Goal: Task Accomplishment & Management: Use online tool/utility

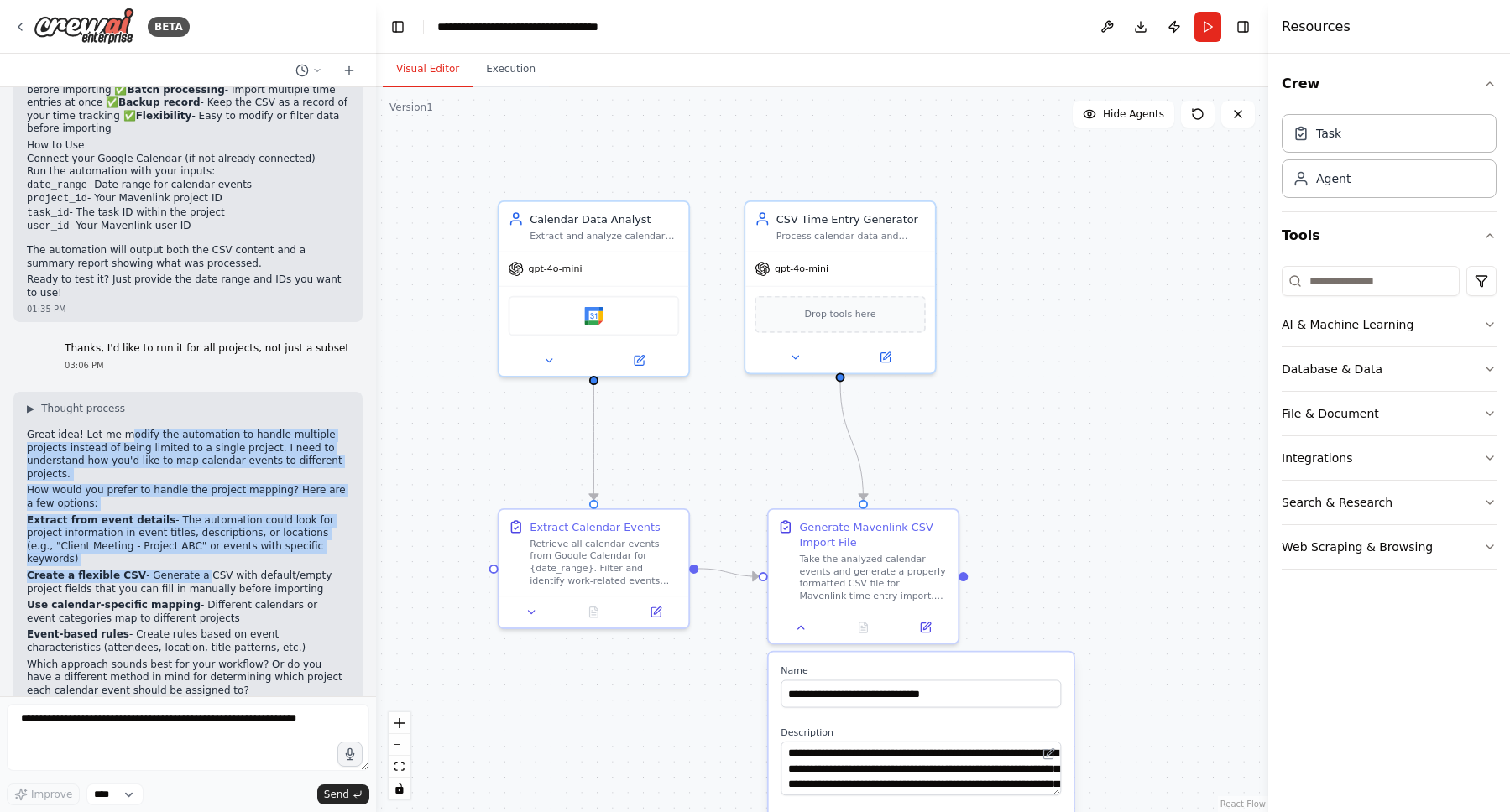
drag, startPoint x: 124, startPoint y: 383, endPoint x: 195, endPoint y: 508, distance: 143.8
click at [195, 508] on div "▶ Thought process Great idea! Let me modify the automation to handle multiple p…" at bounding box center [187, 564] width 322 height 324
click at [1206, 28] on button "Run" at bounding box center [1208, 27] width 27 height 30
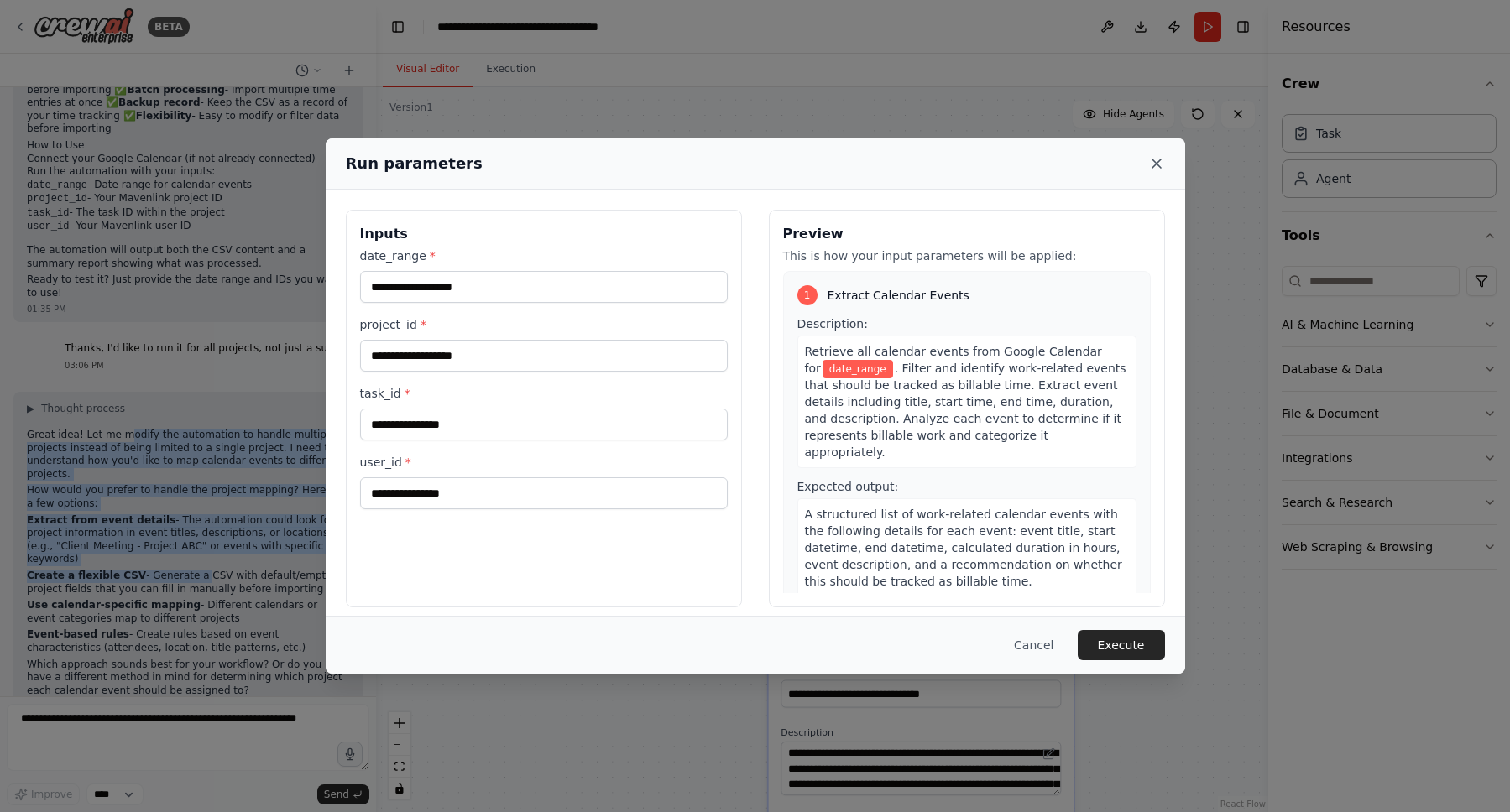
click at [1164, 159] on icon at bounding box center [1157, 164] width 17 height 17
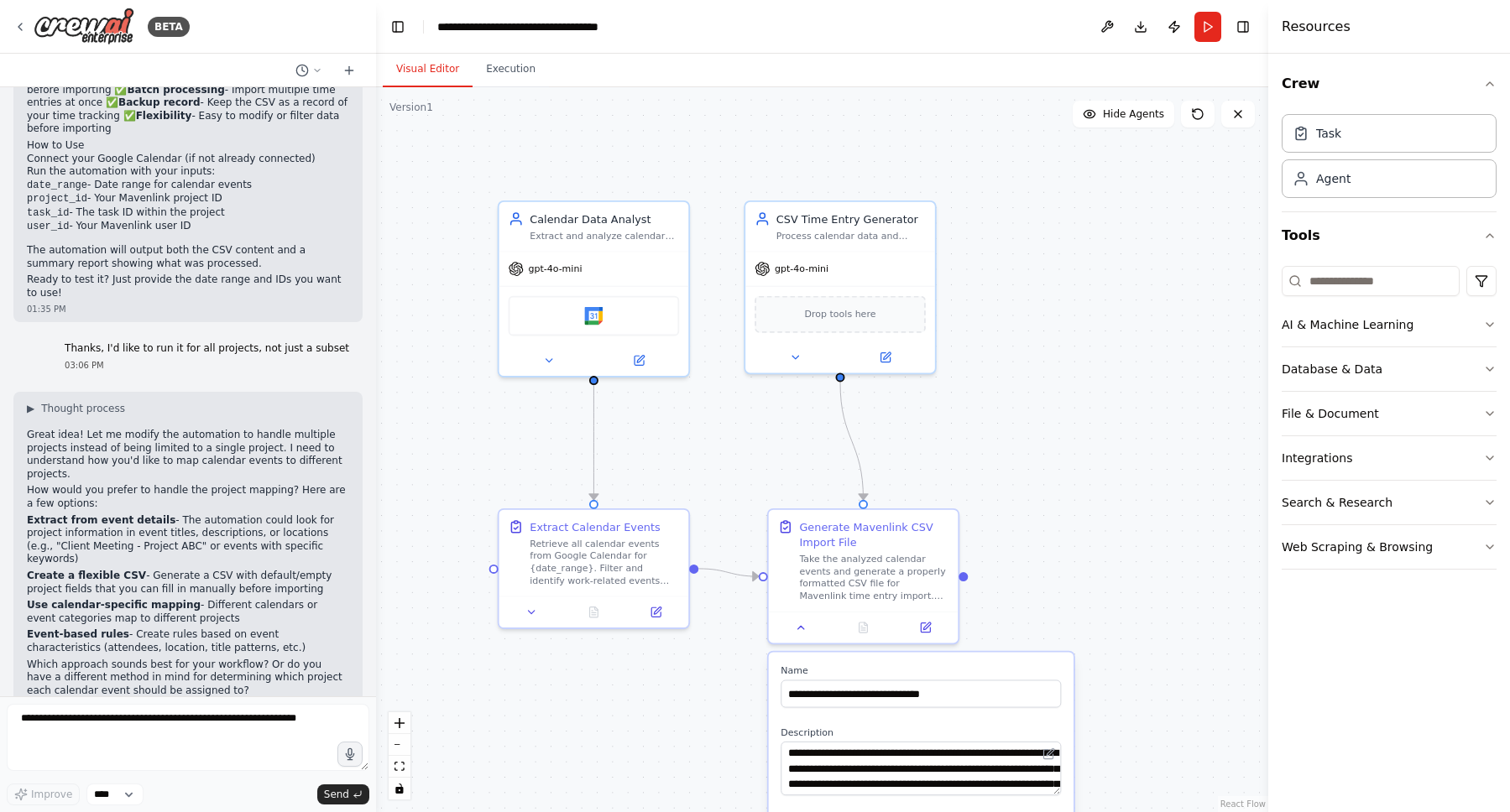
click at [119, 599] on strong "Use calendar-specific mapping" at bounding box center [114, 605] width 174 height 12
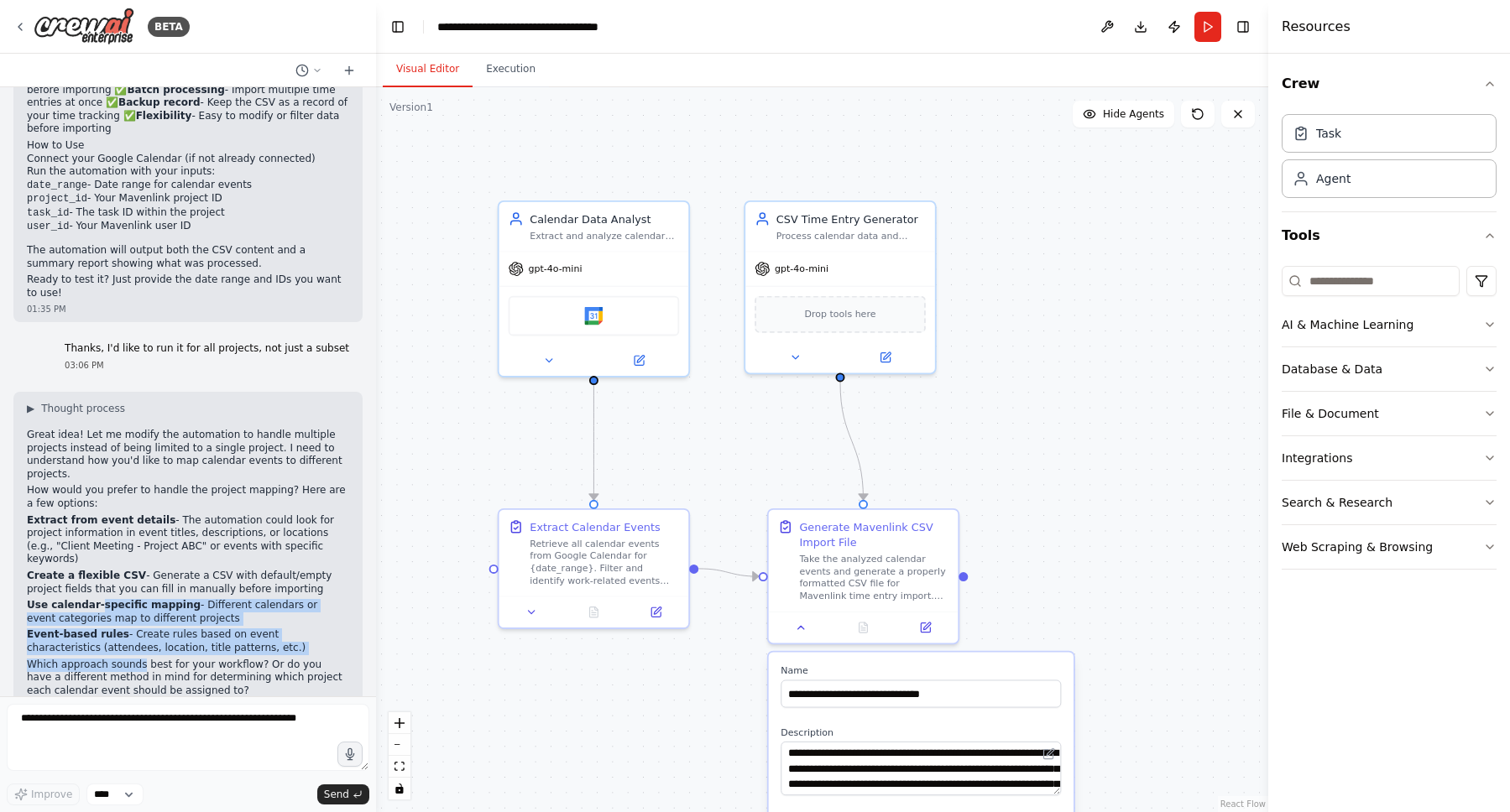
drag, startPoint x: 119, startPoint y: 535, endPoint x: 119, endPoint y: 604, distance: 69.0
click at [119, 604] on div "▶ Thought process Great idea! Let me modify the automation to handle multiple p…" at bounding box center [187, 564] width 322 height 324
click at [119, 659] on p "Which approach sounds best for your workflow? Or do you have a different method…" at bounding box center [187, 678] width 322 height 40
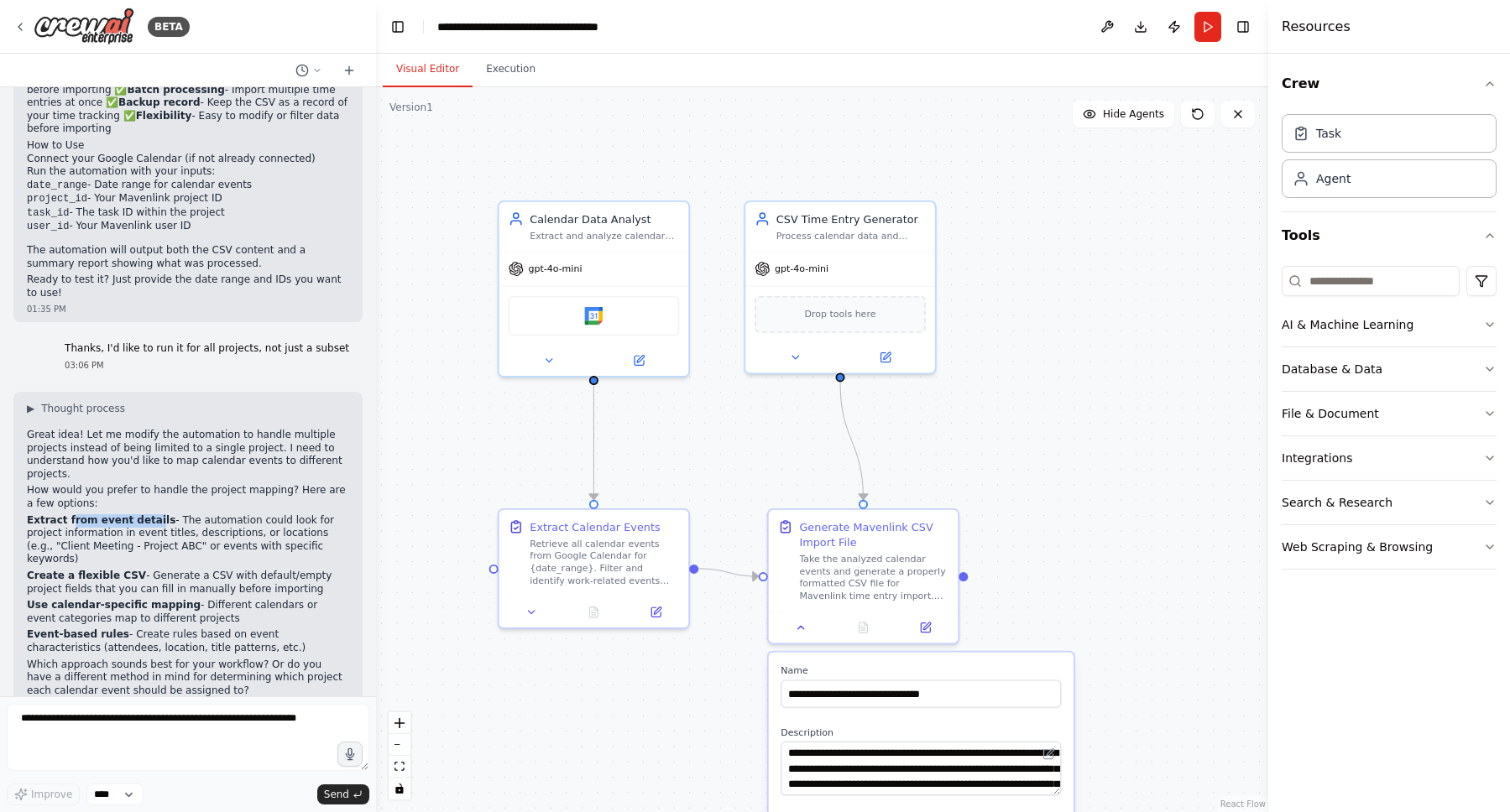
drag, startPoint x: 70, startPoint y: 467, endPoint x: 150, endPoint y: 472, distance: 80.2
click at [150, 514] on strong "Extract from event details" at bounding box center [101, 520] width 149 height 12
drag, startPoint x: 156, startPoint y: 469, endPoint x: 9, endPoint y: 464, distance: 147.1
click at [9, 464] on div "I'd like to use the data in my google calendar to track time in mavenlink 11:04…" at bounding box center [187, 392] width 376 height 609
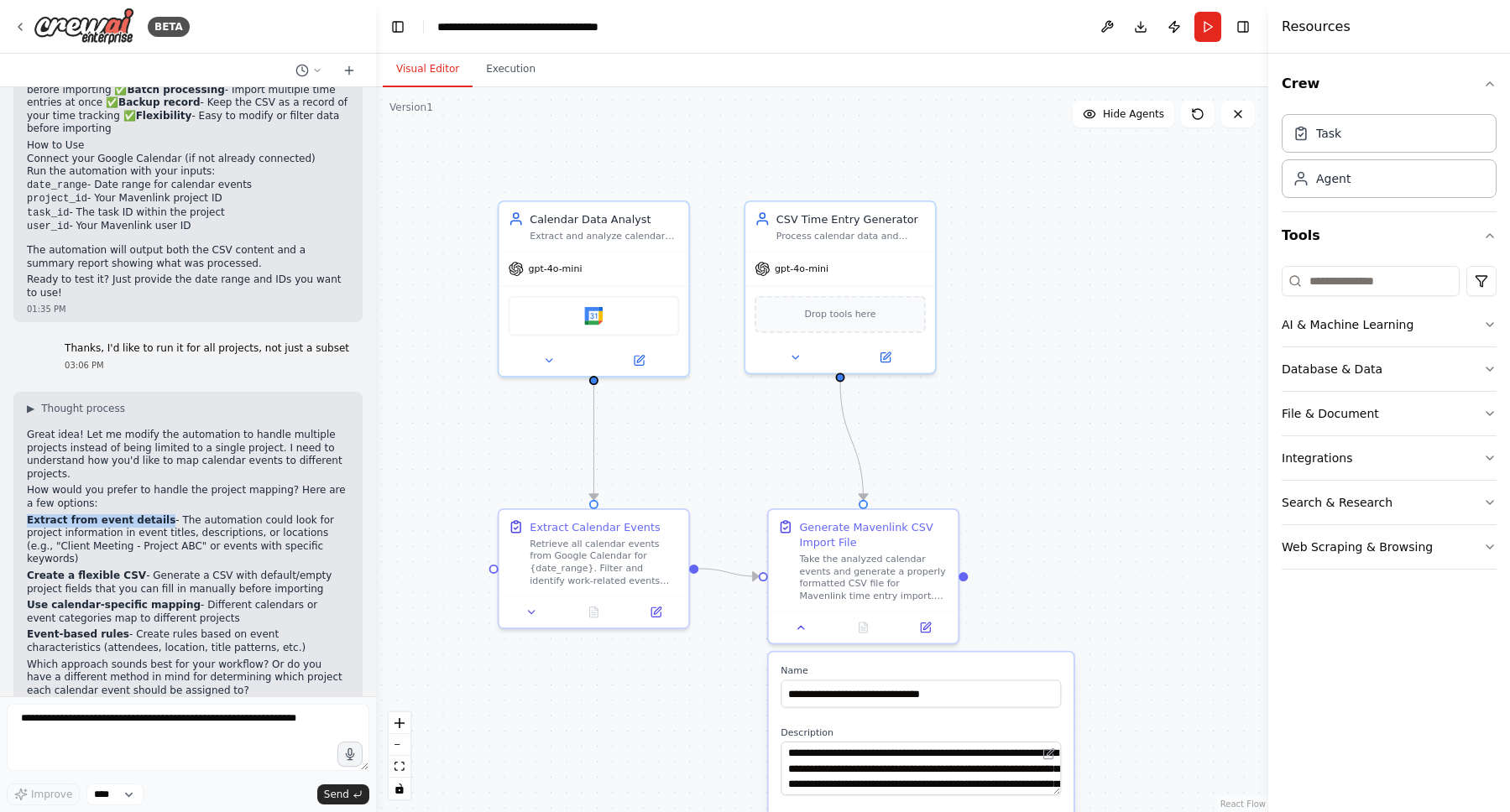
copy strong "Extract from event details"
click at [97, 714] on textarea at bounding box center [187, 738] width 362 height 67
paste textarea "**********"
type textarea "**********"
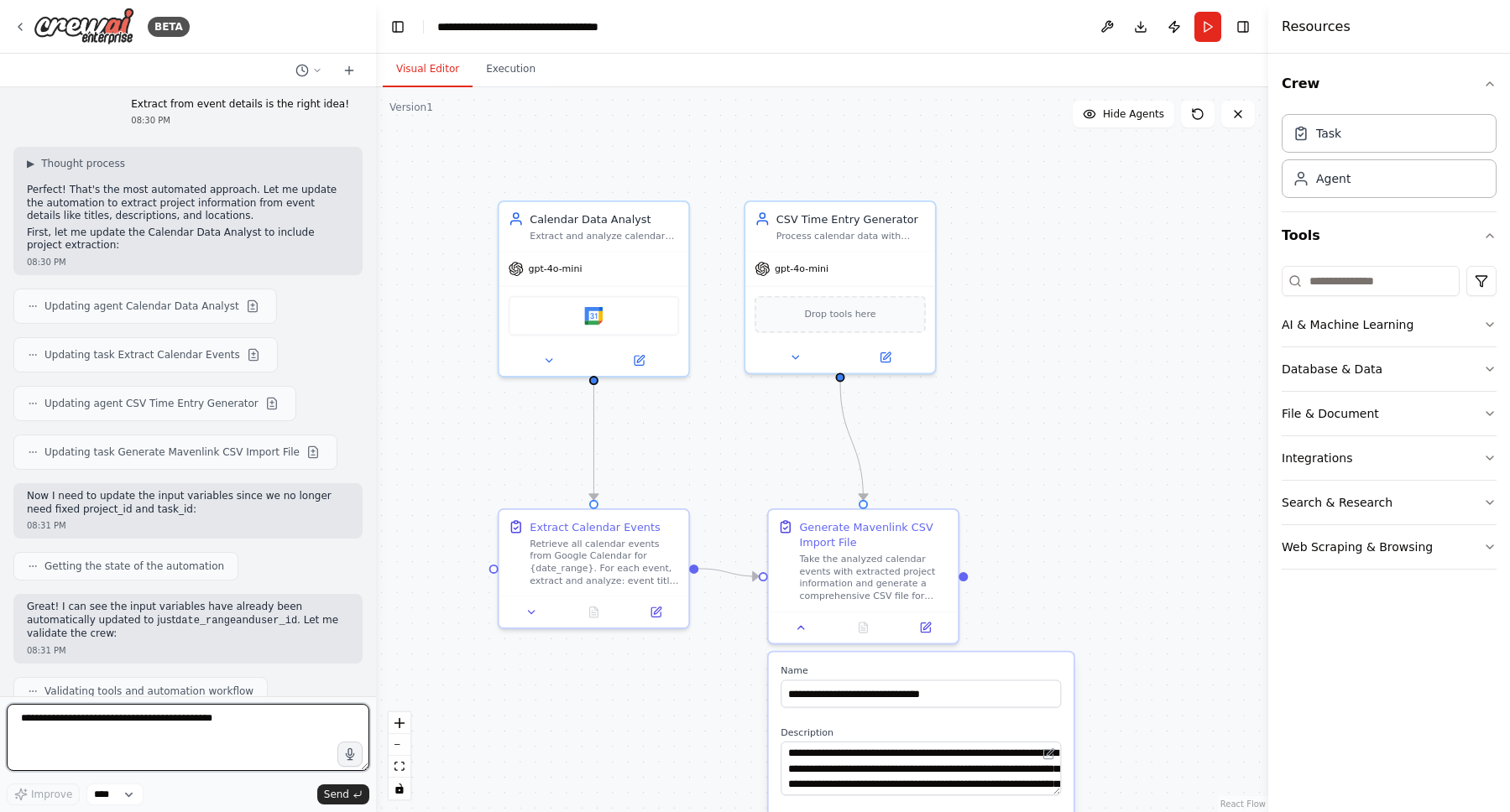
scroll to position [4501, 0]
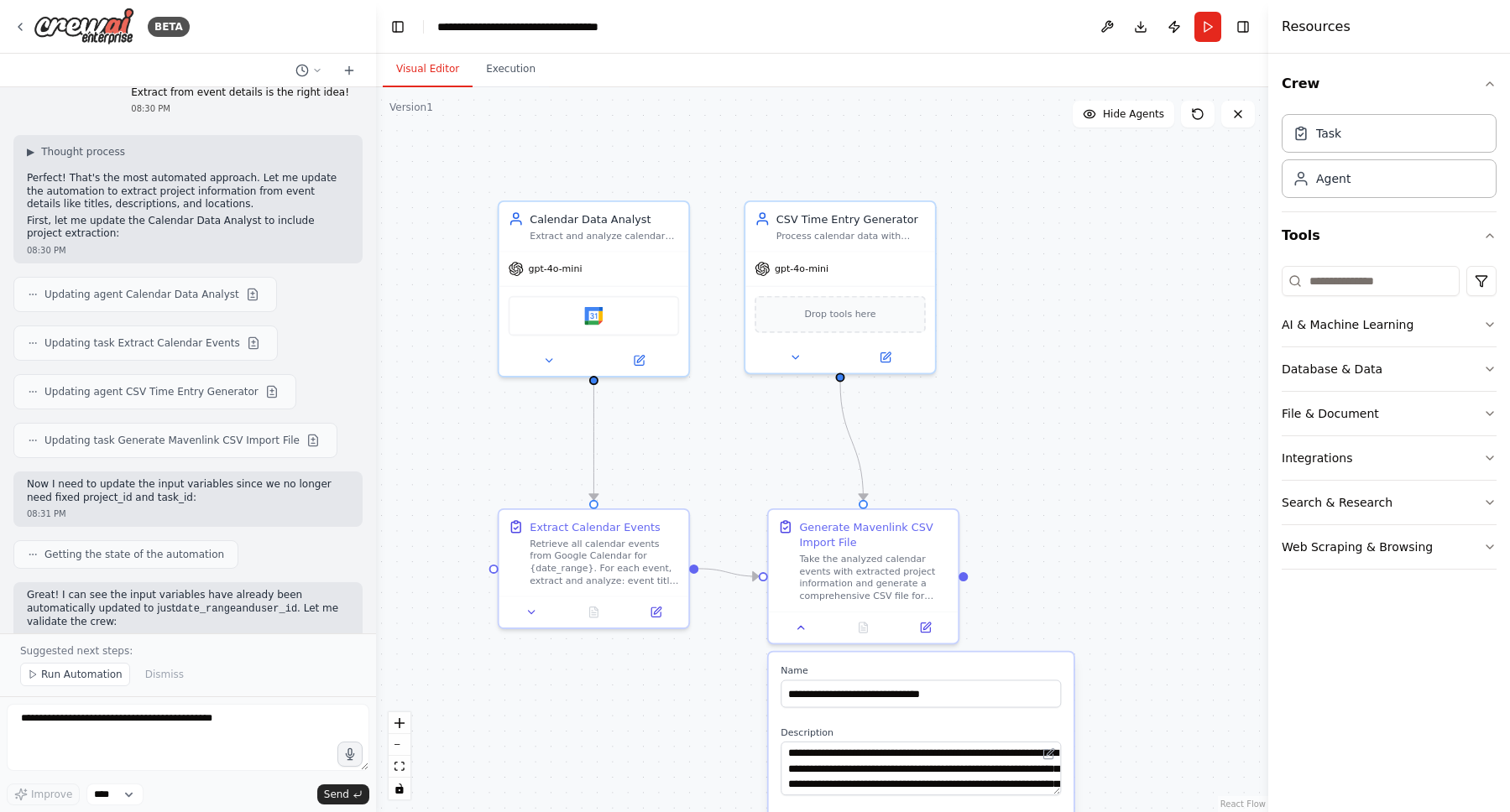
drag, startPoint x: 119, startPoint y: 530, endPoint x: 251, endPoint y: 542, distance: 132.5
click at [251, 589] on p "Great! I can see the input variables have already been automatically updated to…" at bounding box center [187, 609] width 322 height 40
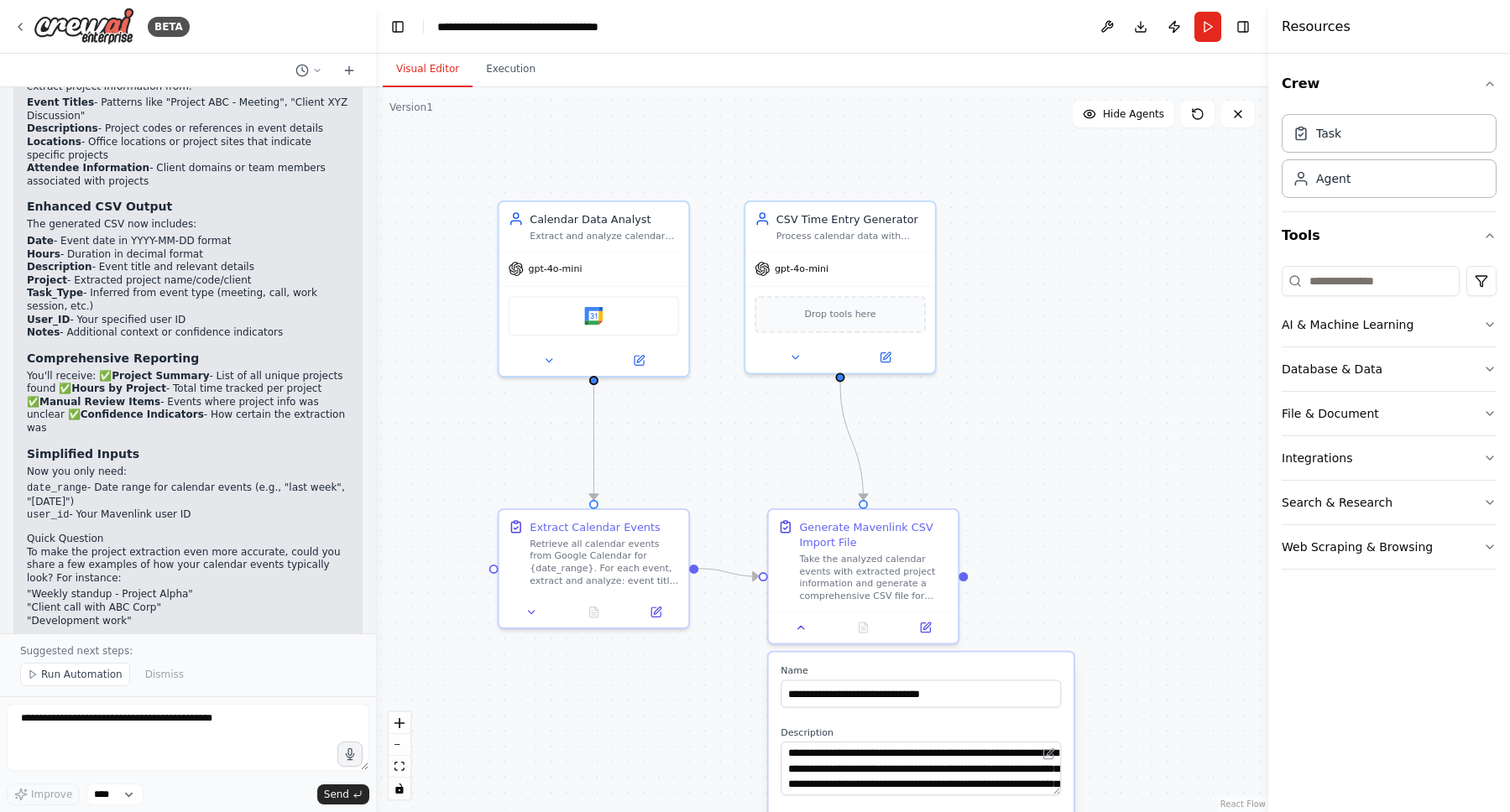
scroll to position [5307, 0]
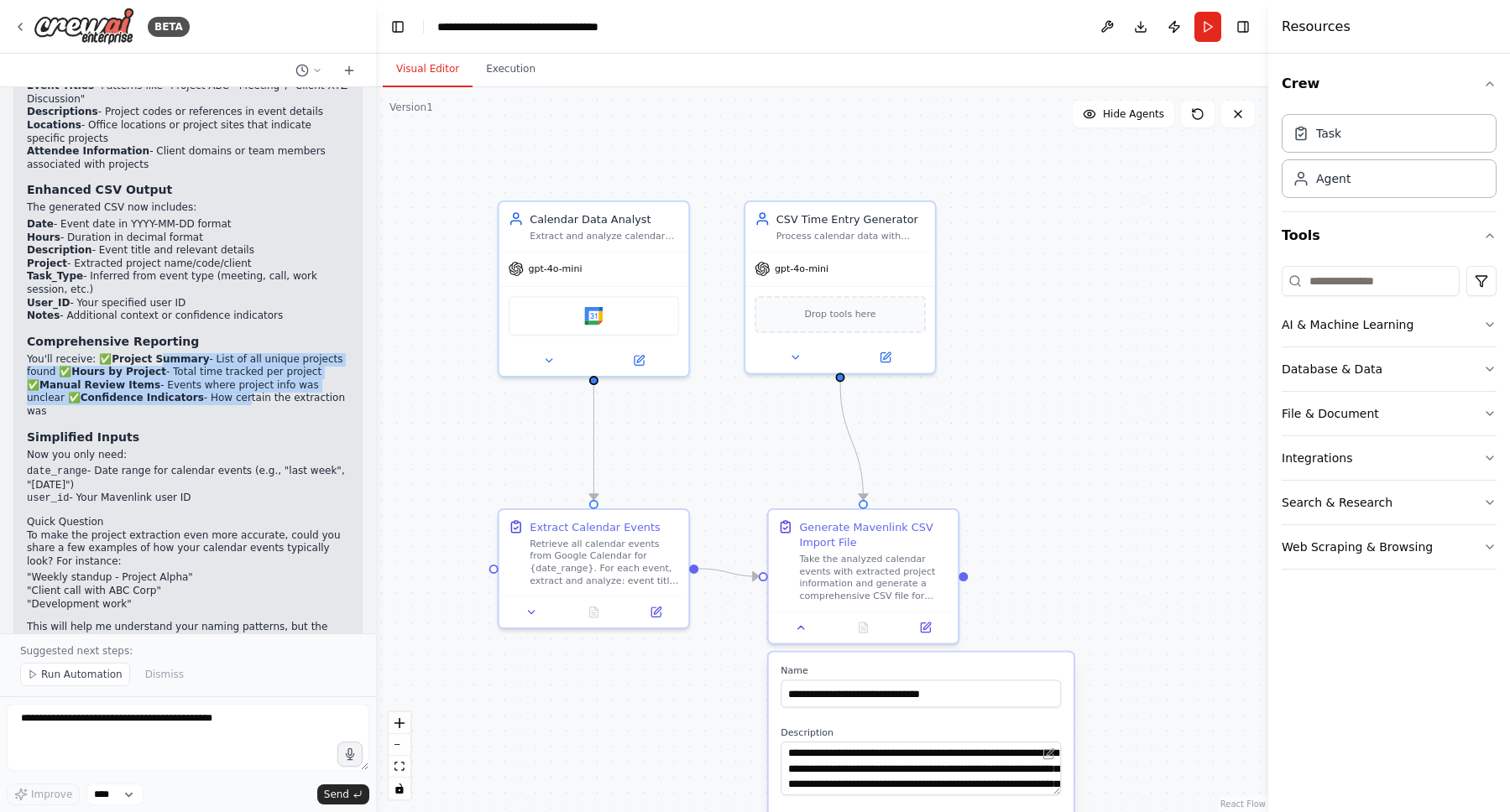
drag, startPoint x: 197, startPoint y: 327, endPoint x: 156, endPoint y: 291, distance: 54.6
click at [156, 353] on p "You'll receive: ✅ Project Summary - List of all unique projects found ✅ Hours b…" at bounding box center [187, 386] width 322 height 66
click at [150, 353] on strong "Project Summary" at bounding box center [161, 359] width 98 height 12
drag, startPoint x: 153, startPoint y: 293, endPoint x: 232, endPoint y: 330, distance: 87.2
click at [232, 353] on p "You'll receive: ✅ Project Summary - List of all unique projects found ✅ Hours b…" at bounding box center [187, 386] width 322 height 66
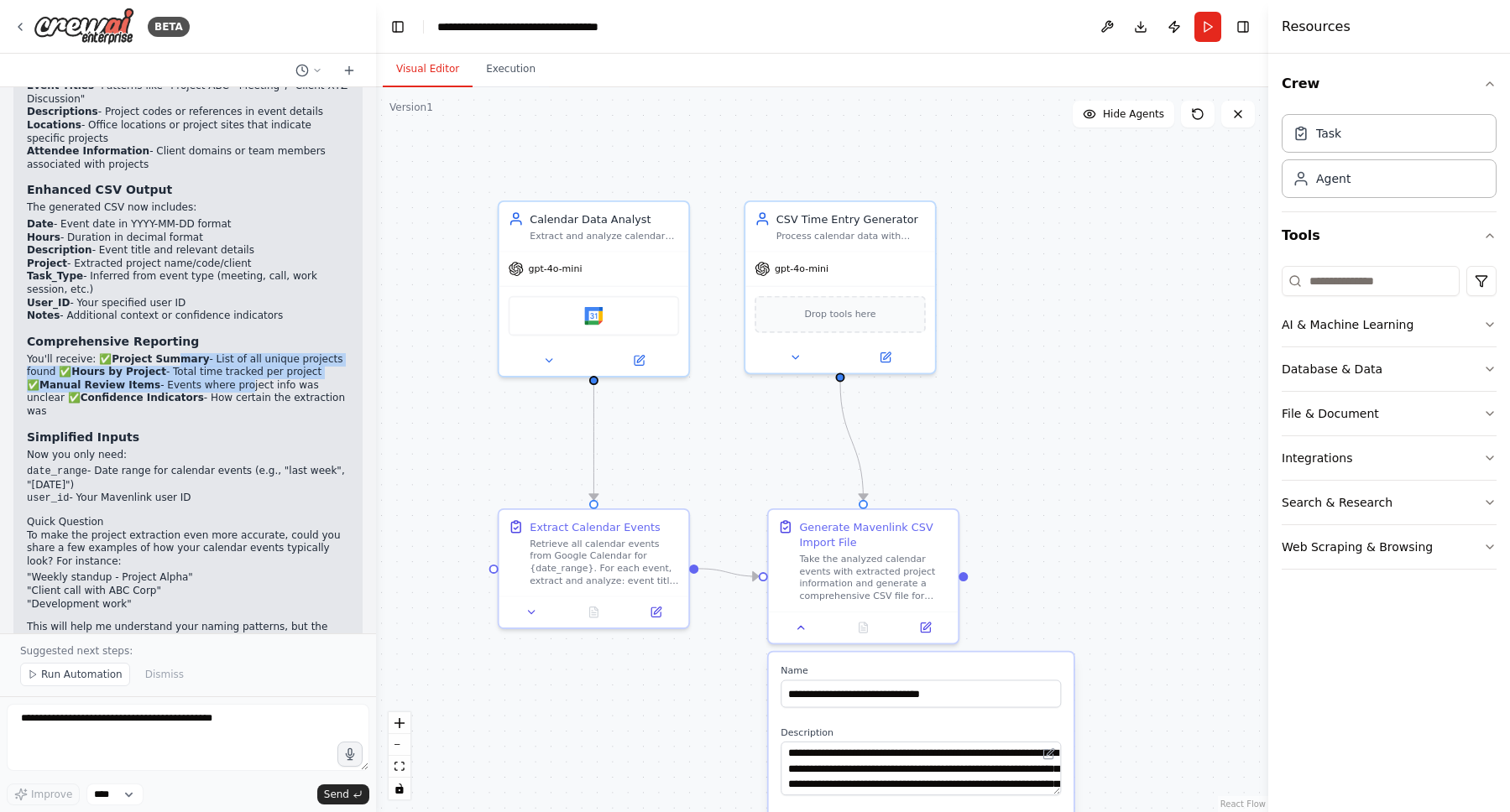
drag, startPoint x: 219, startPoint y: 321, endPoint x: 174, endPoint y: 298, distance: 50.5
click at [174, 353] on p "You'll receive: ✅ Project Summary - List of all unique projects found ✅ Hours b…" at bounding box center [187, 386] width 322 height 66
click at [174, 353] on strong "Project Summary" at bounding box center [161, 359] width 98 height 12
drag, startPoint x: 97, startPoint y: 391, endPoint x: 195, endPoint y: 414, distance: 100.7
click at [195, 465] on ul "date_range - Date range for calendar events (e.g., "last week", "[DATE]") user_…" at bounding box center [187, 485] width 322 height 41
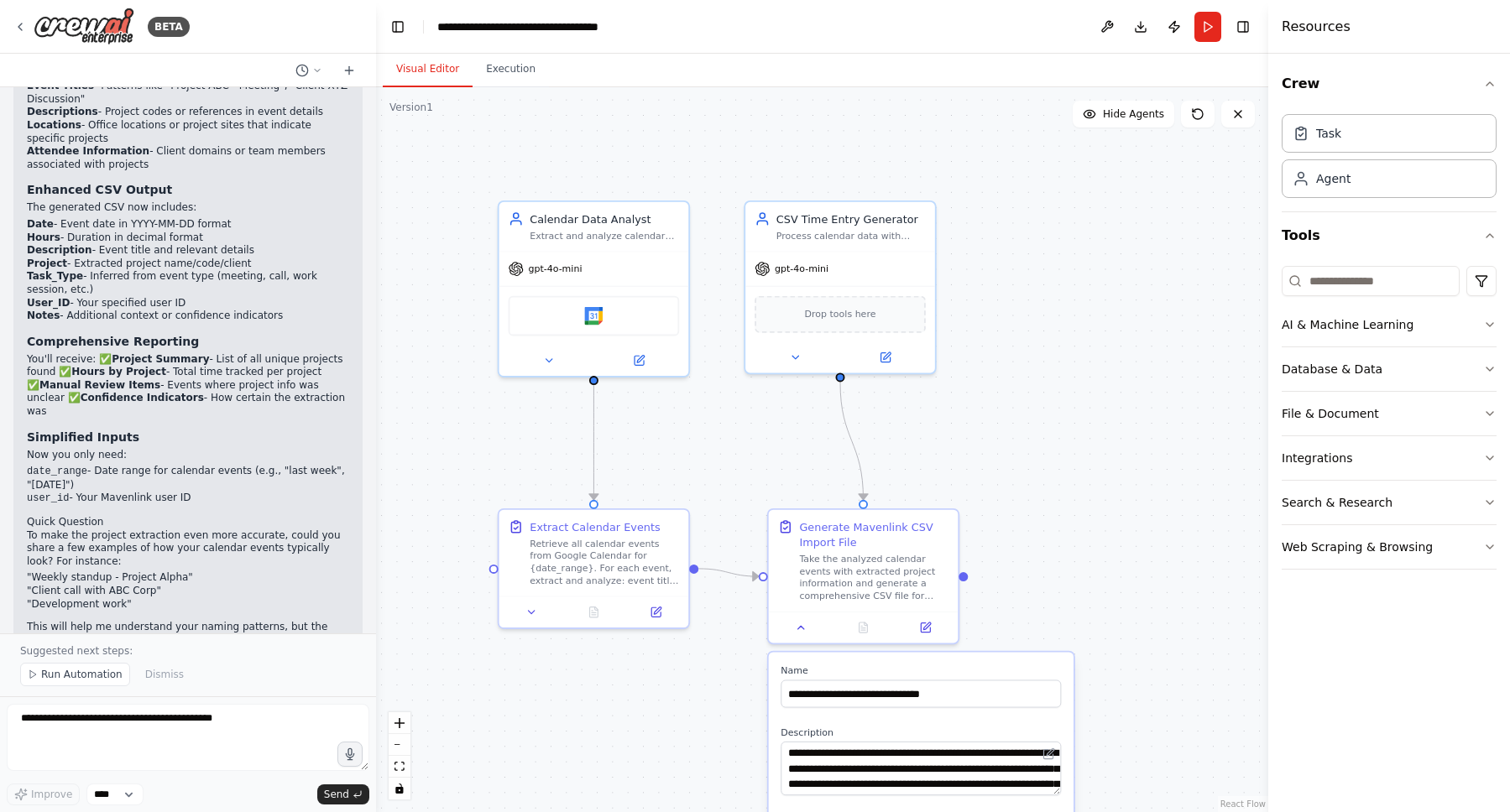
click at [195, 492] on li "user_id - Your Mavenlink user ID" at bounding box center [187, 498] width 322 height 14
click at [1213, 32] on button "Run" at bounding box center [1208, 27] width 27 height 30
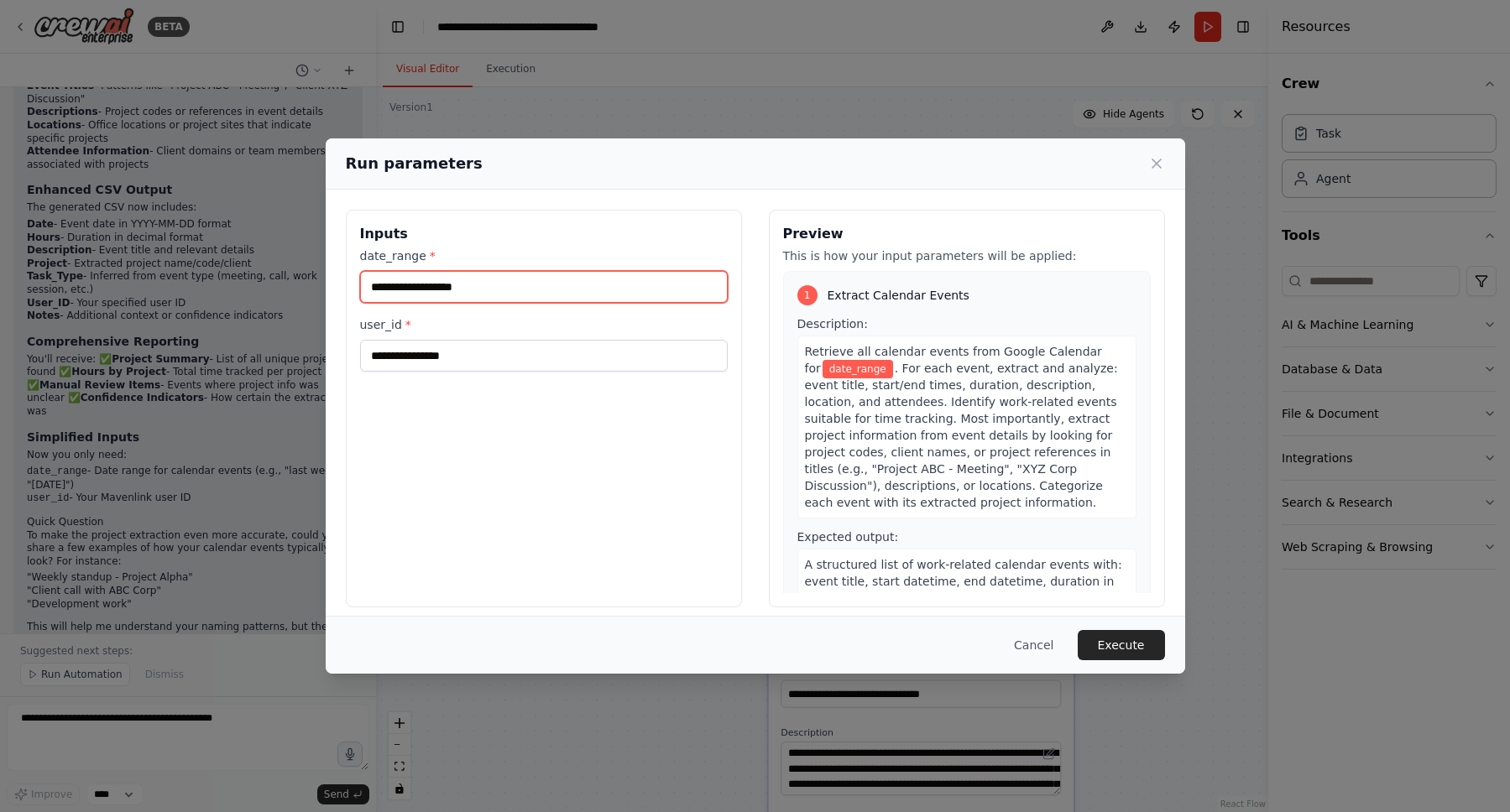
click at [619, 277] on input "date_range *" at bounding box center [543, 287] width 367 height 32
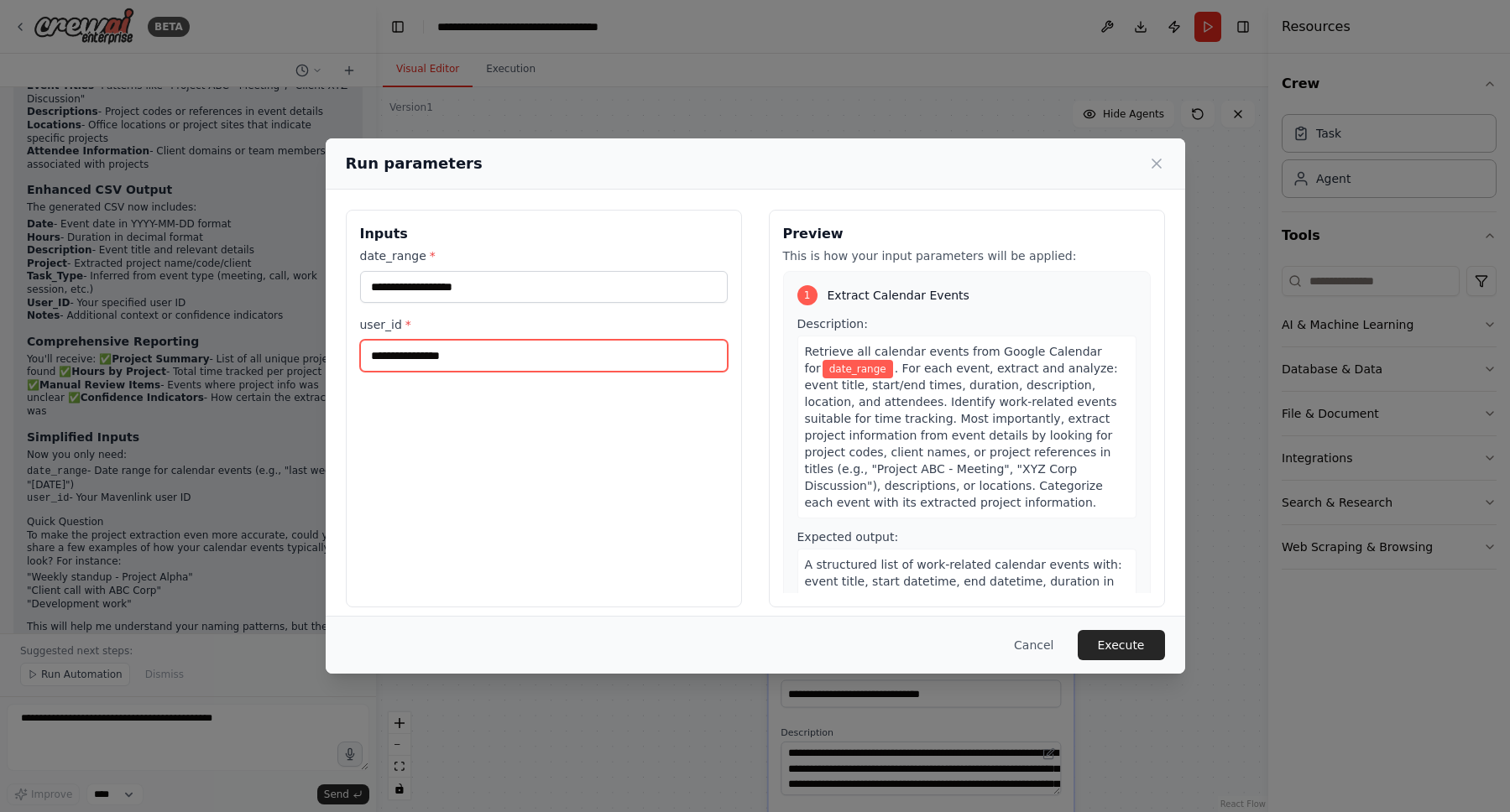
click at [566, 345] on input "user_id *" at bounding box center [543, 356] width 367 height 32
paste input "********"
type input "********"
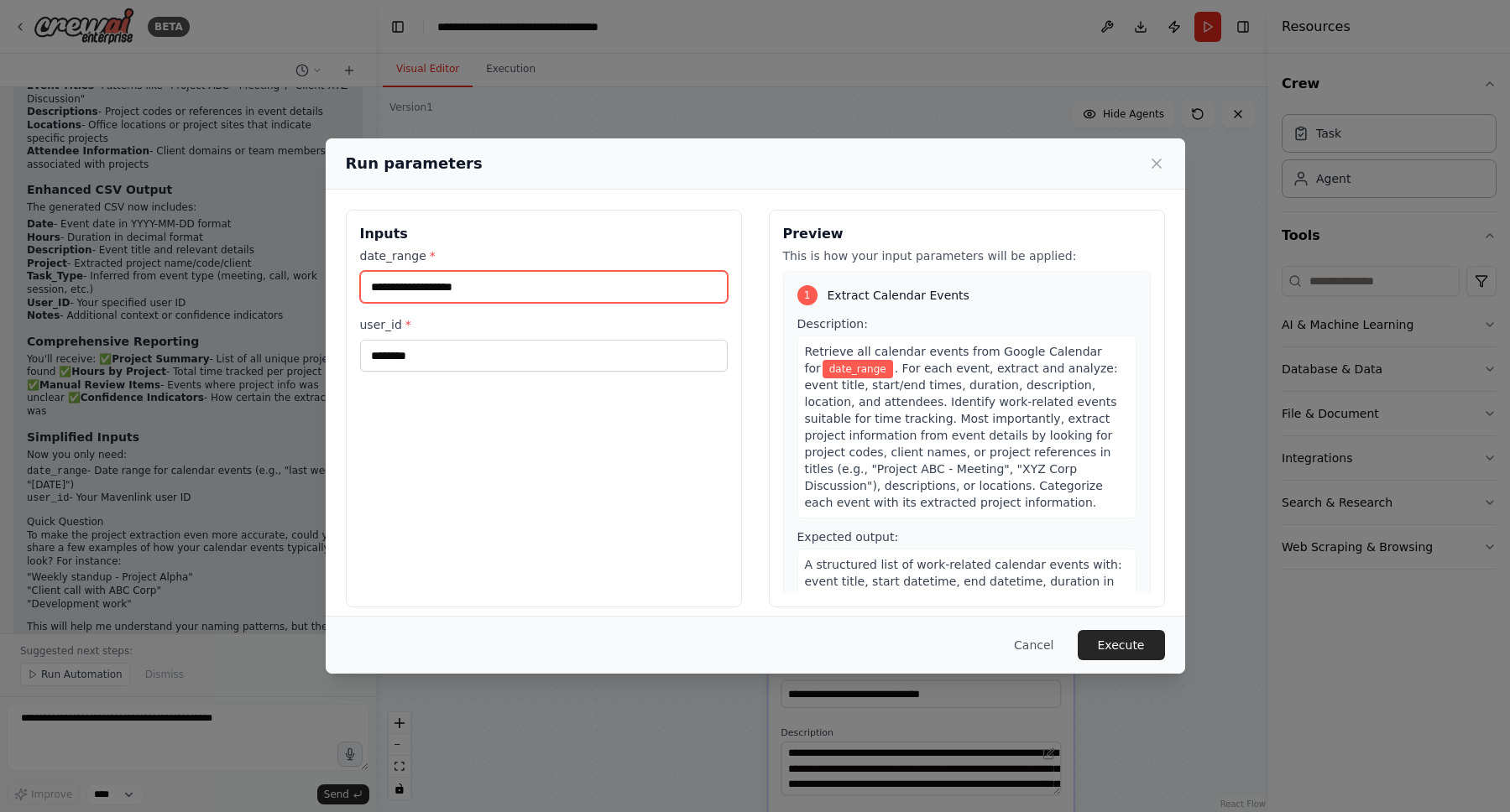
click at [540, 292] on input "date_range *" at bounding box center [543, 287] width 367 height 32
paste input "**********"
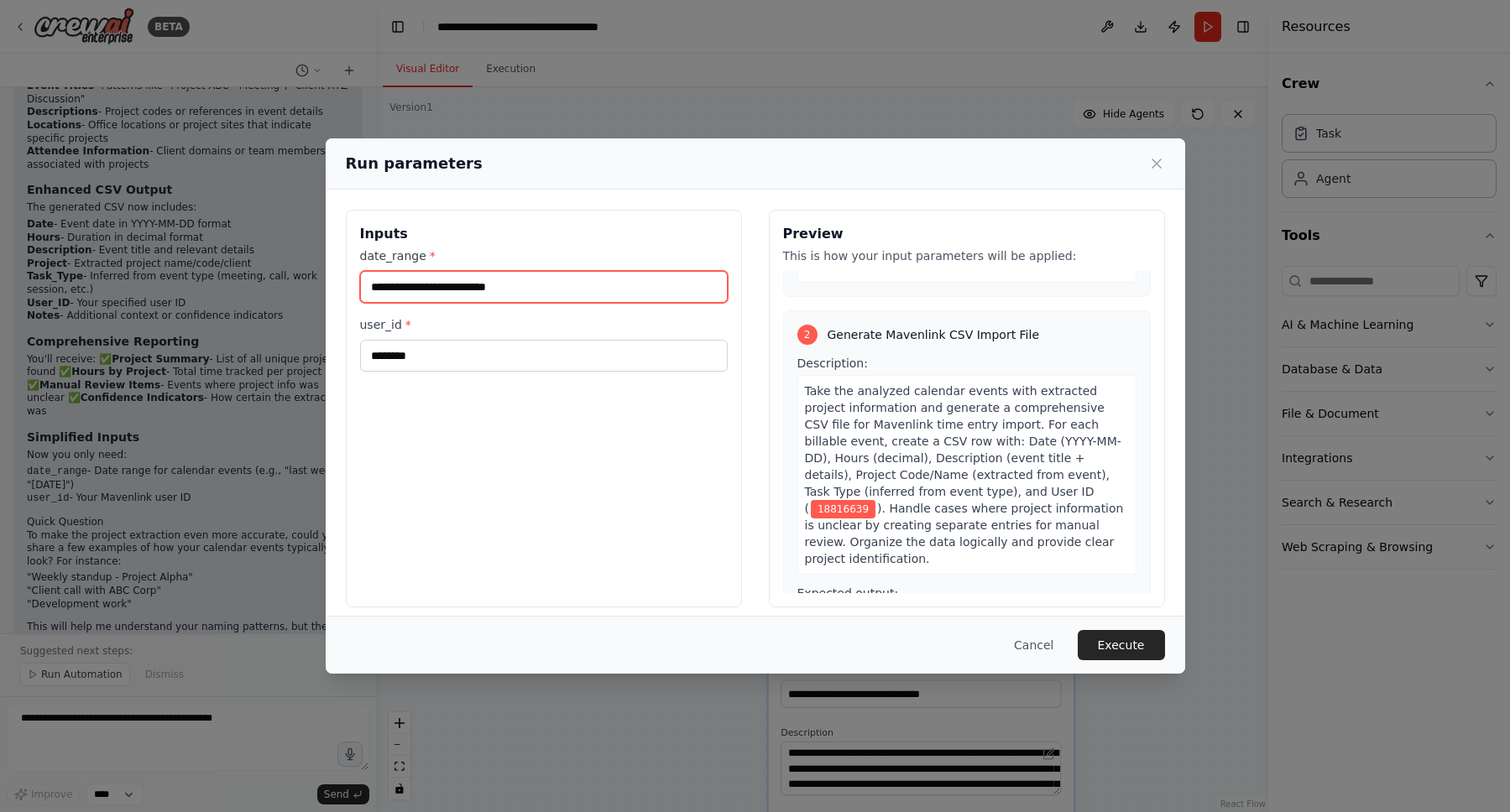
scroll to position [448, 0]
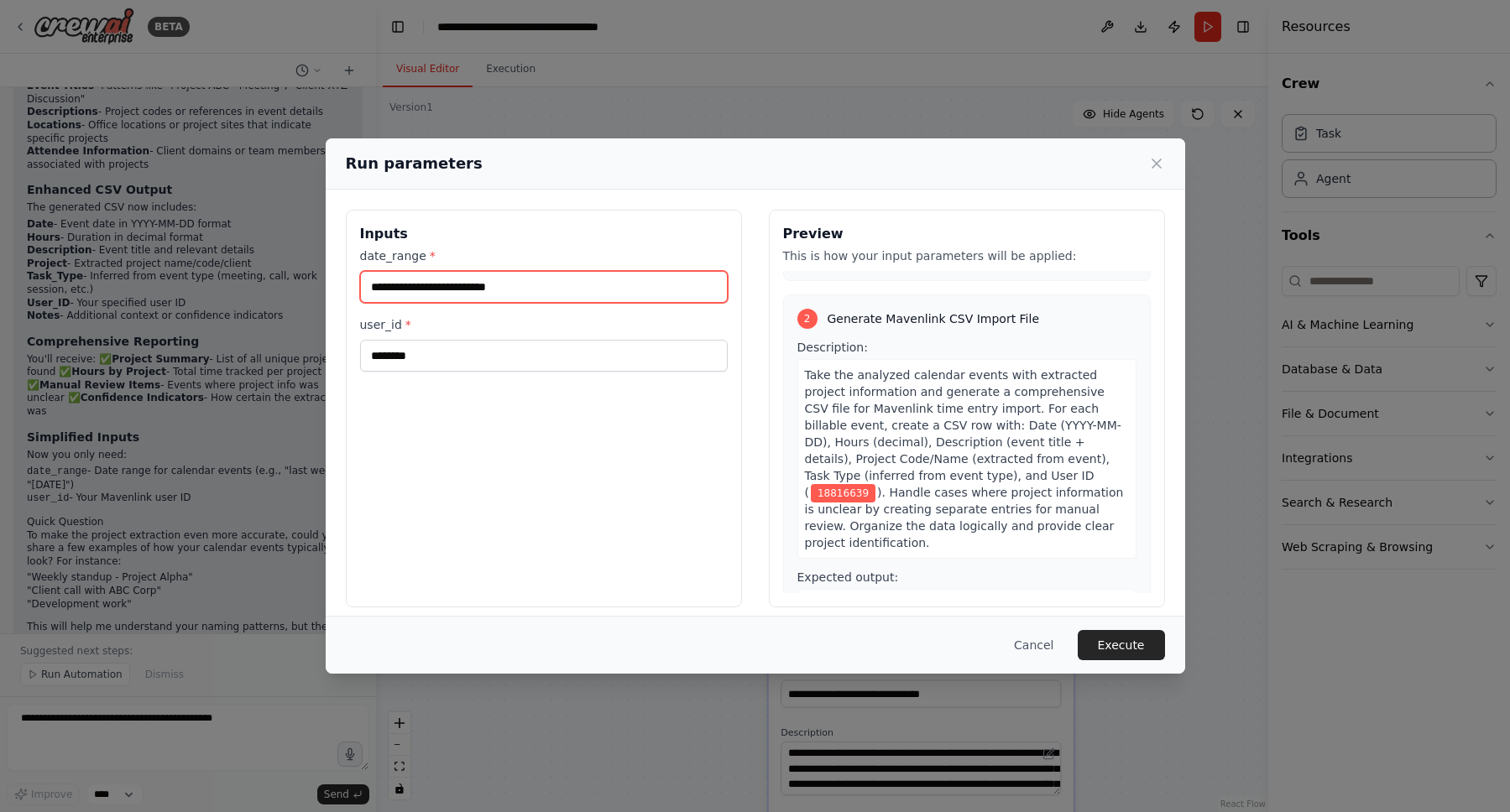
type input "**********"
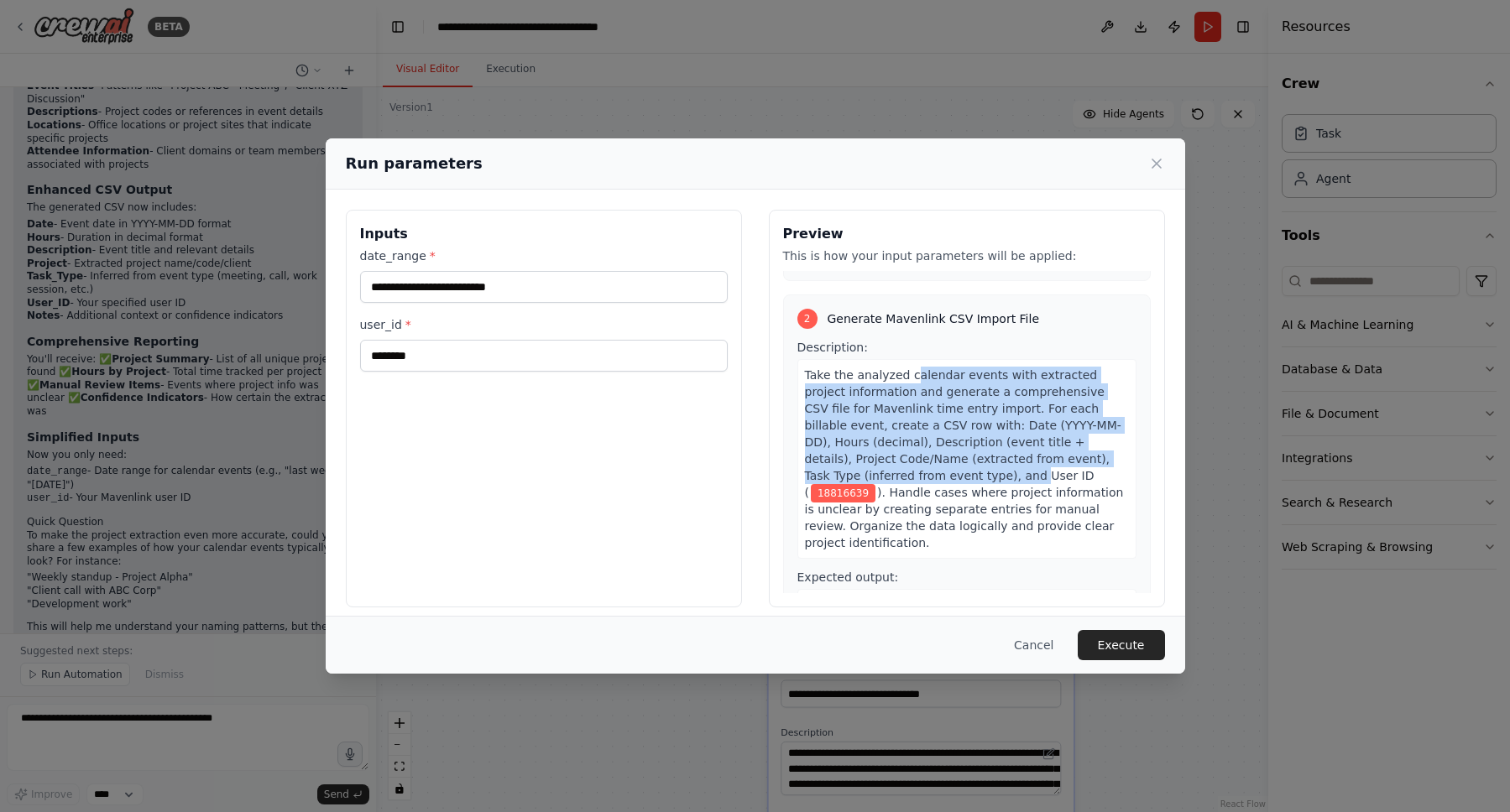
drag, startPoint x: 902, startPoint y: 379, endPoint x: 969, endPoint y: 486, distance: 126.2
click at [968, 488] on div "Take the analyzed calendar events with extracted project information and genera…" at bounding box center [966, 459] width 339 height 200
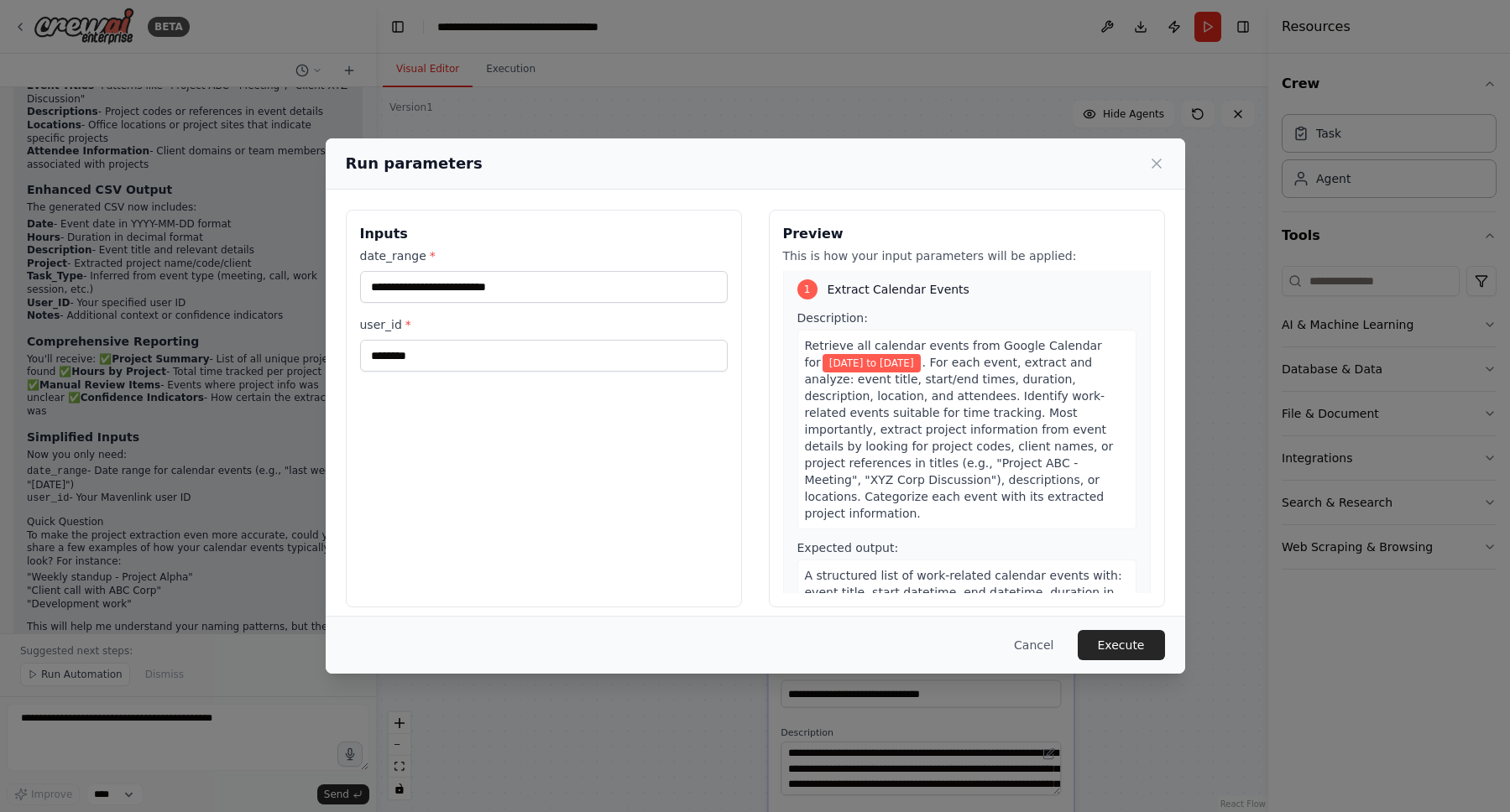
scroll to position [0, 0]
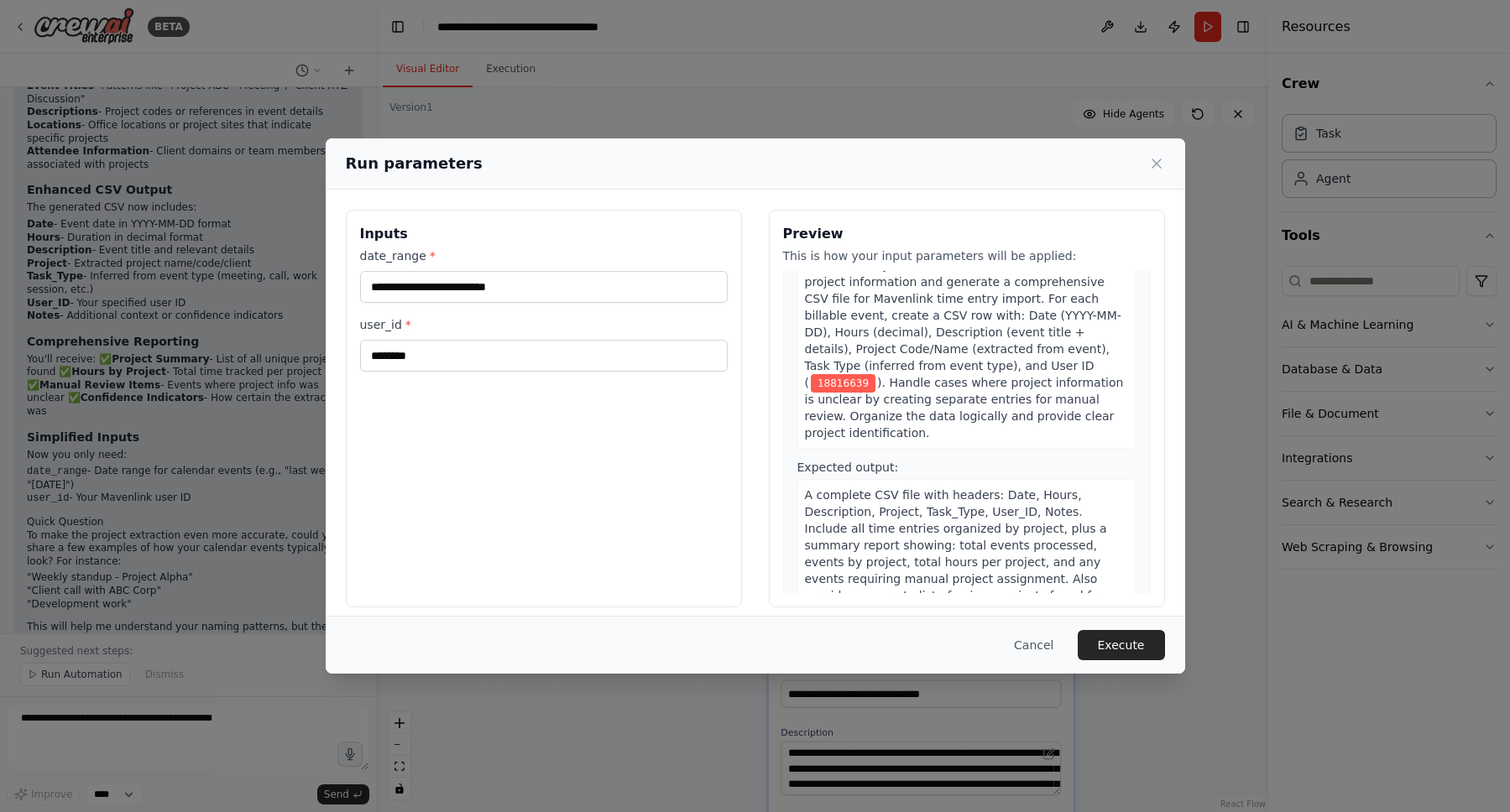
click at [960, 419] on span "). Handle cases where project information is unclear by creating separate entri…" at bounding box center [964, 408] width 319 height 64
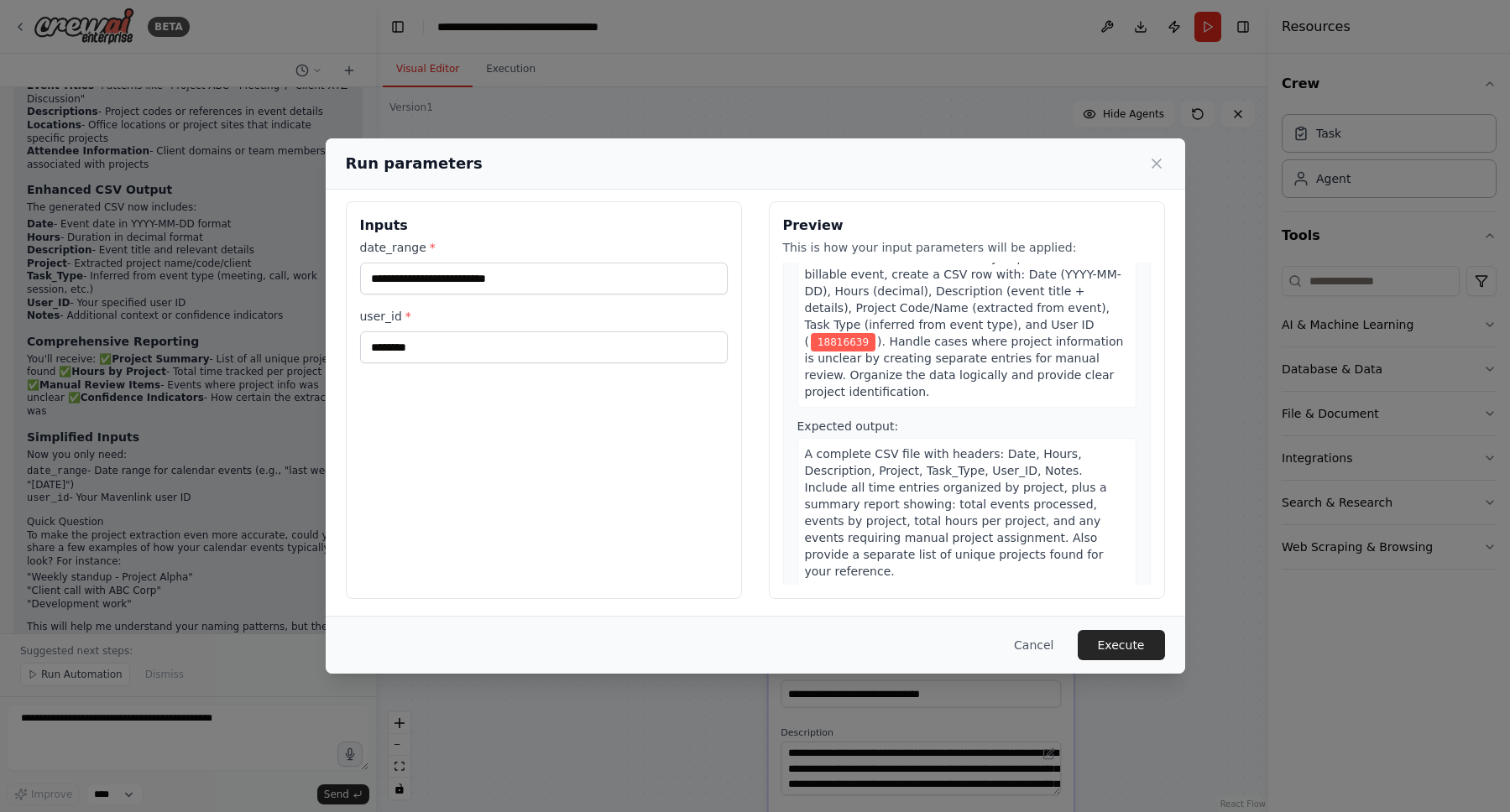
scroll to position [11, 0]
click at [1128, 641] on button "Execute" at bounding box center [1122, 646] width 87 height 30
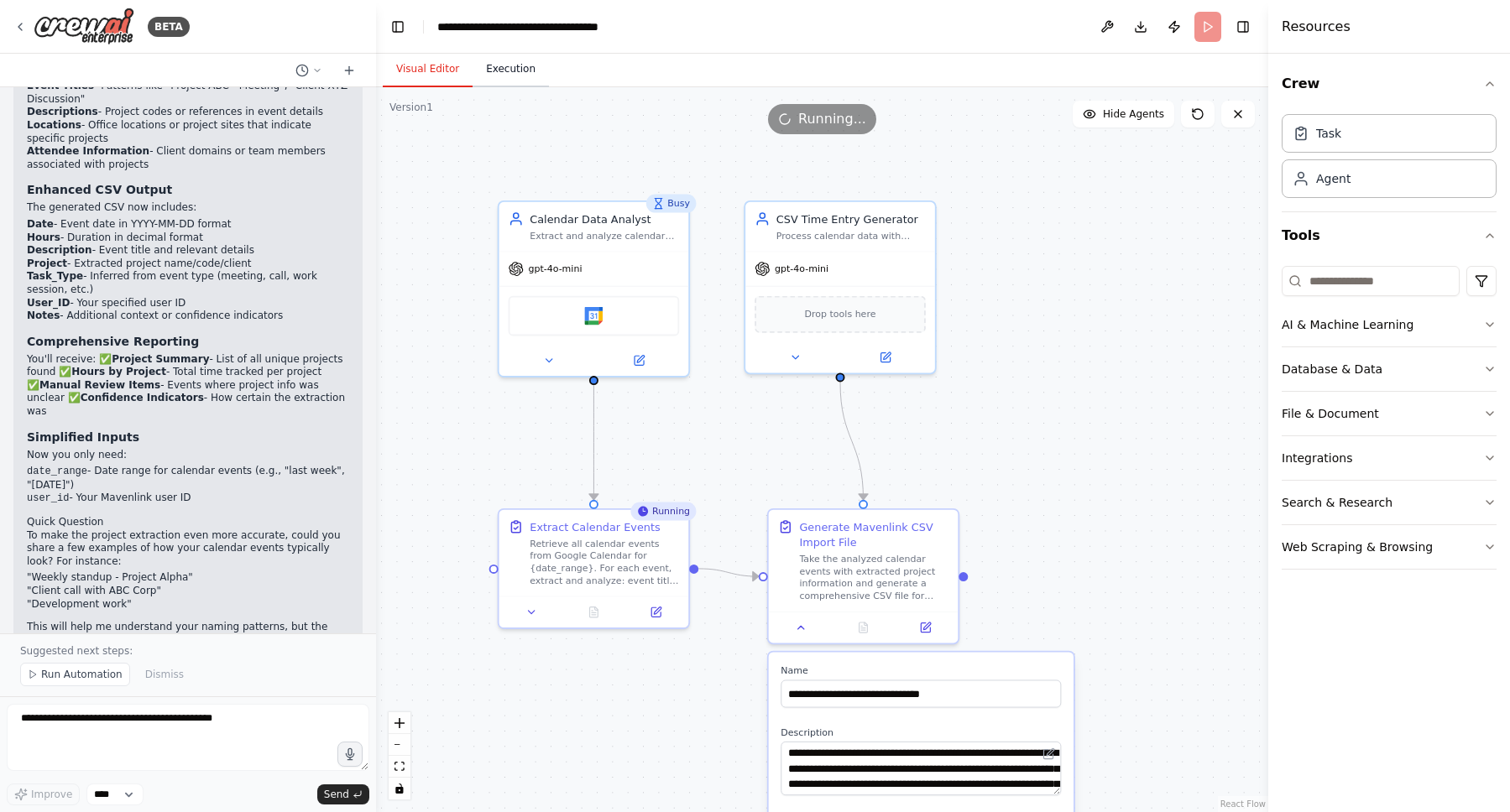
click at [510, 67] on button "Execution" at bounding box center [510, 70] width 77 height 35
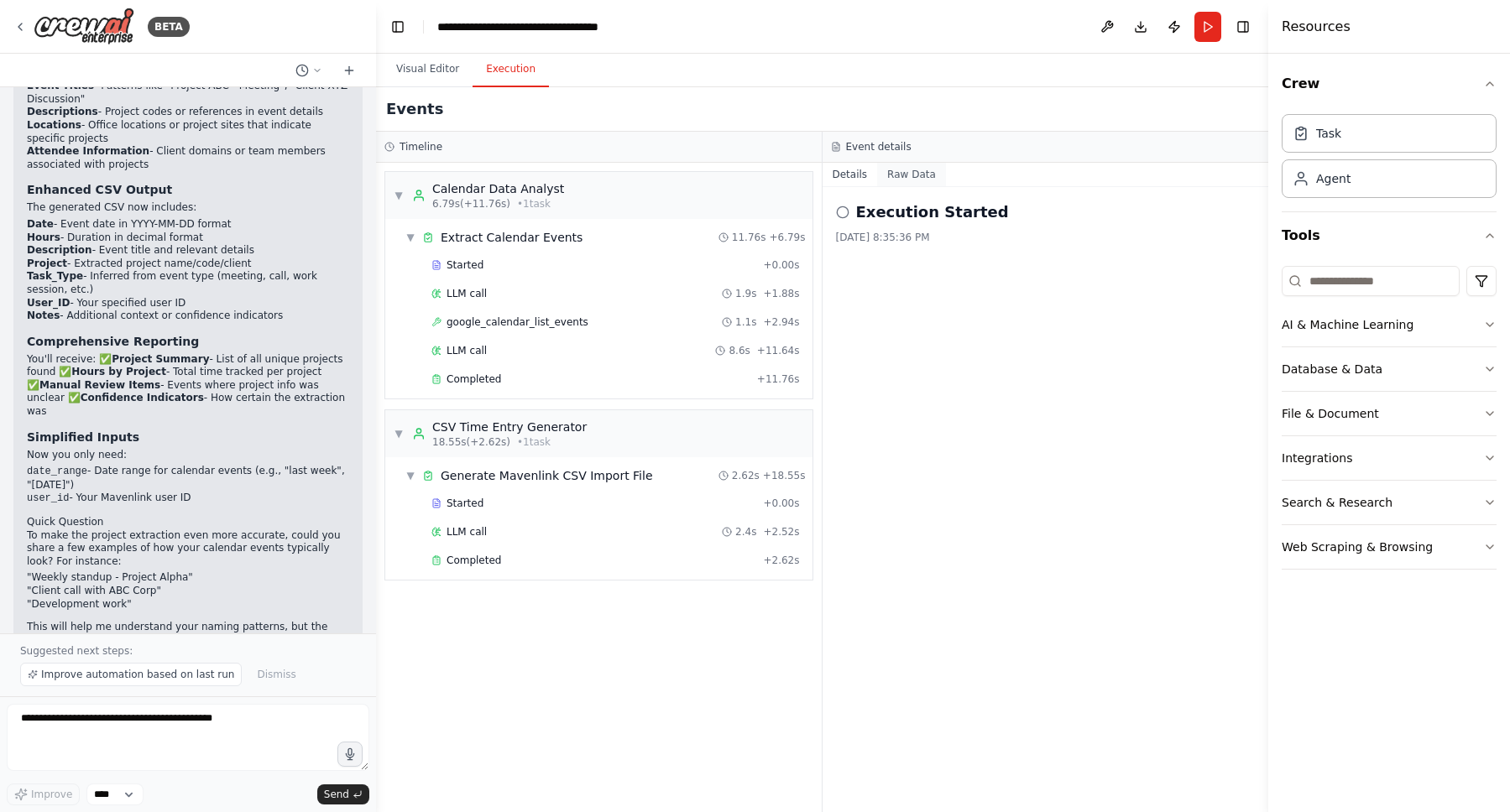
click at [903, 177] on button "Raw Data" at bounding box center [911, 175] width 69 height 24
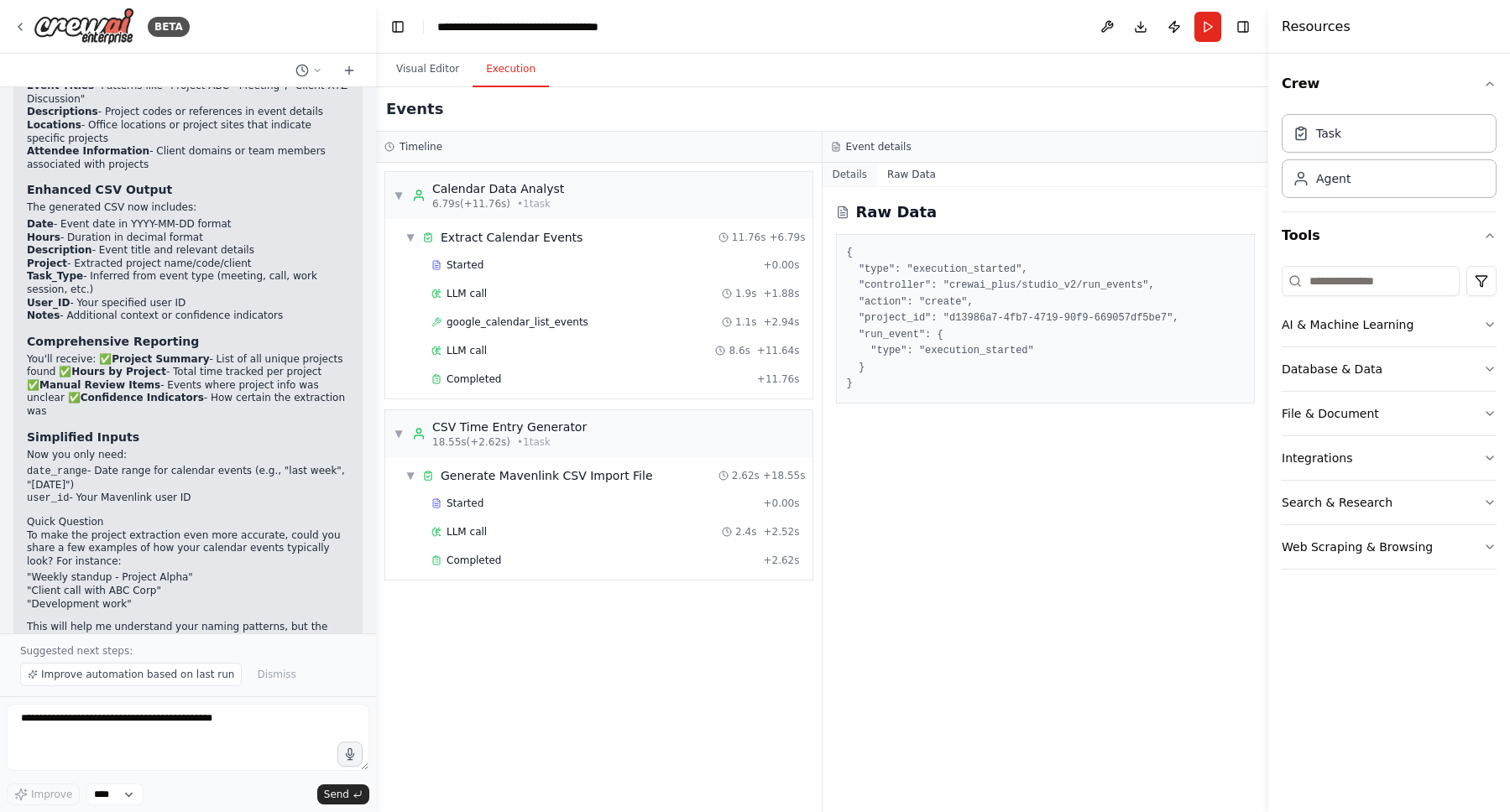
click at [858, 172] on button "Details" at bounding box center [850, 175] width 55 height 24
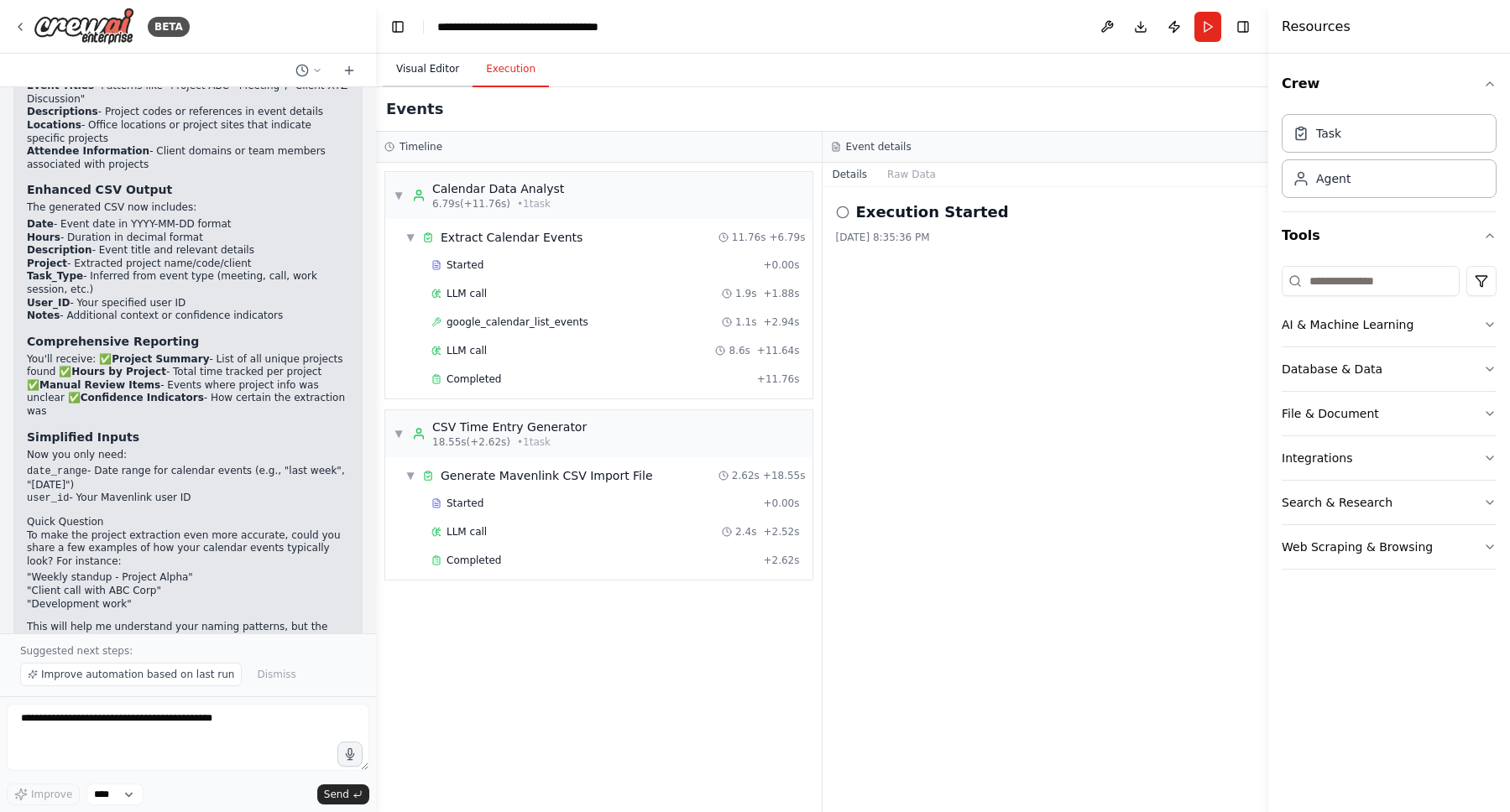
click at [423, 65] on button "Visual Editor" at bounding box center [427, 70] width 90 height 35
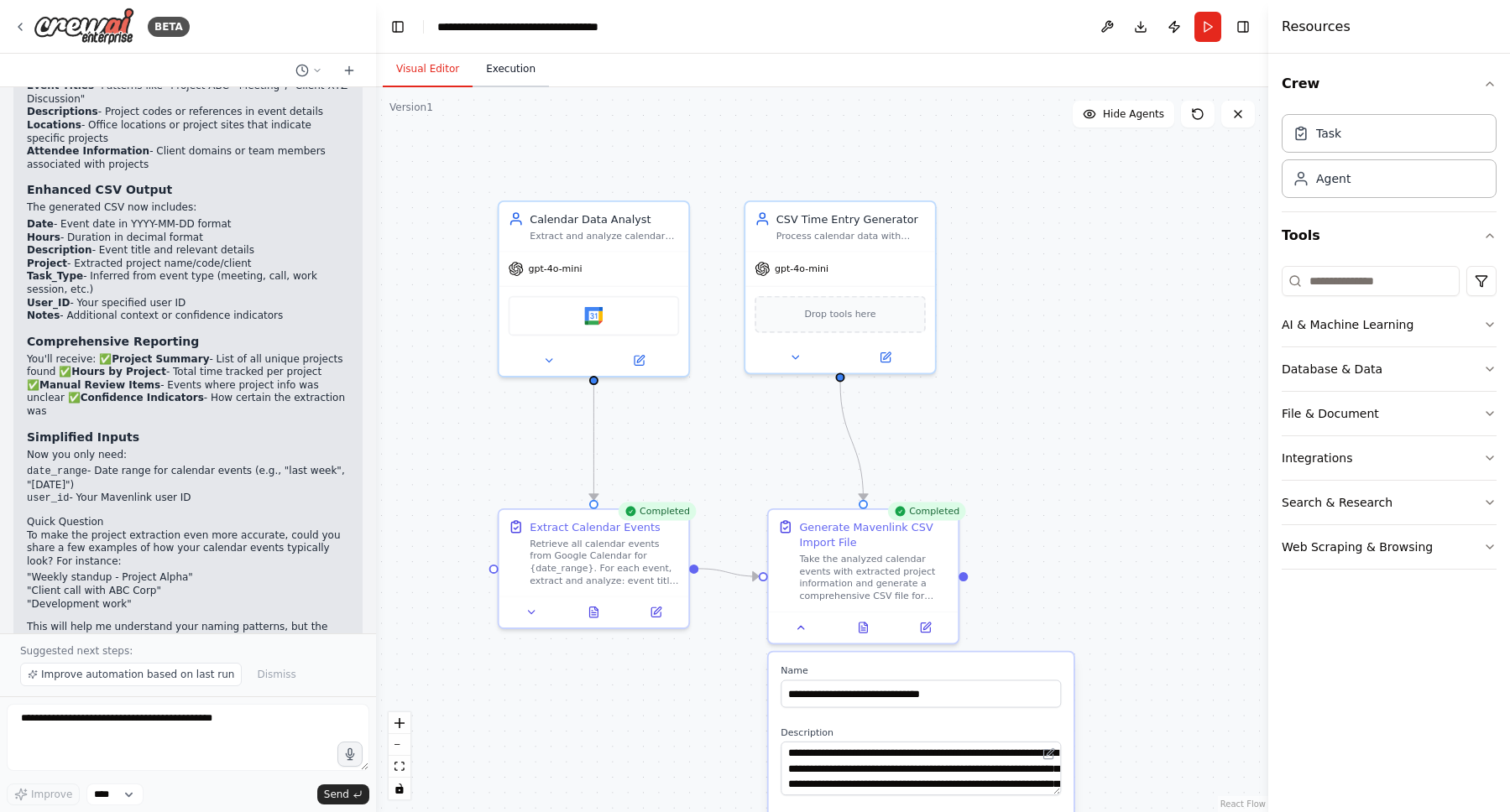
click at [514, 66] on button "Execution" at bounding box center [510, 70] width 77 height 35
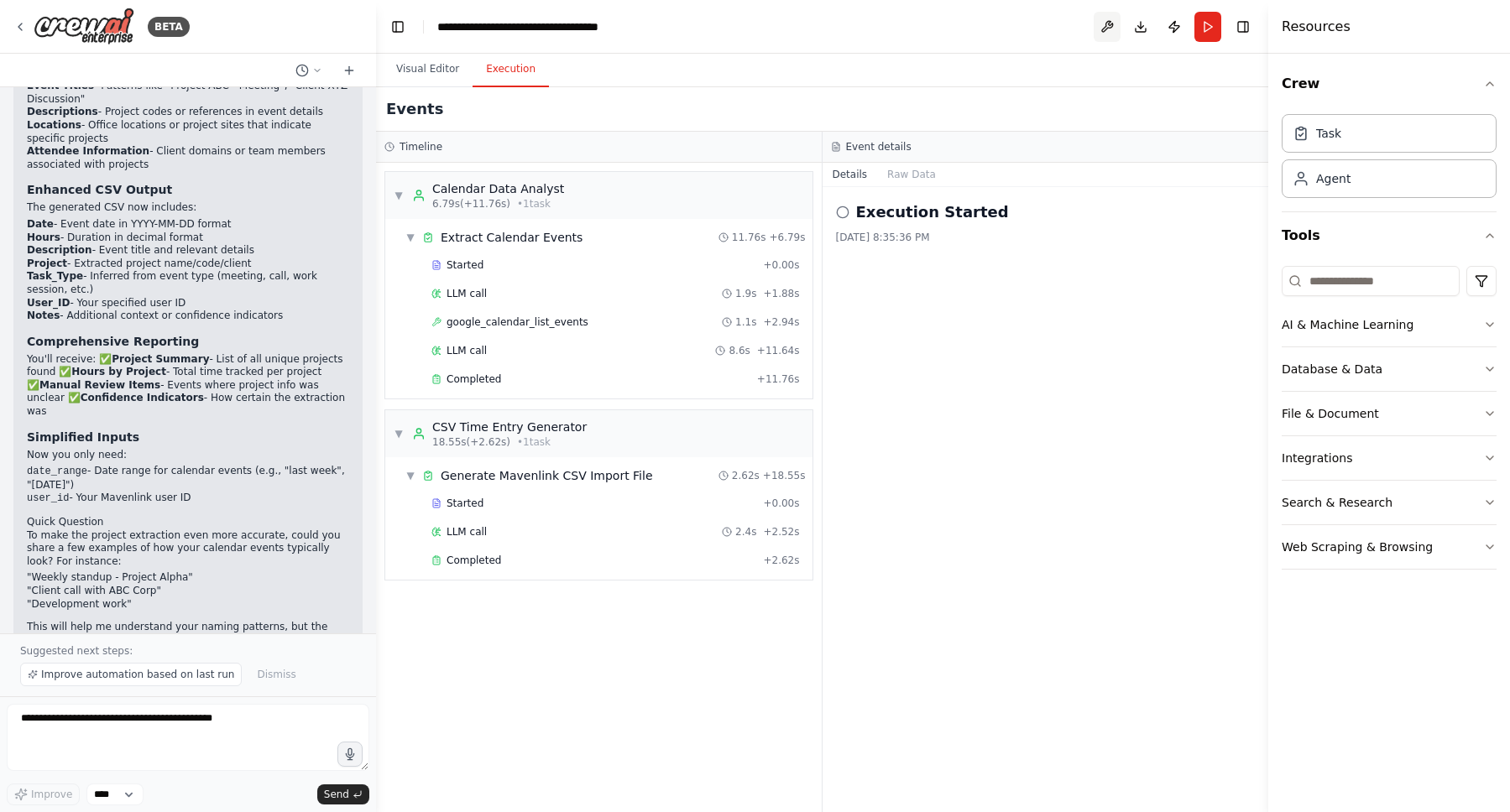
click at [1108, 23] on button at bounding box center [1107, 27] width 27 height 30
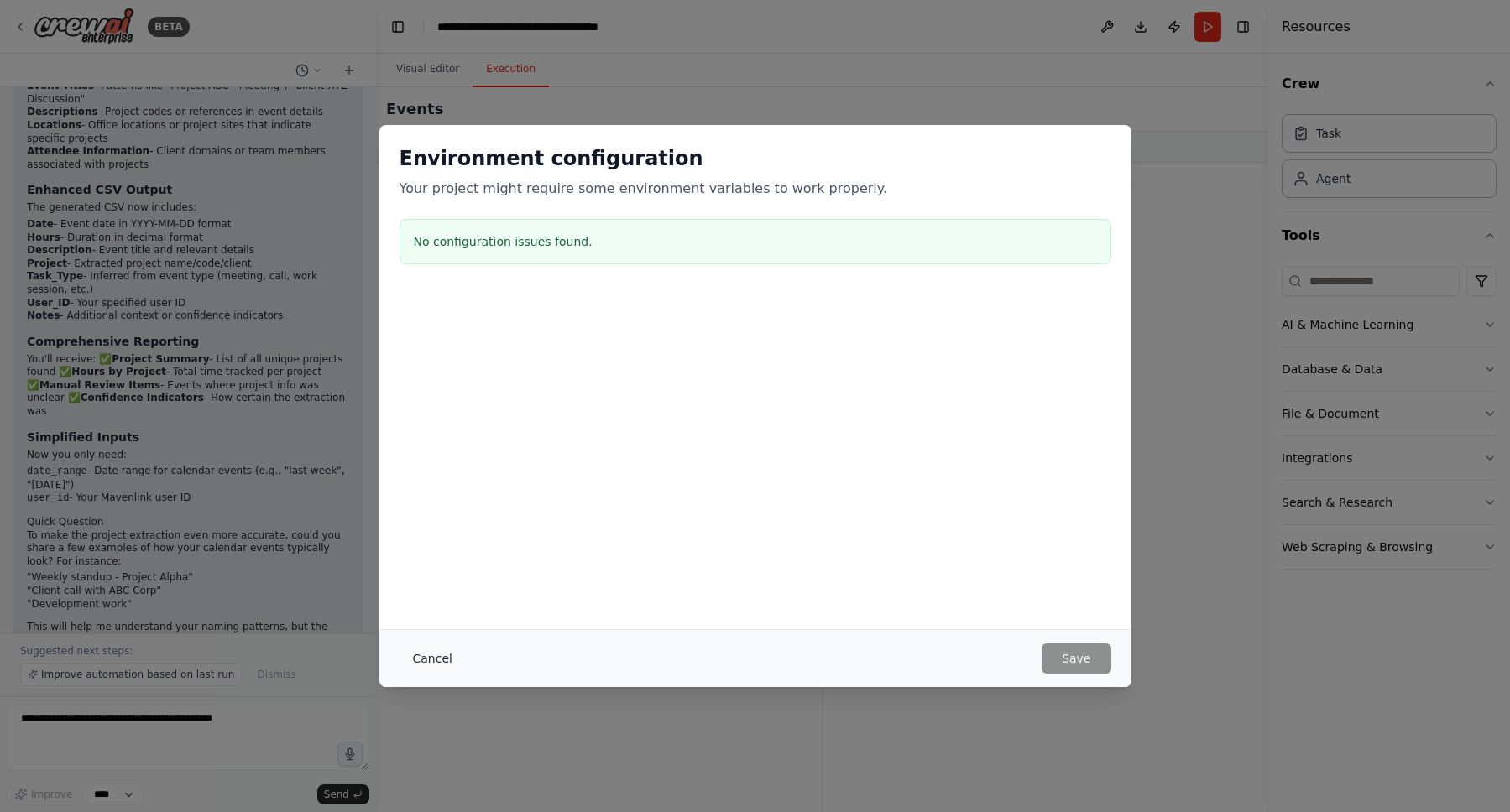
click at [430, 664] on button "Cancel" at bounding box center [432, 659] width 66 height 30
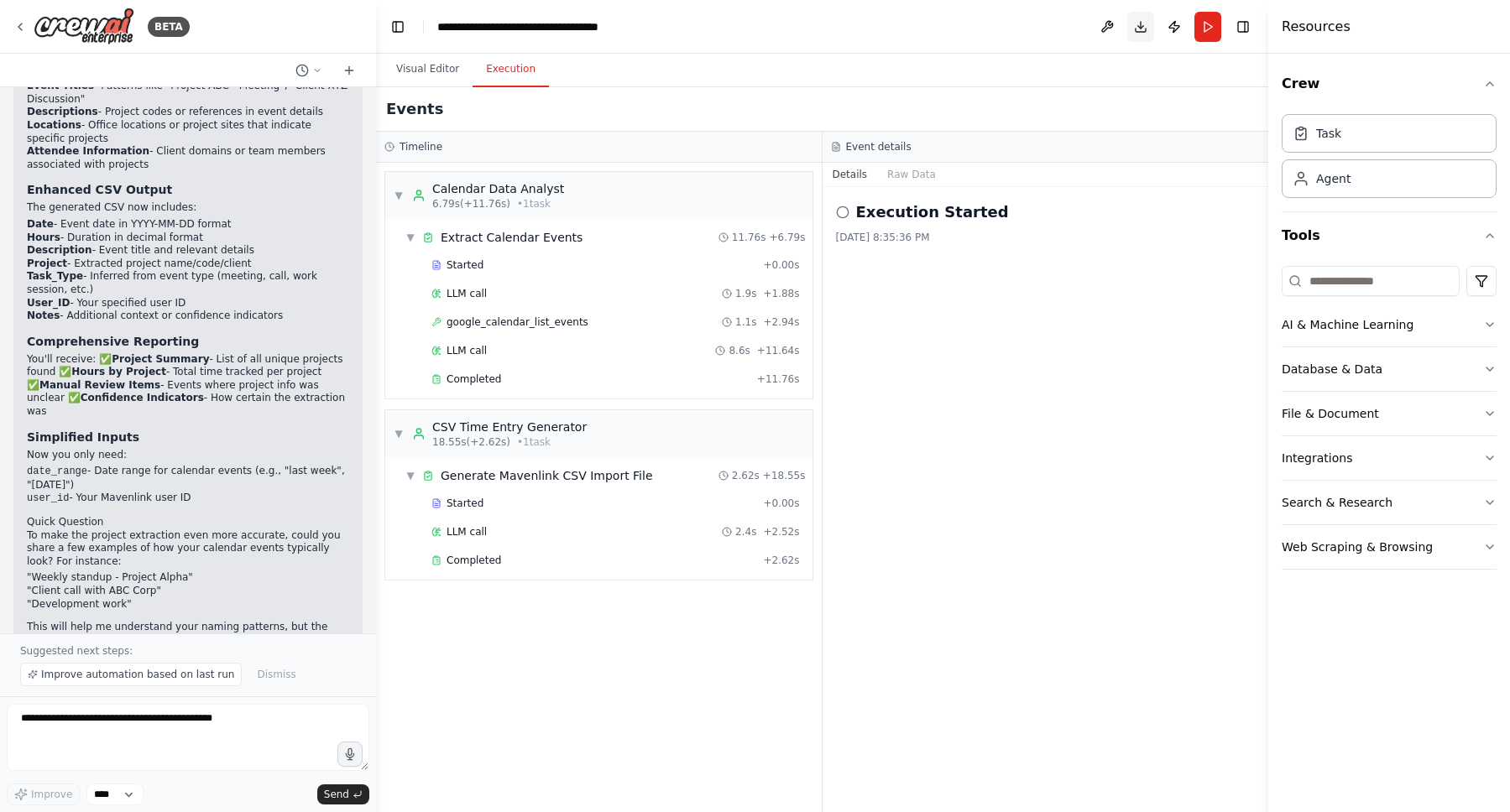
scroll to position [5307, 0]
click at [1138, 21] on button "Download" at bounding box center [1141, 27] width 27 height 30
click at [1349, 415] on button "File & Document" at bounding box center [1389, 414] width 215 height 44
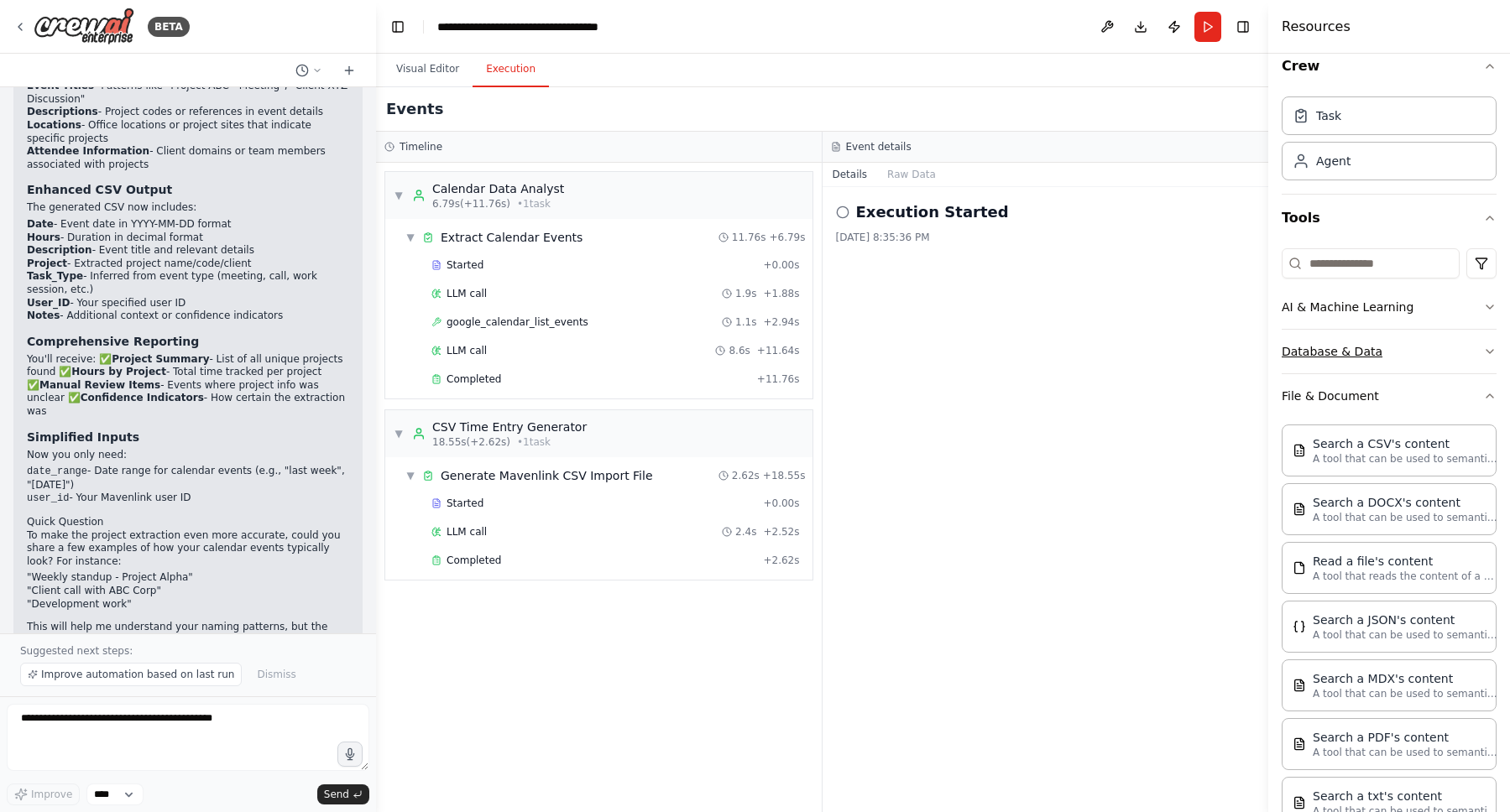
scroll to position [0, 0]
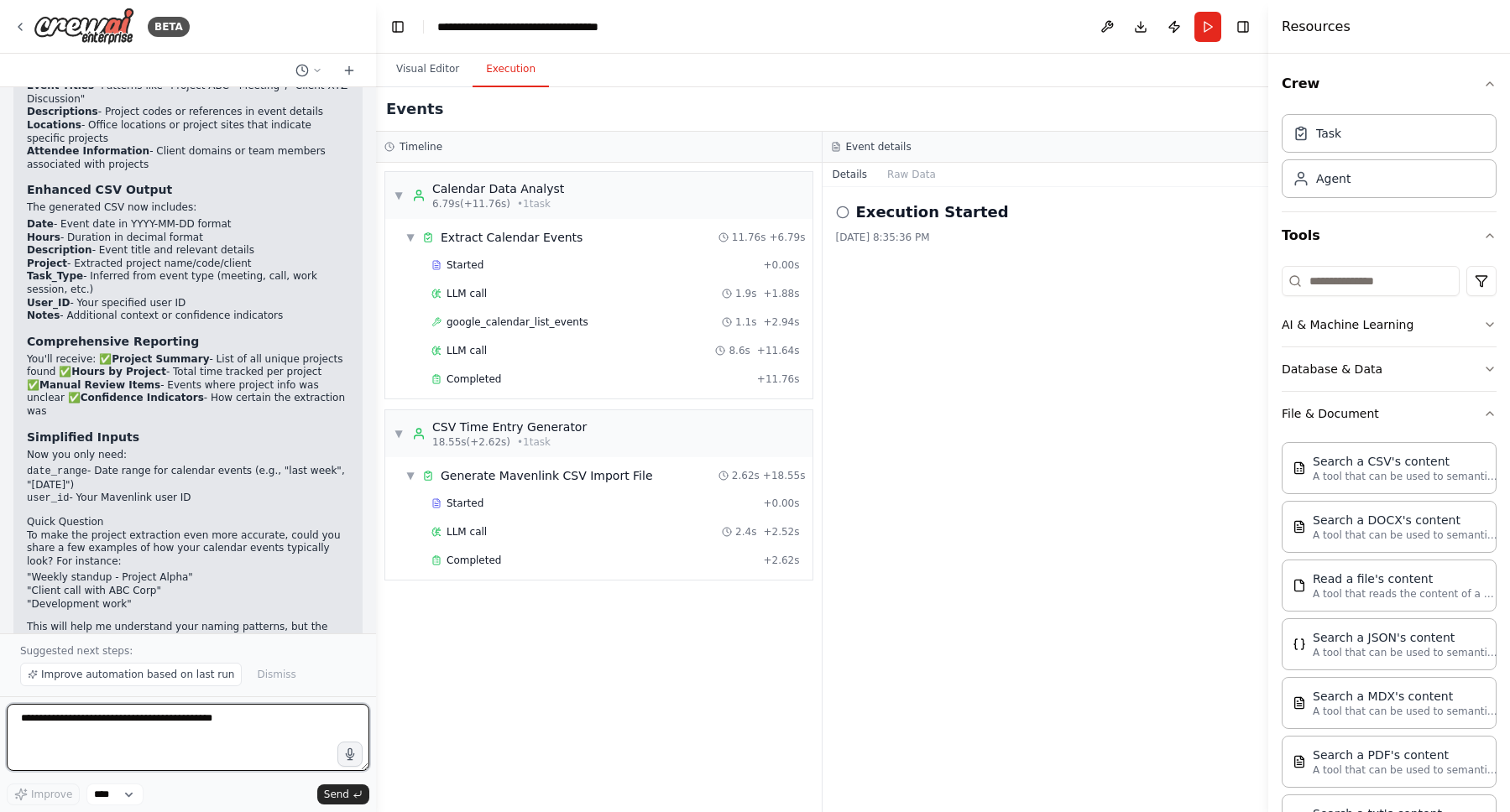
click at [178, 718] on textarea "**********" at bounding box center [187, 738] width 362 height 67
type textarea "**********"
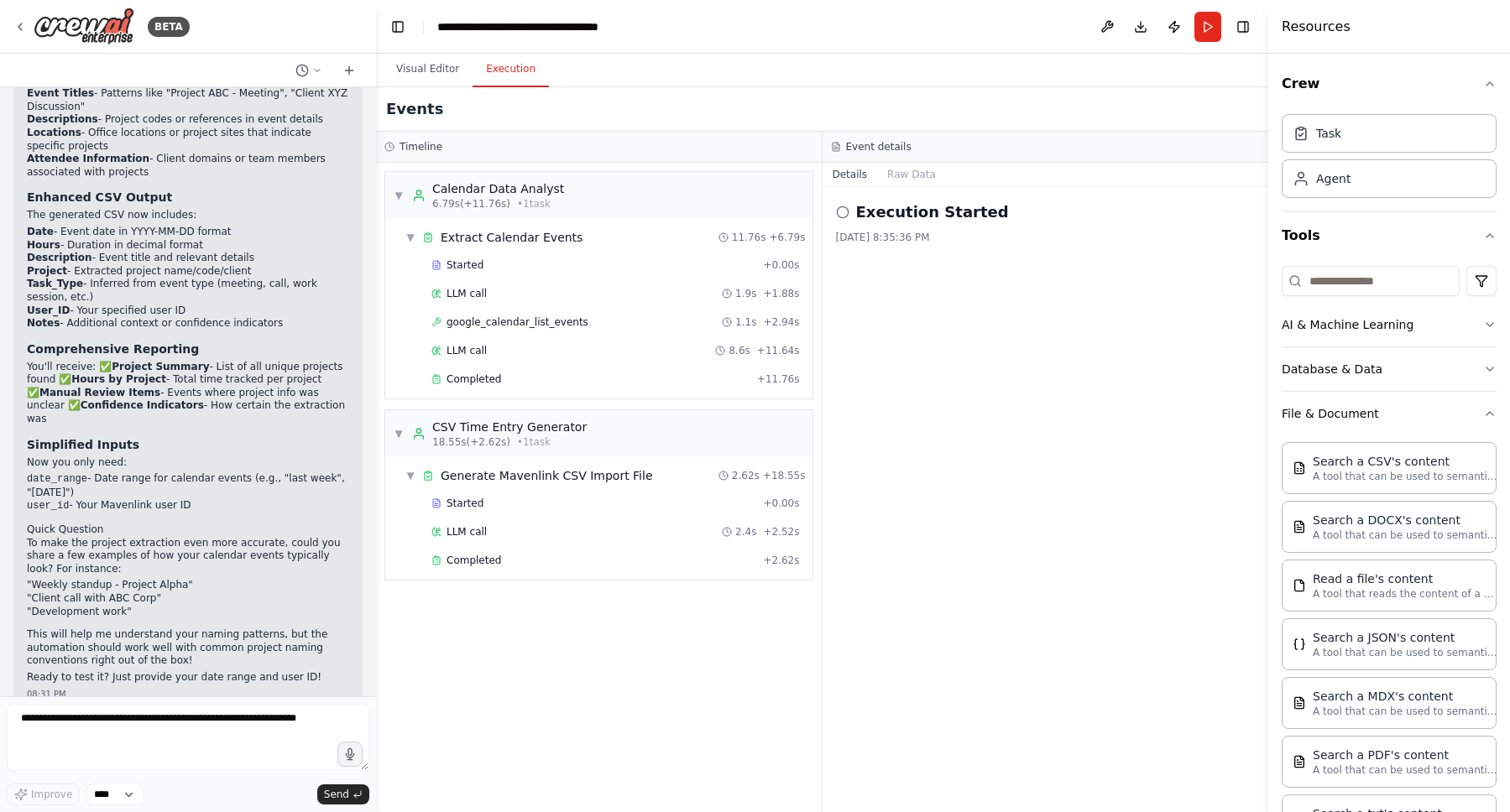
scroll to position [5343, 0]
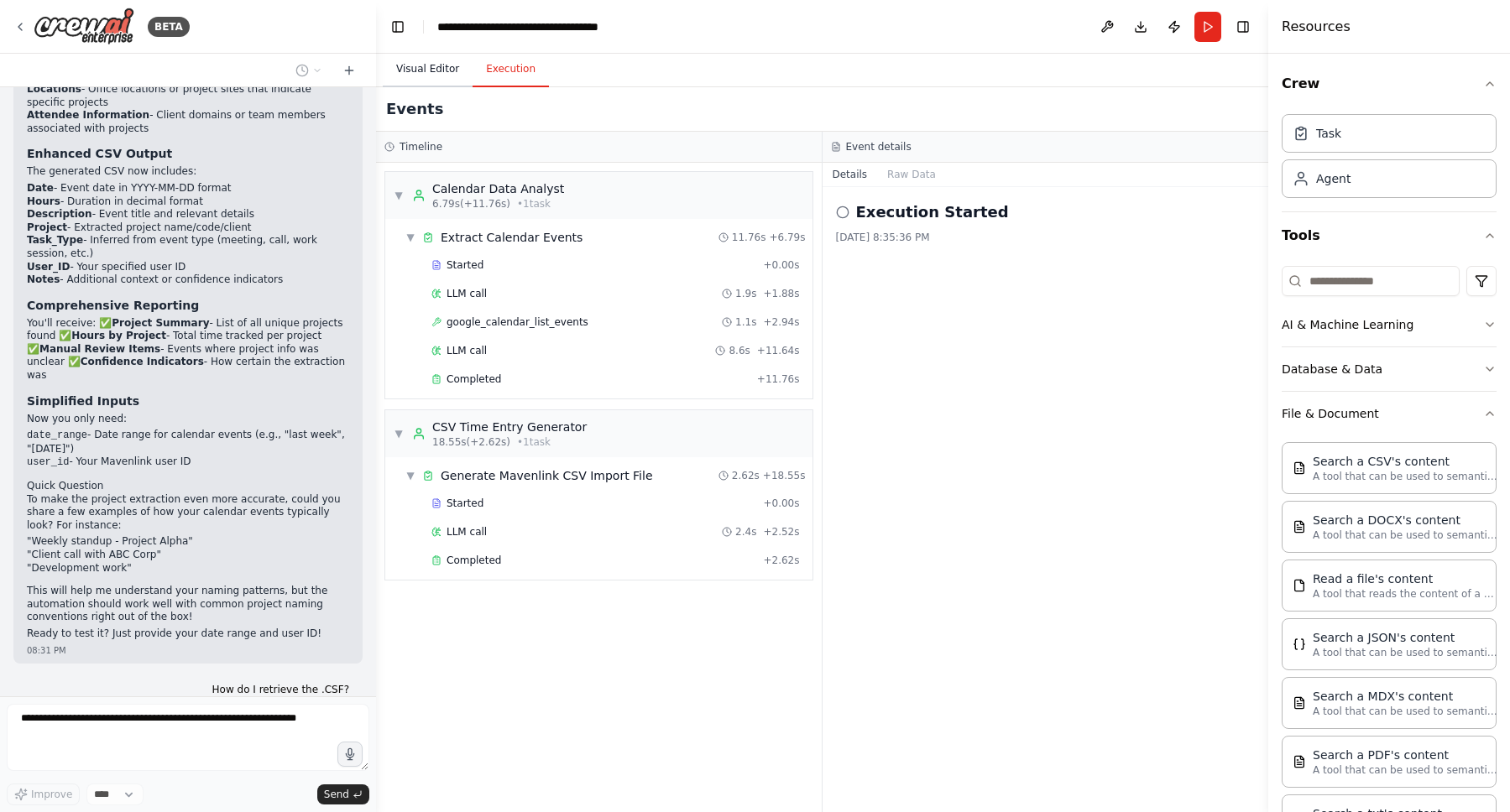
click at [428, 76] on button "Visual Editor" at bounding box center [427, 70] width 90 height 35
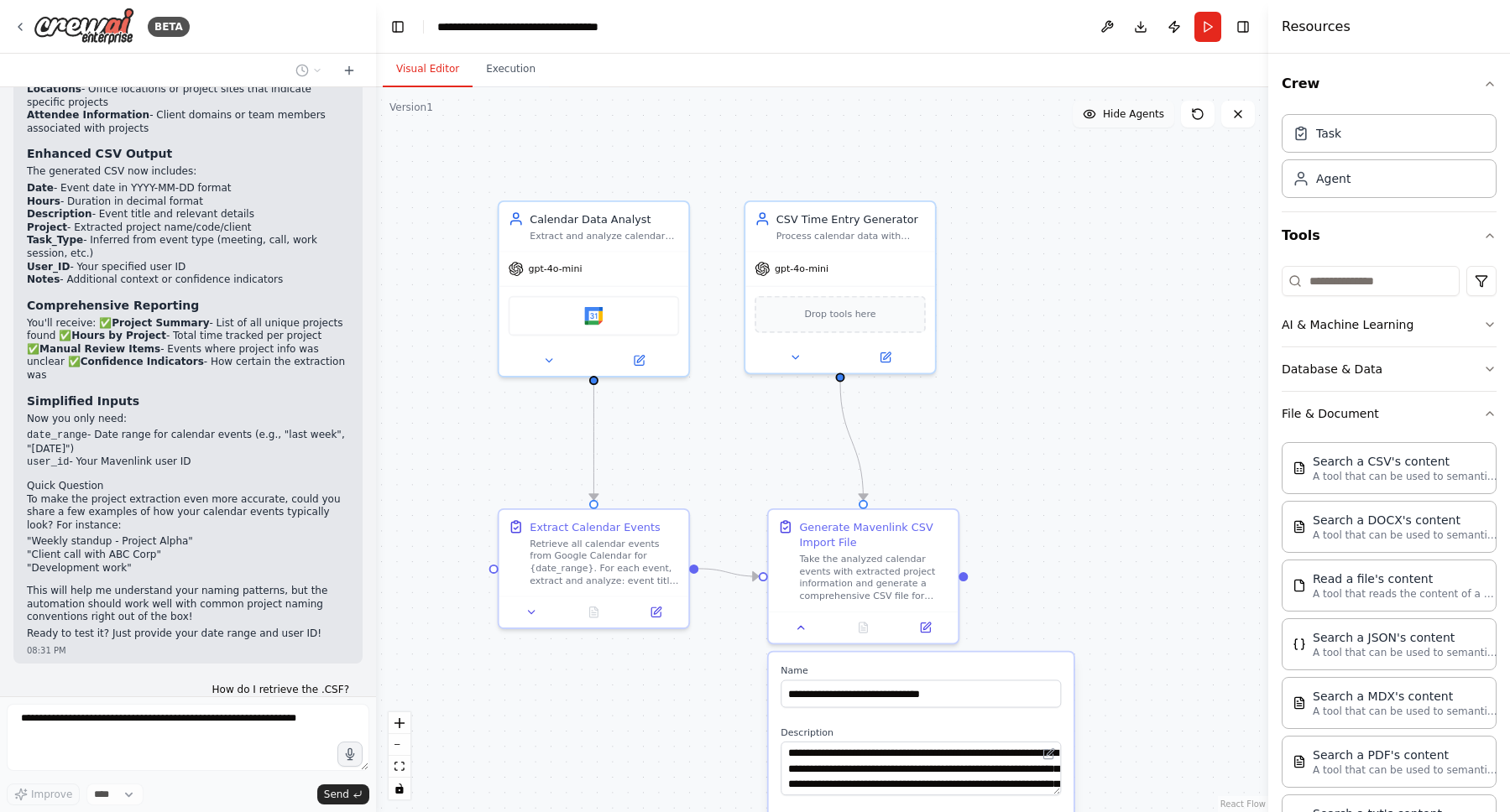
click at [1106, 115] on span "Hide Agents" at bounding box center [1133, 114] width 61 height 13
click at [1106, 115] on span "Show Agents" at bounding box center [1132, 114] width 66 height 13
click at [1106, 115] on span "Hide Agents" at bounding box center [1133, 114] width 61 height 13
click at [1106, 115] on span "Show Agents" at bounding box center [1132, 114] width 66 height 13
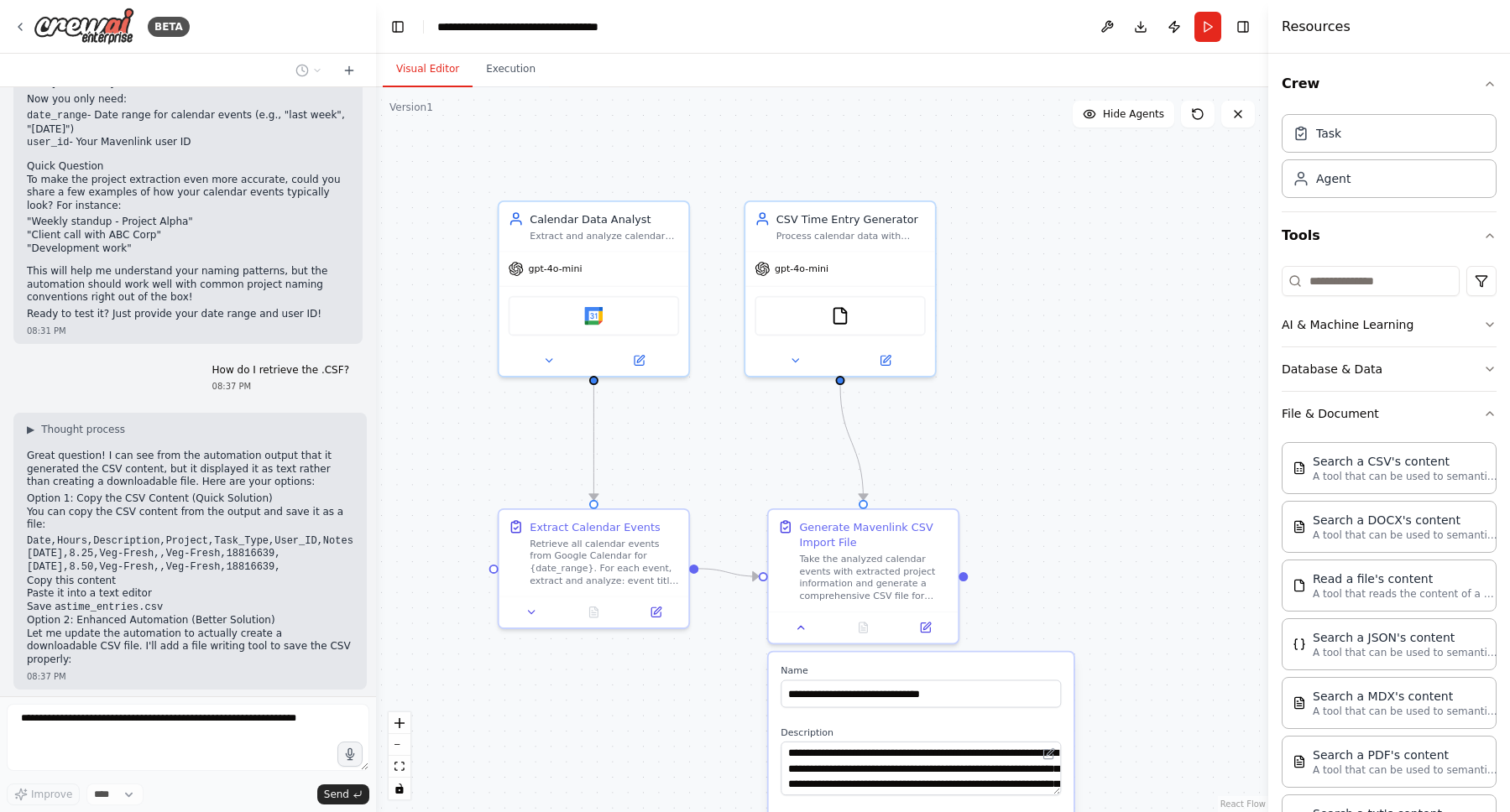
scroll to position [5914, 0]
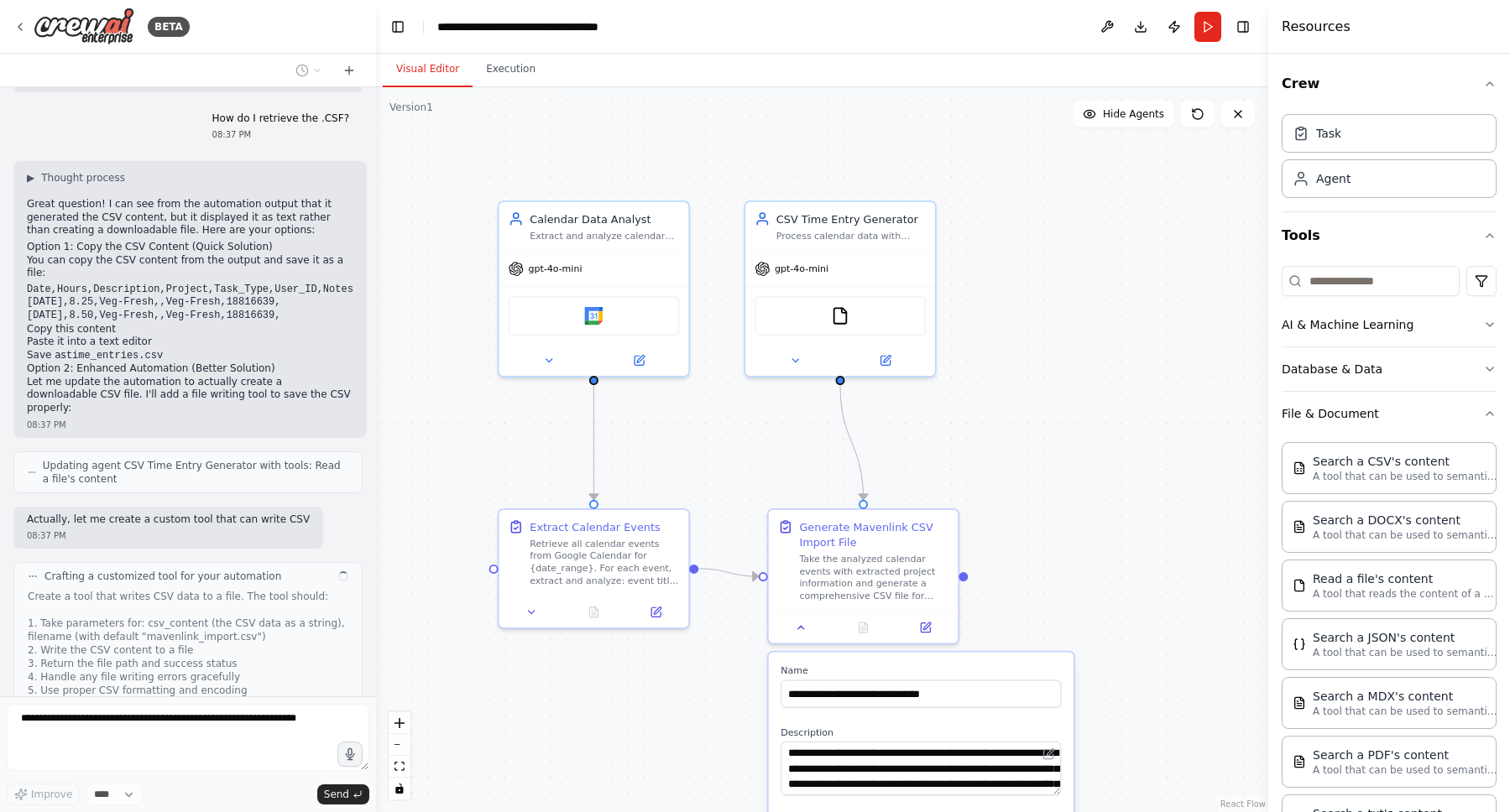
drag, startPoint x: 116, startPoint y: 389, endPoint x: 193, endPoint y: 400, distance: 77.8
click at [193, 400] on div "I'd like to use the data in my google calendar to track time in mavenlink 11:04…" at bounding box center [187, 392] width 376 height 609
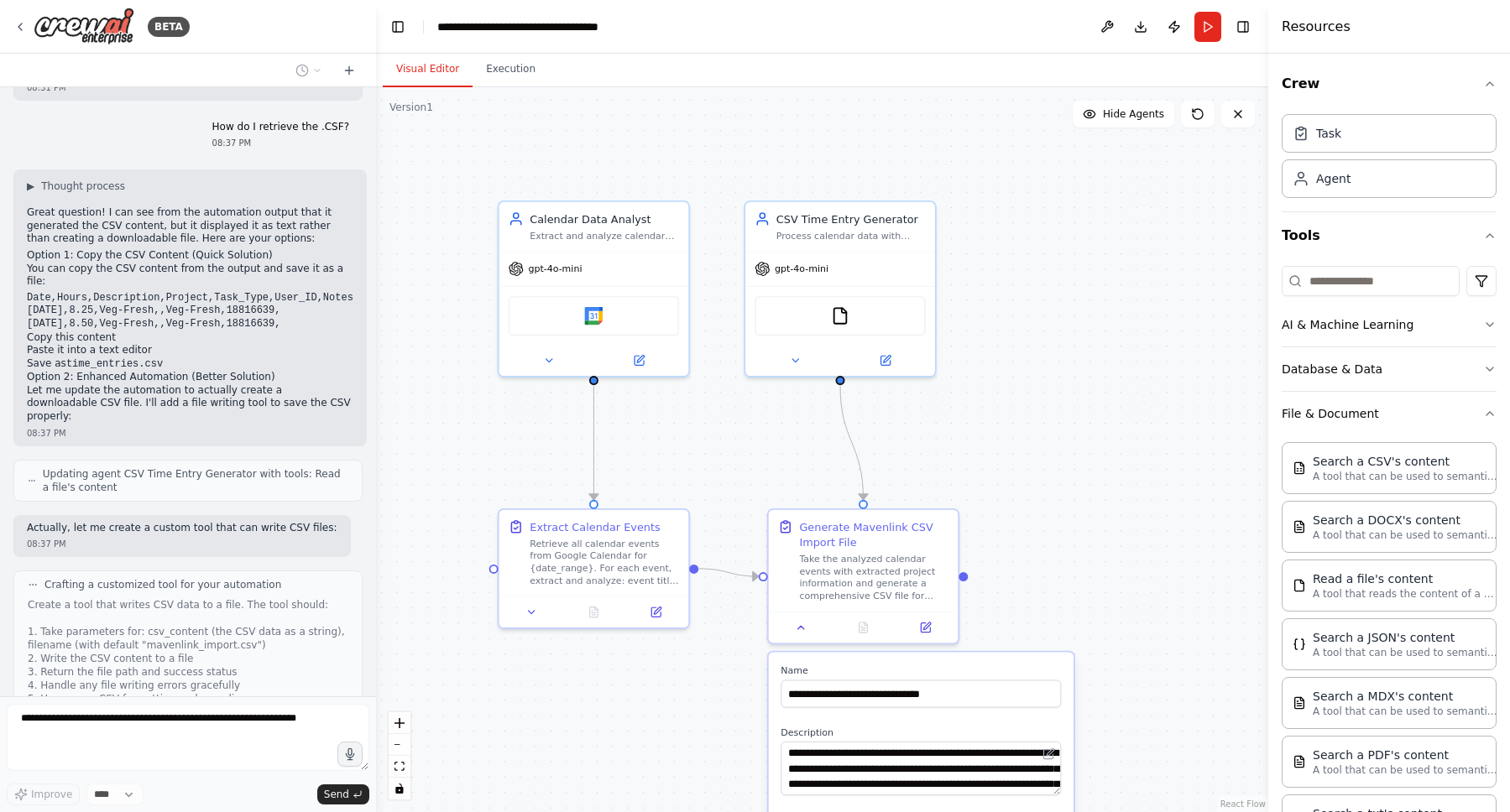
scroll to position [5893, 0]
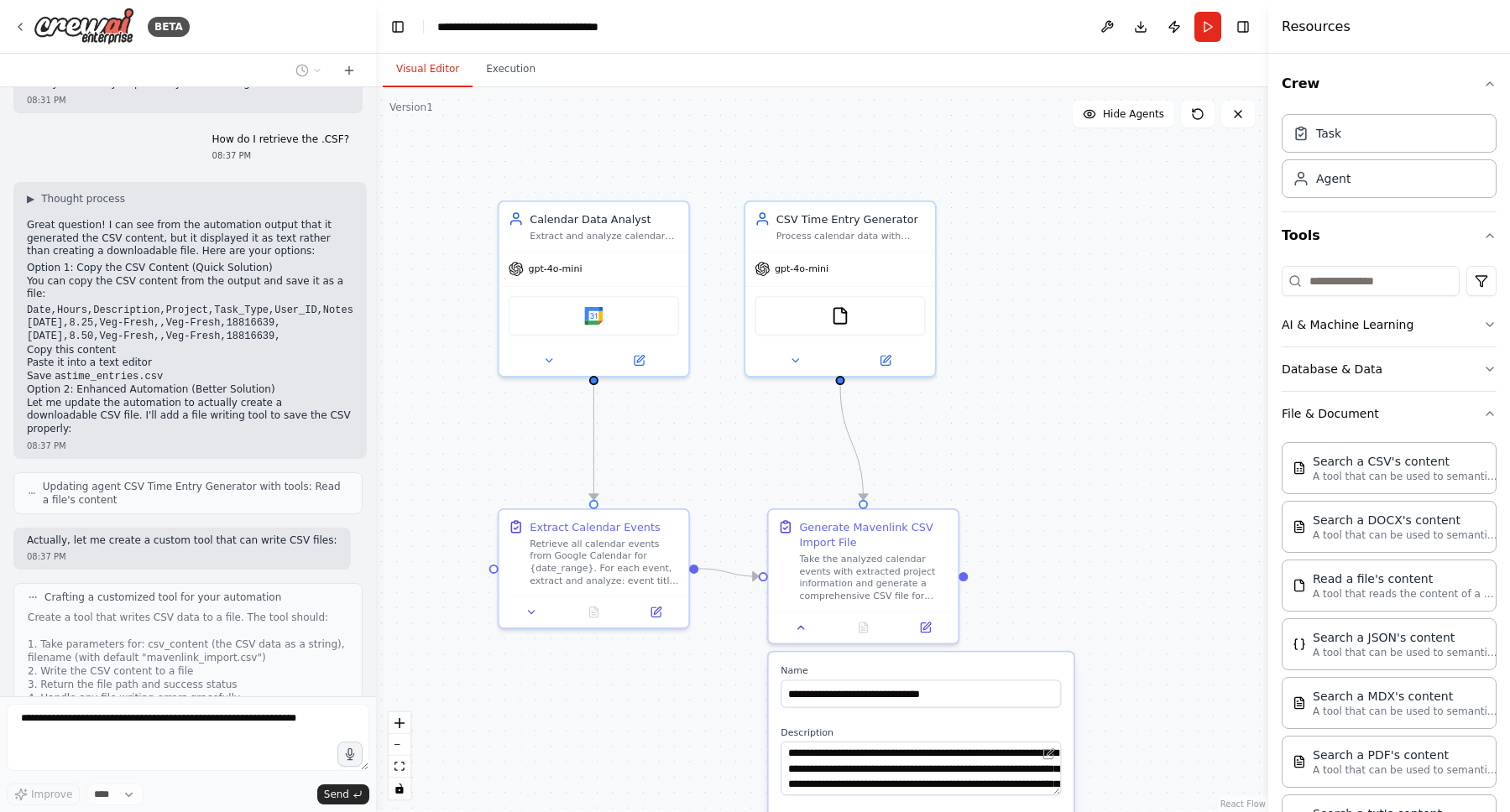
drag, startPoint x: 80, startPoint y: 161, endPoint x: 167, endPoint y: 187, distance: 90.8
click at [167, 192] on div "▶ Thought process Great question! I can see from the automation output that it …" at bounding box center [190, 314] width 326 height 245
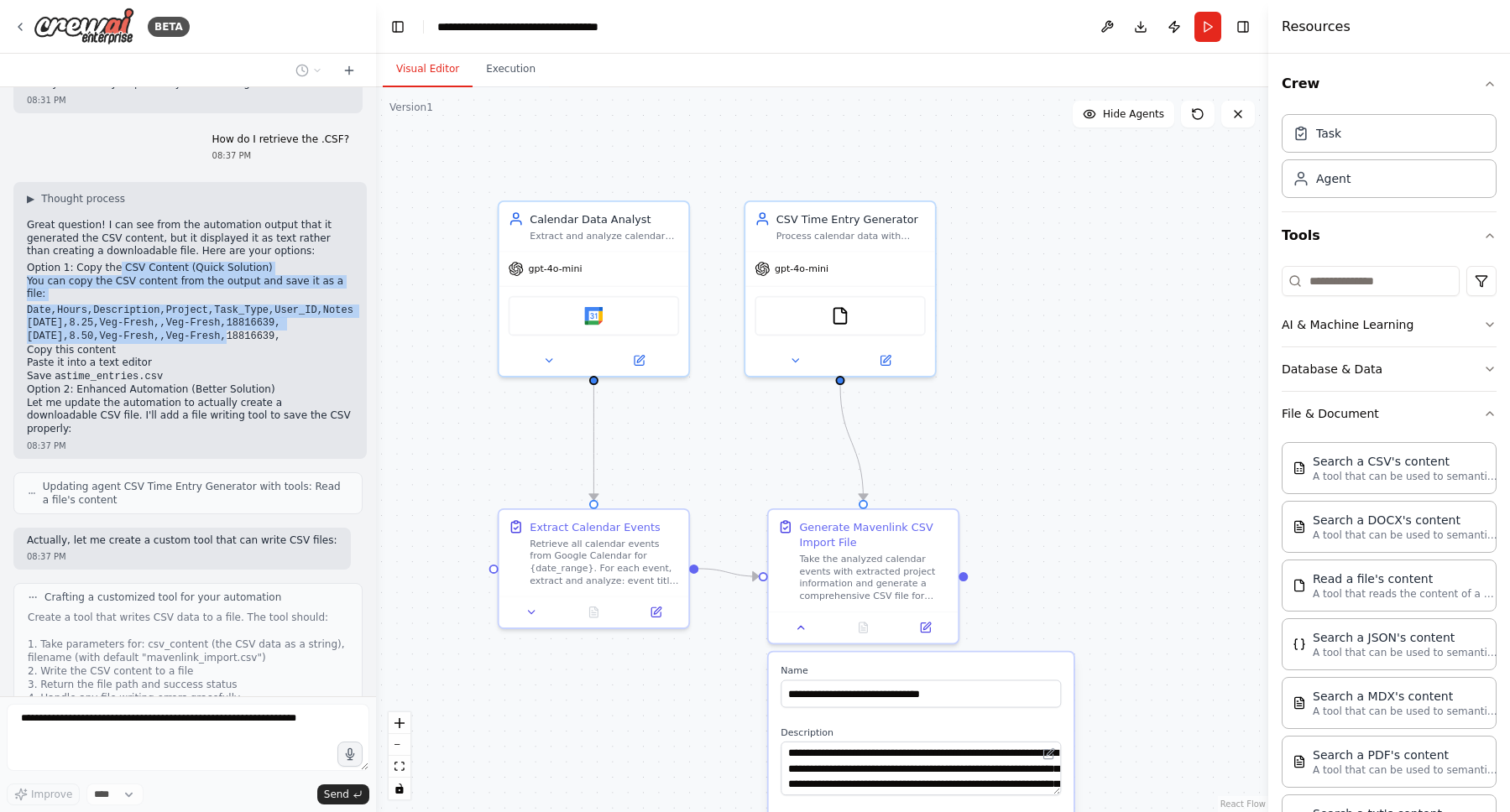
drag, startPoint x: 113, startPoint y: 189, endPoint x: 203, endPoint y: 244, distance: 105.5
click at [203, 244] on div "▶ Thought process Great question! I can see from the automation output that it …" at bounding box center [190, 314] width 326 height 245
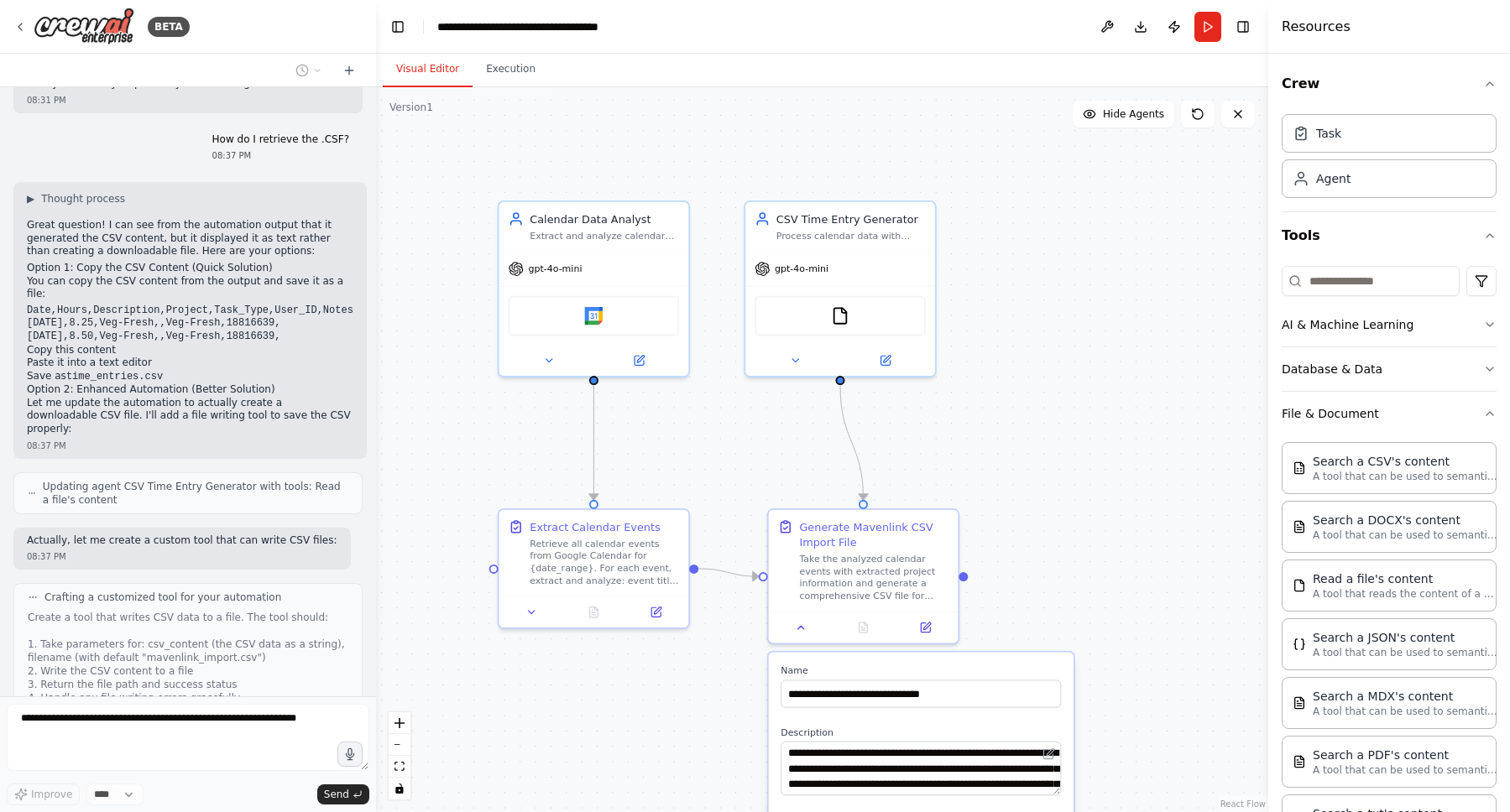
click at [248, 304] on code "Date,Hours,Description,Project,Task_Type,User_ID,Notes [DATE],8.25,Veg-Fresh,,V…" at bounding box center [190, 323] width 326 height 38
drag, startPoint x: 193, startPoint y: 233, endPoint x: 298, endPoint y: 241, distance: 105.3
click at [290, 304] on code "Date,Hours,Description,Project,Task_Type,User_ID,Notes [DATE],8.25,Veg-Fresh,,V…" at bounding box center [190, 323] width 326 height 38
click at [306, 304] on pre "Date,Hours,Description,Project,Task_Type,User_ID,Notes [DATE],8.25,Veg-Fresh,,V…" at bounding box center [190, 324] width 326 height 40
drag, startPoint x: 28, startPoint y: 219, endPoint x: 310, endPoint y: 240, distance: 282.8
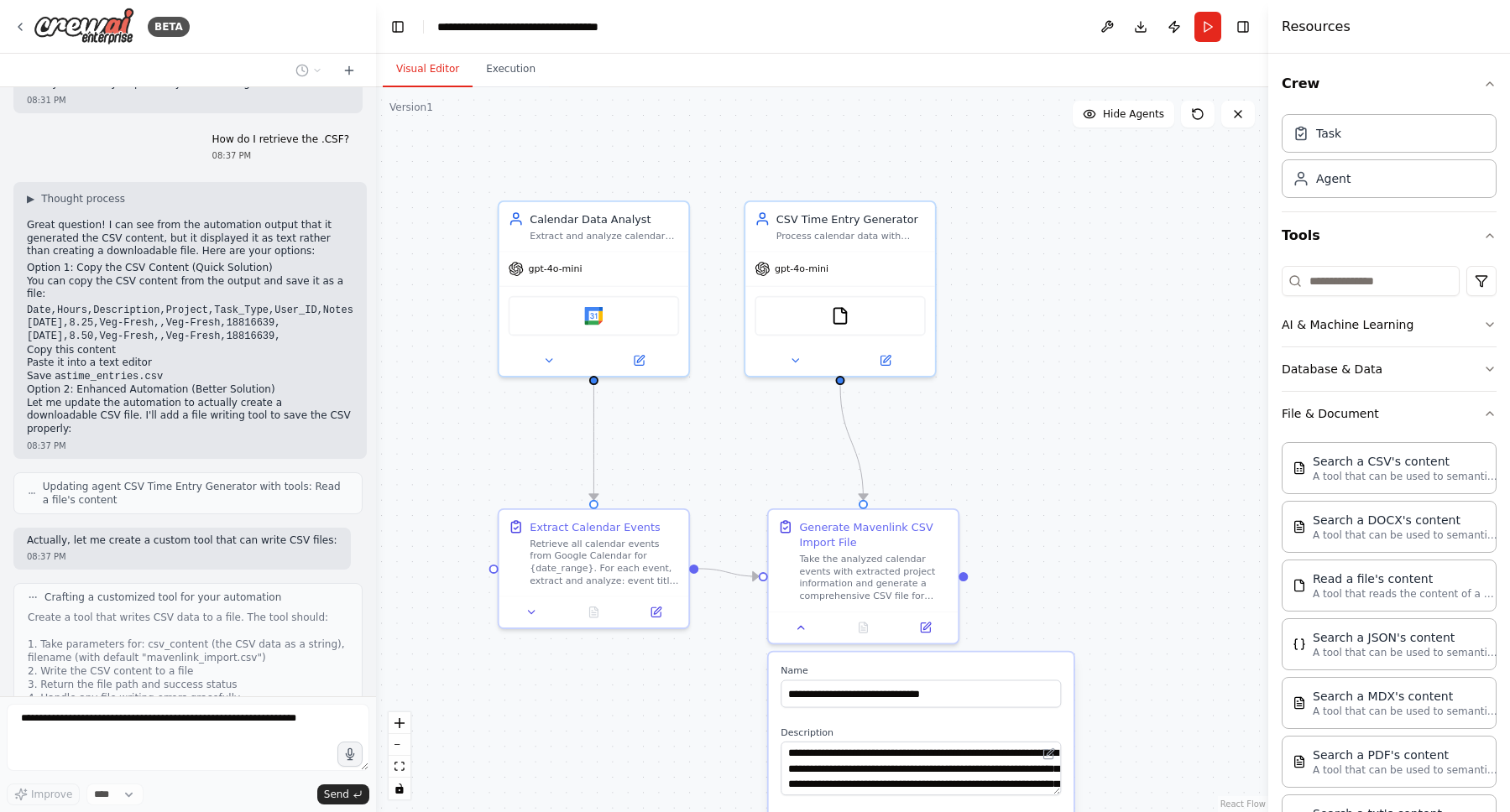
click at [310, 304] on pre "Date,Hours,Description,Project,Task_Type,User_ID,Notes [DATE],8.25,Veg-Fresh,,V…" at bounding box center [190, 324] width 326 height 40
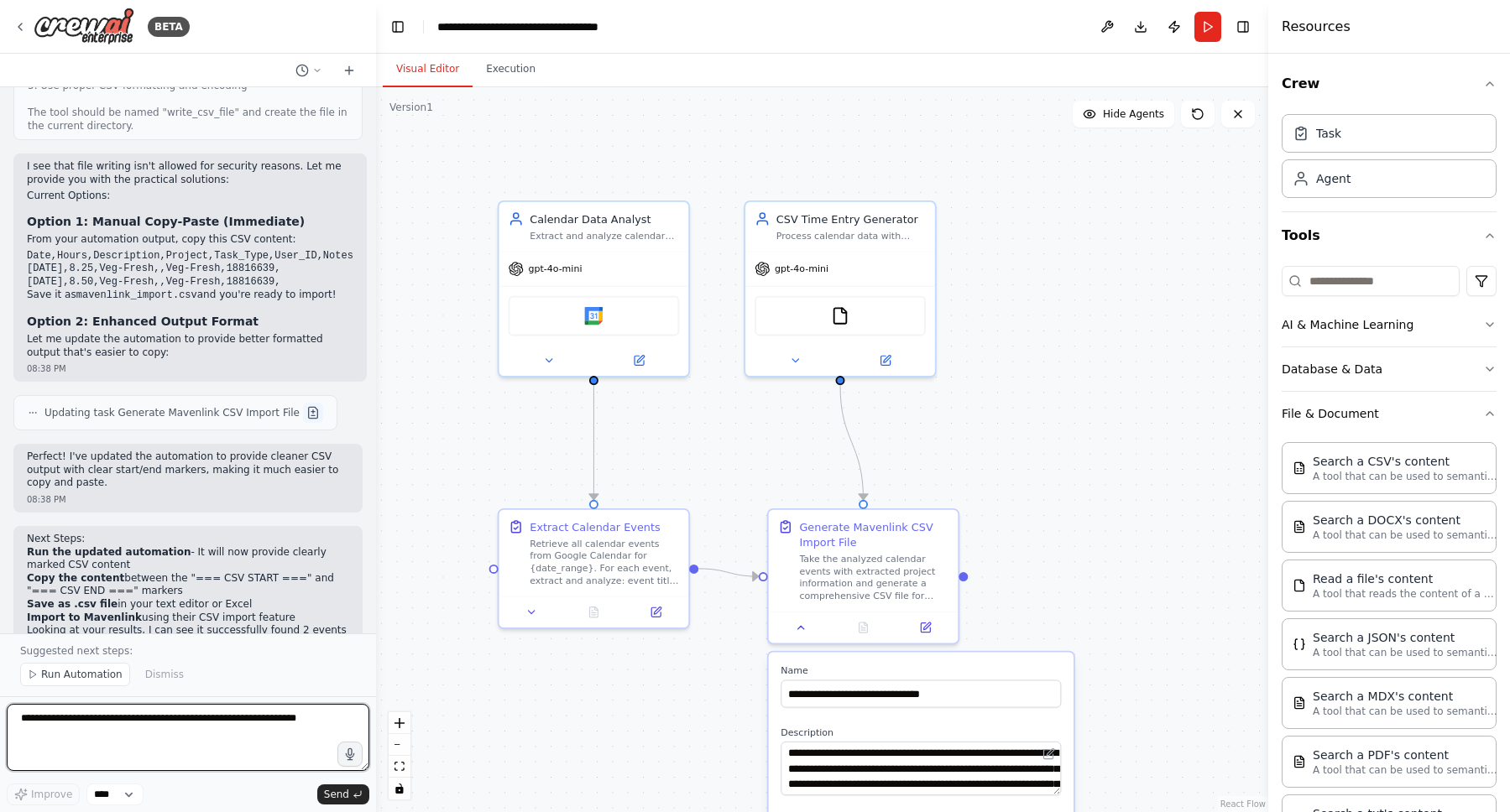
scroll to position [6523, 0]
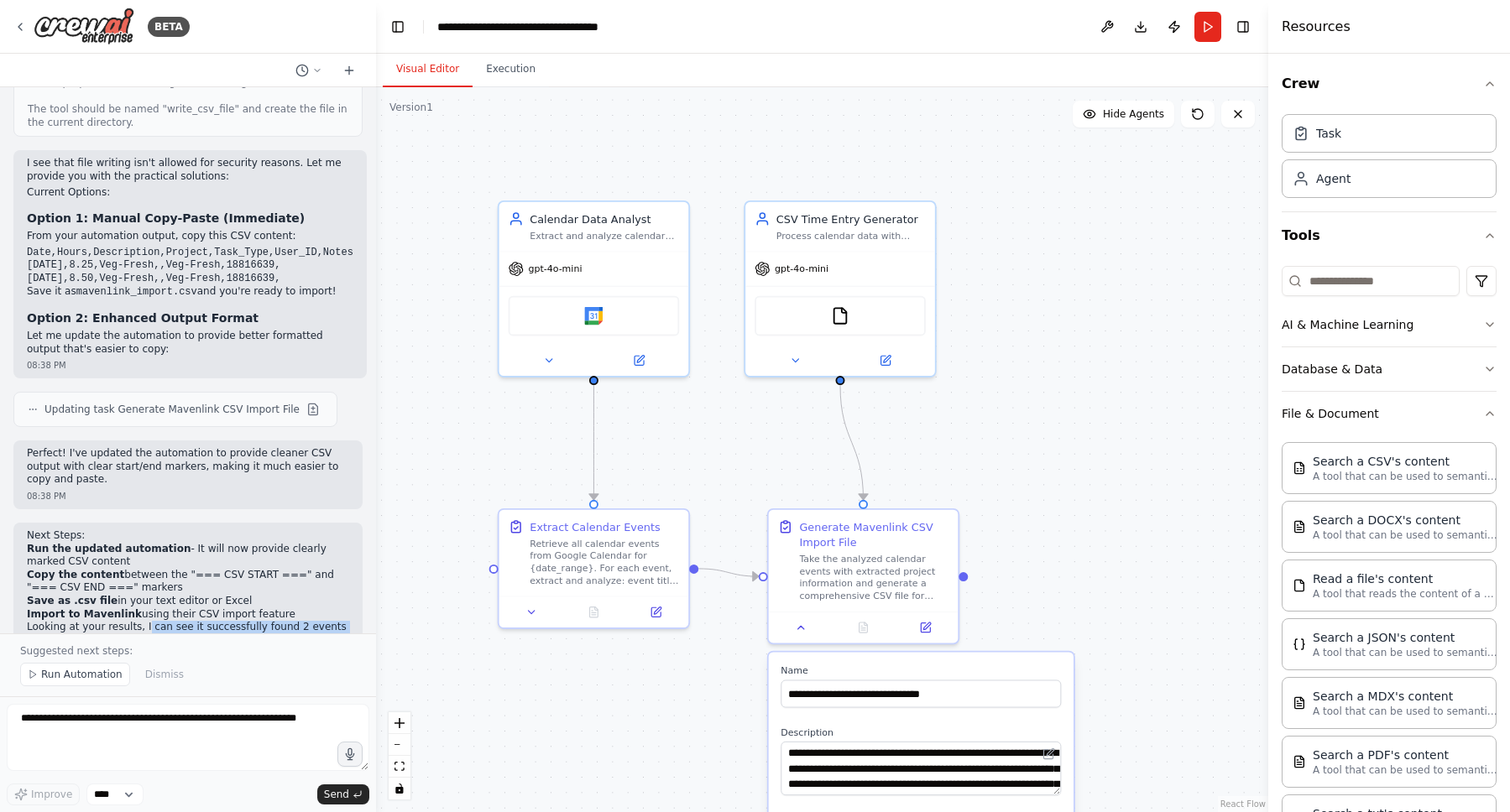
drag, startPoint x: 143, startPoint y: 521, endPoint x: 248, endPoint y: 533, distance: 105.7
click at [248, 621] on p "Looking at your results, I can see it successfully found 2 events for the "Veg-…" at bounding box center [187, 641] width 322 height 40
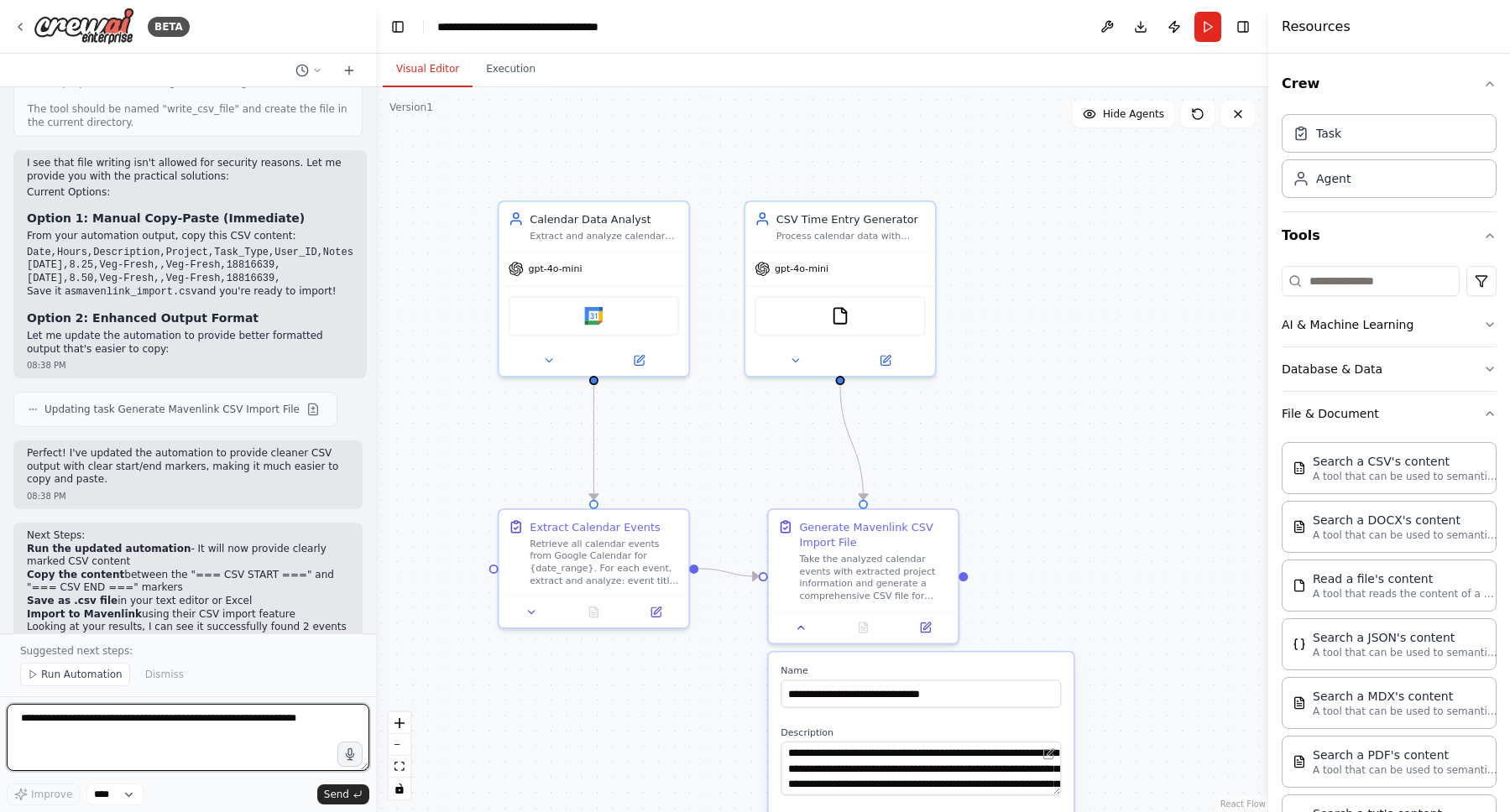
click at [185, 720] on textarea at bounding box center [187, 738] width 362 height 67
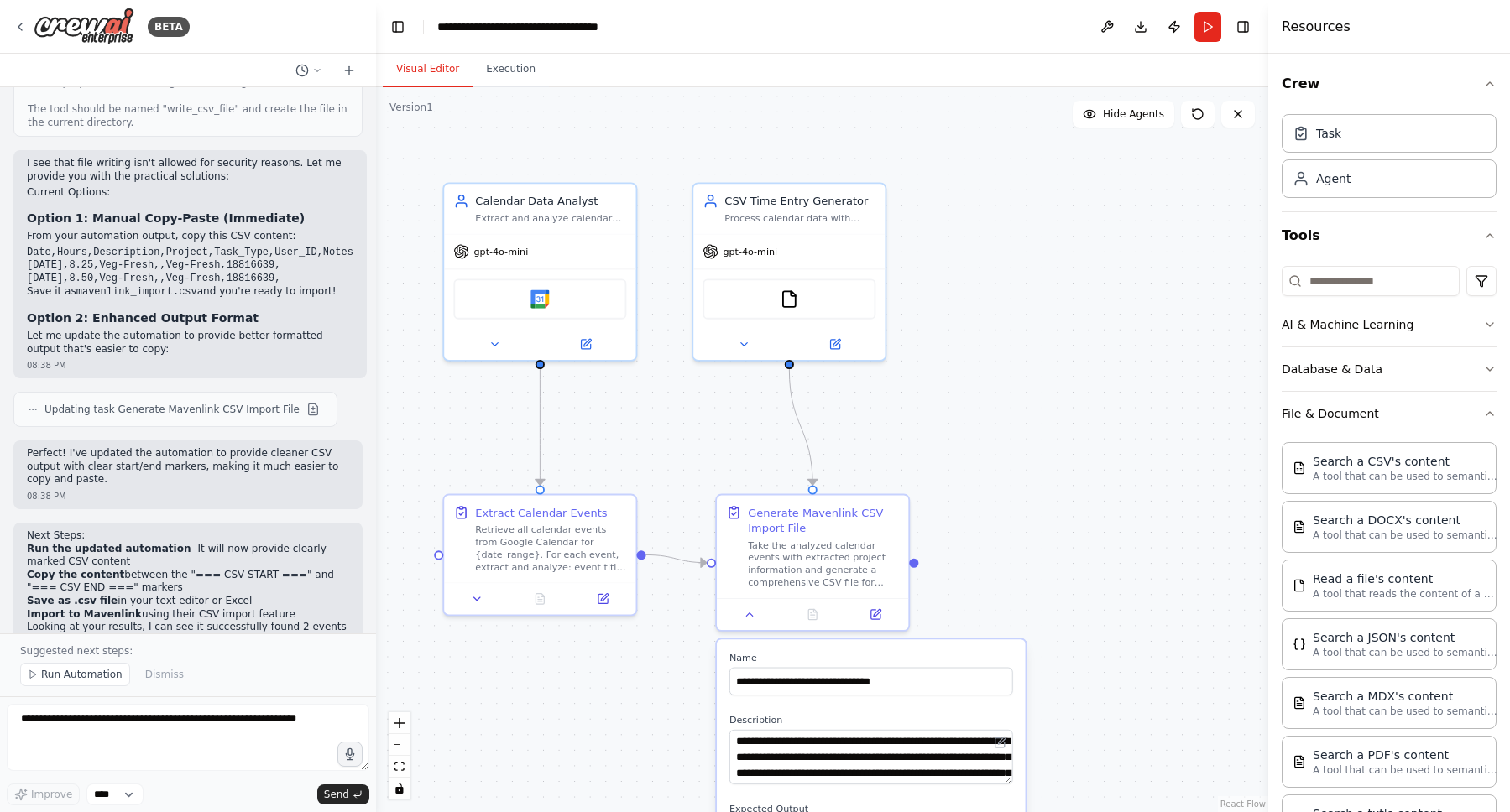
drag, startPoint x: 1106, startPoint y: 240, endPoint x: 1058, endPoint y: 223, distance: 50.9
click at [1058, 223] on div ".deletable-edge-delete-btn { width: 20px; height: 20px; border: 0px solid #ffff…" at bounding box center [821, 450] width 892 height 725
click at [1364, 179] on div "Agent" at bounding box center [1389, 178] width 215 height 39
click at [1358, 142] on div "Task" at bounding box center [1389, 133] width 215 height 39
click at [1312, 136] on div "Task" at bounding box center [1317, 133] width 49 height 17
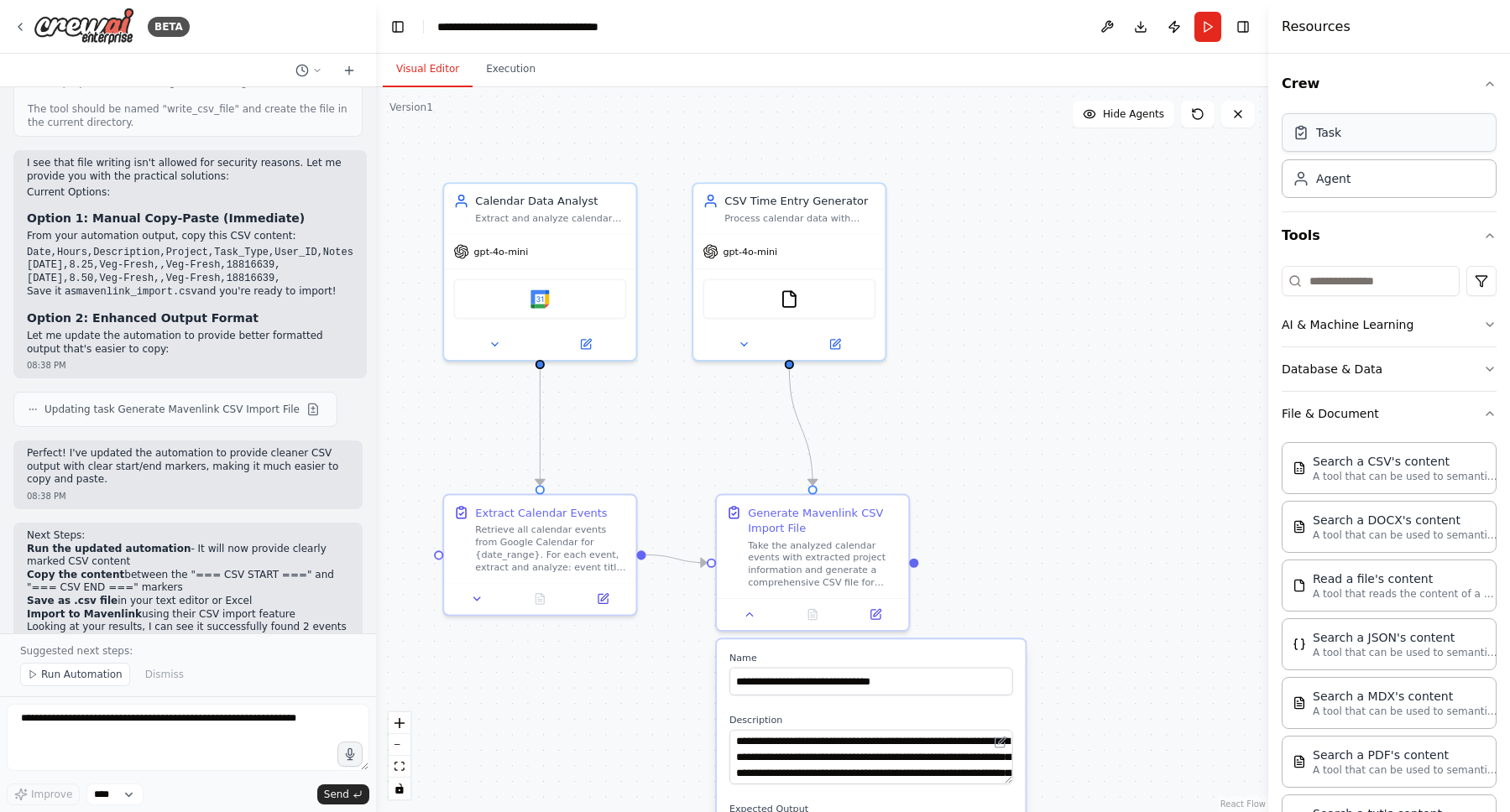
click at [1312, 136] on div "Task" at bounding box center [1317, 133] width 49 height 17
click at [1344, 179] on div "Agent" at bounding box center [1333, 178] width 34 height 17
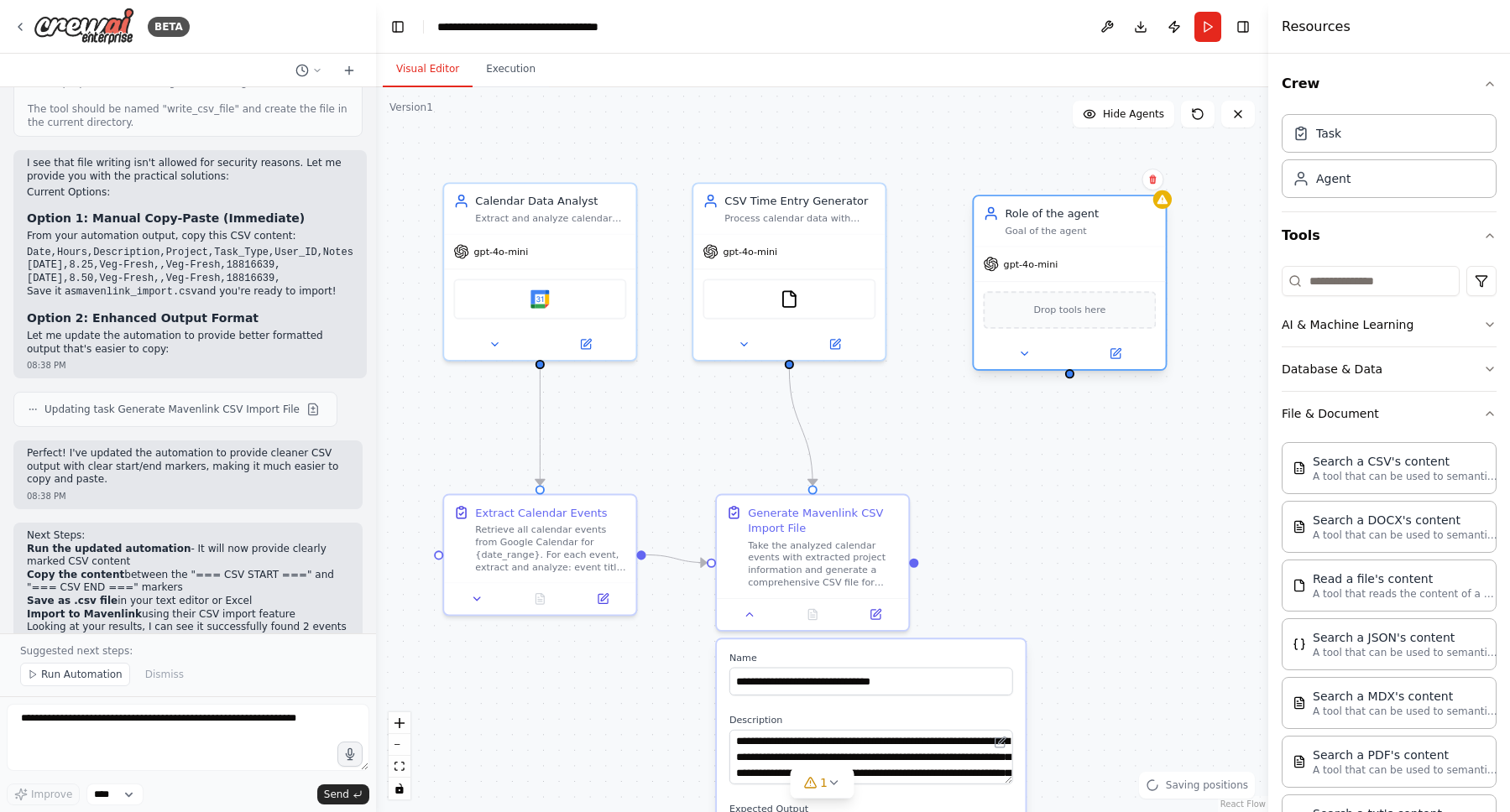
drag, startPoint x: 1167, startPoint y: 224, endPoint x: 1068, endPoint y: 204, distance: 101.0
click at [1068, 204] on div "Role of the agent Goal of the agent" at bounding box center [1069, 221] width 192 height 50
drag, startPoint x: 1132, startPoint y: 512, endPoint x: 1086, endPoint y: 523, distance: 47.3
click at [1076, 530] on div "Task description" at bounding box center [1096, 526] width 151 height 13
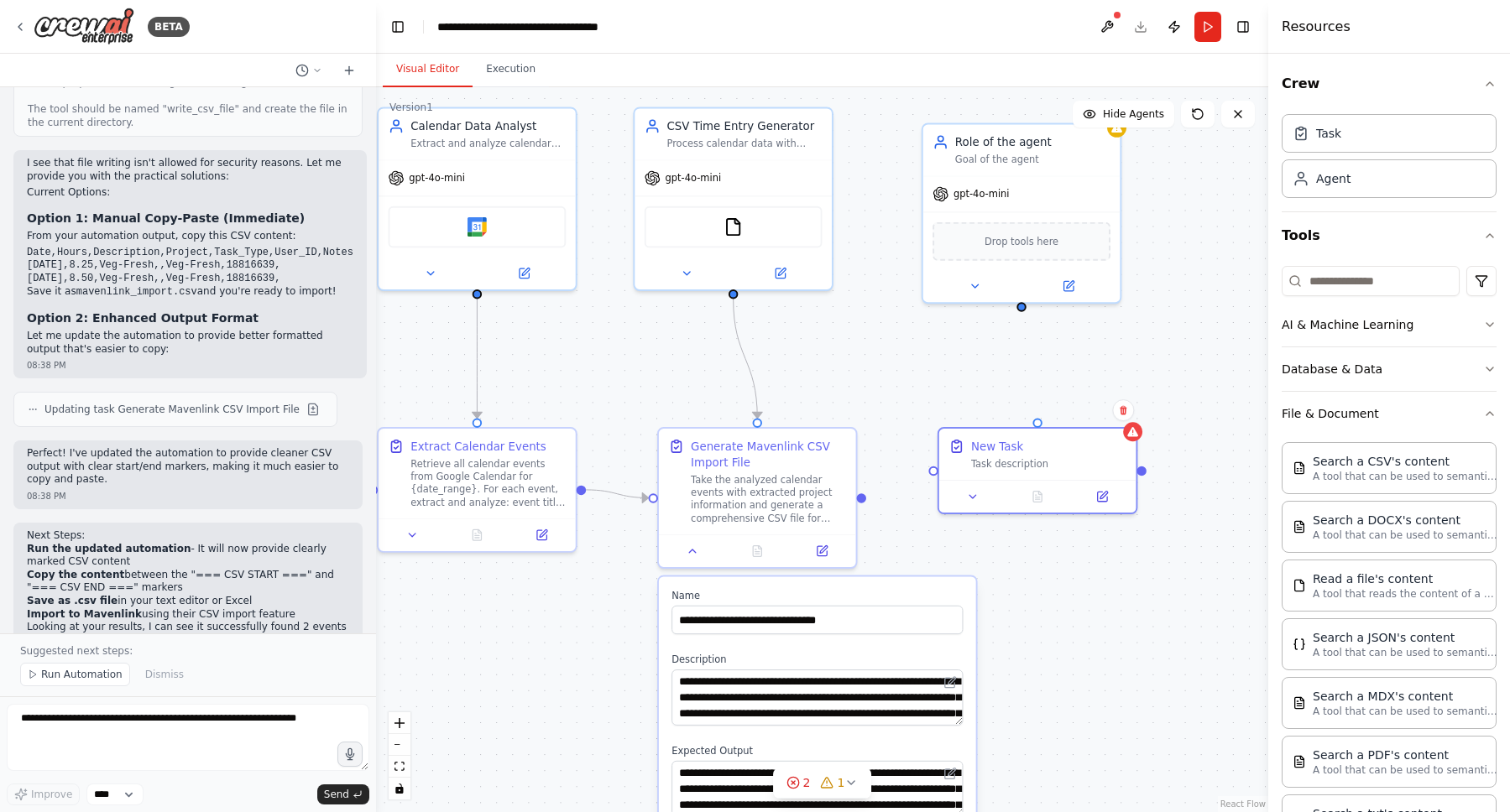
drag, startPoint x: 1052, startPoint y: 451, endPoint x: 982, endPoint y: 340, distance: 131.2
click at [982, 340] on div ".deletable-edge-delete-btn { width: 20px; height: 20px; border: 0px solid #ffff…" at bounding box center [821, 450] width 892 height 725
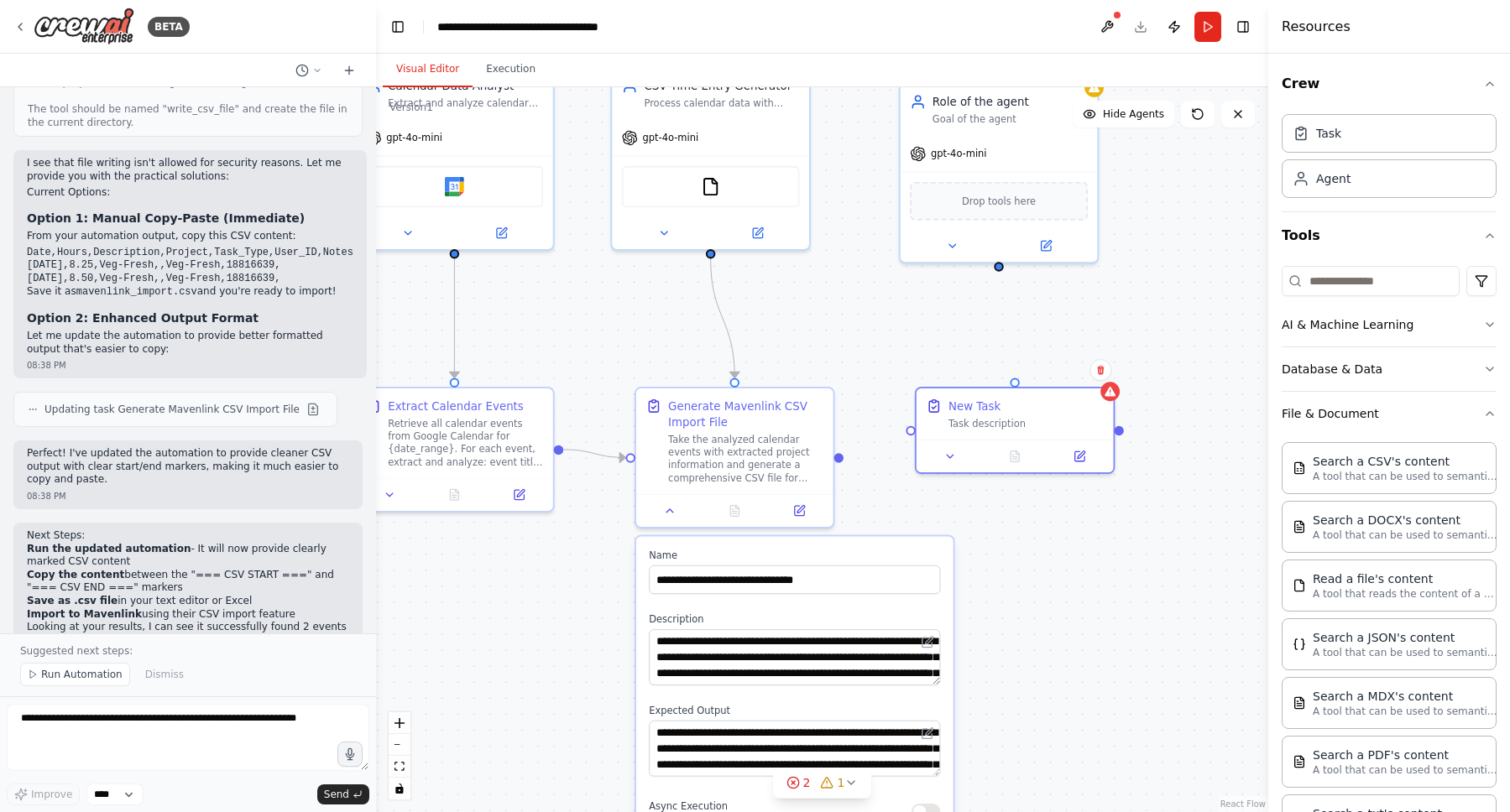
drag, startPoint x: 973, startPoint y: 345, endPoint x: 969, endPoint y: 384, distance: 39.2
click at [969, 384] on div ".deletable-edge-delete-btn { width: 20px; height: 20px; border: 0px solid #ffff…" at bounding box center [821, 450] width 892 height 725
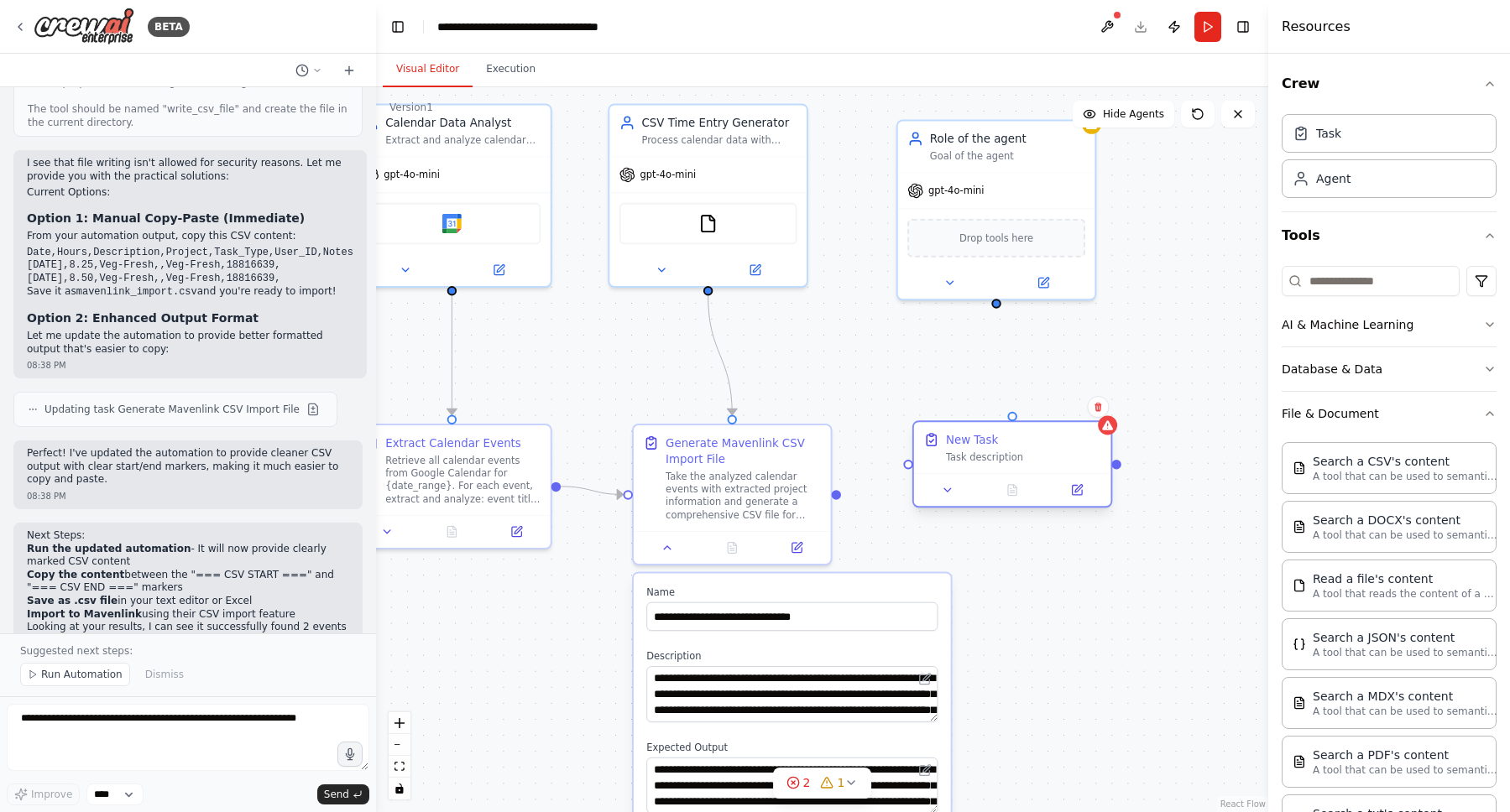
click at [1044, 457] on div "Task description" at bounding box center [1023, 456] width 156 height 13
click at [953, 486] on button at bounding box center [948, 490] width 55 height 19
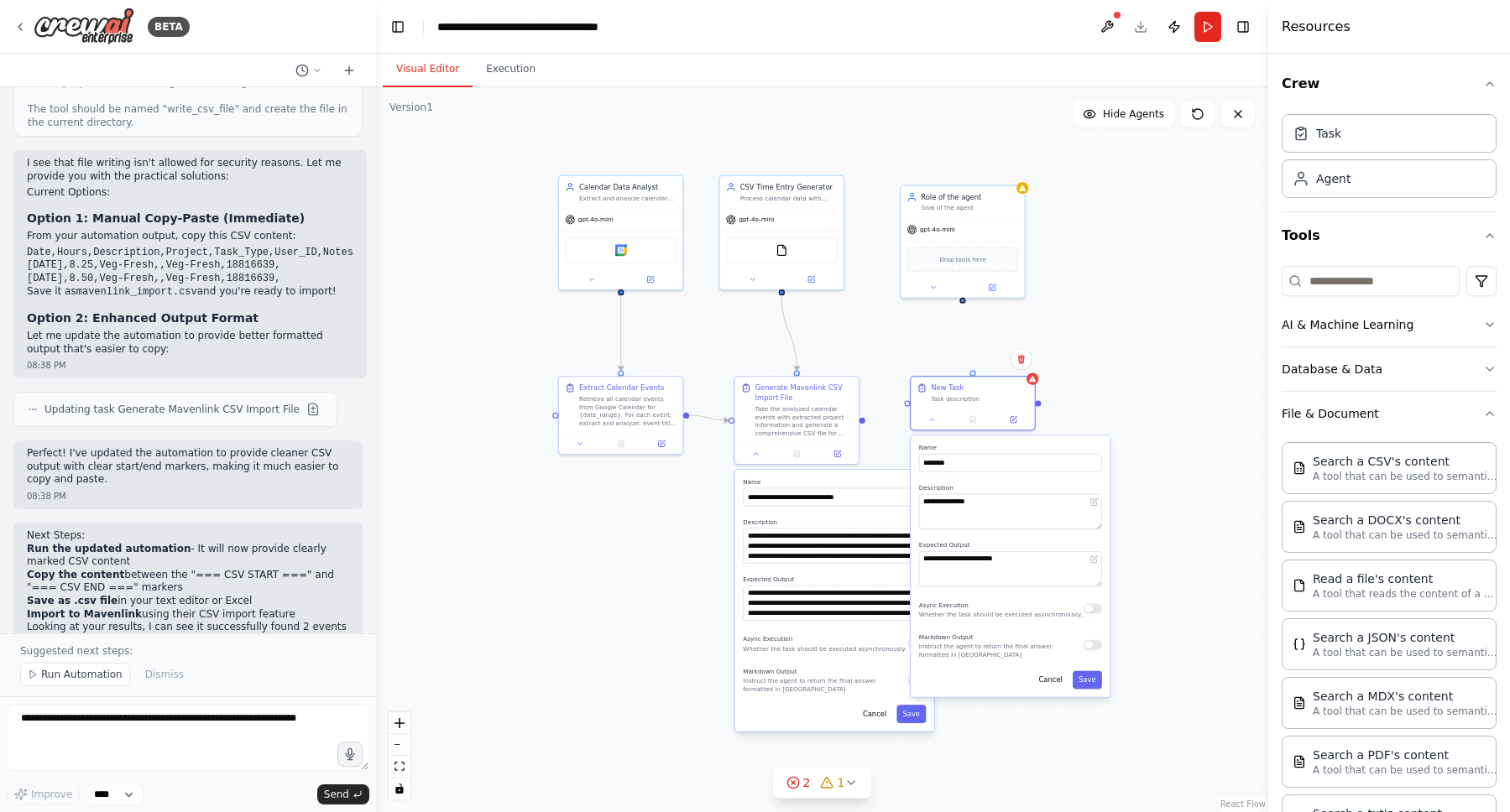
drag, startPoint x: 1179, startPoint y: 468, endPoint x: 1133, endPoint y: 397, distance: 84.6
click at [1133, 397] on div ".deletable-edge-delete-btn { width: 20px; height: 20px; border: 0px solid #ffff…" at bounding box center [821, 450] width 892 height 725
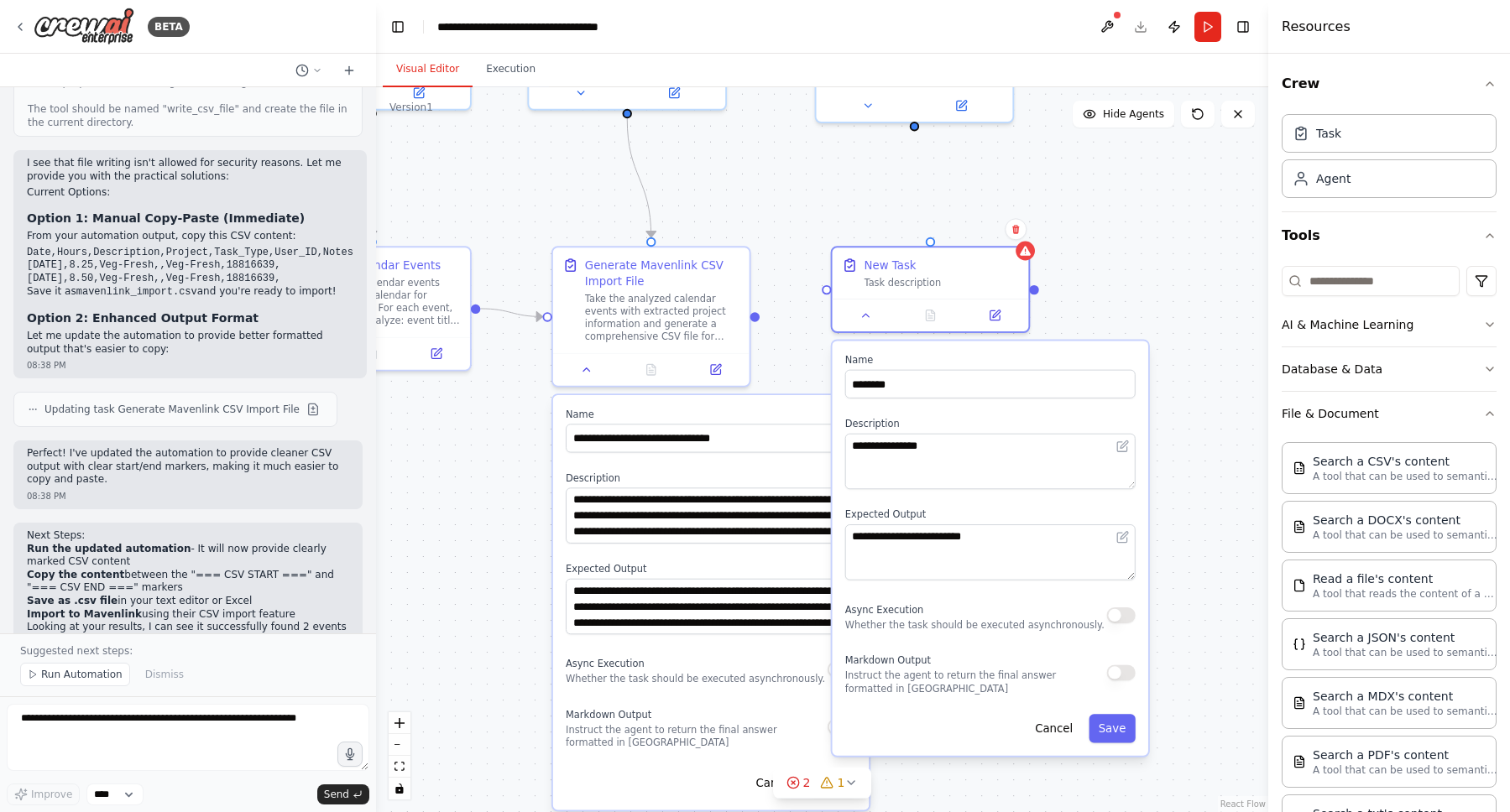
drag, startPoint x: 1092, startPoint y: 376, endPoint x: 1082, endPoint y: 305, distance: 71.7
click at [1082, 305] on div ".deletable-edge-delete-btn { width: 20px; height: 20px; border: 0px solid #ffff…" at bounding box center [821, 450] width 892 height 725
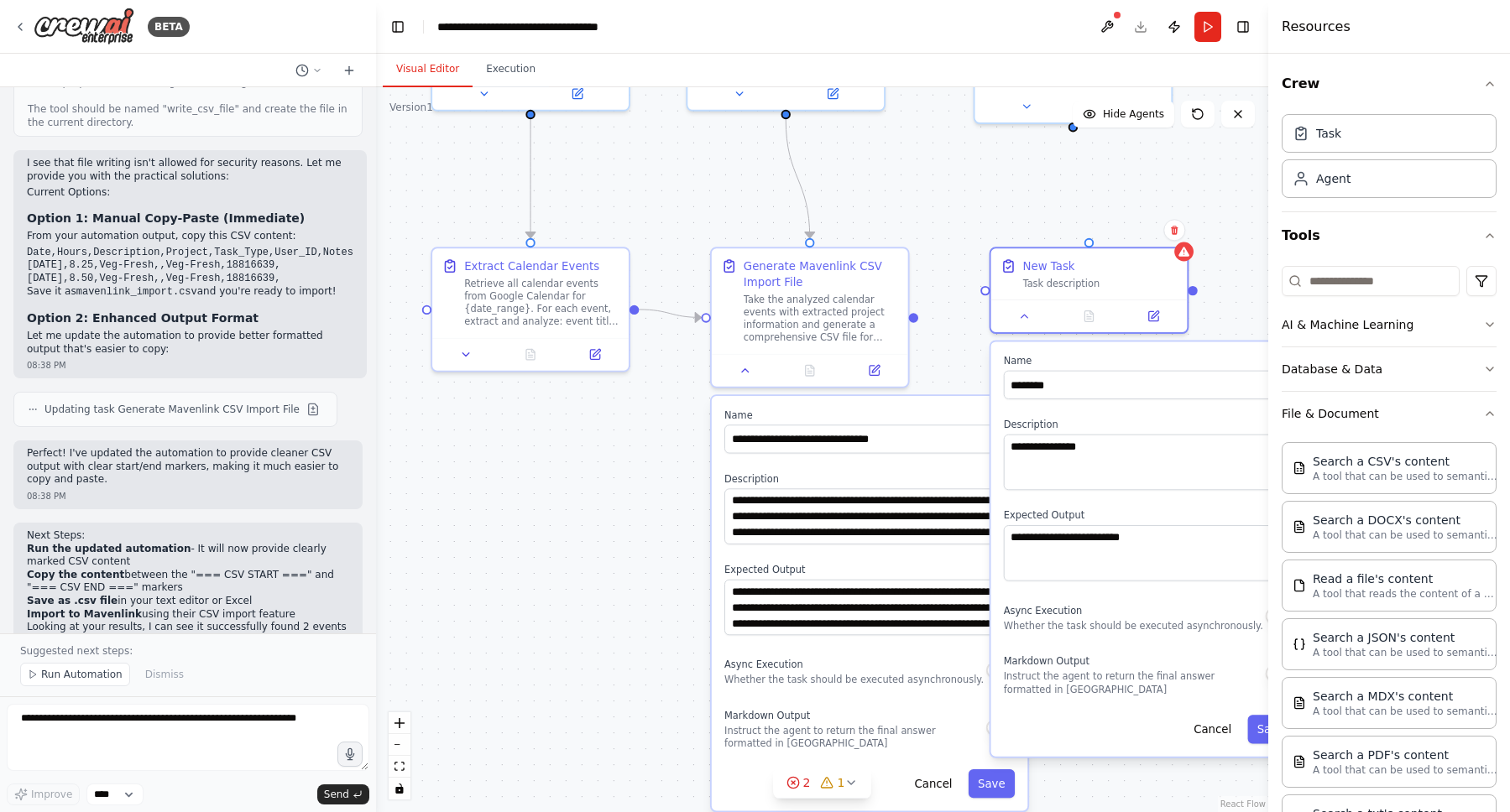
drag, startPoint x: 758, startPoint y: 214, endPoint x: 917, endPoint y: 214, distance: 159.0
click at [917, 214] on div ".deletable-edge-delete-btn { width: 20px; height: 20px; border: 0px solid #ffff…" at bounding box center [821, 450] width 892 height 725
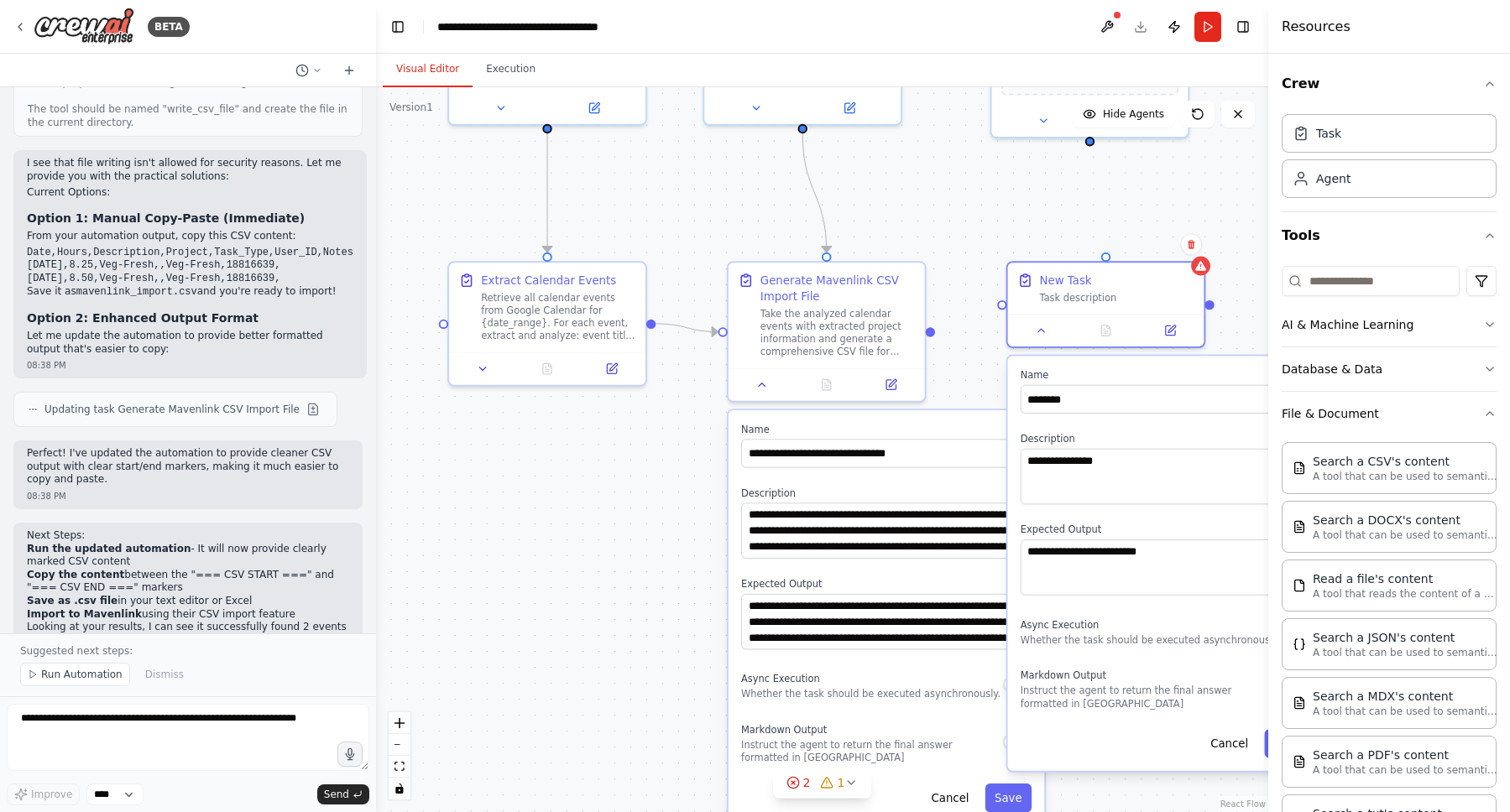
drag, startPoint x: 917, startPoint y: 214, endPoint x: 936, endPoint y: 232, distance: 26.2
click at [936, 232] on div ".deletable-edge-delete-btn { width: 20px; height: 20px; border: 0px solid #ffff…" at bounding box center [821, 450] width 892 height 725
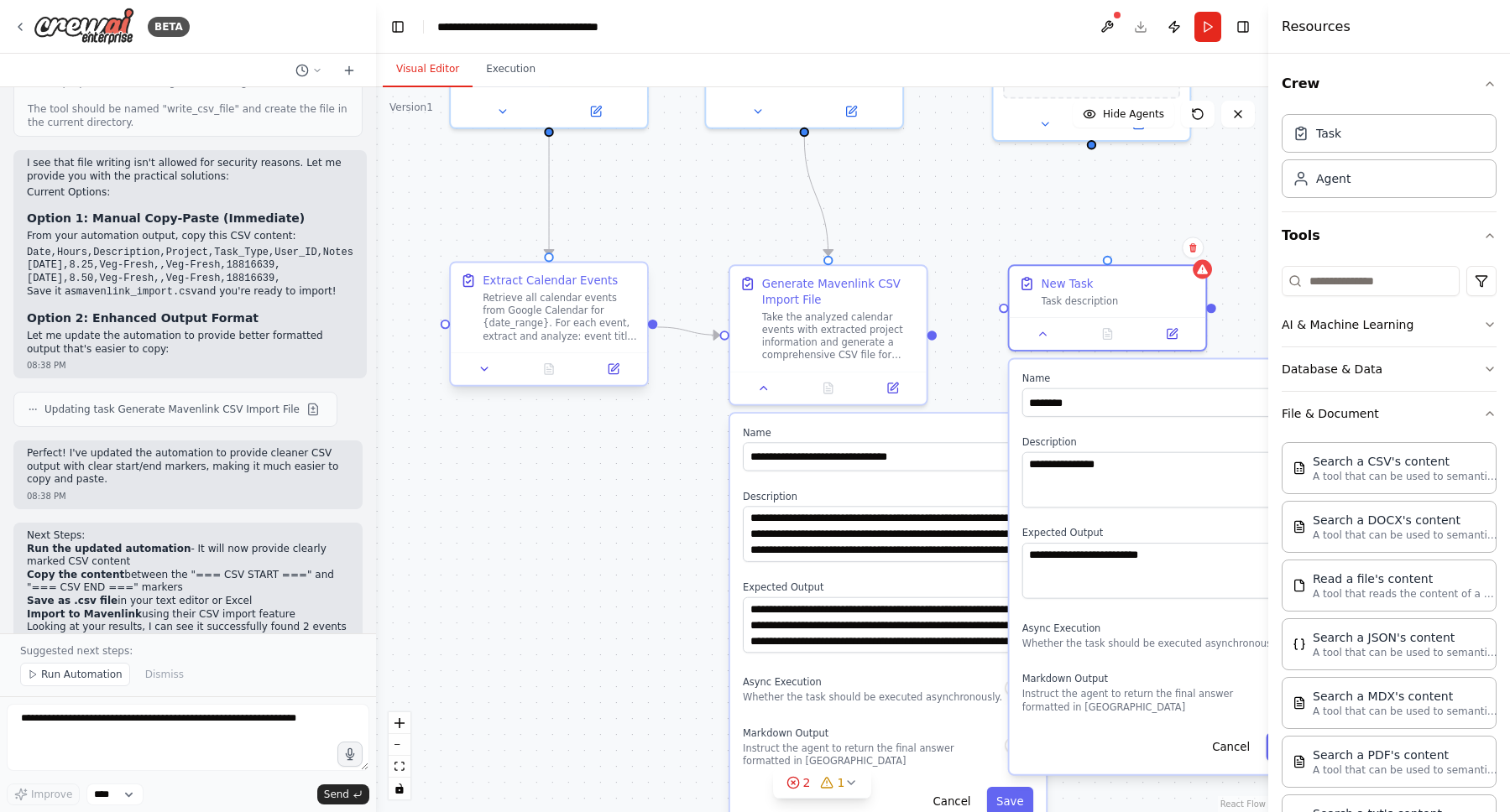
click at [575, 317] on div "Retrieve all calendar events from Google Calendar for {date_range}. For each ev…" at bounding box center [560, 317] width 155 height 51
click at [566, 320] on div "Retrieve all calendar events from Google Calendar for {date_range}. For each ev…" at bounding box center [560, 317] width 155 height 51
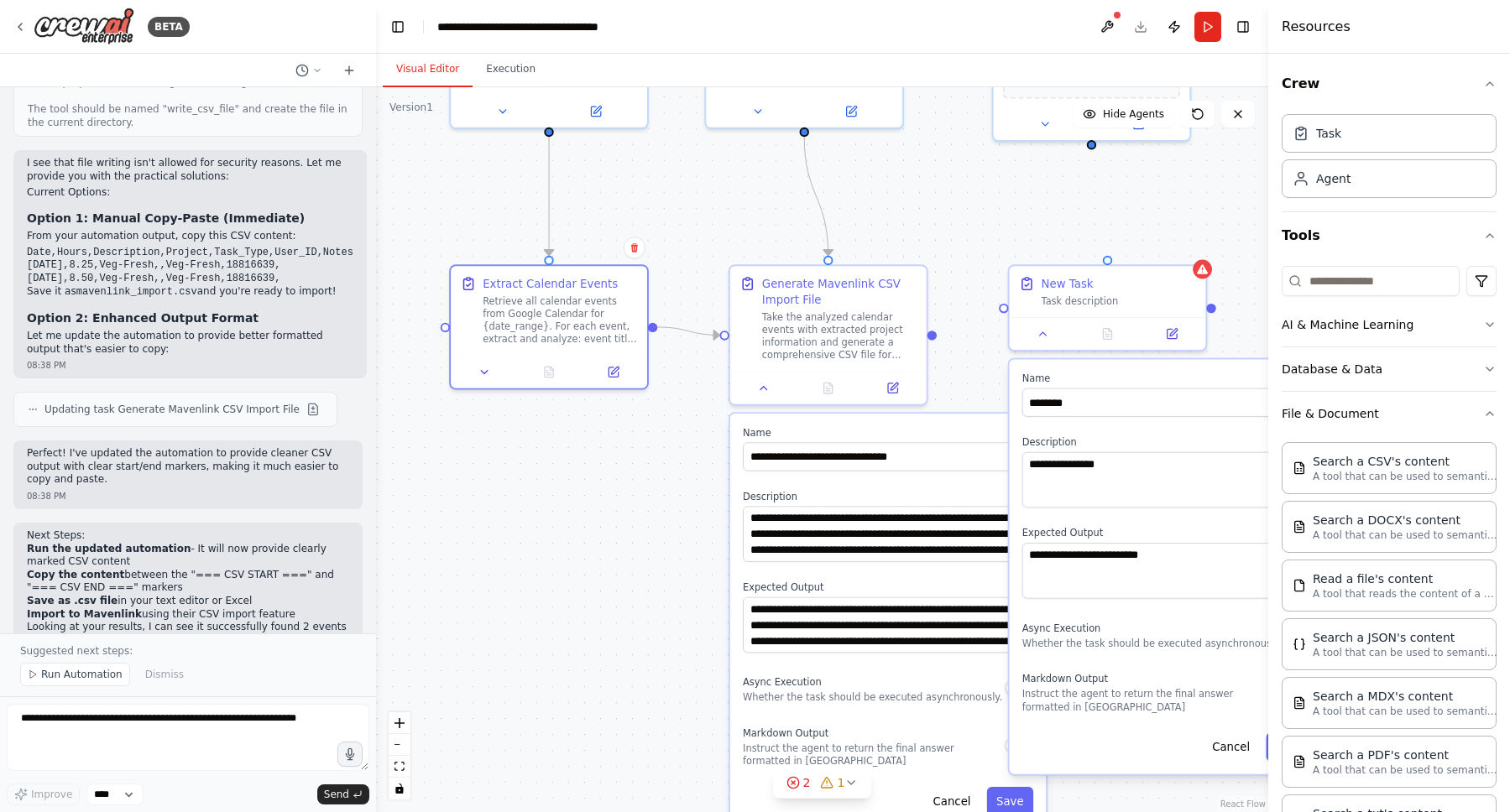
drag, startPoint x: 671, startPoint y: 208, endPoint x: 697, endPoint y: 221, distance: 29.1
click at [694, 220] on div ".deletable-edge-delete-btn { width: 20px; height: 20px; border: 0px solid #ffff…" at bounding box center [821, 450] width 892 height 725
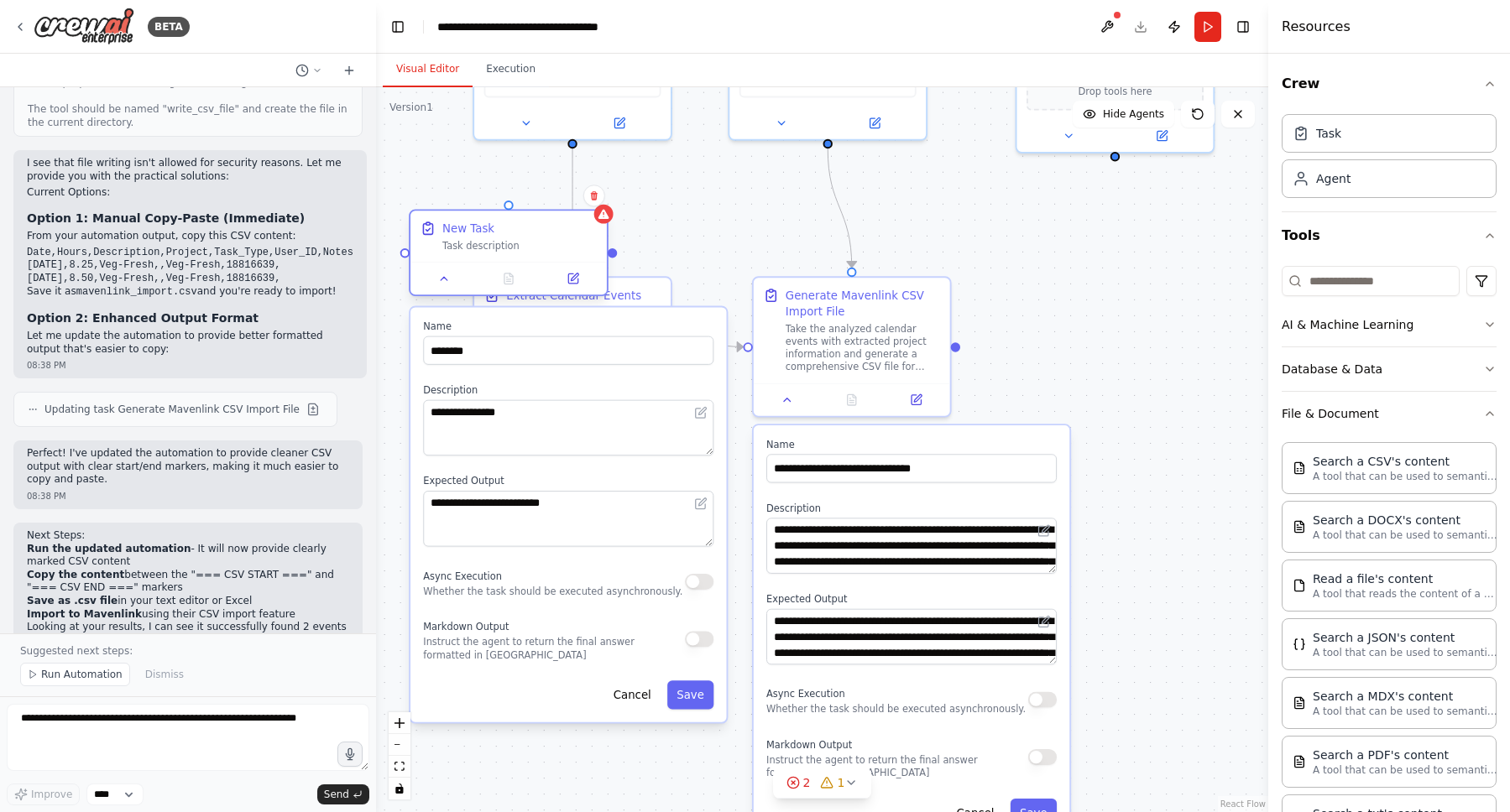
drag, startPoint x: 1107, startPoint y: 300, endPoint x: 489, endPoint y: 234, distance: 621.5
click at [489, 234] on div "New Task Task description" at bounding box center [520, 237] width 155 height 32
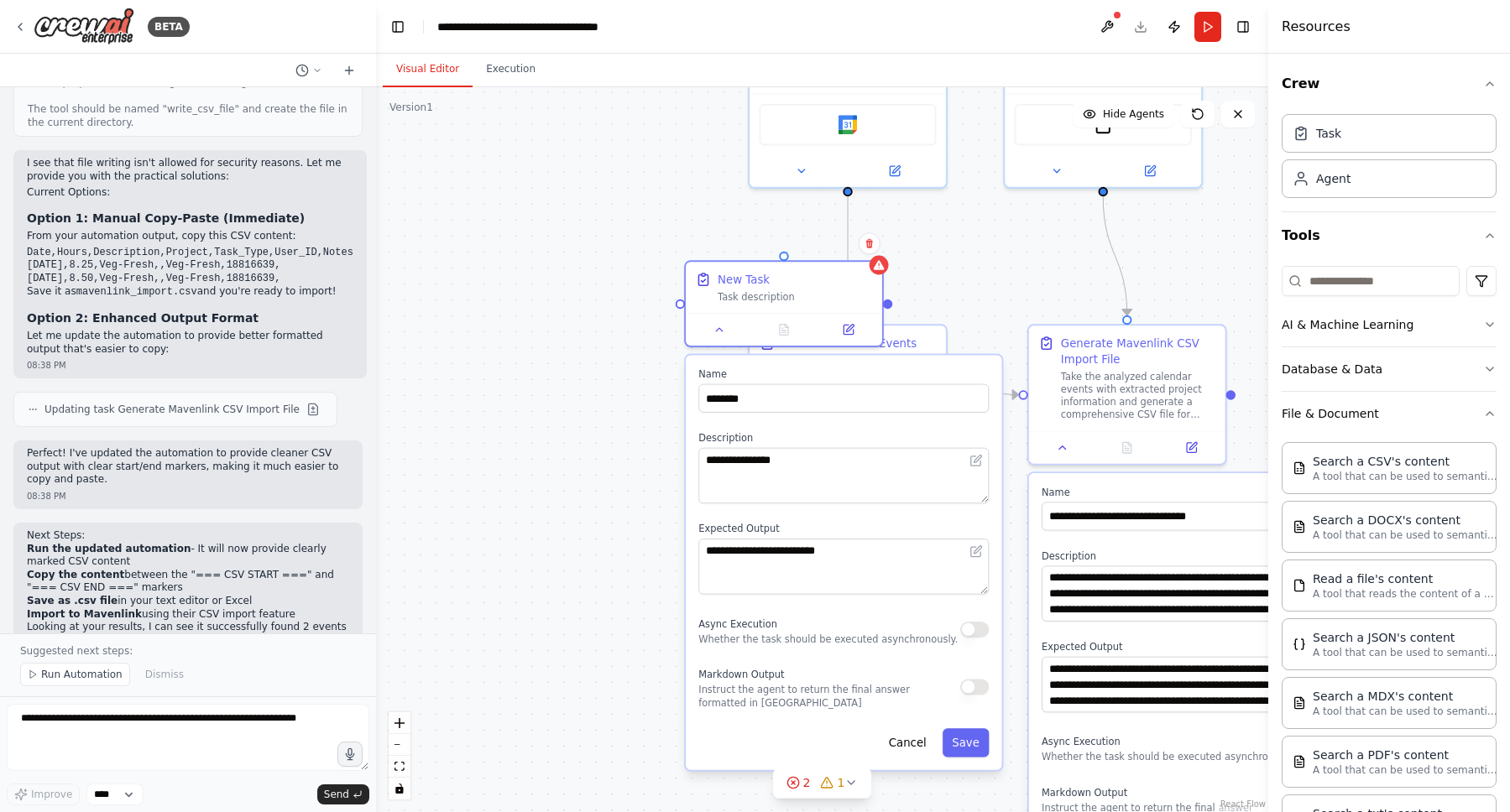
drag, startPoint x: 480, startPoint y: 191, endPoint x: 764, endPoint y: 241, distance: 288.4
click at [765, 240] on div ".deletable-edge-delete-btn { width: 20px; height: 20px; border: 0px solid #ffff…" at bounding box center [821, 450] width 892 height 725
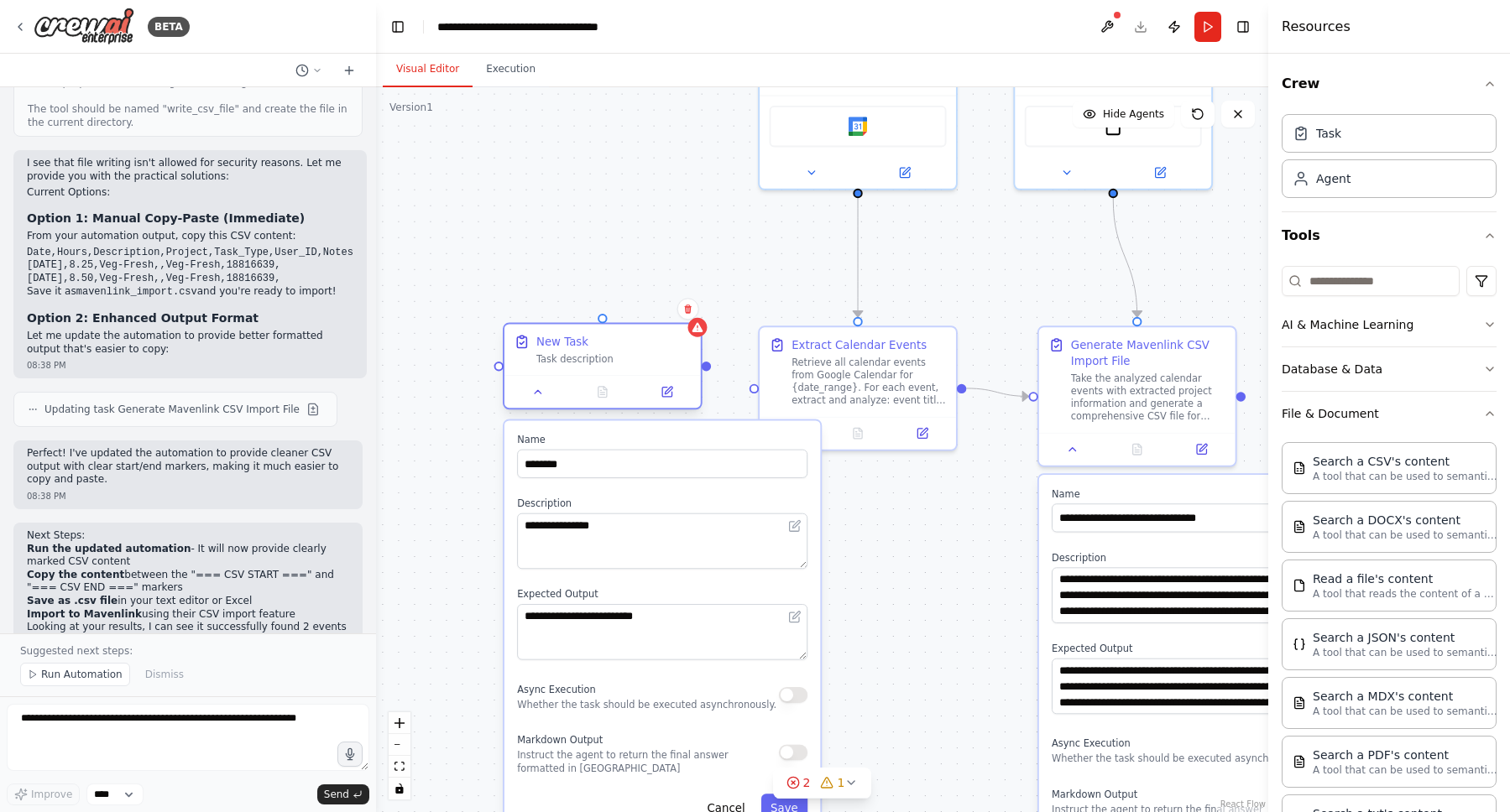
drag, startPoint x: 758, startPoint y: 272, endPoint x: 574, endPoint y: 341, distance: 196.5
click at [574, 341] on div "New Task" at bounding box center [562, 341] width 52 height 16
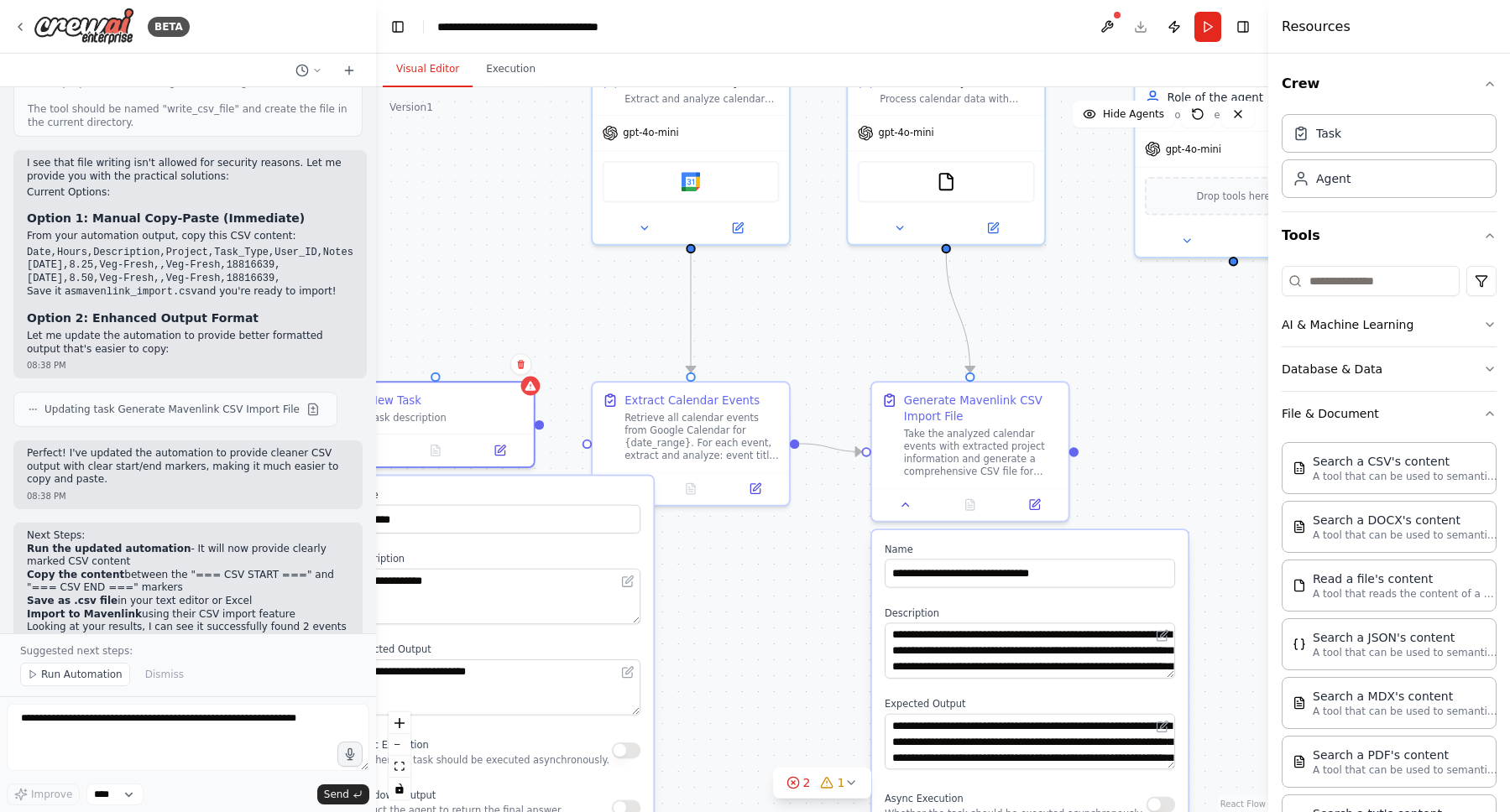
drag, startPoint x: 1029, startPoint y: 272, endPoint x: 848, endPoint y: 343, distance: 194.4
click at [848, 343] on div ".deletable-edge-delete-btn { width: 20px; height: 20px; border: 0px solid #ffff…" at bounding box center [821, 450] width 892 height 725
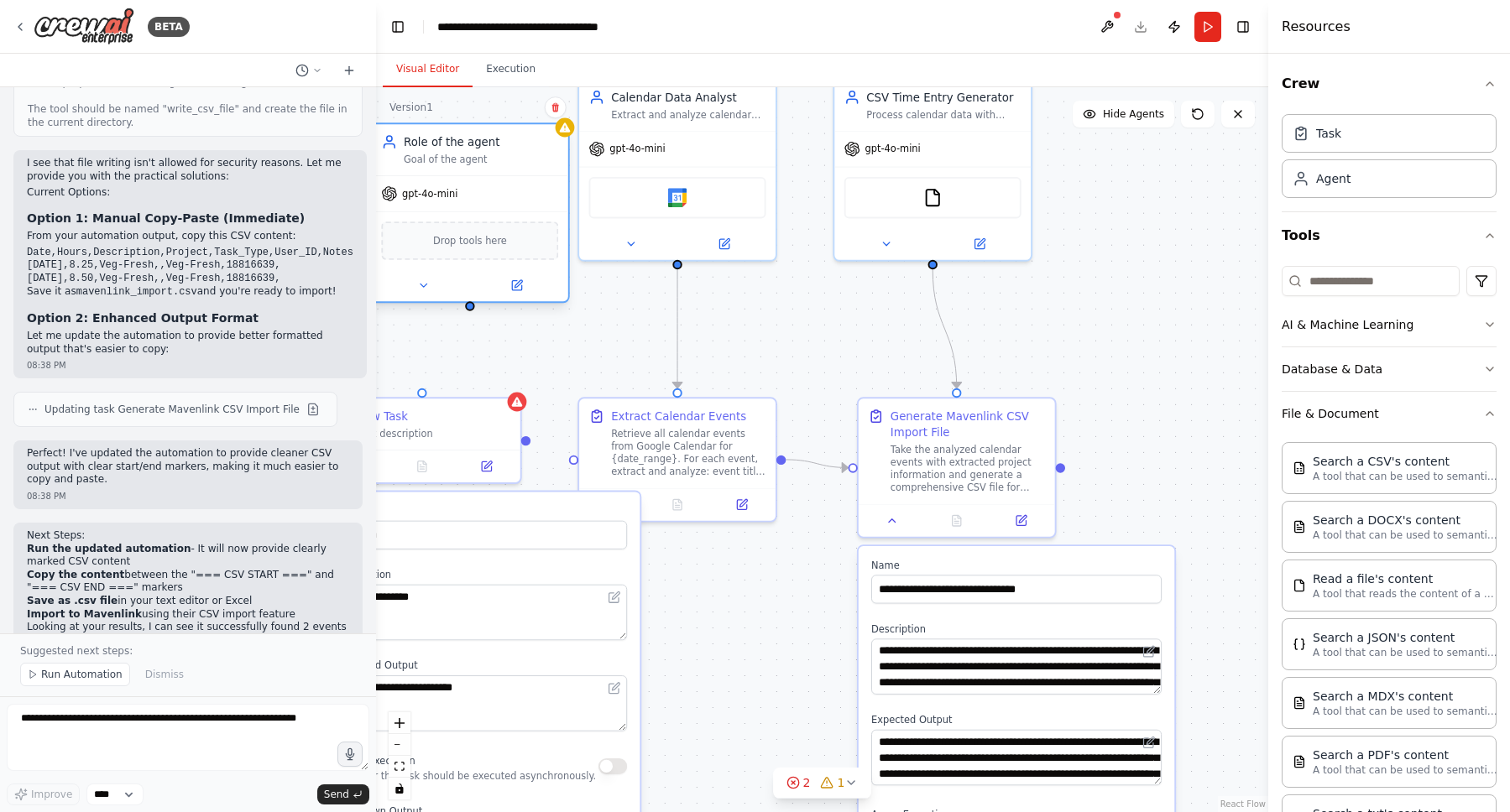
drag, startPoint x: 1184, startPoint y: 174, endPoint x: 417, endPoint y: 218, distance: 768.3
click at [411, 216] on div "gpt-4o-mini Drop tools here" at bounding box center [470, 239] width 197 height 126
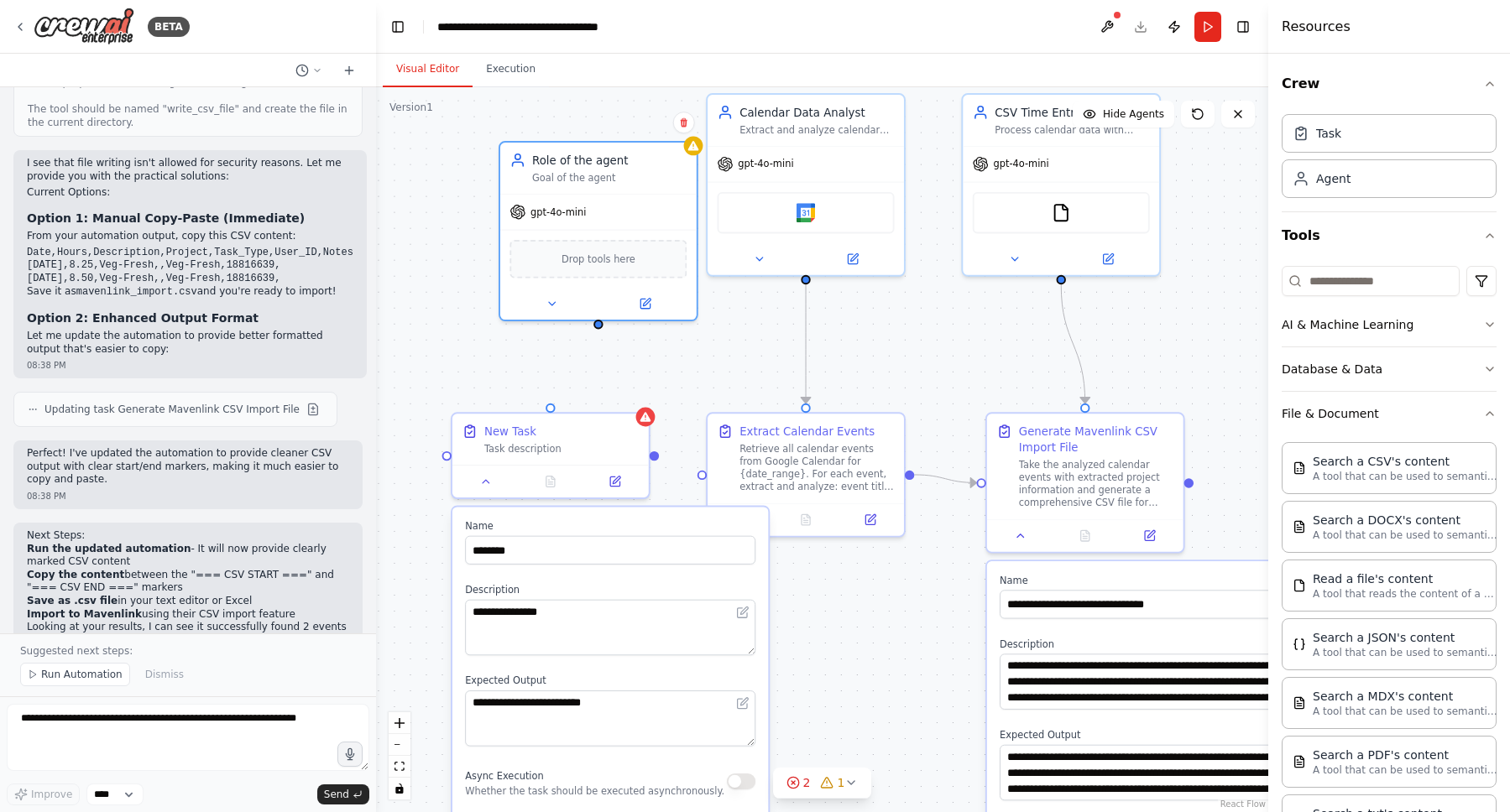
drag, startPoint x: 603, startPoint y: 330, endPoint x: 758, endPoint y: 337, distance: 155.2
click at [751, 345] on div ".deletable-edge-delete-btn { width: 20px; height: 20px; border: 0px solid #ffff…" at bounding box center [821, 450] width 892 height 725
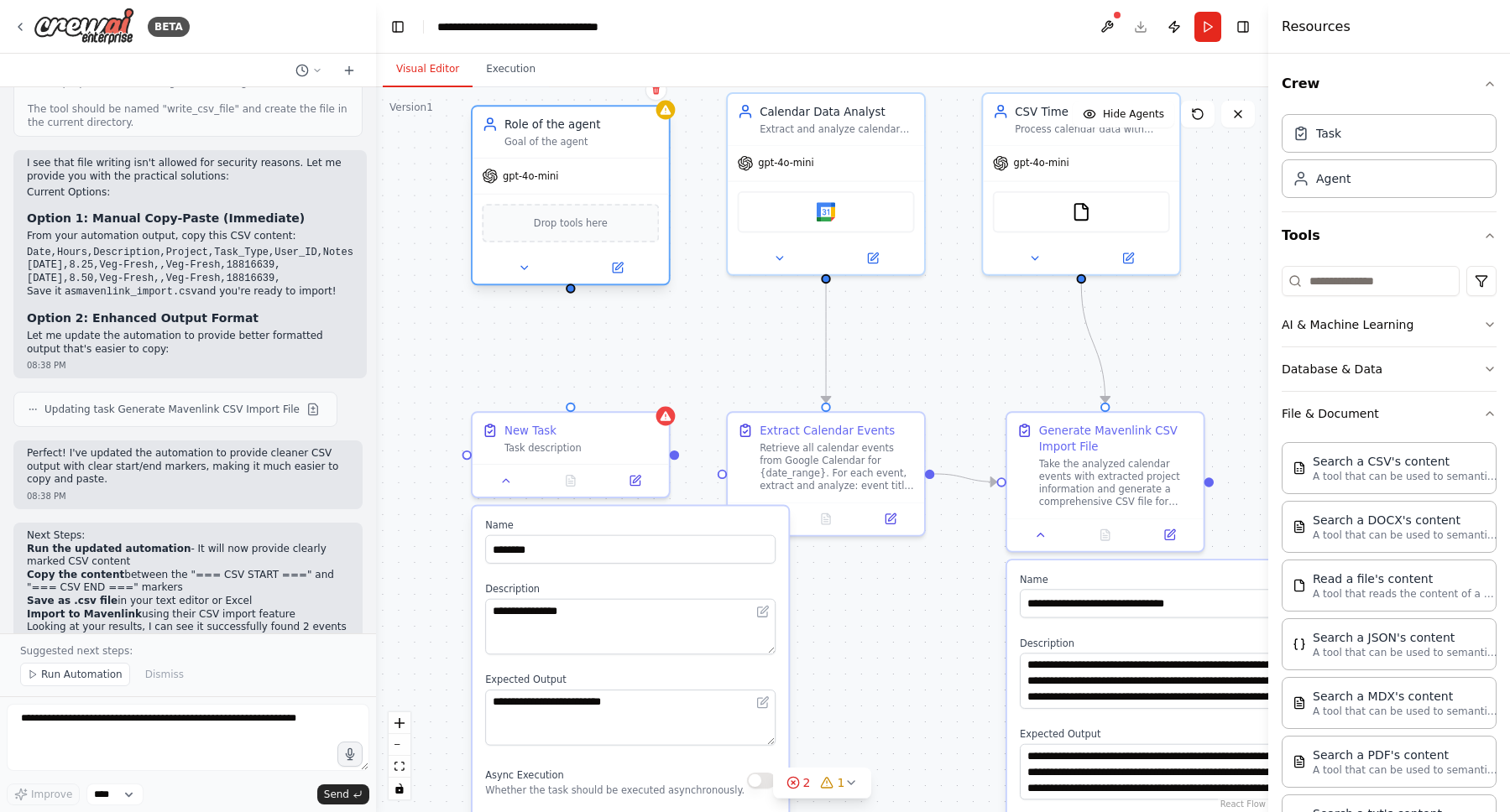
drag, startPoint x: 664, startPoint y: 211, endPoint x: 620, endPoint y: 177, distance: 55.6
click at [620, 177] on div "gpt-4o-mini" at bounding box center [571, 177] width 197 height 35
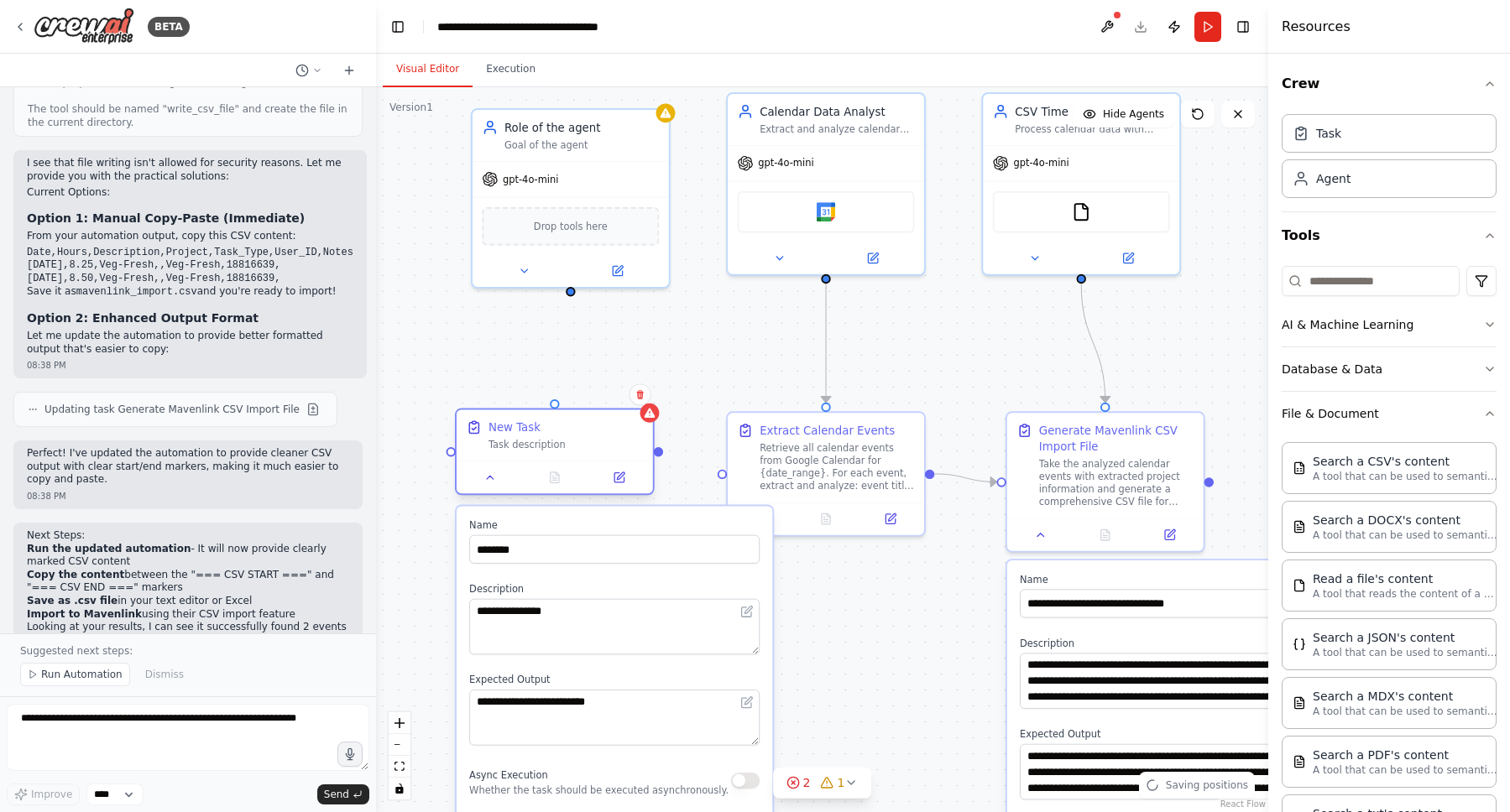
drag, startPoint x: 585, startPoint y: 430, endPoint x: 570, endPoint y: 437, distance: 16.6
click at [570, 437] on div "New Task Task description" at bounding box center [566, 435] width 155 height 32
click at [1370, 287] on input at bounding box center [1370, 281] width 178 height 30
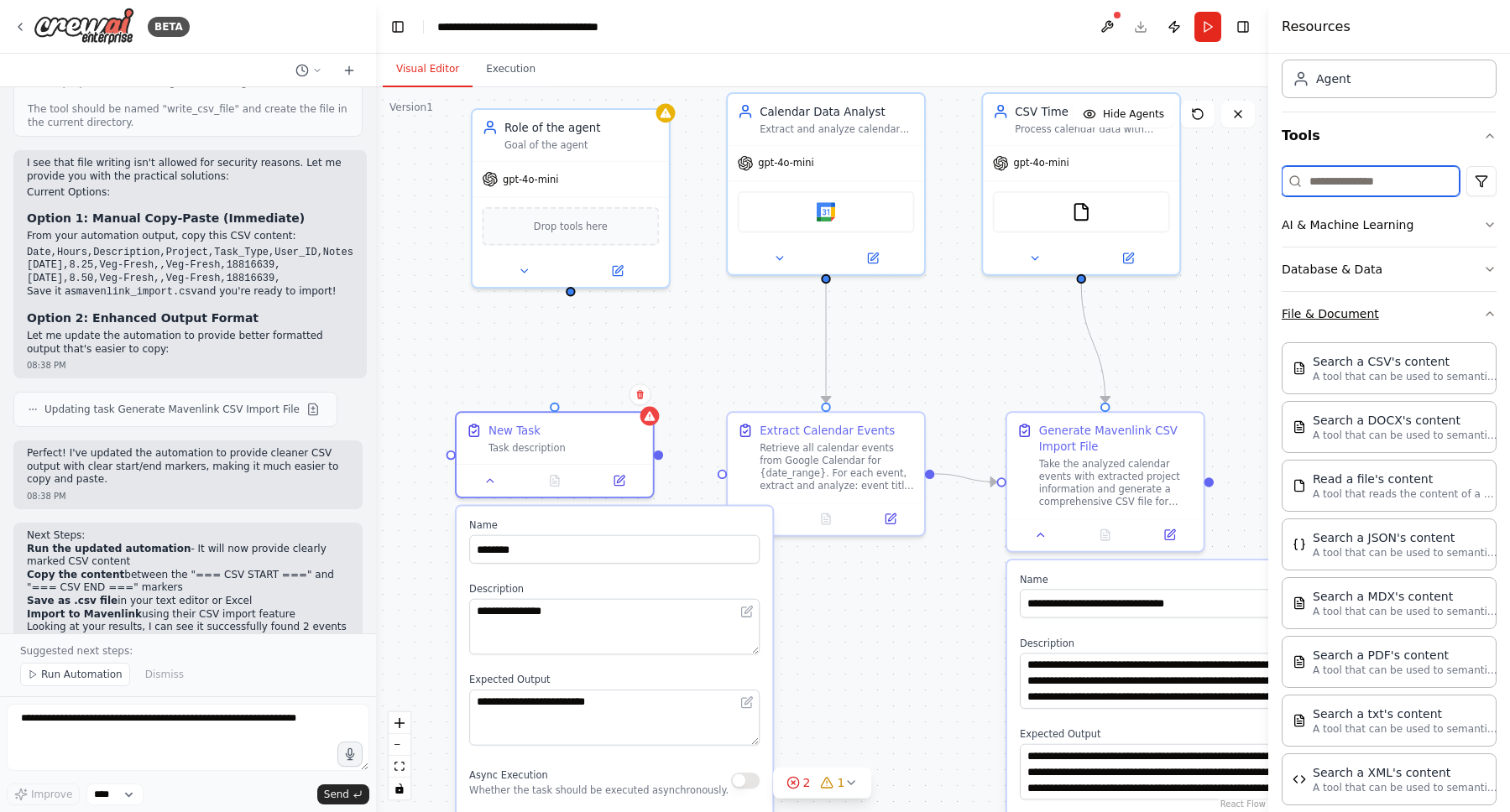
scroll to position [209, 0]
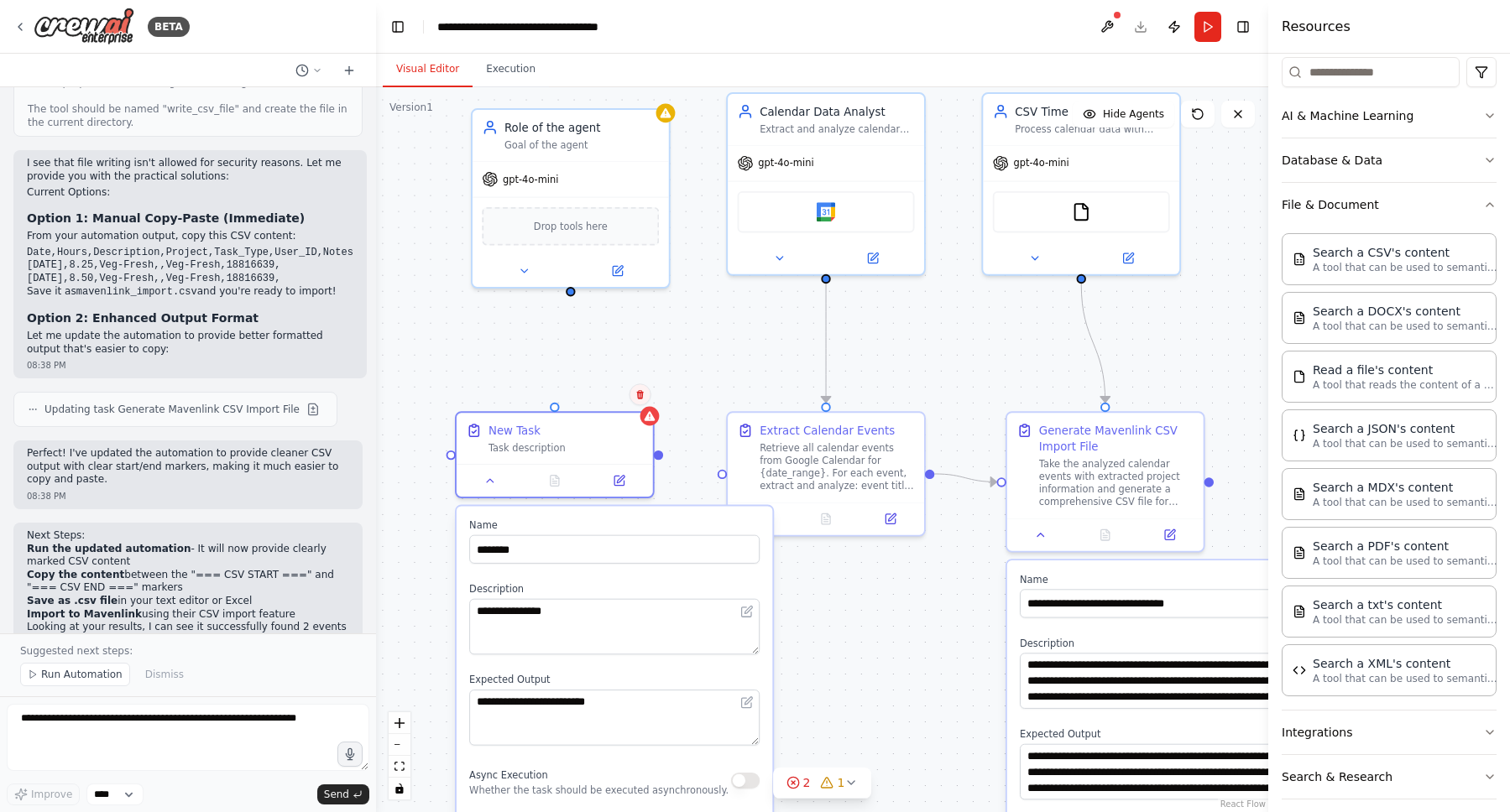
click at [641, 393] on icon at bounding box center [640, 394] width 7 height 9
click at [611, 398] on button "Confirm" at bounding box center [592, 394] width 60 height 20
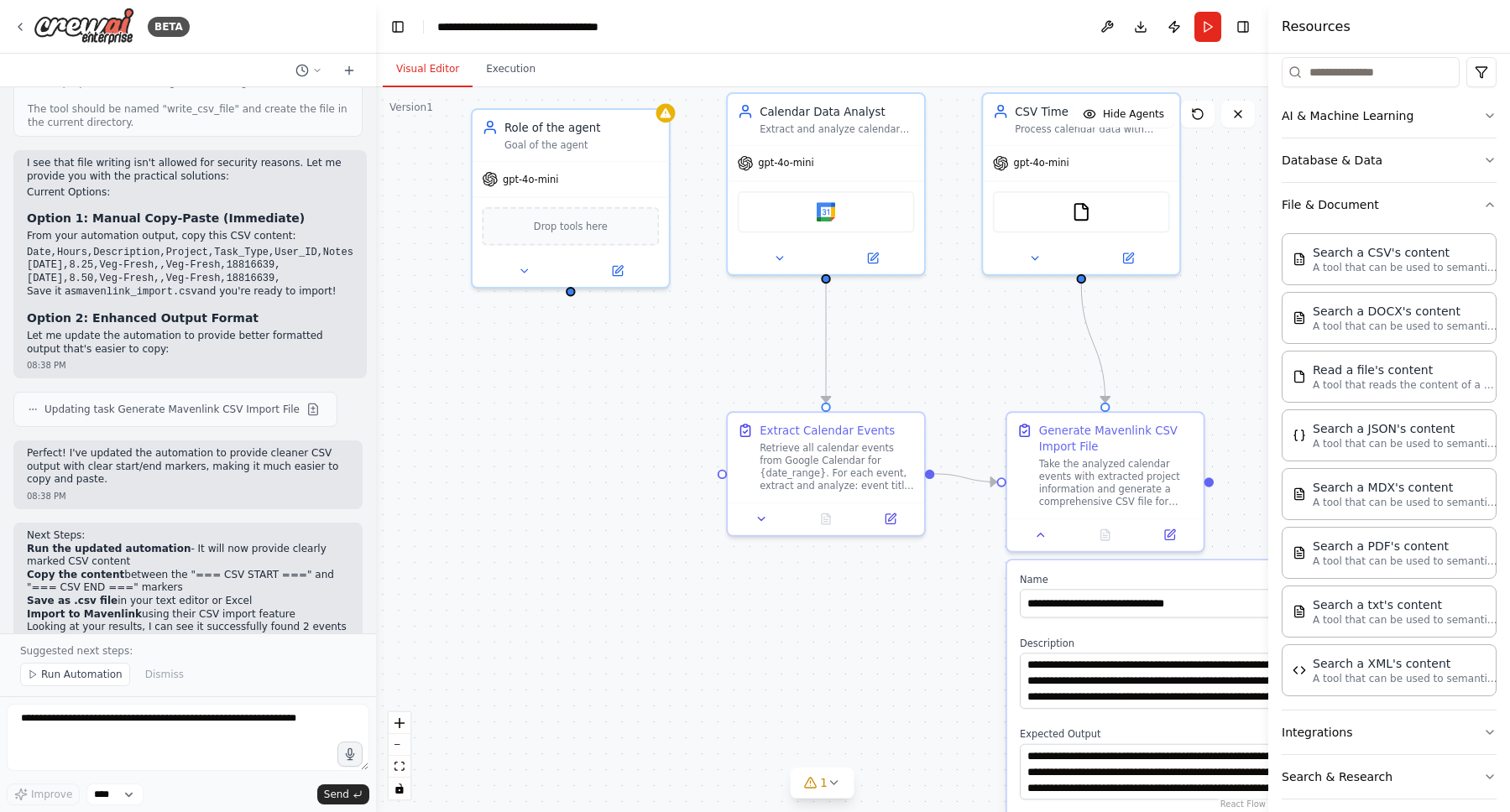
click at [627, 102] on div ".deletable-edge-delete-btn { width: 20px; height: 20px; border: 0px solid #ffff…" at bounding box center [821, 450] width 892 height 725
click at [625, 123] on div "Role of the agent" at bounding box center [582, 124] width 155 height 16
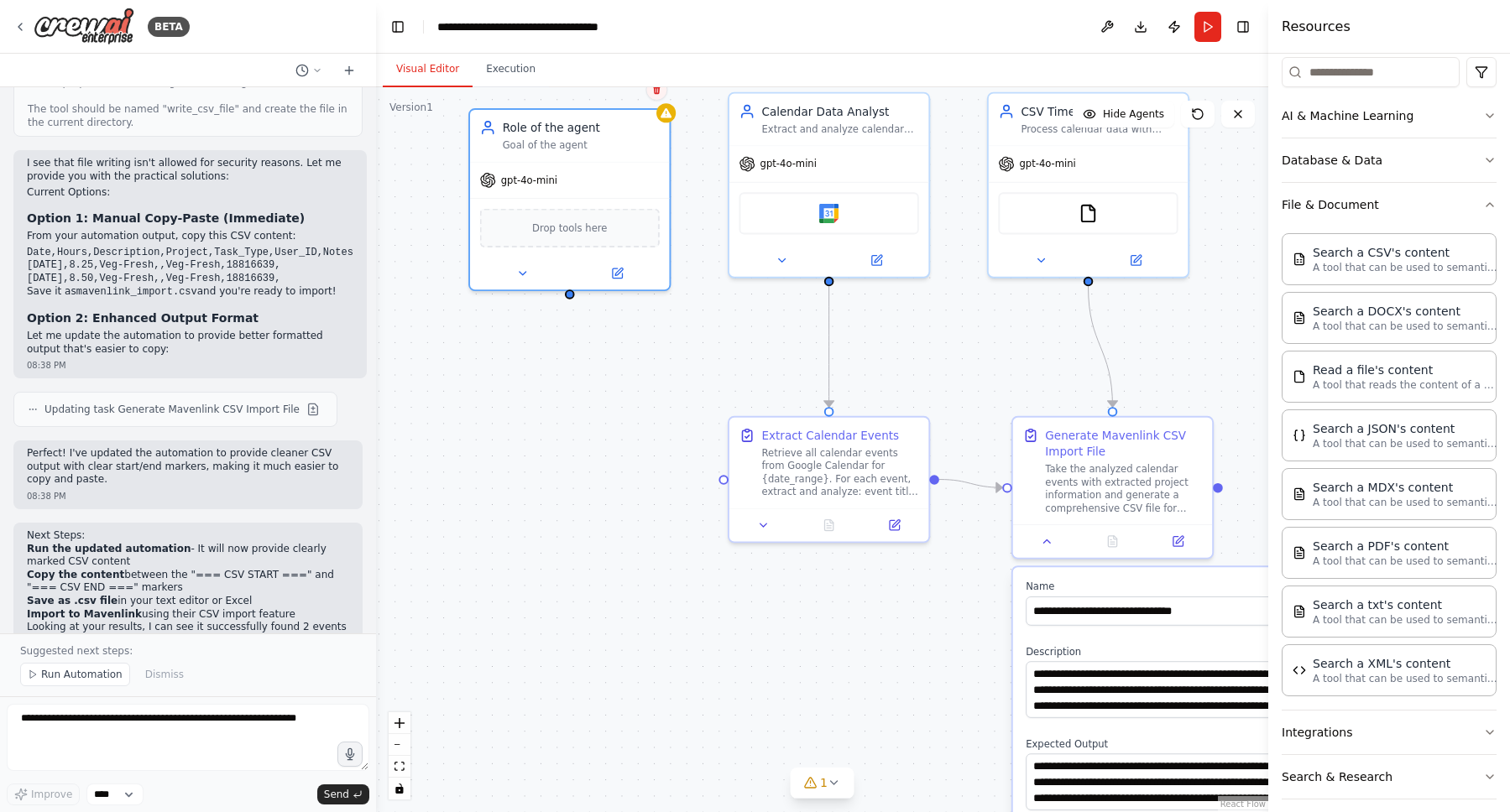
click at [652, 92] on icon at bounding box center [657, 90] width 10 height 10
click at [631, 94] on button "Confirm" at bounding box center [609, 90] width 60 height 20
click at [1427, 249] on div "Search a CSV's content" at bounding box center [1405, 252] width 185 height 17
click at [1398, 252] on div "Search a CSV's content" at bounding box center [1405, 252] width 185 height 17
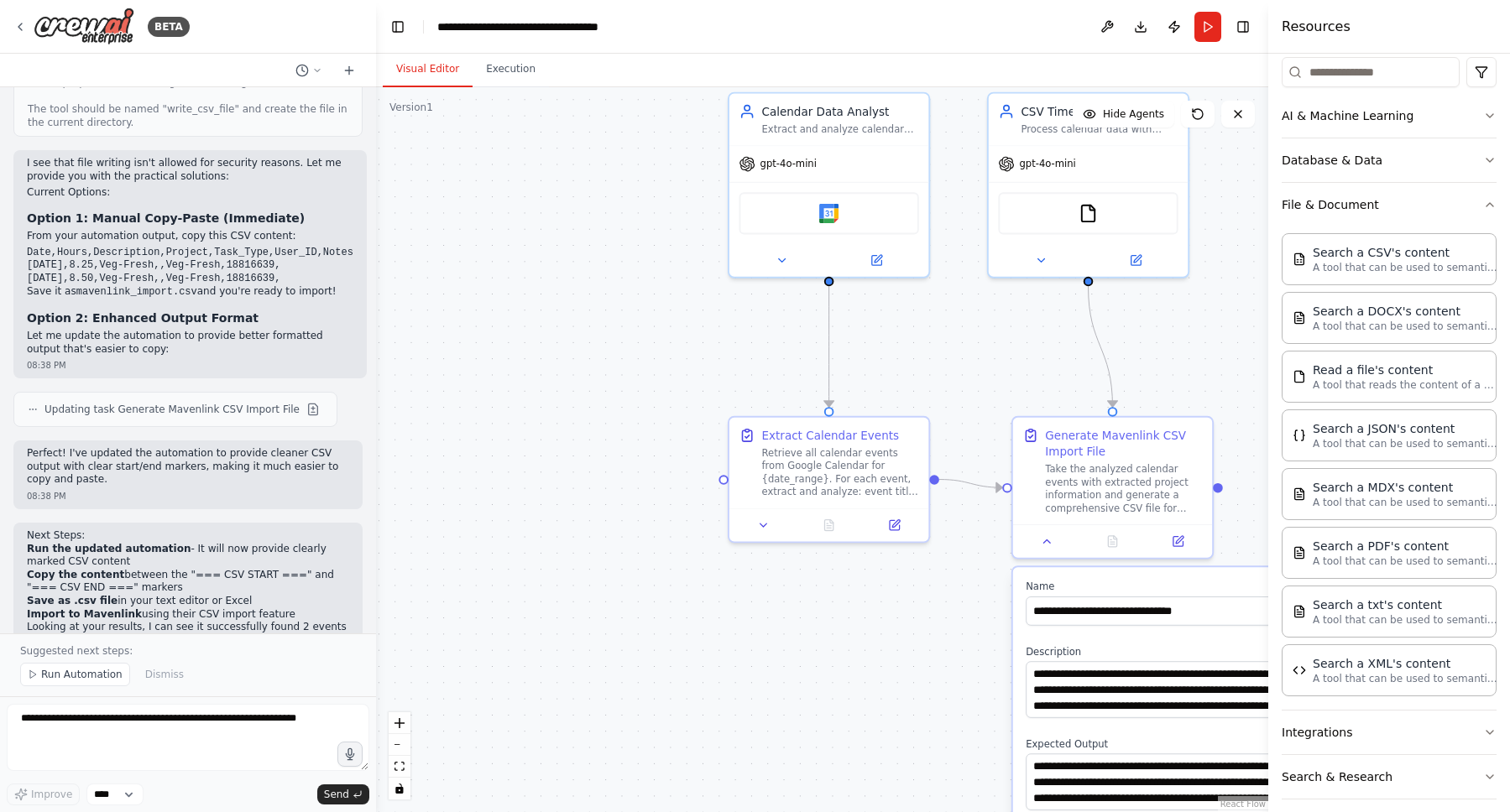
drag, startPoint x: 1398, startPoint y: 252, endPoint x: 740, endPoint y: 308, distance: 660.4
click at [740, 308] on div "BETA I'd like to use the data in my google calendar to track time in mavenlink …" at bounding box center [755, 406] width 1510 height 812
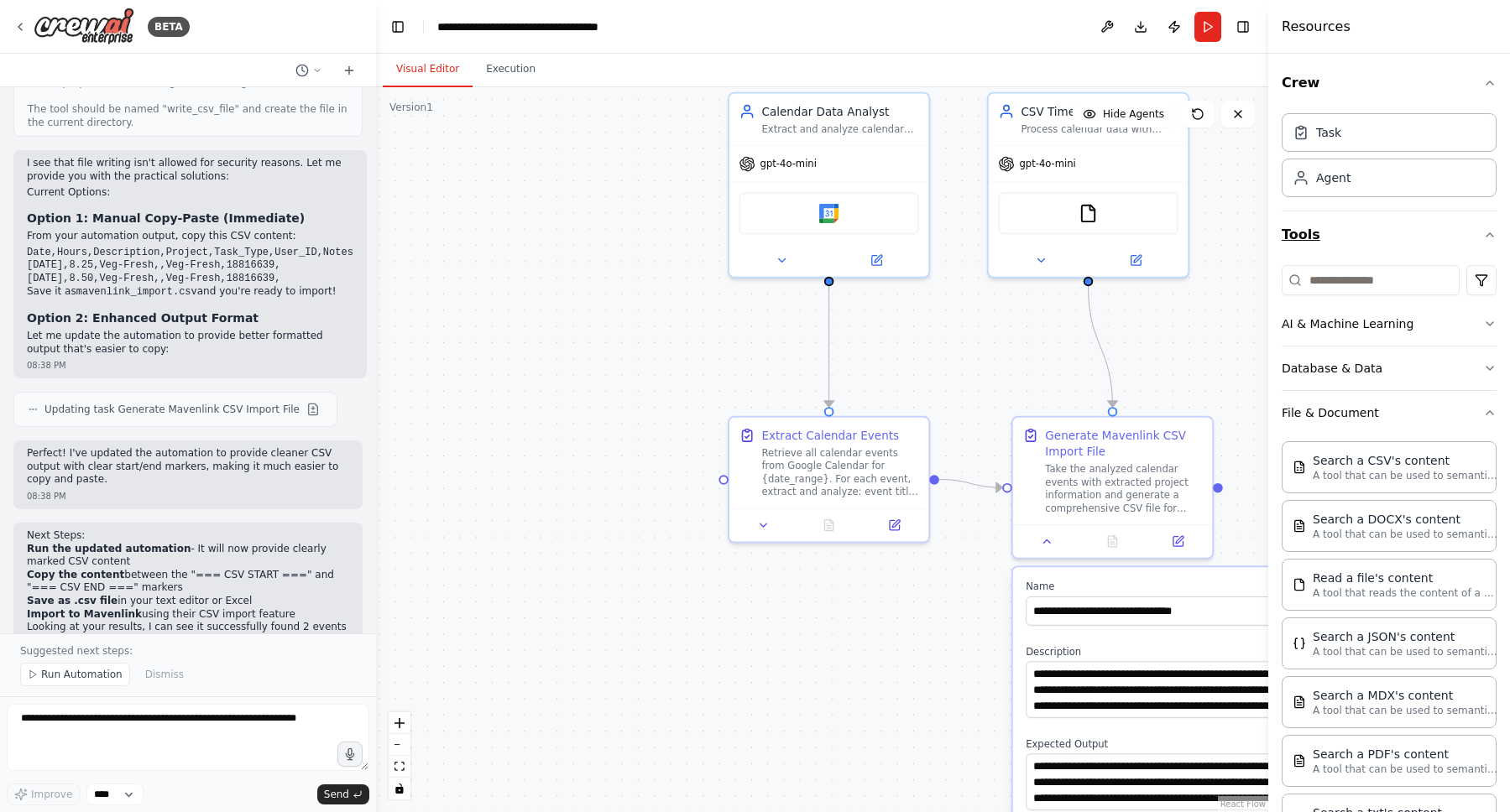
scroll to position [0, 0]
click at [1381, 466] on div "Search a CSV's content" at bounding box center [1405, 461] width 185 height 17
click at [1354, 460] on div "Search a CSV's content" at bounding box center [1405, 461] width 185 height 17
drag, startPoint x: 1354, startPoint y: 460, endPoint x: 790, endPoint y: 386, distance: 568.8
click at [790, 386] on div "BETA I'd like to use the data in my google calendar to track time in mavenlink …" at bounding box center [755, 406] width 1510 height 812
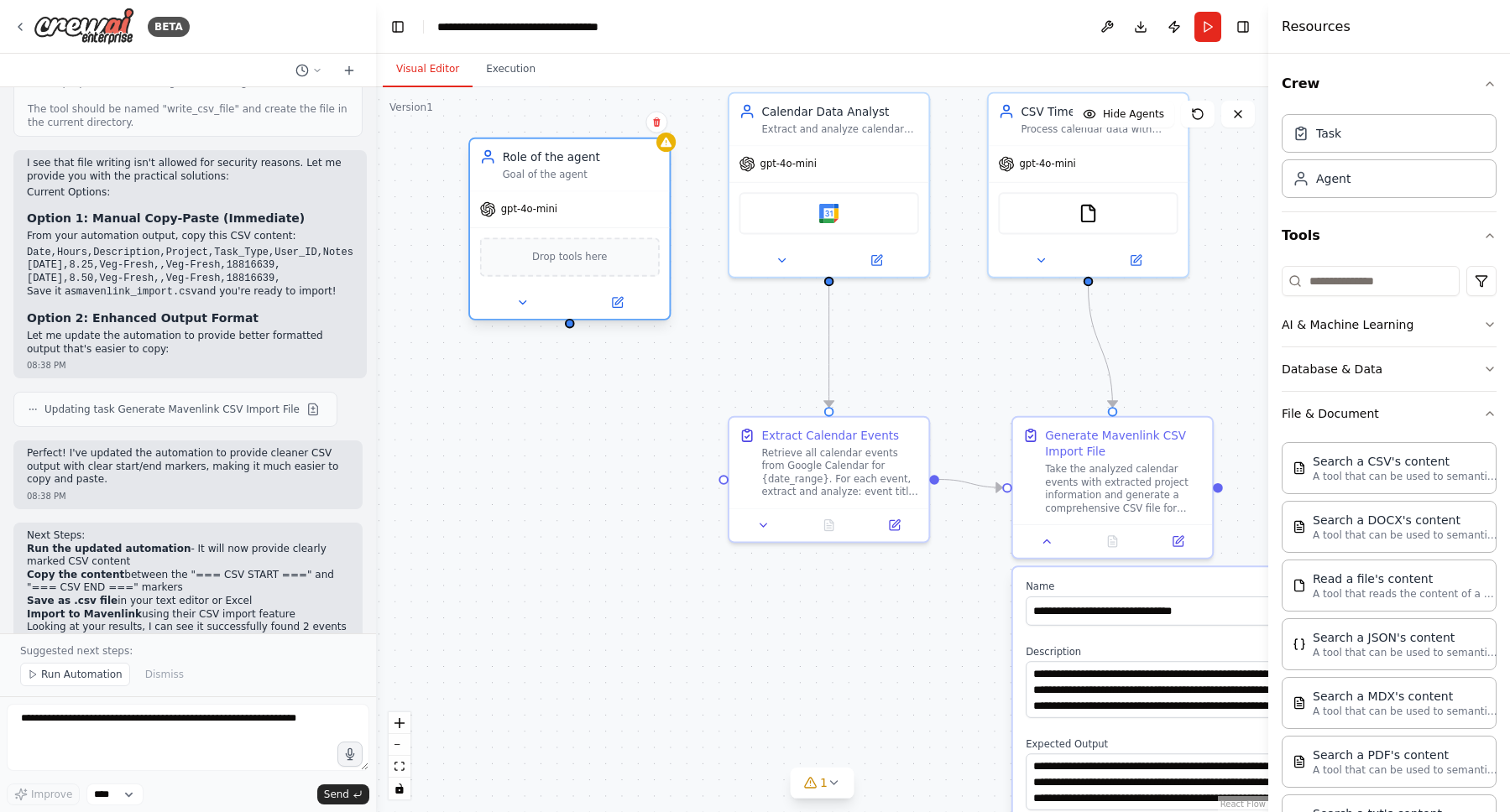
drag, startPoint x: 586, startPoint y: 218, endPoint x: 530, endPoint y: 150, distance: 88.1
click at [528, 168] on div "Goal of the agent" at bounding box center [581, 174] width 157 height 13
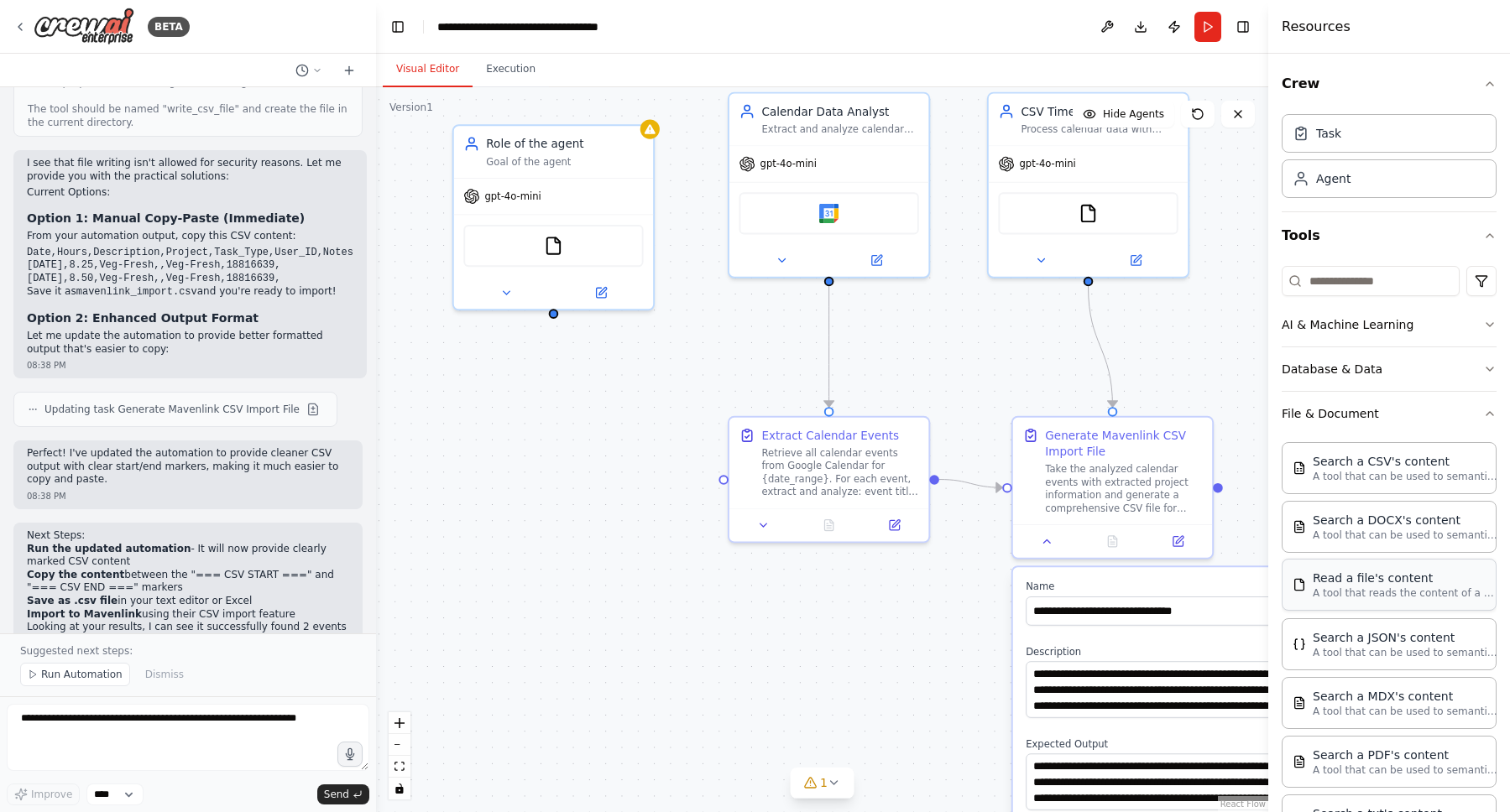
click at [562, 184] on div "gpt-4o-mini" at bounding box center [553, 197] width 199 height 35
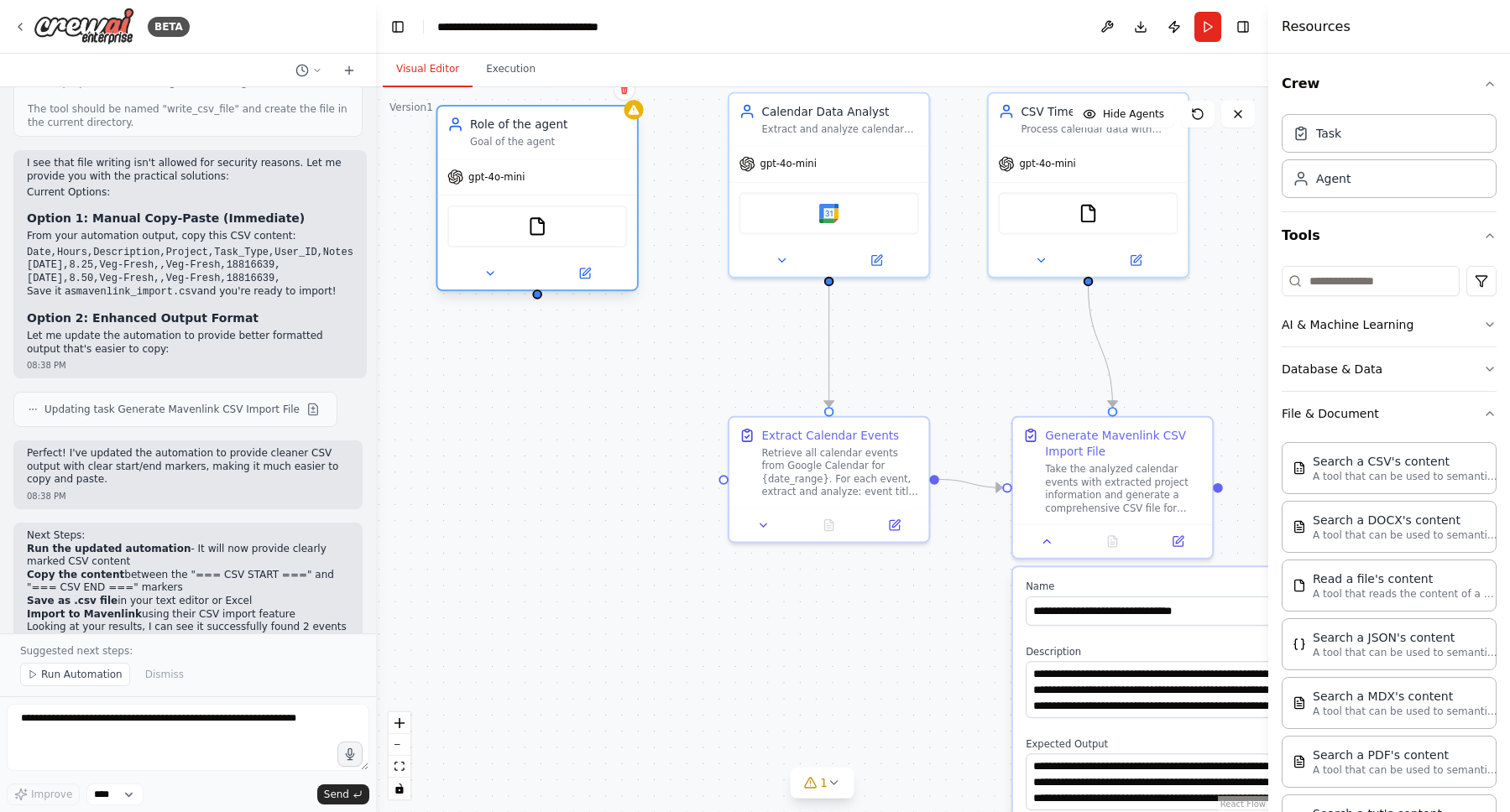
drag, startPoint x: 576, startPoint y: 172, endPoint x: 568, endPoint y: 150, distance: 23.4
click at [568, 150] on div "Role of the agent Goal of the agent" at bounding box center [536, 133] width 199 height 52
drag, startPoint x: 571, startPoint y: 150, endPoint x: 589, endPoint y: 150, distance: 18.0
click at [589, 150] on div "Role of the agent Goal of the agent" at bounding box center [553, 133] width 199 height 52
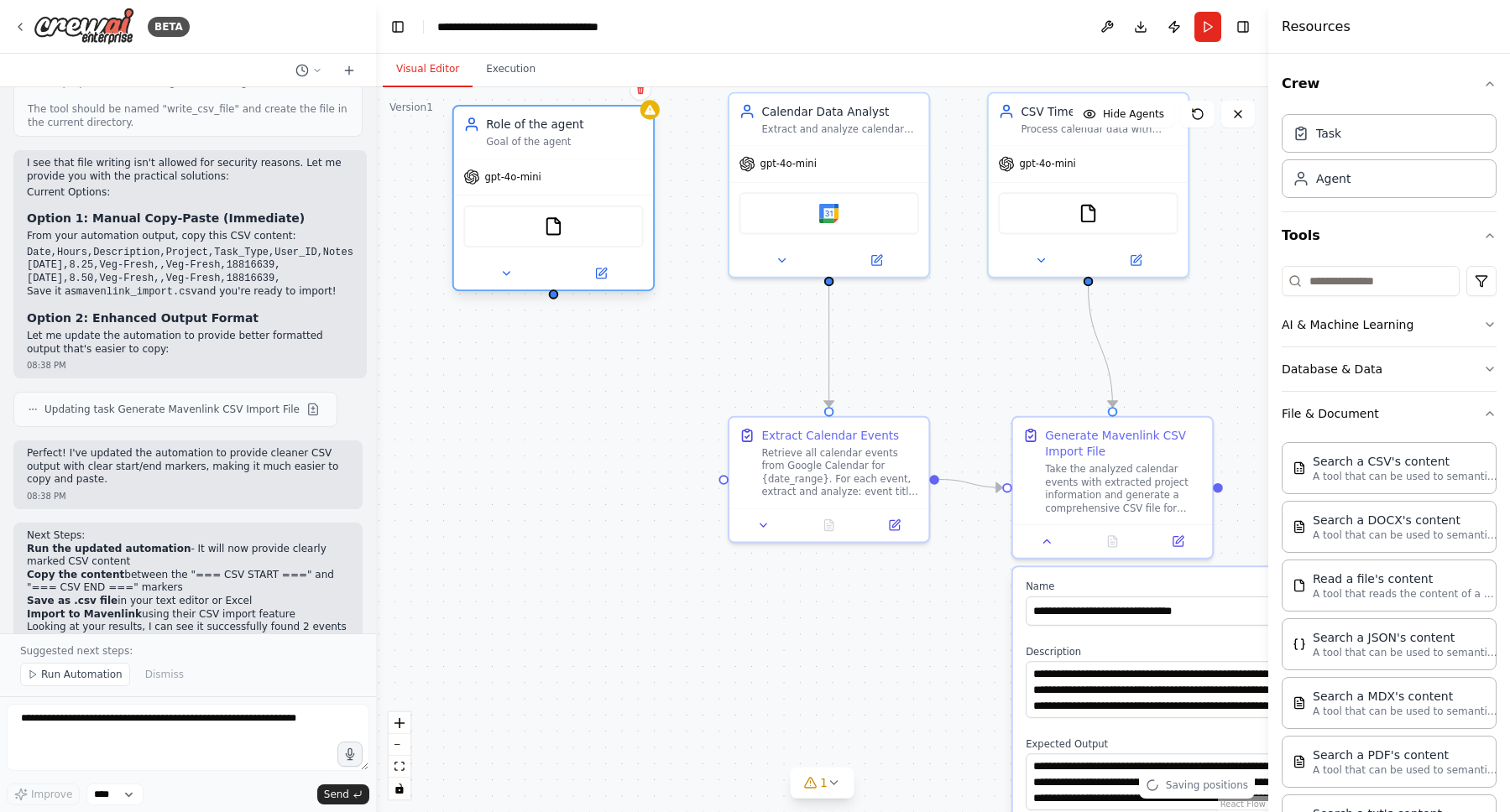
click at [546, 124] on div "Role of the agent" at bounding box center [564, 124] width 157 height 16
click at [601, 270] on icon at bounding box center [602, 271] width 8 height 8
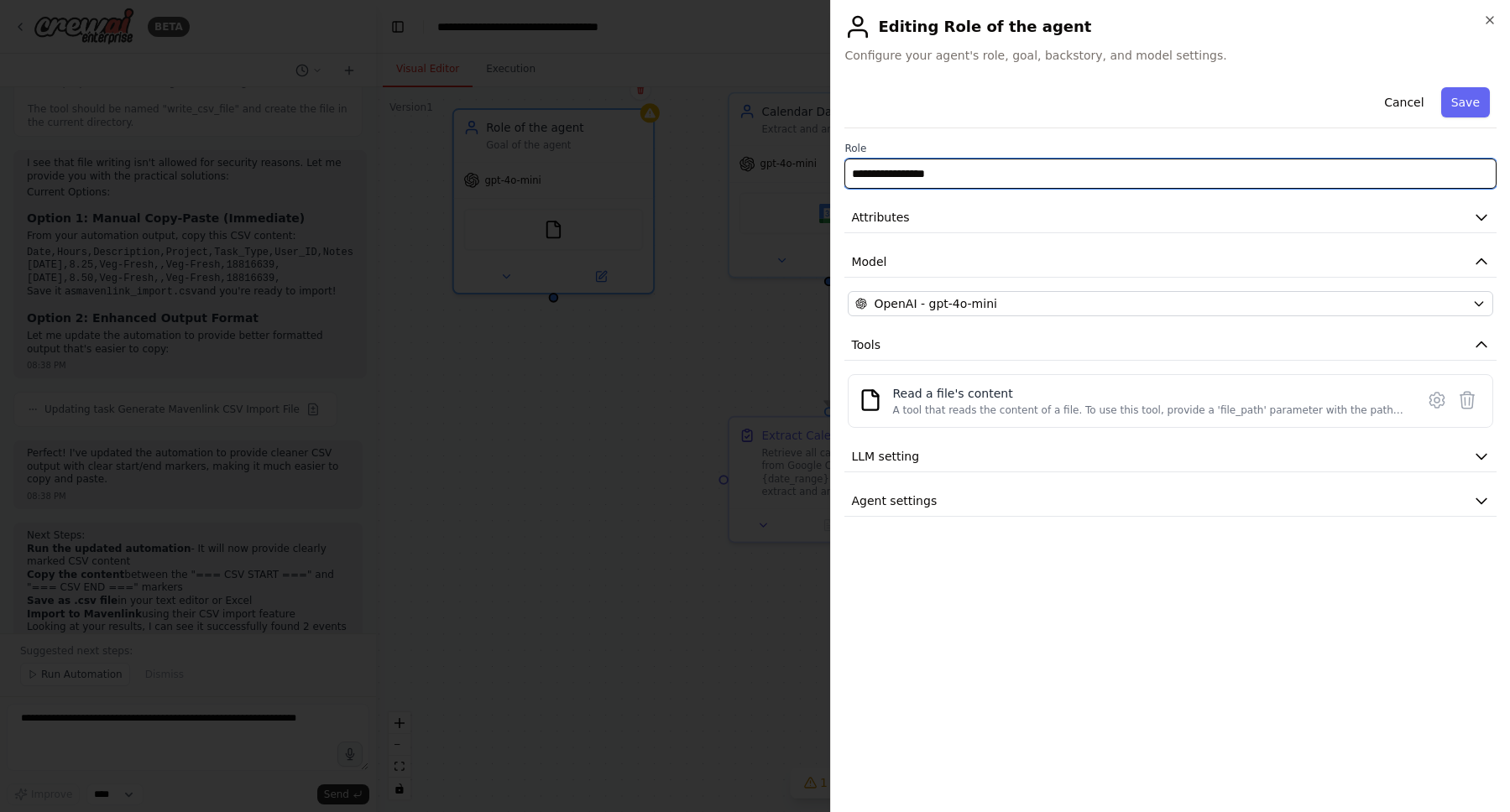
click at [1063, 170] on input "**********" at bounding box center [1170, 174] width 652 height 30
type input "*"
type input "**********"
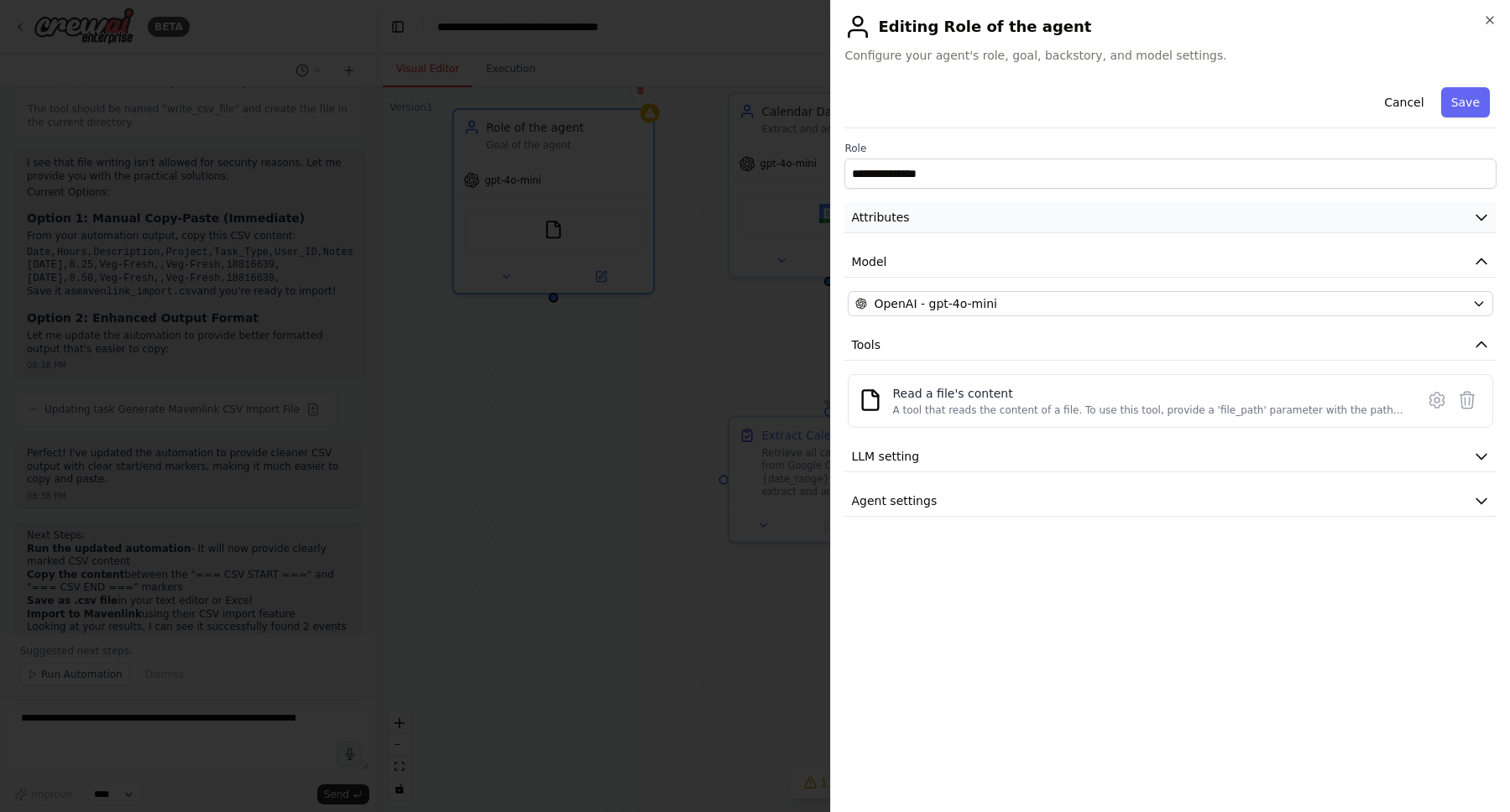
click at [919, 223] on button "Attributes" at bounding box center [1170, 218] width 652 height 31
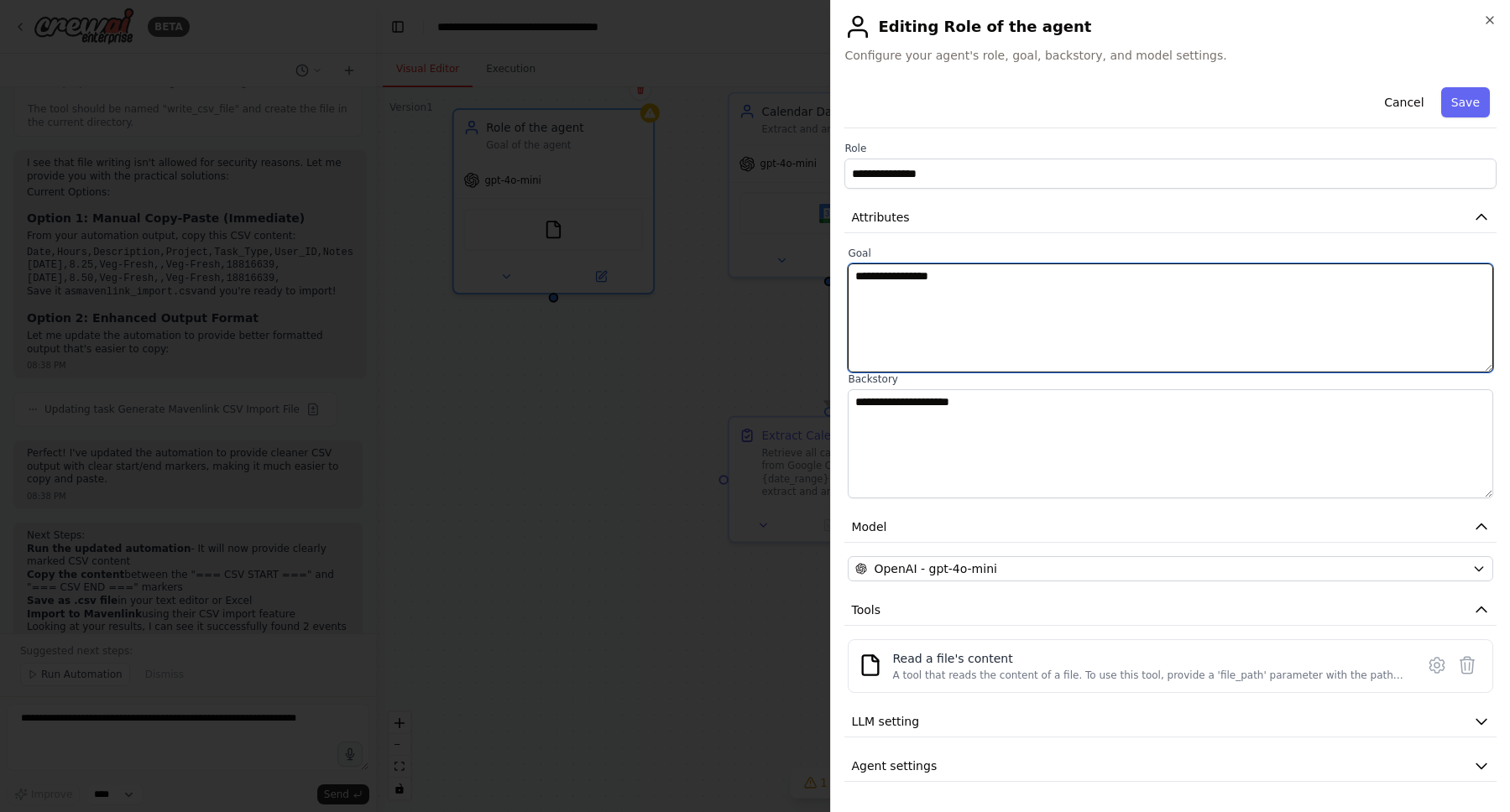
click at [937, 277] on textarea "**********" at bounding box center [1170, 318] width 646 height 109
type textarea "**********"
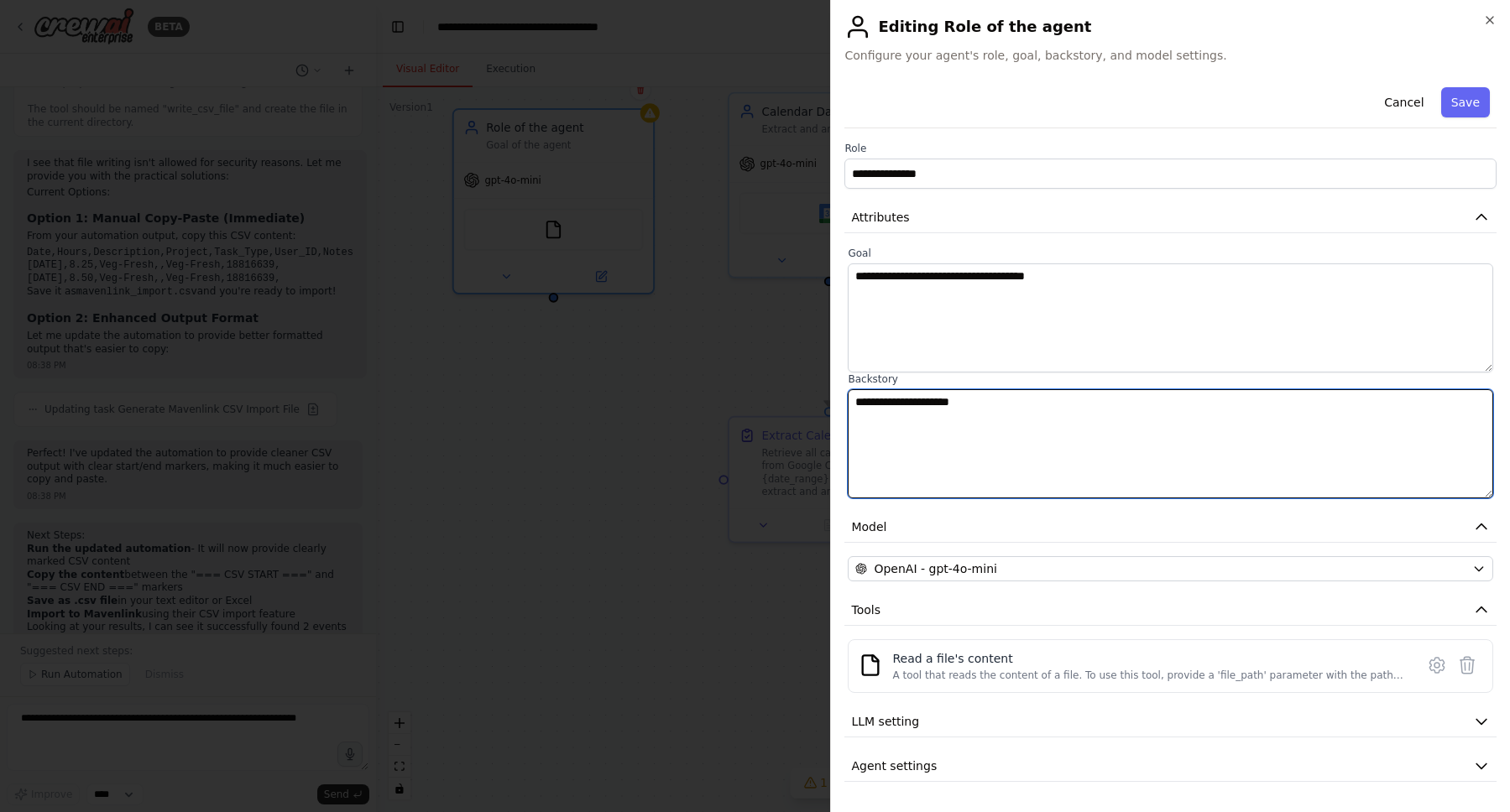
click at [1043, 430] on textarea "**********" at bounding box center [1170, 444] width 646 height 109
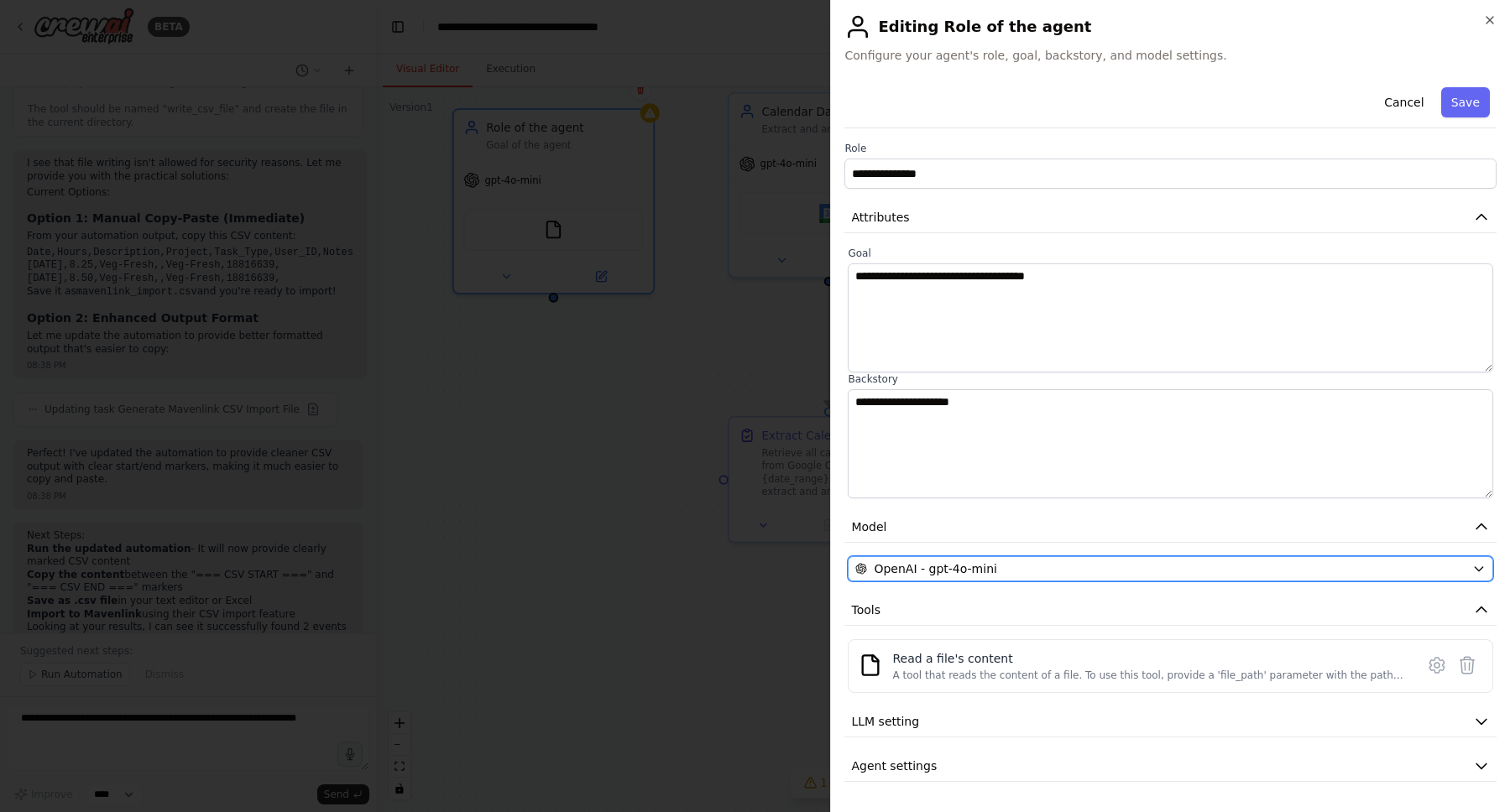
click at [1053, 572] on div "OpenAI - gpt-4o-mini" at bounding box center [1160, 569] width 610 height 17
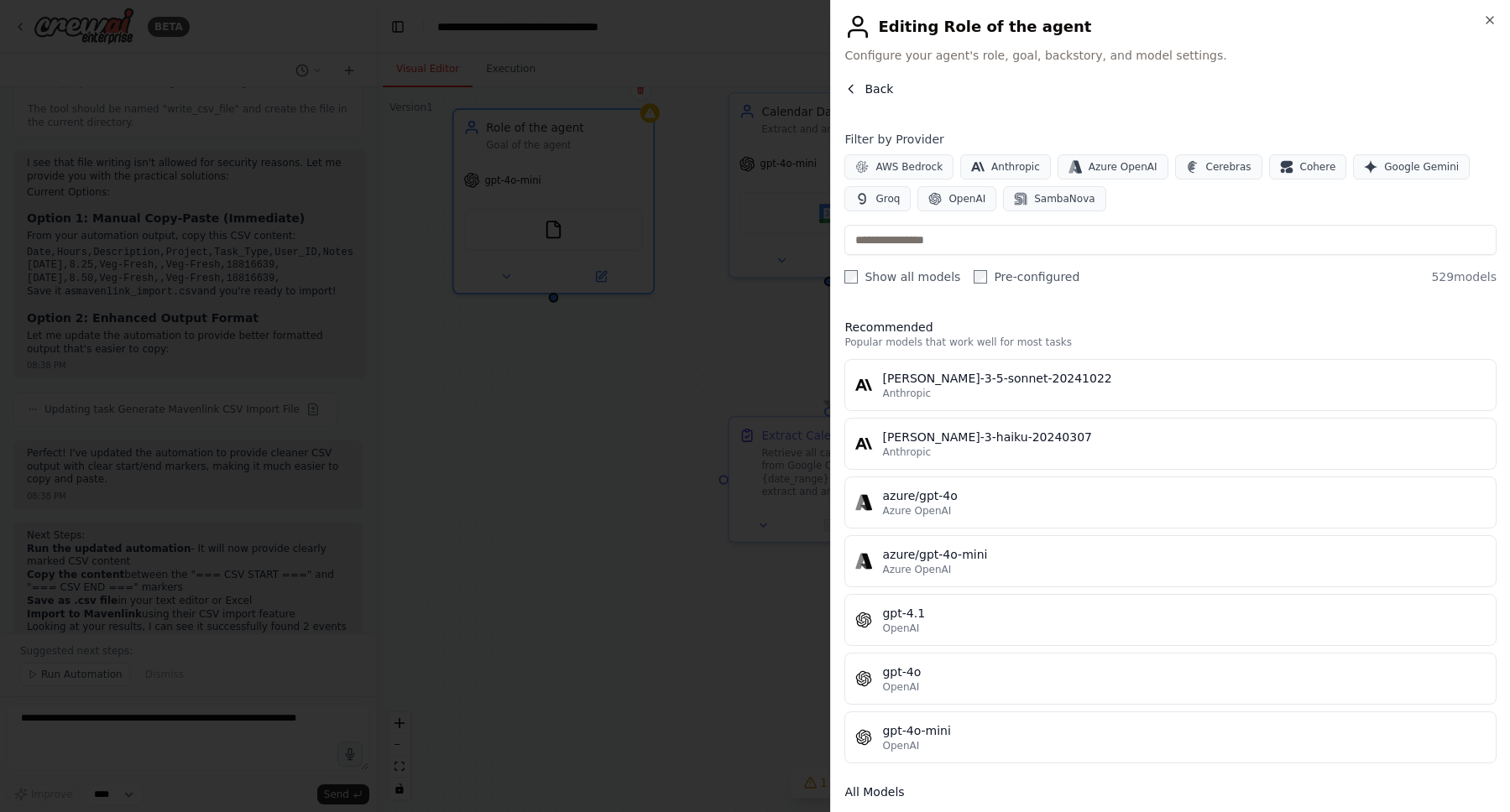
click at [863, 85] on button "Back" at bounding box center [869, 89] width 49 height 17
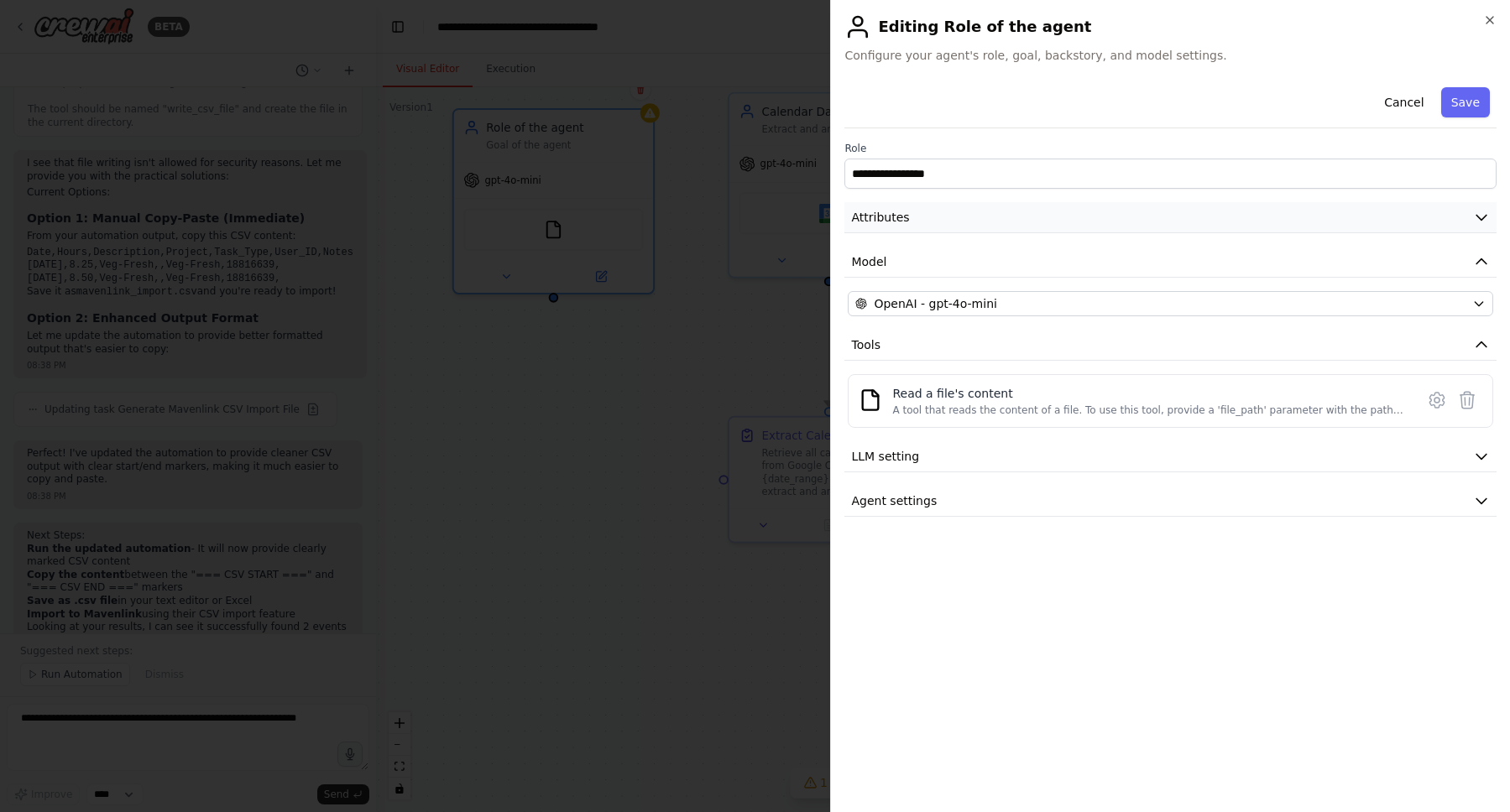
click at [1004, 224] on button "Attributes" at bounding box center [1170, 218] width 652 height 31
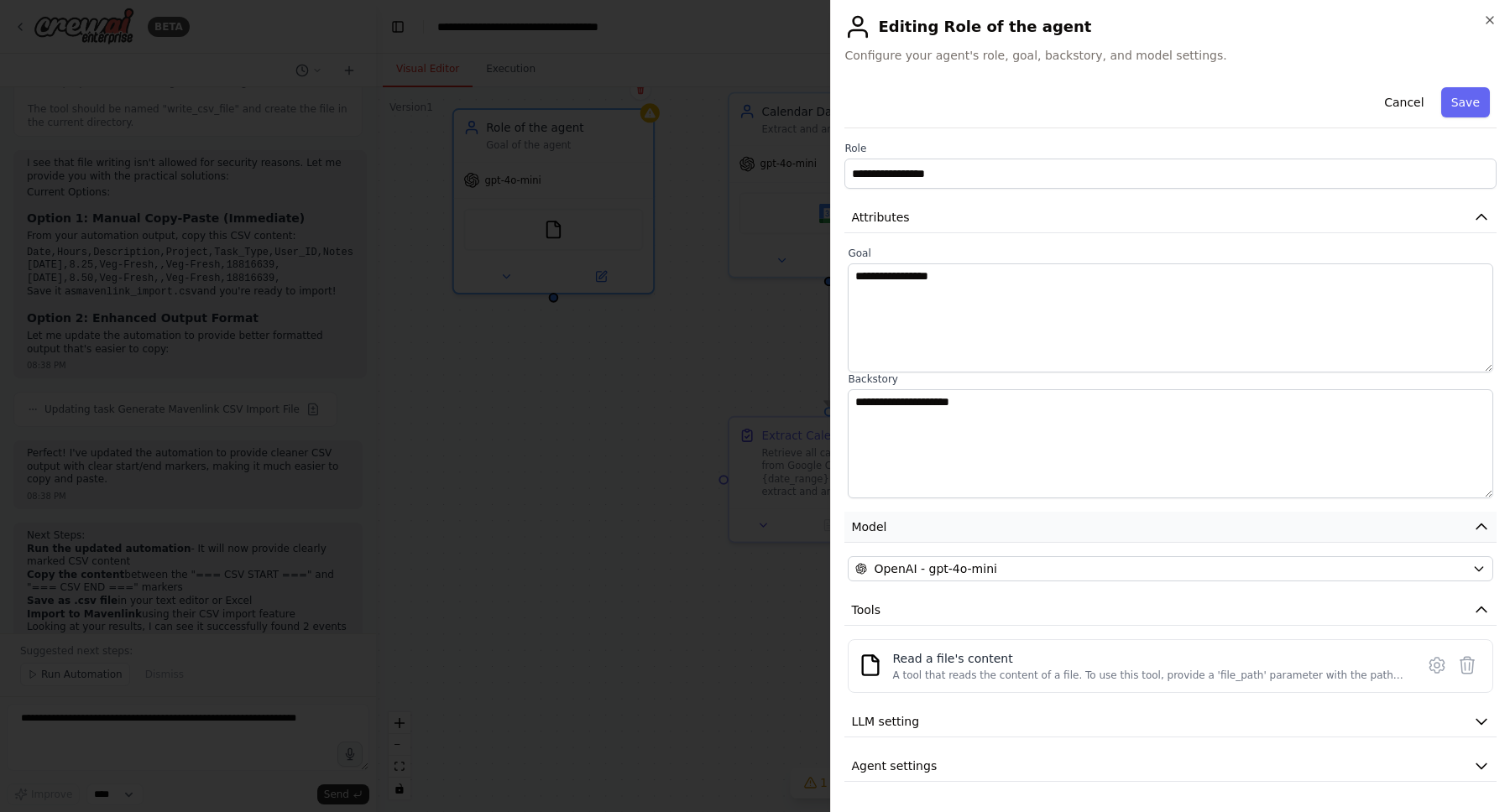
click at [1020, 526] on button "Model" at bounding box center [1170, 527] width 652 height 31
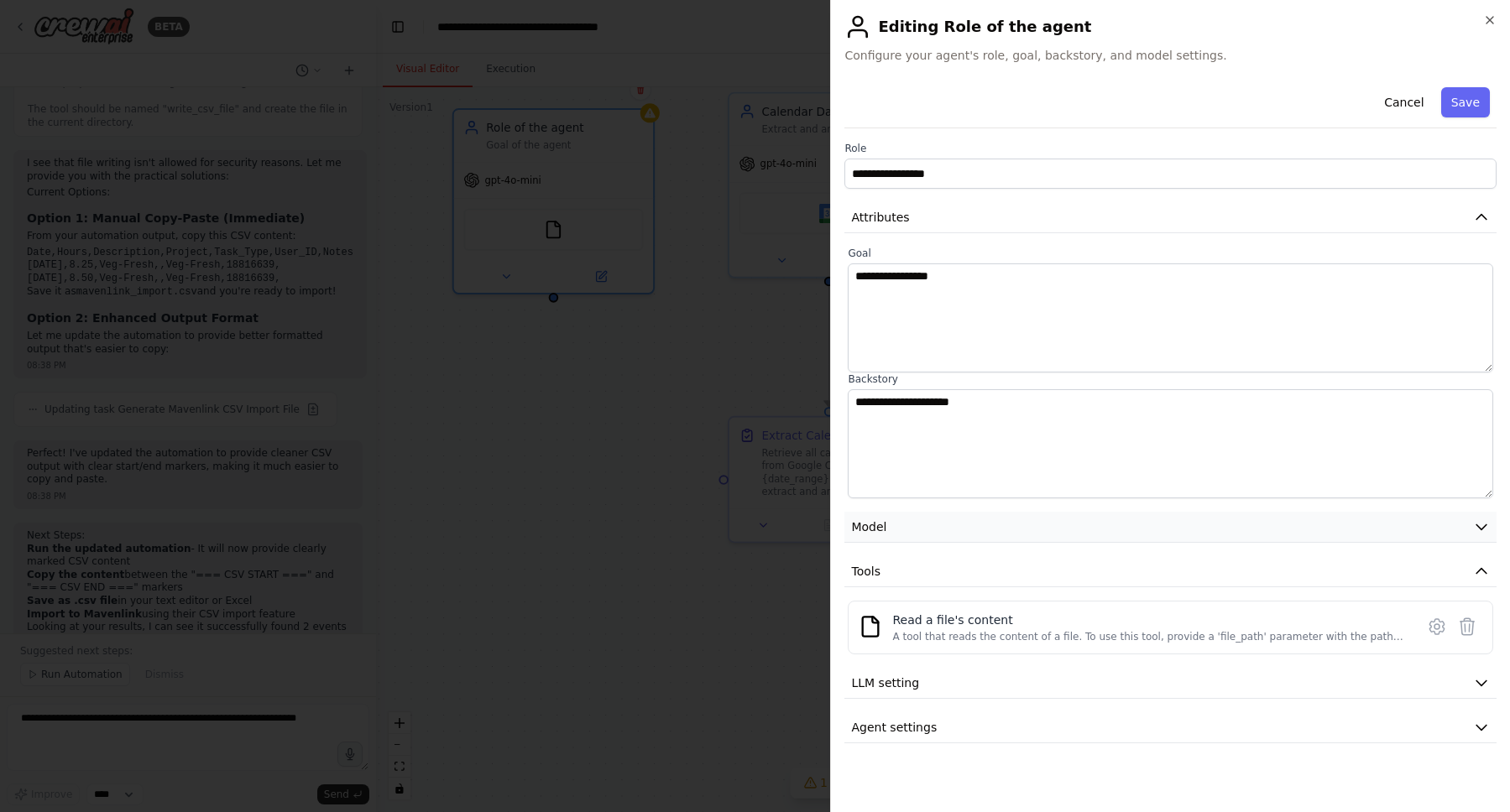
click at [1020, 526] on button "Model" at bounding box center [1170, 527] width 652 height 31
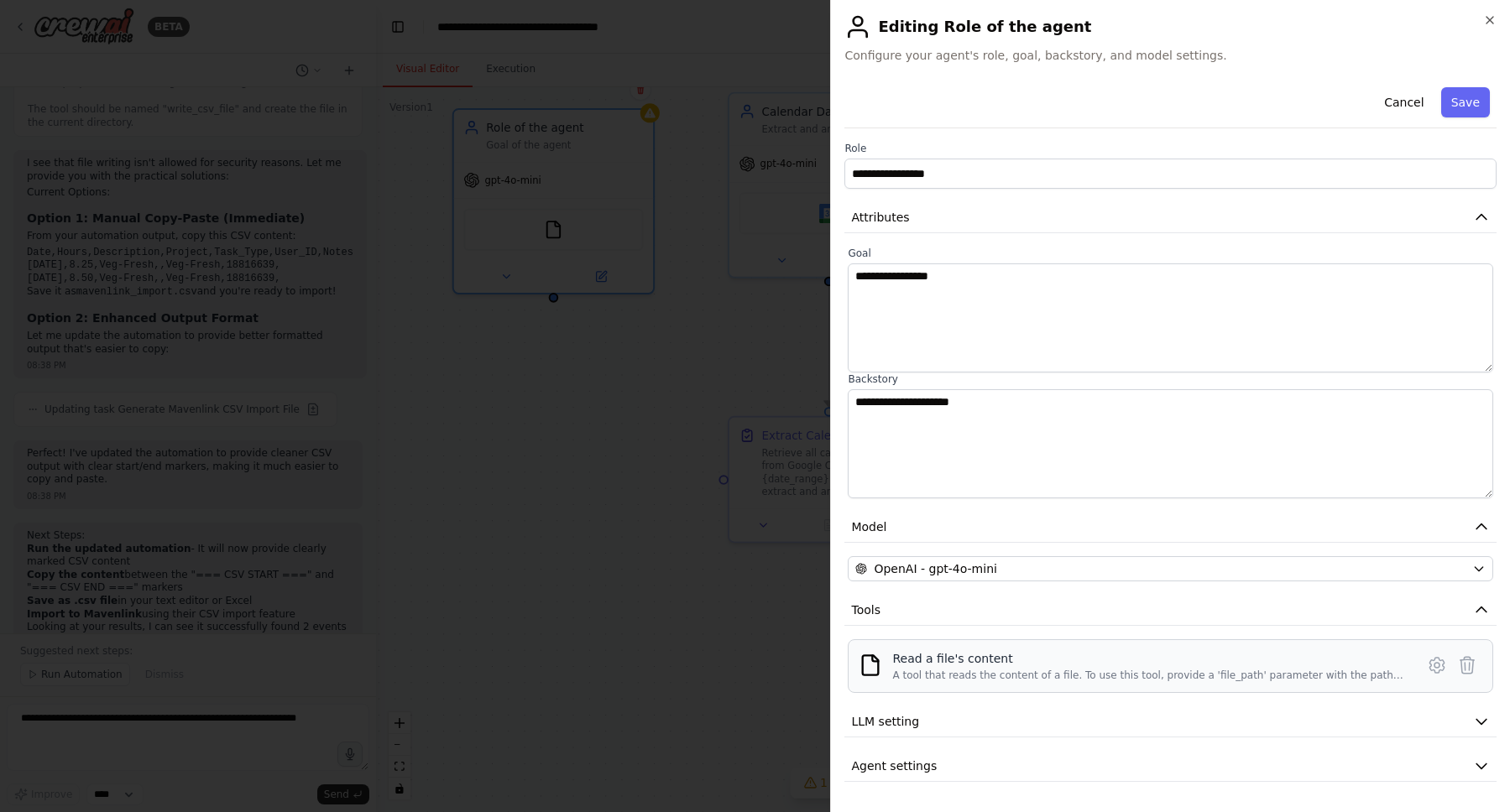
click at [1001, 667] on div "Read a file's content" at bounding box center [1148, 659] width 513 height 17
click at [1436, 670] on icon at bounding box center [1437, 666] width 20 height 20
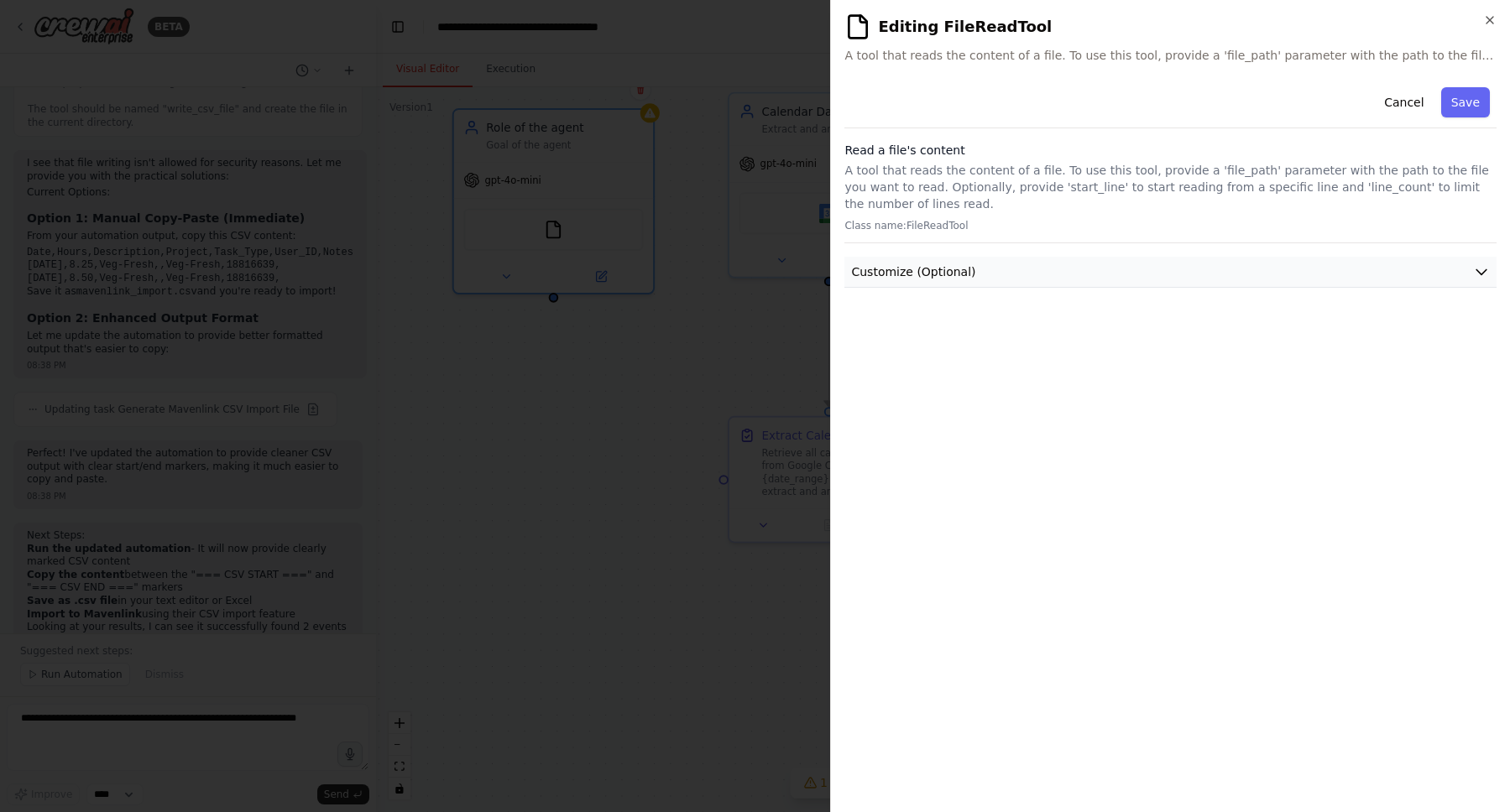
click at [927, 276] on span "Customize (Optional)" at bounding box center [913, 272] width 124 height 17
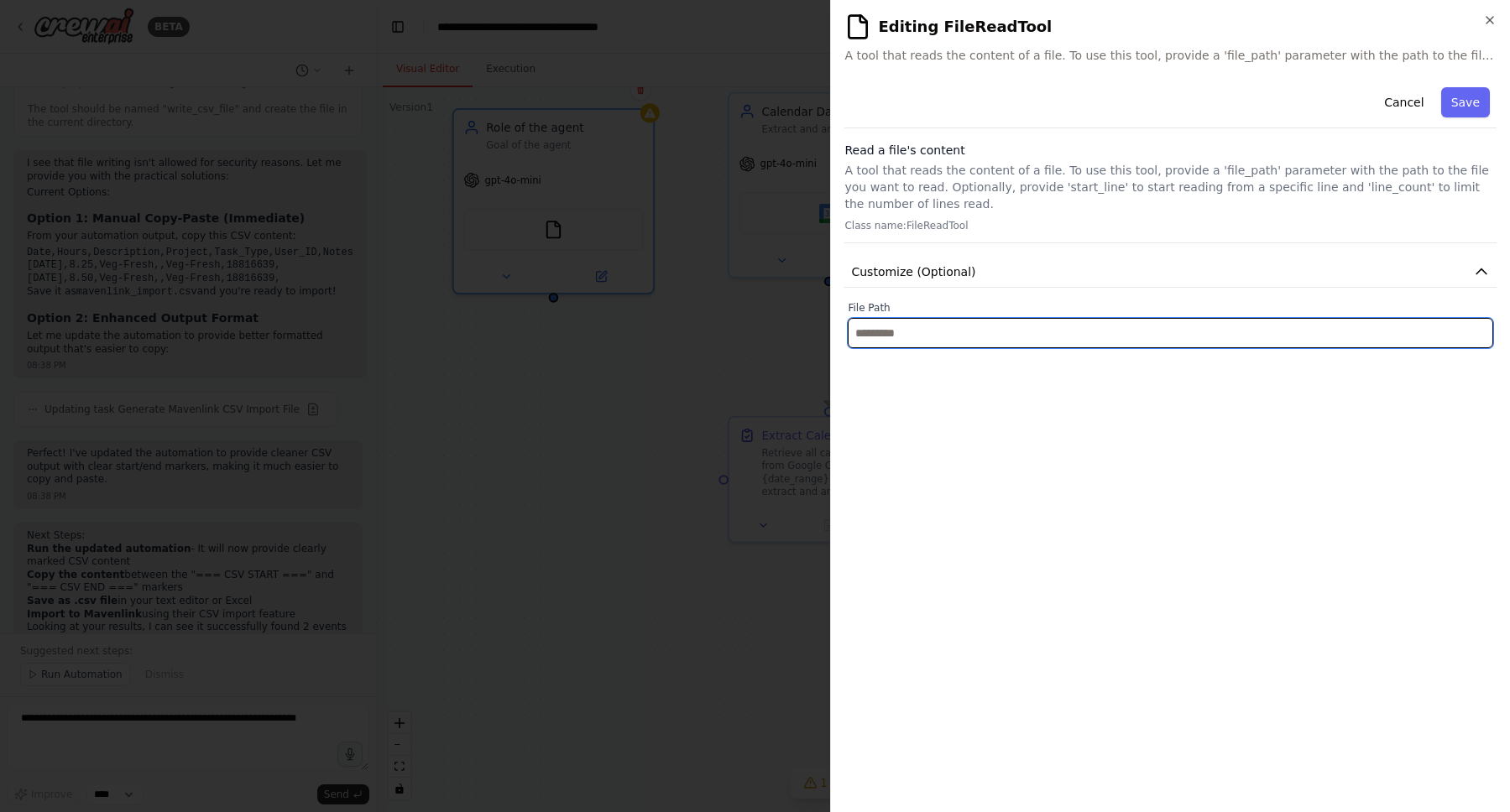
click at [968, 330] on input "text" at bounding box center [1170, 333] width 646 height 30
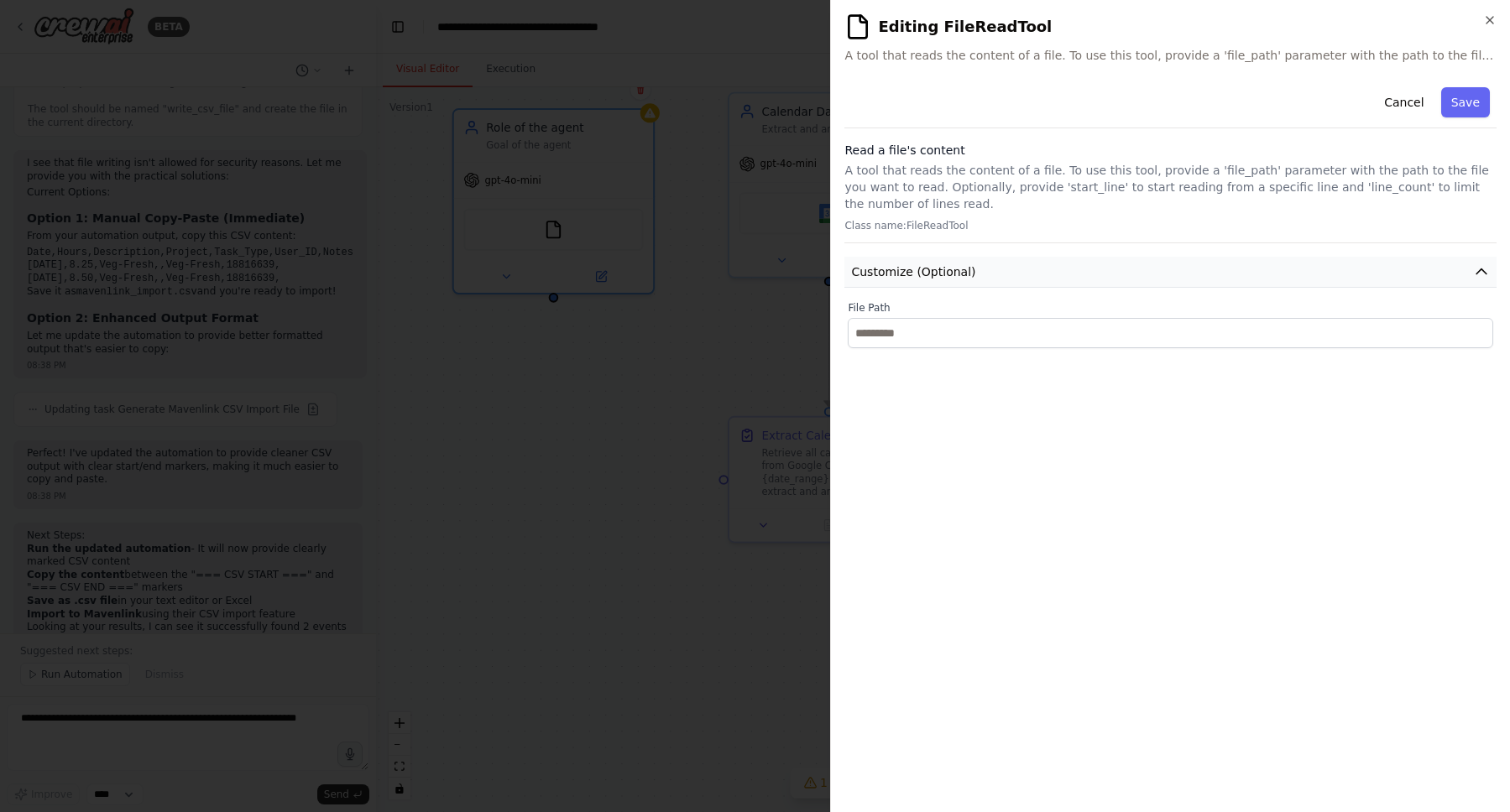
click at [920, 272] on span "Customize (Optional)" at bounding box center [913, 272] width 124 height 17
click at [1403, 105] on button "Cancel" at bounding box center [1403, 103] width 60 height 30
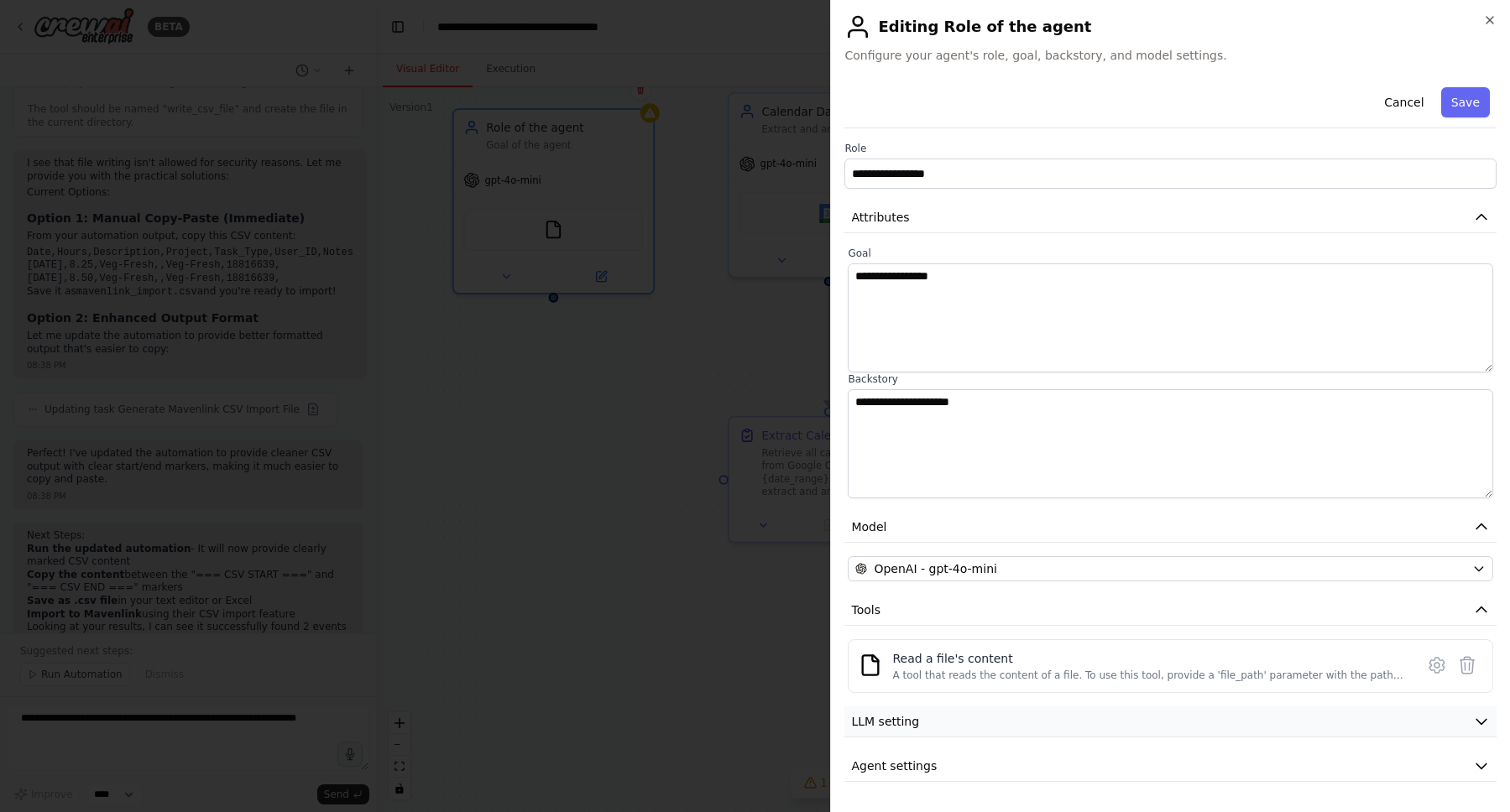
click at [895, 730] on span "LLM setting" at bounding box center [884, 722] width 68 height 17
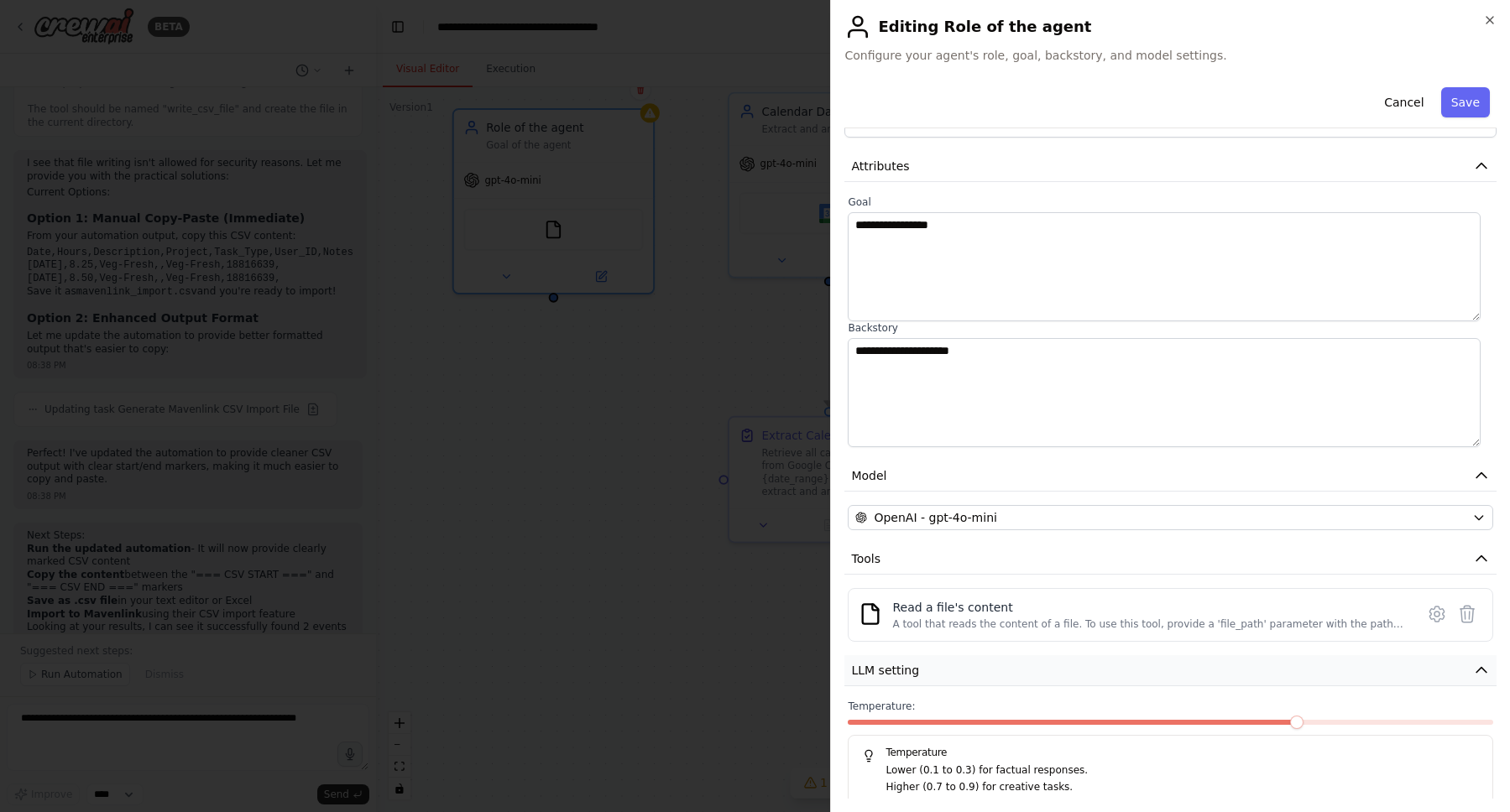
scroll to position [117, 0]
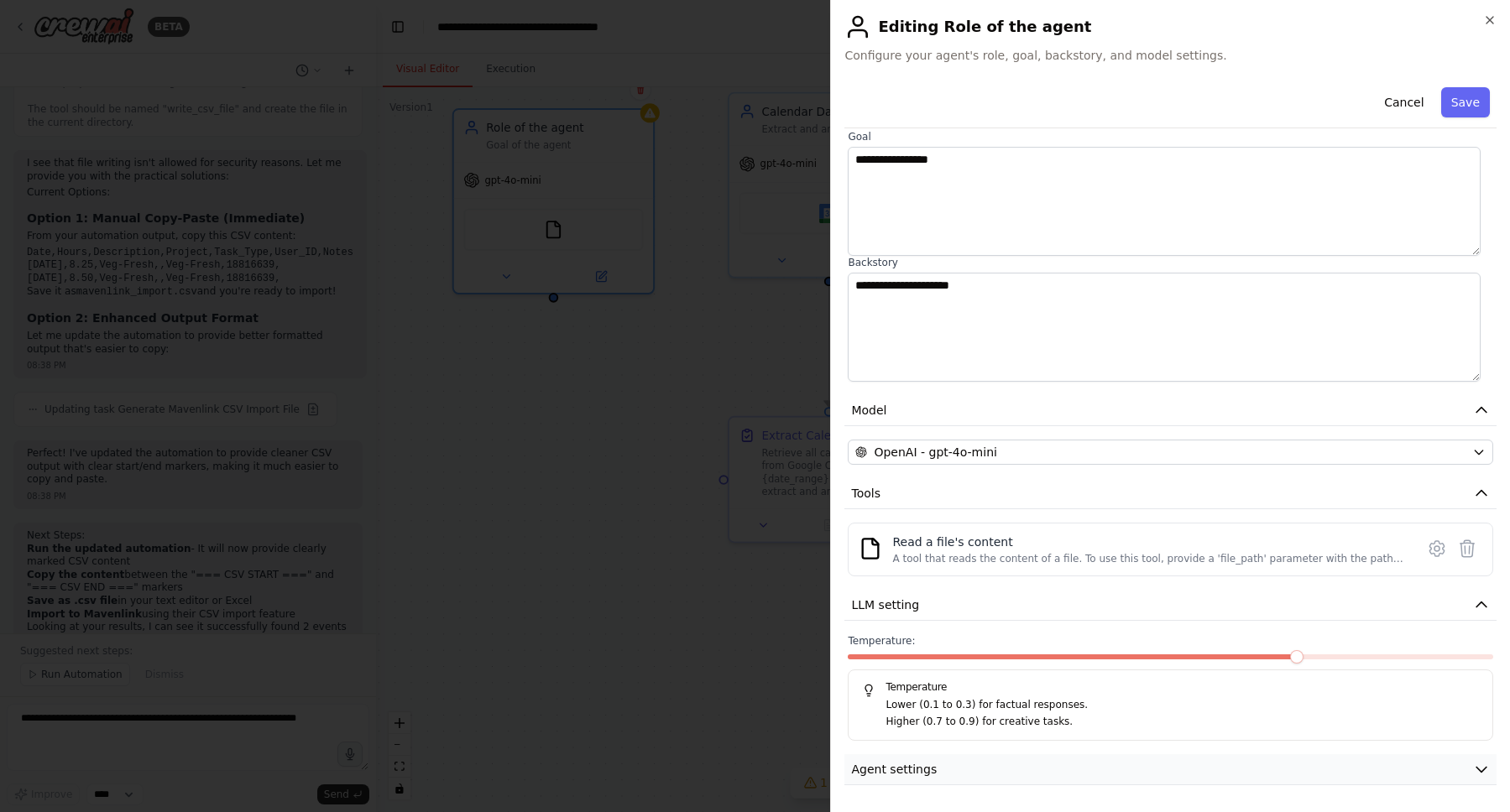
click at [917, 767] on span "Agent settings" at bounding box center [894, 769] width 86 height 17
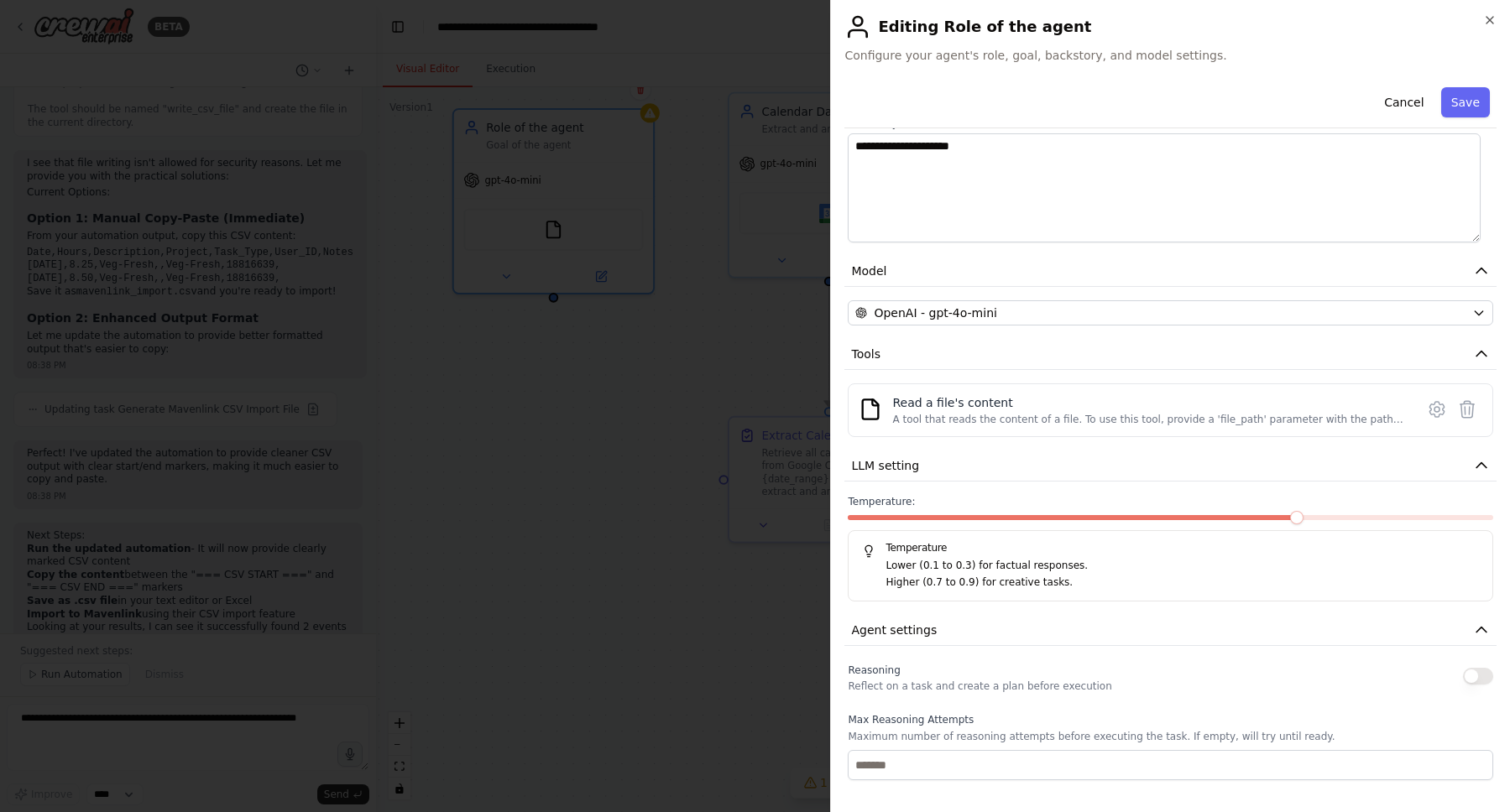
scroll to position [0, 0]
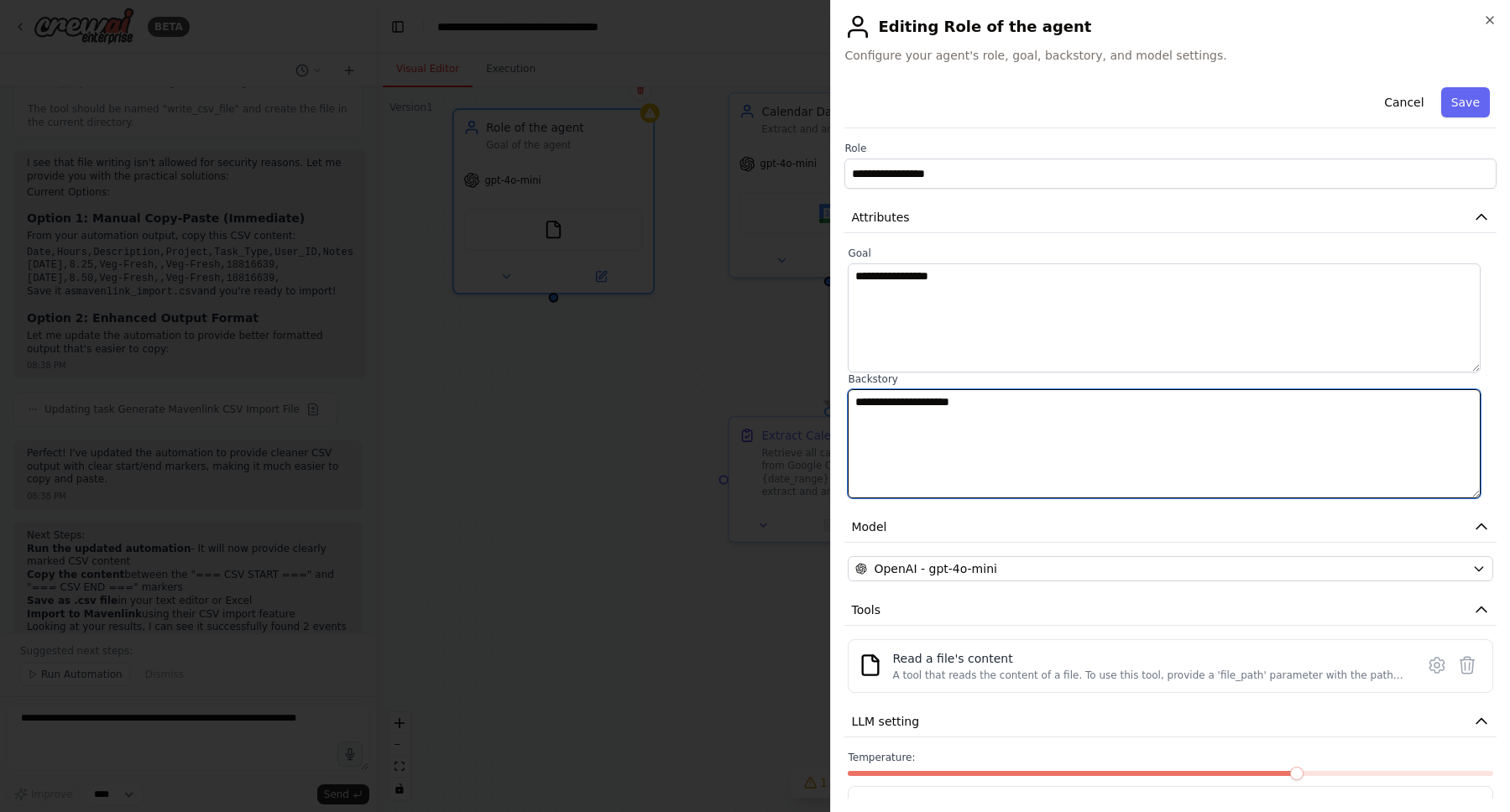
click at [1043, 452] on textarea "**********" at bounding box center [1164, 444] width 633 height 109
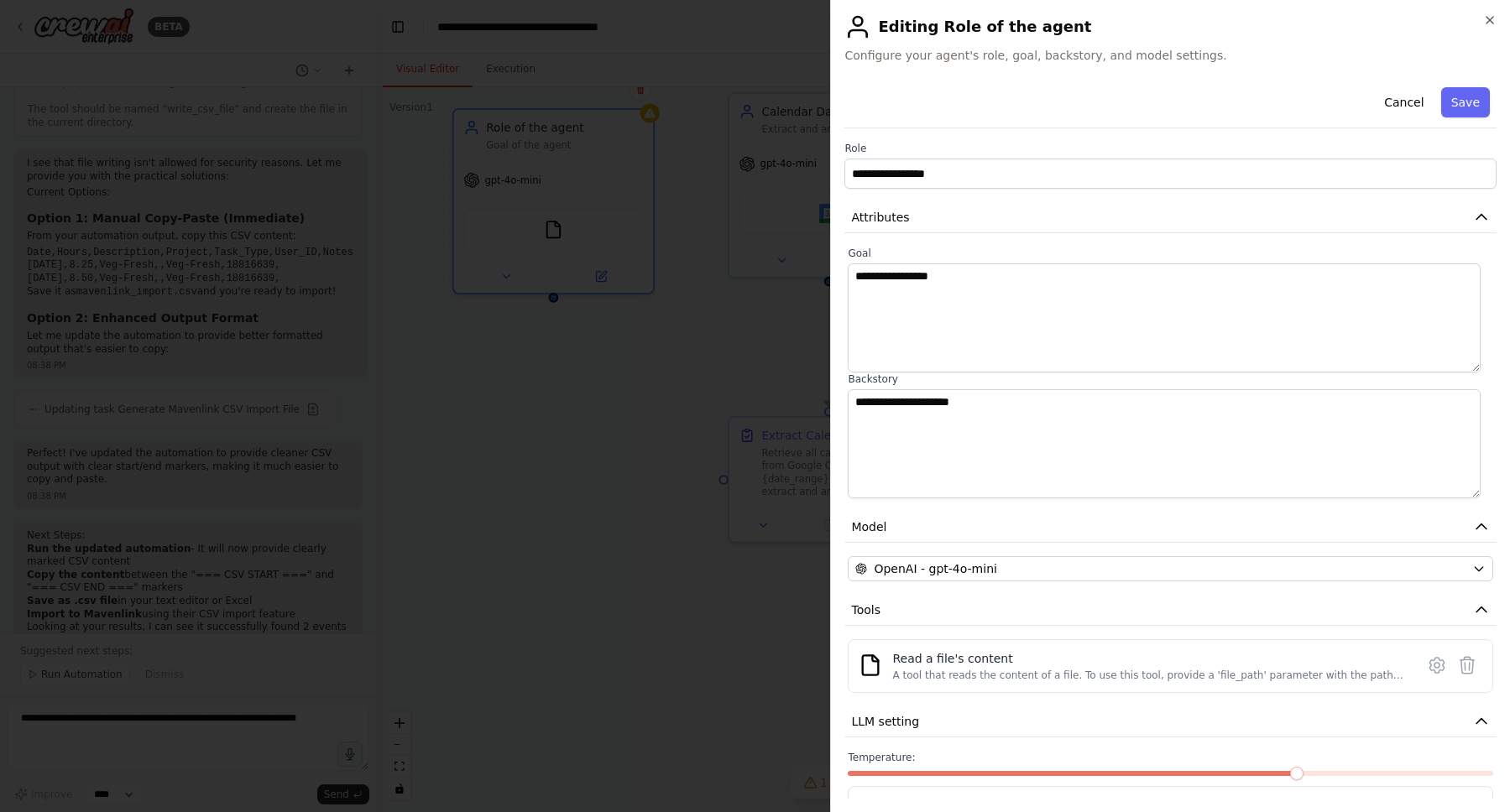
click at [1041, 586] on div "**********" at bounding box center [1170, 716] width 652 height 1271
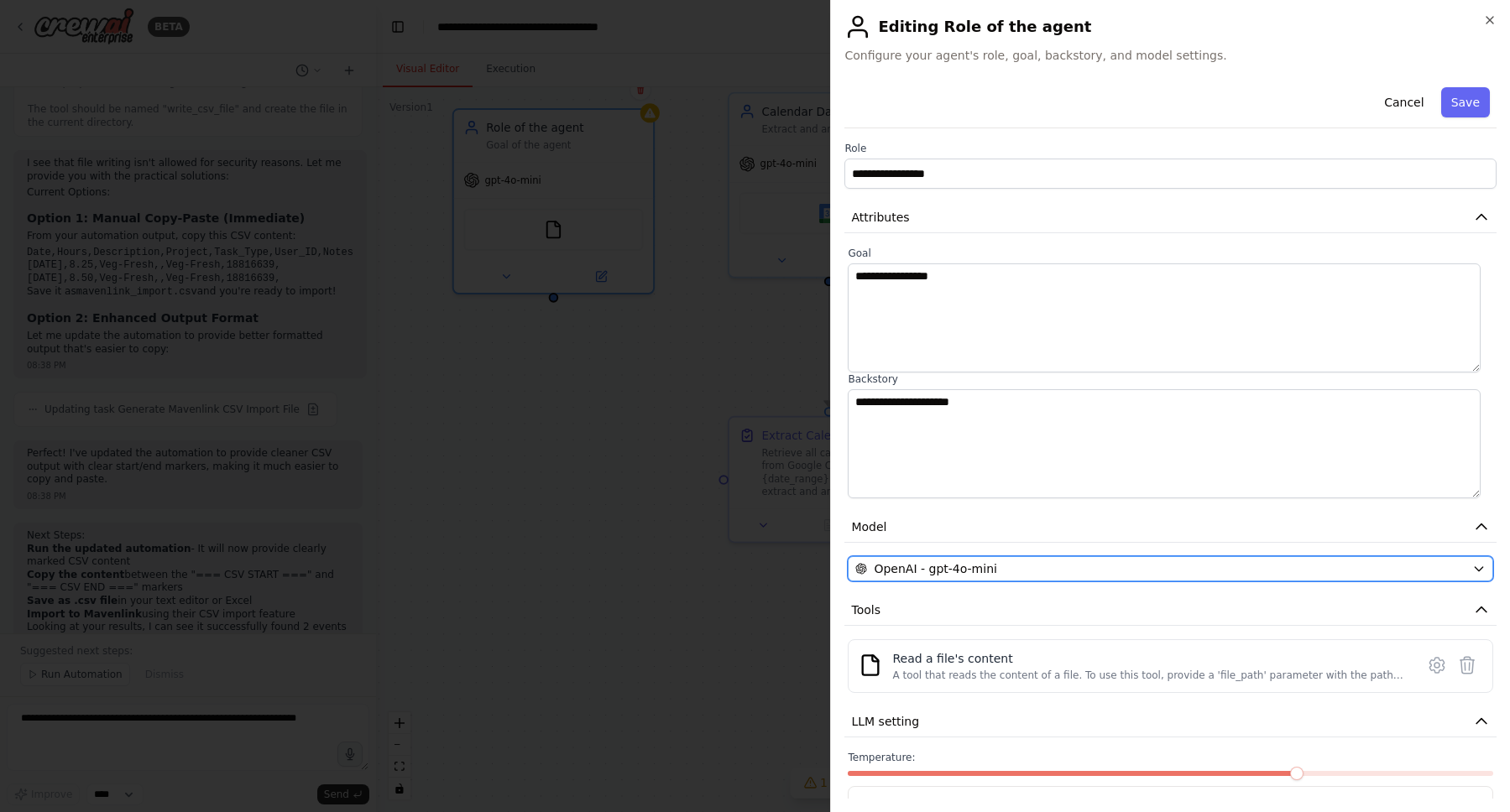
click at [1044, 574] on div "OpenAI - gpt-4o-mini" at bounding box center [1160, 569] width 610 height 17
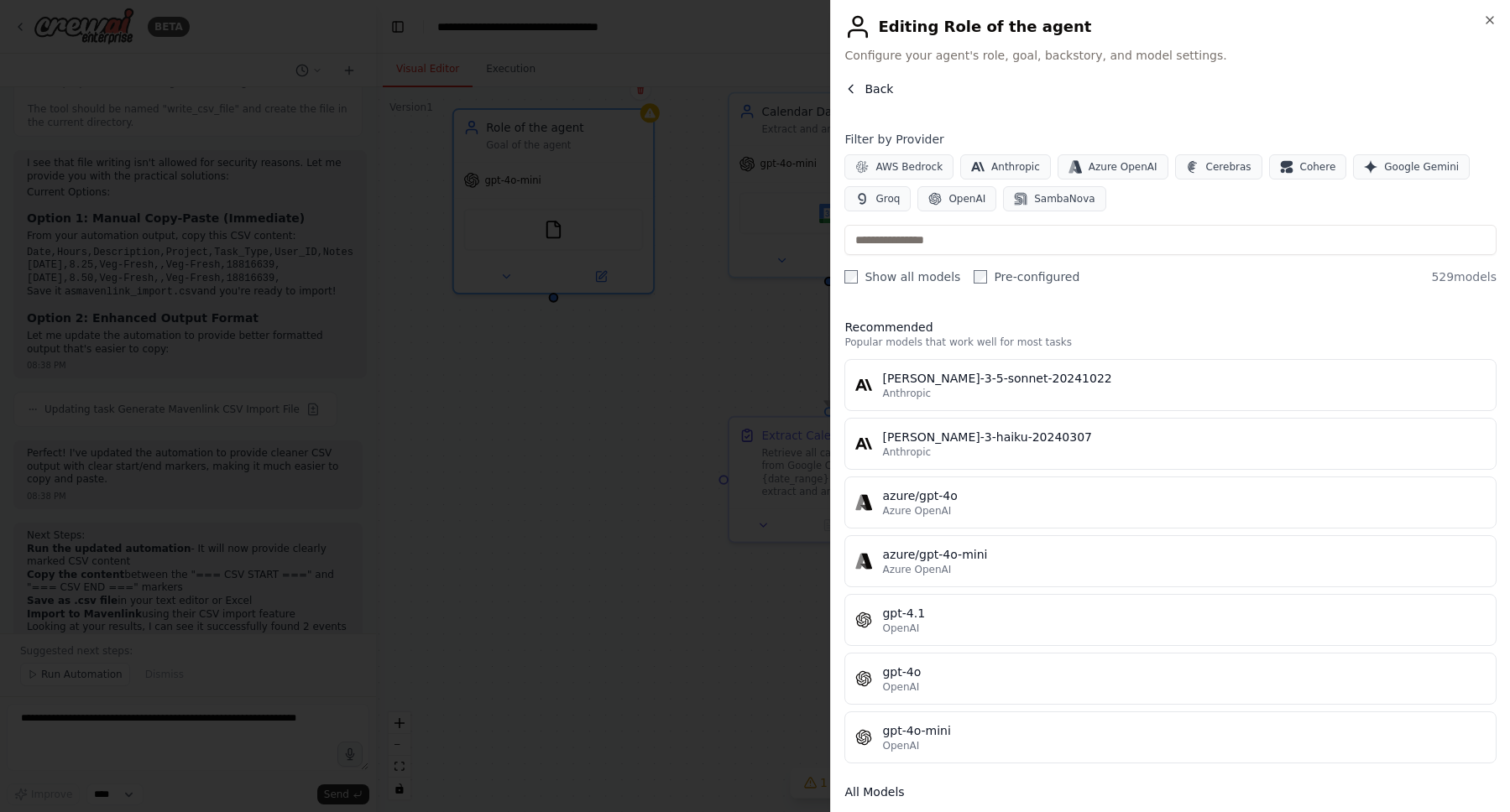
click at [879, 89] on span "Back" at bounding box center [879, 89] width 29 height 17
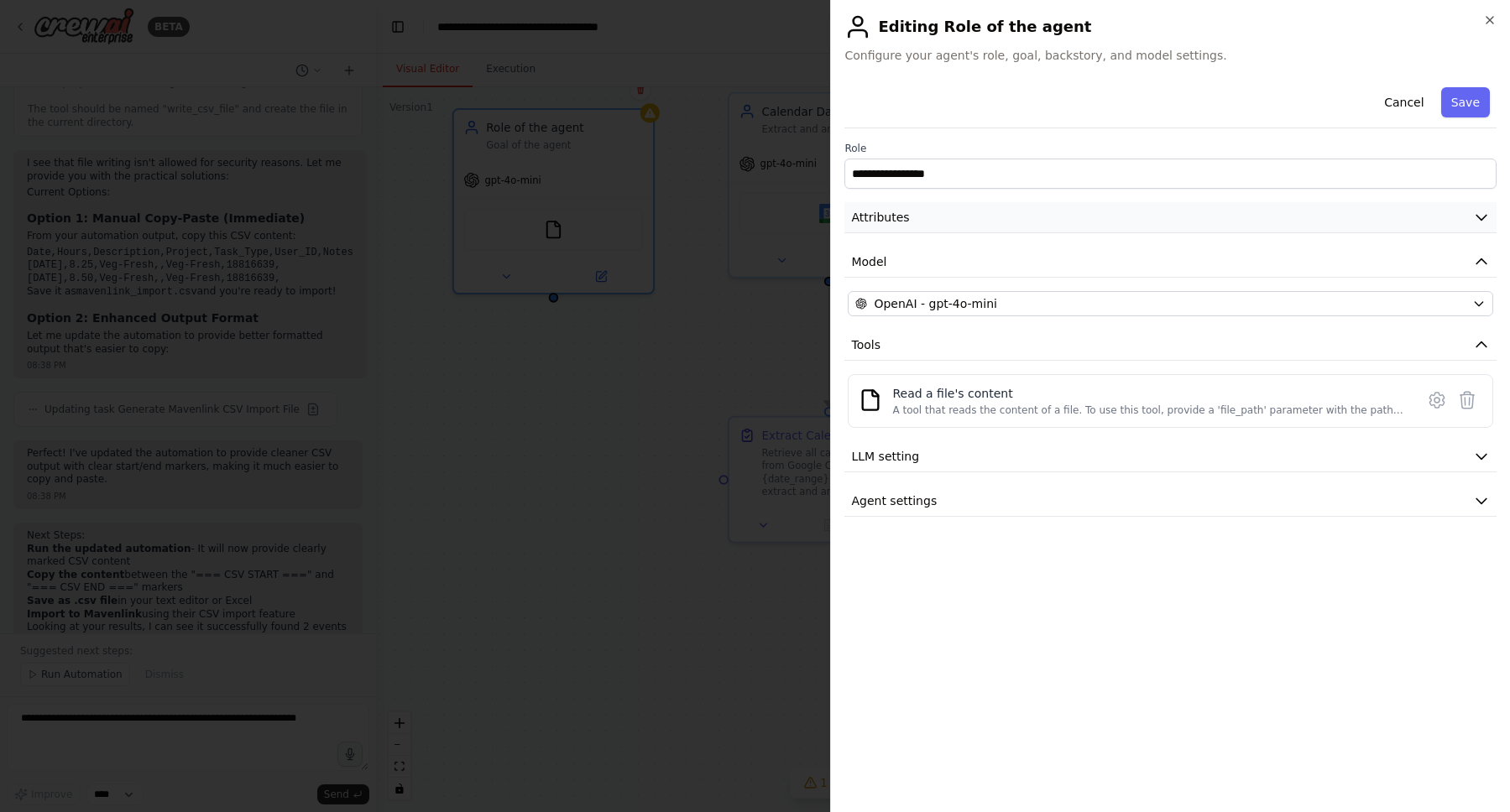
click at [1064, 220] on button "Attributes" at bounding box center [1170, 218] width 652 height 31
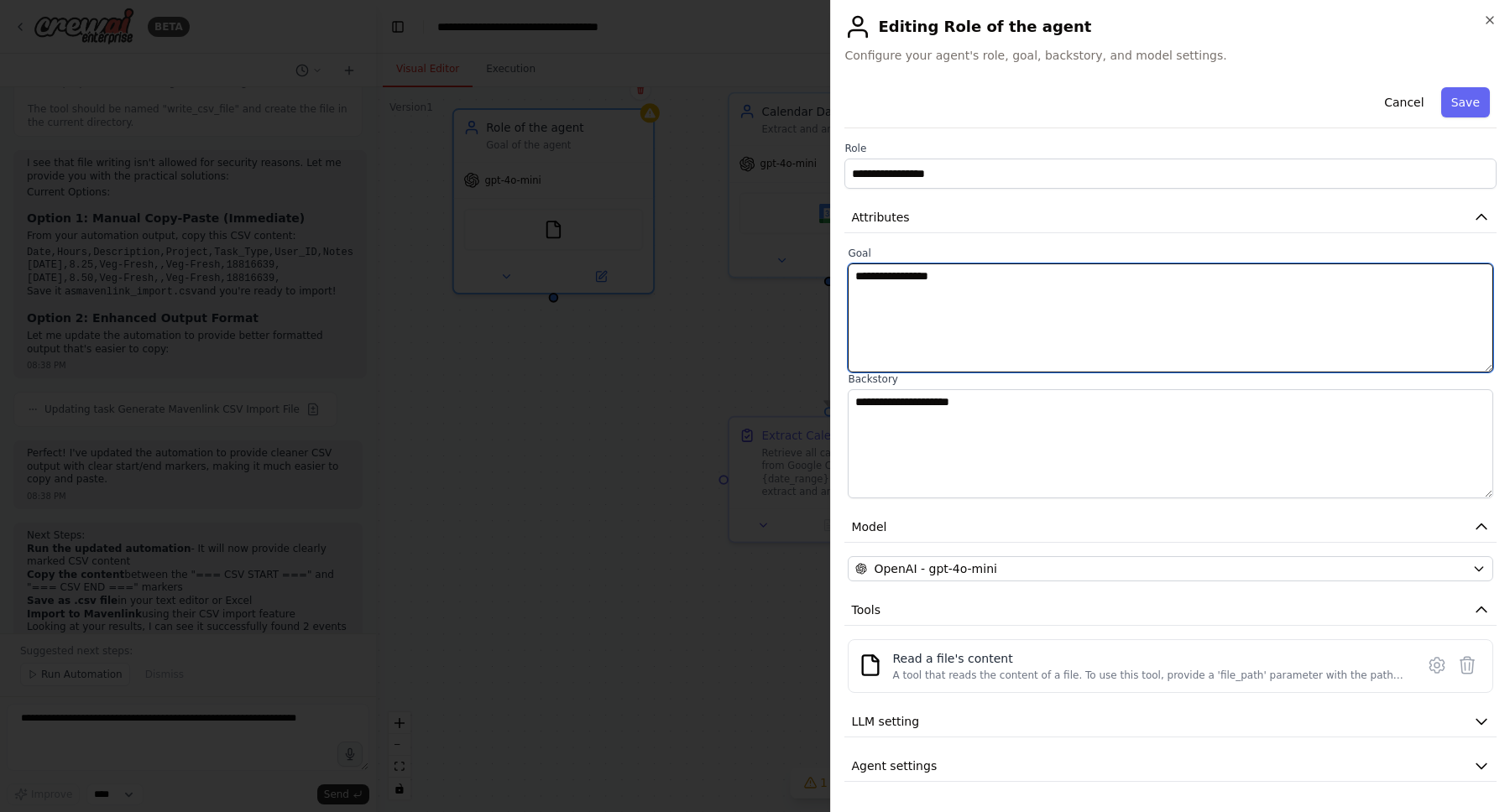
click at [1032, 304] on textarea "**********" at bounding box center [1170, 318] width 646 height 109
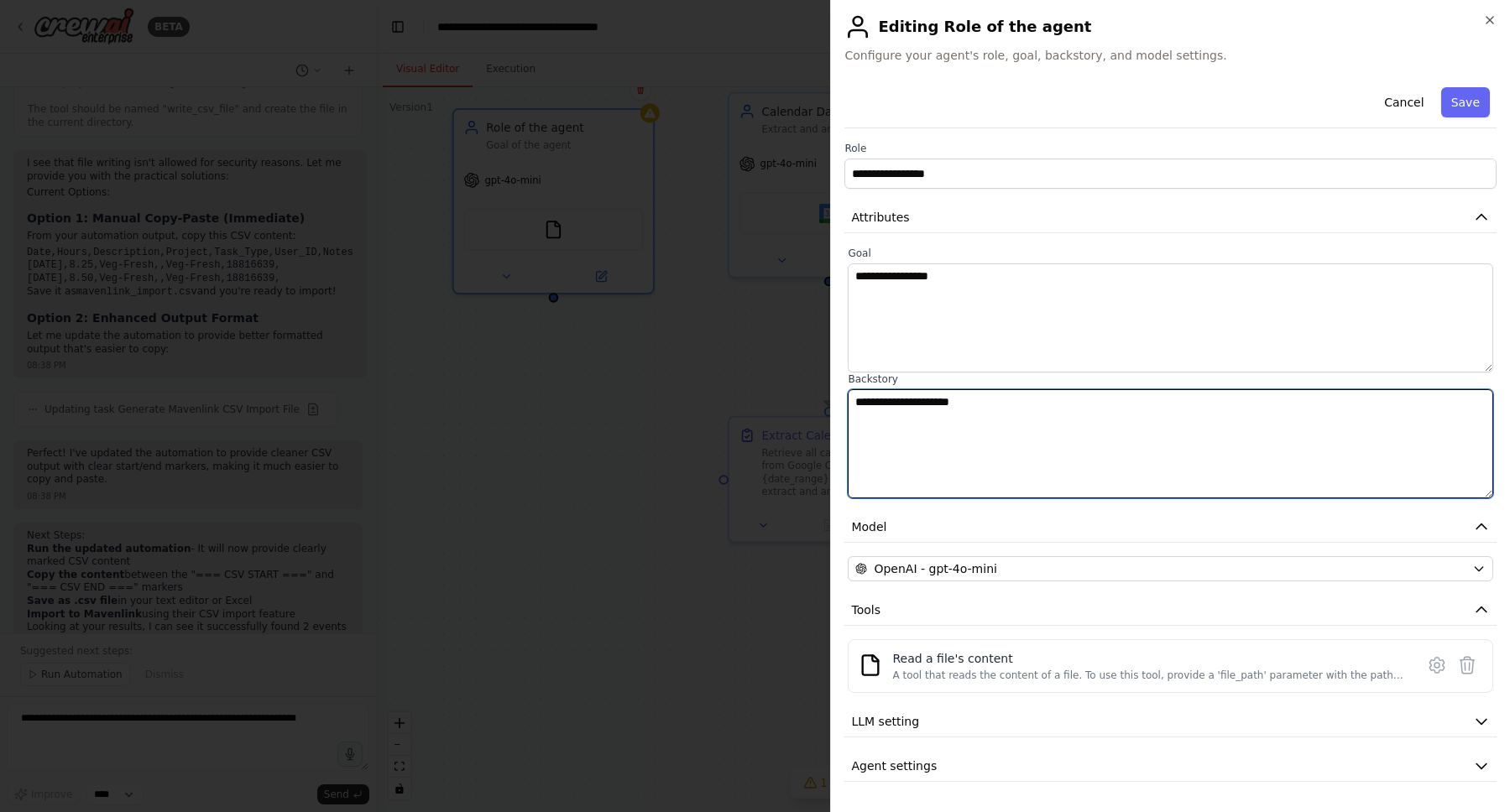
click at [1038, 429] on textarea "**********" at bounding box center [1170, 444] width 646 height 109
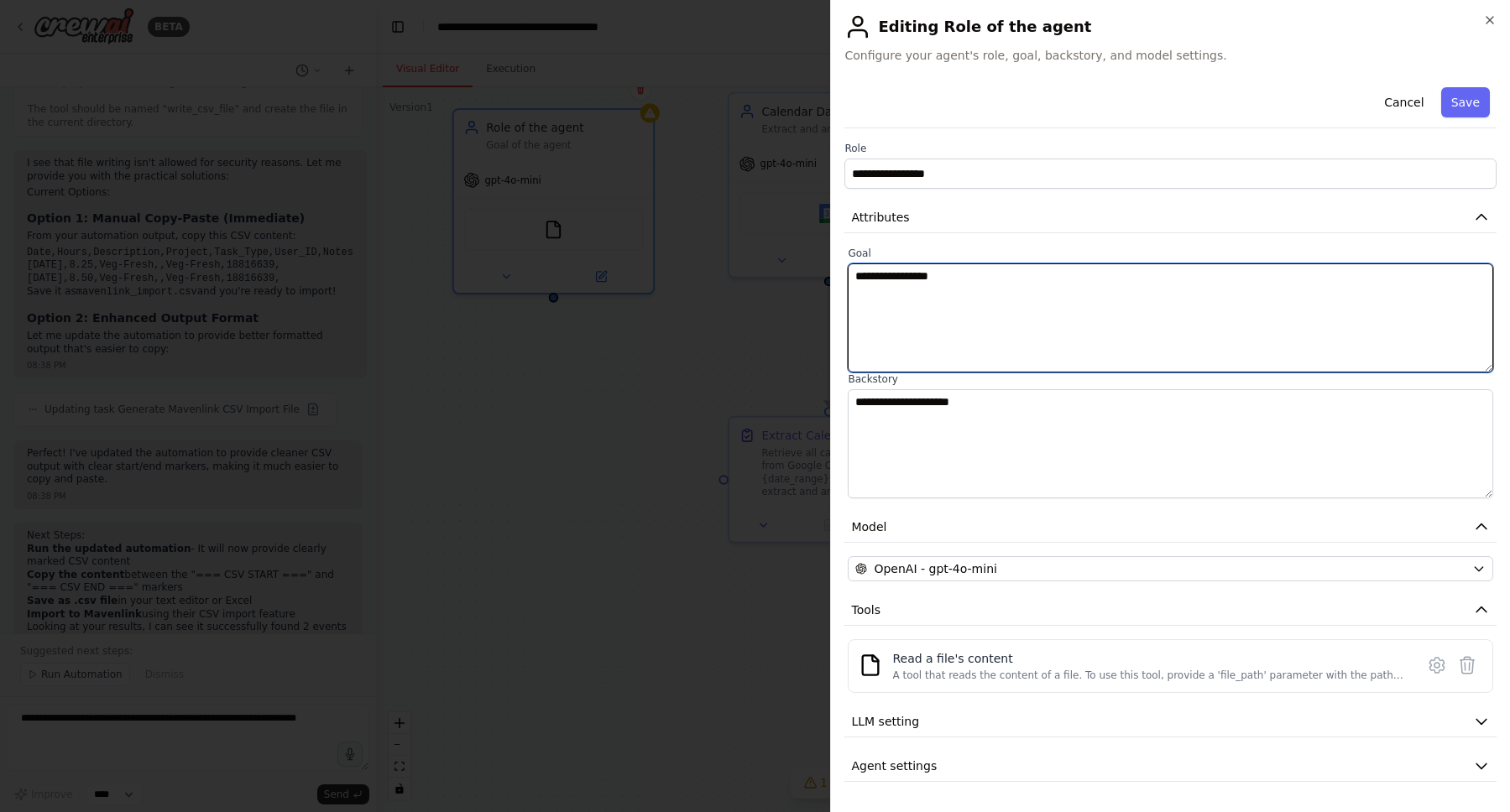
click at [1027, 330] on textarea "**********" at bounding box center [1170, 318] width 646 height 109
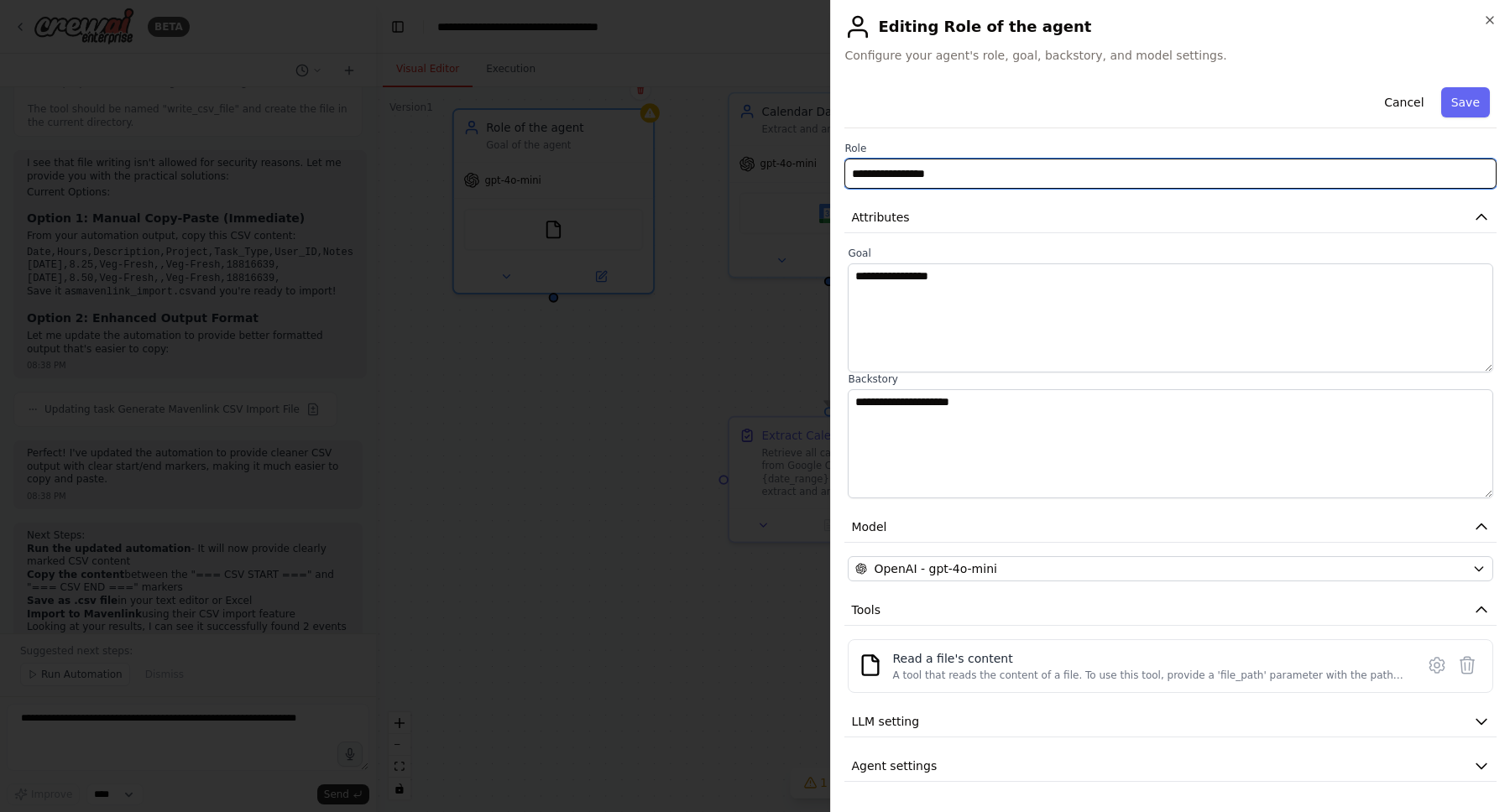
click at [994, 166] on input "**********" at bounding box center [1170, 174] width 652 height 30
type input "**********"
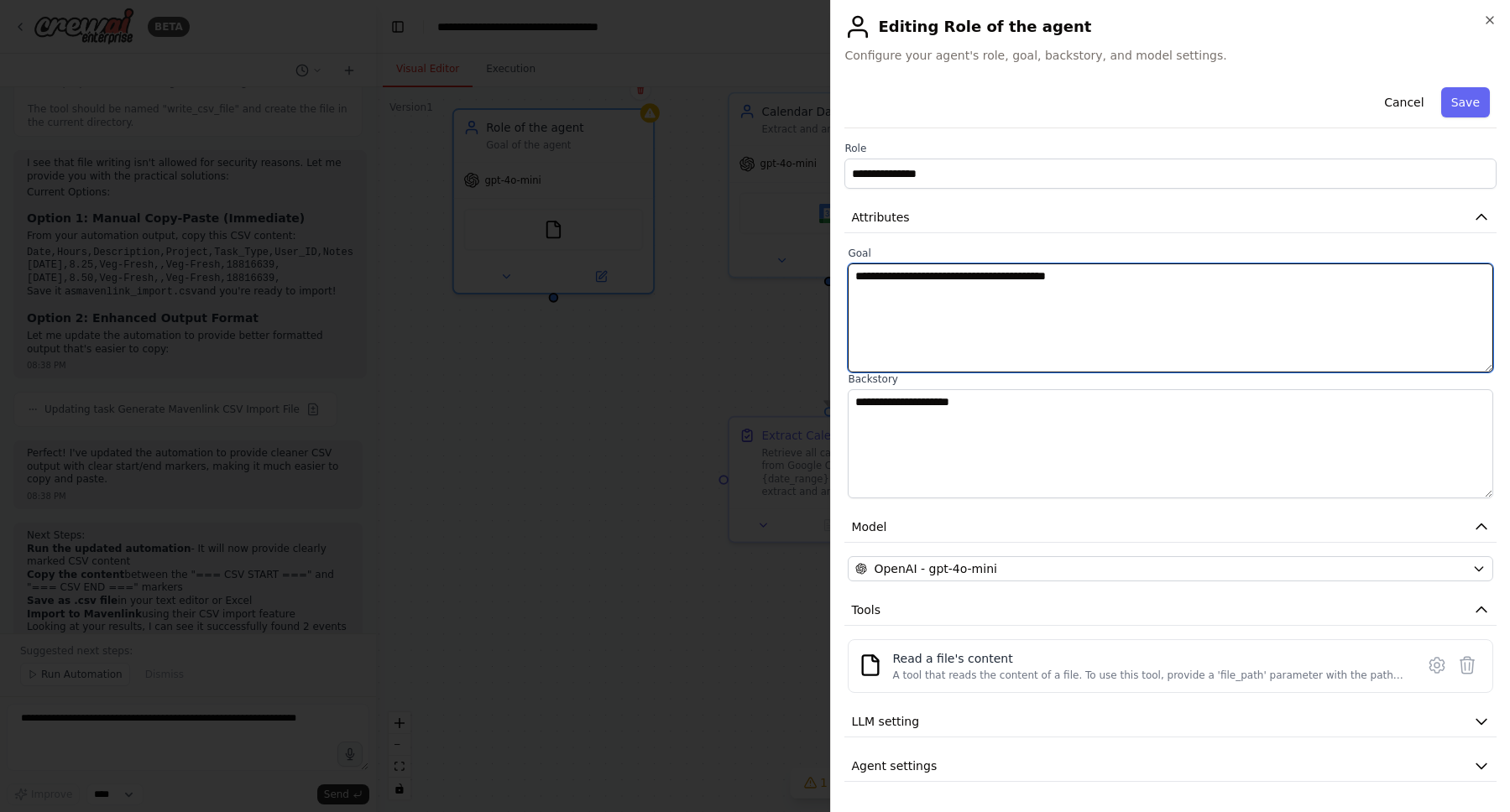
click at [1169, 267] on textarea "**********" at bounding box center [1170, 318] width 646 height 109
type textarea "**********"
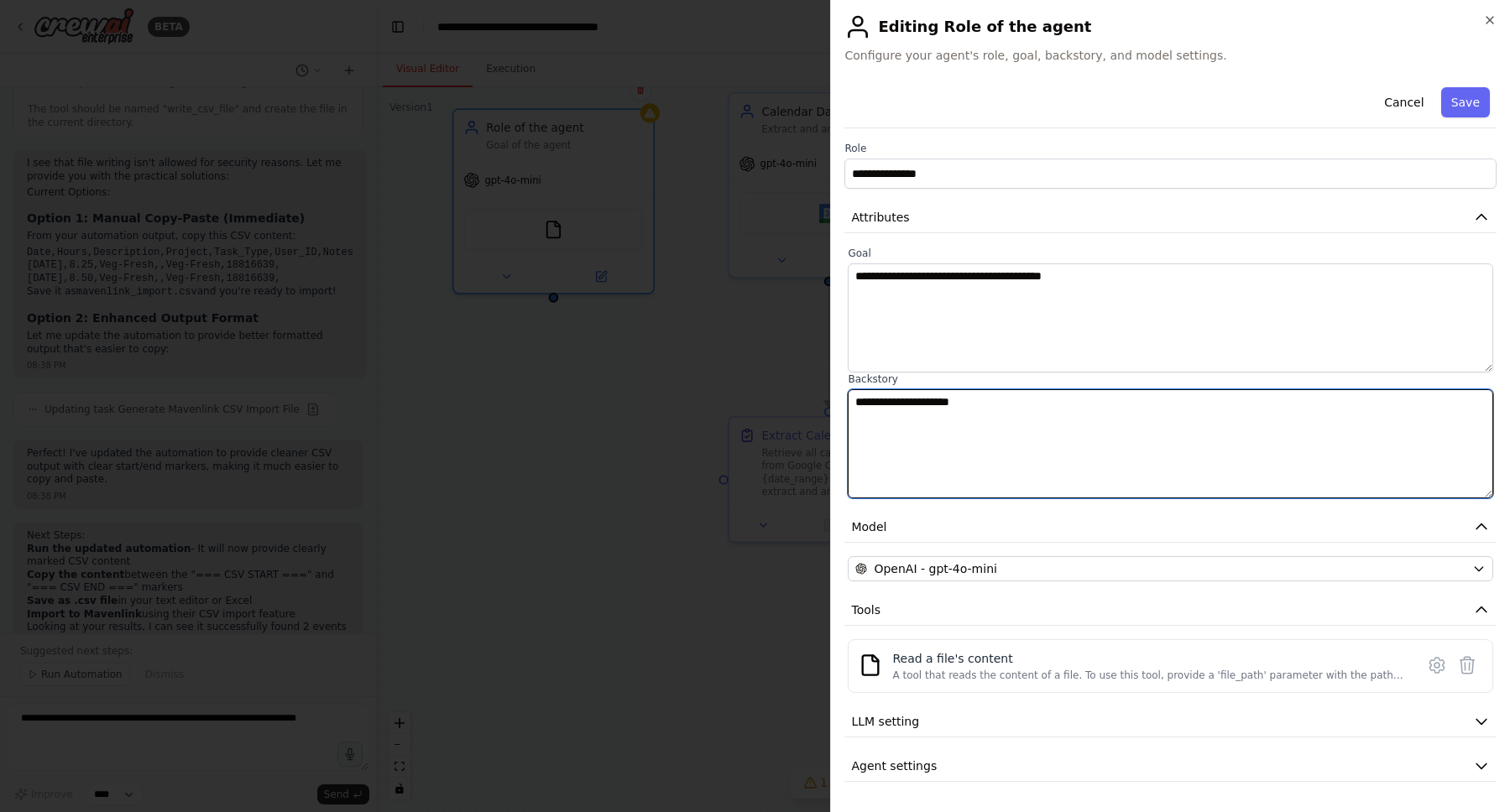
click at [1013, 423] on textarea "**********" at bounding box center [1170, 444] width 646 height 109
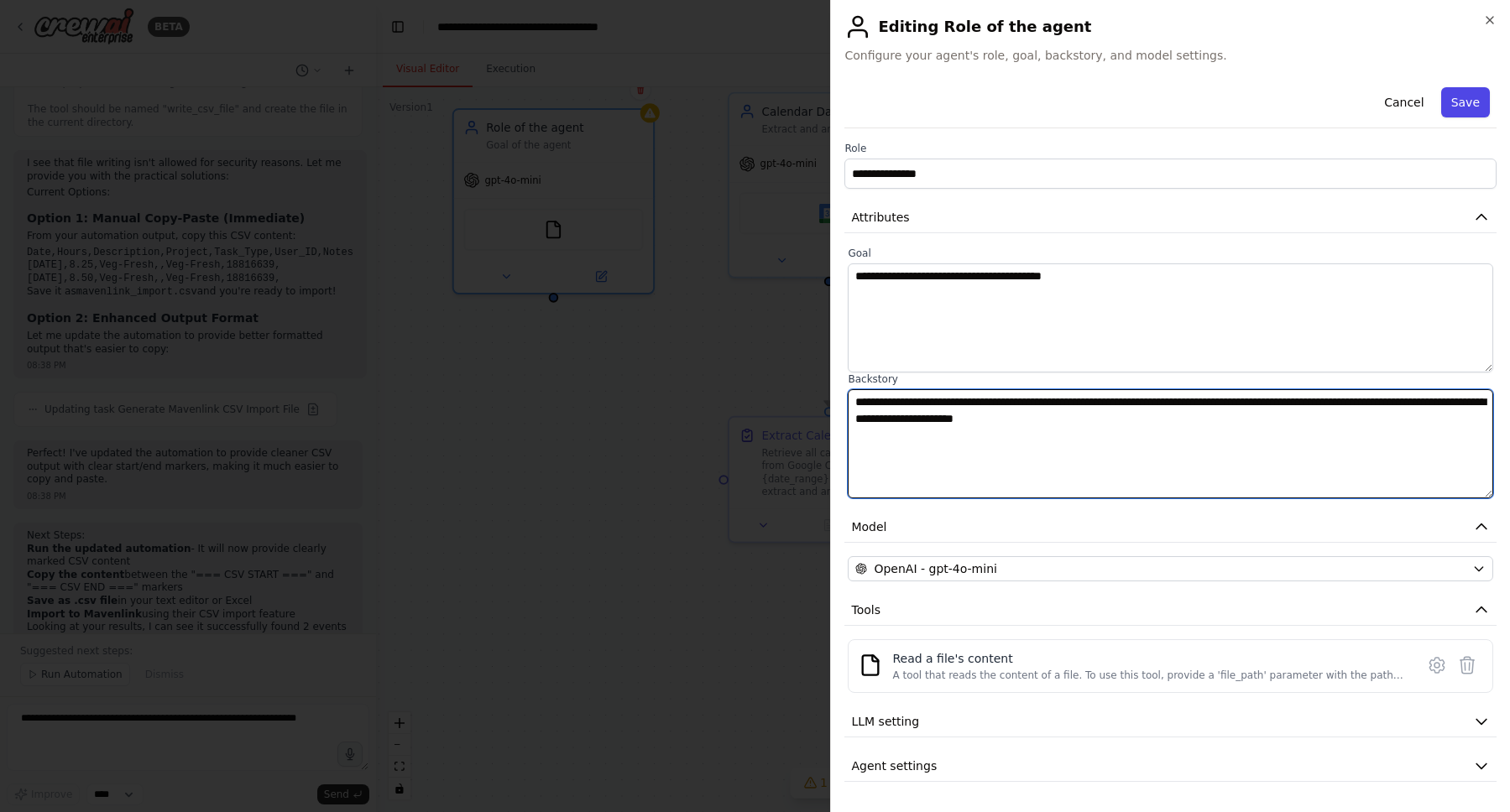
type textarea "**********"
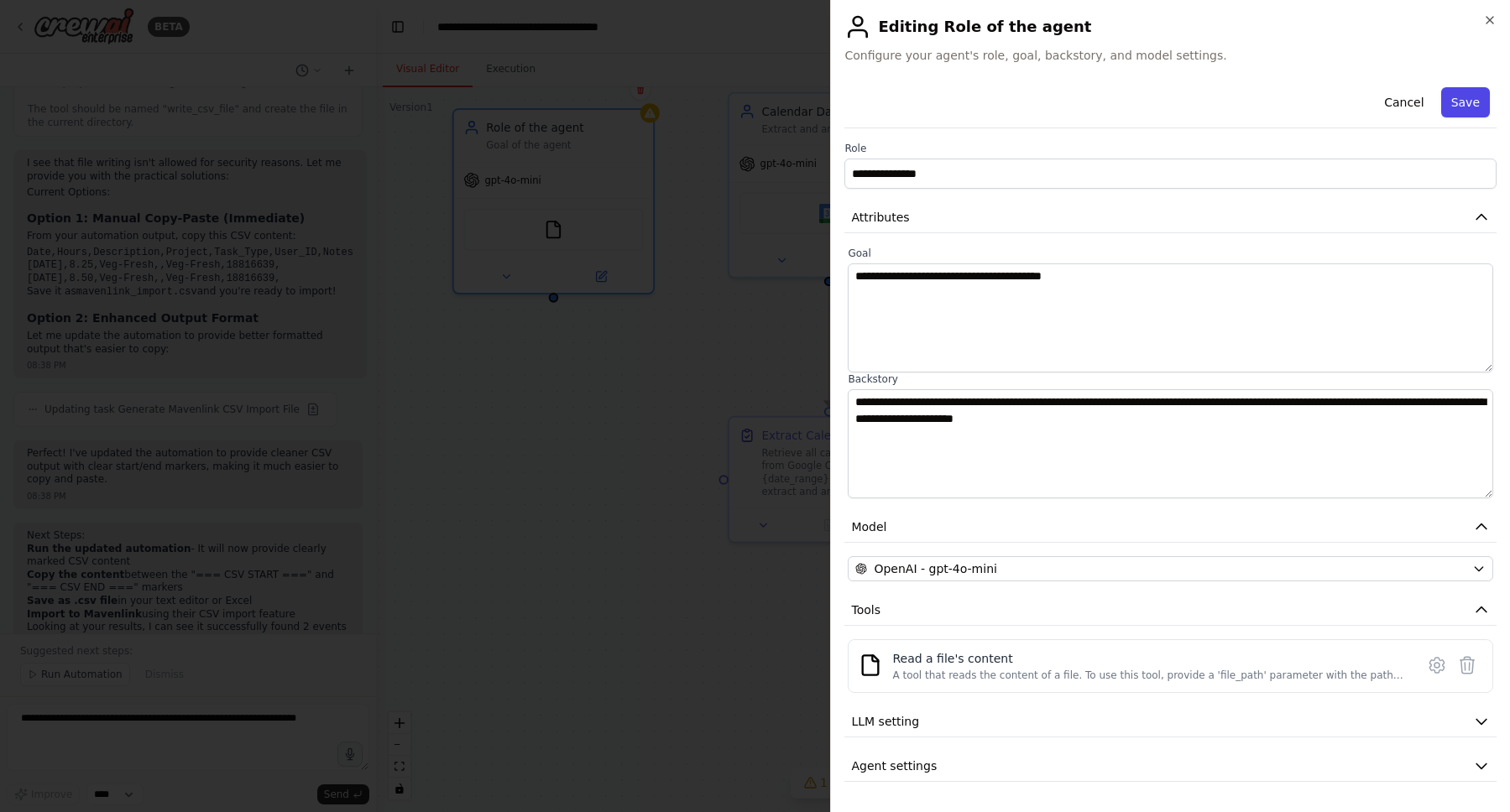
click at [1470, 112] on button "Save" at bounding box center [1465, 103] width 49 height 30
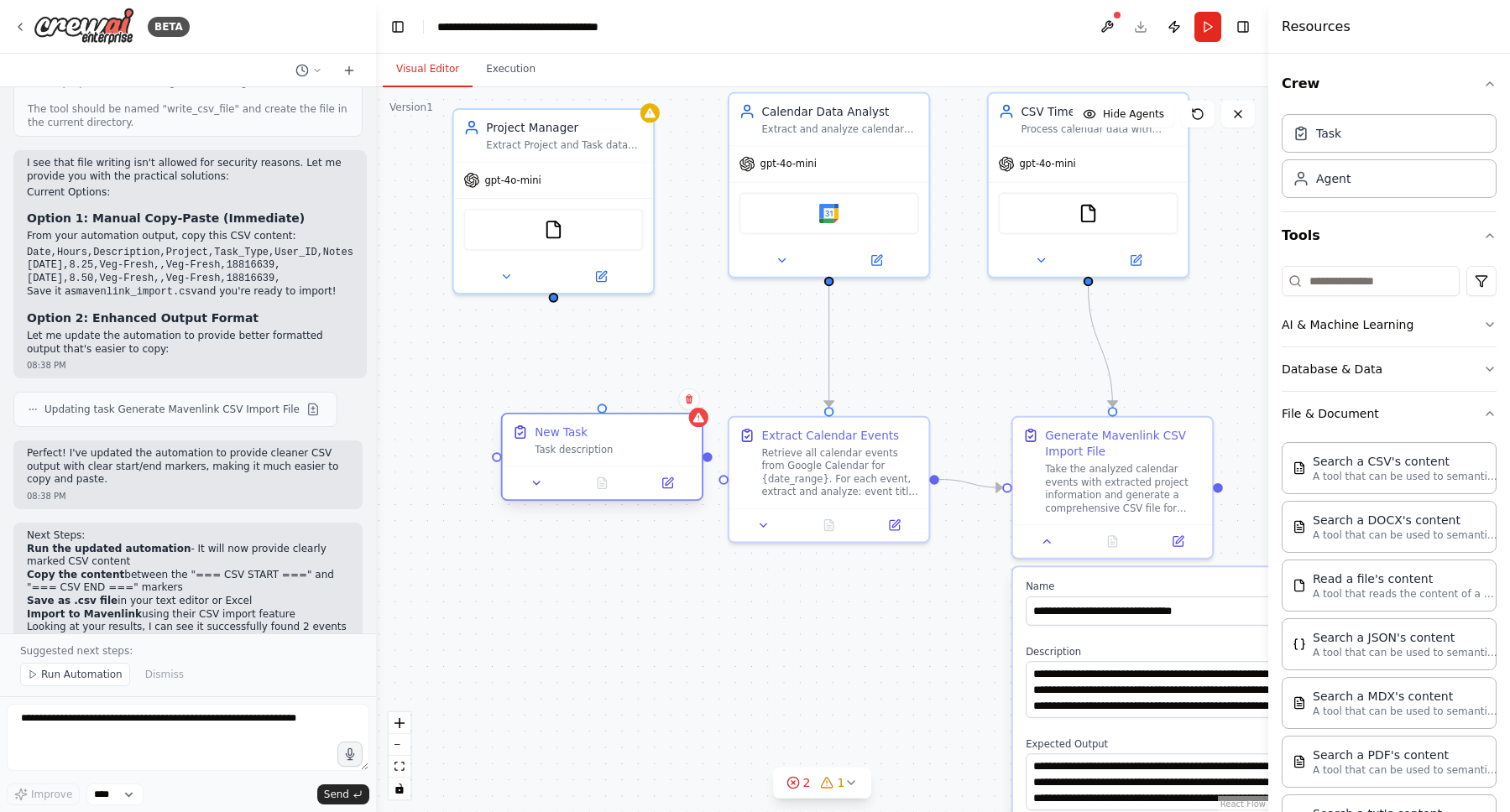
drag, startPoint x: 721, startPoint y: 441, endPoint x: 531, endPoint y: 430, distance: 190.3
click at [535, 430] on div "New Task Task description" at bounding box center [613, 440] width 157 height 33
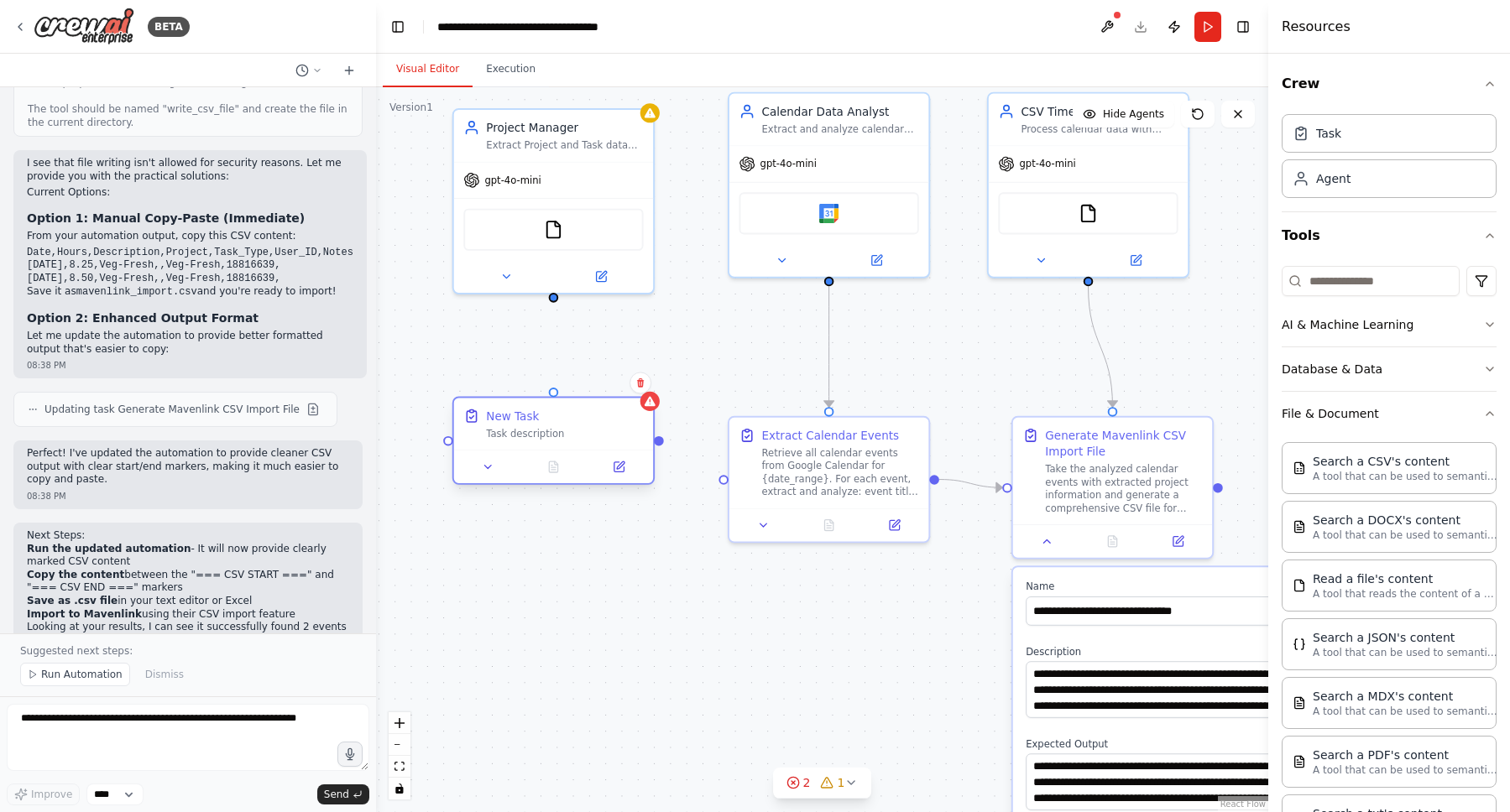
click at [541, 425] on div "New Task Task description" at bounding box center [564, 424] width 157 height 33
drag, startPoint x: 618, startPoint y: 467, endPoint x: 626, endPoint y: 461, distance: 10.0
click at [619, 467] on icon at bounding box center [620, 465] width 8 height 8
click at [619, 477] on div at bounding box center [553, 467] width 199 height 34
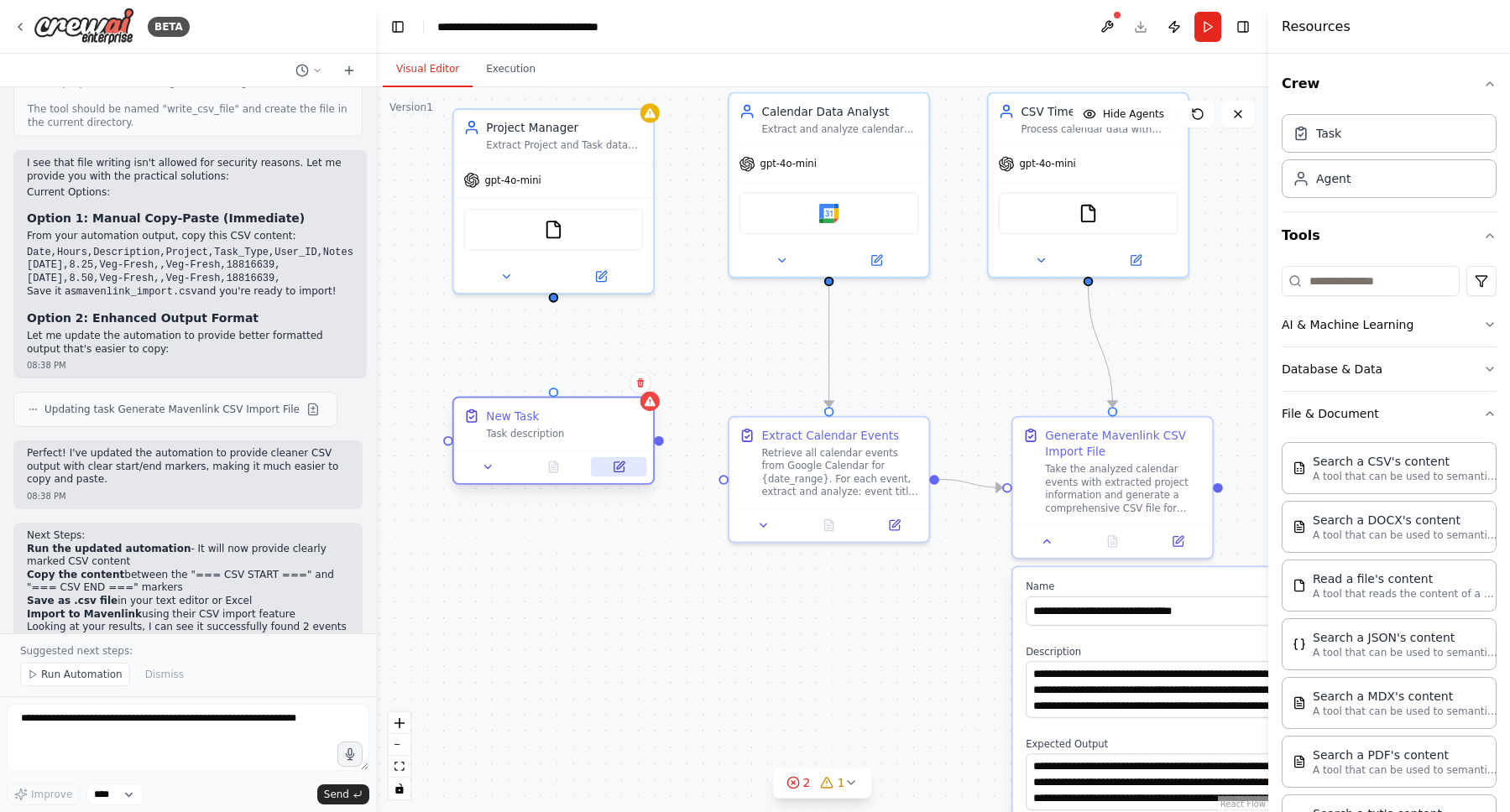
click at [623, 467] on icon at bounding box center [620, 467] width 10 height 10
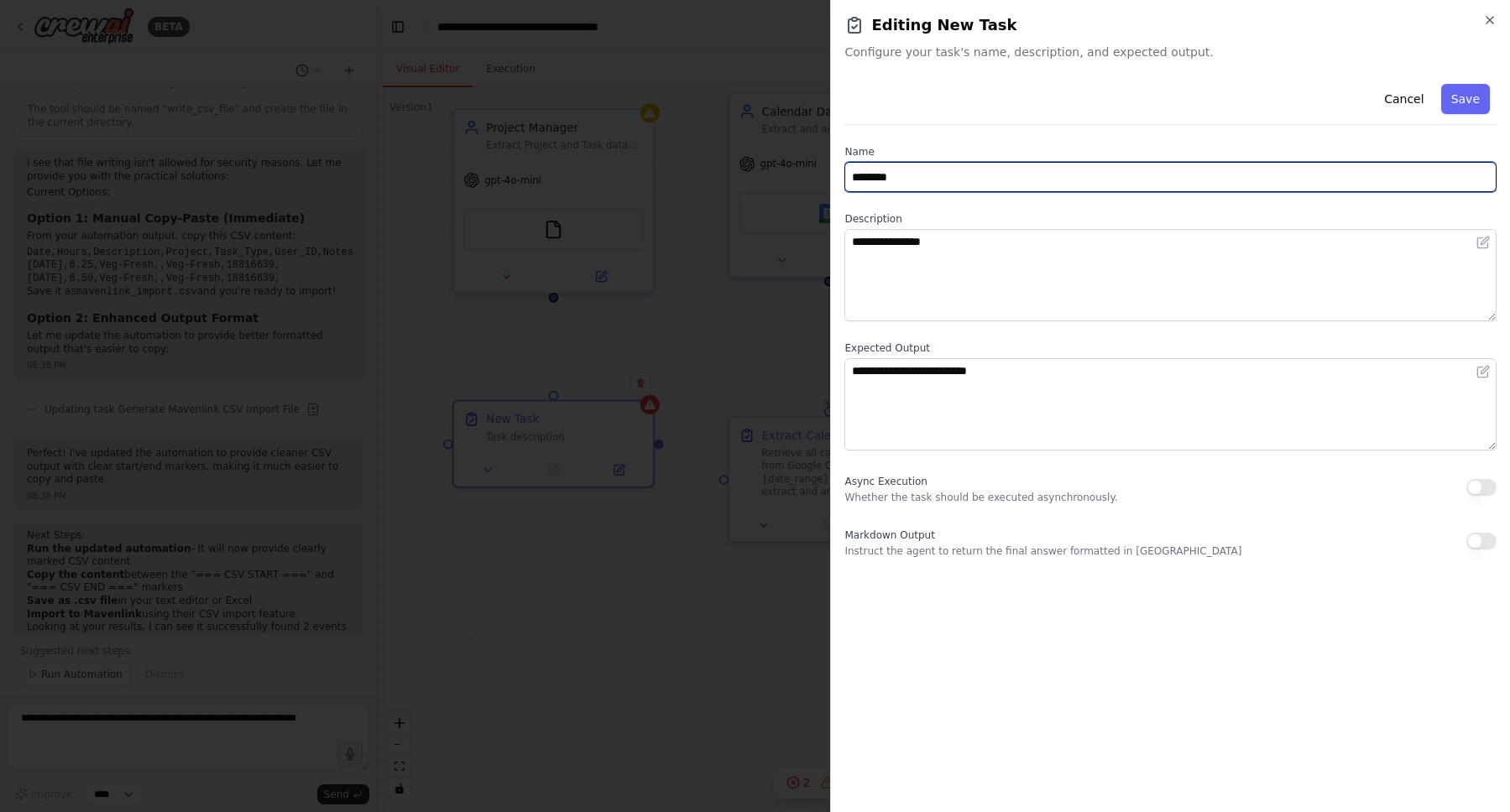
click at [988, 171] on input "********" at bounding box center [1170, 177] width 652 height 30
type input "**********"
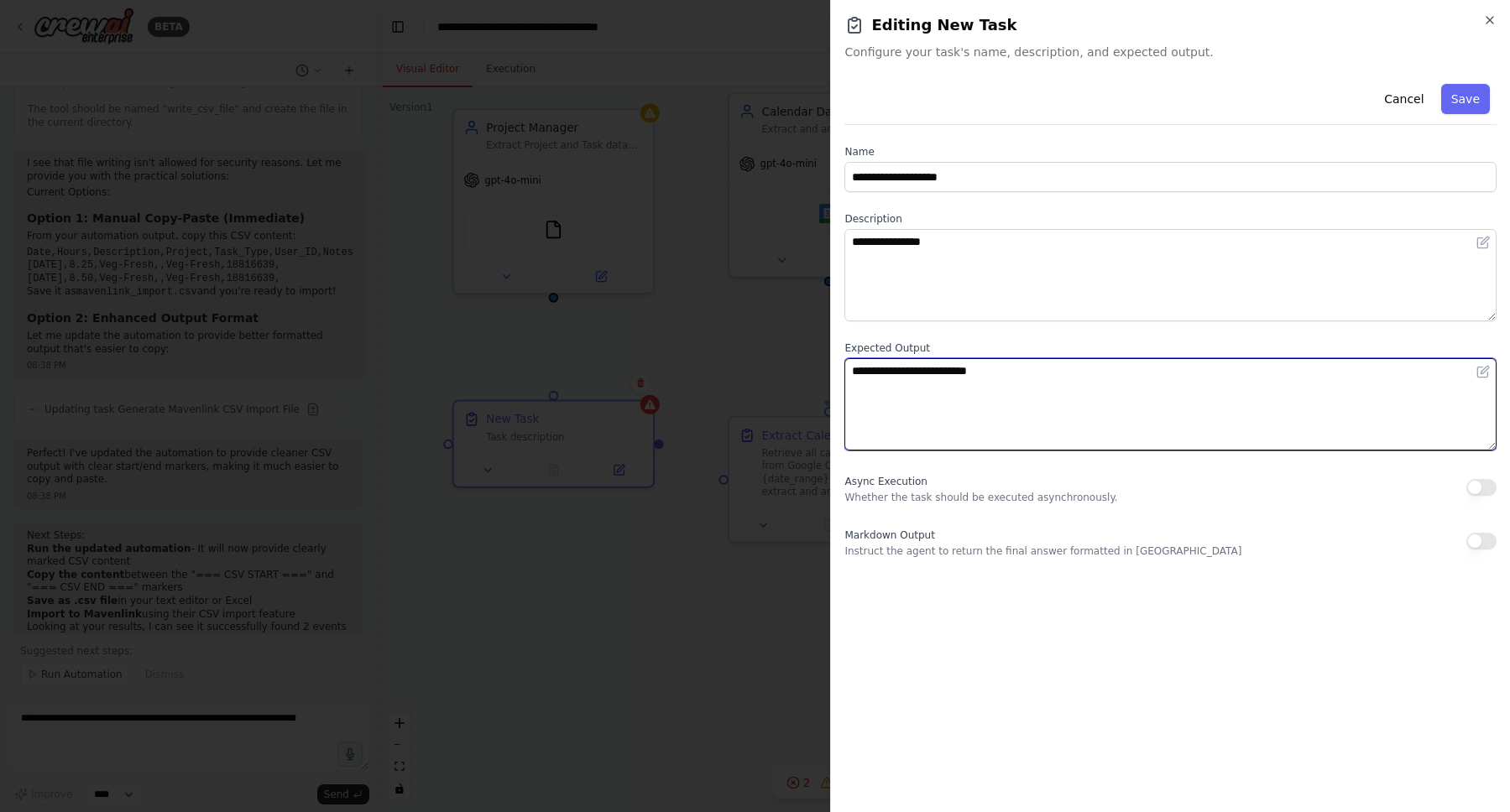
click at [1059, 378] on textarea "**********" at bounding box center [1170, 404] width 652 height 92
type textarea "**********"
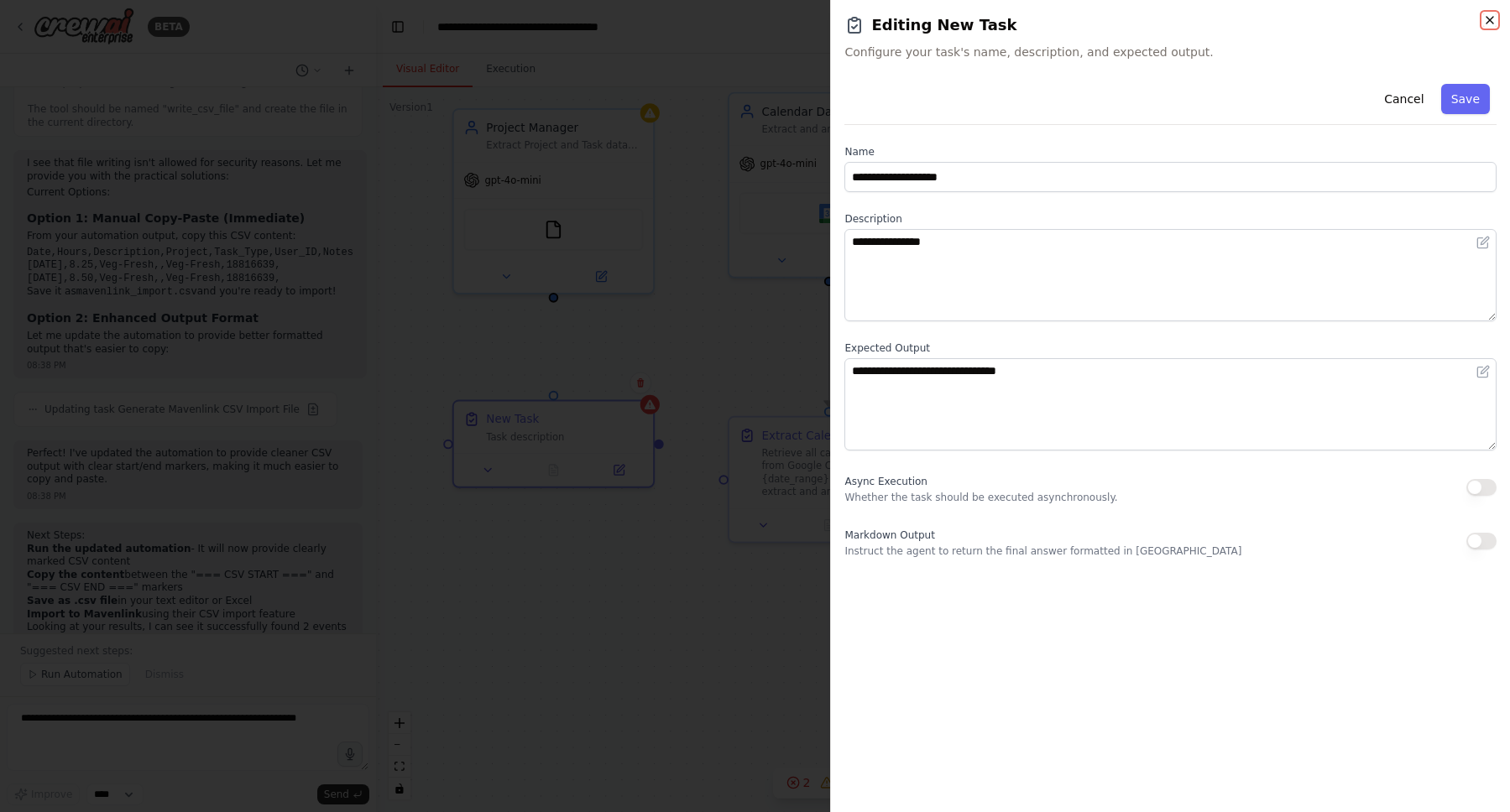
click at [1486, 20] on icon "button" at bounding box center [1490, 20] width 13 height 13
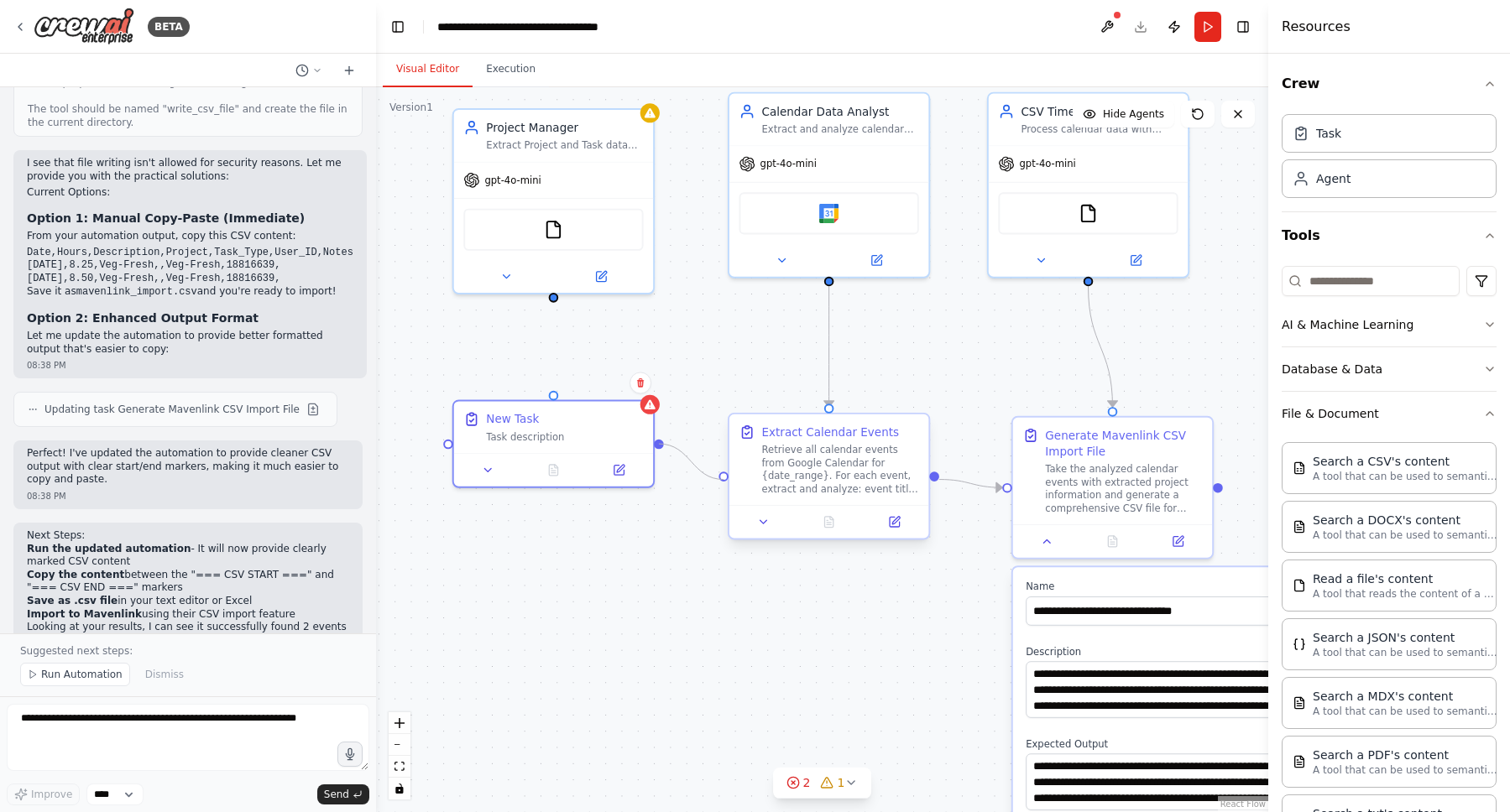
drag, startPoint x: 661, startPoint y: 440, endPoint x: 726, endPoint y: 479, distance: 75.8
click at [726, 479] on div "**********" at bounding box center [1077, 361] width 861 height 700
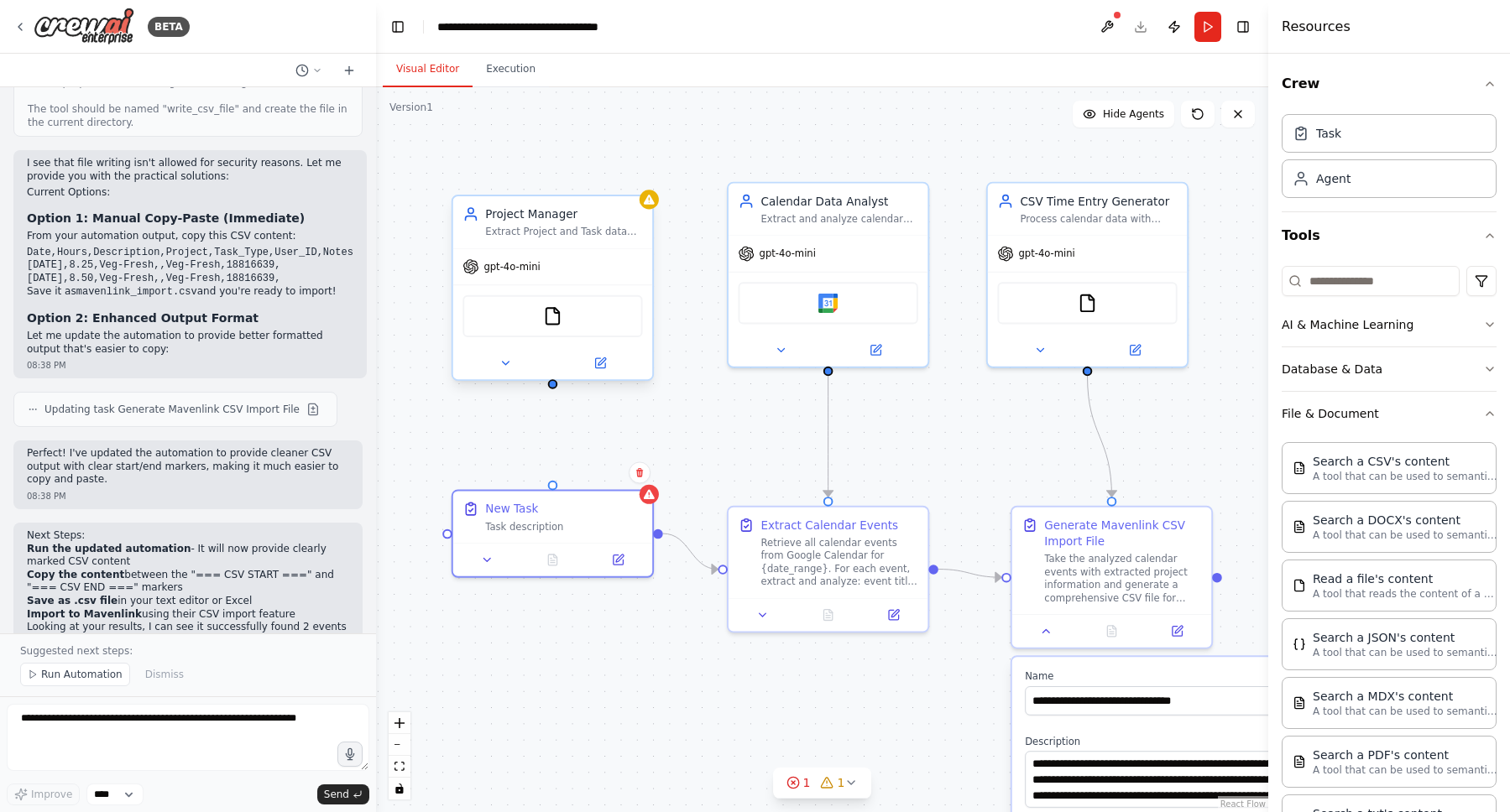
drag, startPoint x: 555, startPoint y: 299, endPoint x: 554, endPoint y: 394, distance: 95.0
click at [554, 394] on div ".deletable-edge-delete-btn { width: 20px; height: 20px; border: 0px solid #ffff…" at bounding box center [821, 450] width 892 height 725
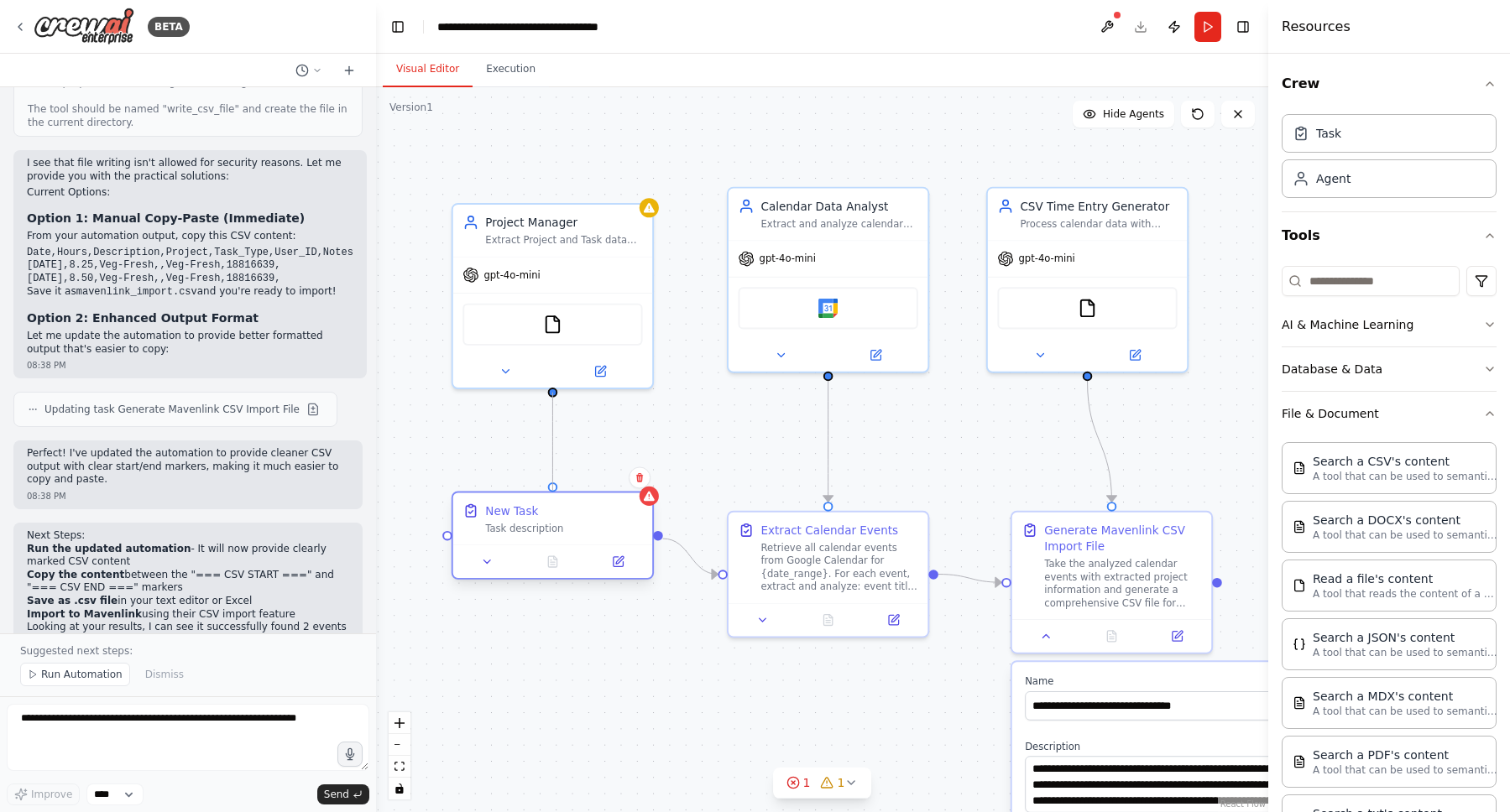
drag, startPoint x: 551, startPoint y: 389, endPoint x: 553, endPoint y: 488, distance: 99.0
click at [646, 490] on div "**********" at bounding box center [1076, 456] width 861 height 700
click at [657, 429] on div ".deletable-edge-delete-btn { width: 20px; height: 20px; border: 0px solid #ffff…" at bounding box center [821, 450] width 892 height 725
click at [585, 242] on div "Extract Project and Task data from Mavenlink" at bounding box center [563, 237] width 157 height 13
click at [639, 183] on icon at bounding box center [640, 185] width 7 height 9
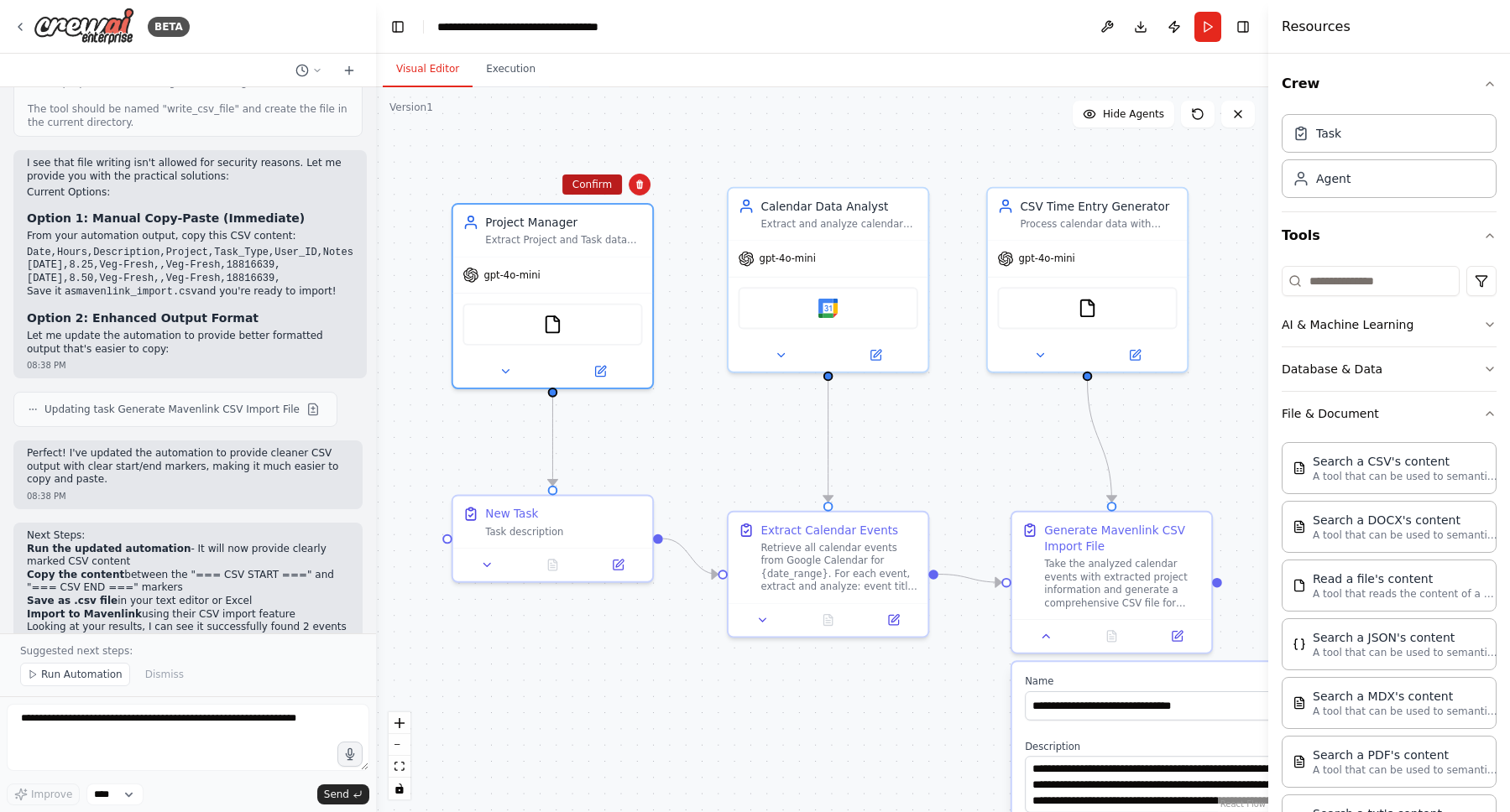
click at [582, 186] on button "Confirm" at bounding box center [592, 185] width 60 height 20
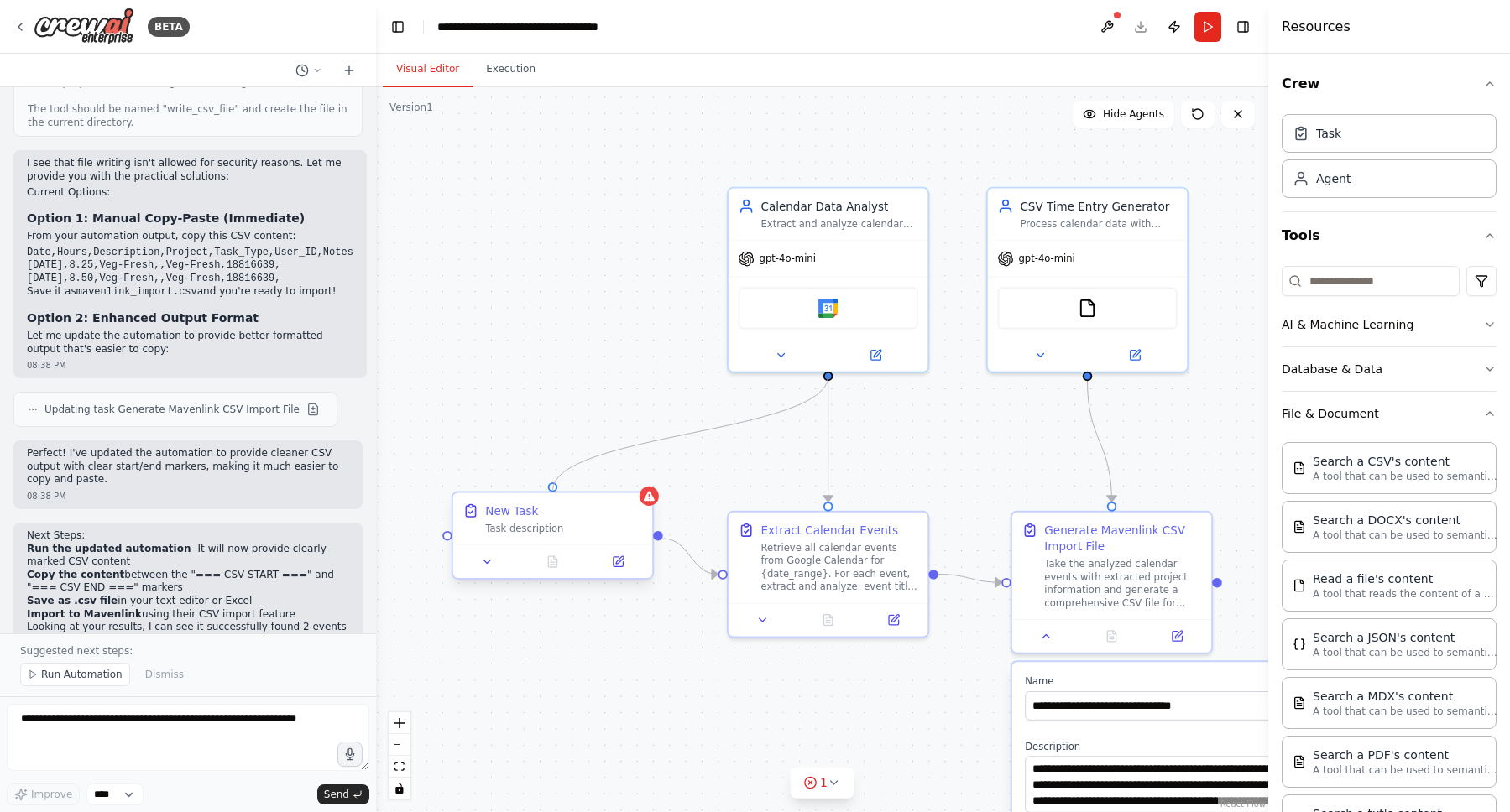
drag, startPoint x: 830, startPoint y: 374, endPoint x: 557, endPoint y: 494, distance: 298.2
click at [646, 494] on div "**********" at bounding box center [1076, 456] width 861 height 700
click at [560, 424] on div ".deletable-edge-delete-btn { width: 20px; height: 20px; border: 0px solid #ffff…" at bounding box center [821, 450] width 892 height 725
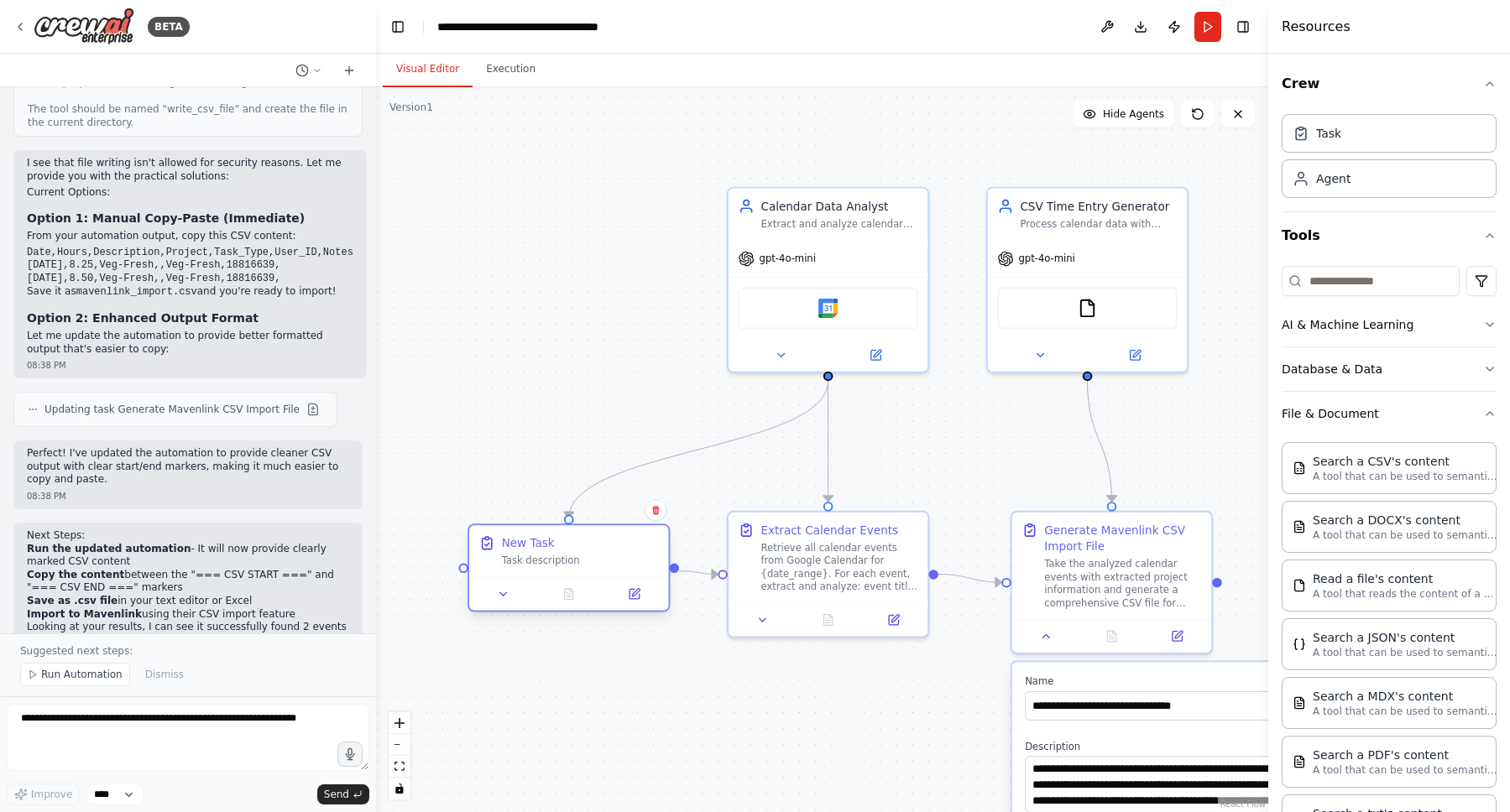
drag, startPoint x: 606, startPoint y: 522, endPoint x: 615, endPoint y: 551, distance: 30.4
click at [615, 551] on div "New Task Task description" at bounding box center [580, 551] width 157 height 33
click at [562, 546] on div "New Task" at bounding box center [580, 543] width 157 height 16
click at [539, 546] on div "New Task" at bounding box center [528, 543] width 53 height 16
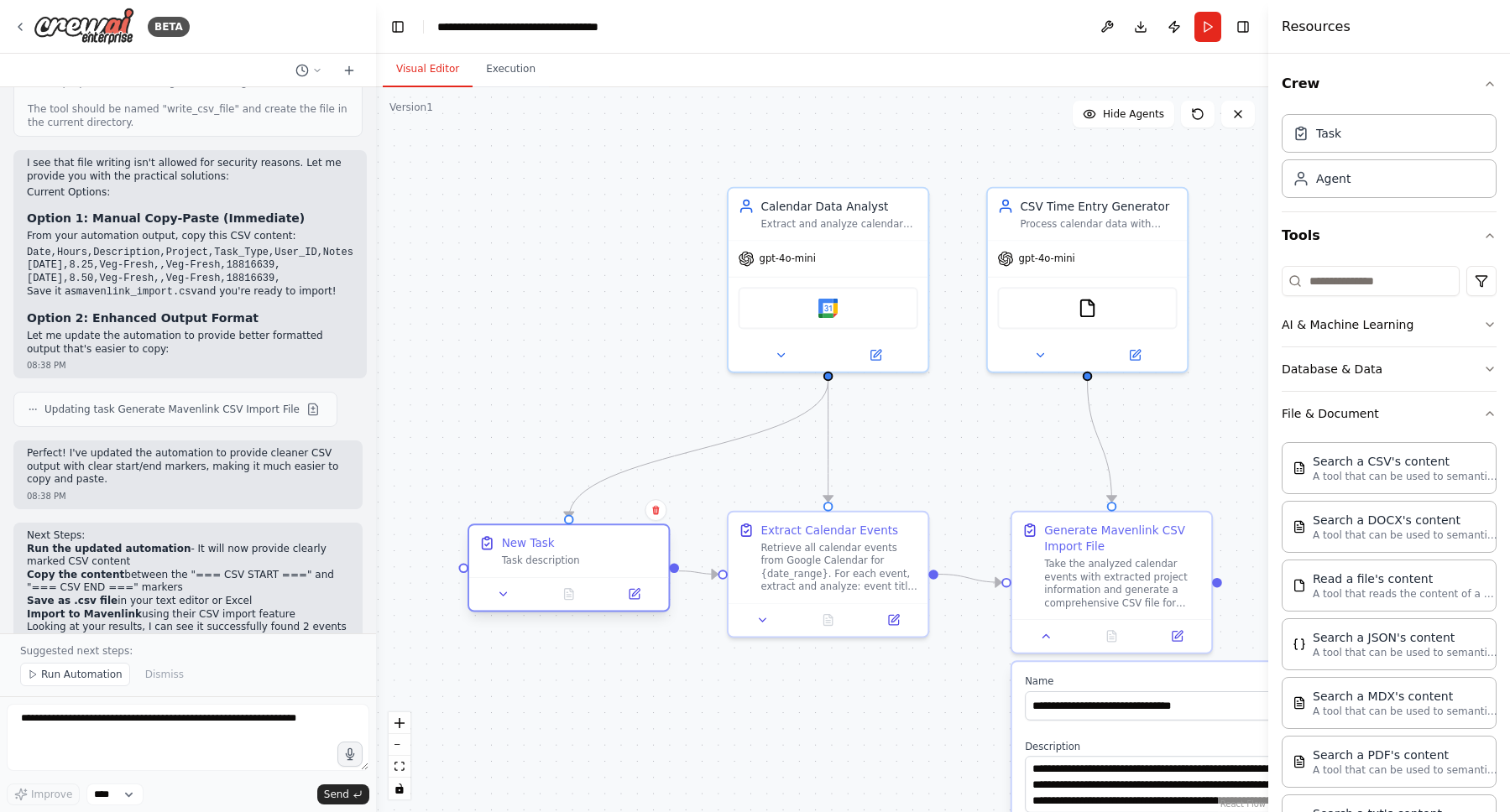
click at [539, 546] on div "New Task" at bounding box center [528, 543] width 53 height 16
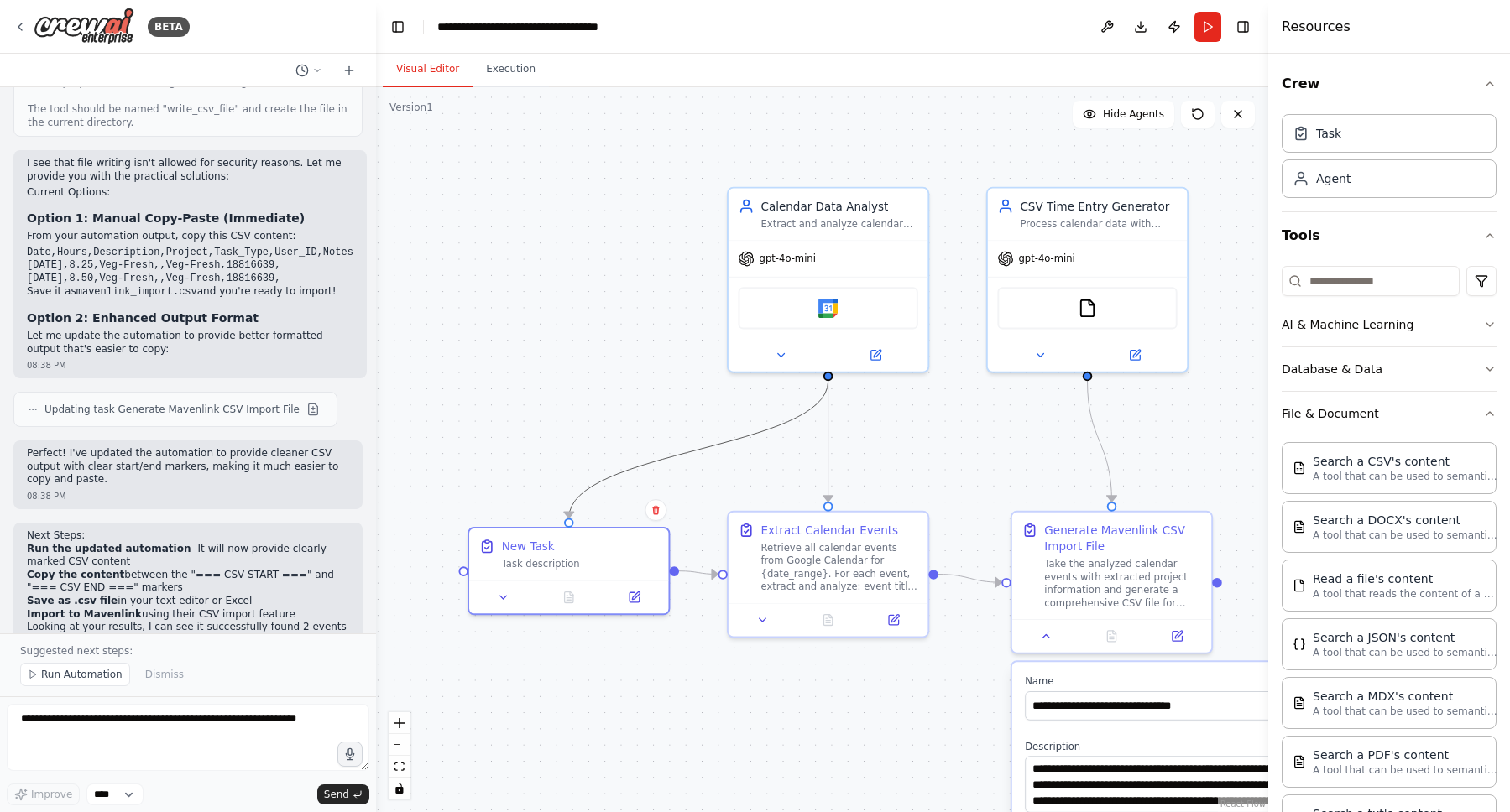
click at [819, 402] on icon "Edge from 0ae3a41b-aa79-48cd-9744-84b36adf8e98 to 3e52d478-684c-4d0e-a88a-7c6b1…" at bounding box center [699, 449] width 259 height 137
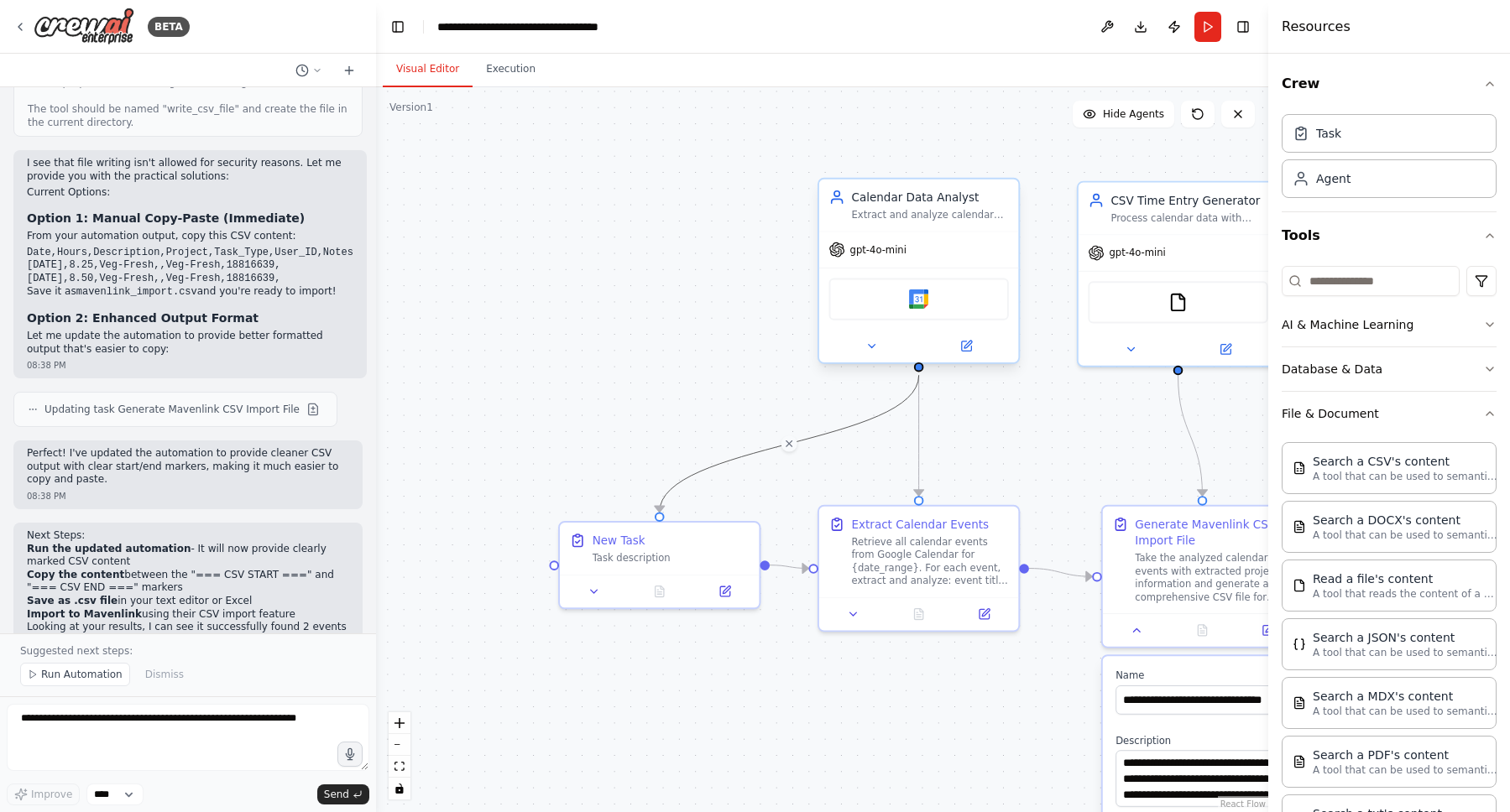
drag, startPoint x: 829, startPoint y: 379, endPoint x: 925, endPoint y: 373, distance: 96.2
click at [925, 373] on div ".deletable-edge-delete-btn { width: 20px; height: 20px; border: 0px solid #ffff…" at bounding box center [821, 450] width 892 height 725
drag, startPoint x: 921, startPoint y: 369, endPoint x: 810, endPoint y: 386, distance: 112.3
click at [804, 384] on div ".deletable-edge-delete-btn { width: 20px; height: 20px; border: 0px solid #ffff…" at bounding box center [821, 450] width 892 height 725
click at [760, 443] on div ".deletable-edge-delete-btn { width: 20px; height: 20px; border: 0px solid #ffff…" at bounding box center [821, 450] width 892 height 725
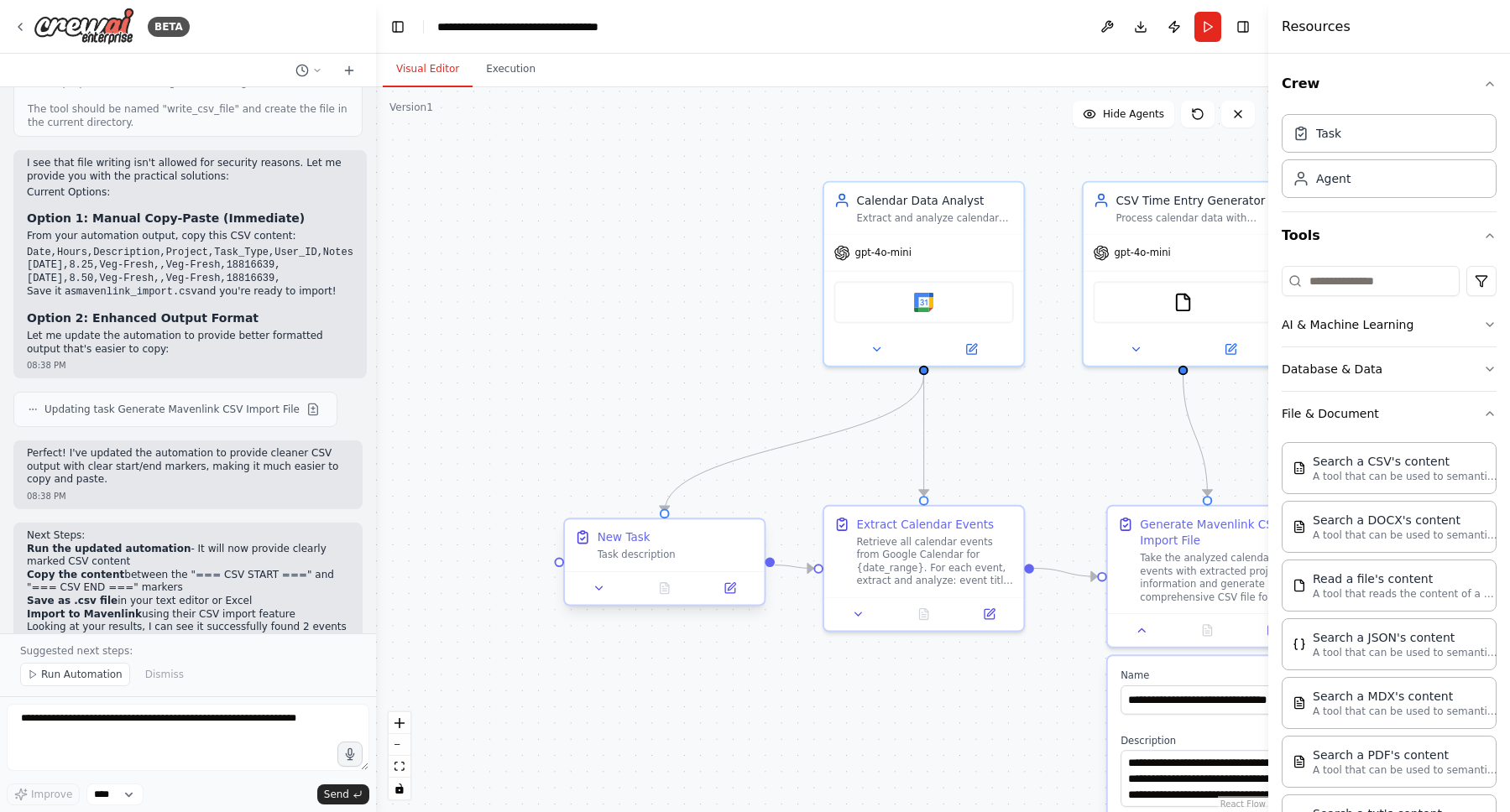
click at [700, 534] on div "New Task" at bounding box center [676, 537] width 157 height 16
click at [747, 504] on icon at bounding box center [751, 504] width 10 height 10
click at [708, 503] on button "Confirm" at bounding box center [704, 504] width 60 height 20
click at [557, 269] on div ".deletable-edge-delete-btn { width: 20px; height: 20px; border: 0px solid #ffff…" at bounding box center [821, 450] width 892 height 725
click at [1410, 477] on p "A tool that can be used to semantic search a query from a CSV's content." at bounding box center [1405, 476] width 185 height 13
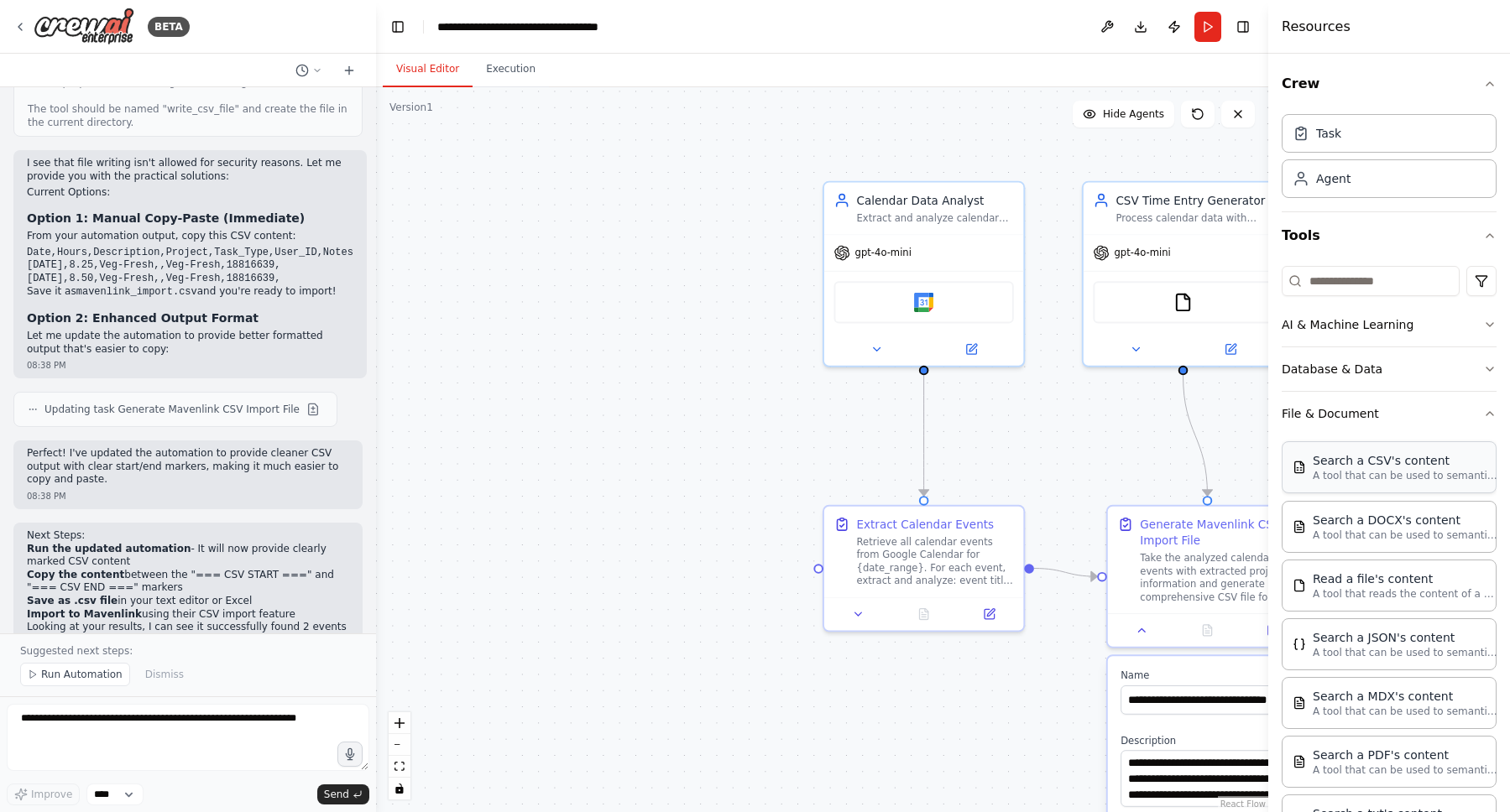
click at [1410, 477] on p "A tool that can be used to semantic search a query from a CSV's content." at bounding box center [1405, 476] width 185 height 13
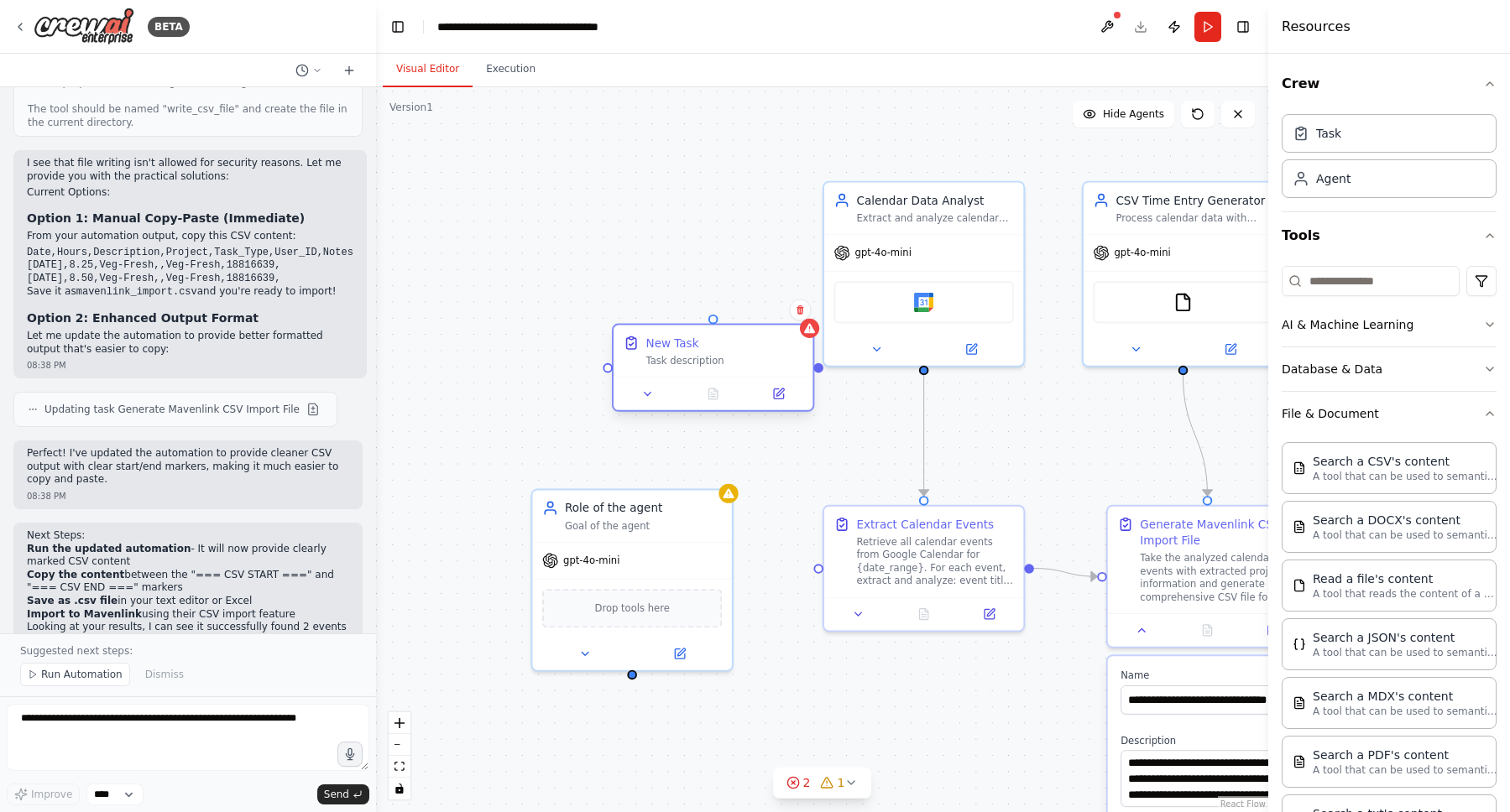
drag, startPoint x: 713, startPoint y: 330, endPoint x: 652, endPoint y: 358, distance: 67.1
click at [655, 353] on div "New Task Task description" at bounding box center [725, 351] width 157 height 33
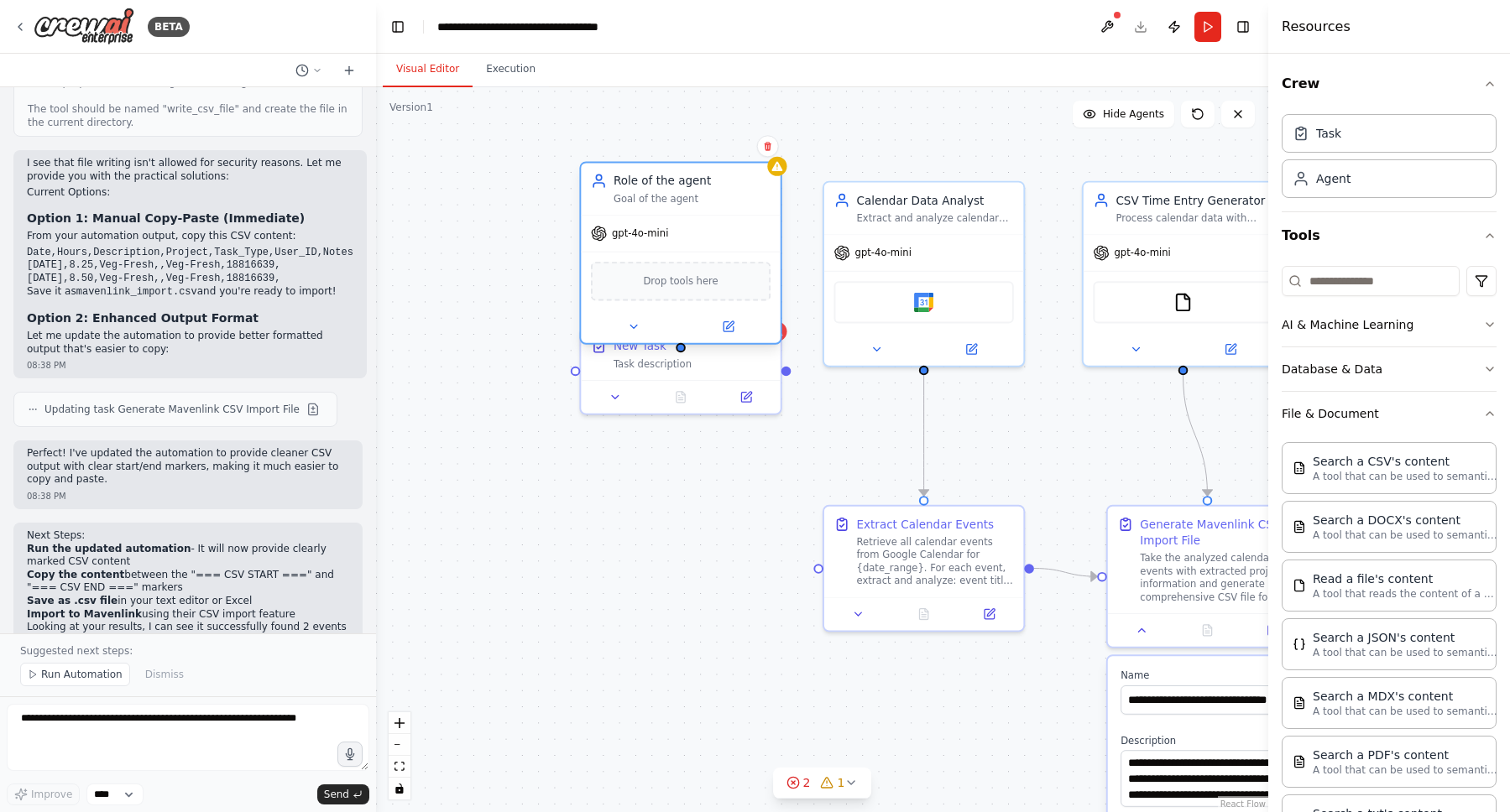
drag, startPoint x: 654, startPoint y: 520, endPoint x: 711, endPoint y: 212, distance: 313.2
click at [711, 205] on div "Goal of the agent" at bounding box center [692, 198] width 157 height 13
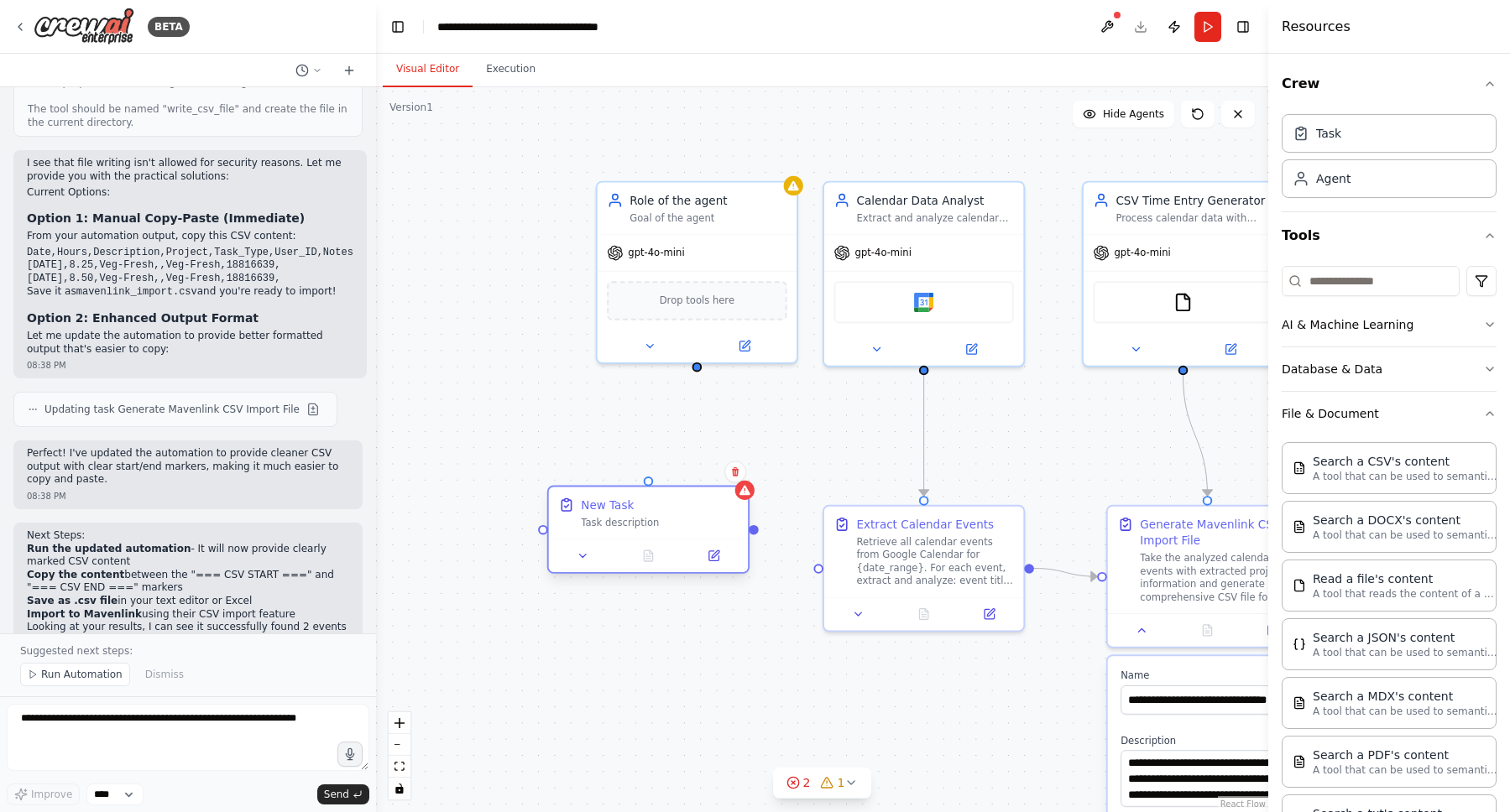
drag, startPoint x: 659, startPoint y: 367, endPoint x: 633, endPoint y: 541, distance: 175.9
click at [633, 540] on div "New Task Task description" at bounding box center [648, 514] width 199 height 52
click at [865, 539] on div "Retrieve all calendar events from Google Calendar for {date_range}. For each ev…" at bounding box center [935, 559] width 157 height 52
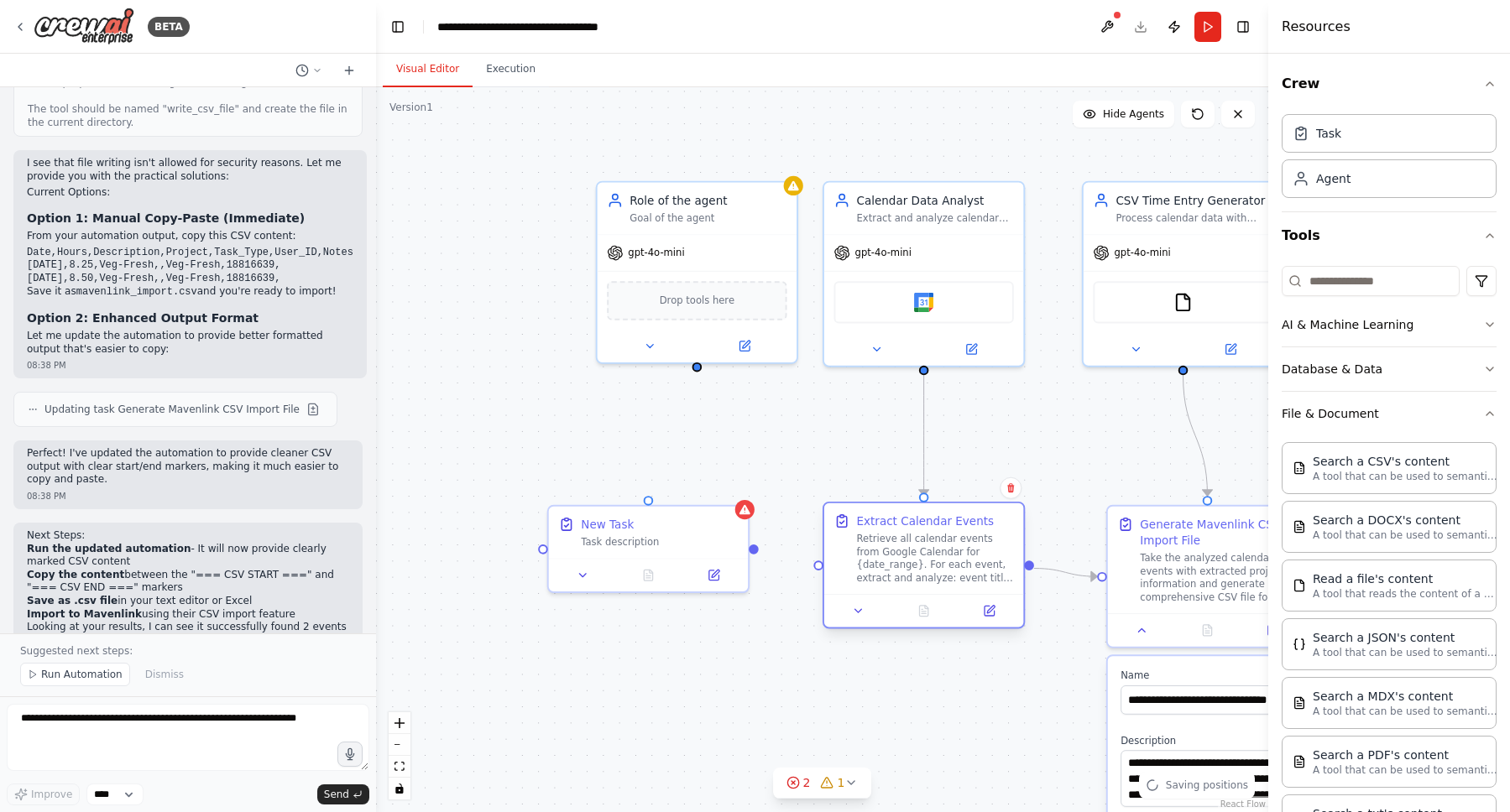
click at [929, 546] on div "Retrieve all calendar events from Google Calendar for {date_range}. For each ev…" at bounding box center [935, 559] width 157 height 52
click at [863, 622] on div at bounding box center [923, 611] width 199 height 34
click at [866, 611] on button at bounding box center [858, 611] width 55 height 19
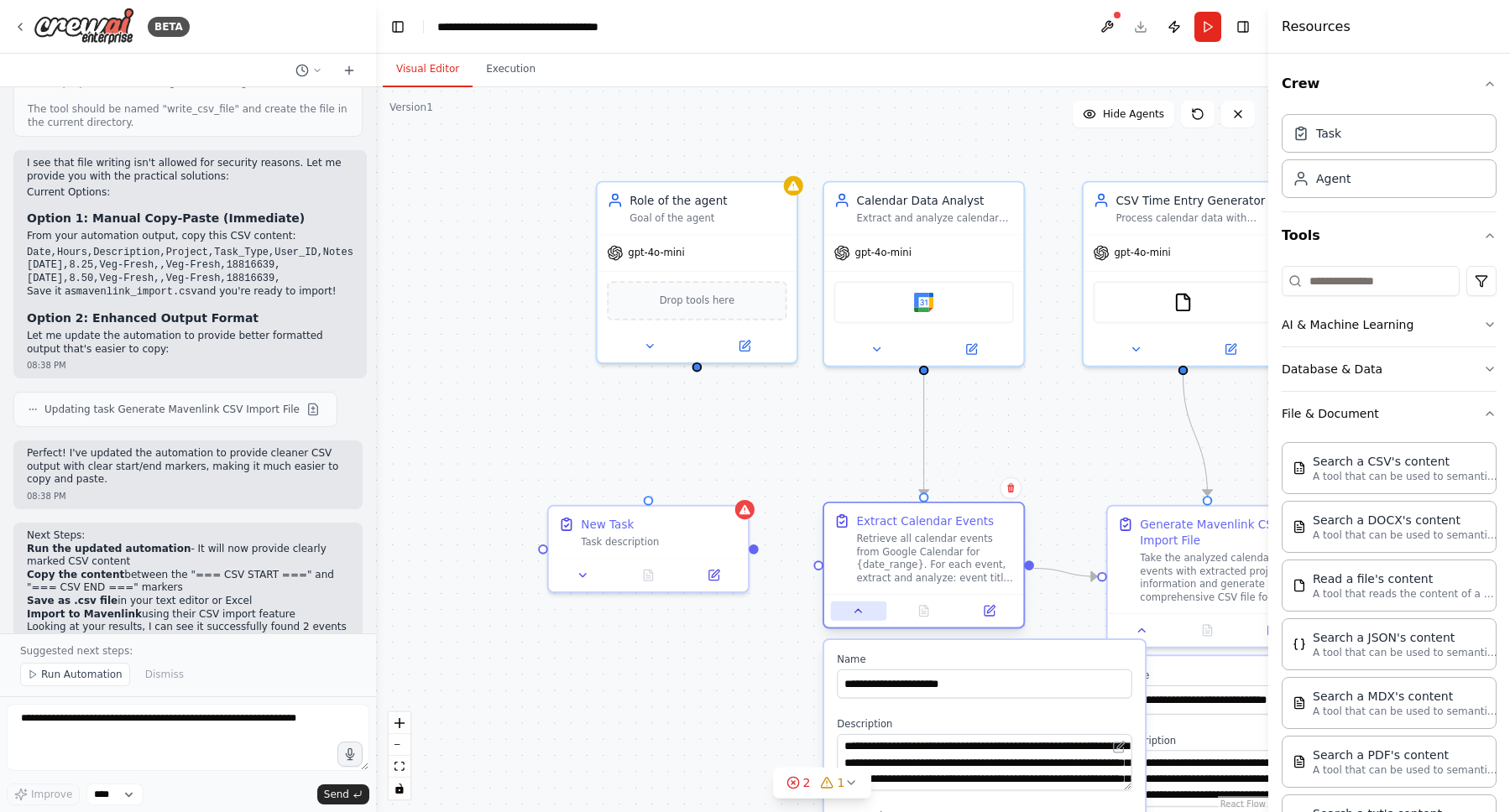
click at [866, 611] on button at bounding box center [858, 611] width 55 height 19
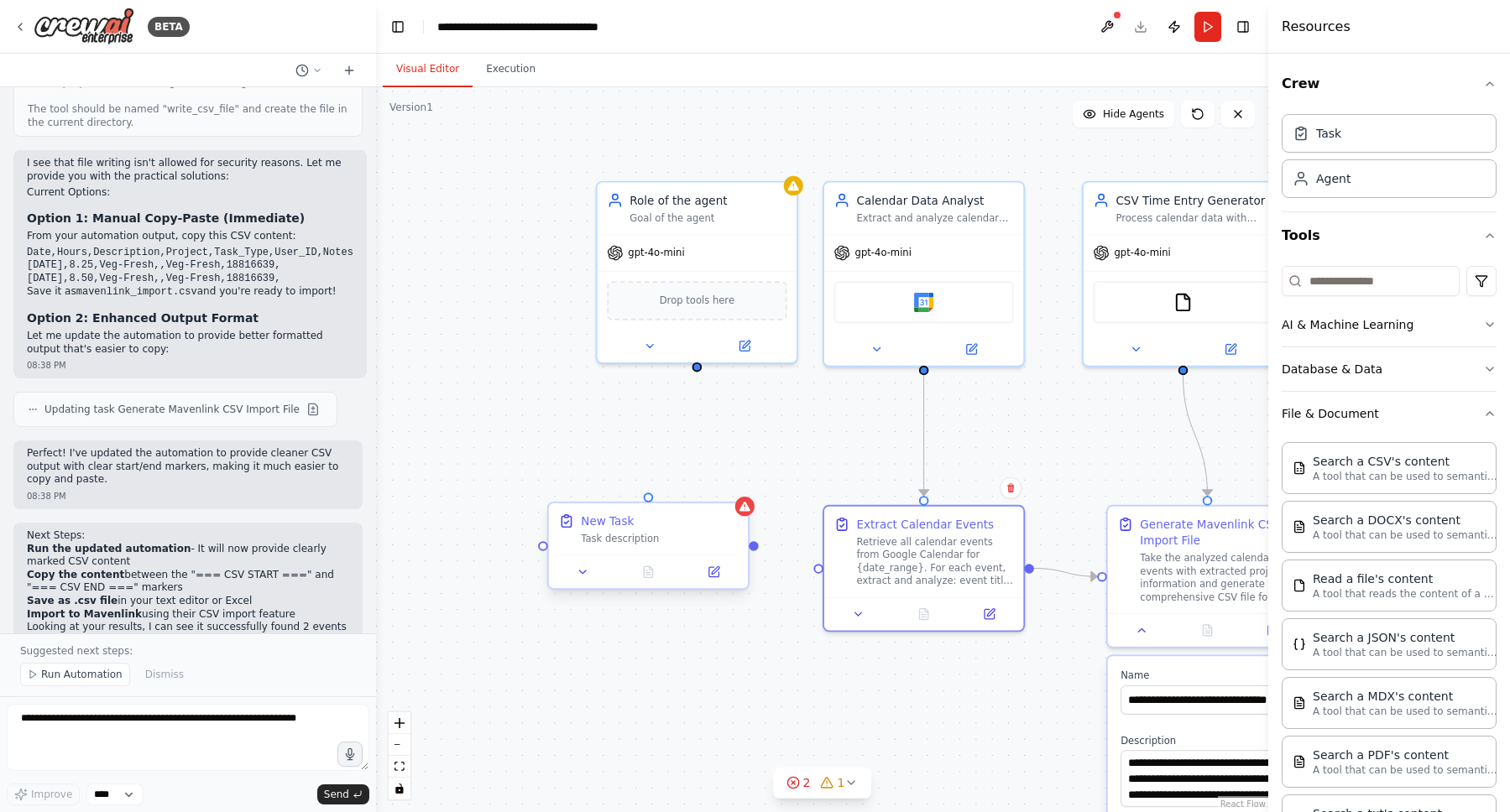
click at [692, 536] on div "Task description" at bounding box center [659, 539] width 157 height 13
click at [739, 492] on icon at bounding box center [736, 488] width 10 height 10
click at [697, 484] on button "Confirm" at bounding box center [688, 488] width 60 height 20
click at [768, 203] on div "Role of the agent" at bounding box center [708, 197] width 157 height 16
click at [782, 165] on icon at bounding box center [784, 162] width 7 height 9
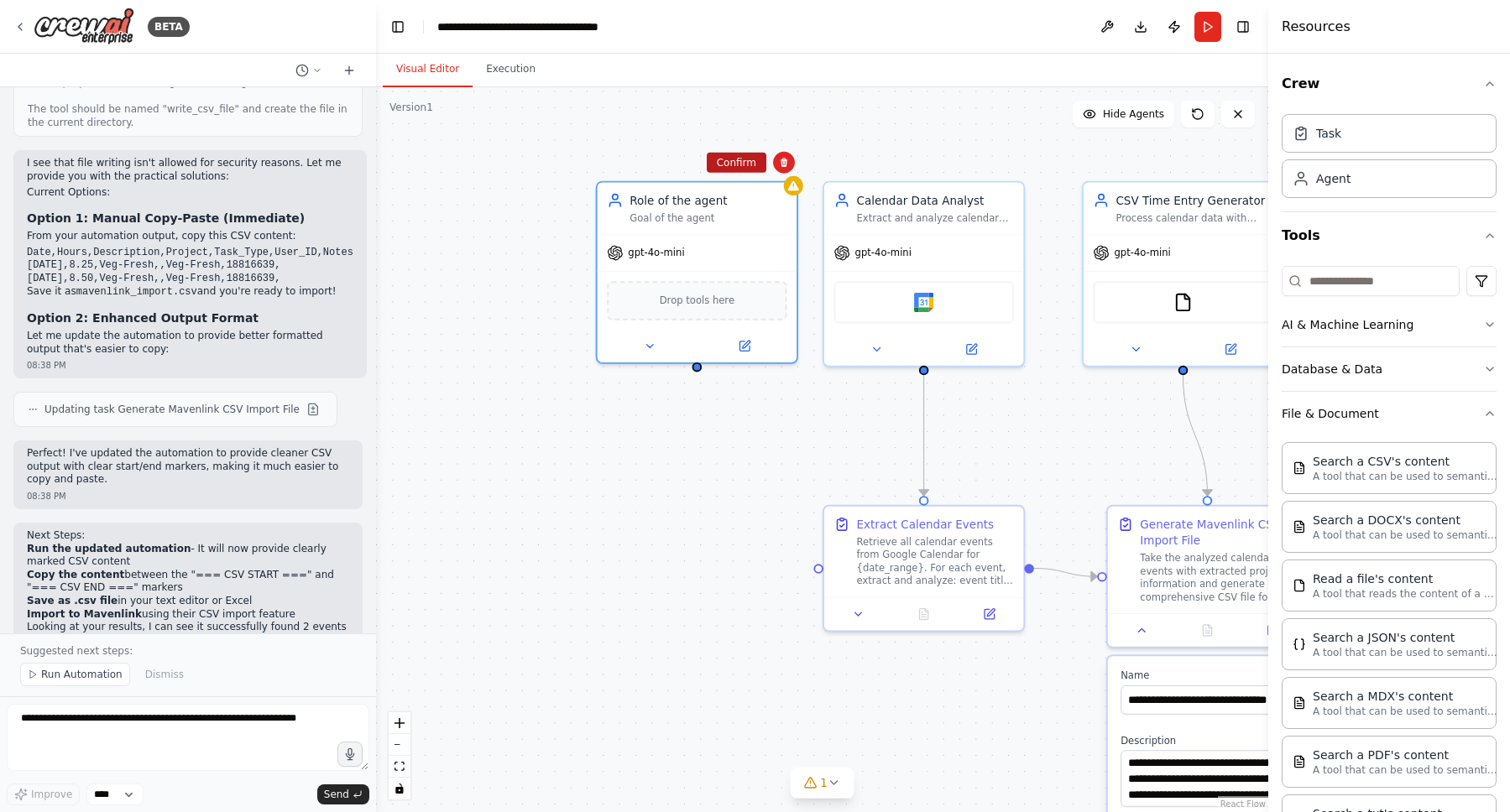
click at [750, 170] on button "Confirm" at bounding box center [737, 163] width 60 height 20
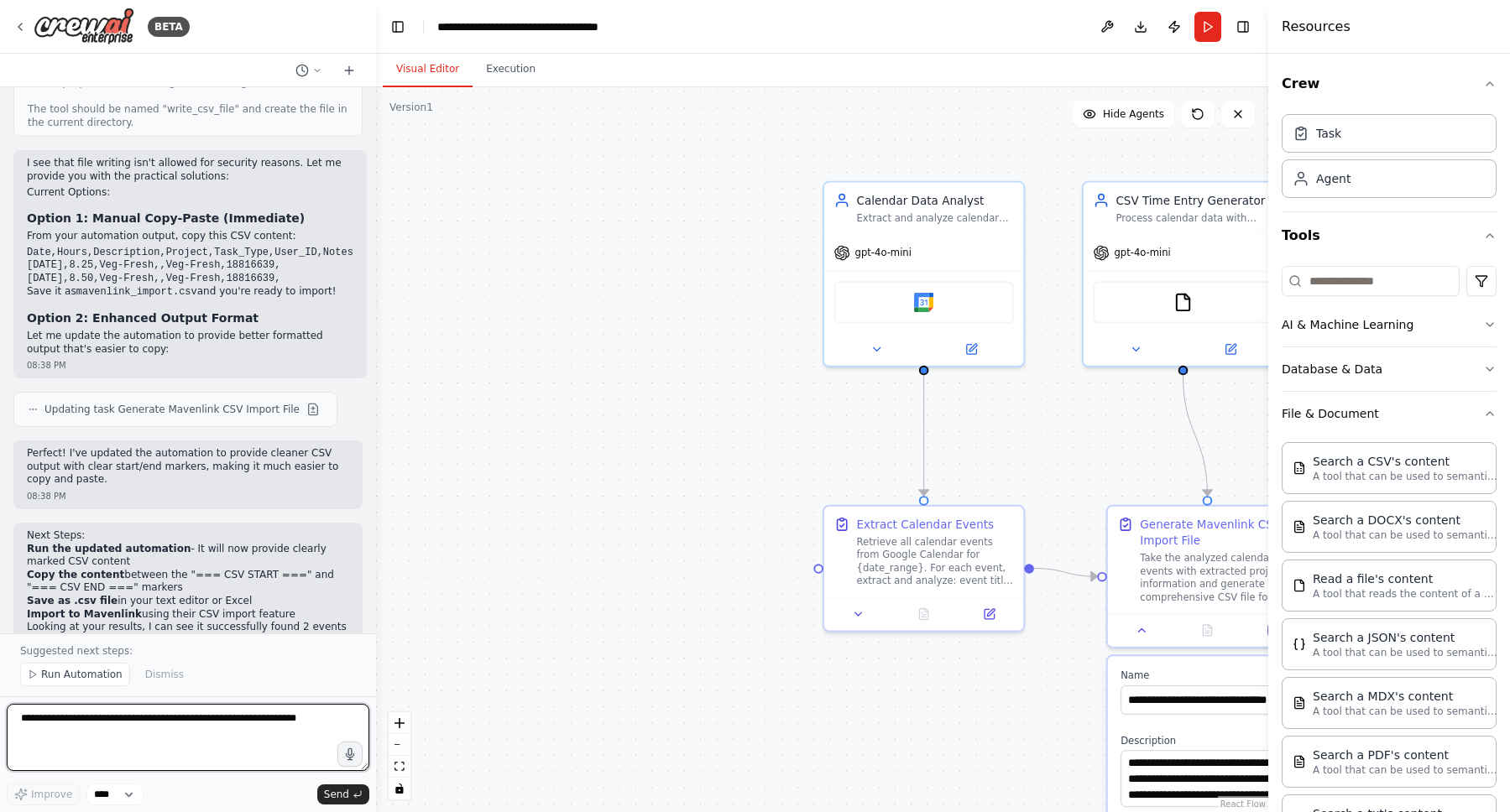
click at [246, 723] on textarea at bounding box center [187, 738] width 362 height 67
type textarea "**********"
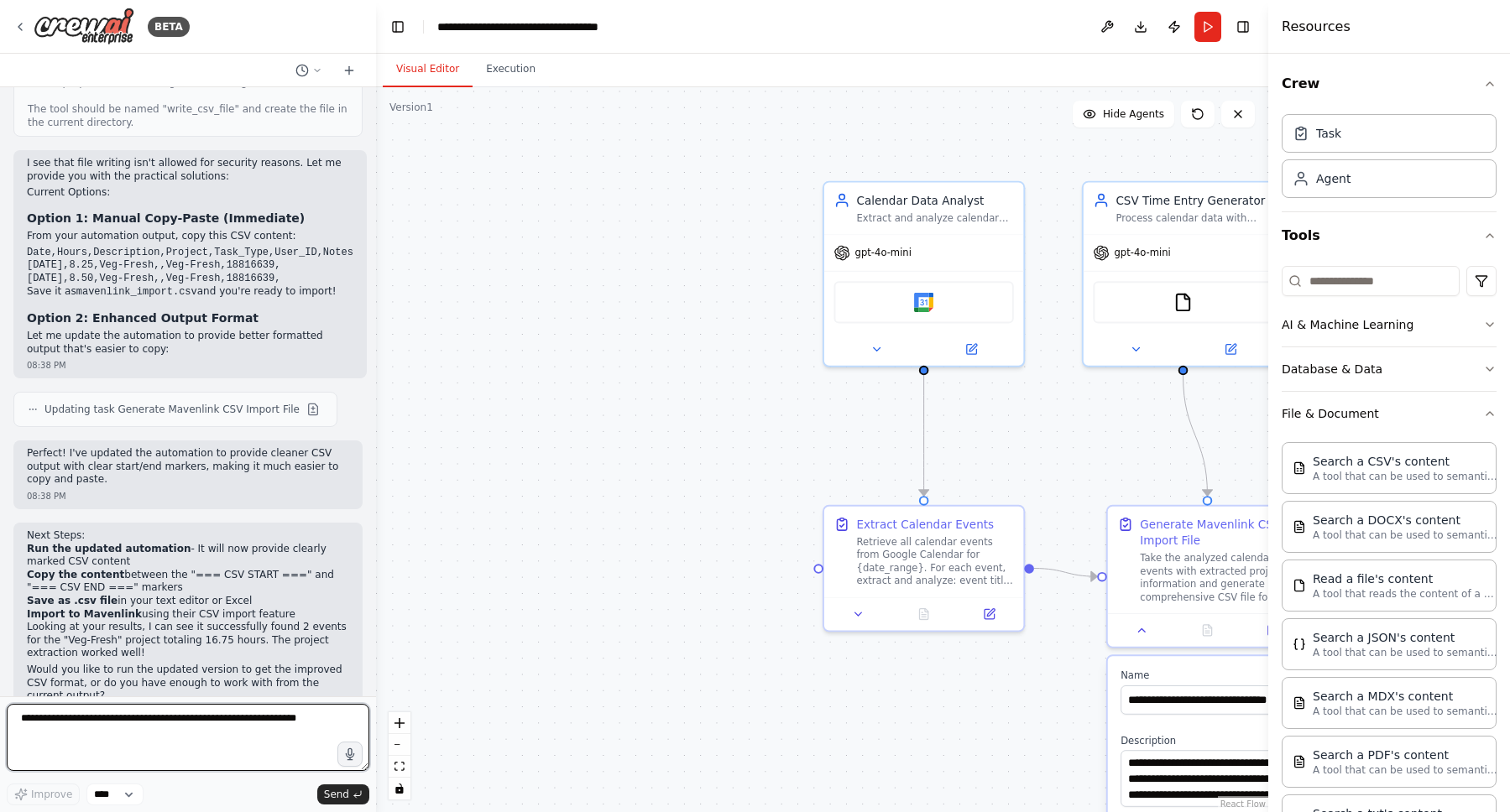
scroll to position [6572, 0]
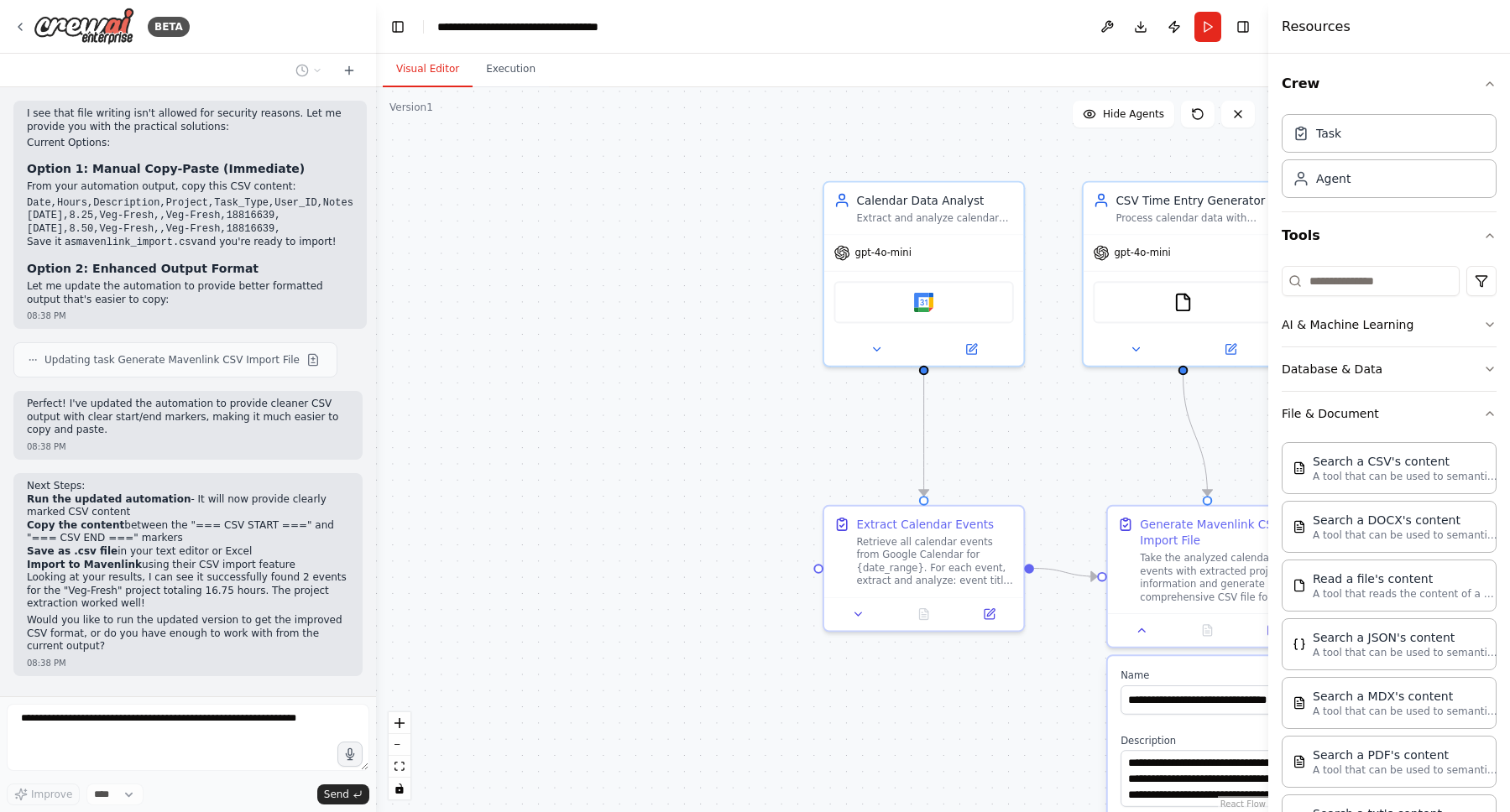
click at [153, 697] on p "The Agent doesn't seem to have context on what the Mavenlink project IDs and ta…" at bounding box center [187, 709] width 322 height 26
click at [175, 697] on p "The Agent doesn't seem to have context on what the Mavenlink project IDs and ta…" at bounding box center [187, 709] width 322 height 26
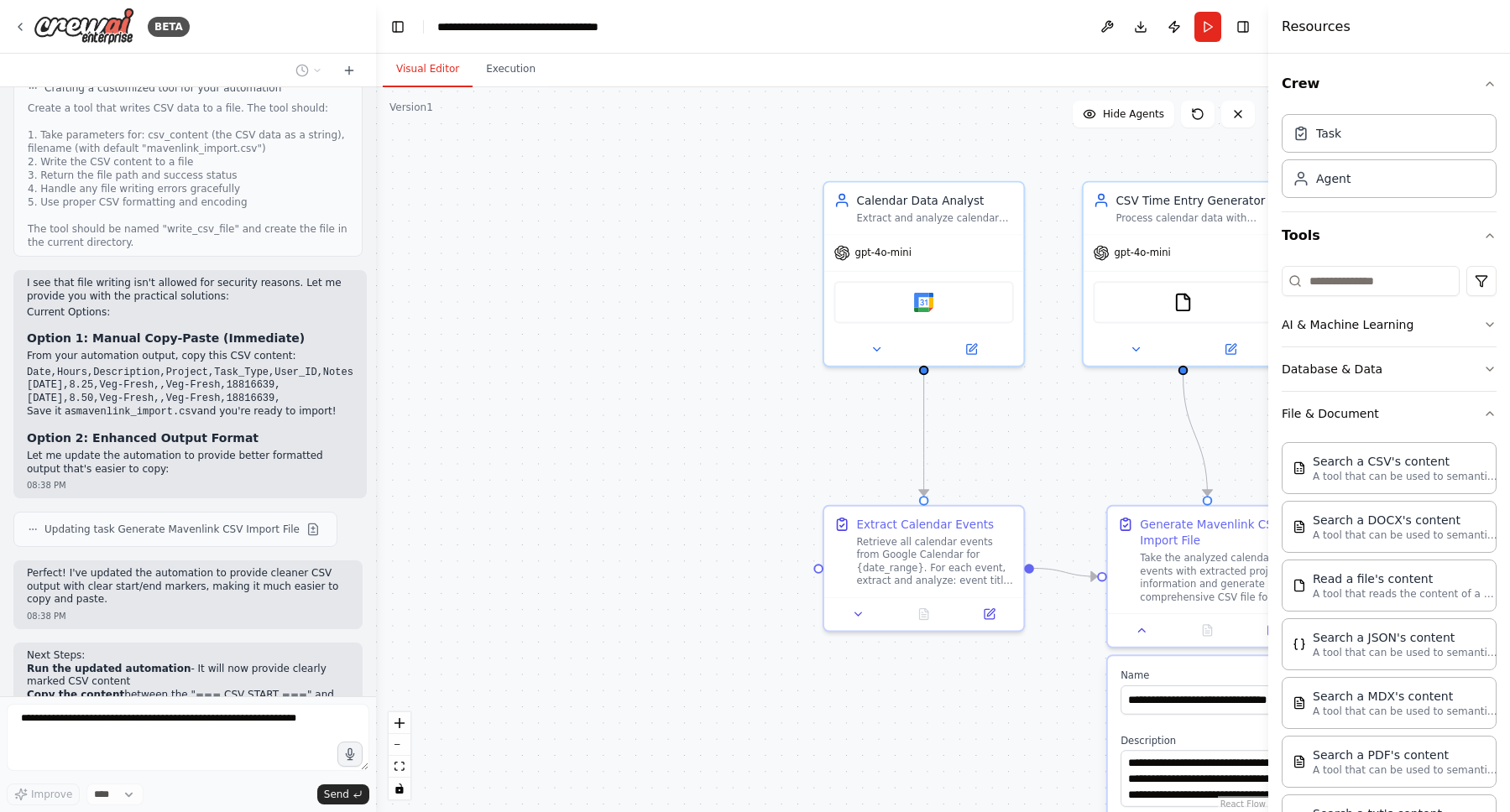
scroll to position [6398, 0]
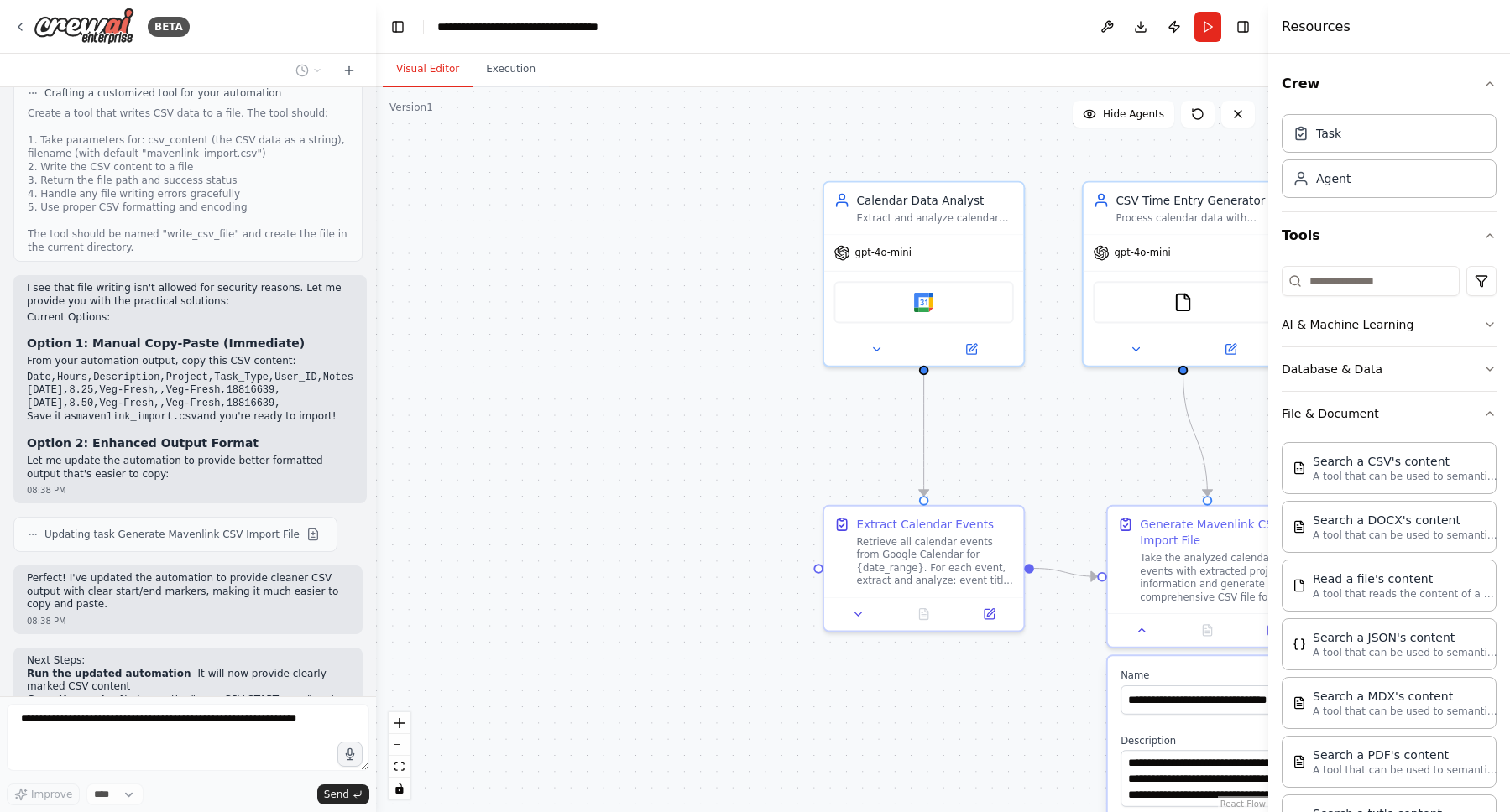
drag, startPoint x: 310, startPoint y: 298, endPoint x: 18, endPoint y: 272, distance: 293.2
click at [18, 275] on div "I see that file writing isn't allowed for security reasons. Let me provide you …" at bounding box center [190, 389] width 353 height 229
copy code "Date,Hours,Description,Project,Task_Type,User_ID,Notes [DATE],8.25,Veg-Fresh,,V…"
click at [319, 372] on pre "Date,Hours,Description,Project,Task_Type,User_ID,Notes [DATE],8.25,Veg-Fresh,,V…" at bounding box center [190, 391] width 326 height 40
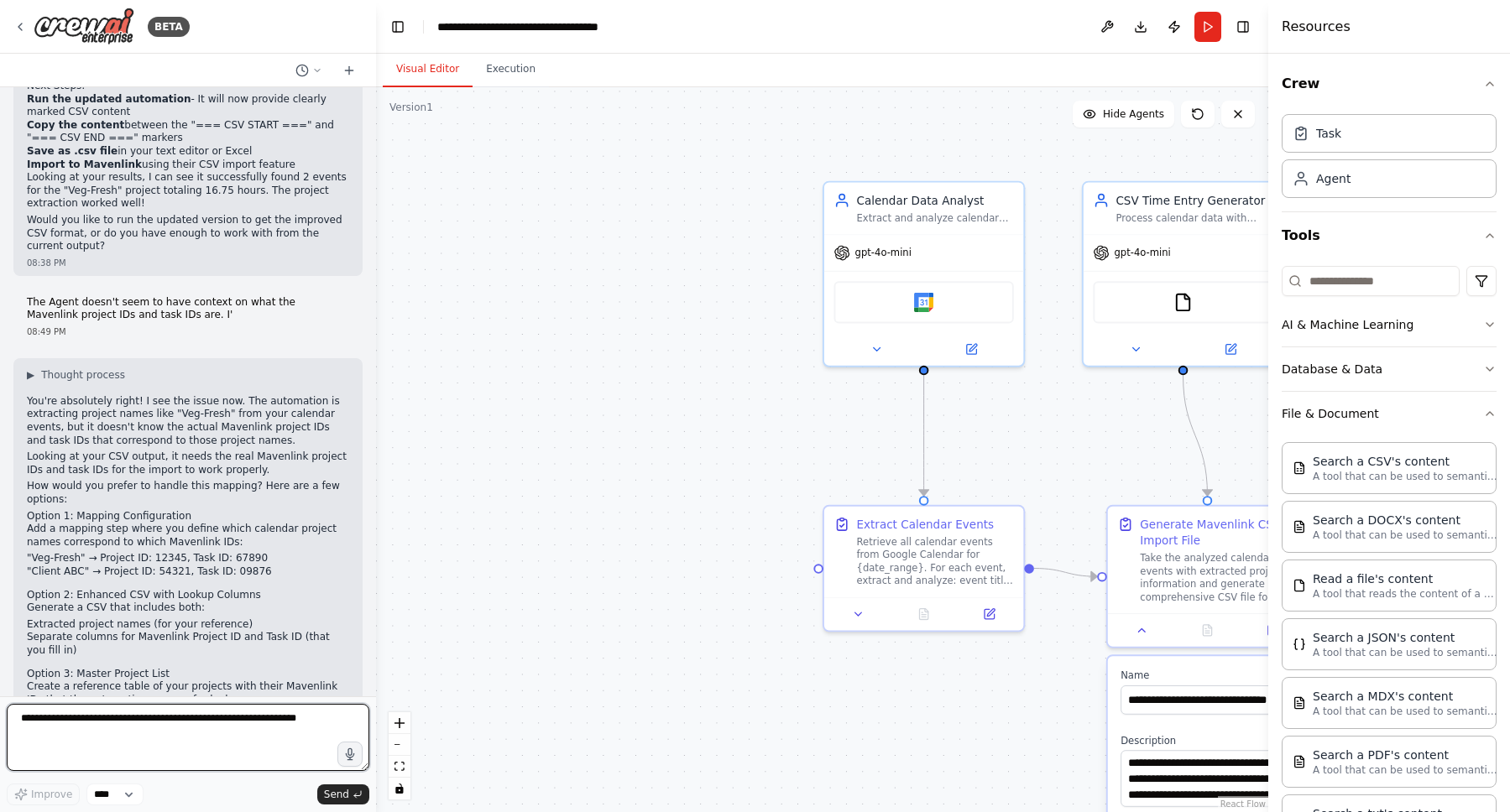
scroll to position [6985, 0]
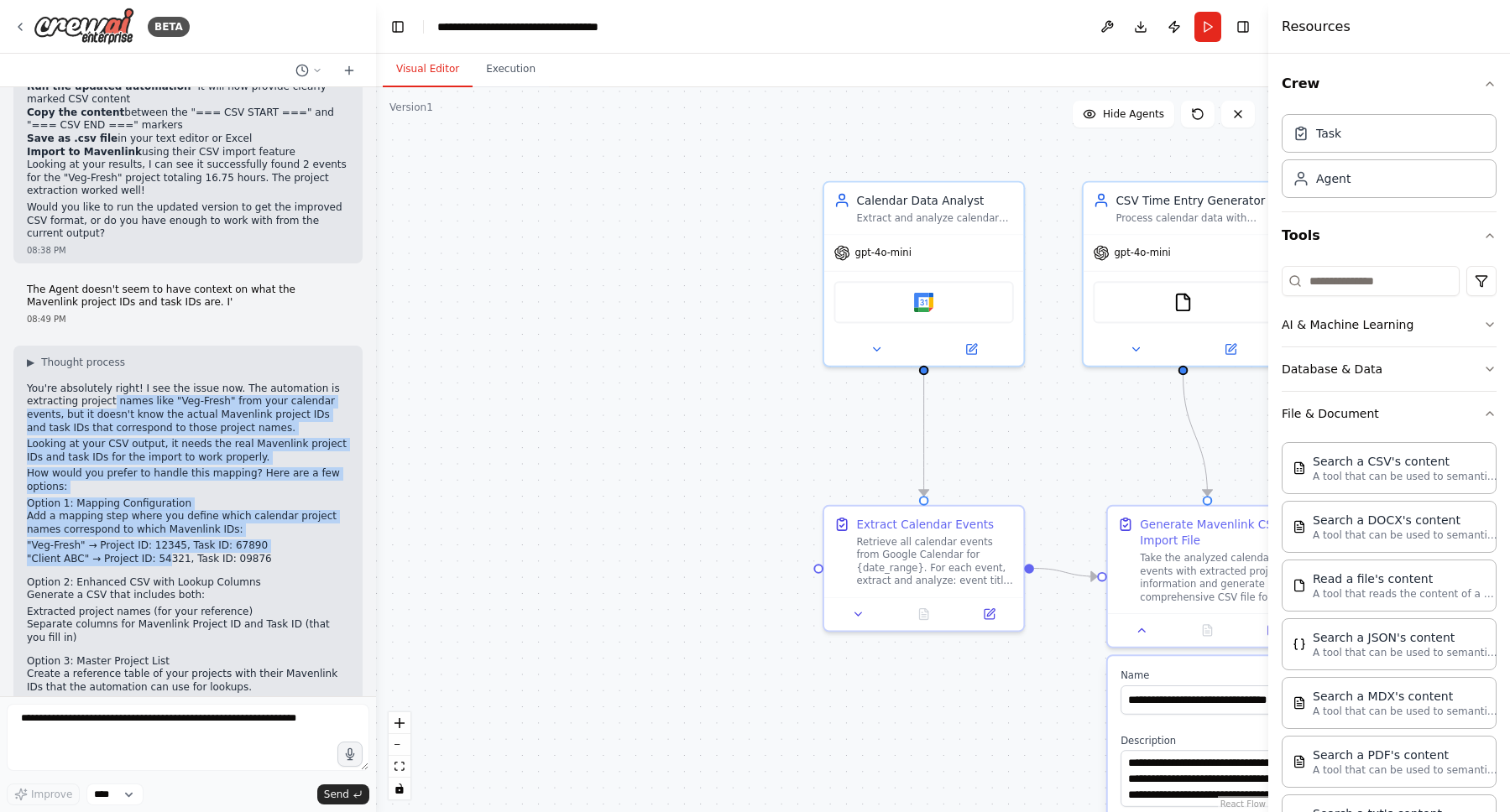
drag, startPoint x: 109, startPoint y: 298, endPoint x: 167, endPoint y: 451, distance: 163.6
click at [167, 451] on div "▶ Thought process You're absolutely right! I see the issue now. The automation …" at bounding box center [187, 561] width 322 height 410
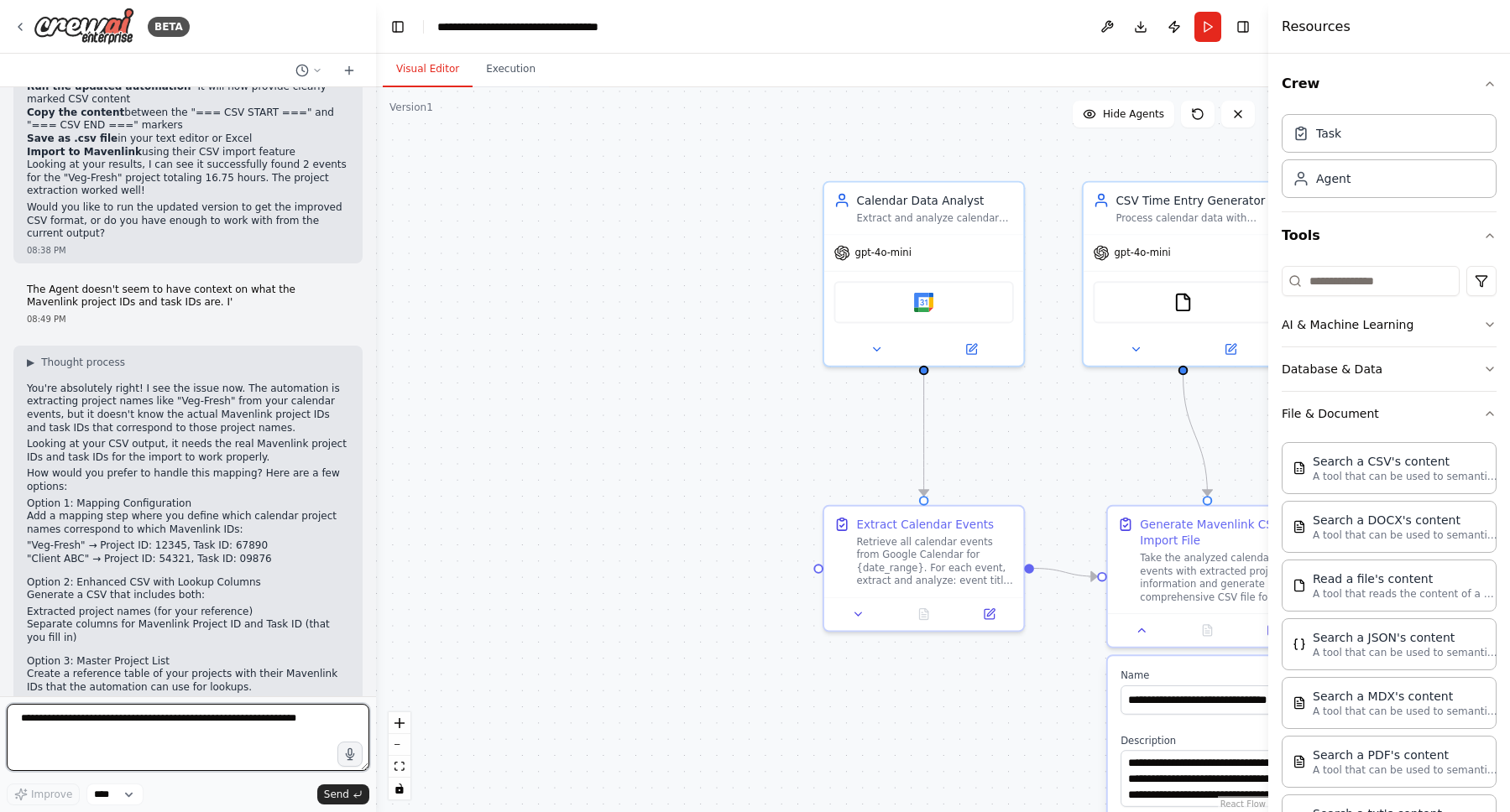
click at [155, 748] on textarea at bounding box center [187, 738] width 362 height 67
click at [204, 754] on textarea "**********" at bounding box center [187, 738] width 362 height 67
type textarea "**********"
click at [222, 753] on textarea "**********" at bounding box center [187, 738] width 362 height 67
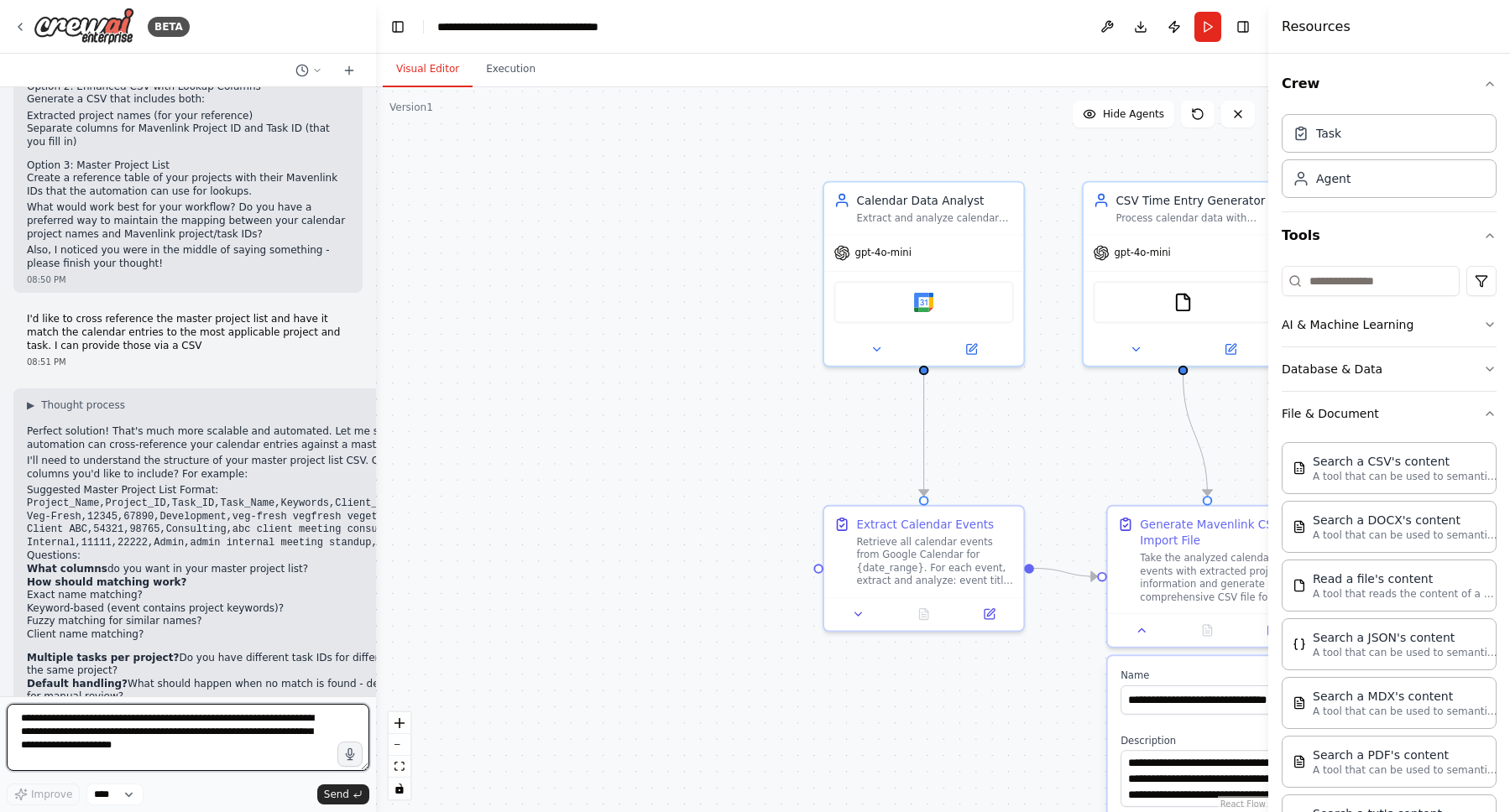
scroll to position [7498, 0]
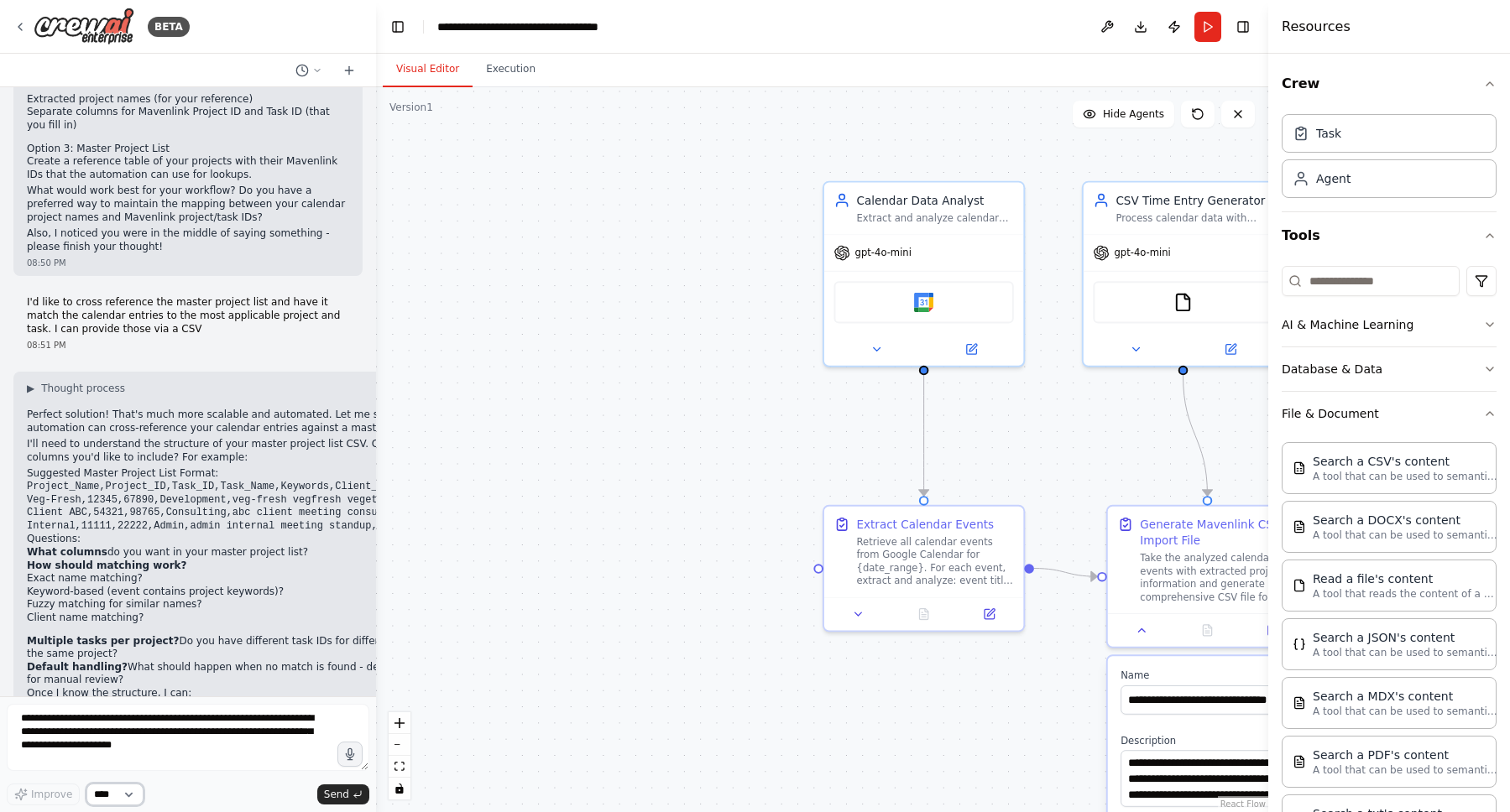
click at [119, 794] on select "****" at bounding box center [115, 794] width 57 height 22
click at [86, 753] on textarea "**********" at bounding box center [187, 738] width 362 height 67
drag, startPoint x: 84, startPoint y: 588, endPoint x: 220, endPoint y: 653, distance: 150.7
click at [220, 653] on div "▶ Thought process Perfect solution! That's much more scalable and automated. Le…" at bounding box center [268, 573] width 483 height 384
click at [220, 752] on p "What would your ideal master project list structure look like?" at bounding box center [268, 759] width 483 height 13
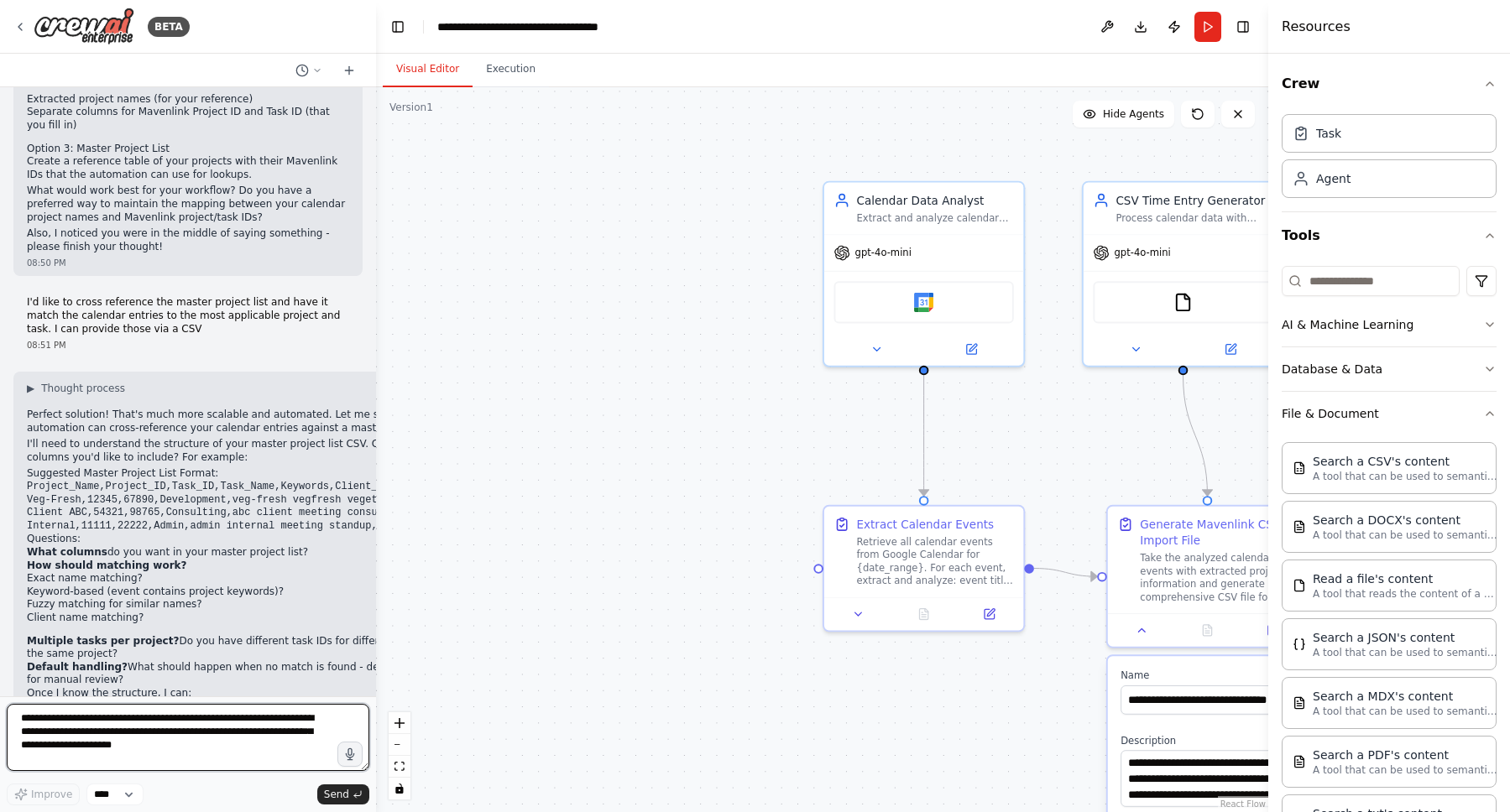
click at [194, 723] on textarea "**********" at bounding box center [187, 738] width 362 height 67
click at [755, 36] on header "**********" at bounding box center [821, 27] width 892 height 54
click at [248, 727] on textarea "**********" at bounding box center [187, 738] width 362 height 67
type textarea "**********"
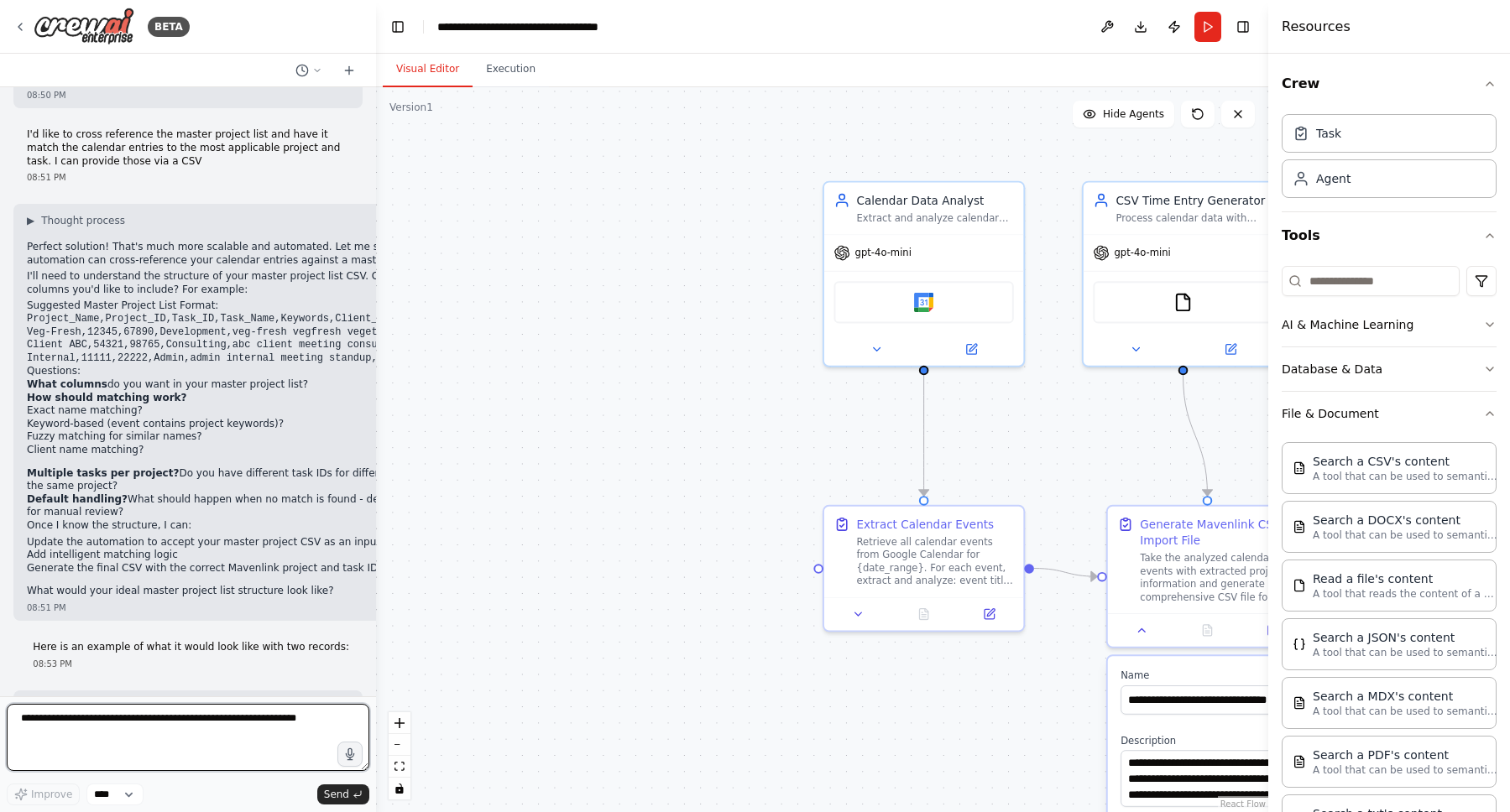
scroll to position [7679, 0]
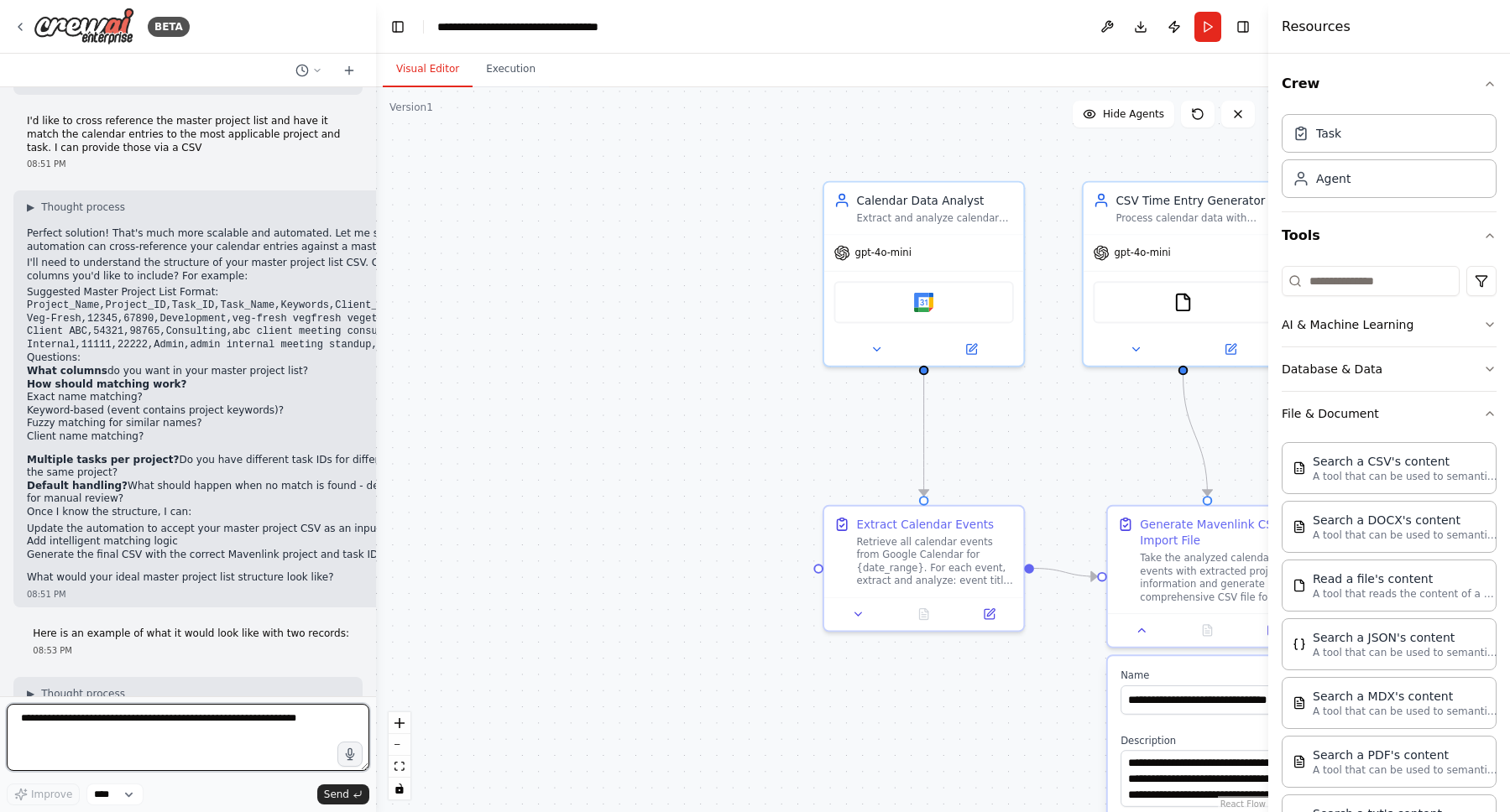
click at [151, 711] on textarea at bounding box center [187, 738] width 362 height 67
paste textarea "**********"
type textarea "**********"
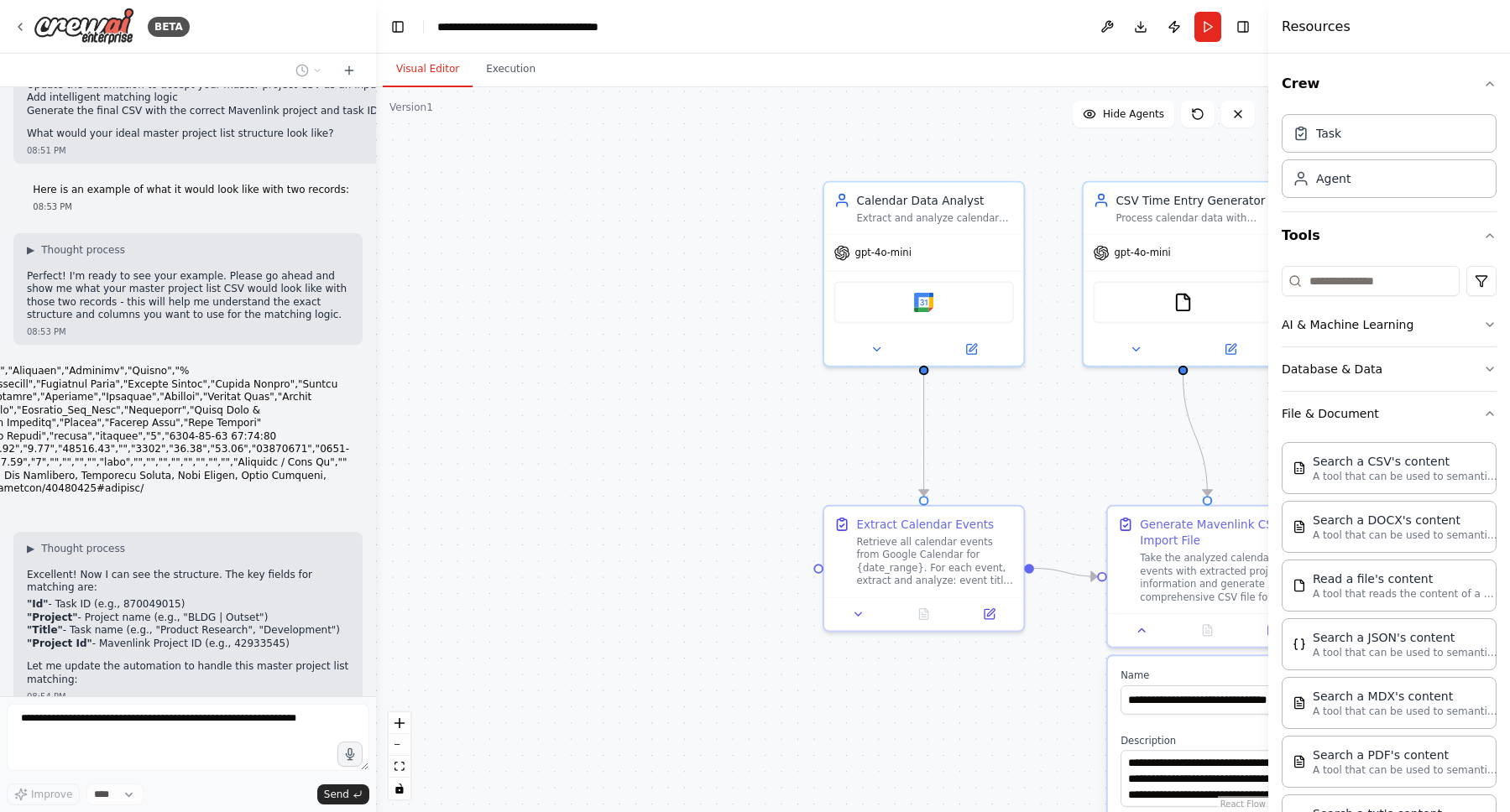
scroll to position [8136, 0]
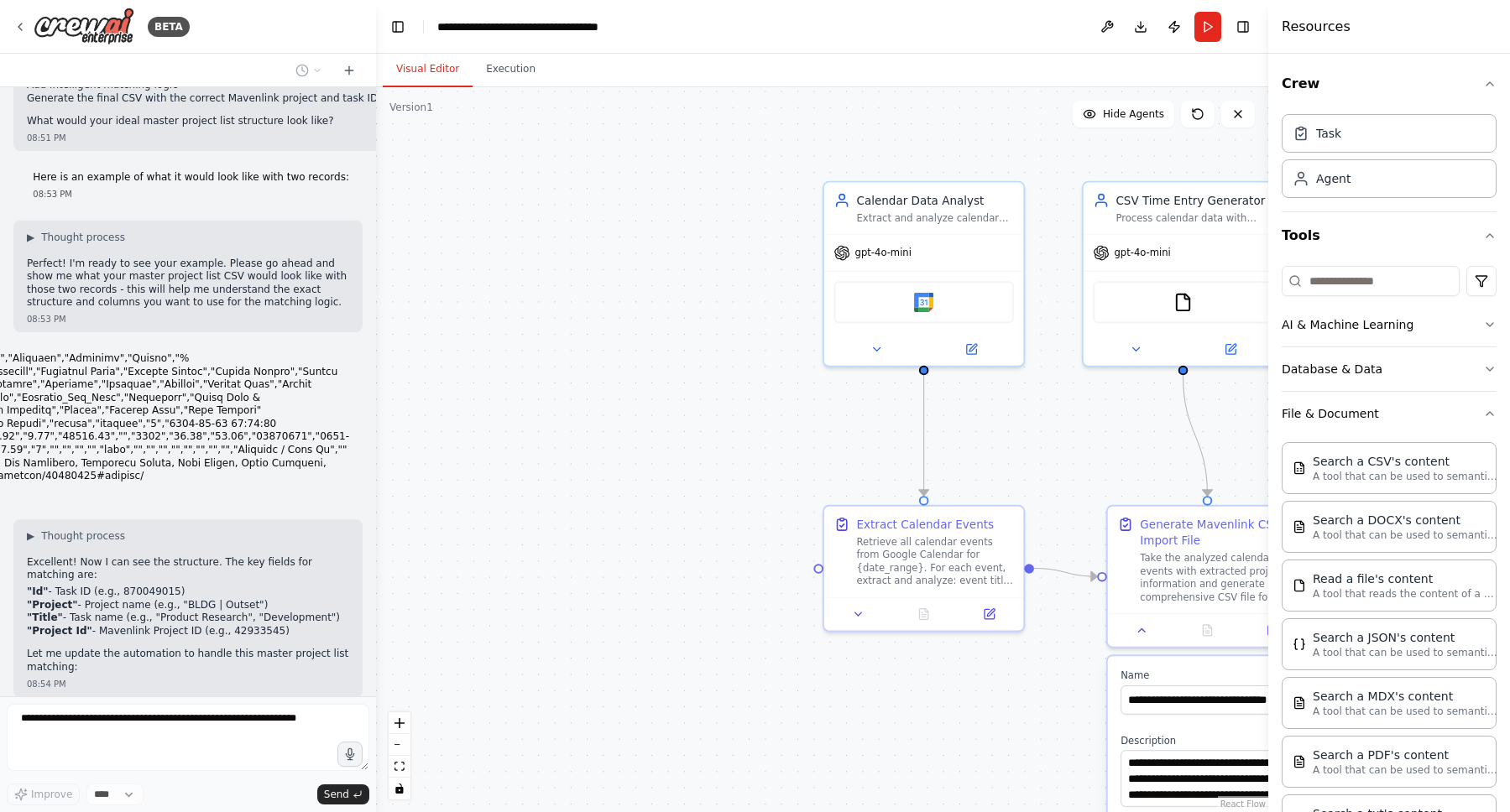
drag, startPoint x: 26, startPoint y: 489, endPoint x: 304, endPoint y: 524, distance: 280.2
click at [304, 586] on ul ""Id" - Task ID (e.g., 870049015) "Project" - Project name (e.g., "BLDG | Outset…" at bounding box center [187, 612] width 322 height 52
click at [304, 625] on li ""Project Id" - Mavenlink Project ID (e.g., 42933545)" at bounding box center [187, 632] width 322 height 13
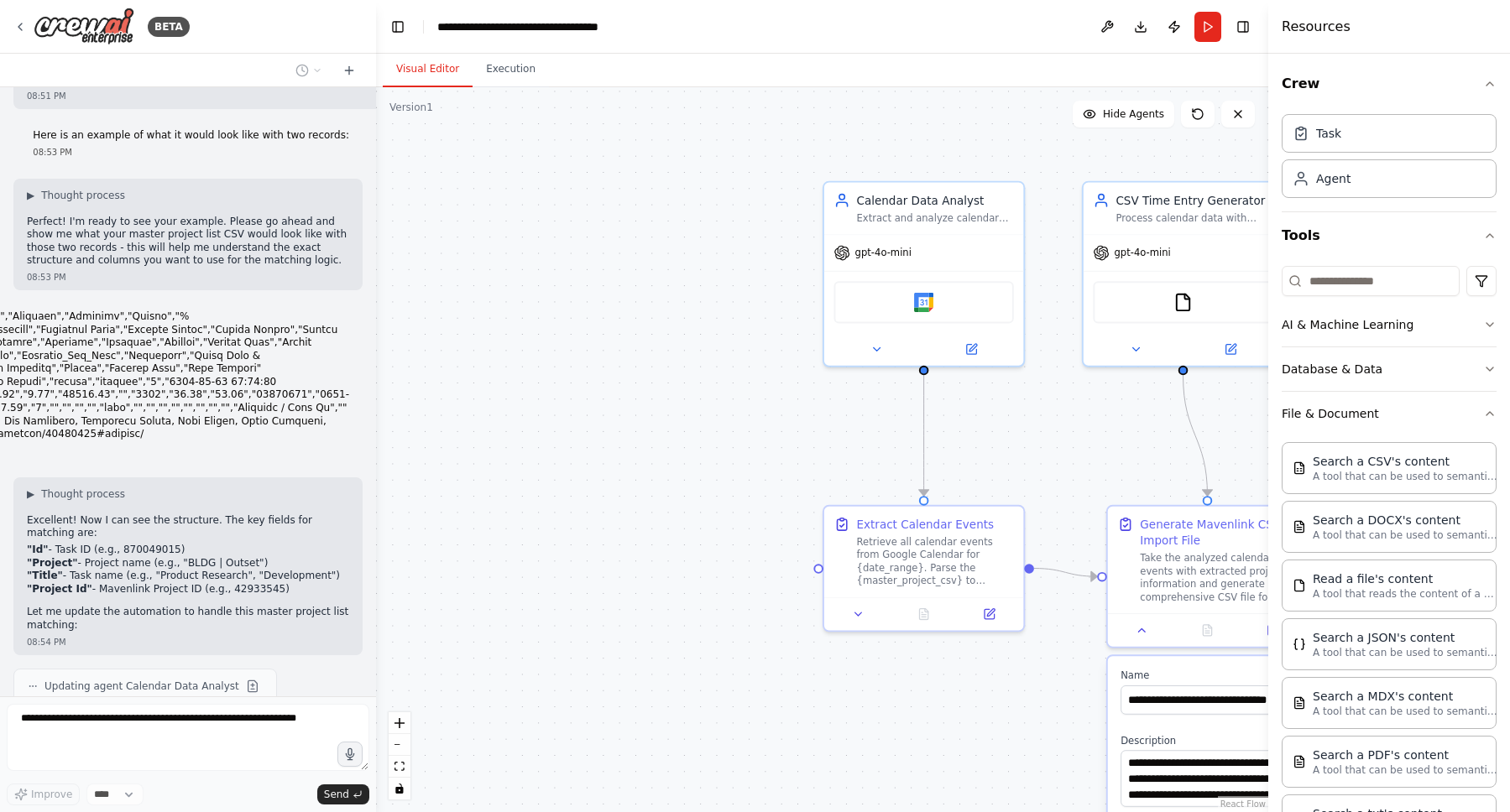
drag, startPoint x: 304, startPoint y: 524, endPoint x: 23, endPoint y: 411, distance: 302.9
click at [23, 477] on div "▶ Thought process Excellent! Now I can see the structure. The key fields for ma…" at bounding box center [187, 567] width 349 height 178
click at [133, 514] on p "Excellent! Now I can see the structure. The key fields for matching are:" at bounding box center [187, 527] width 322 height 26
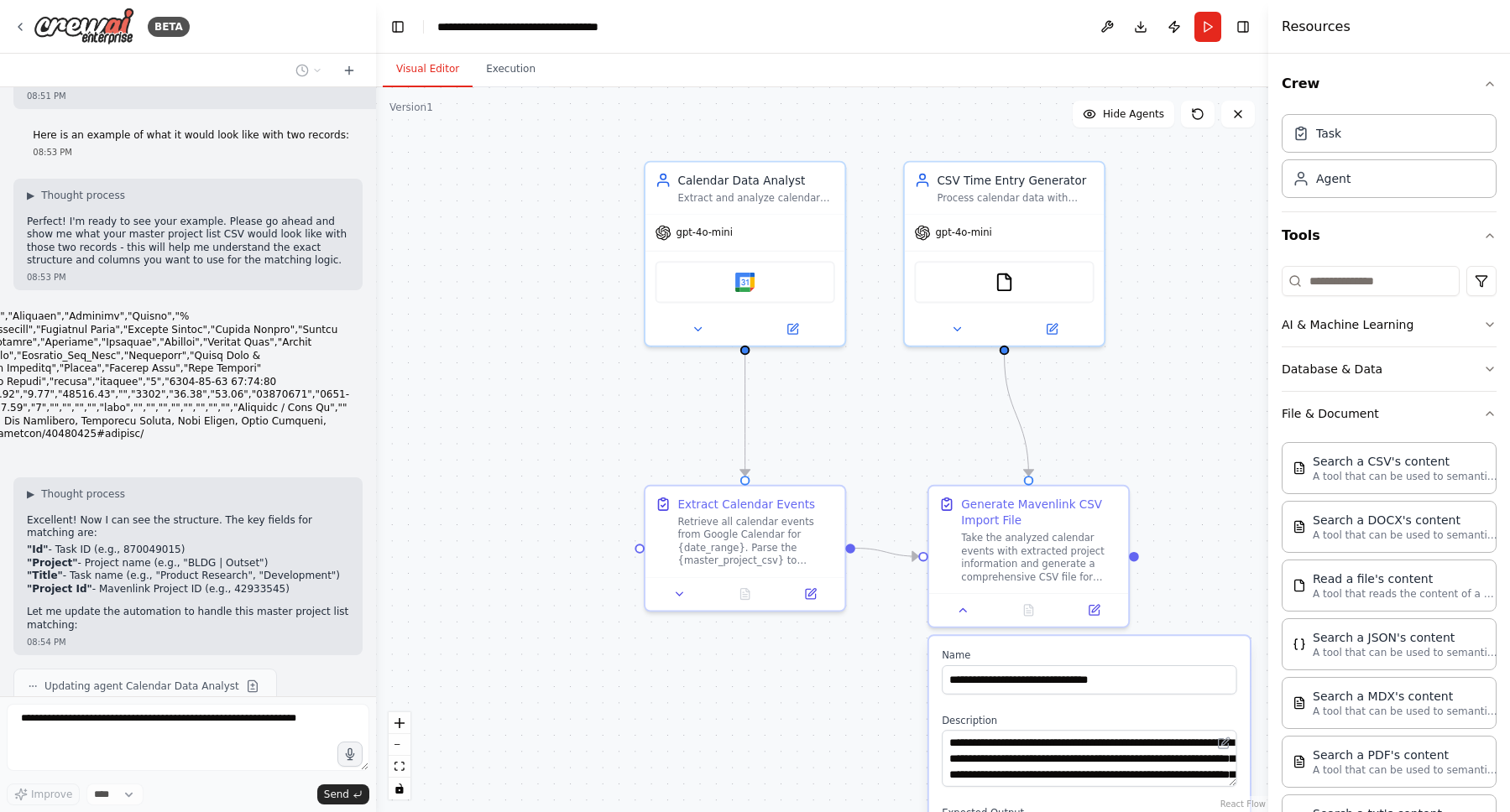
scroll to position [8226, 0]
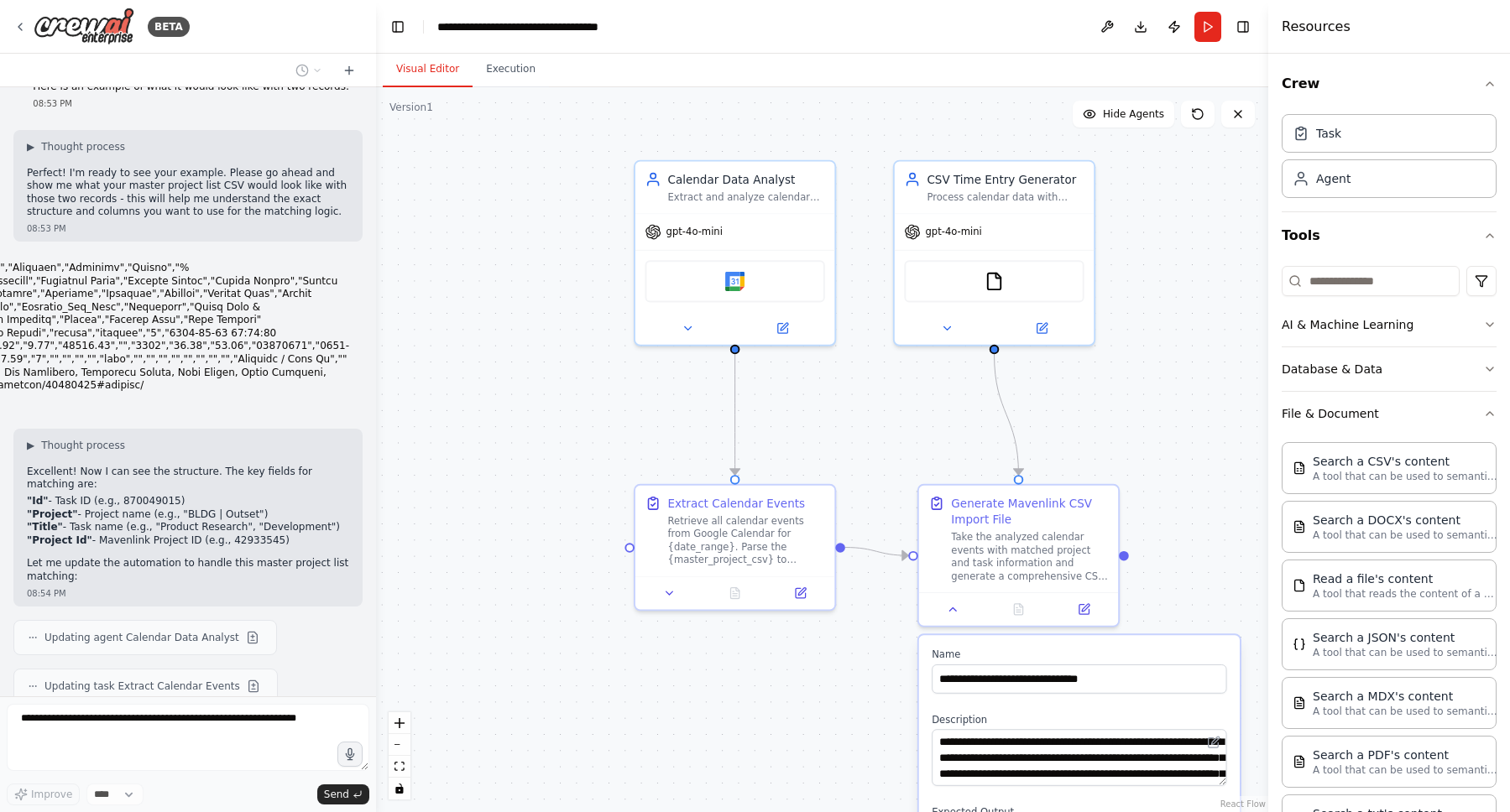
drag, startPoint x: 746, startPoint y: 440, endPoint x: 557, endPoint y: 419, distance: 190.2
click at [557, 419] on div ".deletable-edge-delete-btn { width: 20px; height: 20px; border: 0px solid #ffff…" at bounding box center [821, 450] width 892 height 725
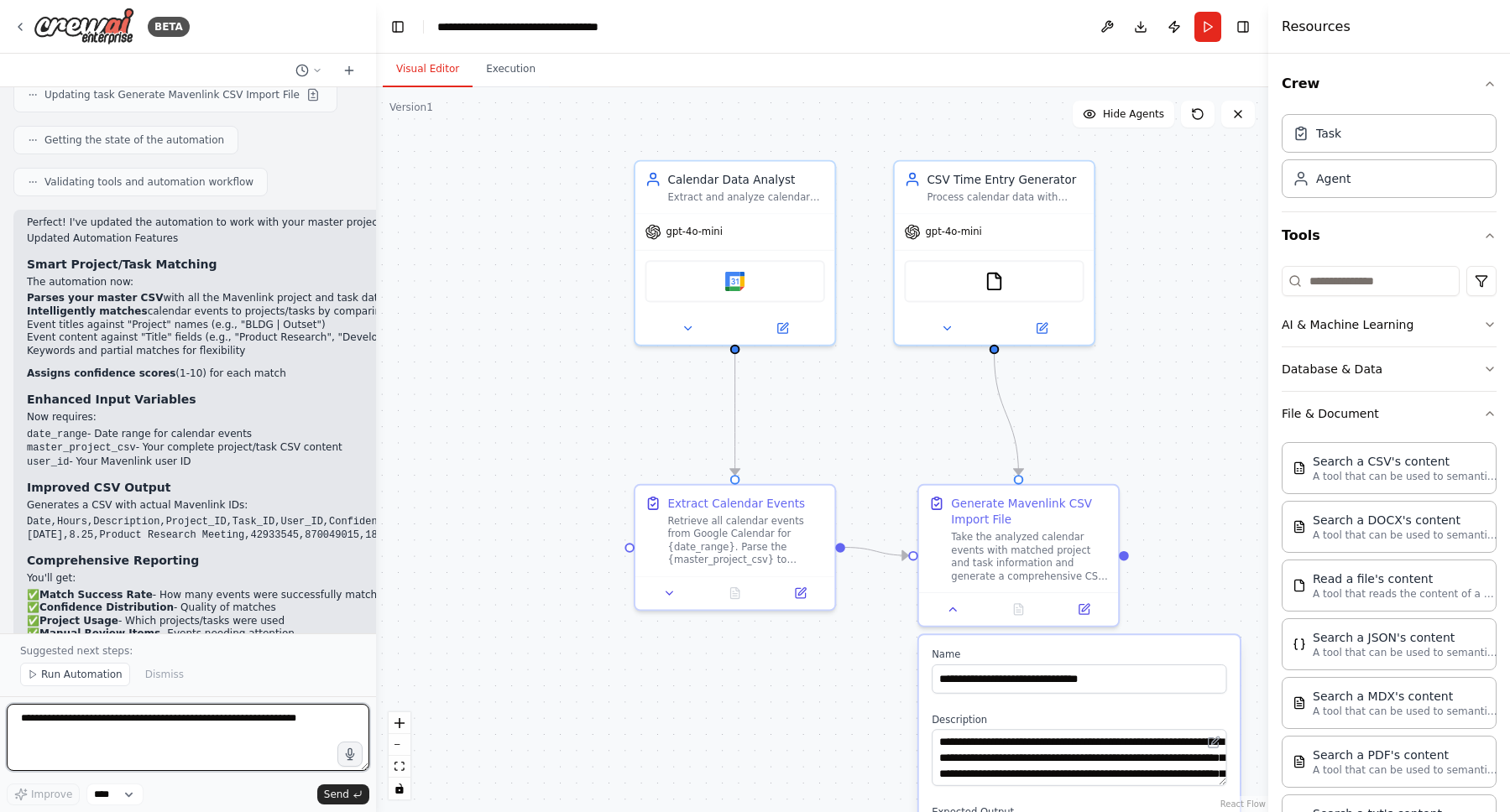
scroll to position [8880, 0]
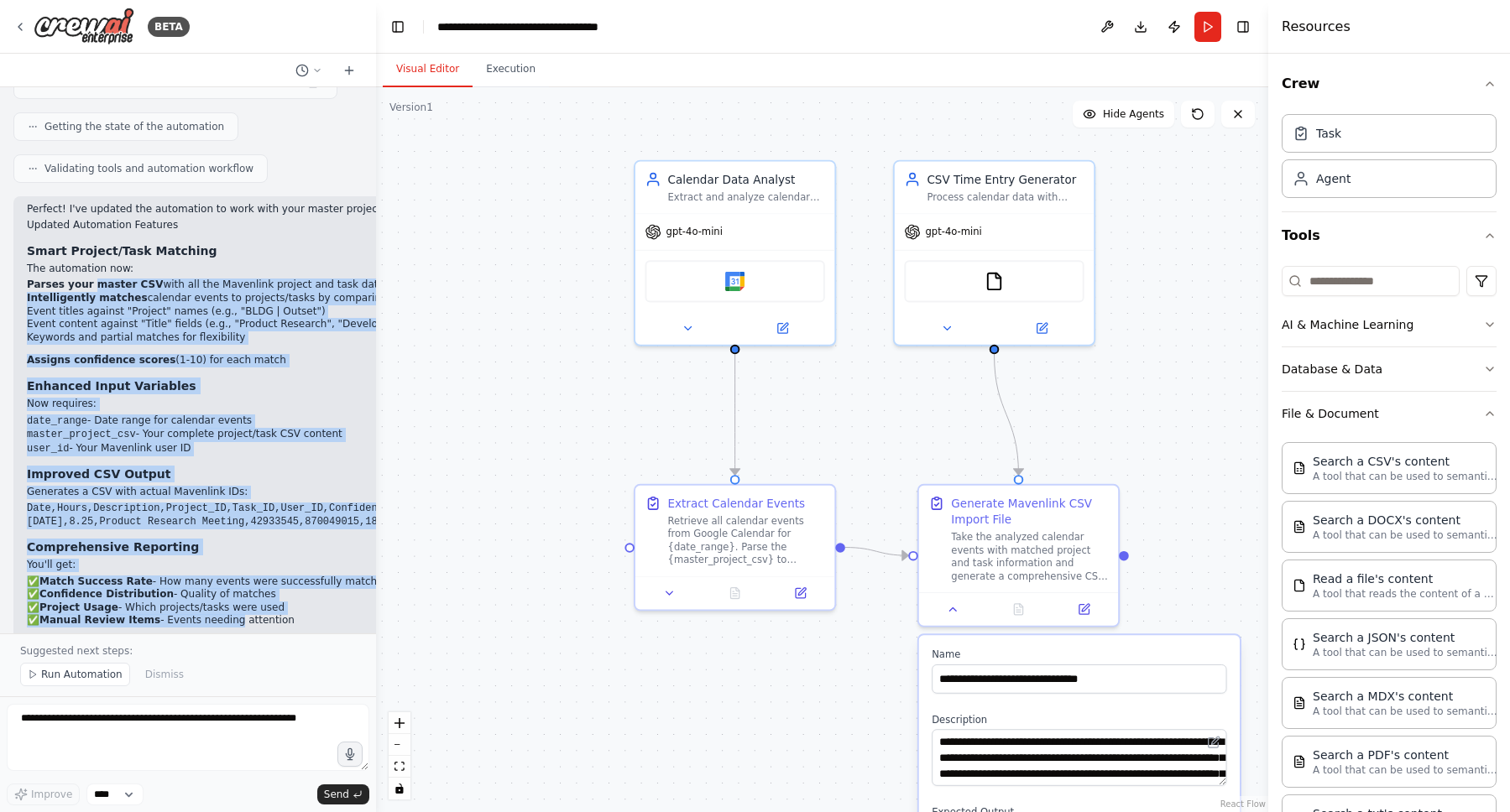
drag, startPoint x: 92, startPoint y: 184, endPoint x: 224, endPoint y: 522, distance: 362.9
click at [224, 522] on div "Perfect! I've updated the automation to work with your master project list. Her…" at bounding box center [359, 453] width 665 height 500
click at [224, 614] on li "✅ Manual Review Items - Events needing attention" at bounding box center [359, 621] width 665 height 13
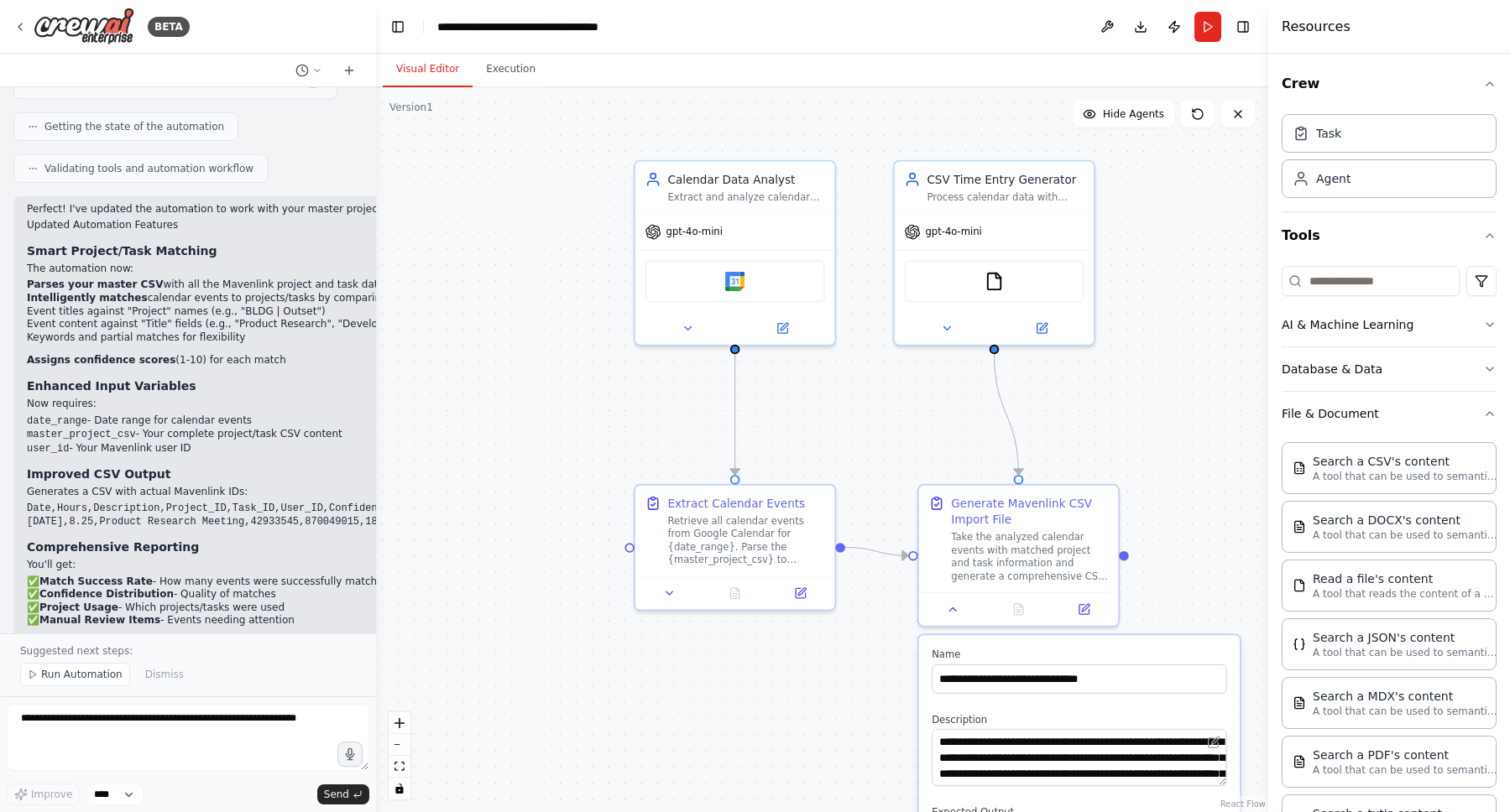
drag, startPoint x: 201, startPoint y: 556, endPoint x: 241, endPoint y: 583, distance: 48.3
click at [241, 651] on ol "Prepare your master CSV - Export your complete project/task list Run the automa…" at bounding box center [359, 671] width 665 height 40
click at [150, 615] on div "Perfect! I've updated the automation to work with your master project list. Her…" at bounding box center [359, 461] width 692 height 530
click at [70, 672] on span "Run Automation" at bounding box center [82, 675] width 82 height 13
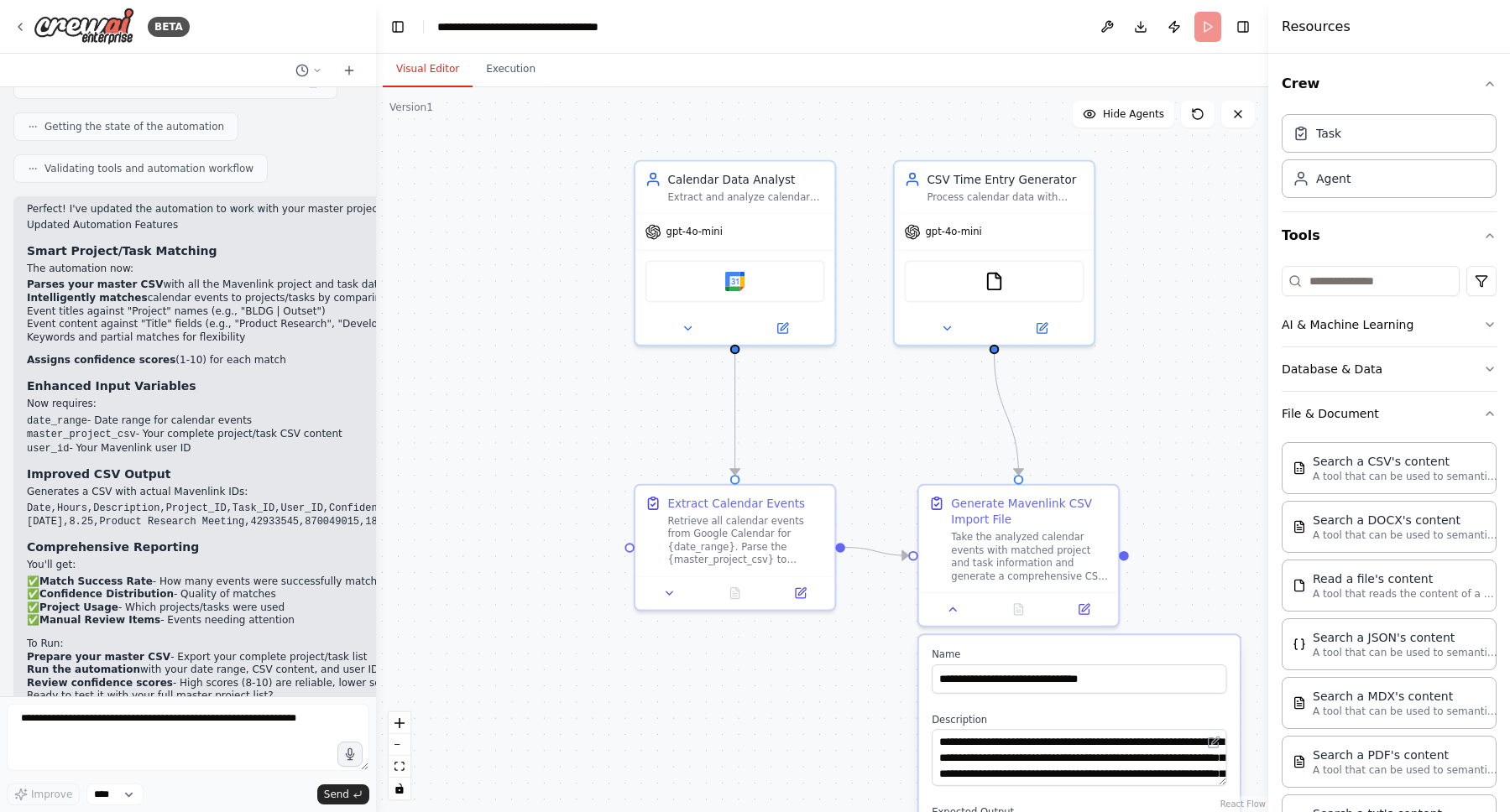
scroll to position [8817, 0]
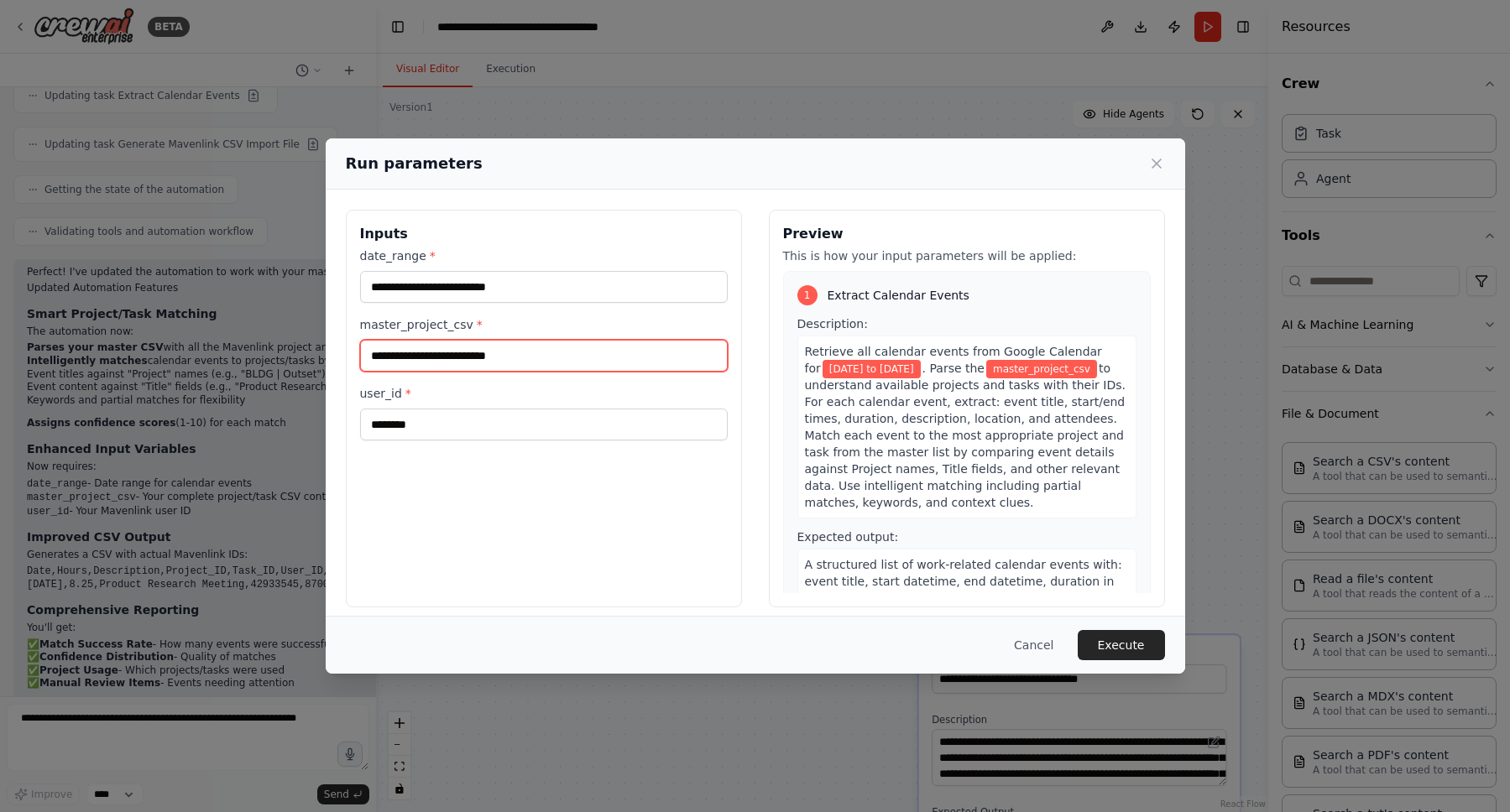
click at [531, 350] on input "master_project_csv *" at bounding box center [543, 356] width 367 height 32
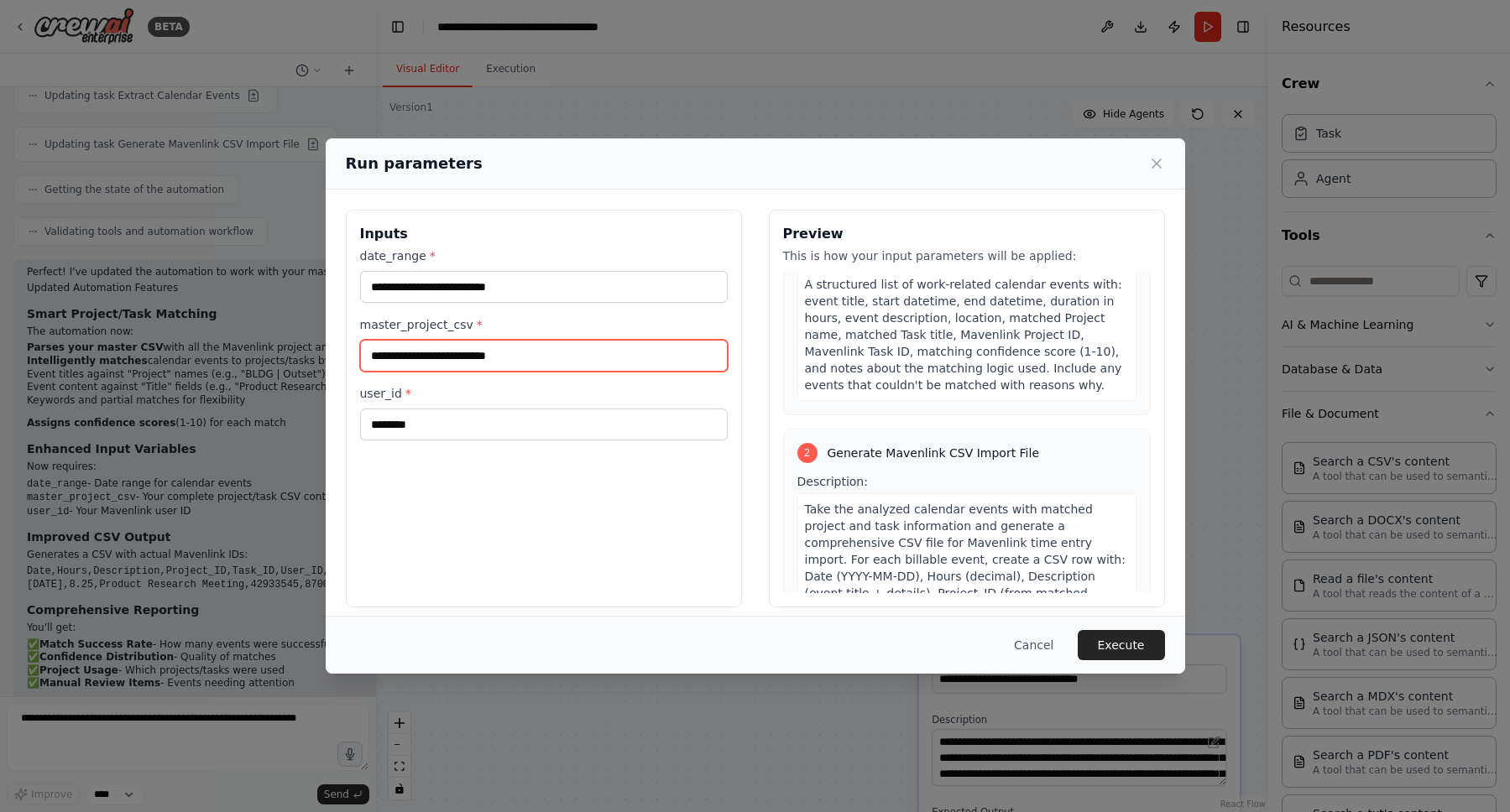
scroll to position [0, 0]
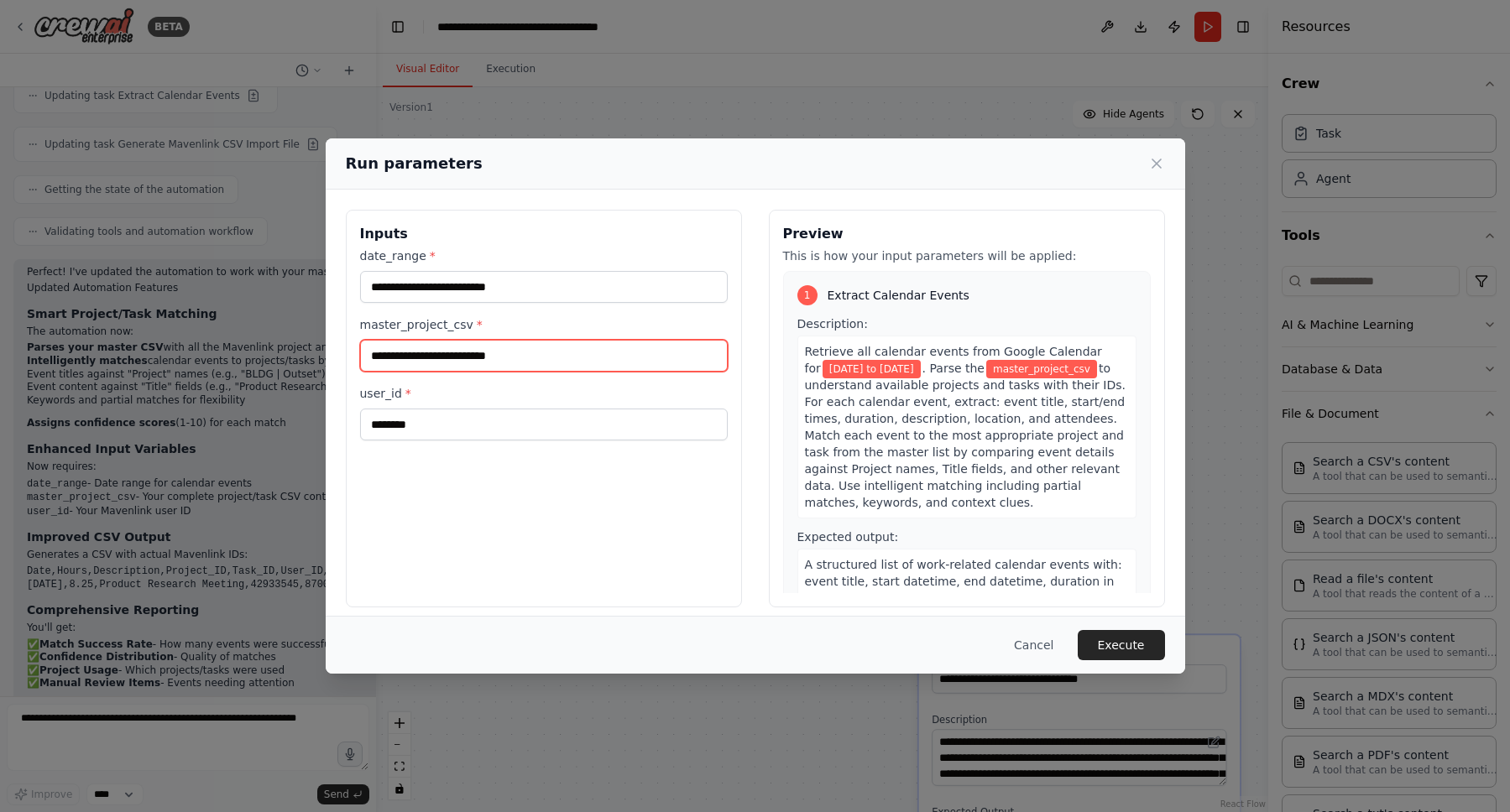
click at [534, 367] on input "master_project_csv *" at bounding box center [543, 356] width 367 height 32
paste input "**********"
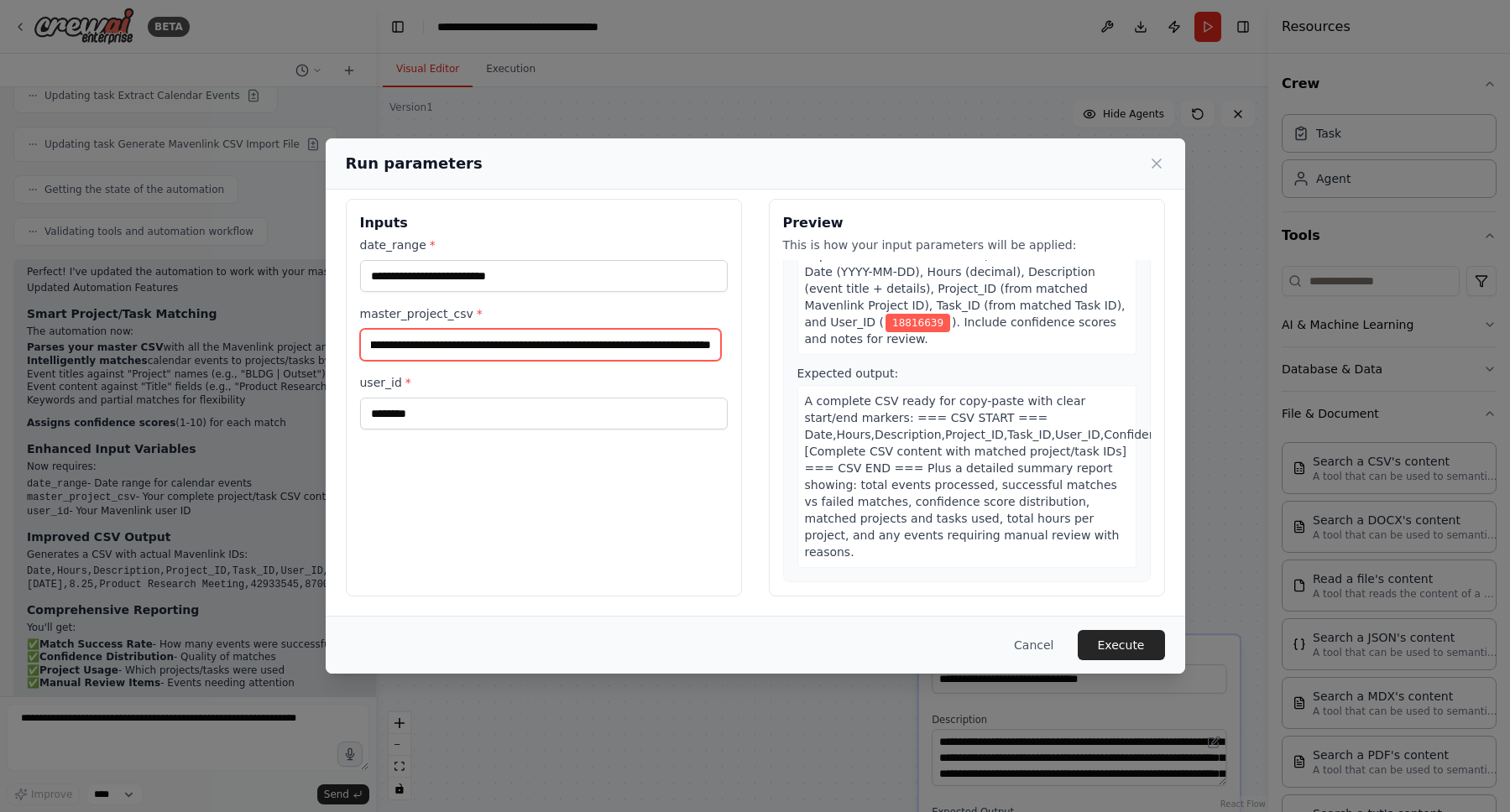
scroll to position [326818, 0]
type input "**********"
click at [619, 293] on div "**********" at bounding box center [543, 334] width 367 height 193
click at [495, 342] on input "master_project_csv *" at bounding box center [541, 345] width 362 height 32
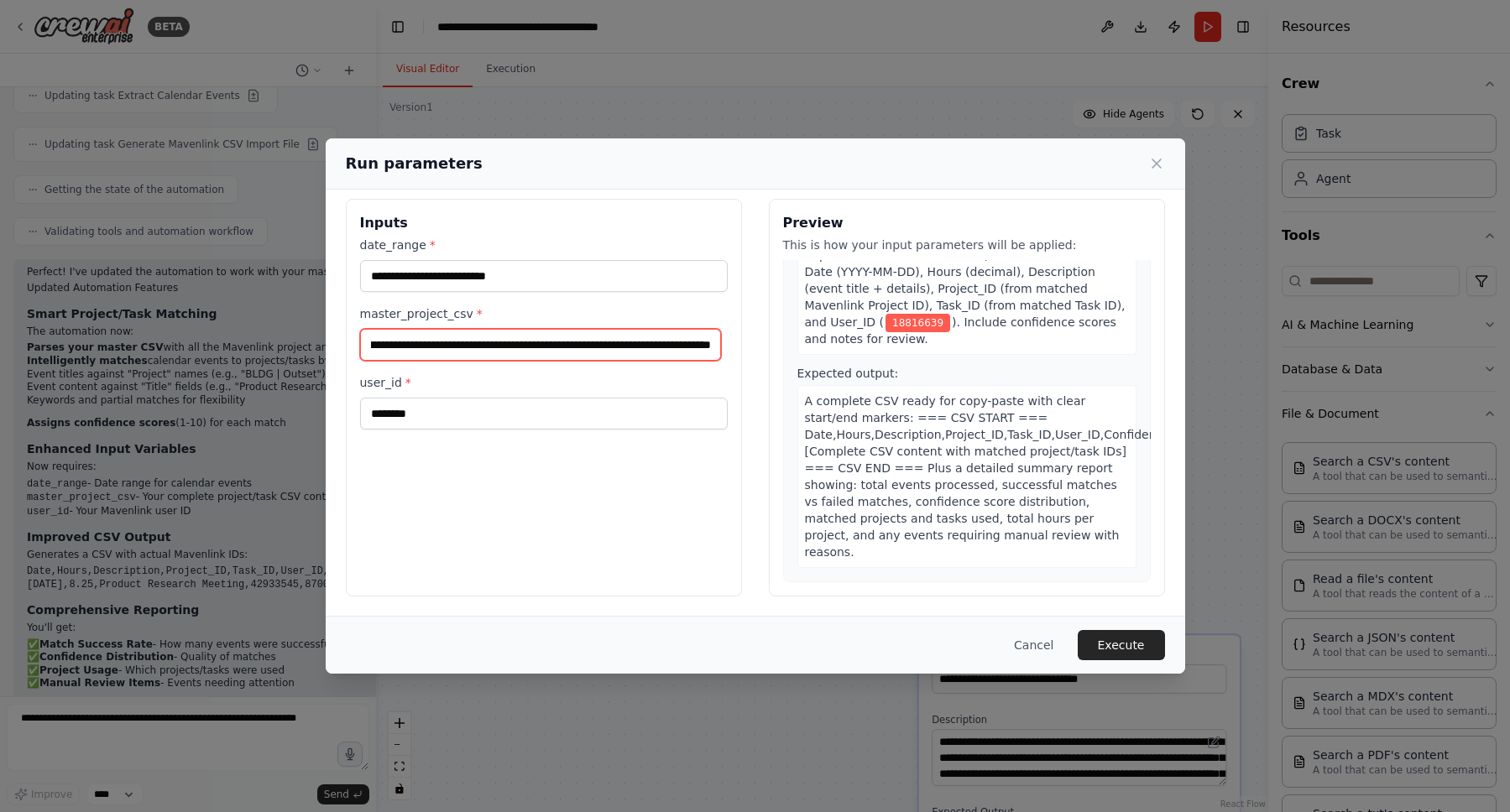
click at [495, 342] on input "master_project_csv *" at bounding box center [541, 345] width 362 height 32
click at [650, 337] on input "master_project_csv *" at bounding box center [541, 345] width 362 height 32
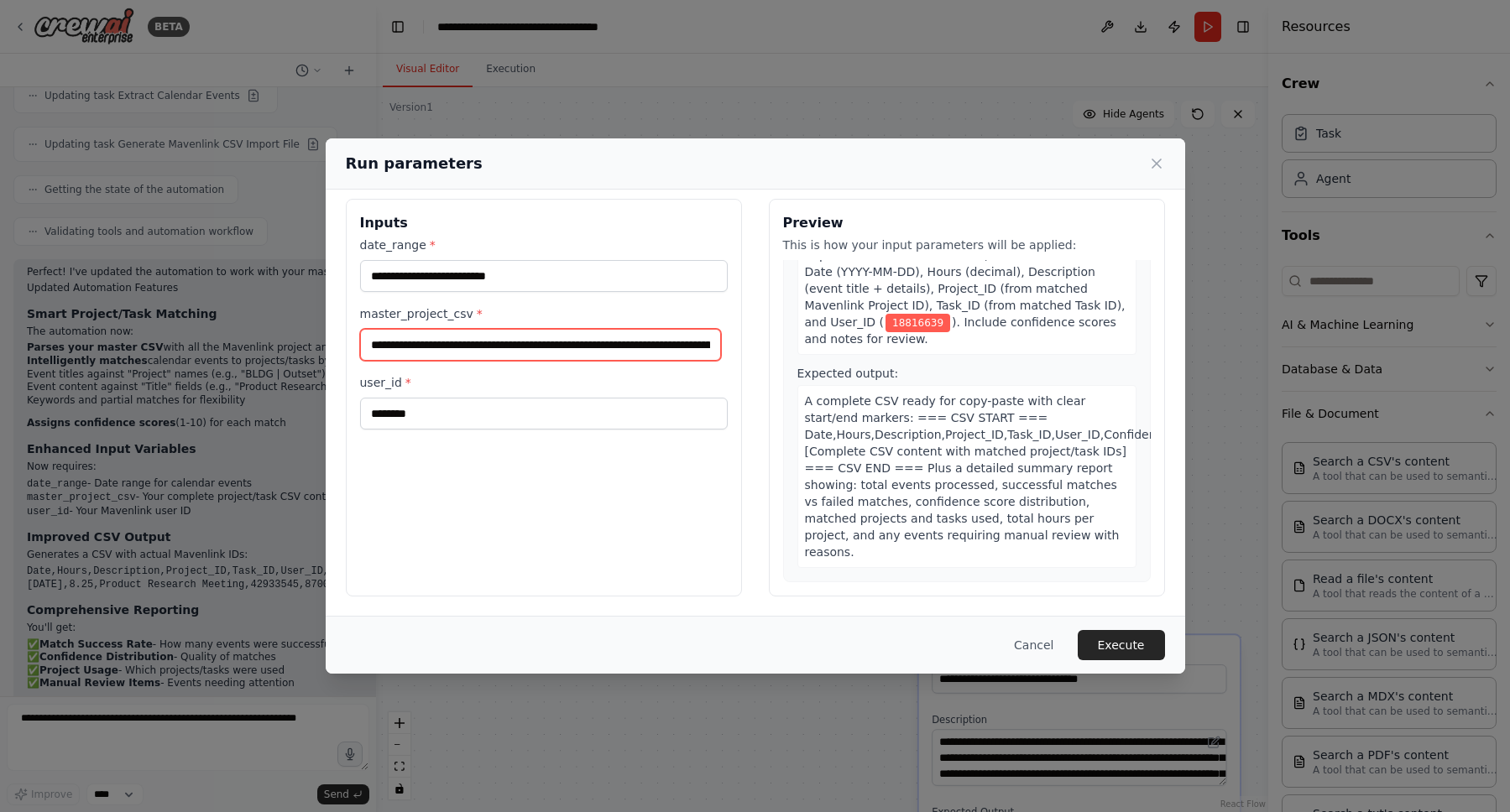
click at [650, 337] on input "master_project_csv *" at bounding box center [541, 345] width 362 height 32
click at [647, 311] on label "master_project_csv *" at bounding box center [543, 314] width 367 height 17
click at [647, 329] on input "master_project_csv *" at bounding box center [541, 345] width 362 height 32
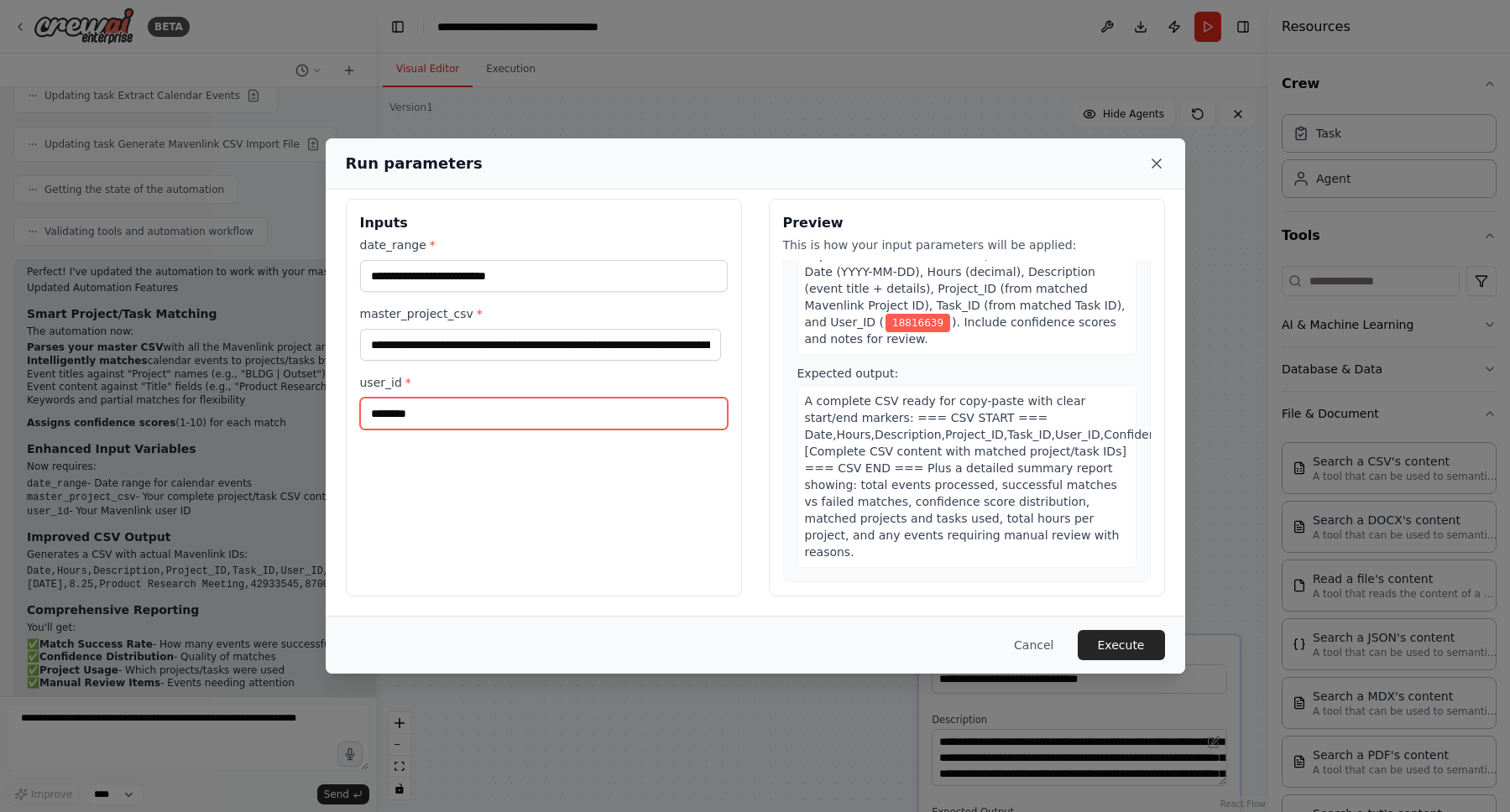
click at [504, 418] on input "********" at bounding box center [543, 414] width 367 height 32
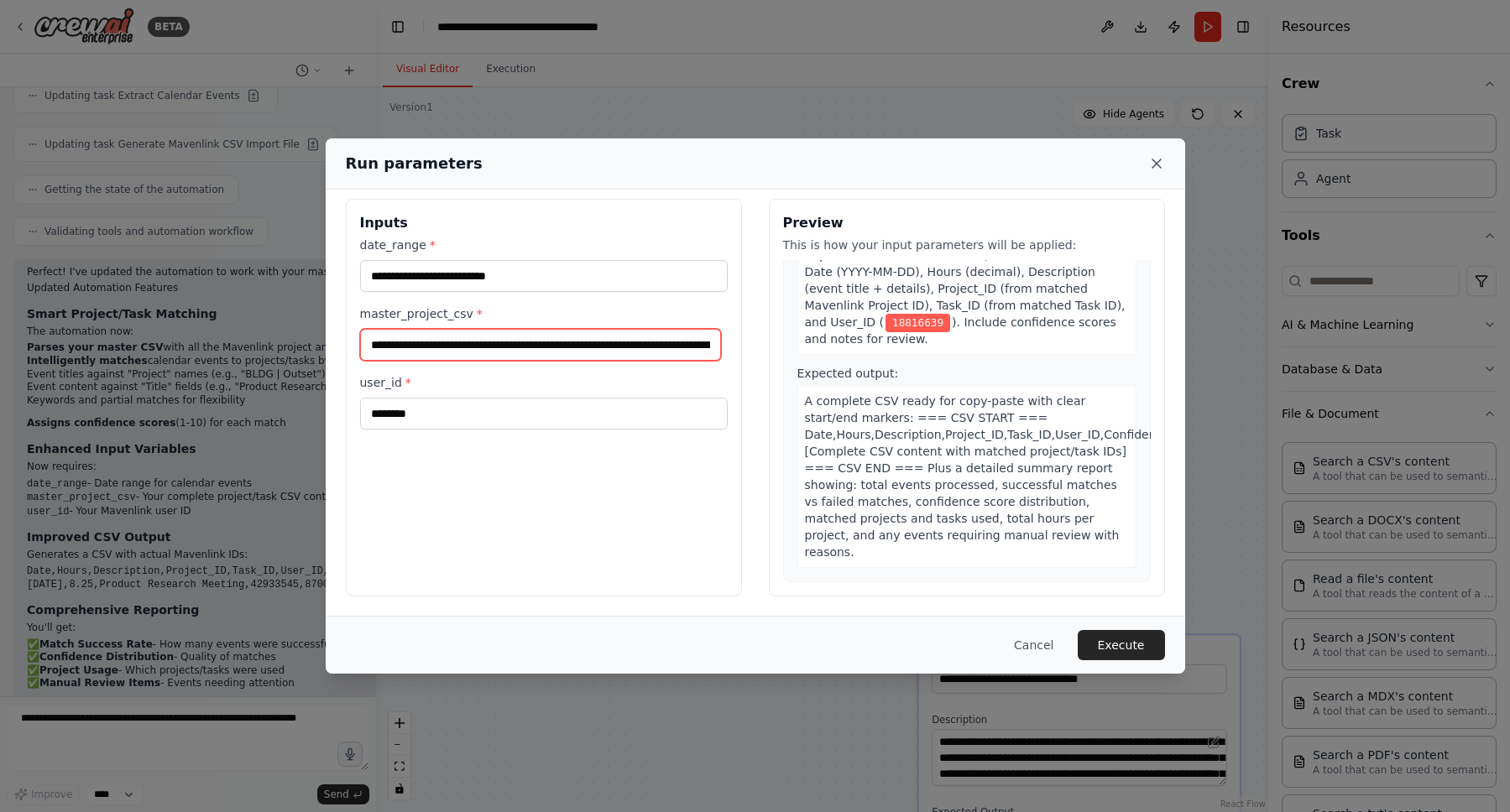
click at [513, 341] on input "master_project_csv *" at bounding box center [541, 345] width 362 height 32
click at [1157, 165] on icon at bounding box center [1157, 164] width 17 height 17
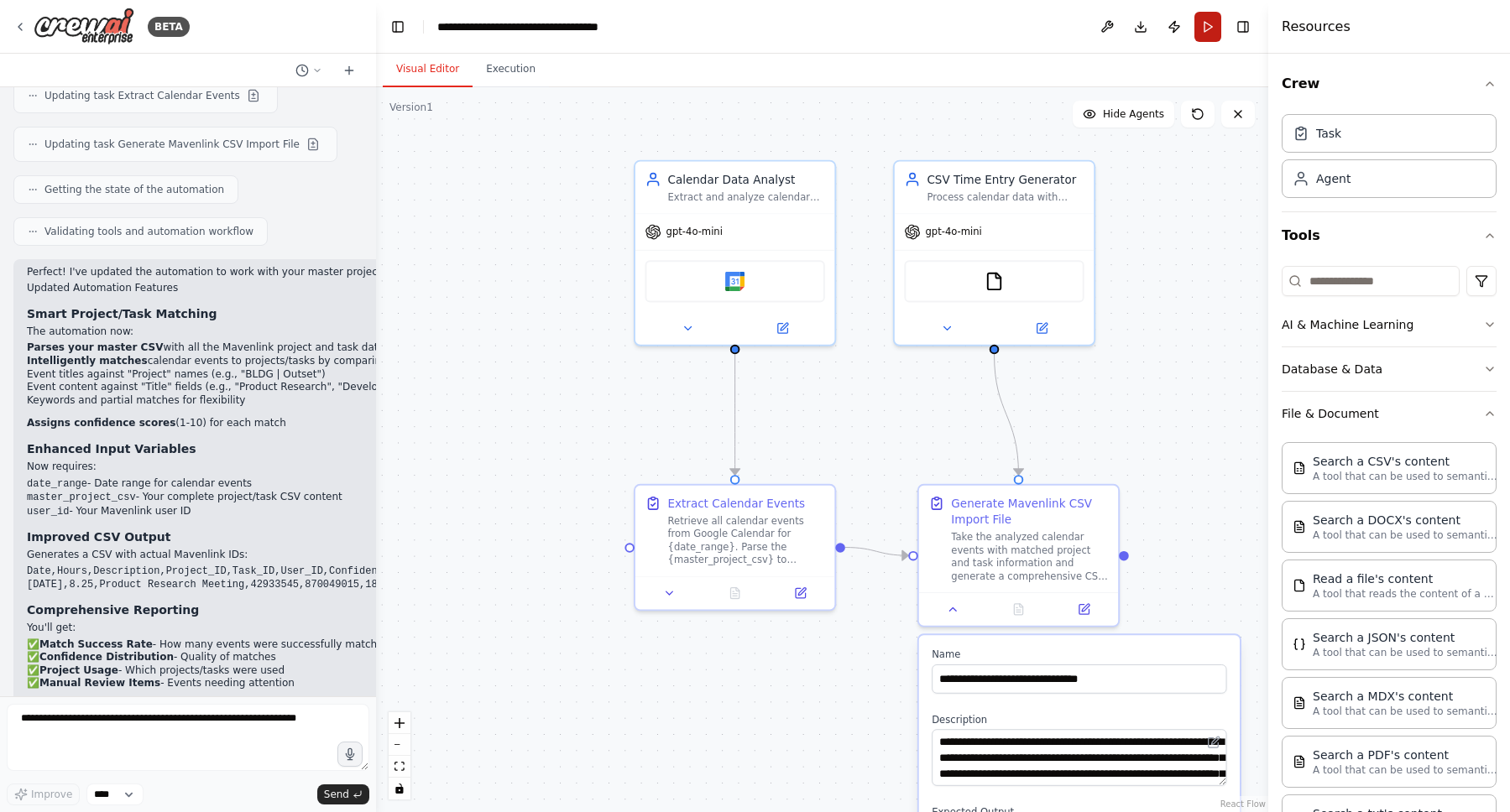
click at [1206, 30] on button "Run" at bounding box center [1208, 27] width 27 height 30
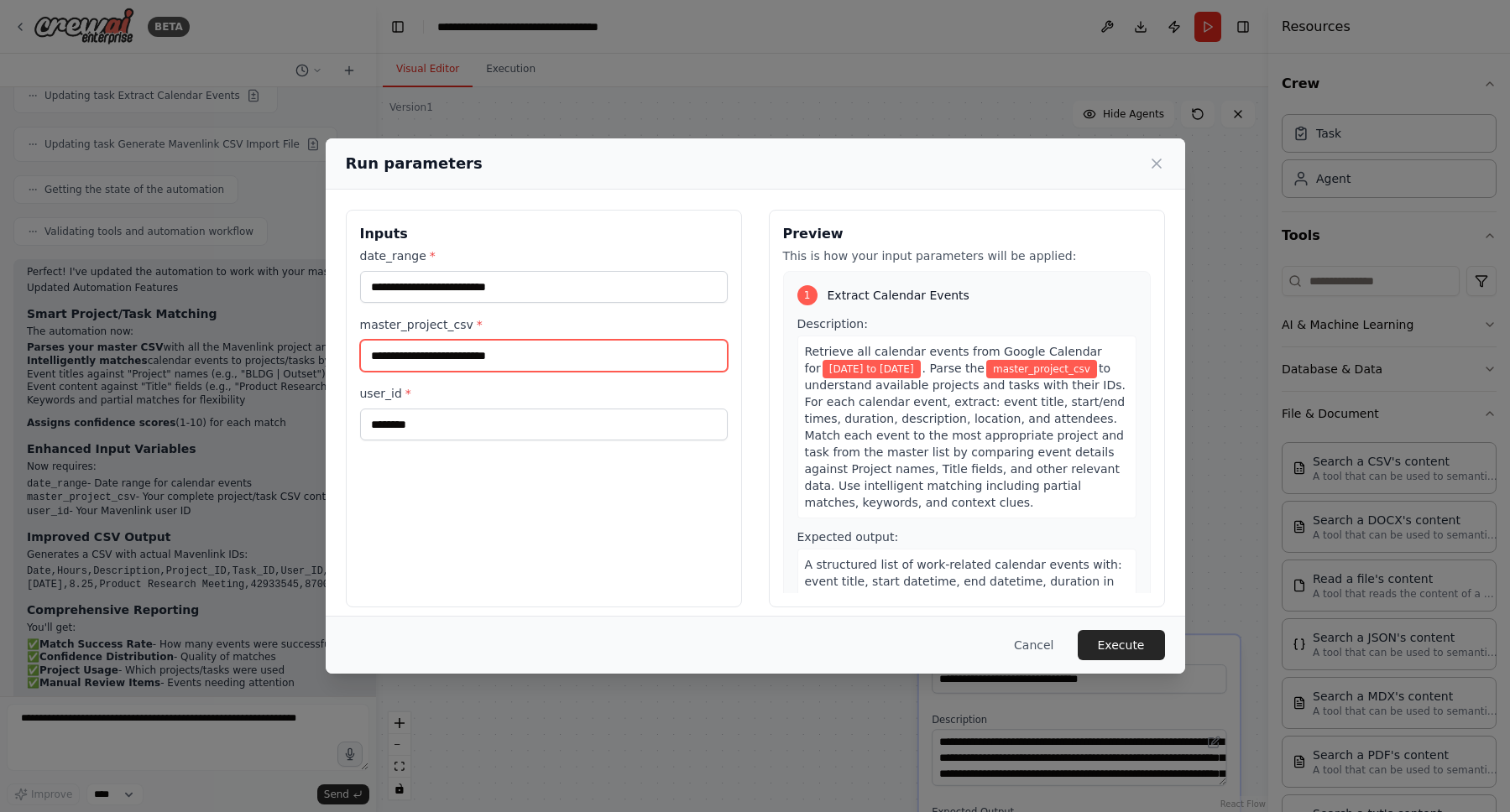
click at [461, 357] on input "master_project_csv *" at bounding box center [543, 356] width 367 height 32
paste input "**********"
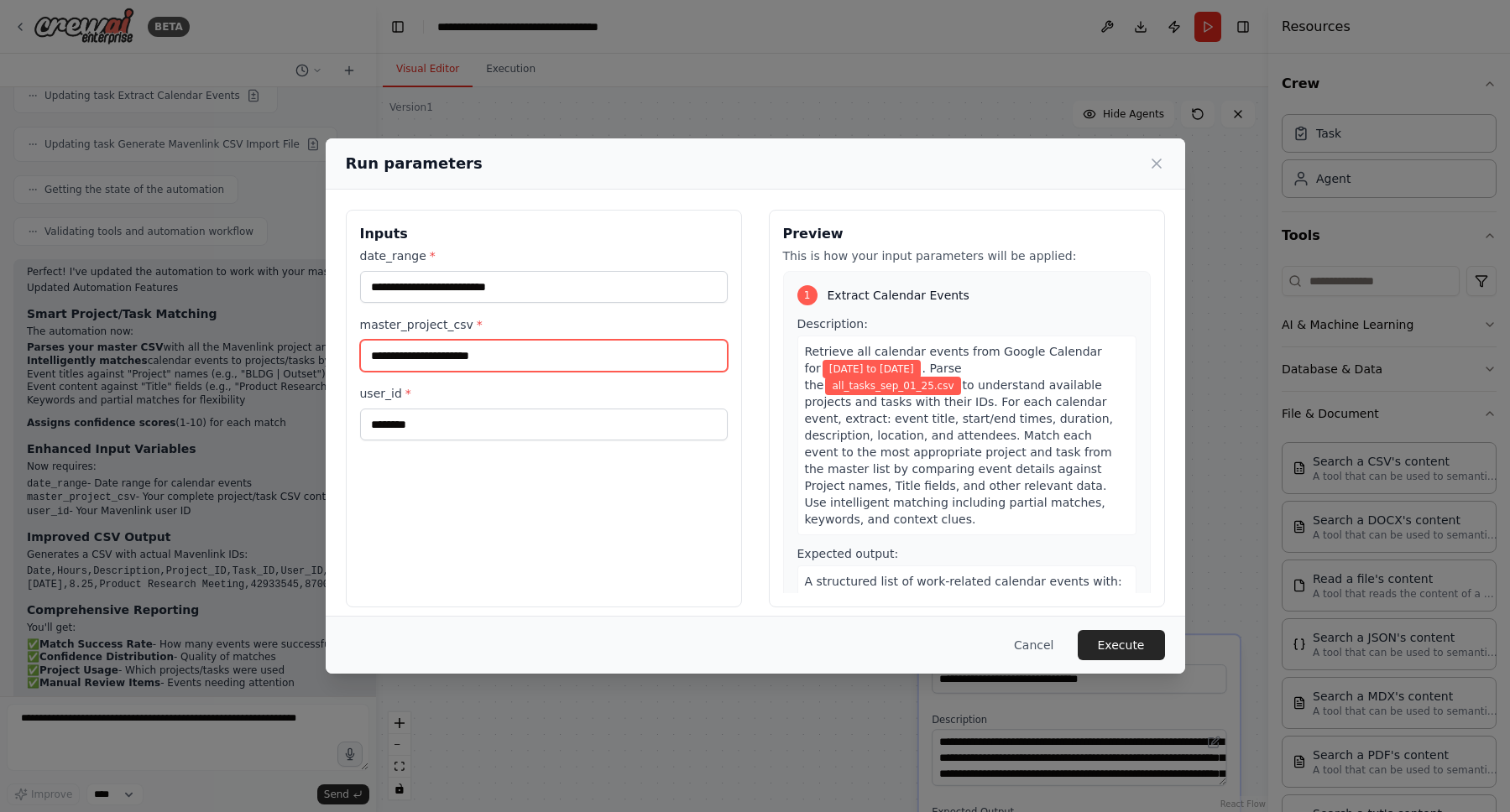
type input "**********"
click at [438, 375] on div "**********" at bounding box center [543, 344] width 367 height 193
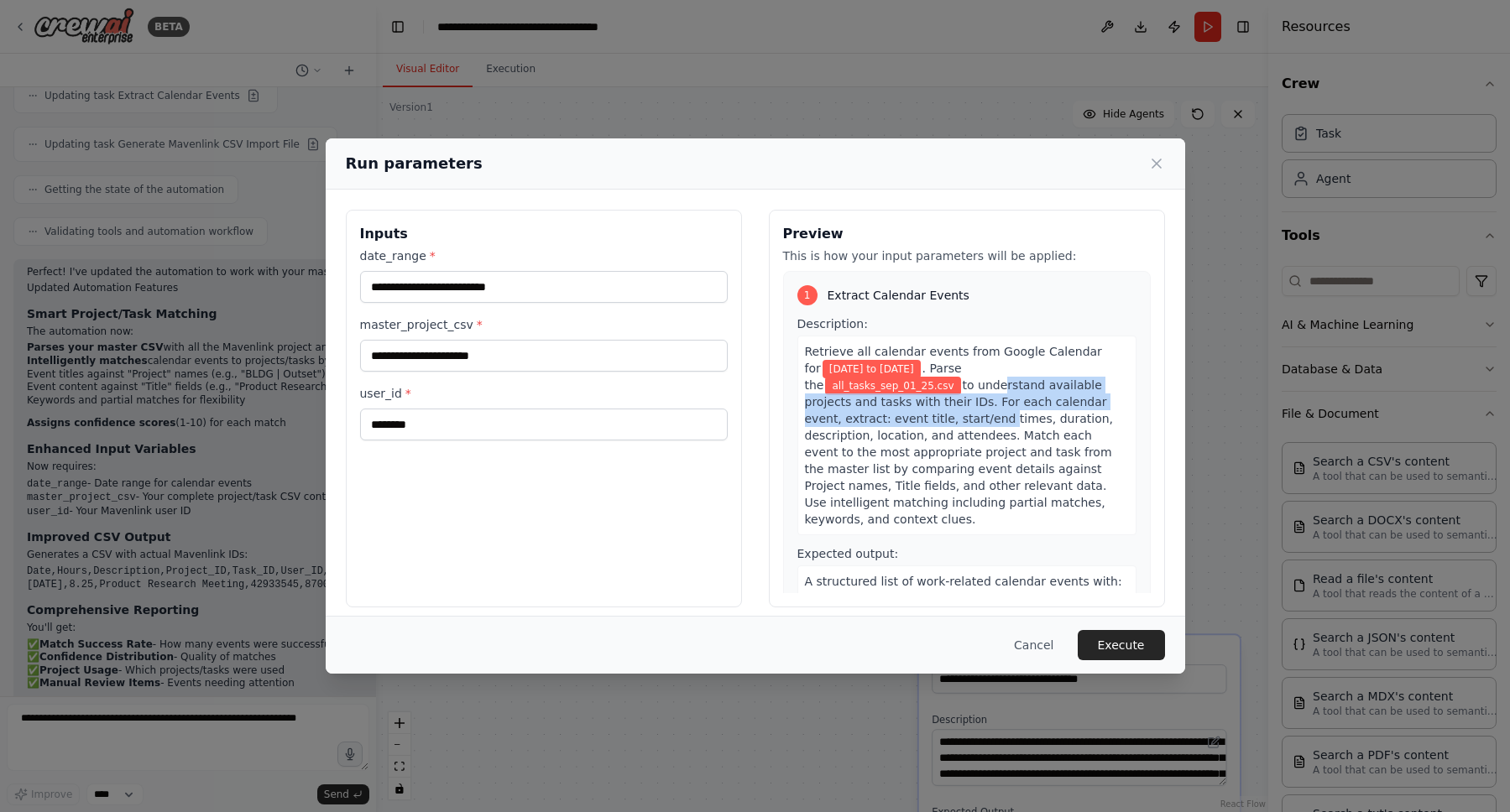
drag, startPoint x: 974, startPoint y: 382, endPoint x: 986, endPoint y: 421, distance: 40.8
click at [986, 421] on span "to understand available projects and tasks with their IDs. For each calendar ev…" at bounding box center [958, 452] width 309 height 148
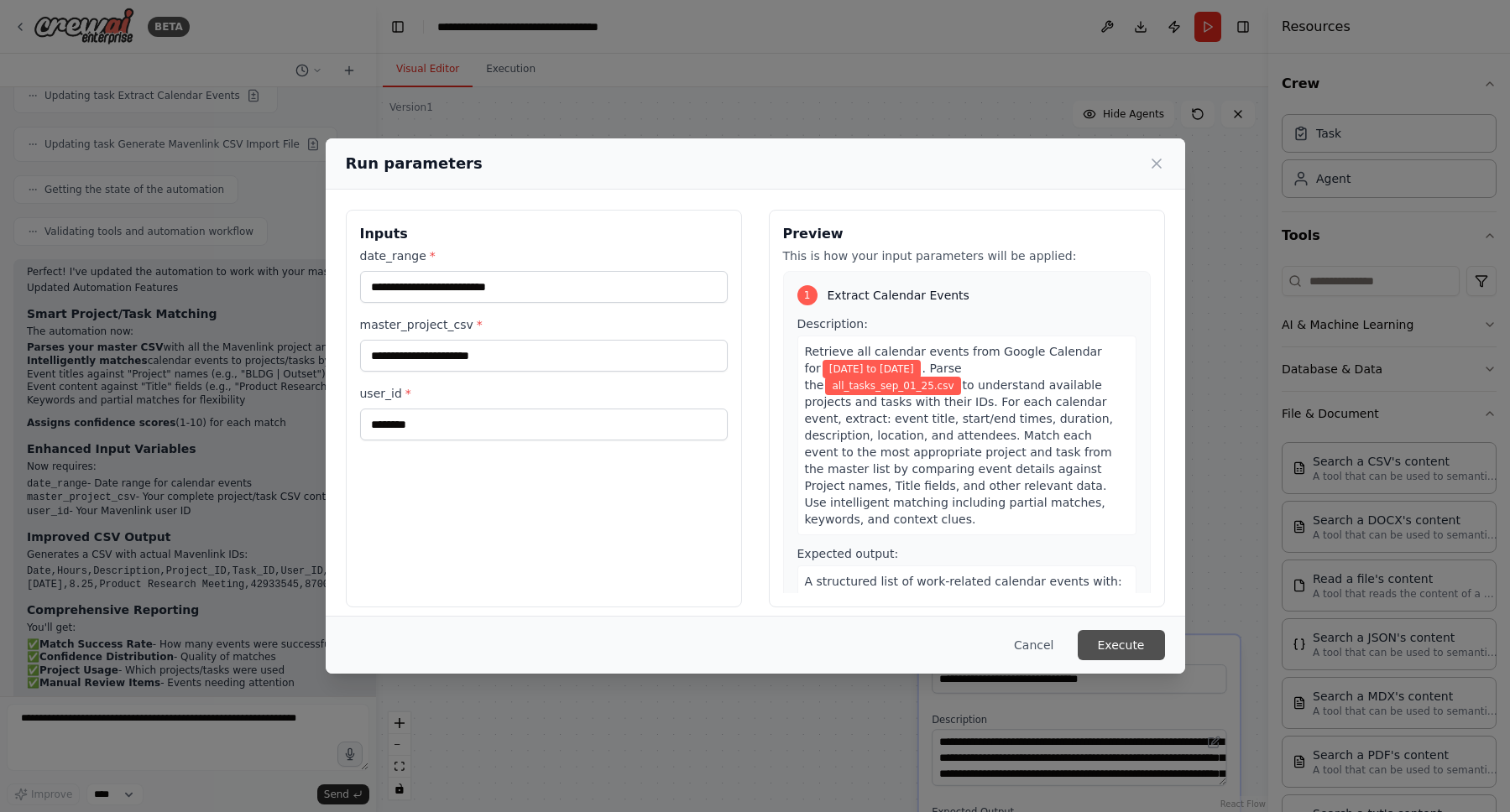
click at [1118, 640] on button "Execute" at bounding box center [1122, 646] width 87 height 30
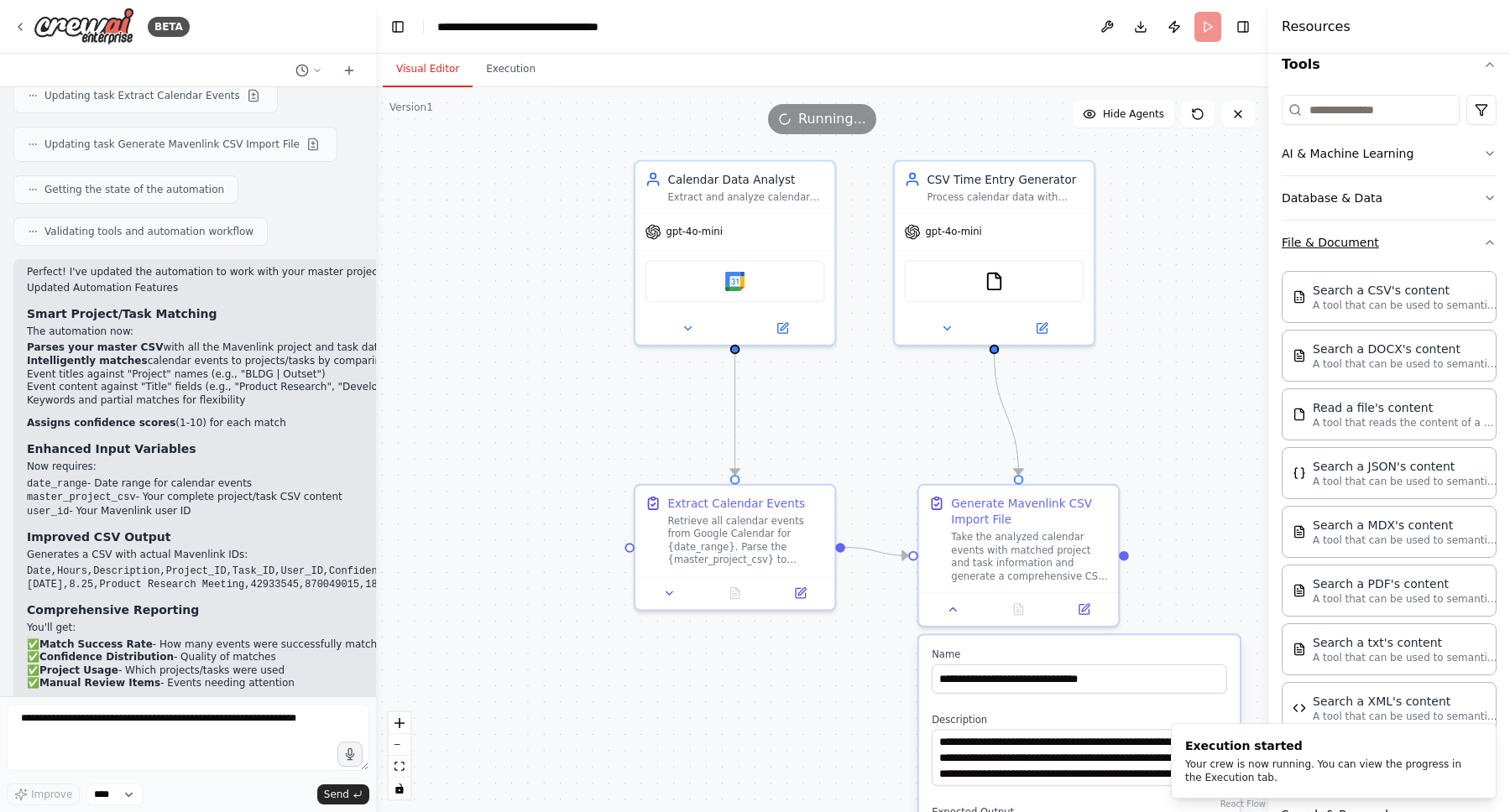
scroll to position [267, 0]
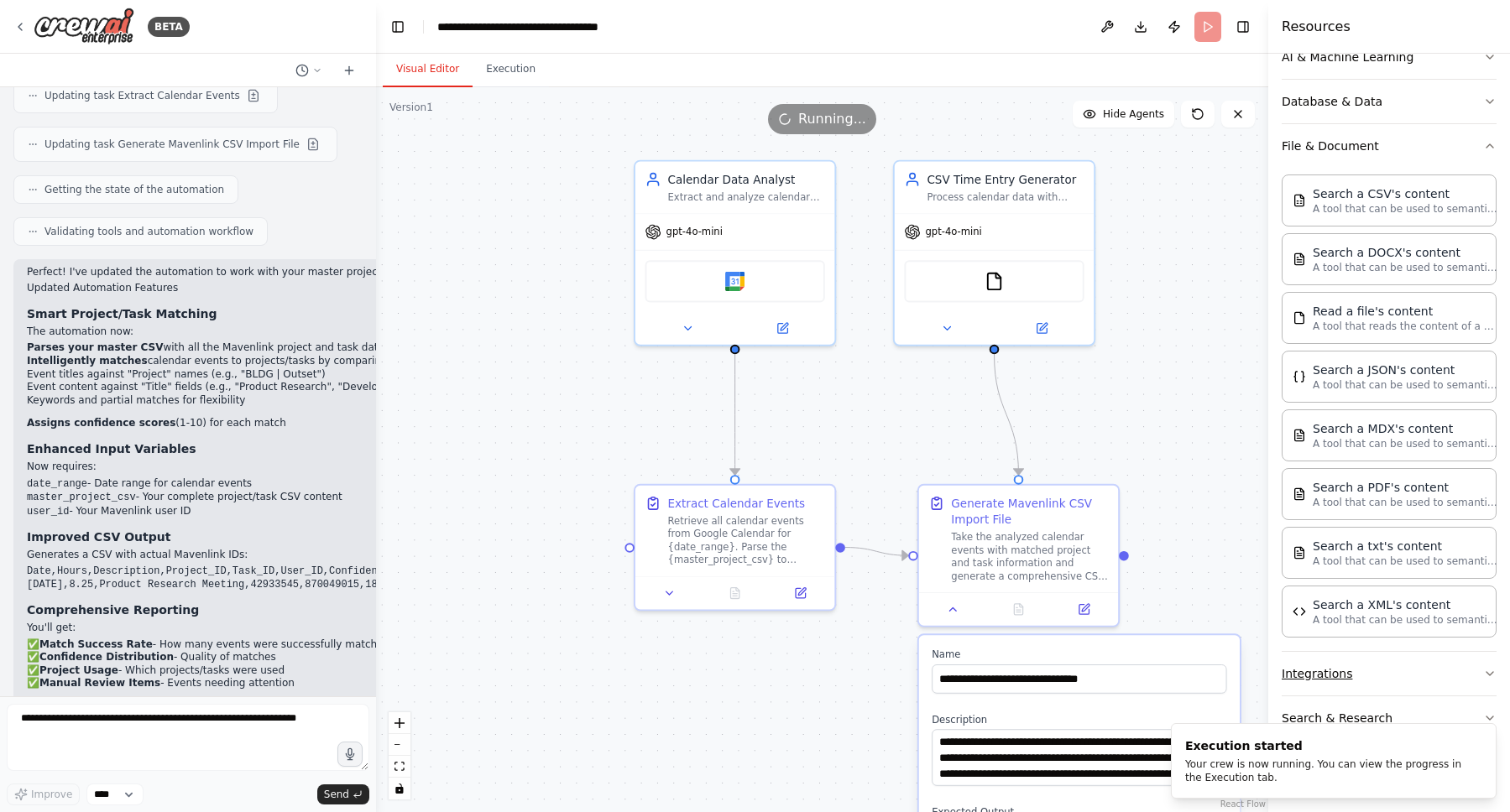
click at [1381, 687] on button "Integrations" at bounding box center [1389, 674] width 215 height 44
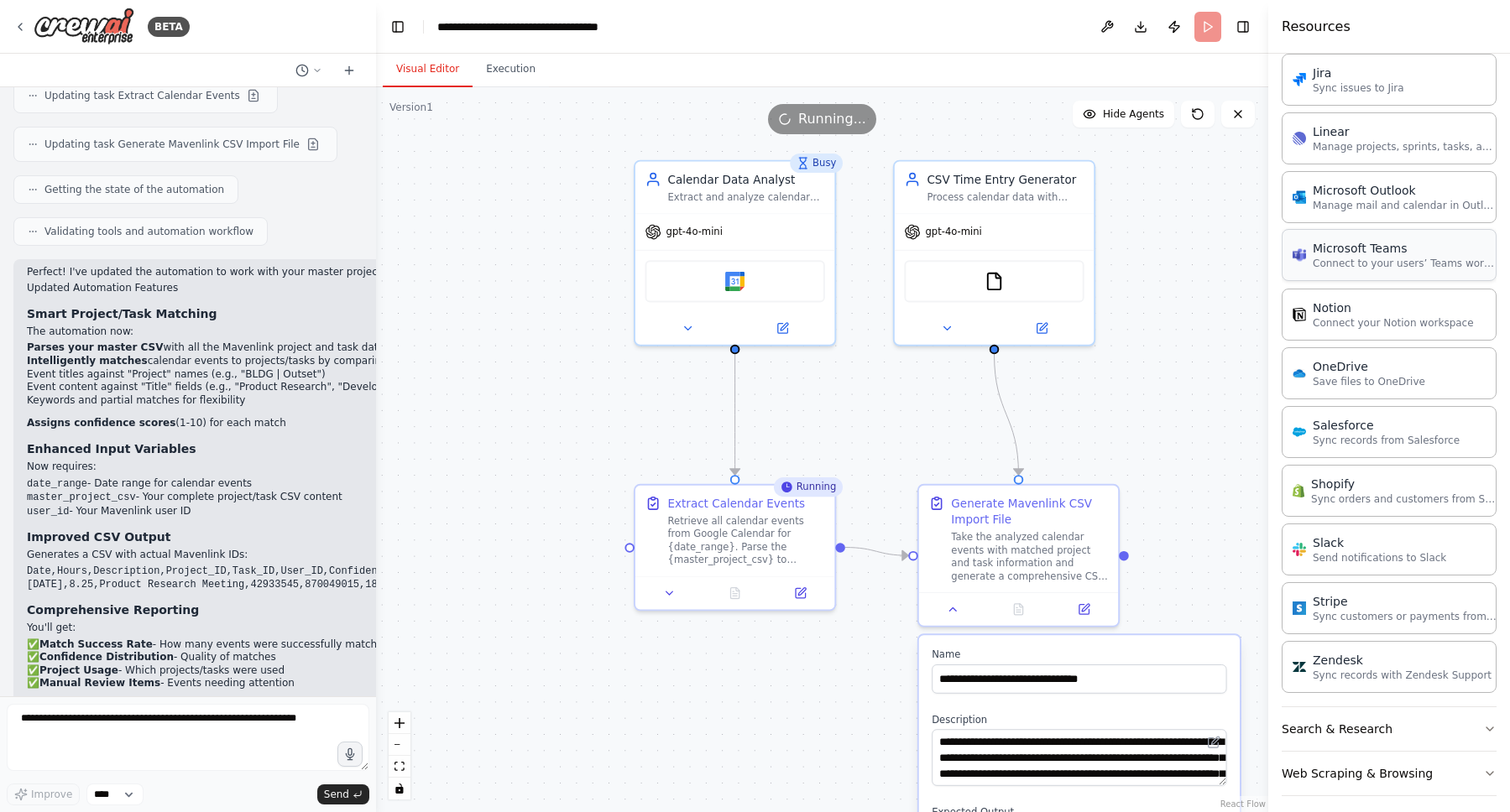
scroll to position [1515, 0]
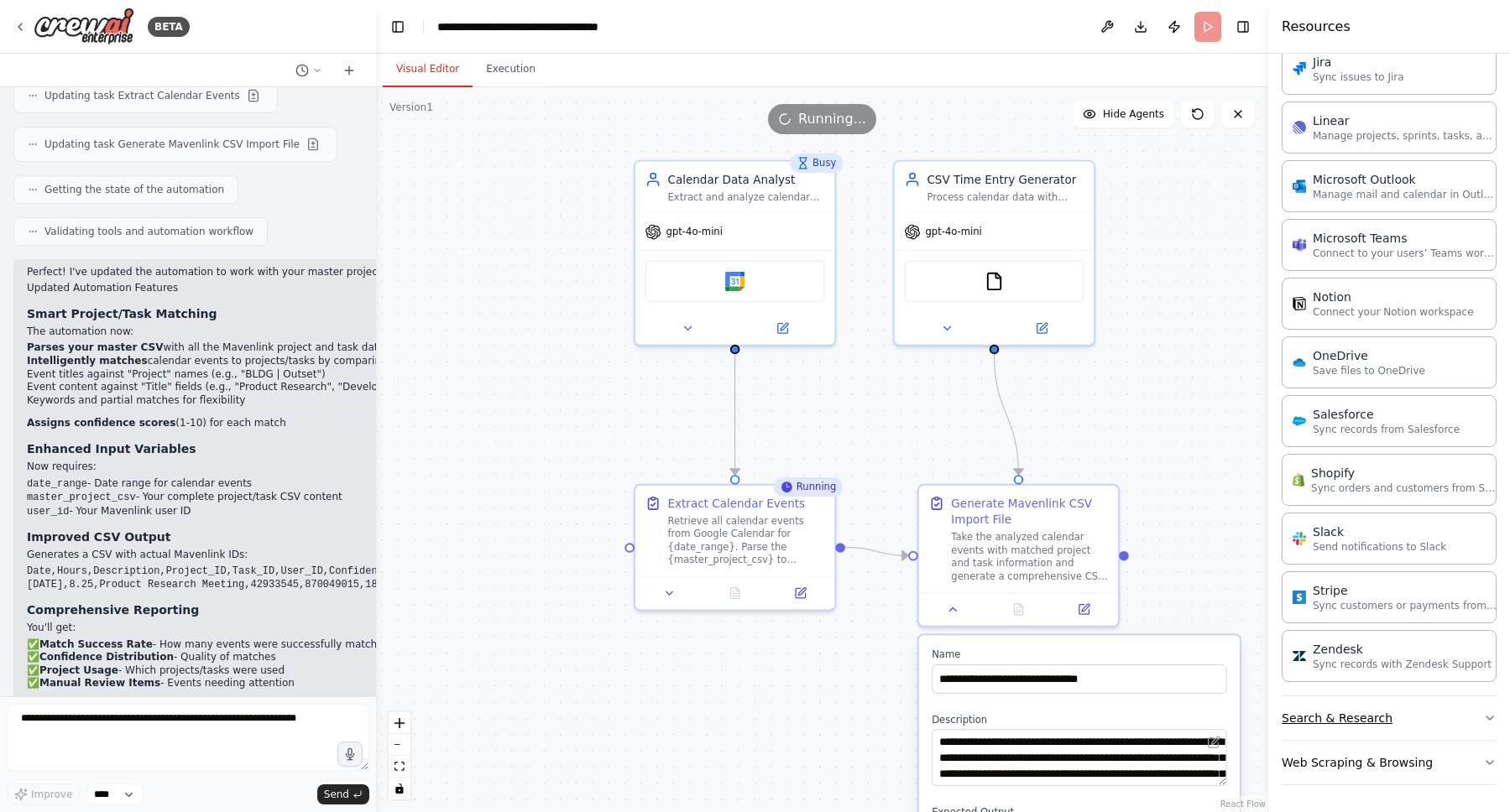
click at [1382, 725] on button "Search & Research" at bounding box center [1389, 719] width 215 height 44
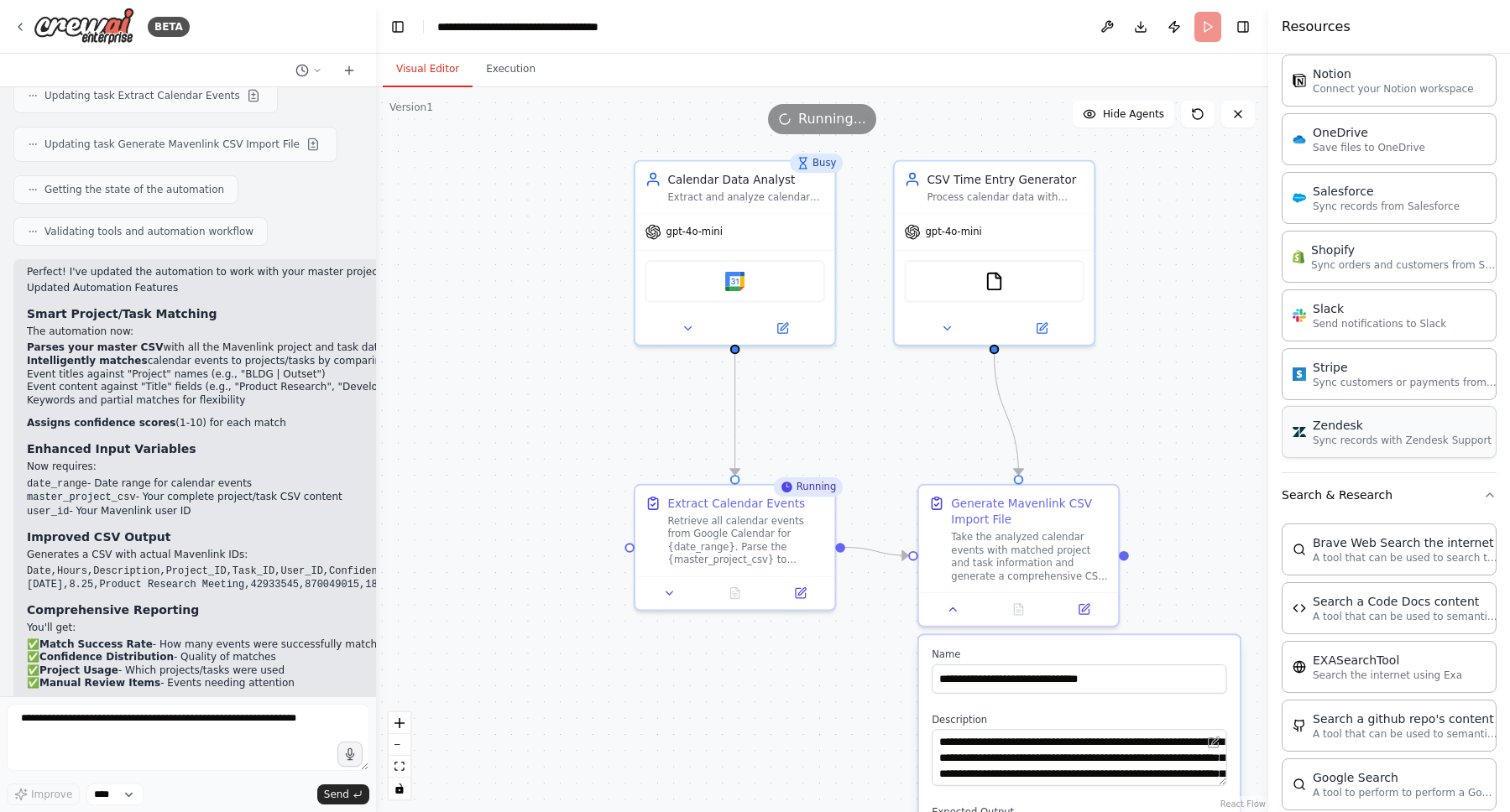
scroll to position [1814, 0]
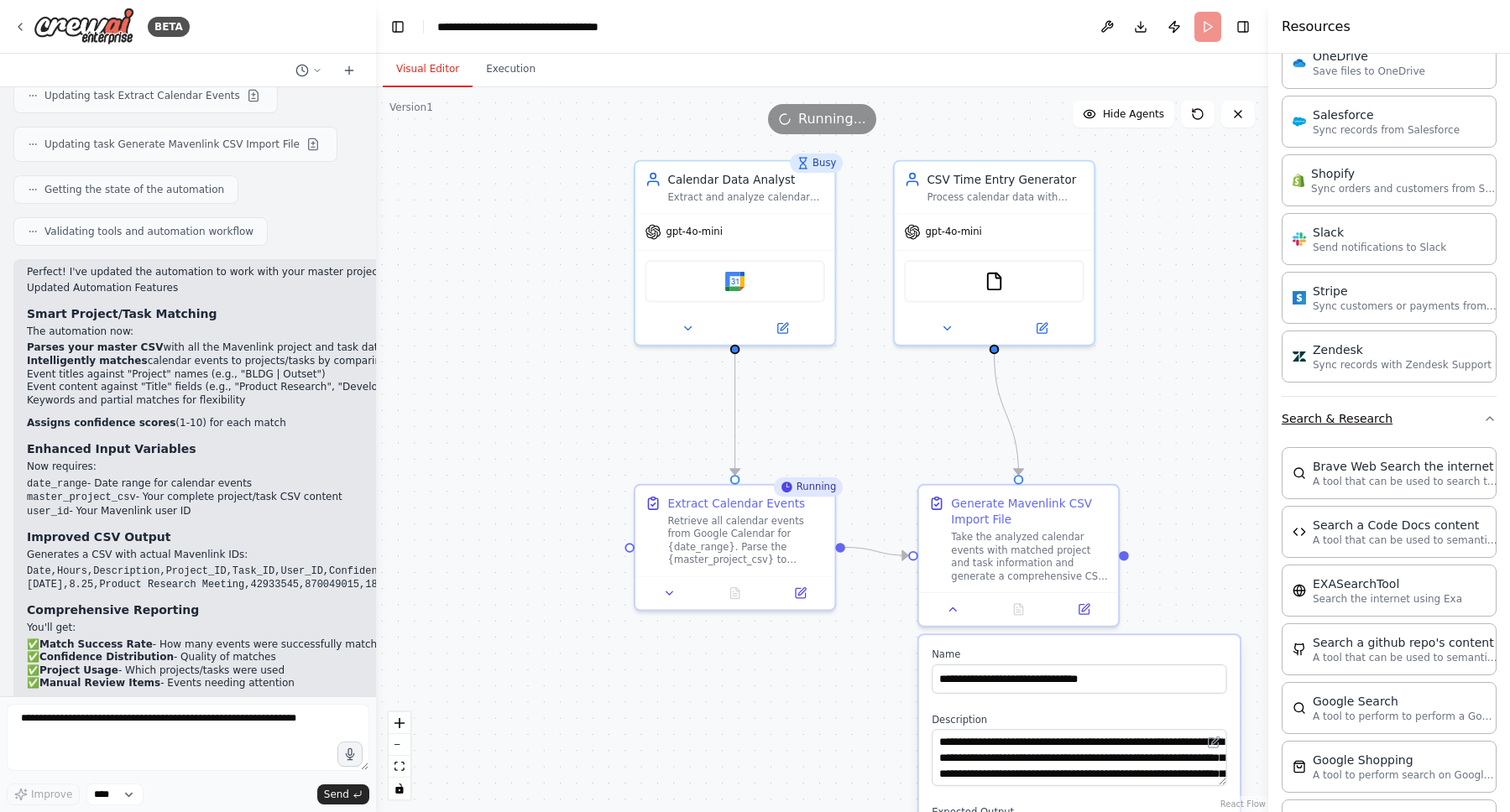
click at [1360, 417] on button "Search & Research" at bounding box center [1389, 419] width 215 height 44
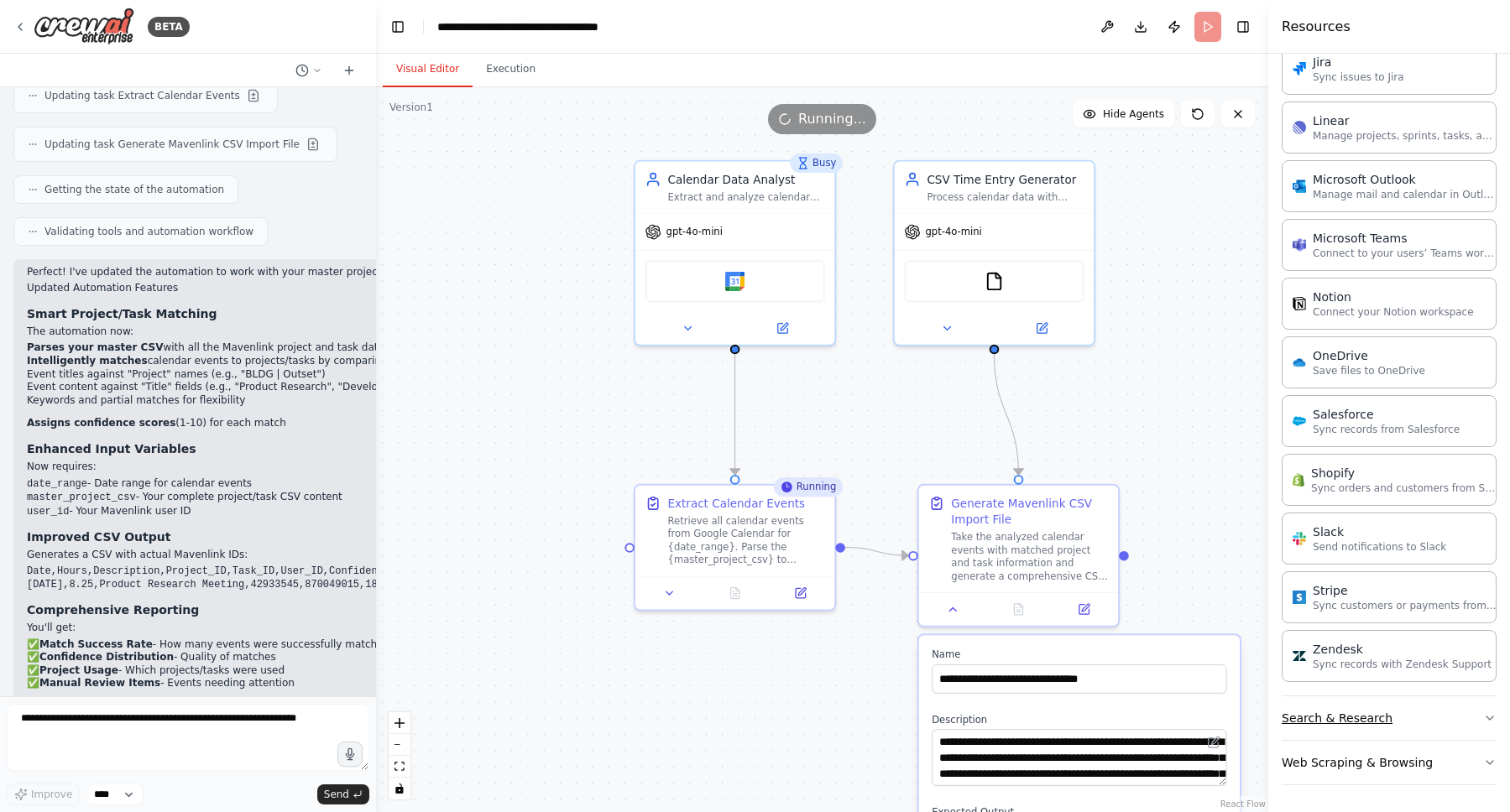
scroll to position [1515, 0]
click at [1393, 758] on button "Web Scraping & Browsing" at bounding box center [1389, 763] width 215 height 44
drag, startPoint x: 1395, startPoint y: 758, endPoint x: 1390, endPoint y: 718, distance: 40.3
click at [1395, 757] on button "Web Scraping & Browsing" at bounding box center [1389, 763] width 215 height 44
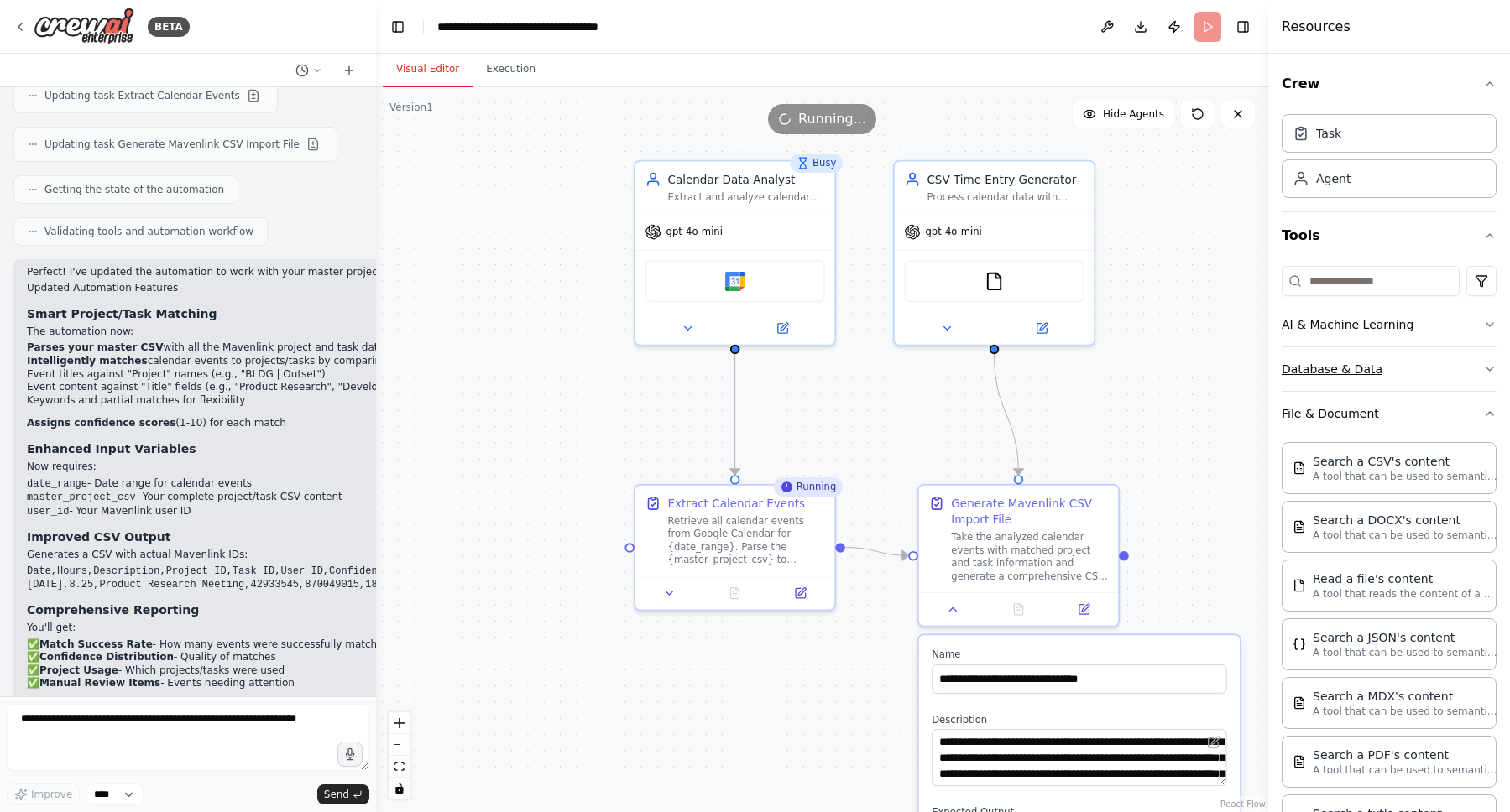
click at [1371, 367] on button "Database & Data" at bounding box center [1389, 369] width 215 height 44
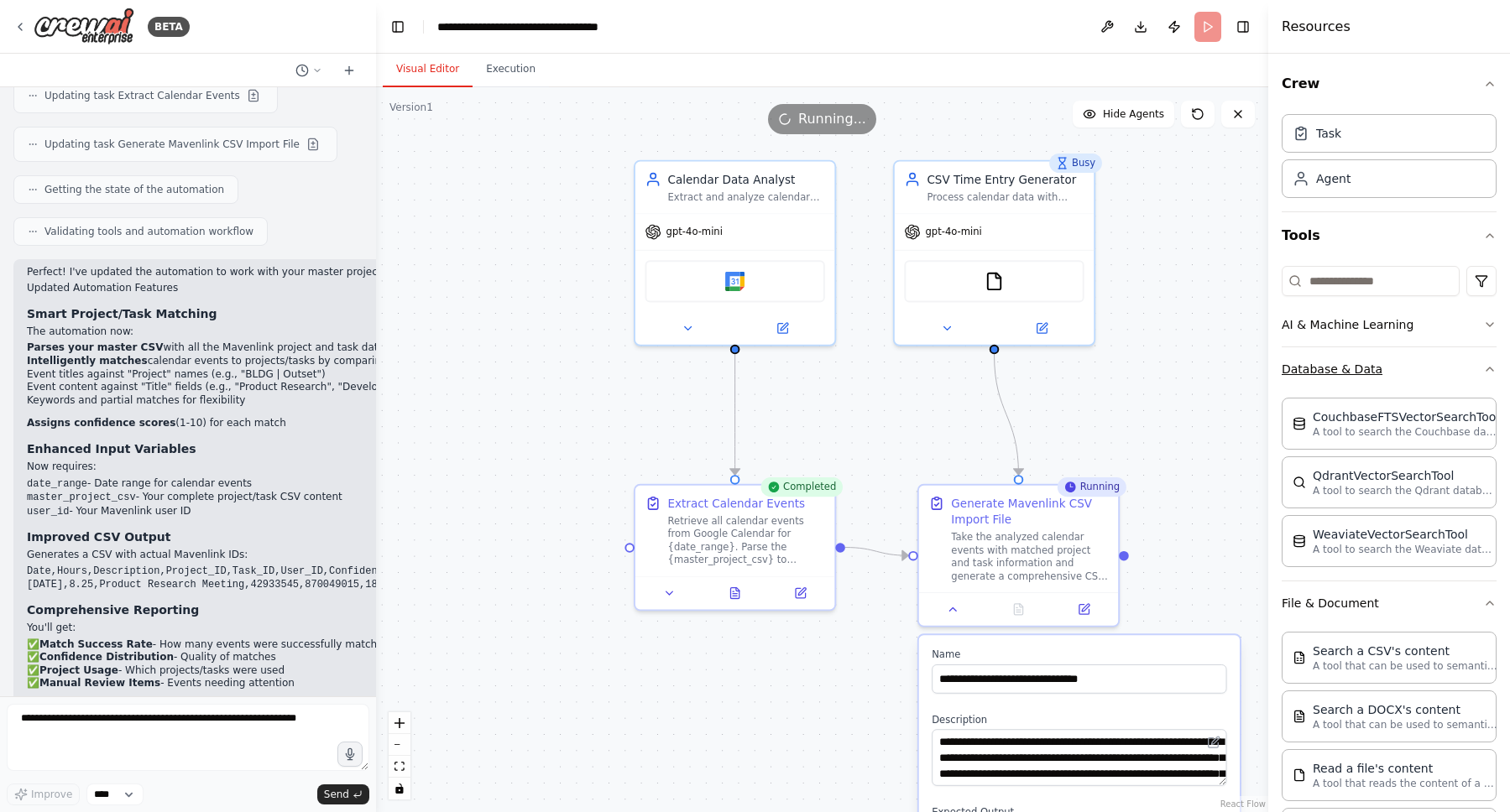
click at [1359, 377] on button "Database & Data" at bounding box center [1389, 369] width 215 height 44
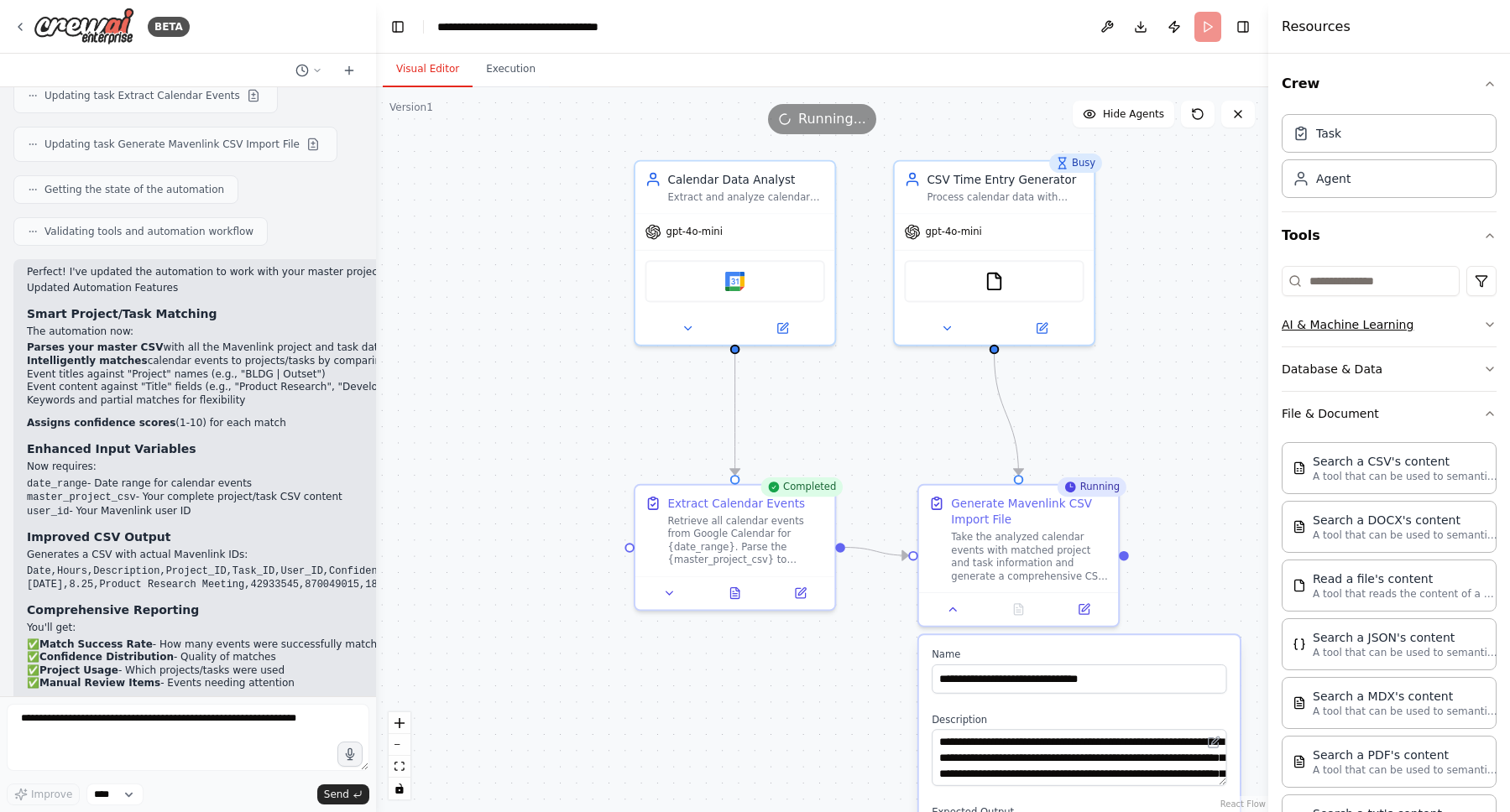
click at [1360, 324] on button "AI & Machine Learning" at bounding box center [1389, 324] width 215 height 44
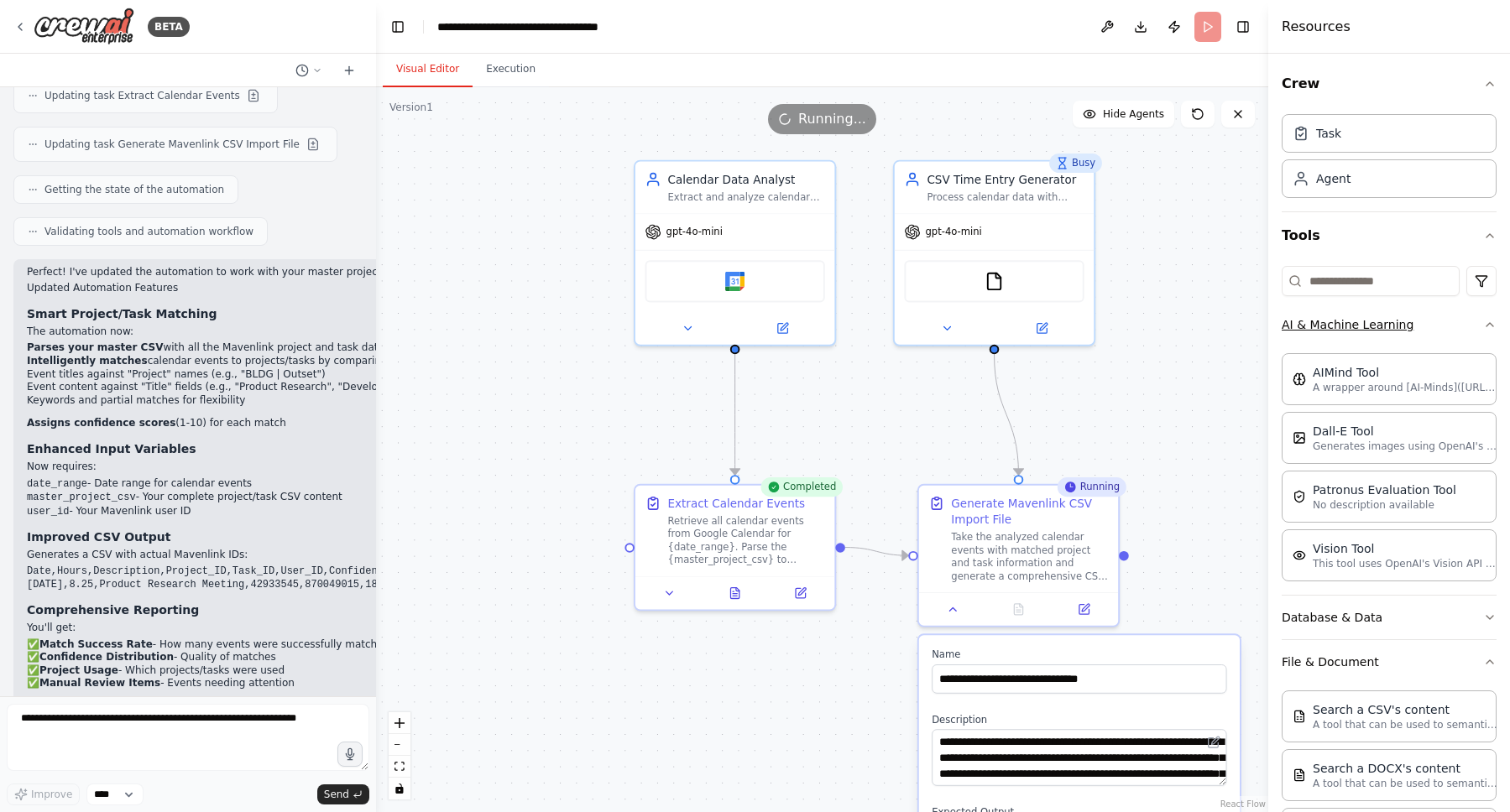
click at [1360, 324] on button "AI & Machine Learning" at bounding box center [1389, 324] width 215 height 44
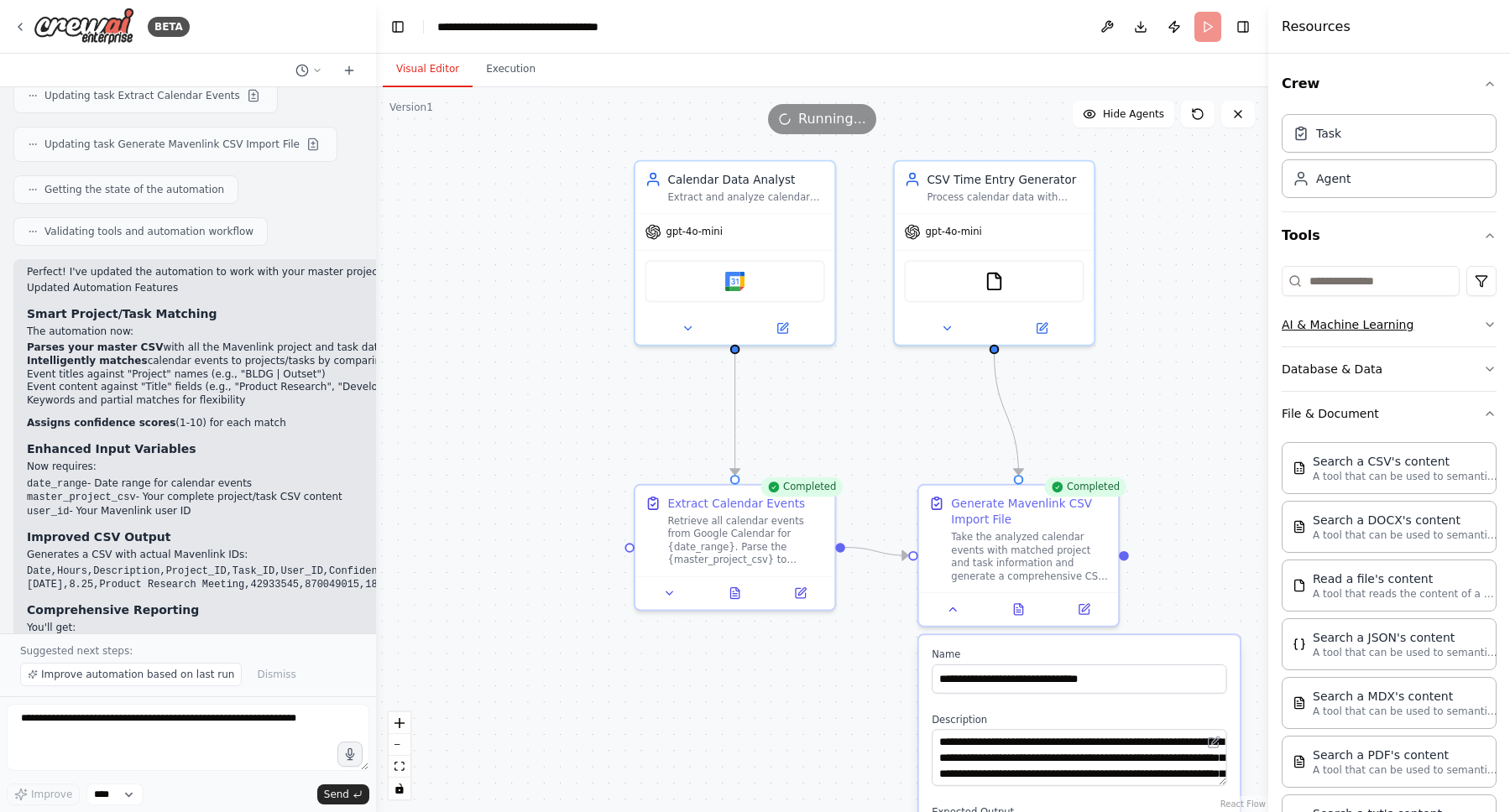
scroll to position [8880, 0]
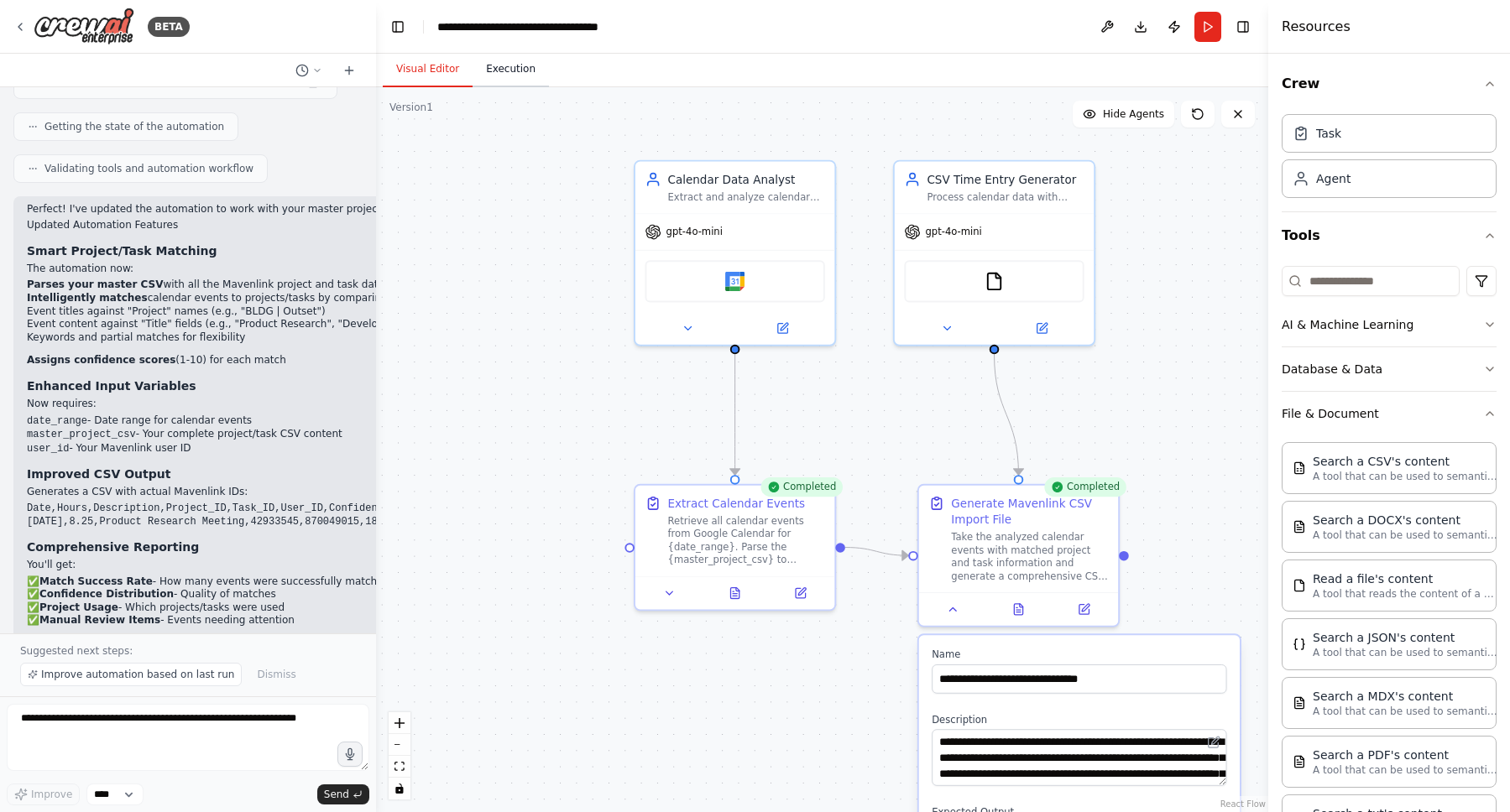
click at [516, 76] on button "Execution" at bounding box center [510, 70] width 77 height 35
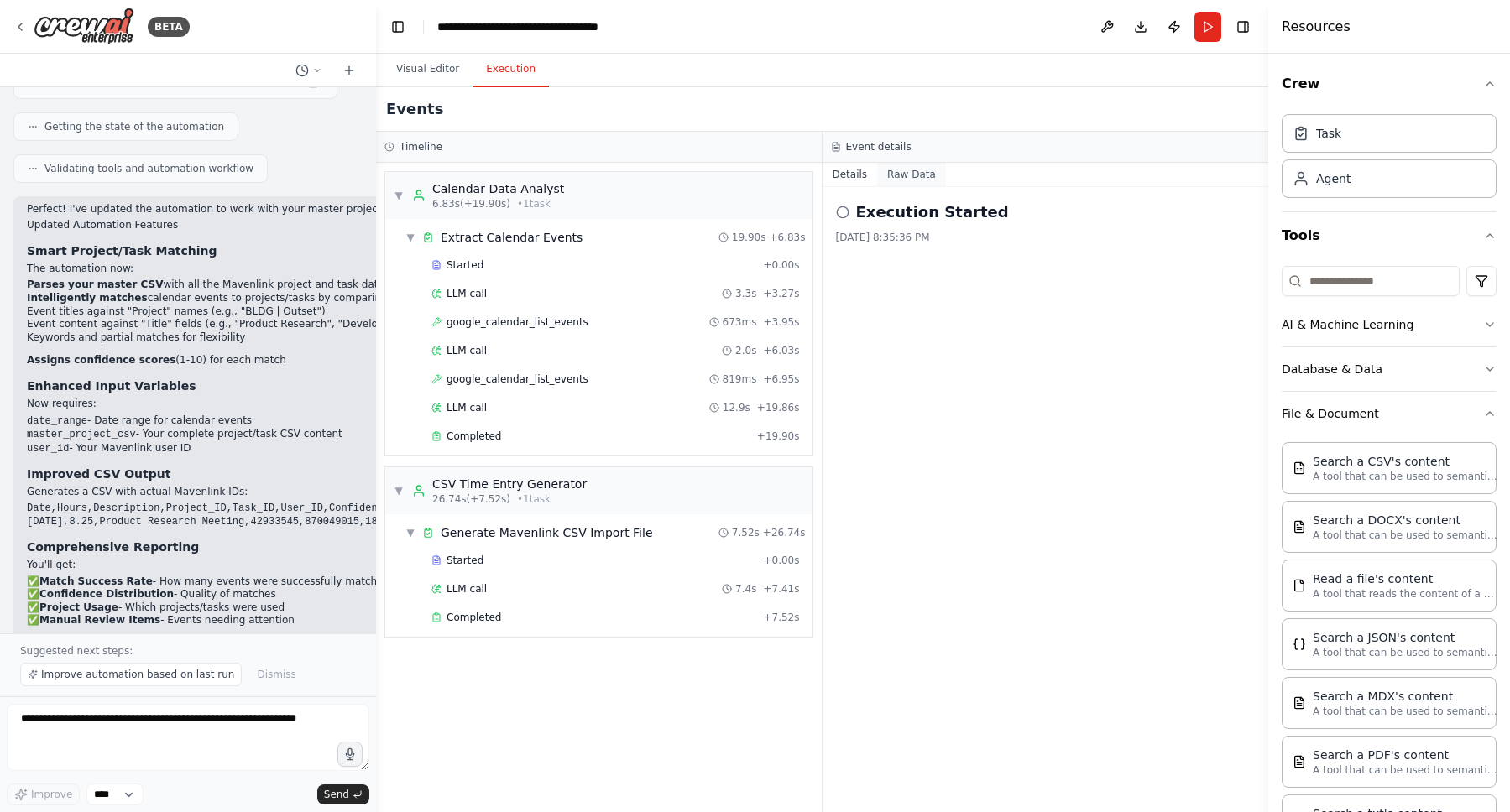
click at [883, 165] on button "Raw Data" at bounding box center [911, 175] width 69 height 24
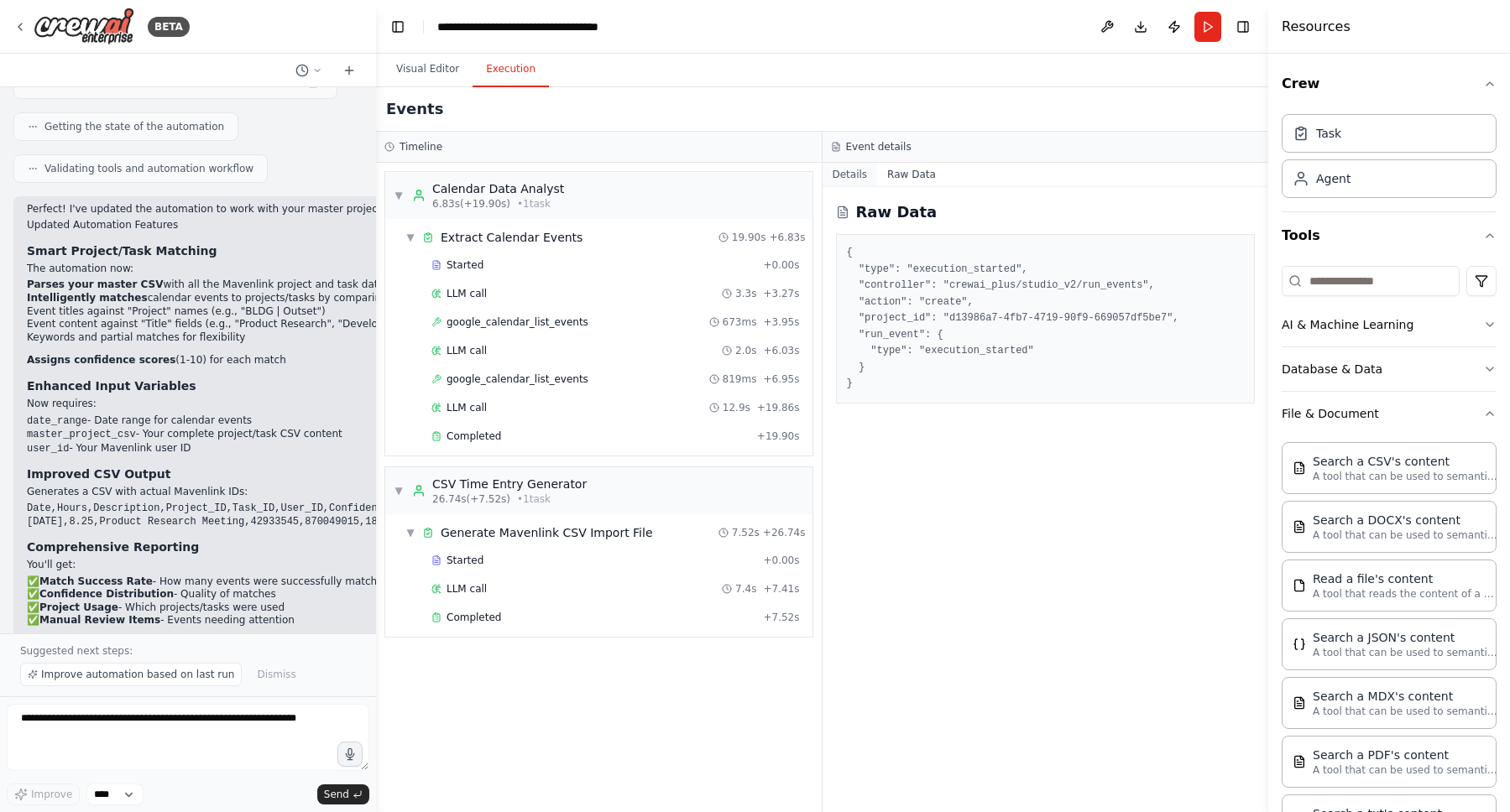
click at [850, 167] on button "Details" at bounding box center [850, 175] width 55 height 24
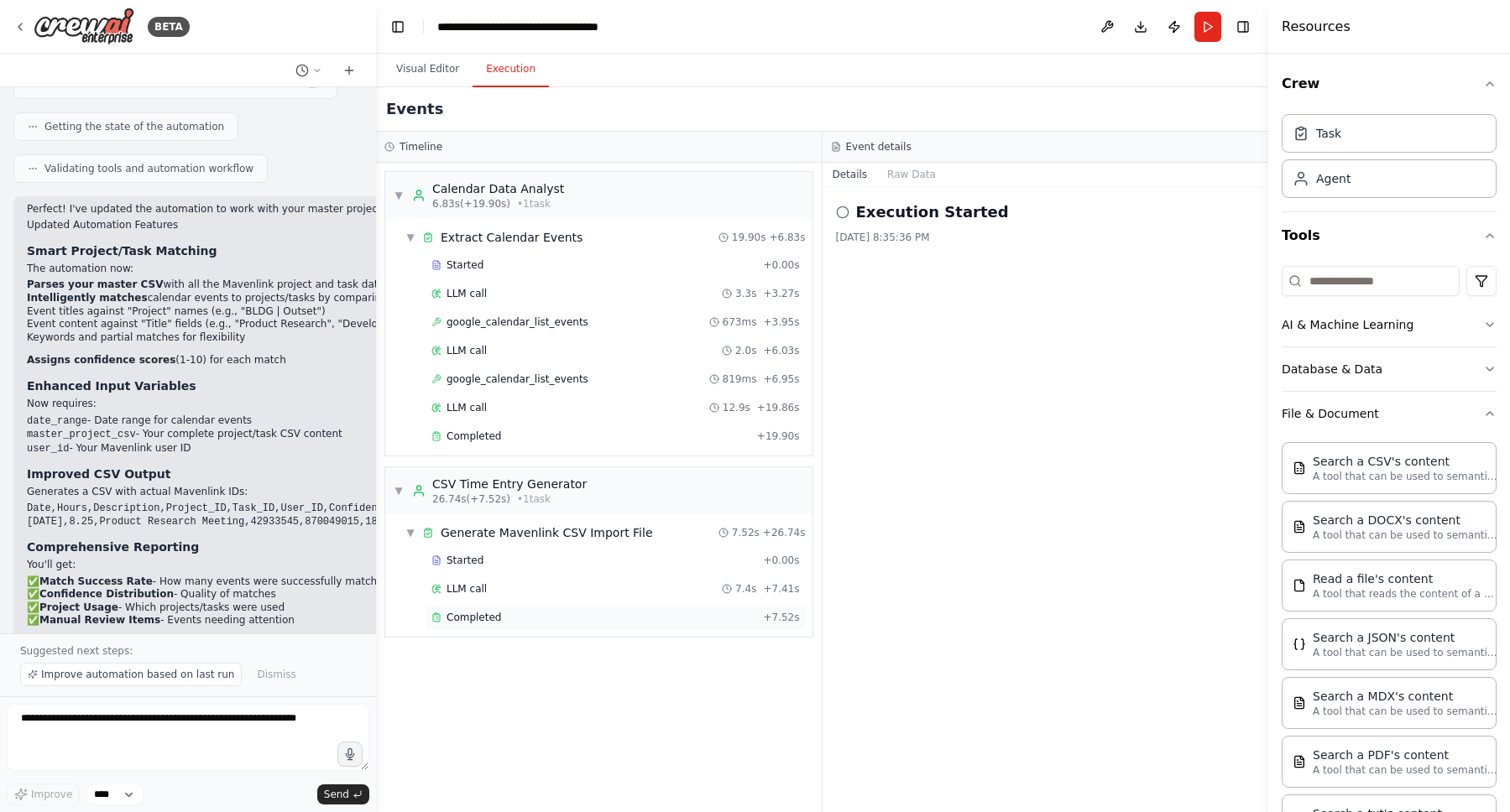
click at [579, 608] on div "Completed + 7.52s" at bounding box center [615, 618] width 380 height 25
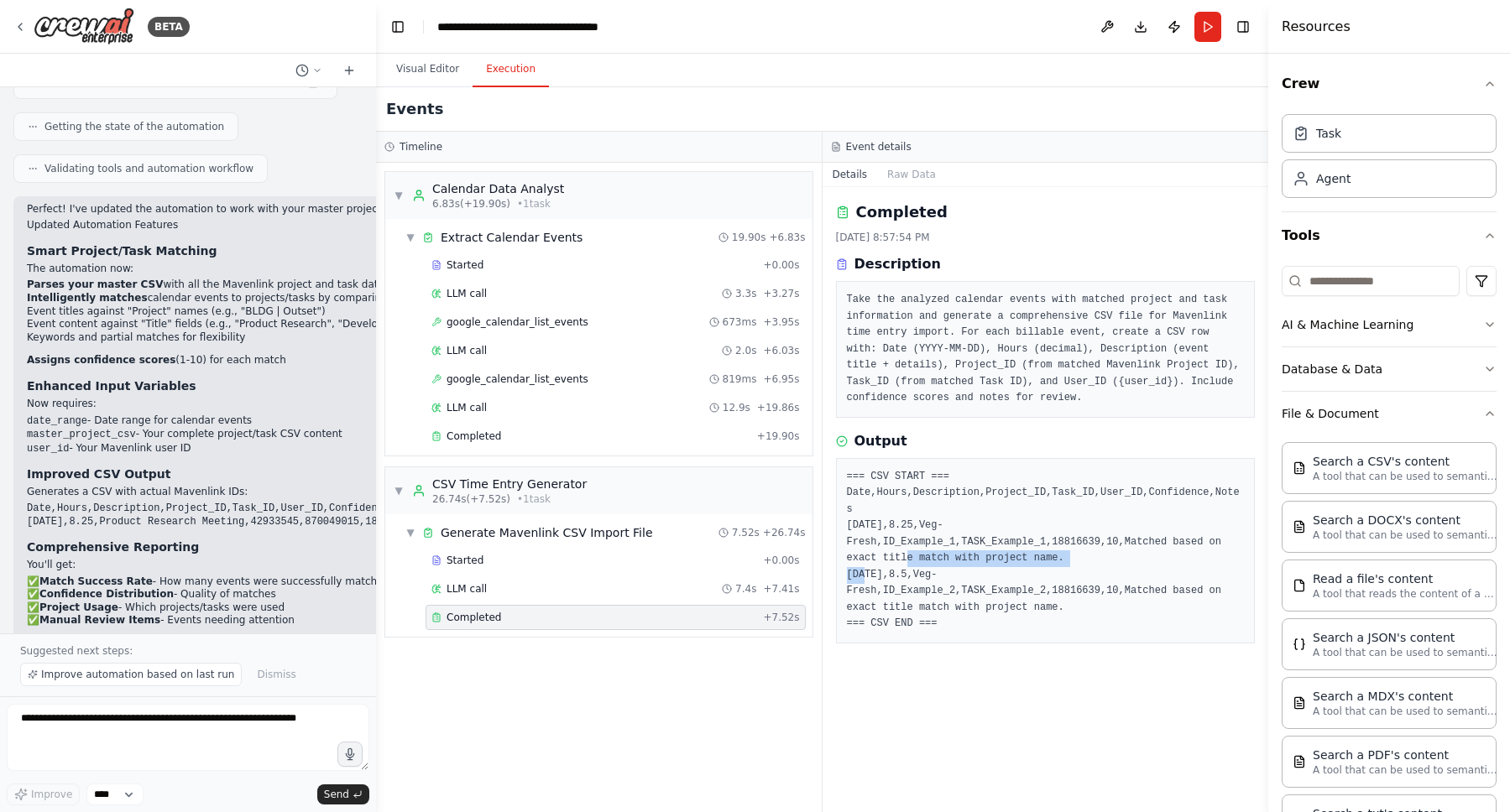
drag, startPoint x: 883, startPoint y: 561, endPoint x: 1084, endPoint y: 557, distance: 201.0
click at [1084, 557] on pre "=== CSV START === Date,Hours,Description,Project_ID,Task_ID,User_ID,Confidence,…" at bounding box center [1045, 551] width 398 height 164
click at [1001, 493] on pre "=== CSV START === Date,Hours,Description,Project_ID,Task_ID,User_ID,Confidence,…" at bounding box center [1045, 551] width 398 height 164
click at [1070, 493] on pre "=== CSV START === Date,Hours,Description,Project_ID,Task_ID,User_ID,Confidence,…" at bounding box center [1045, 551] width 398 height 164
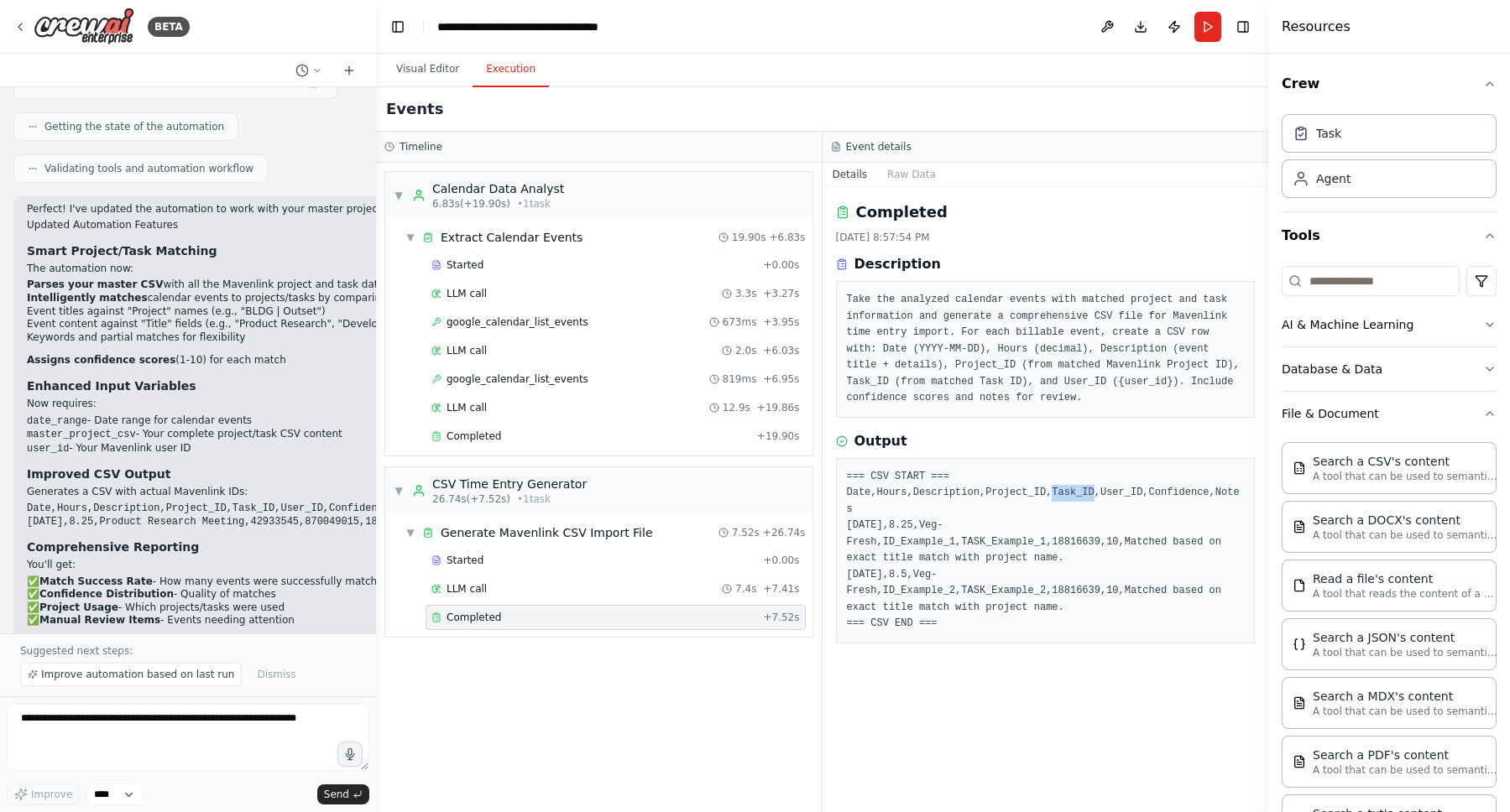
click at [1070, 493] on pre "=== CSV START === Date,Hours,Description,Project_ID,Task_ID,User_ID,Confidence,…" at bounding box center [1045, 551] width 398 height 164
click at [1131, 490] on pre "=== CSV START === Date,Hours,Description,Project_ID,Task_ID,User_ID,Confidence,…" at bounding box center [1045, 551] width 398 height 164
click at [1363, 374] on button "Database & Data" at bounding box center [1389, 369] width 215 height 44
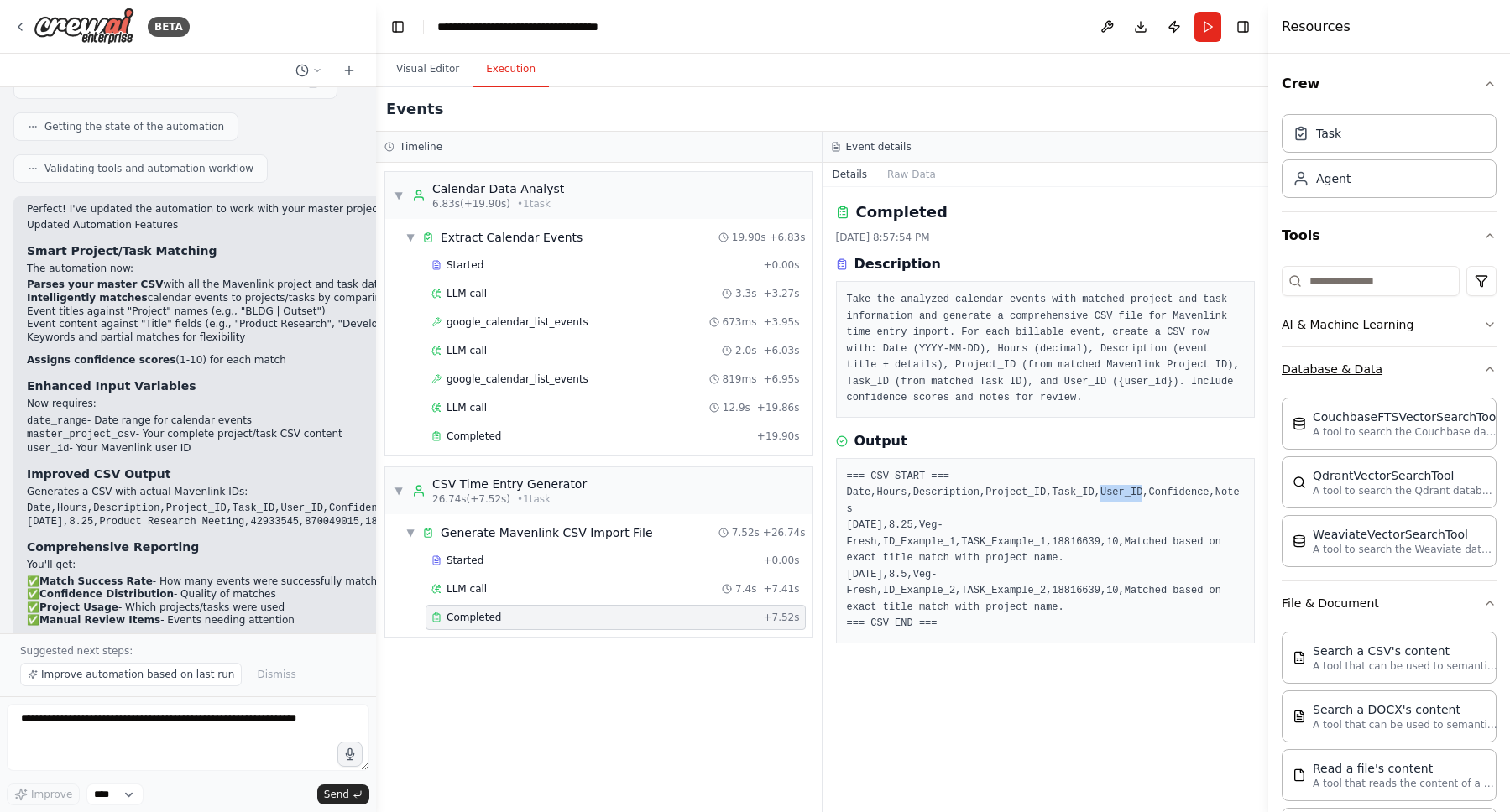
click at [1363, 374] on button "Database & Data" at bounding box center [1389, 369] width 215 height 44
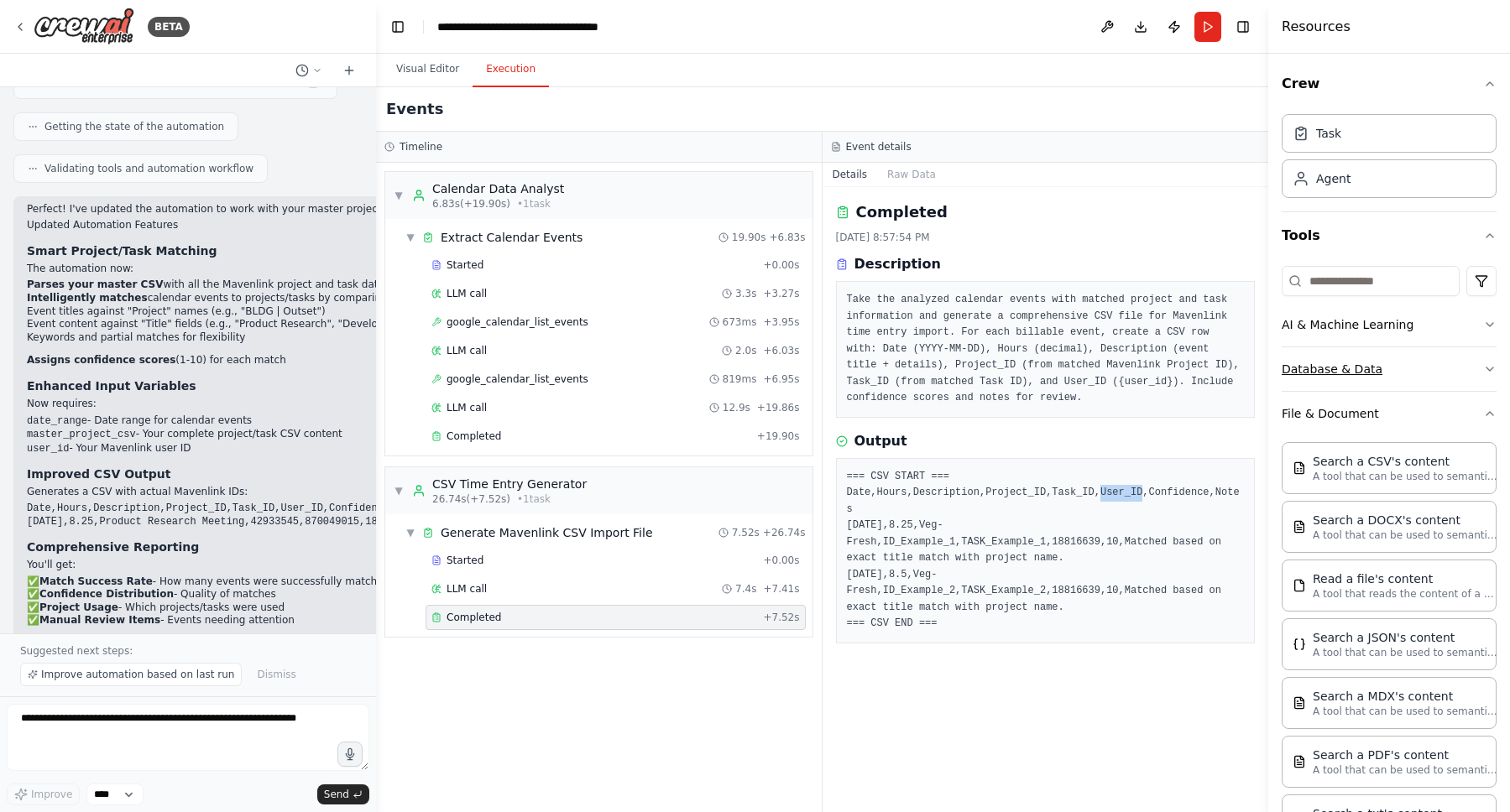
click at [1354, 361] on button "Database & Data" at bounding box center [1389, 369] width 215 height 44
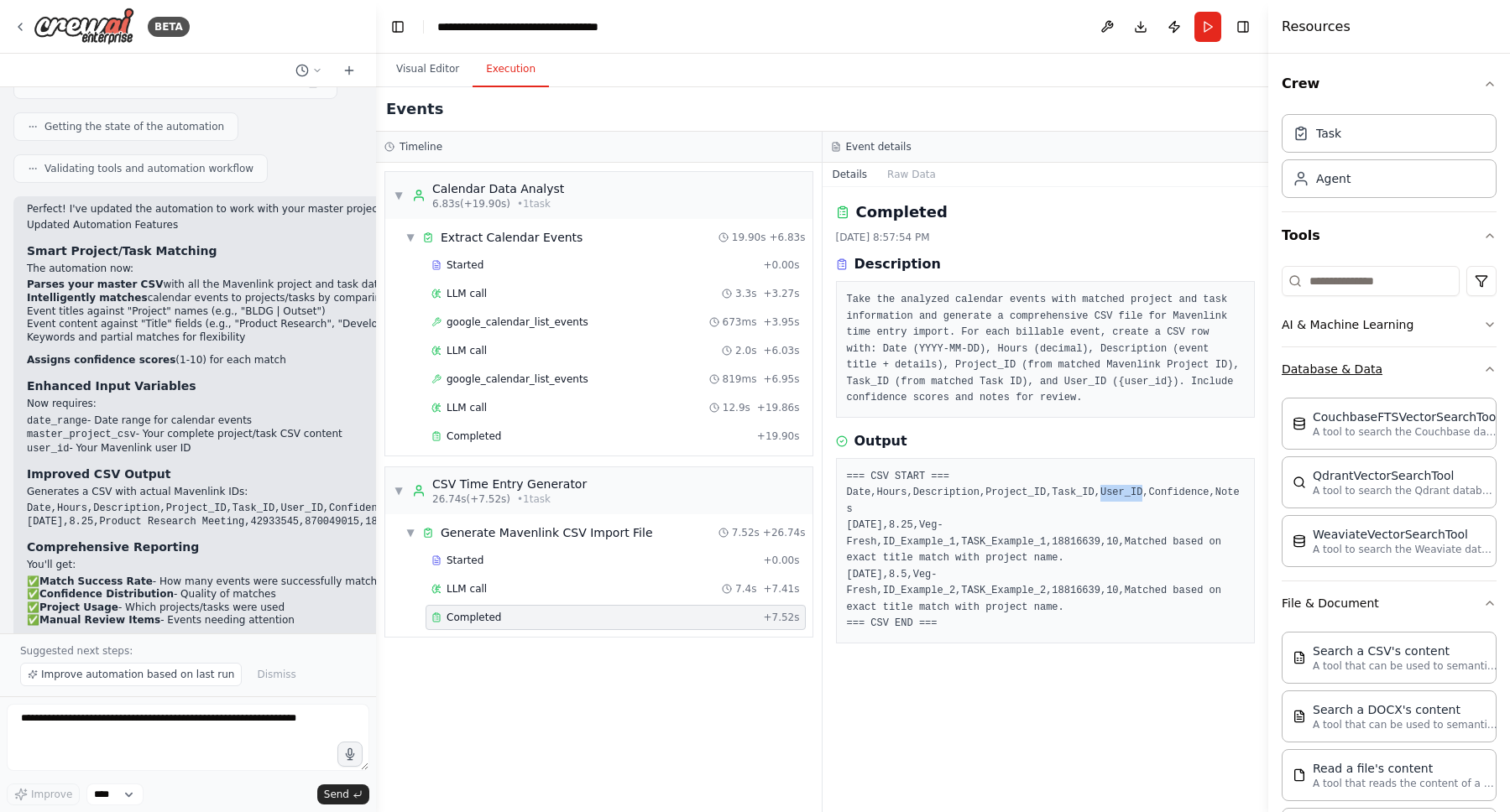
click at [1354, 361] on button "Database & Data" at bounding box center [1389, 369] width 215 height 44
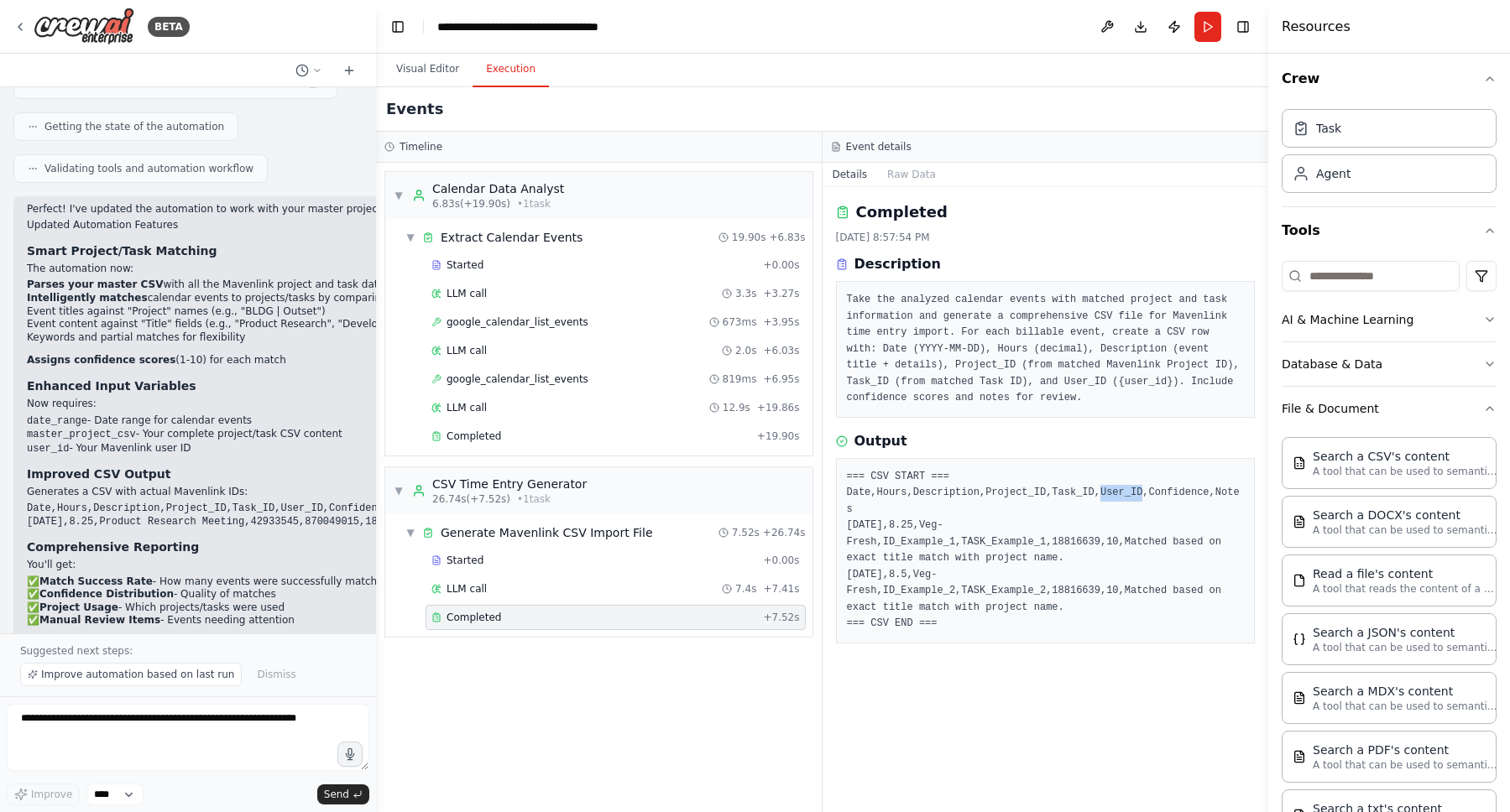
scroll to position [0, 0]
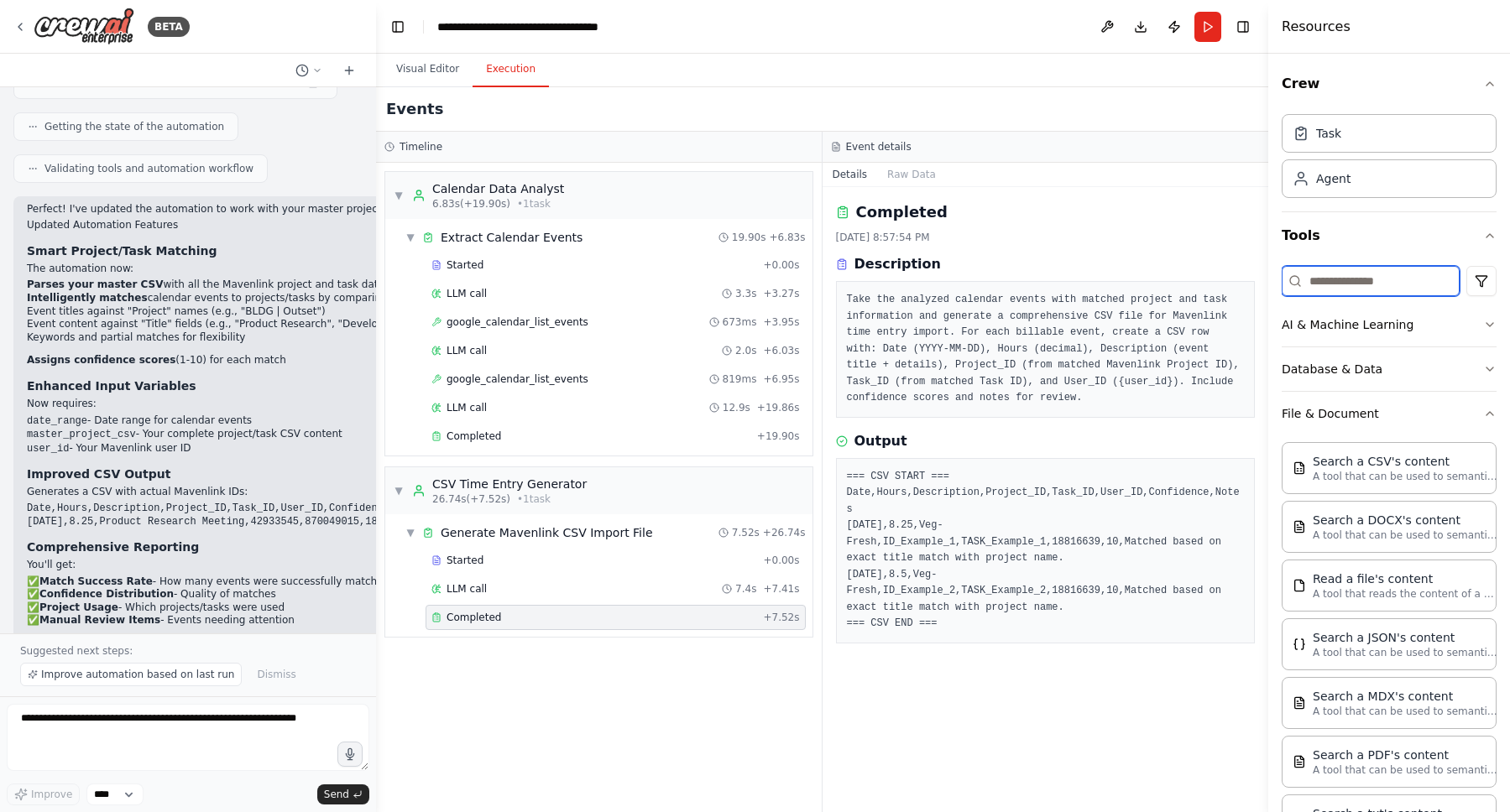
click at [1365, 276] on input at bounding box center [1370, 281] width 178 height 30
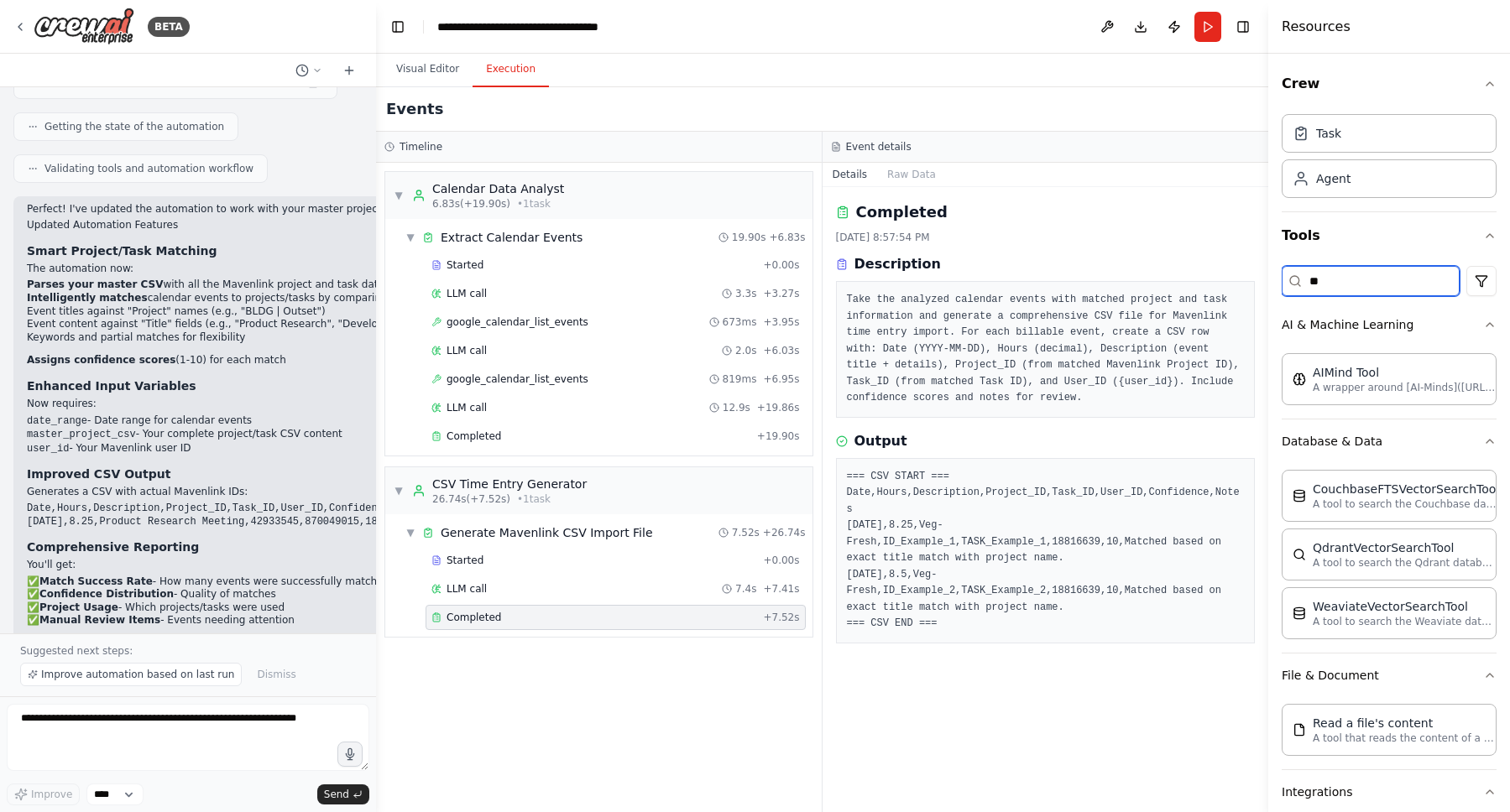
type input "*"
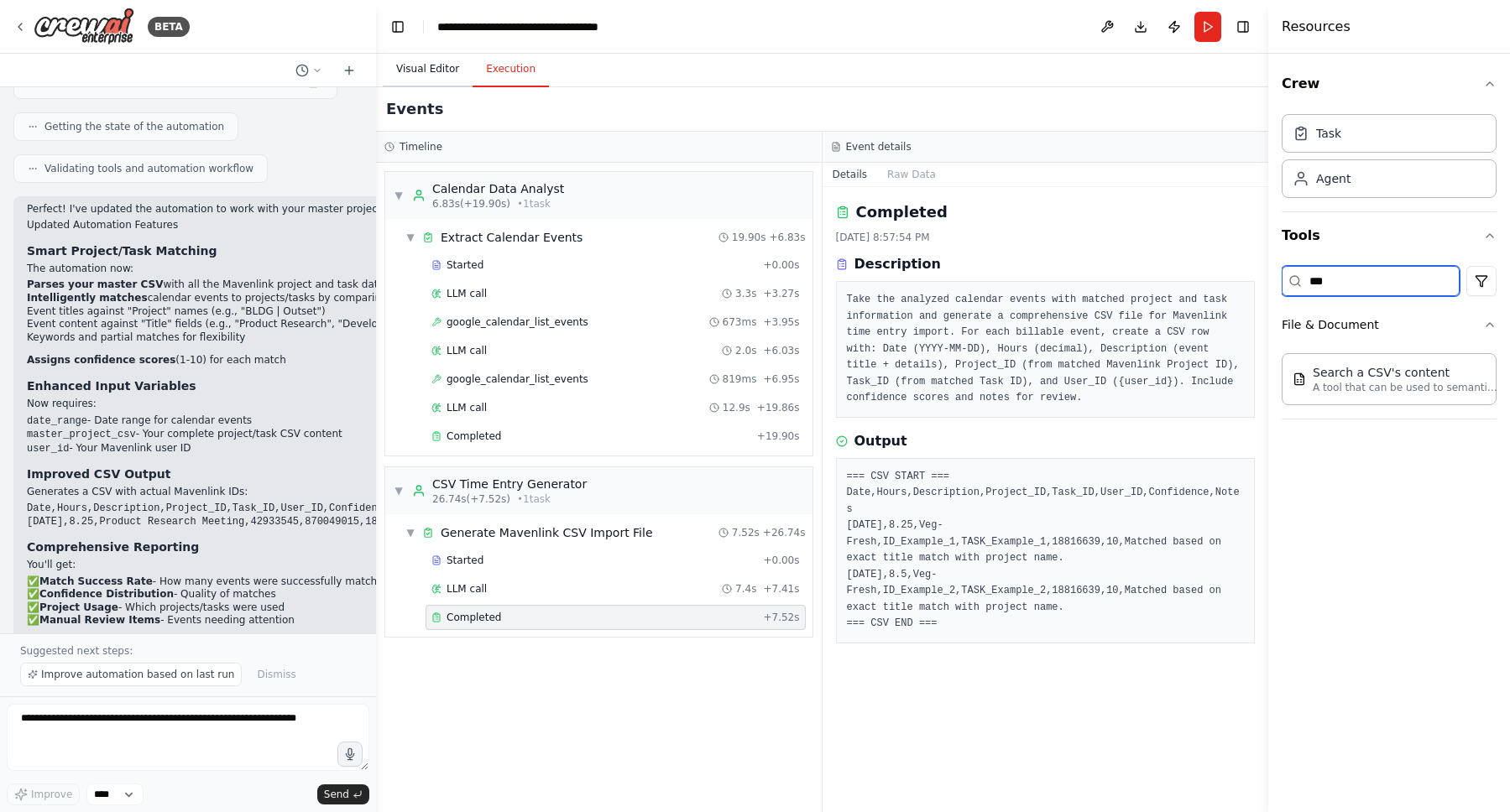
type input "***"
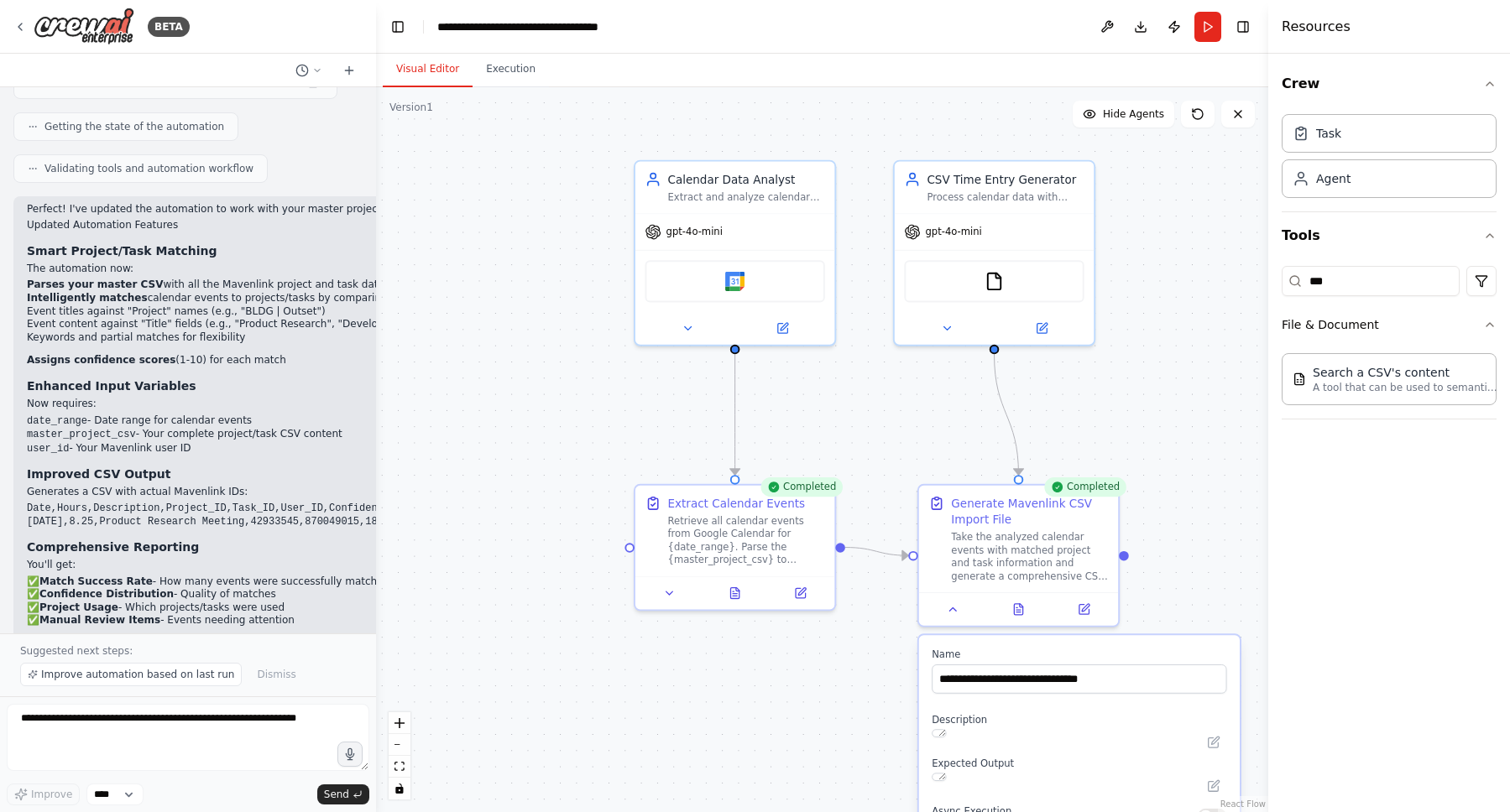
click at [426, 65] on button "Visual Editor" at bounding box center [427, 70] width 90 height 35
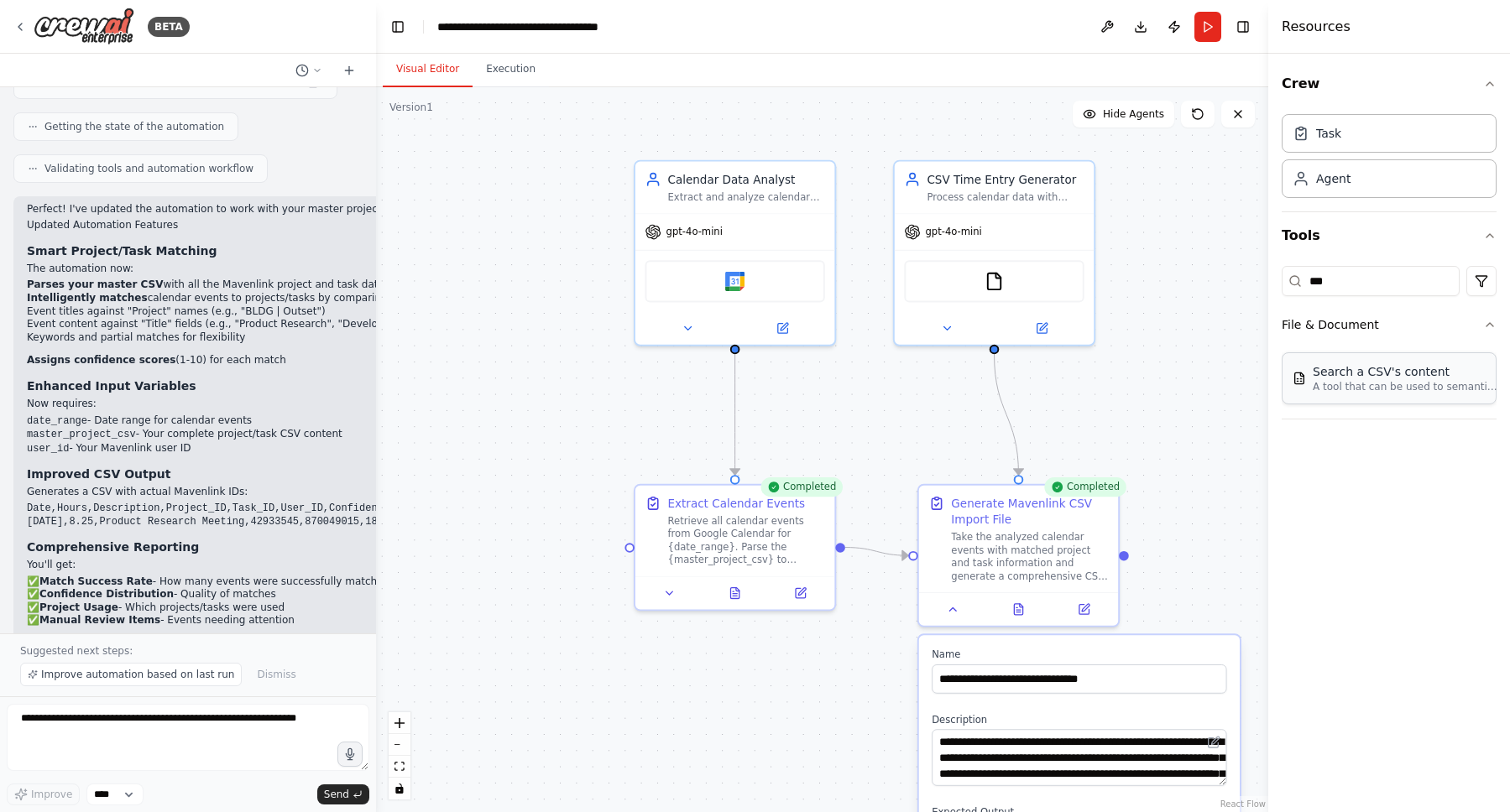
click at [1378, 363] on div "Search a CSV's content" at bounding box center [1405, 372] width 185 height 17
click at [752, 283] on img at bounding box center [751, 277] width 19 height 19
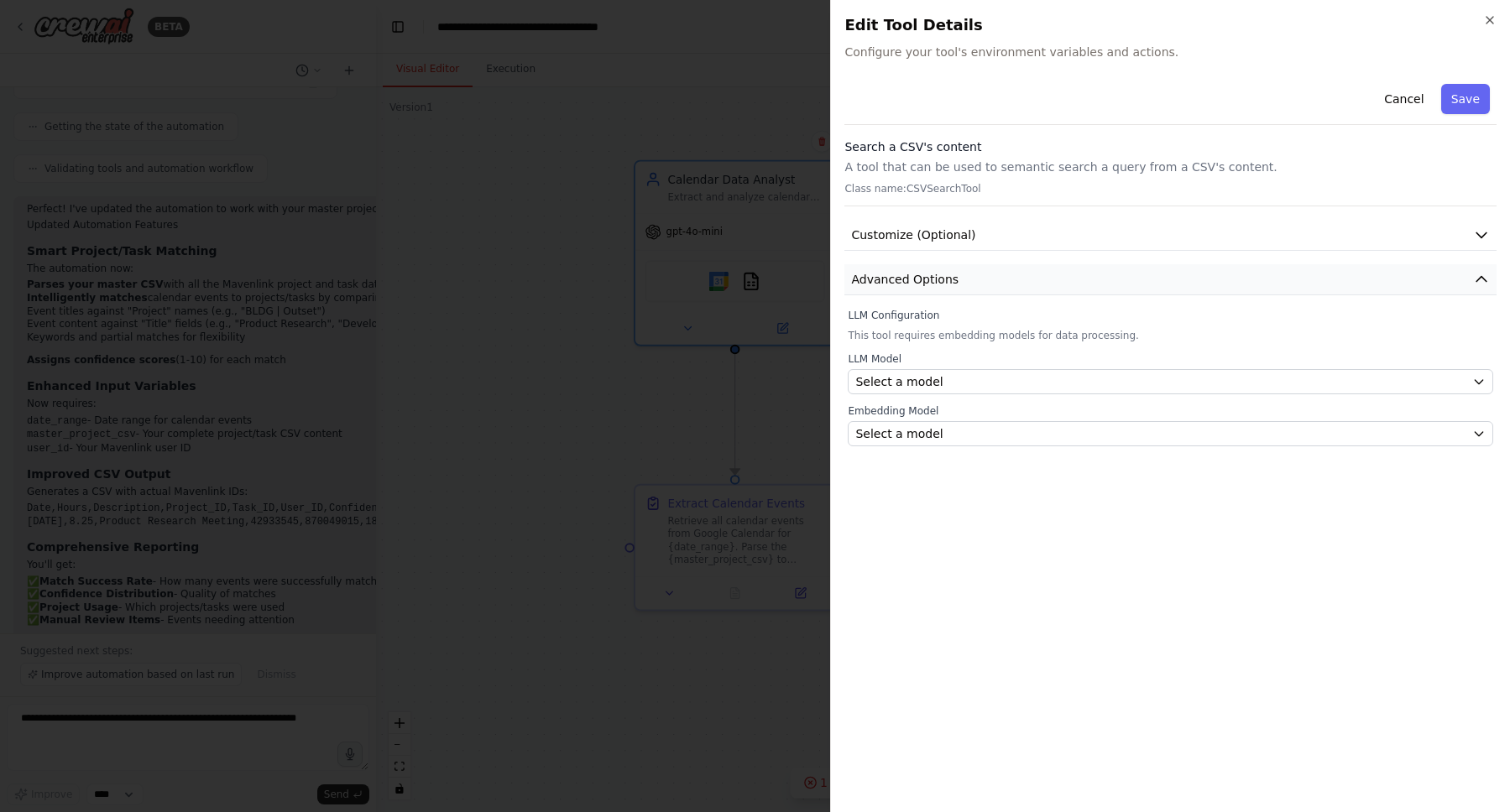
click at [967, 283] on button "Advanced Options" at bounding box center [1170, 279] width 652 height 31
click at [979, 235] on button "Customize (Optional)" at bounding box center [1170, 235] width 652 height 31
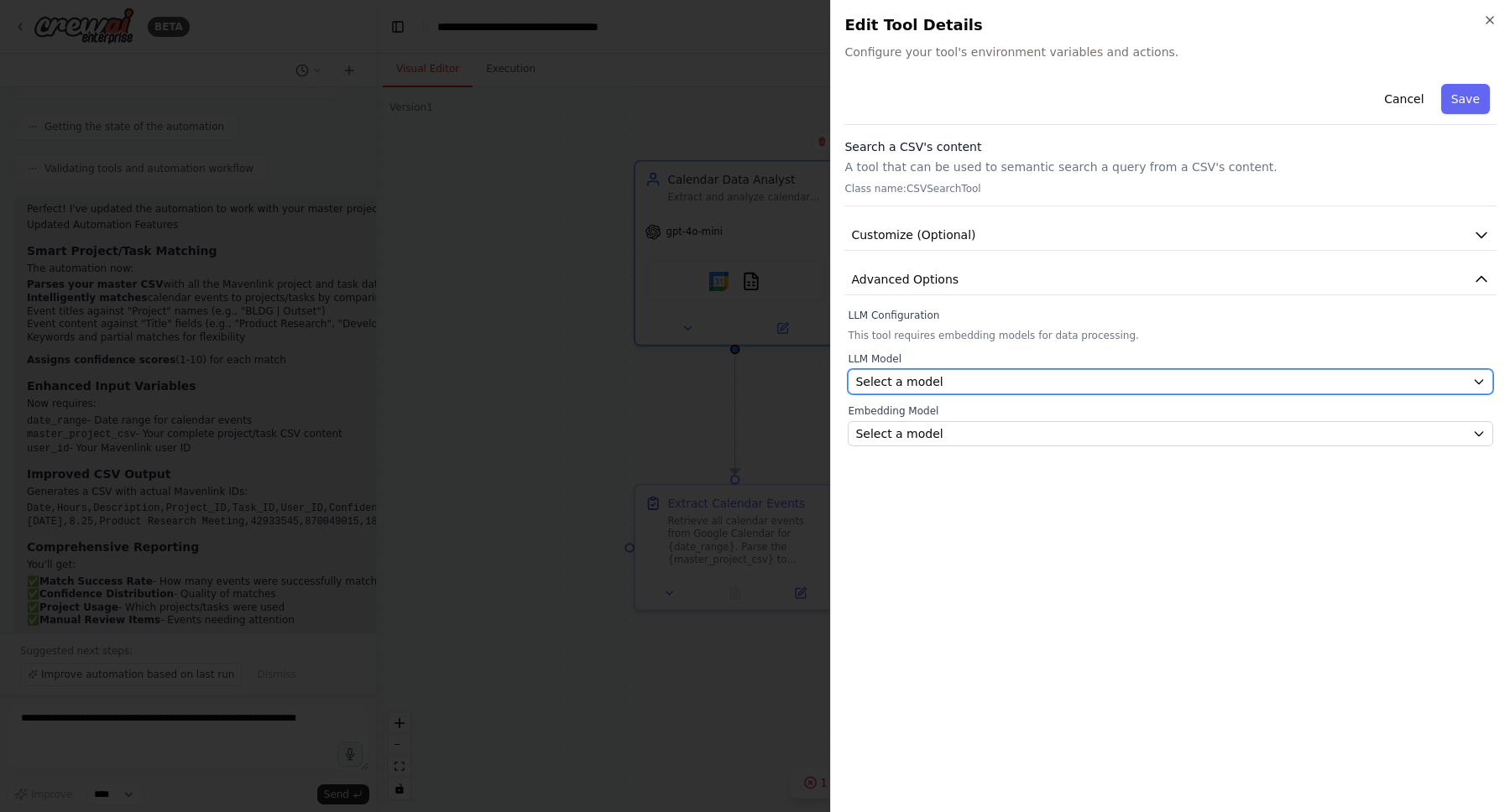
click at [1103, 378] on div "Select a model" at bounding box center [1160, 382] width 610 height 17
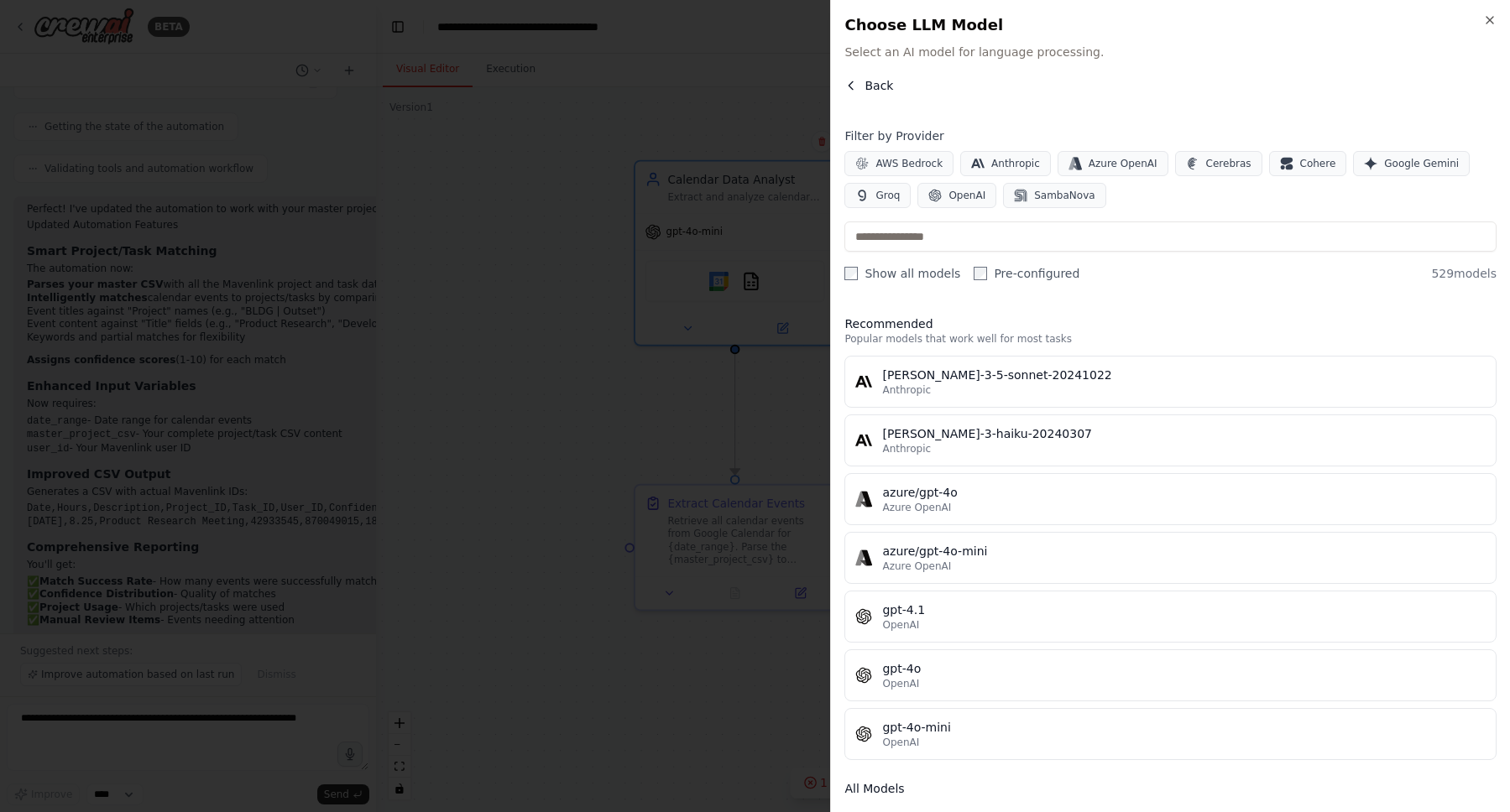
click at [884, 77] on span "Back" at bounding box center [879, 86] width 29 height 17
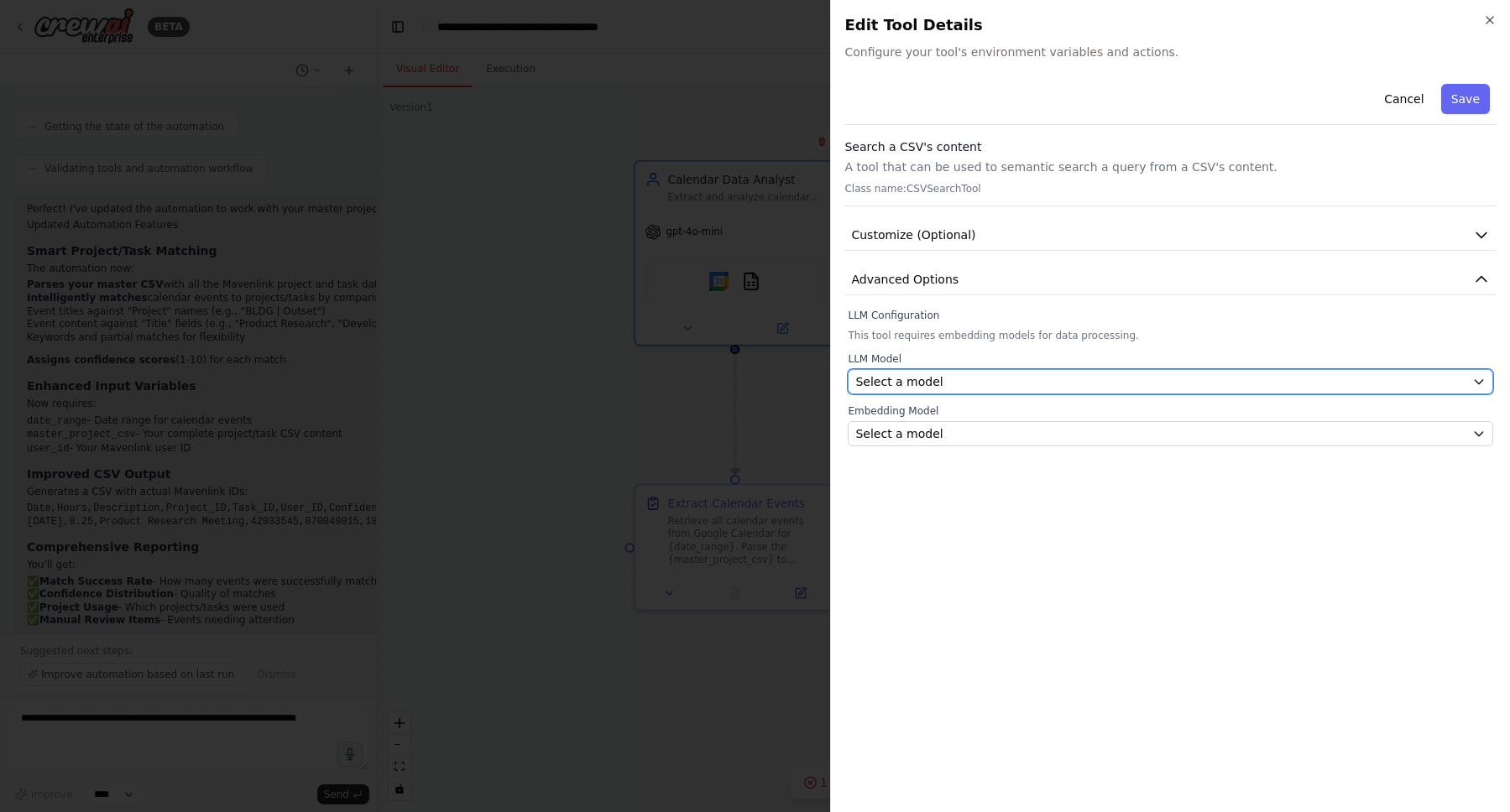
click at [976, 384] on div "Select a model" at bounding box center [1160, 382] width 610 height 17
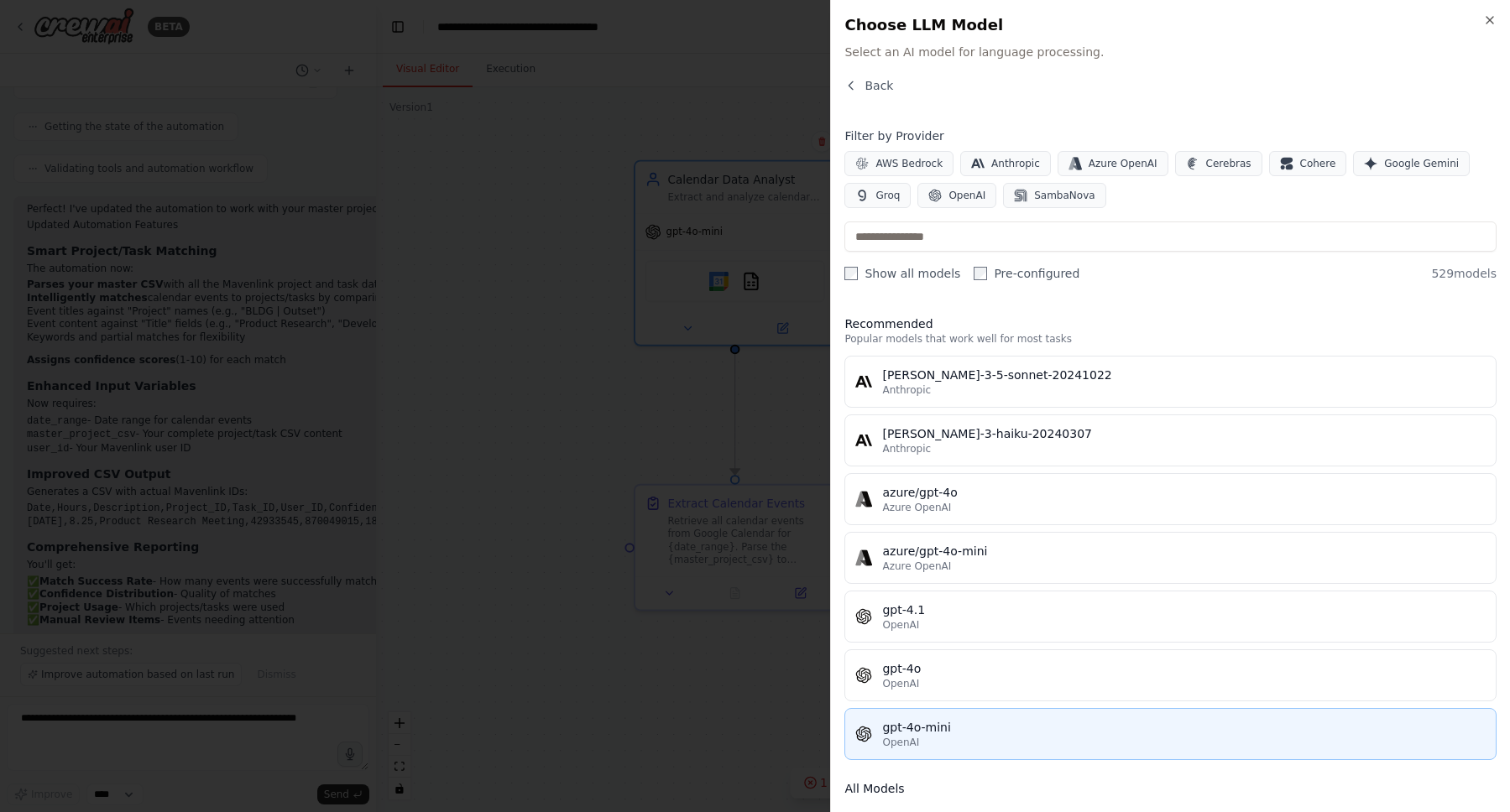
click at [1031, 718] on button "gpt-4o-mini OpenAI" at bounding box center [1170, 735] width 652 height 52
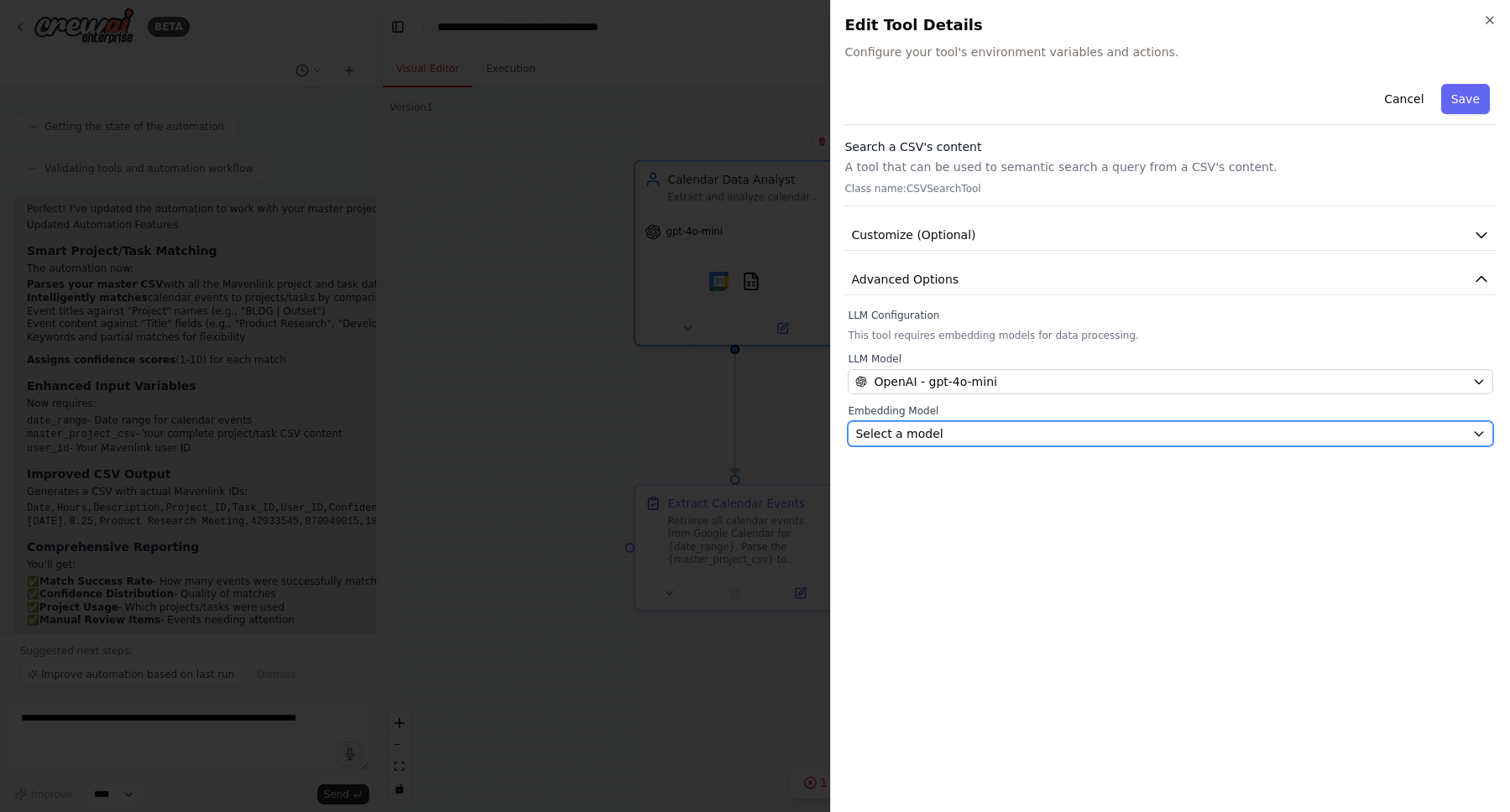
click at [971, 437] on div "Select a model" at bounding box center [1160, 434] width 610 height 17
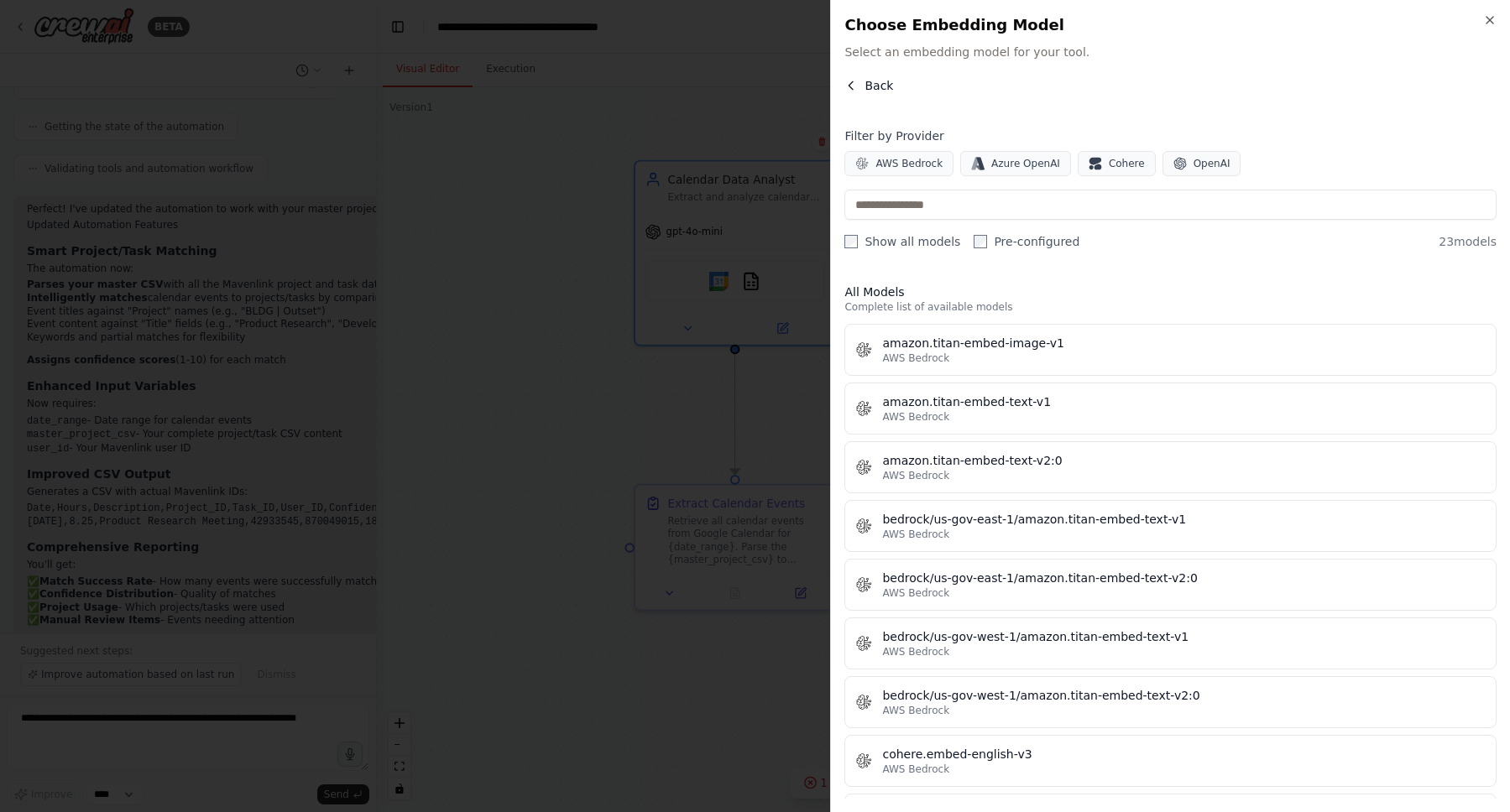
click at [884, 83] on span "Back" at bounding box center [879, 86] width 29 height 17
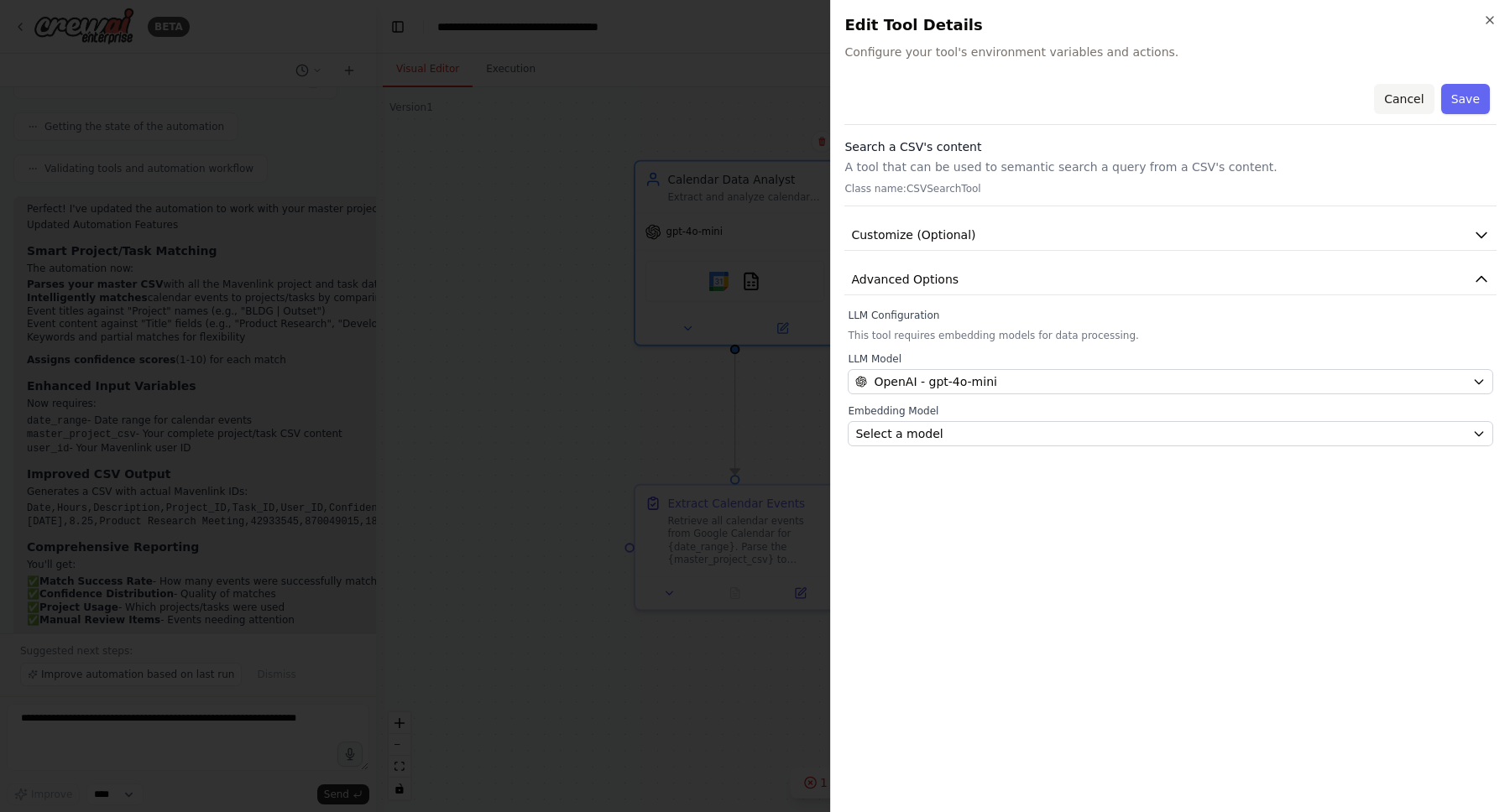
click at [1398, 93] on button "Cancel" at bounding box center [1403, 99] width 60 height 30
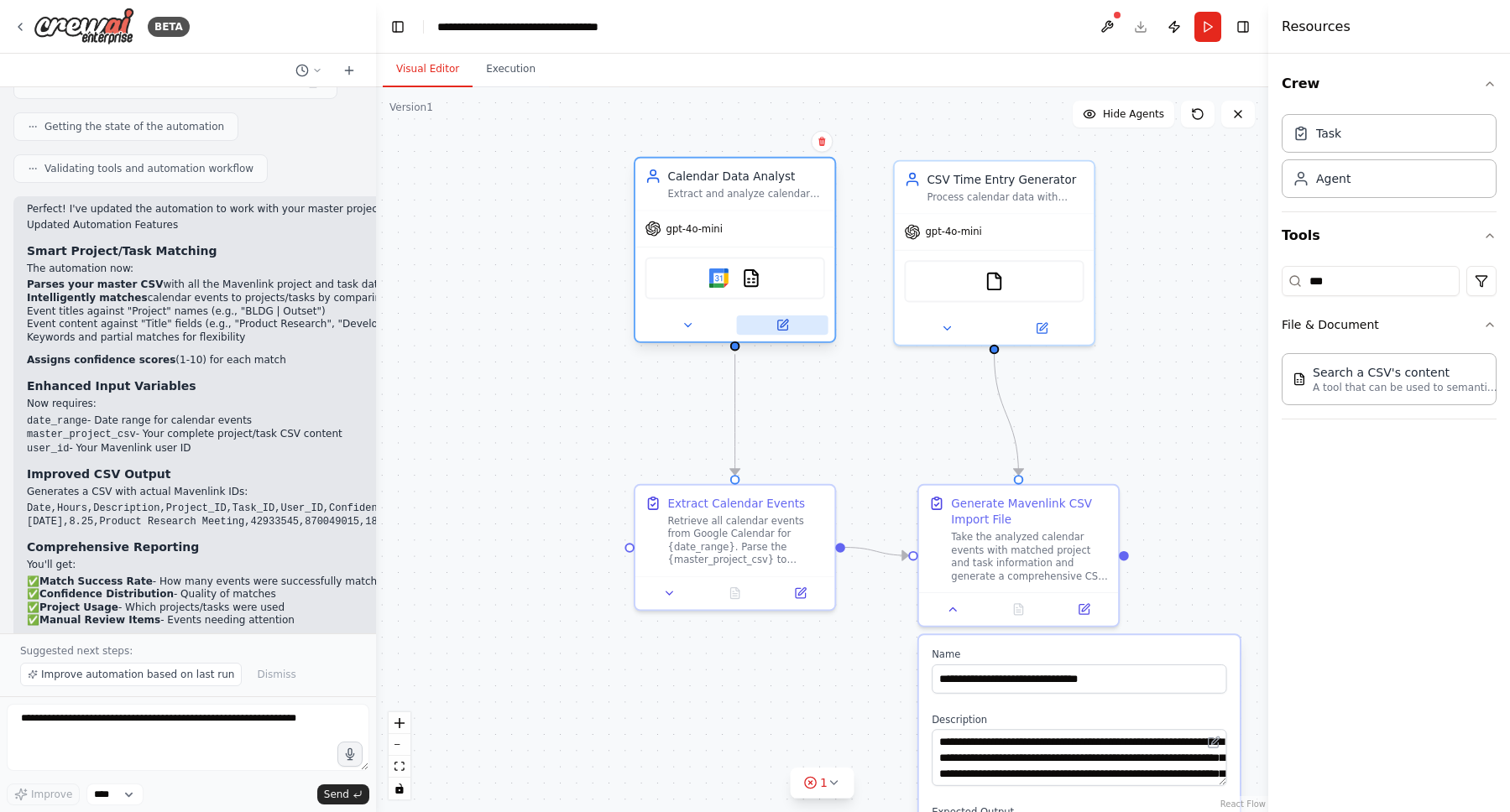
click at [784, 327] on icon at bounding box center [782, 325] width 10 height 10
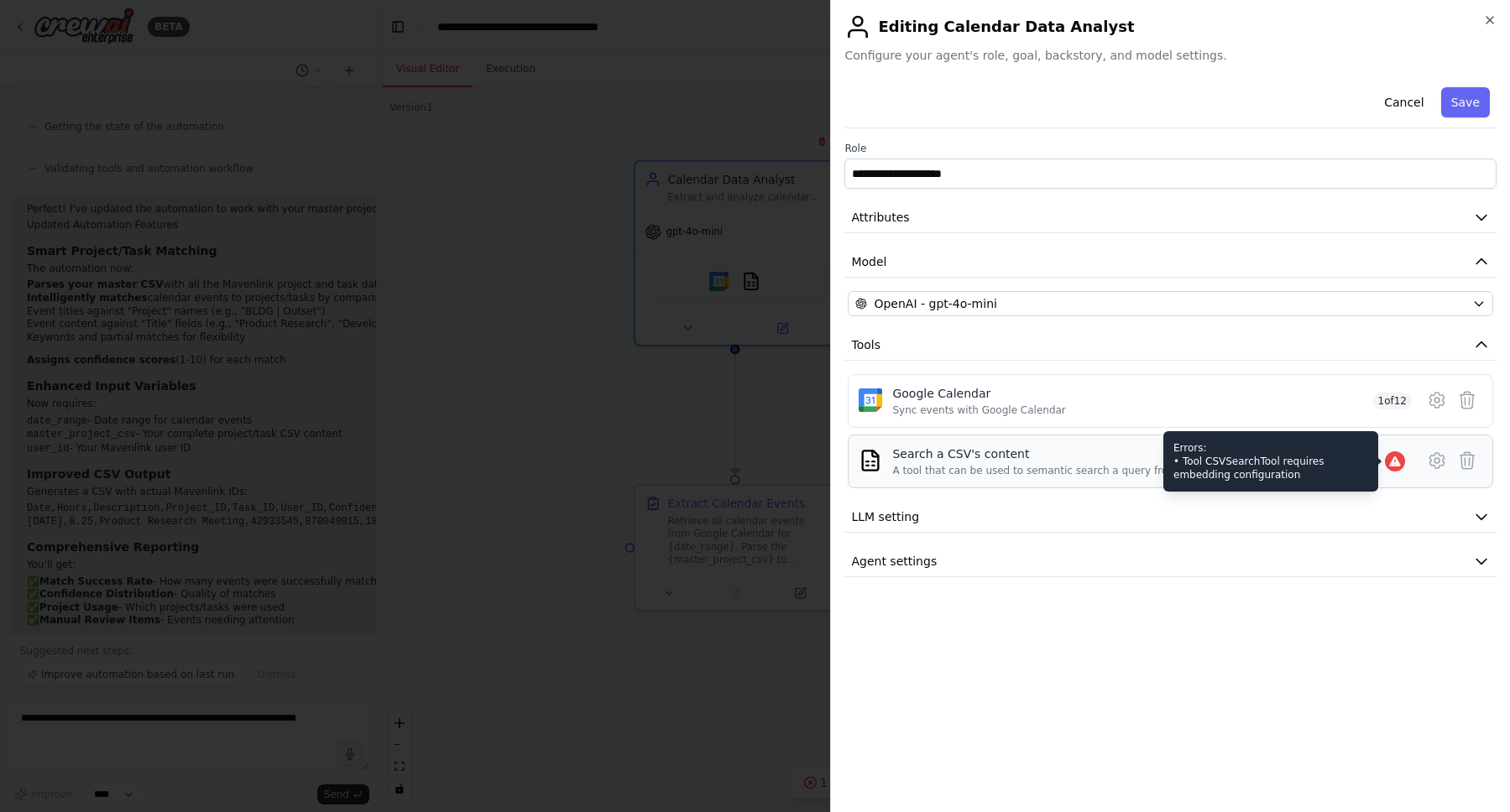
click at [1396, 460] on icon at bounding box center [1394, 461] width 11 height 10
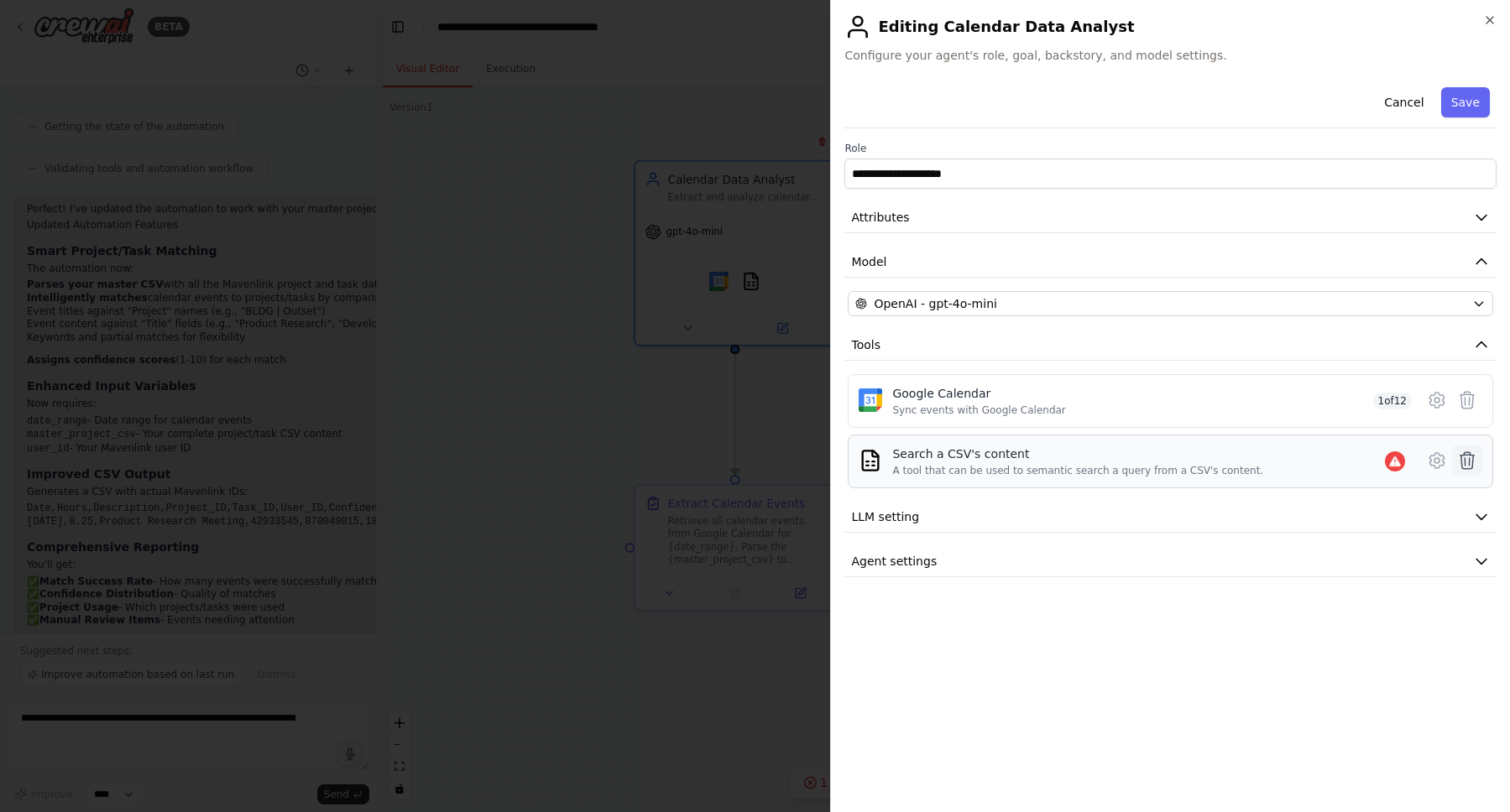
click at [1459, 461] on icon at bounding box center [1467, 461] width 20 height 20
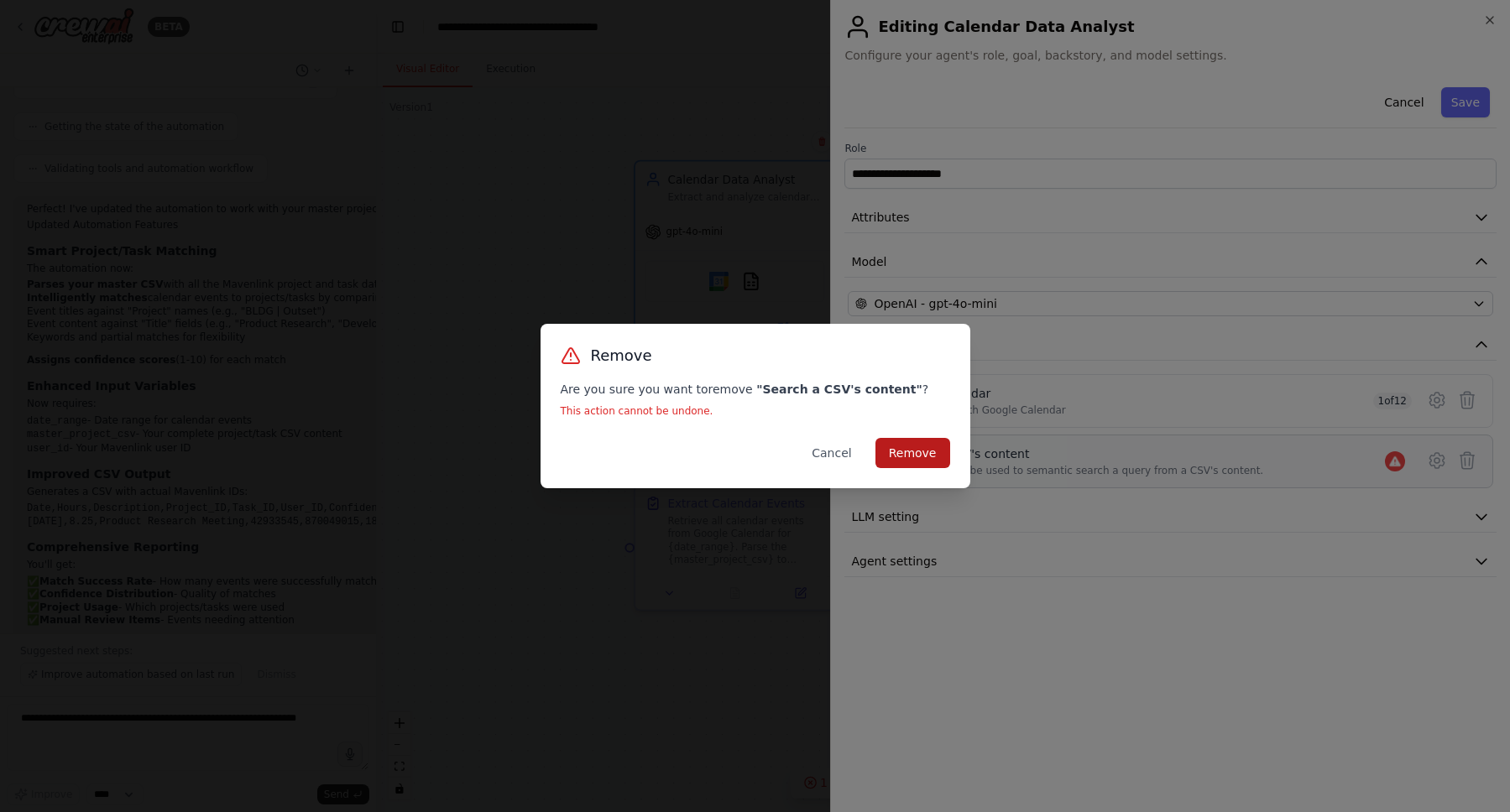
click at [900, 454] on button "Remove" at bounding box center [912, 453] width 75 height 30
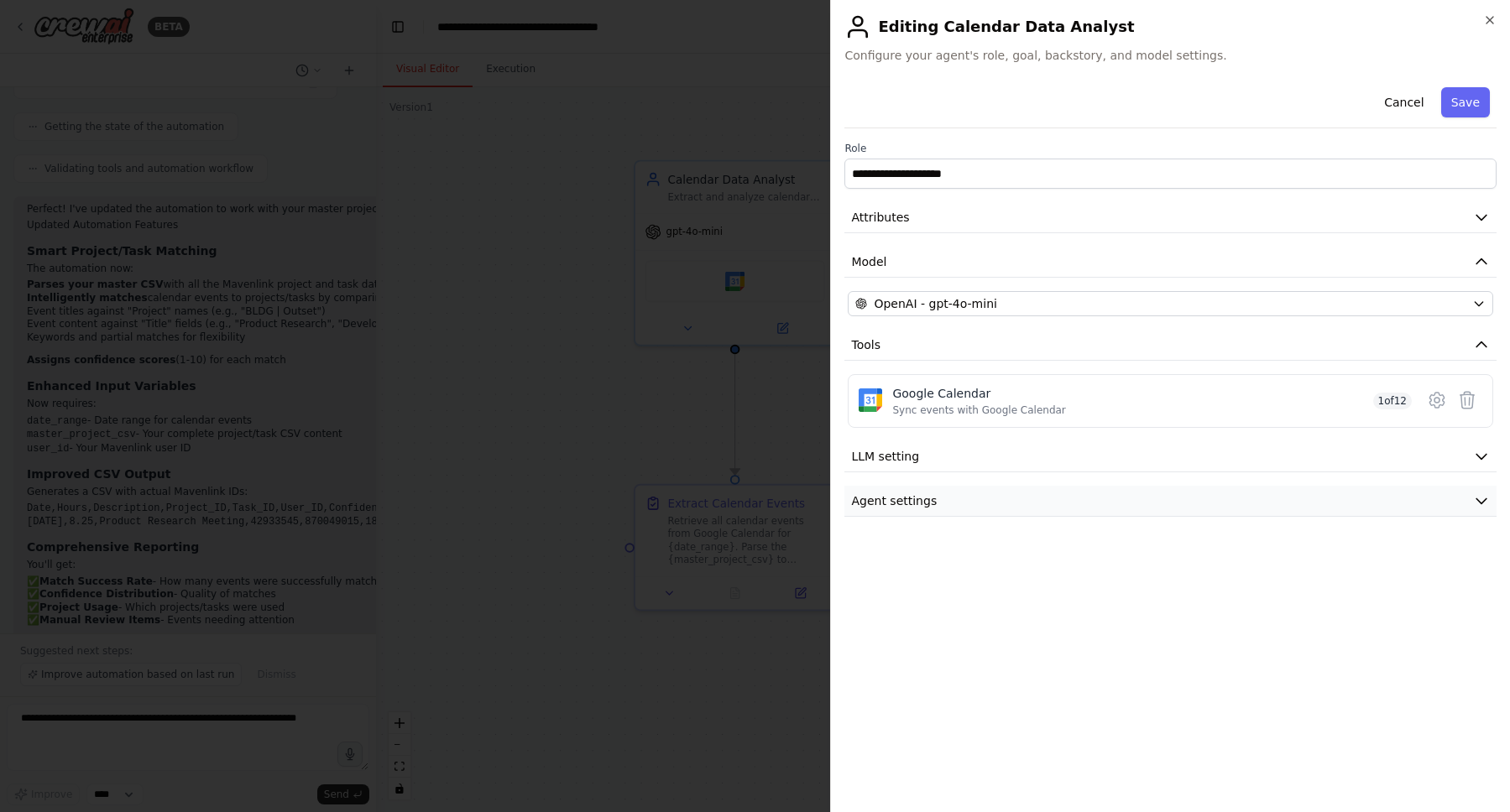
click at [1074, 488] on button "Agent settings" at bounding box center [1170, 501] width 652 height 31
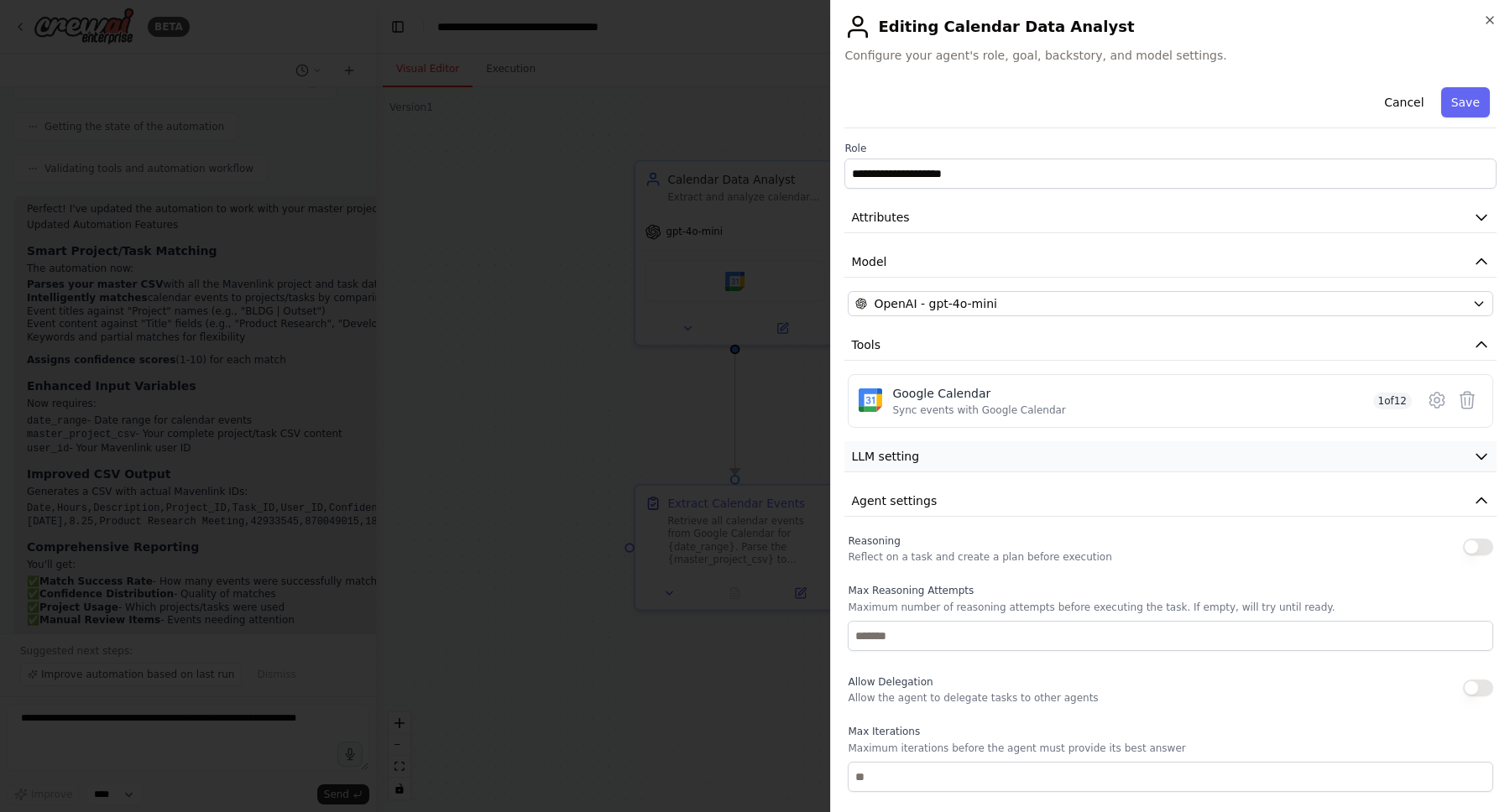
click at [1069, 461] on button "LLM setting" at bounding box center [1170, 456] width 652 height 31
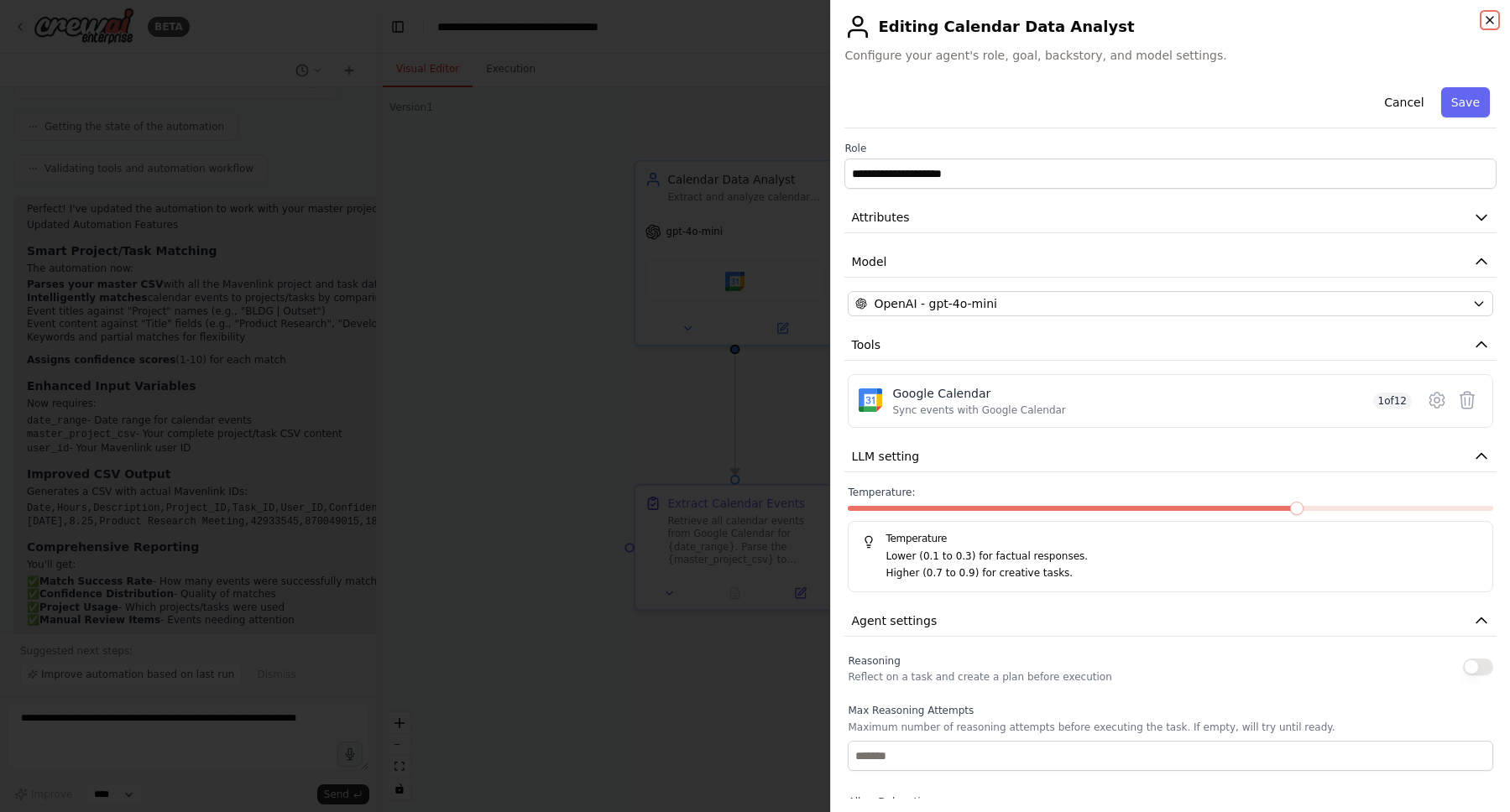
click at [1486, 18] on icon "button" at bounding box center [1490, 20] width 13 height 13
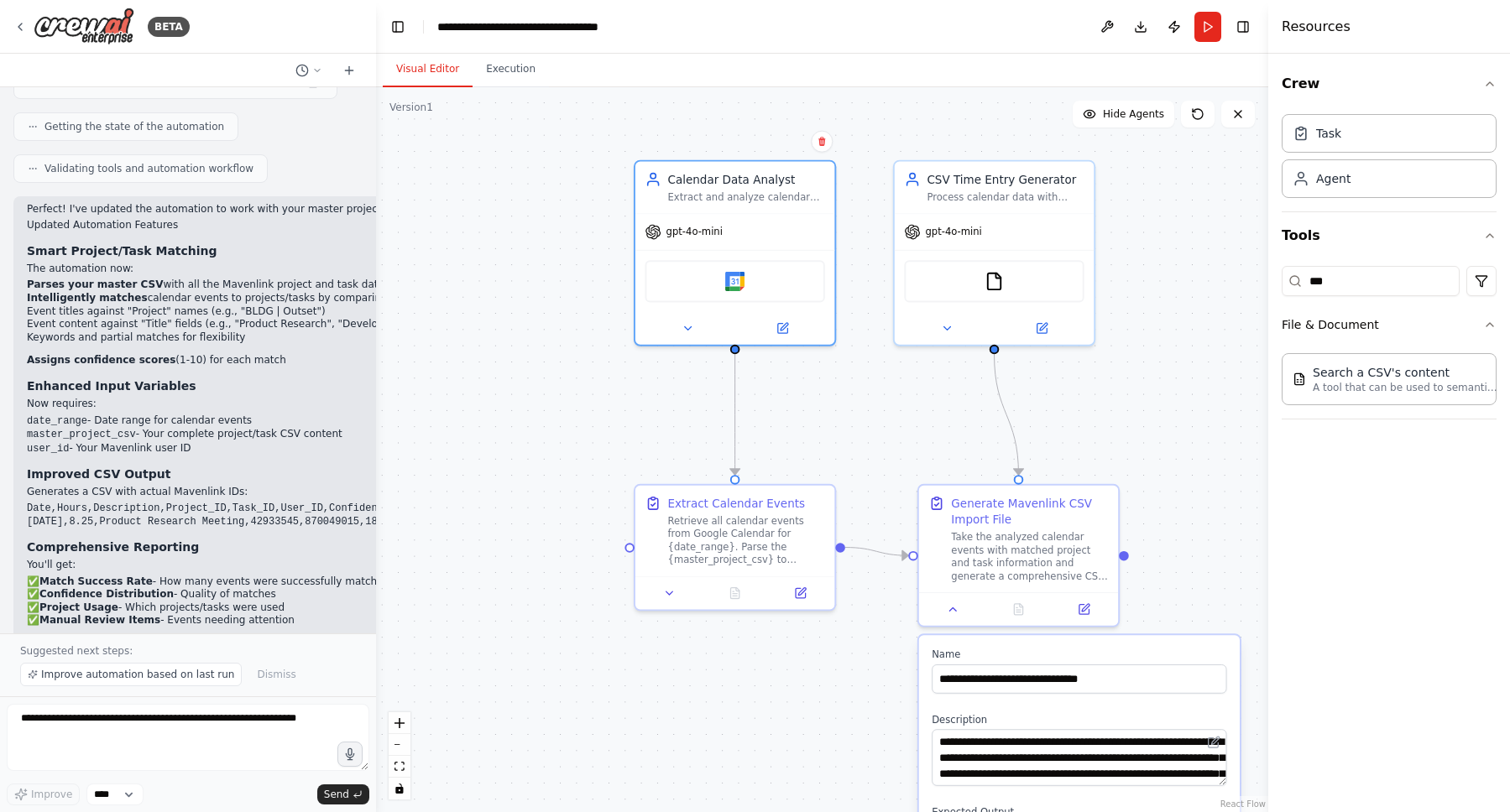
click at [1244, 229] on div ".deletable-edge-delete-btn { width: 20px; height: 20px; border: 0px solid #ffff…" at bounding box center [821, 450] width 892 height 725
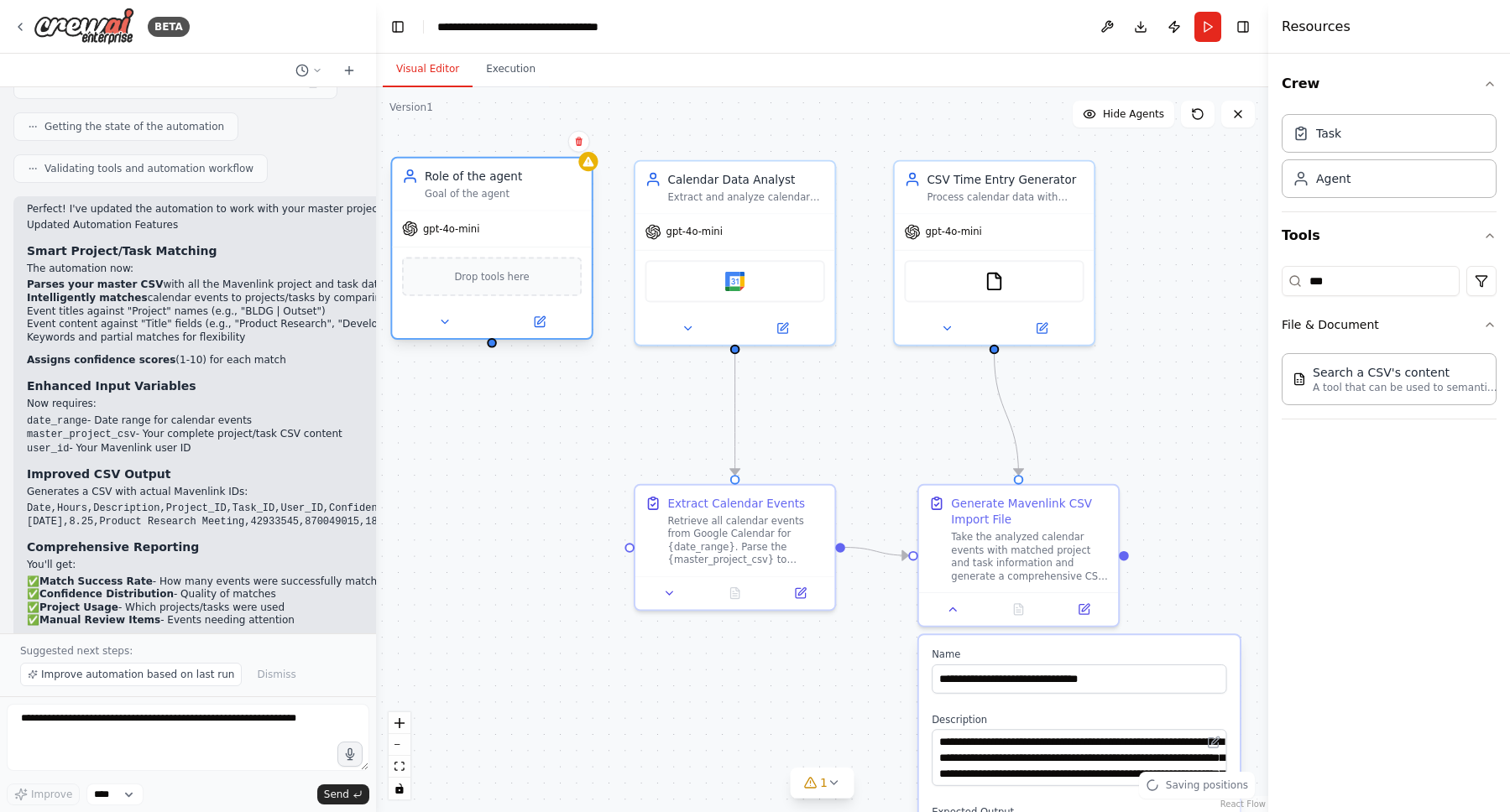
drag, startPoint x: 597, startPoint y: 261, endPoint x: 514, endPoint y: 214, distance: 95.4
click at [514, 214] on div "gpt-4o-mini" at bounding box center [491, 229] width 199 height 35
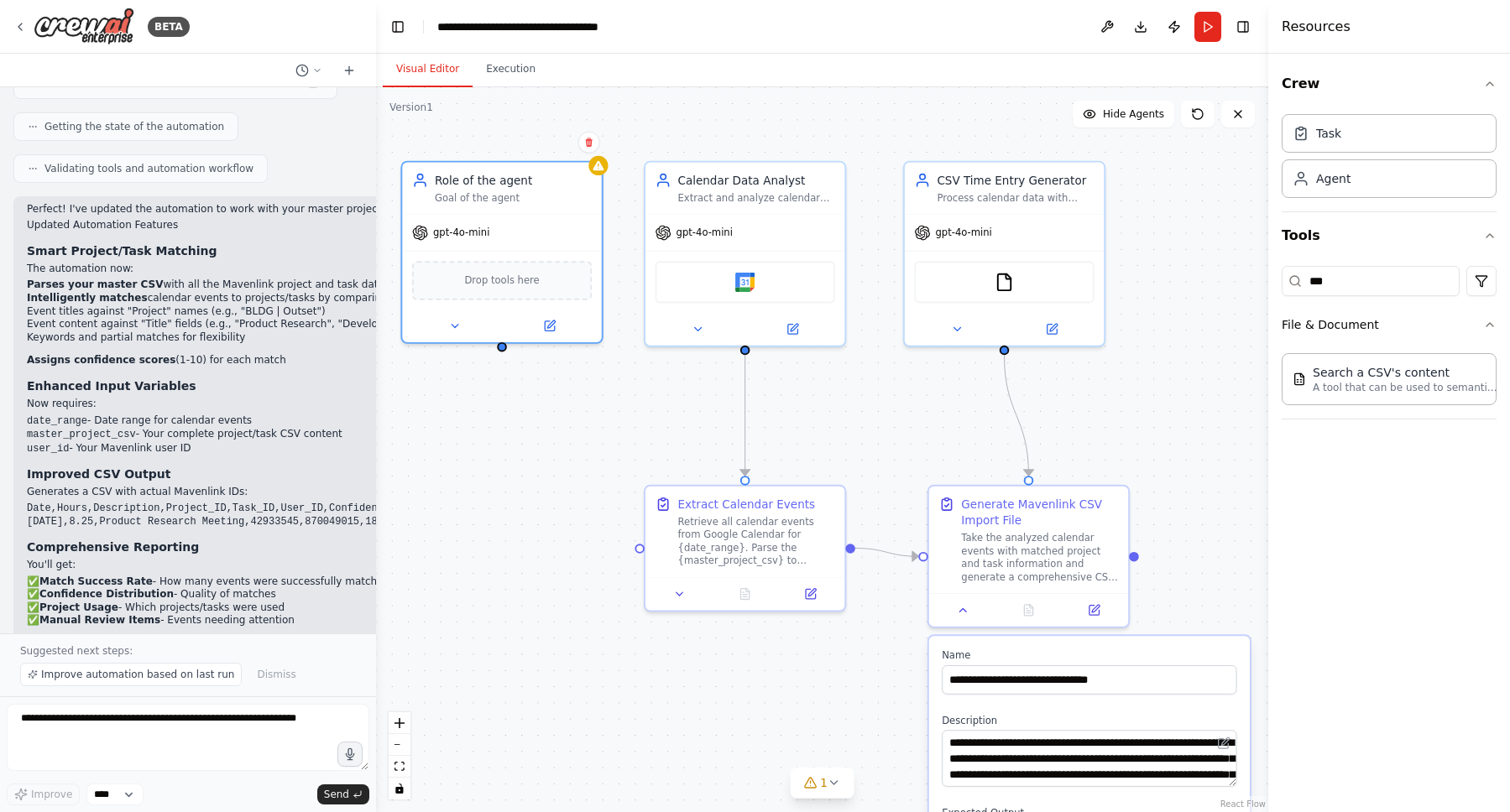
drag, startPoint x: 572, startPoint y: 413, endPoint x: 630, endPoint y: 417, distance: 58.1
click at [630, 417] on div ".deletable-edge-delete-btn { width: 20px; height: 20px; border: 0px solid #ffff…" at bounding box center [821, 450] width 892 height 725
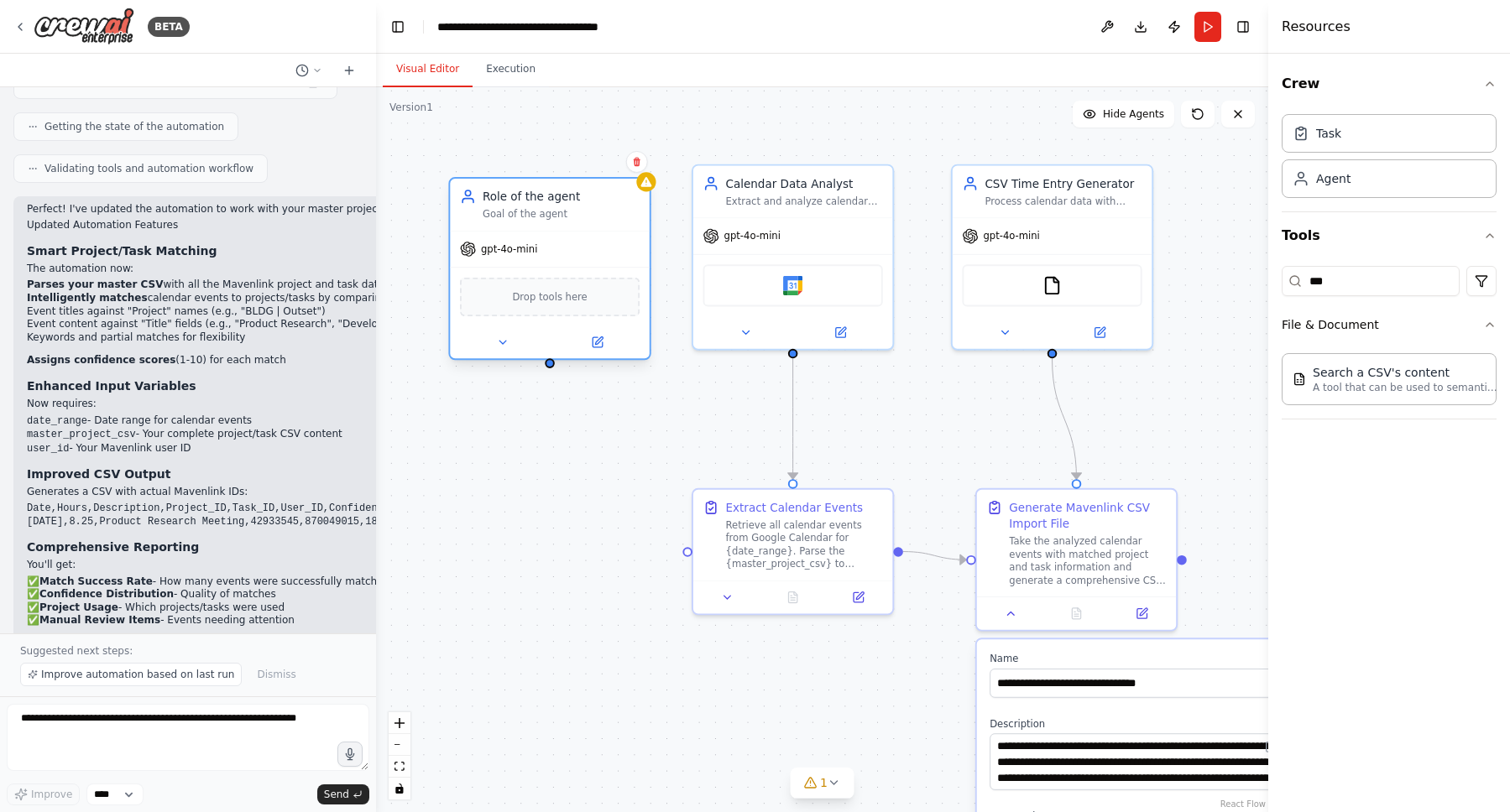
drag, startPoint x: 595, startPoint y: 237, endPoint x: 597, endPoint y: 249, distance: 12.2
click at [597, 249] on div "gpt-4o-mini" at bounding box center [549, 250] width 199 height 35
click at [599, 351] on button at bounding box center [597, 345] width 92 height 19
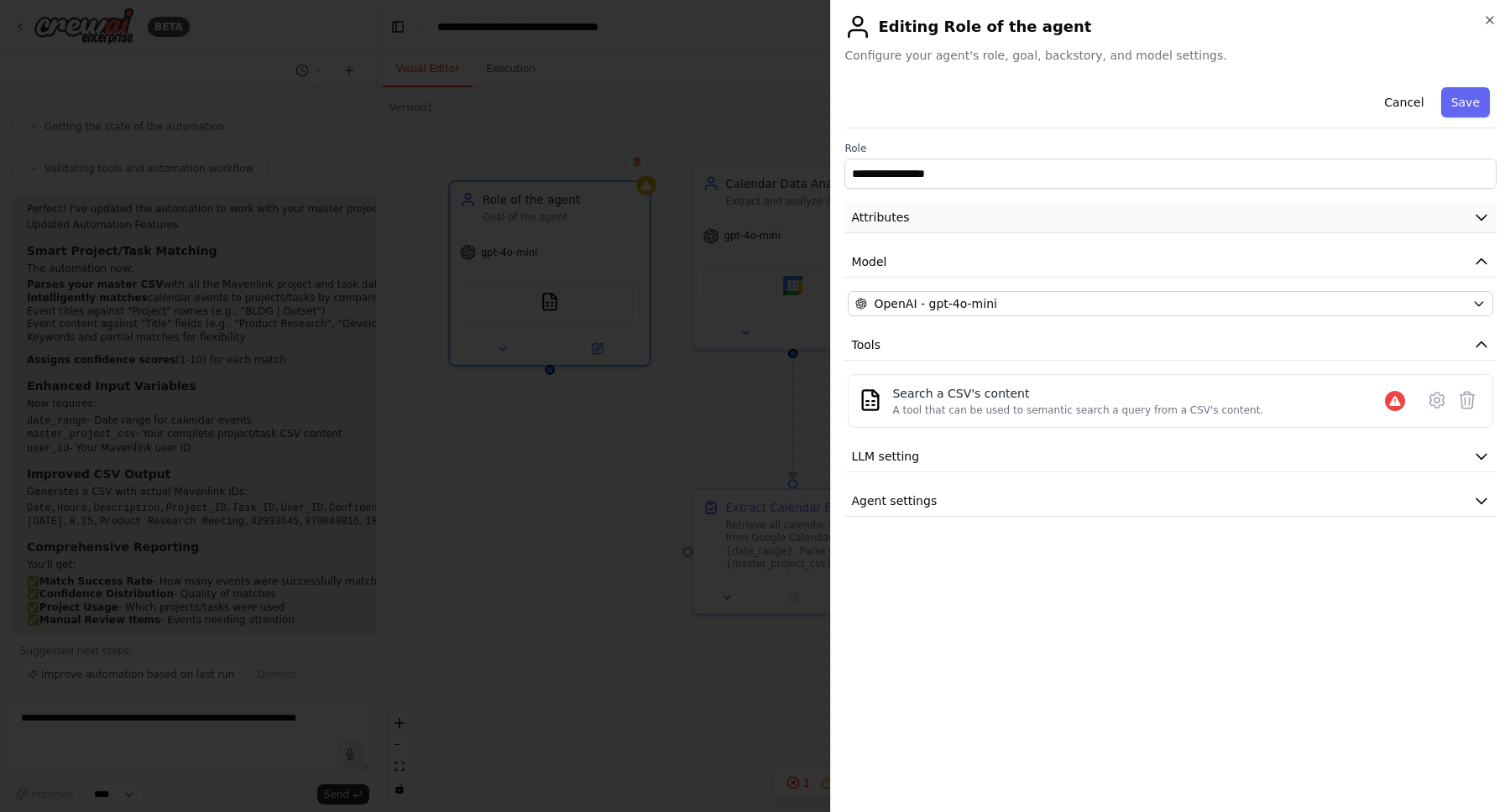
click at [1080, 221] on button "Attributes" at bounding box center [1170, 218] width 652 height 31
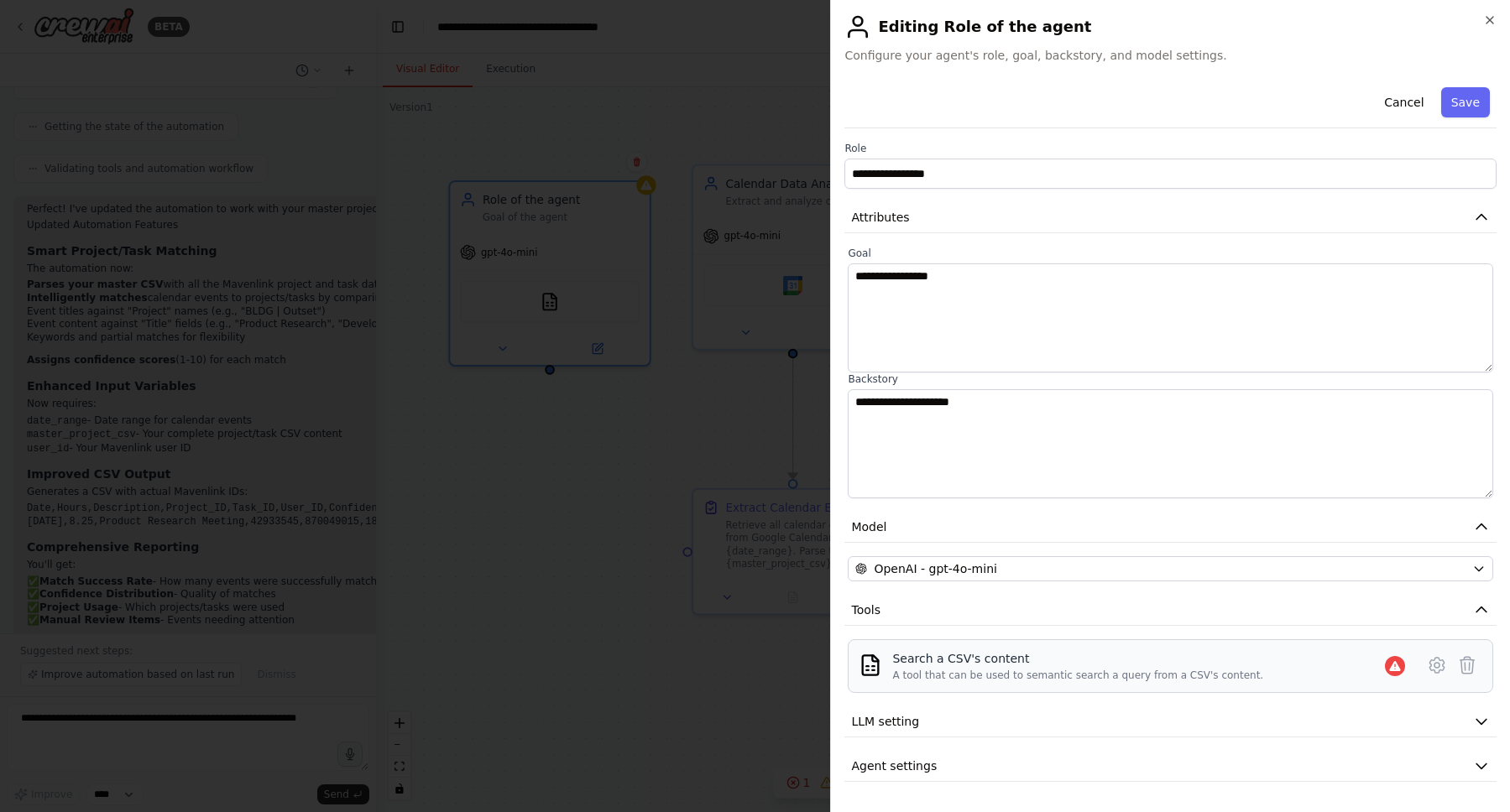
click at [1302, 683] on div "Search a CSV's content A tool that can be used to semantic search a query from …" at bounding box center [1170, 667] width 646 height 54
click at [1441, 665] on icon at bounding box center [1437, 666] width 20 height 20
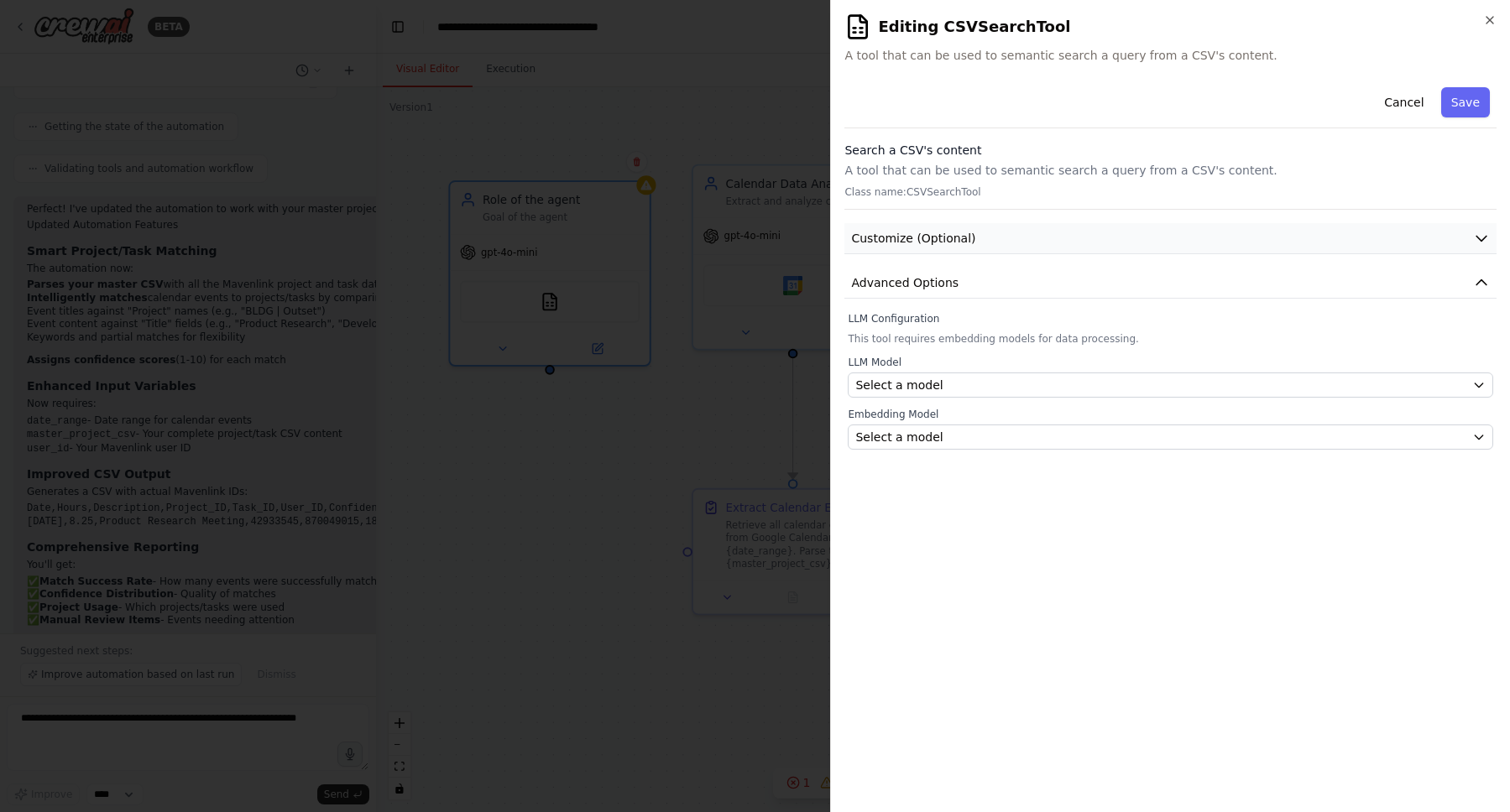
click at [1082, 240] on button "Customize (Optional)" at bounding box center [1170, 239] width 652 height 31
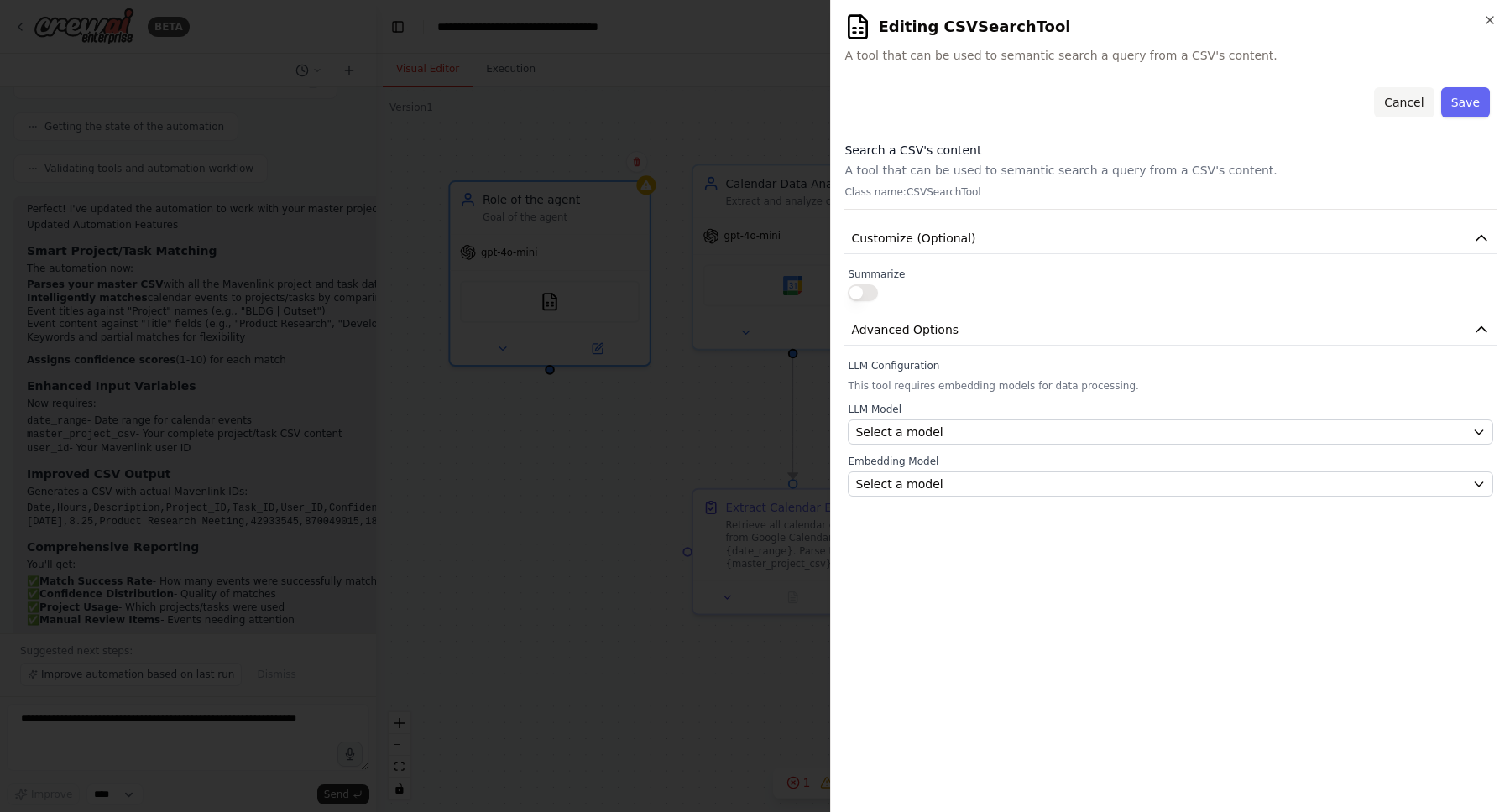
click at [1382, 102] on button "Cancel" at bounding box center [1403, 103] width 60 height 30
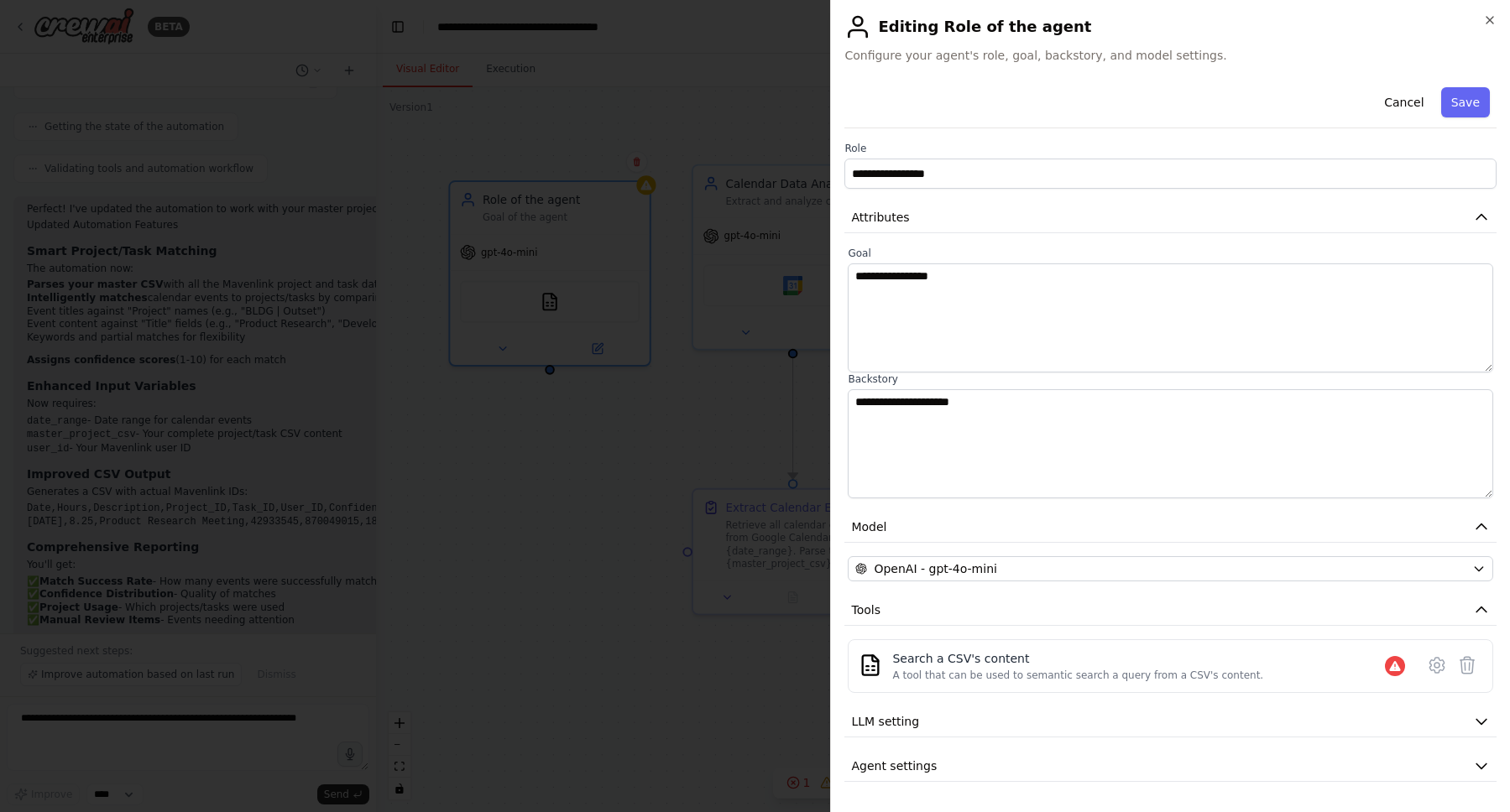
click at [1087, 749] on div "**********" at bounding box center [1170, 431] width 652 height 702
click at [1075, 767] on button "Agent settings" at bounding box center [1170, 766] width 652 height 31
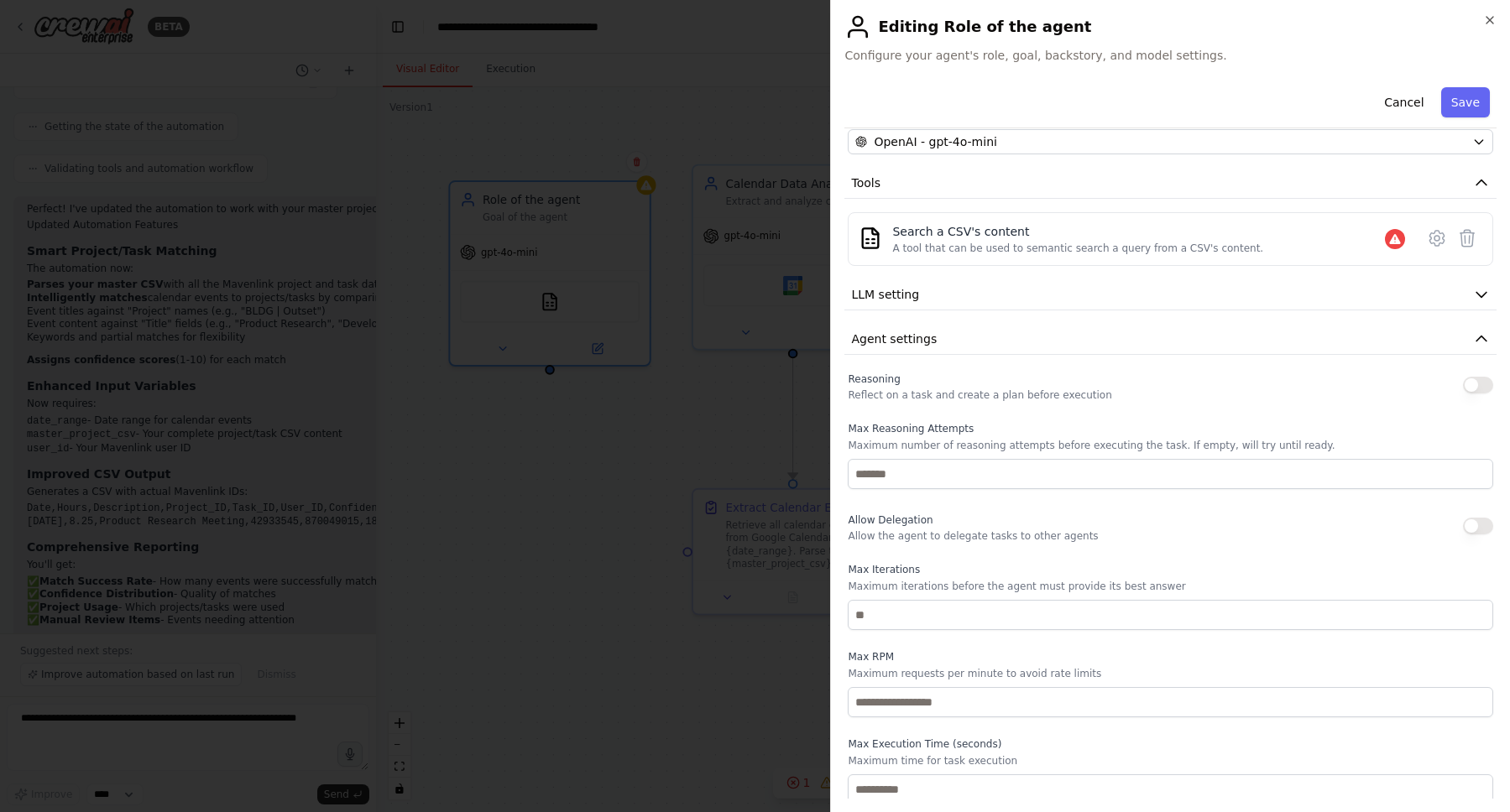
scroll to position [433, 0]
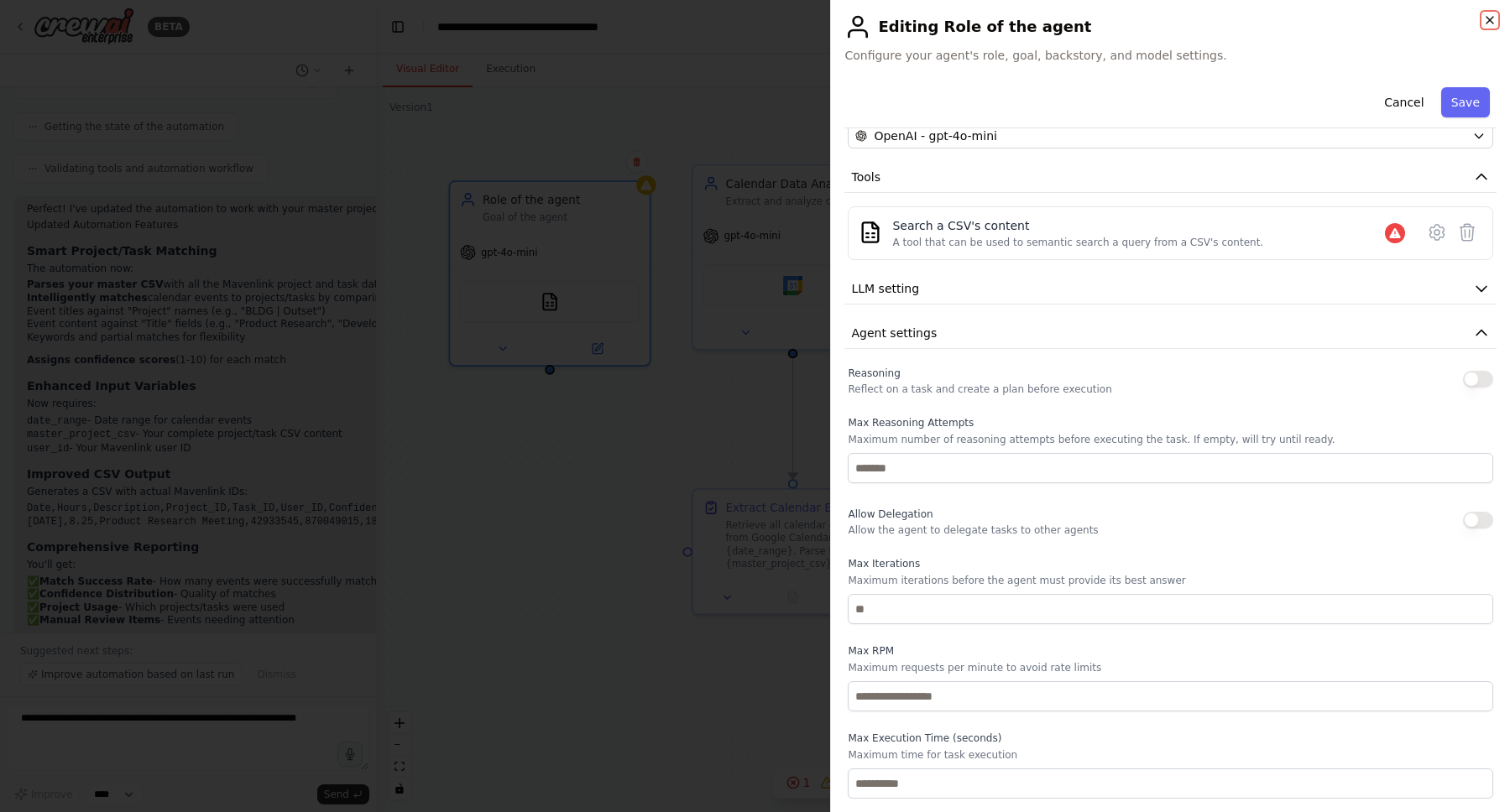
click at [1485, 18] on icon "button" at bounding box center [1490, 20] width 13 height 13
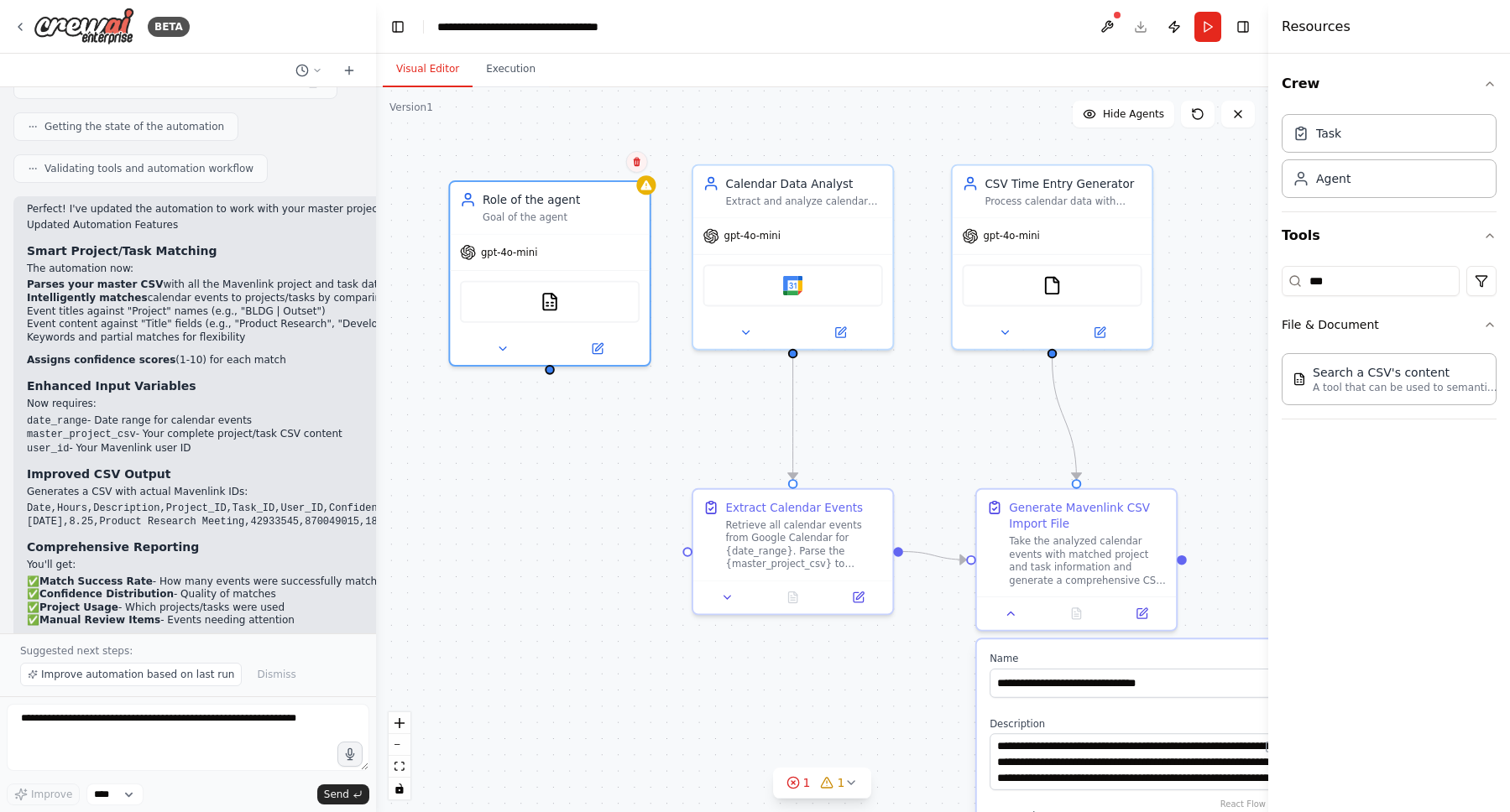
click at [635, 165] on icon at bounding box center [637, 162] width 7 height 9
click at [589, 168] on button "Confirm" at bounding box center [589, 162] width 60 height 20
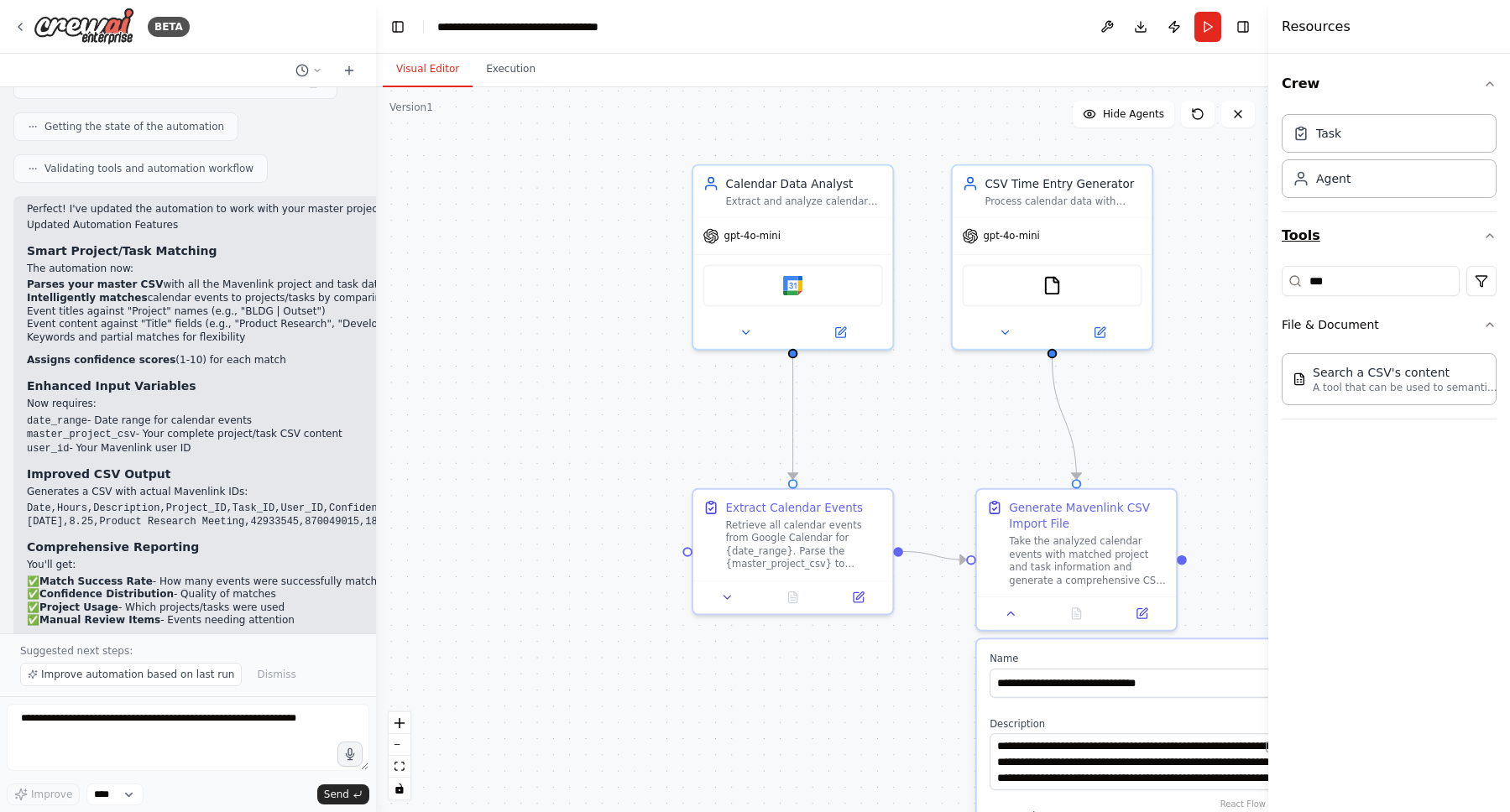
click at [1442, 234] on button "Tools" at bounding box center [1389, 236] width 215 height 47
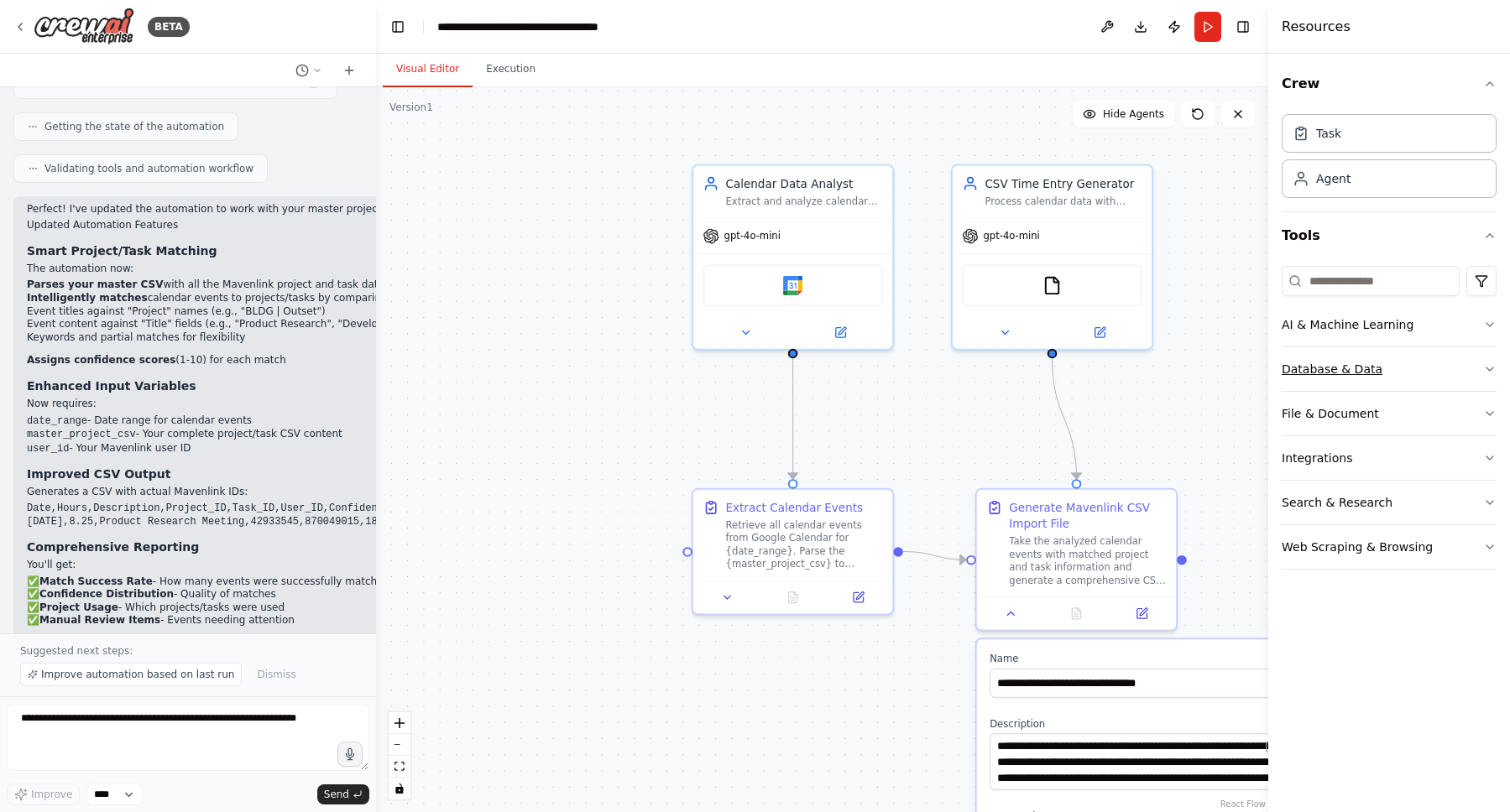
click at [1367, 357] on button "Database & Data" at bounding box center [1389, 369] width 215 height 44
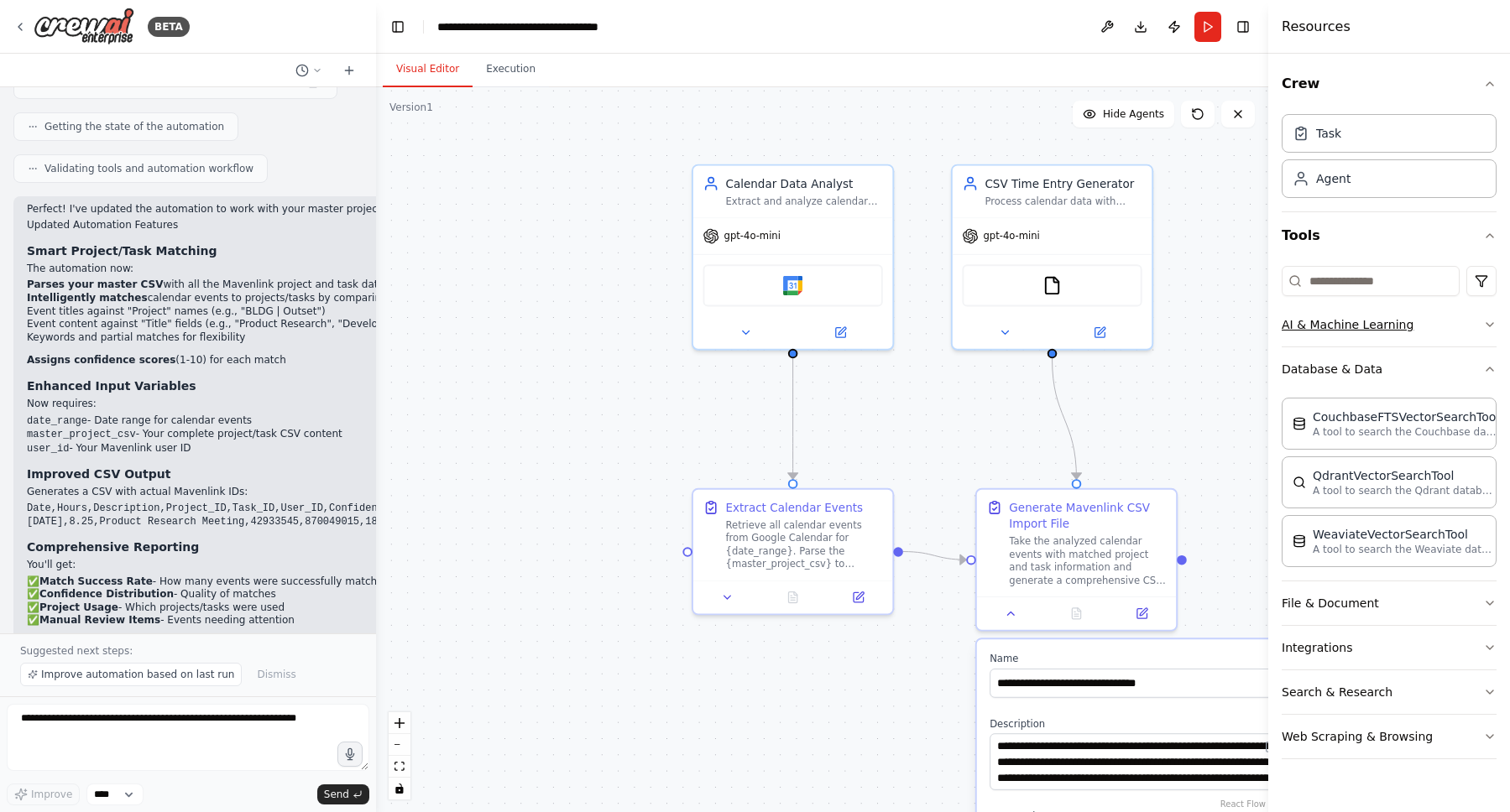
click at [1403, 328] on button "AI & Machine Learning" at bounding box center [1389, 324] width 215 height 44
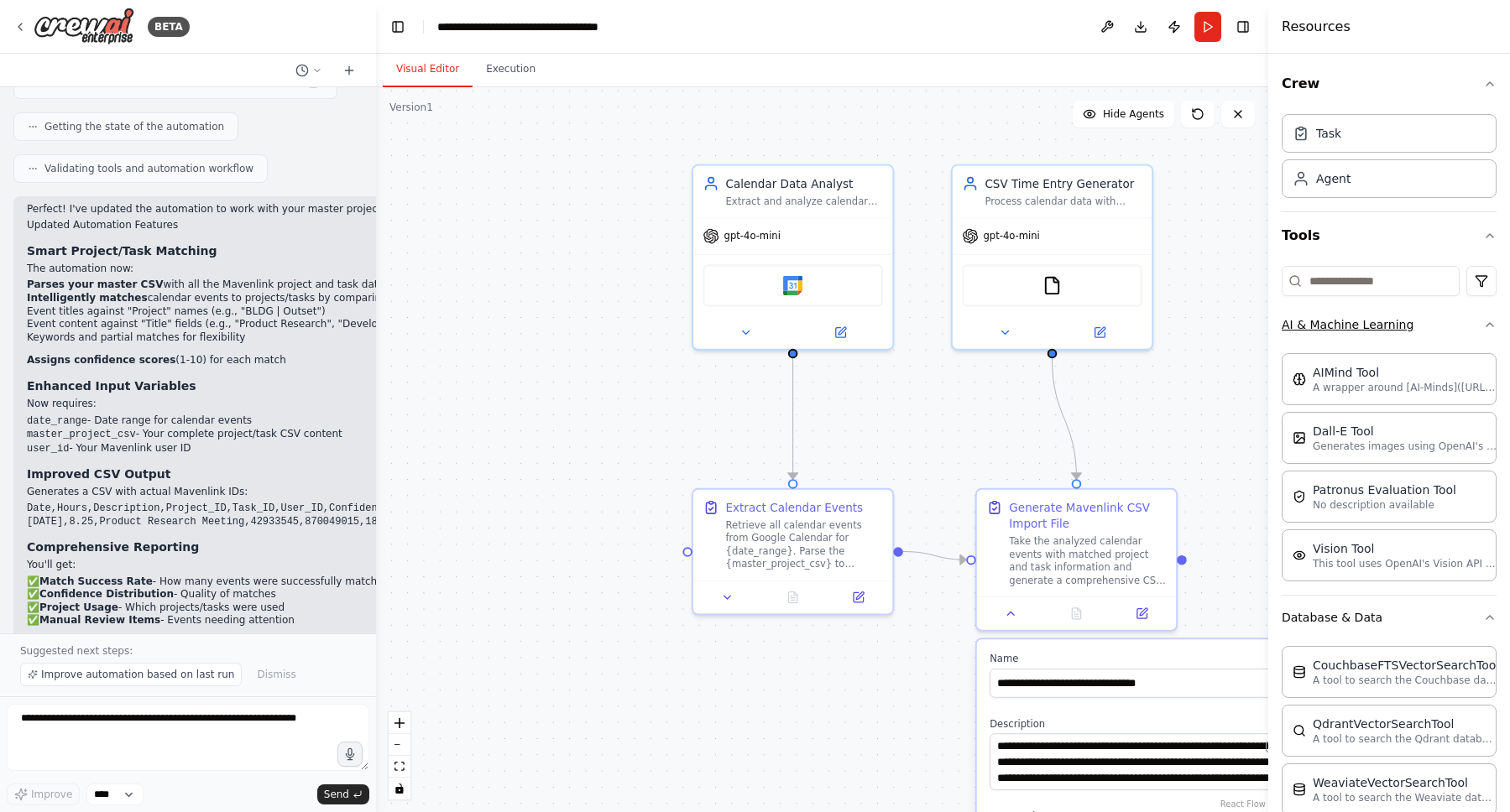
click at [1403, 328] on button "AI & Machine Learning" at bounding box center [1389, 324] width 215 height 44
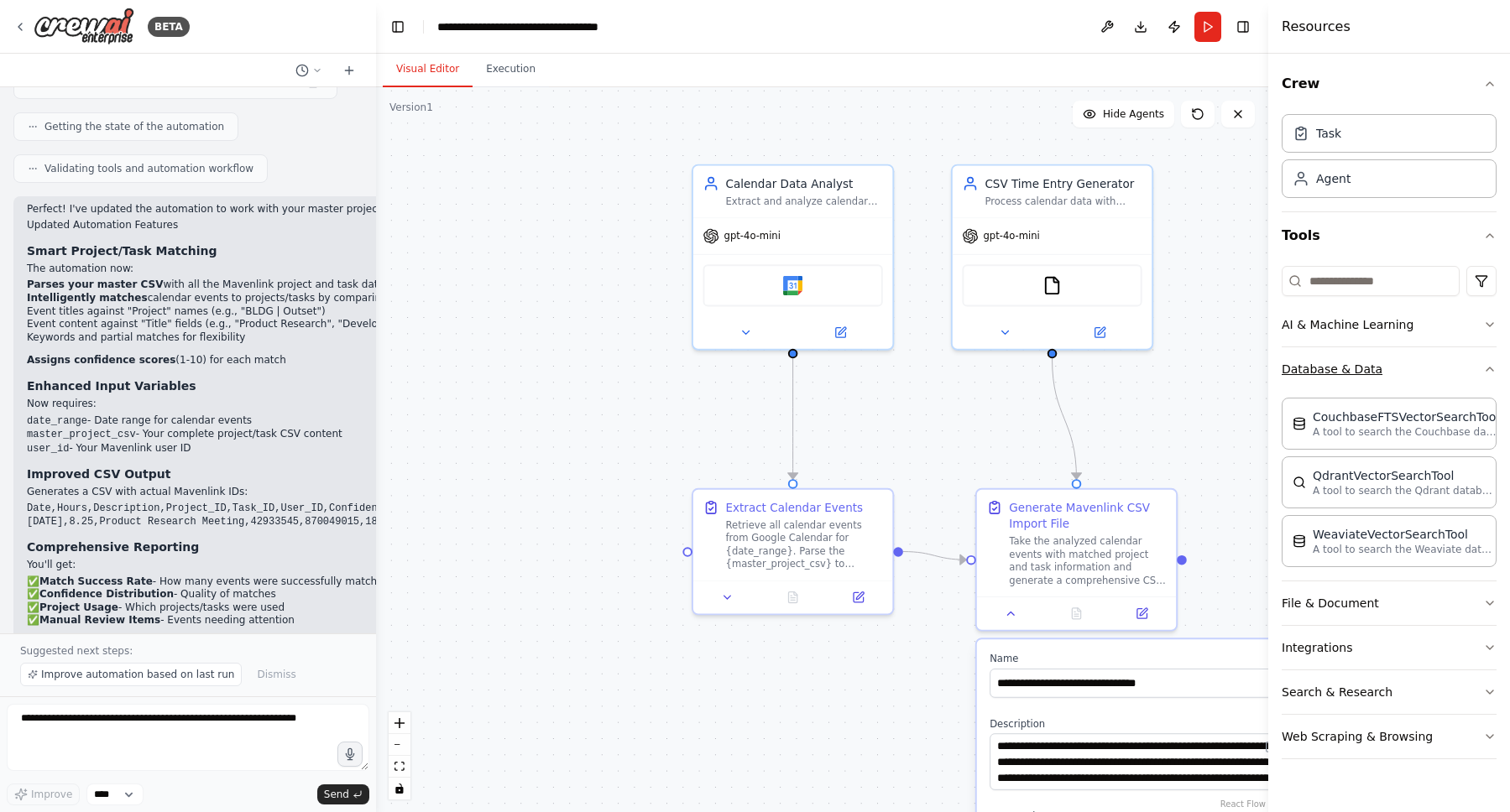
click at [1404, 373] on button "Database & Data" at bounding box center [1389, 369] width 215 height 44
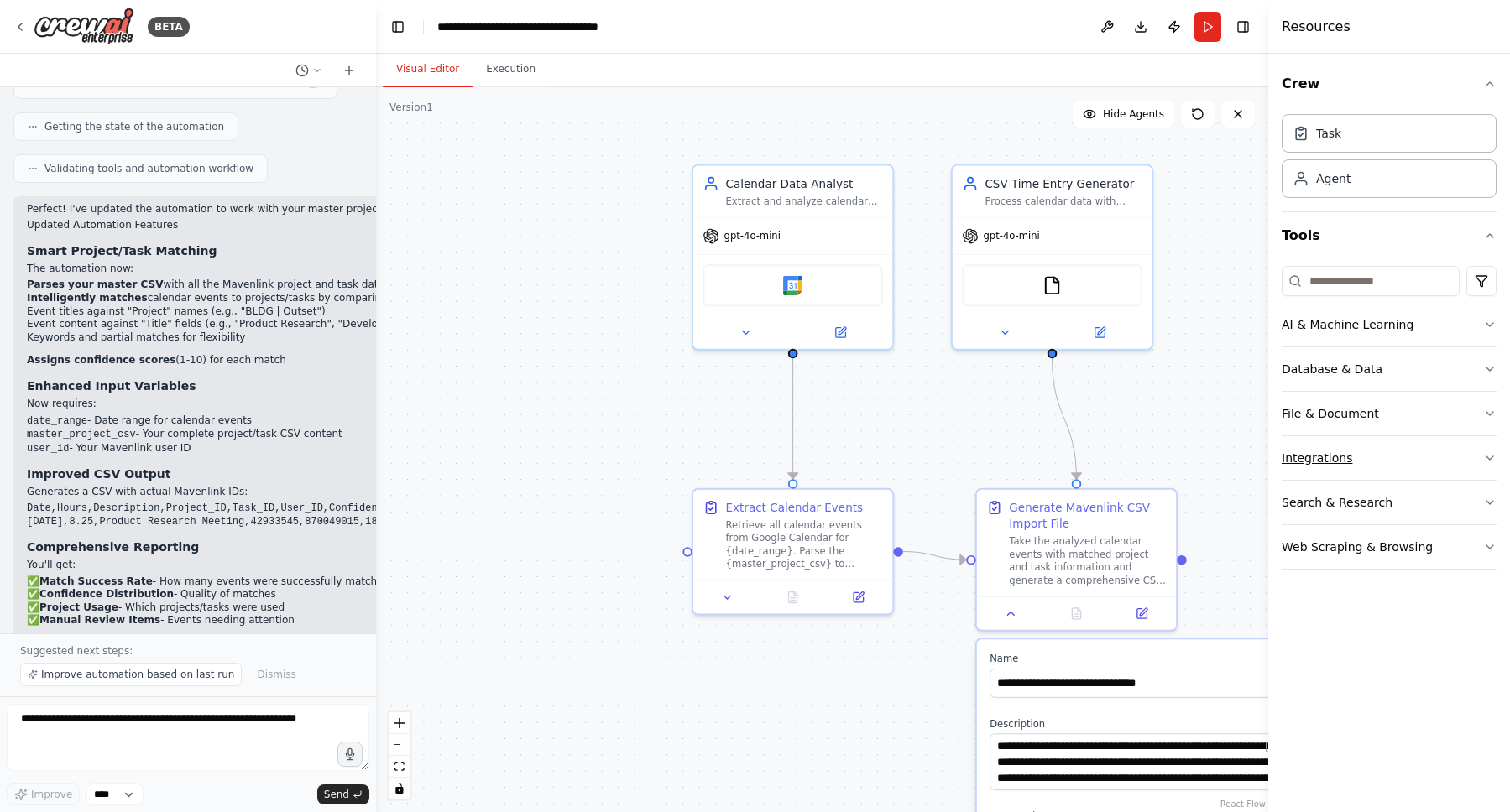
click at [1402, 455] on button "Integrations" at bounding box center [1389, 458] width 215 height 44
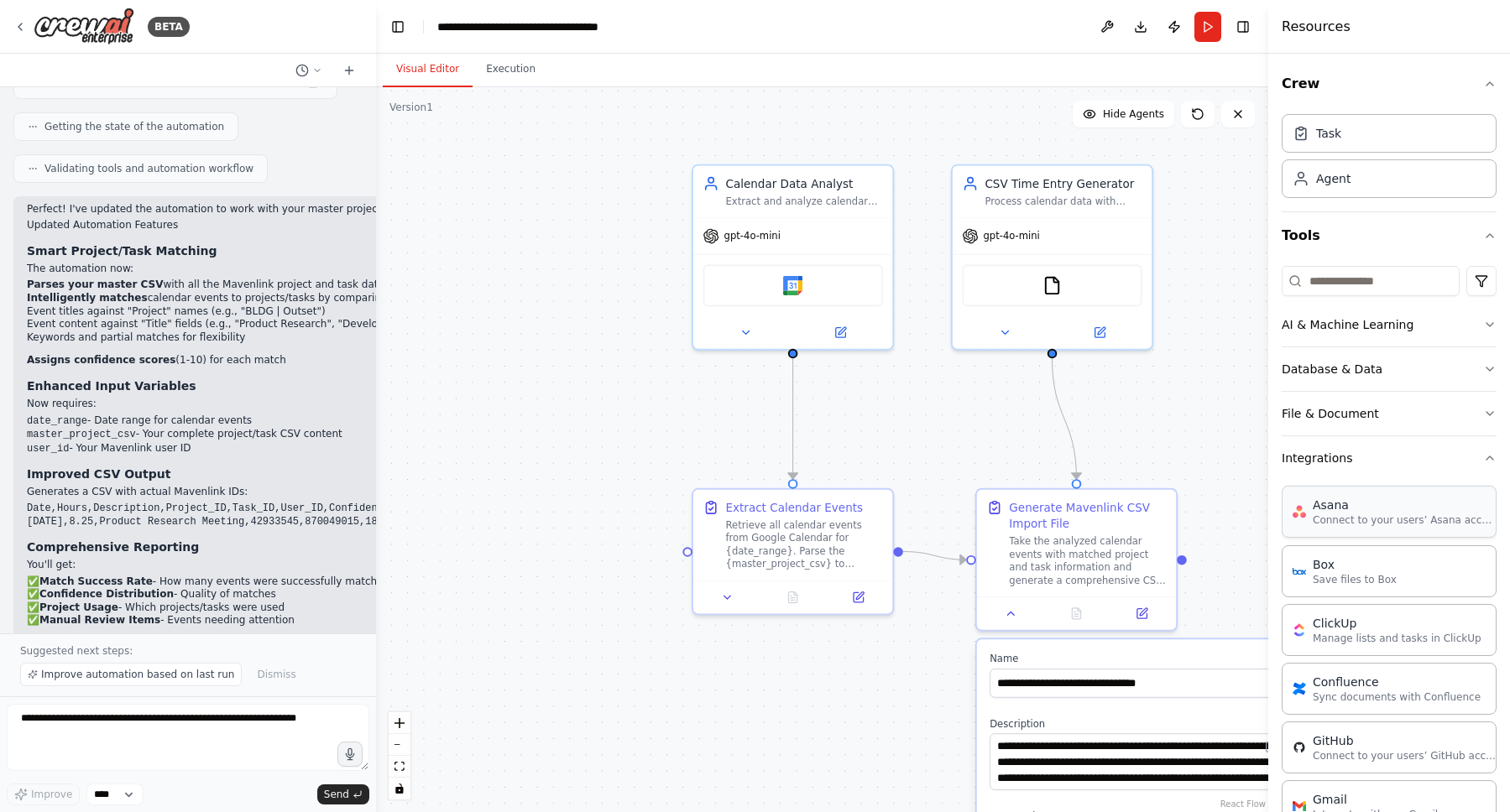
scroll to position [142, 0]
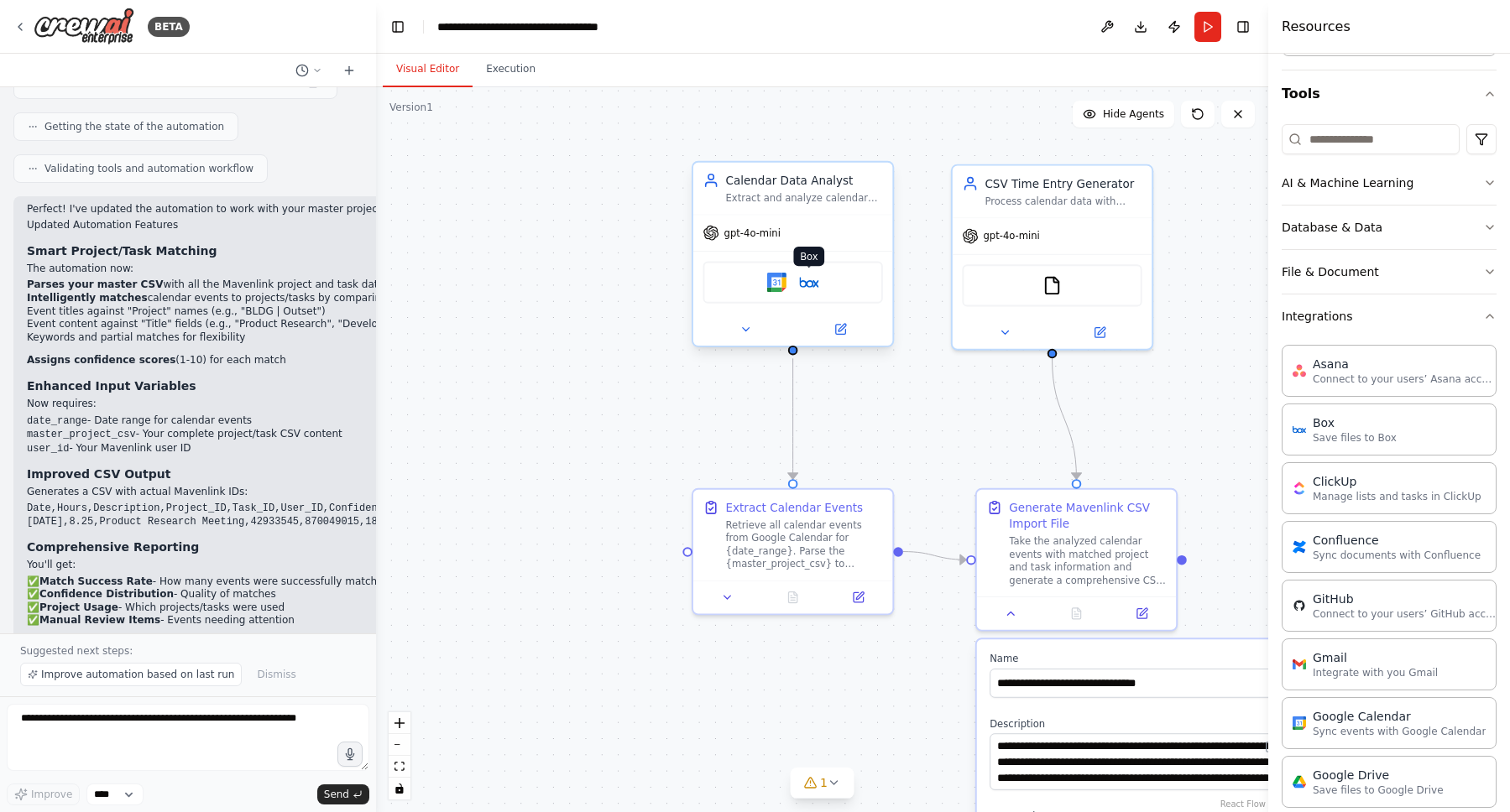
click at [810, 283] on img at bounding box center [808, 282] width 19 height 19
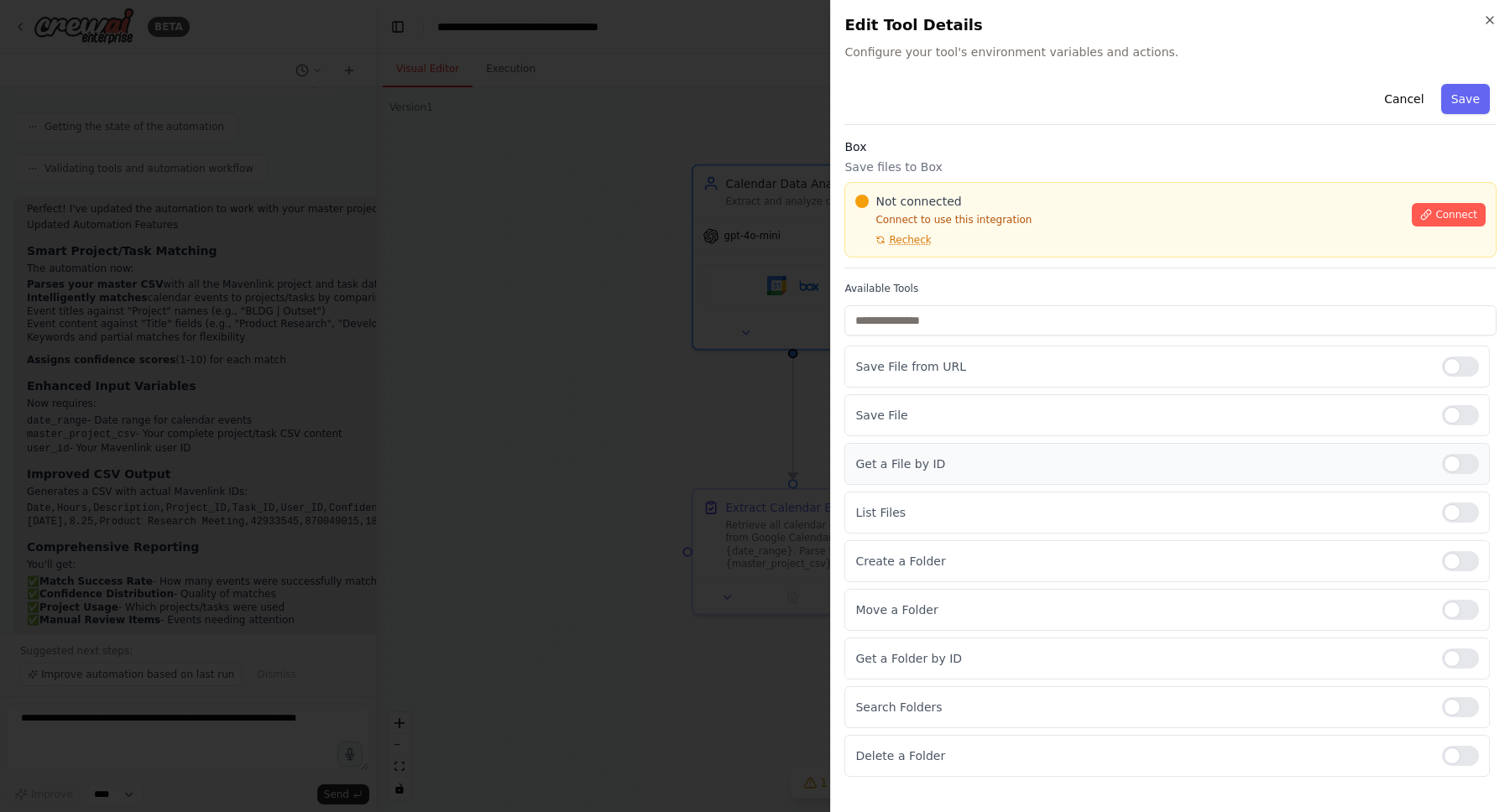
click at [1036, 469] on p "Get a File by ID" at bounding box center [1142, 464] width 573 height 17
click at [1459, 470] on div at bounding box center [1460, 464] width 37 height 20
click at [1486, 13] on icon "button" at bounding box center [1490, 20] width 13 height 13
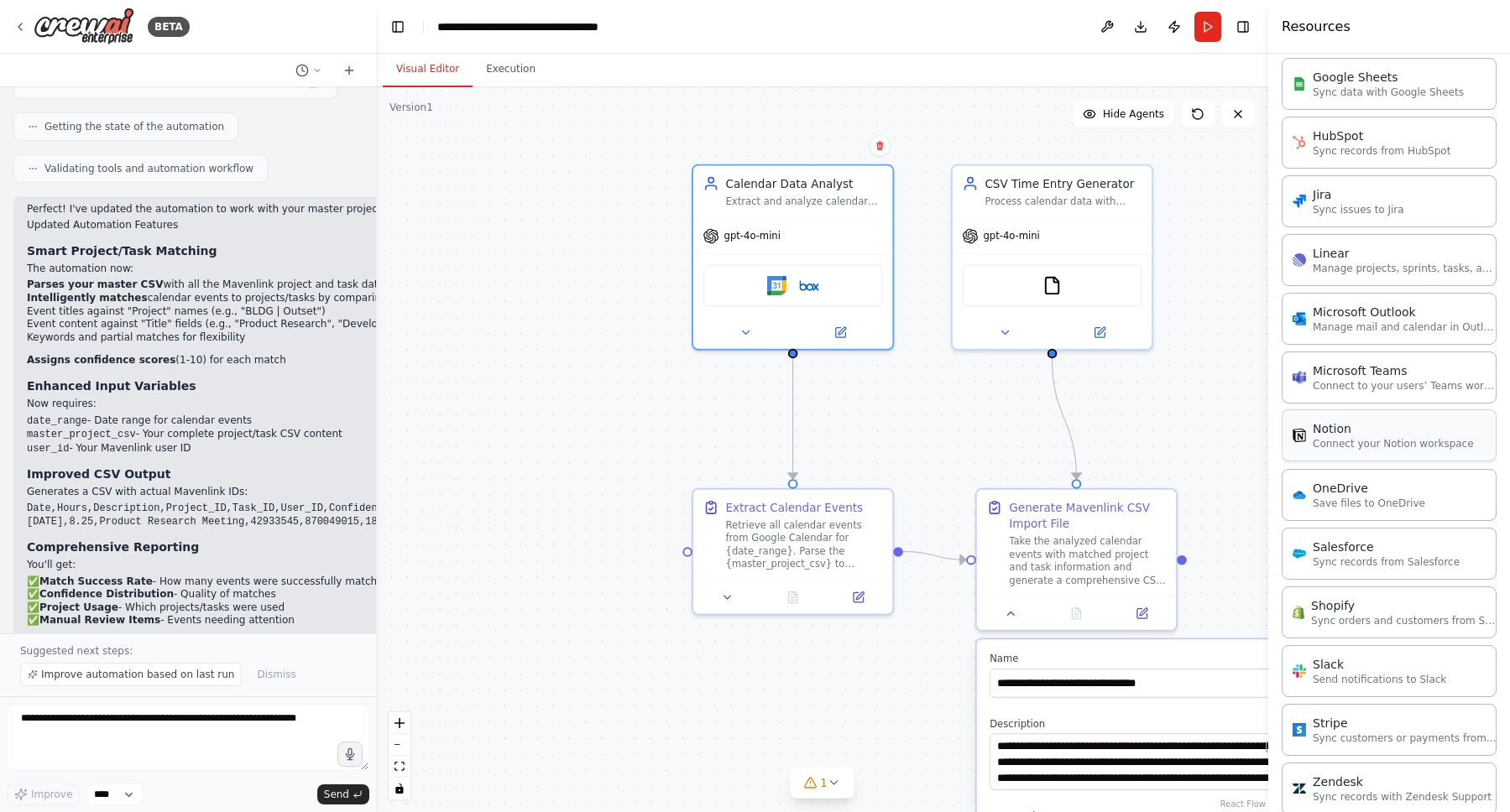
scroll to position [920, 0]
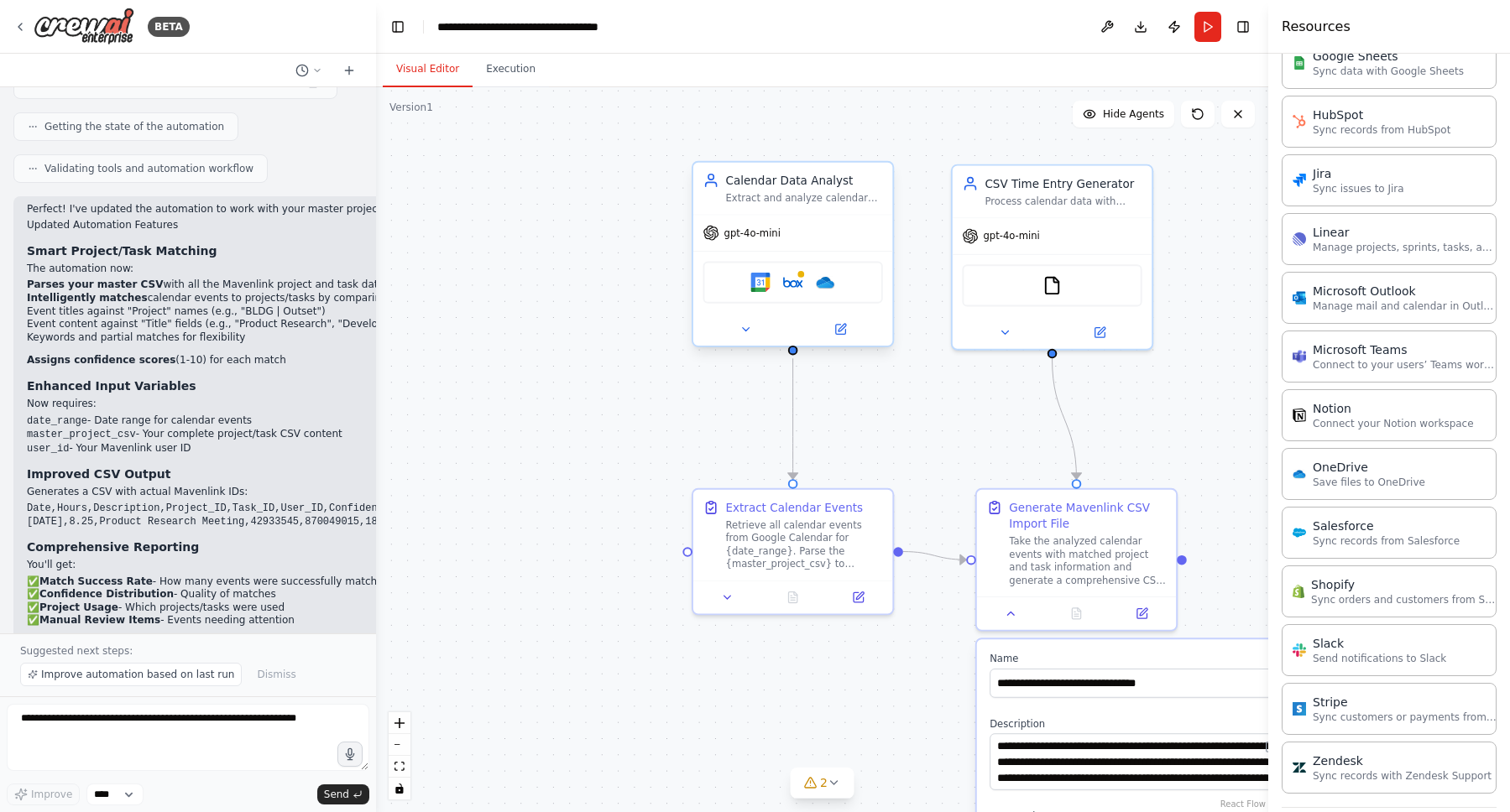
click at [813, 289] on div "Google Calendar Box OneDrive" at bounding box center [793, 282] width 180 height 42
click at [797, 287] on img at bounding box center [792, 282] width 19 height 19
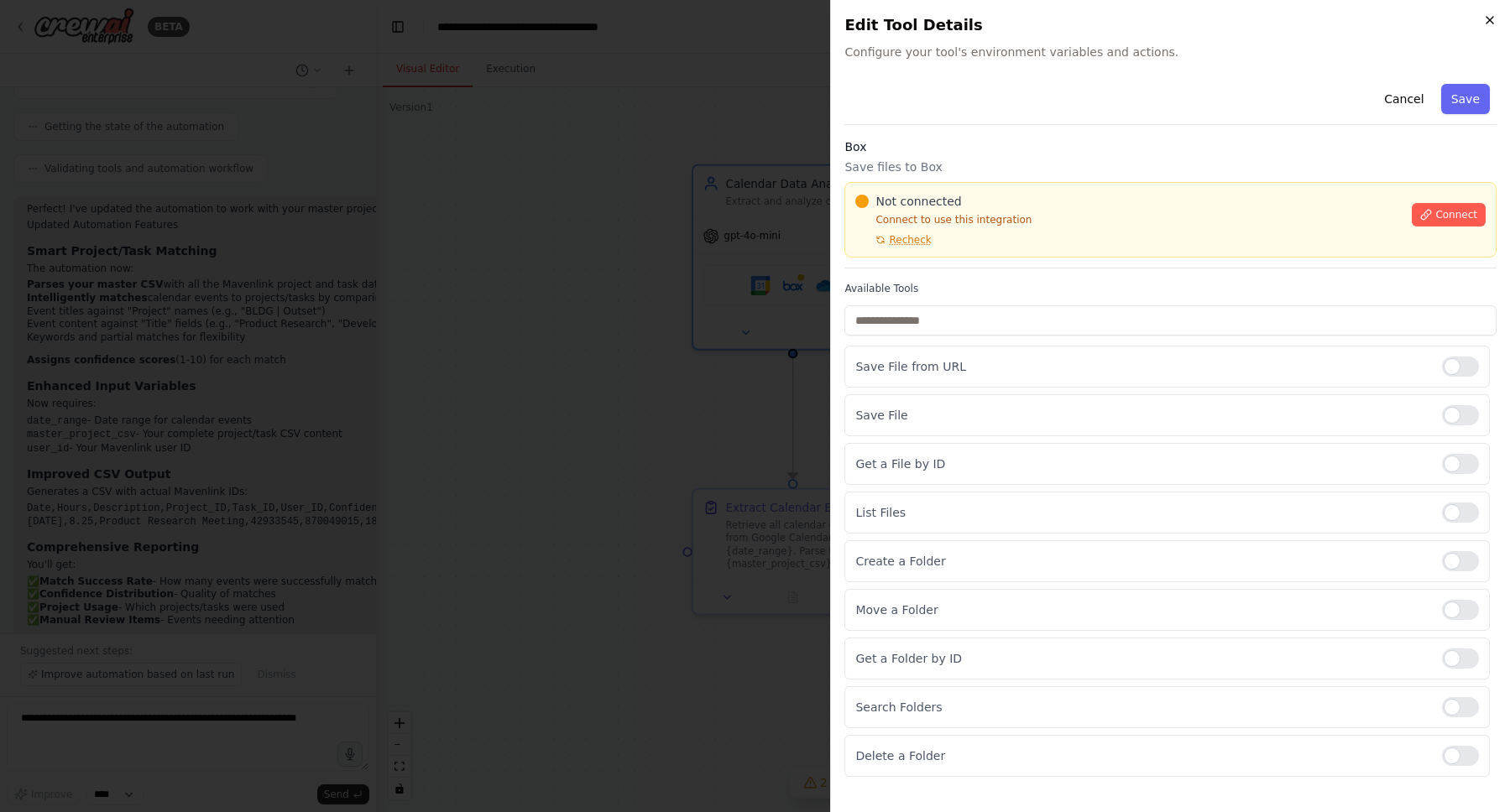
click at [1486, 21] on icon "button" at bounding box center [1490, 20] width 13 height 13
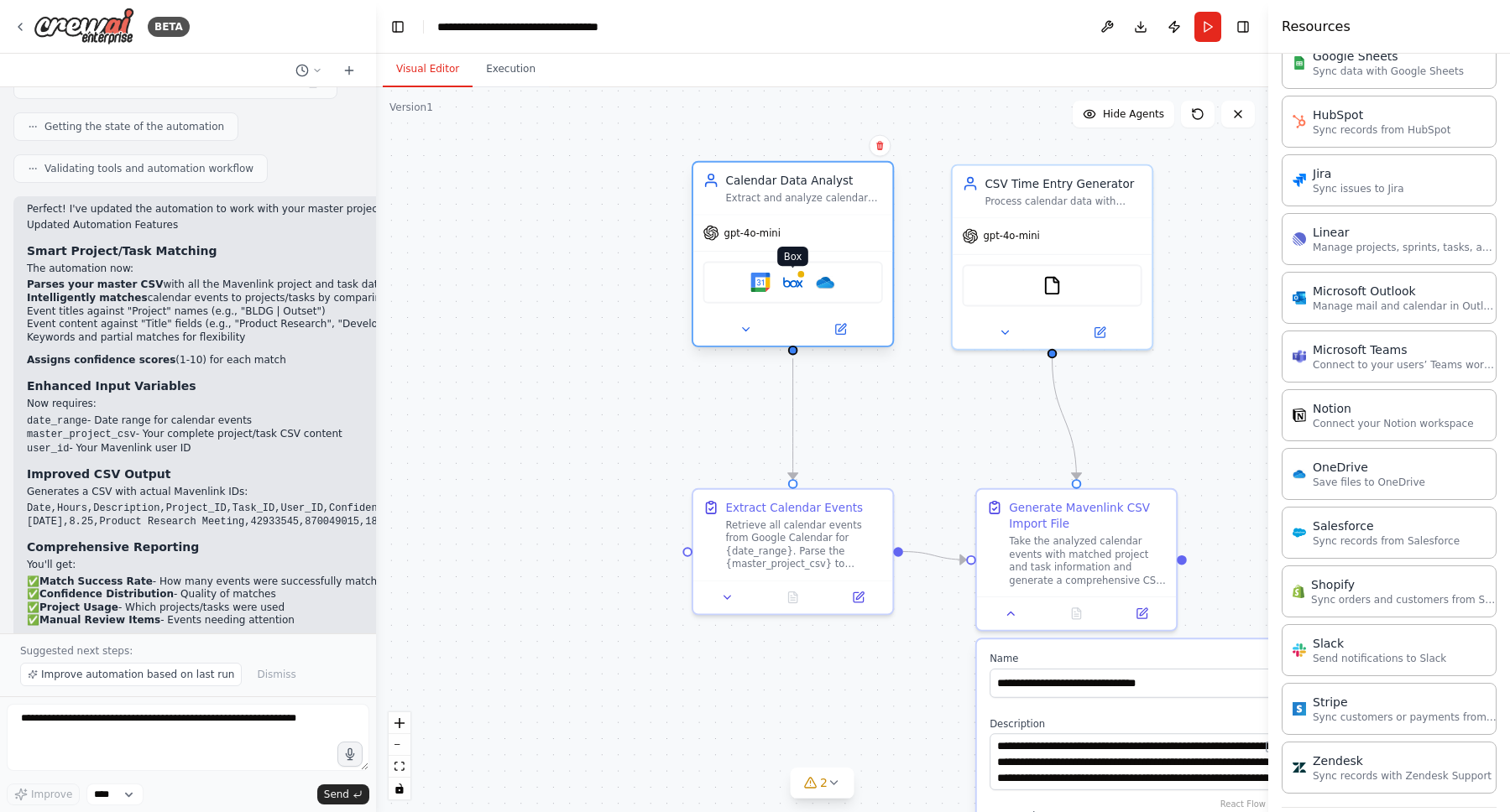
click at [798, 284] on img at bounding box center [792, 282] width 19 height 19
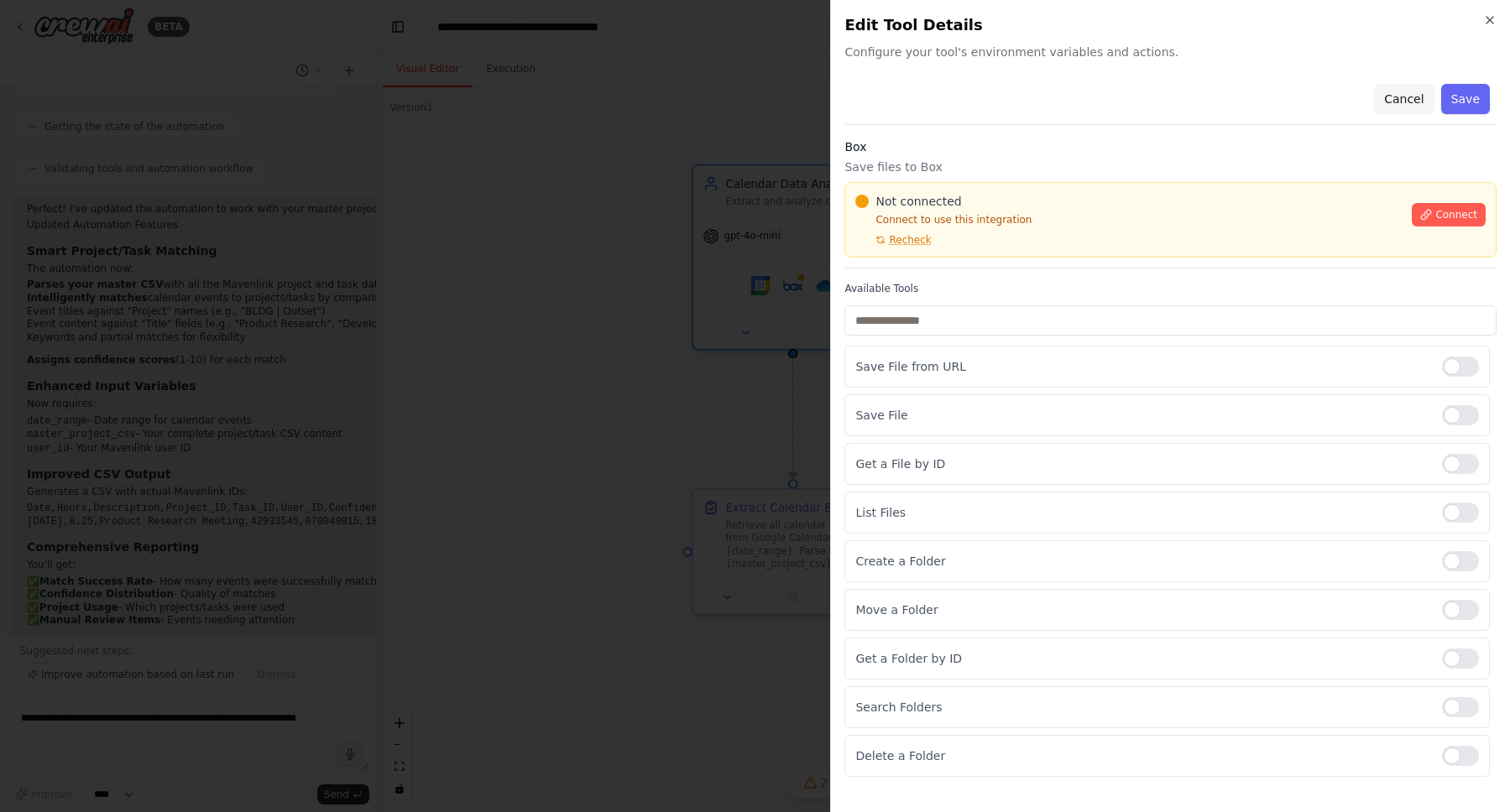
click at [1403, 103] on button "Cancel" at bounding box center [1403, 99] width 60 height 30
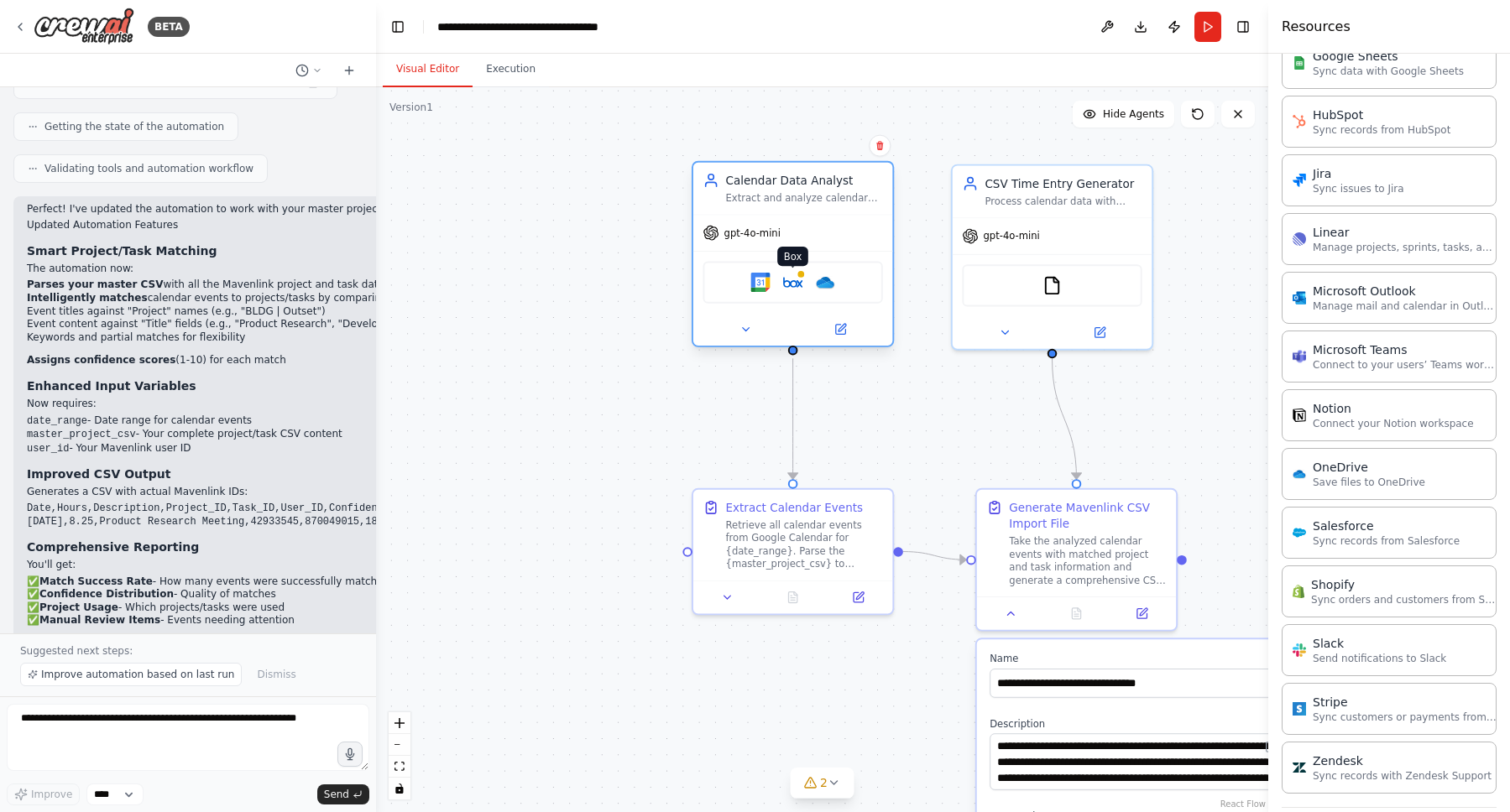
click at [800, 282] on img at bounding box center [792, 282] width 19 height 19
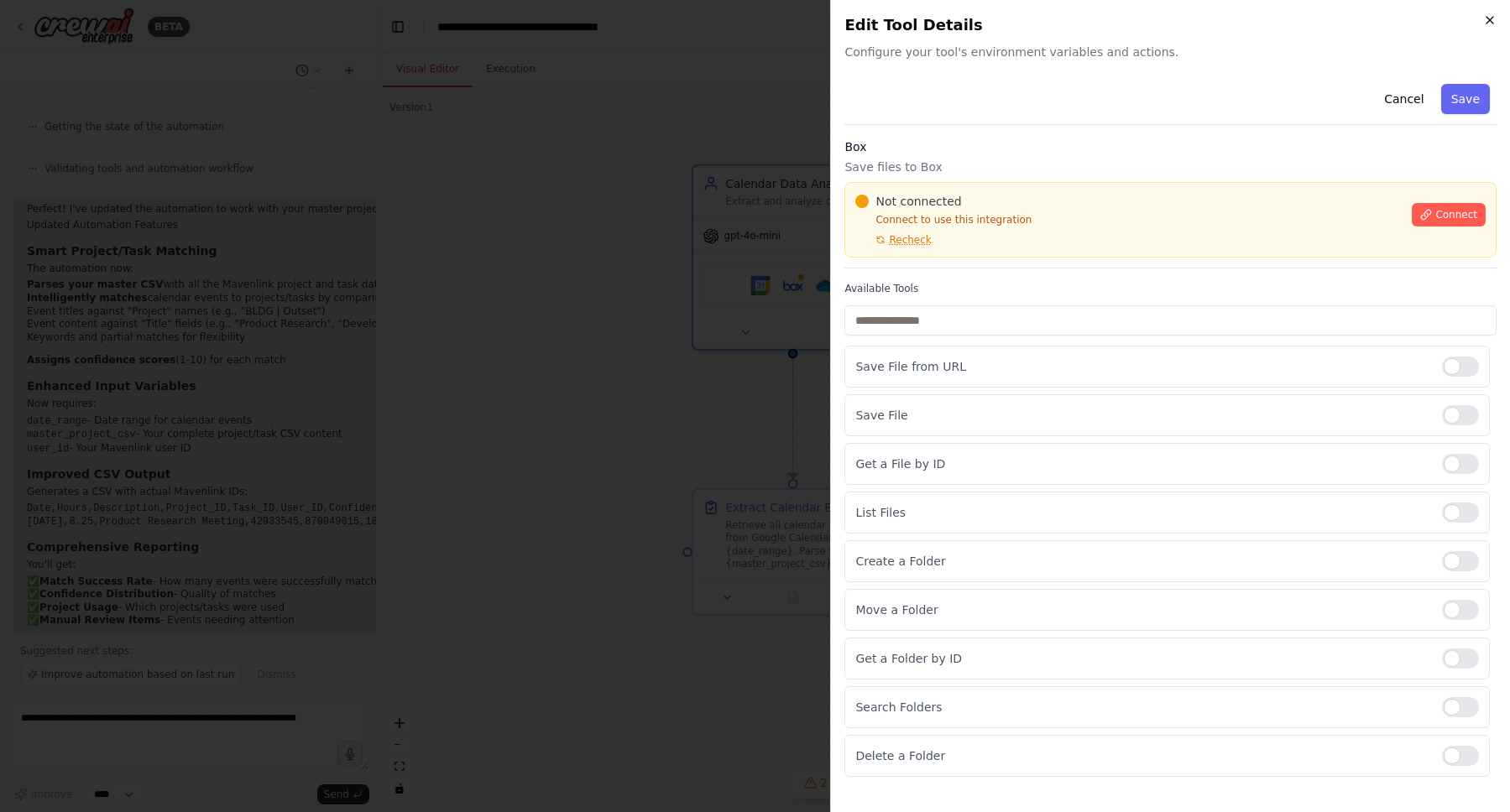
click at [1492, 22] on icon "button" at bounding box center [1490, 20] width 7 height 7
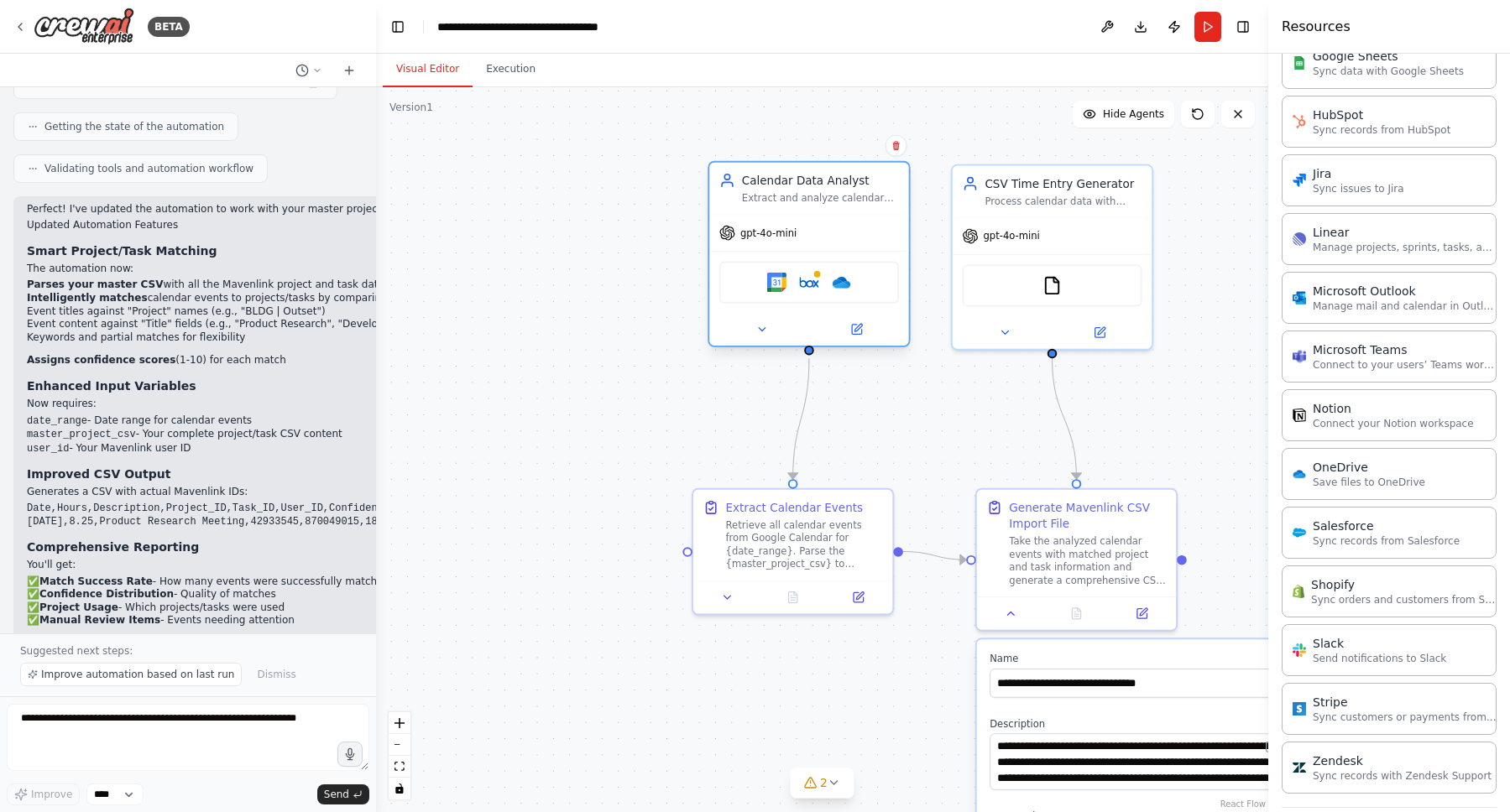
drag, startPoint x: 789, startPoint y: 291, endPoint x: 797, endPoint y: 299, distance: 11.3
click at [797, 299] on div "Google Calendar Box OneDrive" at bounding box center [810, 282] width 180 height 42
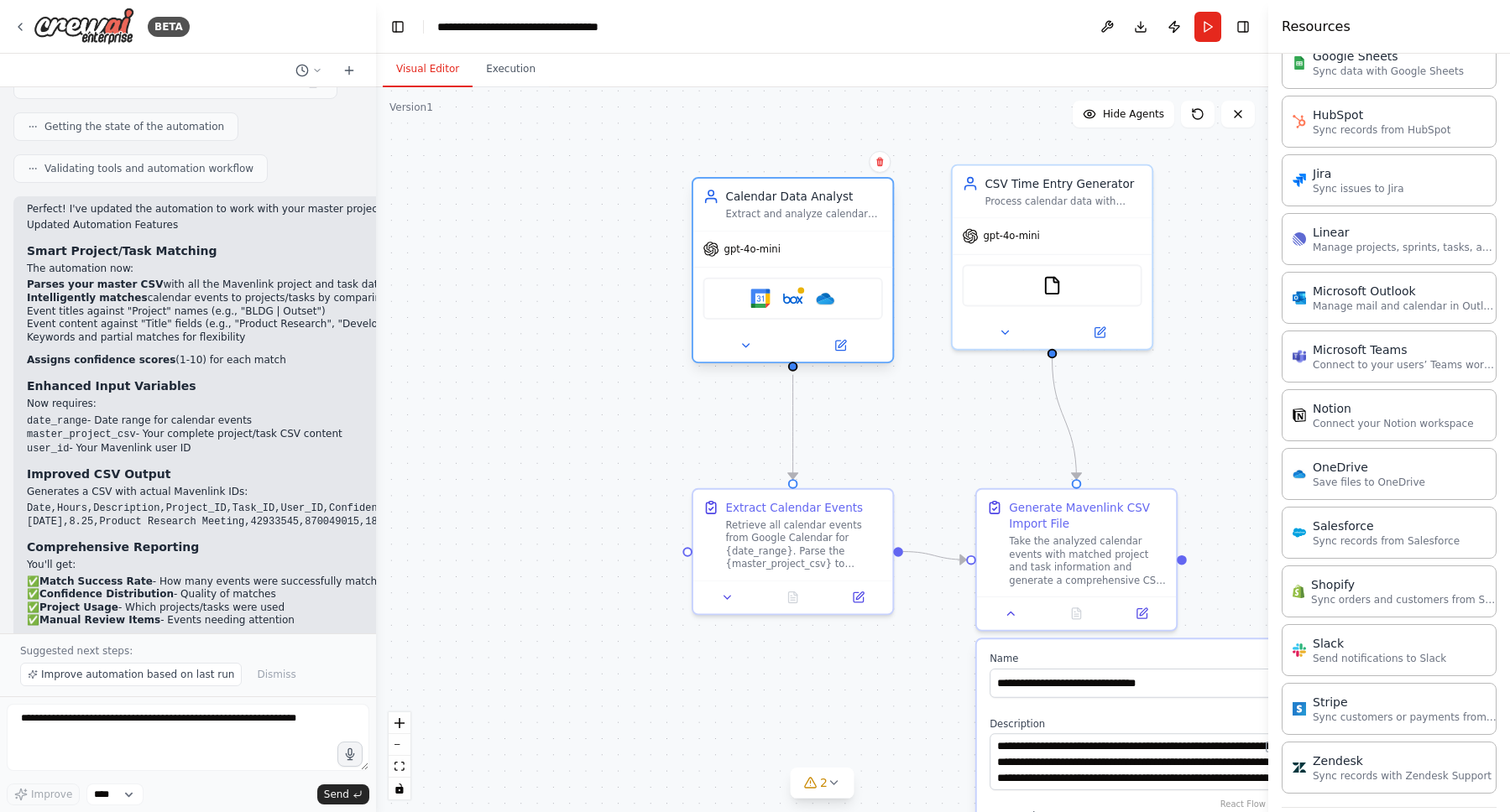
drag, startPoint x: 863, startPoint y: 229, endPoint x: 832, endPoint y: 242, distance: 33.6
click at [846, 230] on div "Calendar Data Analyst Extract and analyze calendar events from Google Calendar …" at bounding box center [793, 271] width 203 height 187
click at [843, 350] on icon at bounding box center [840, 345] width 10 height 10
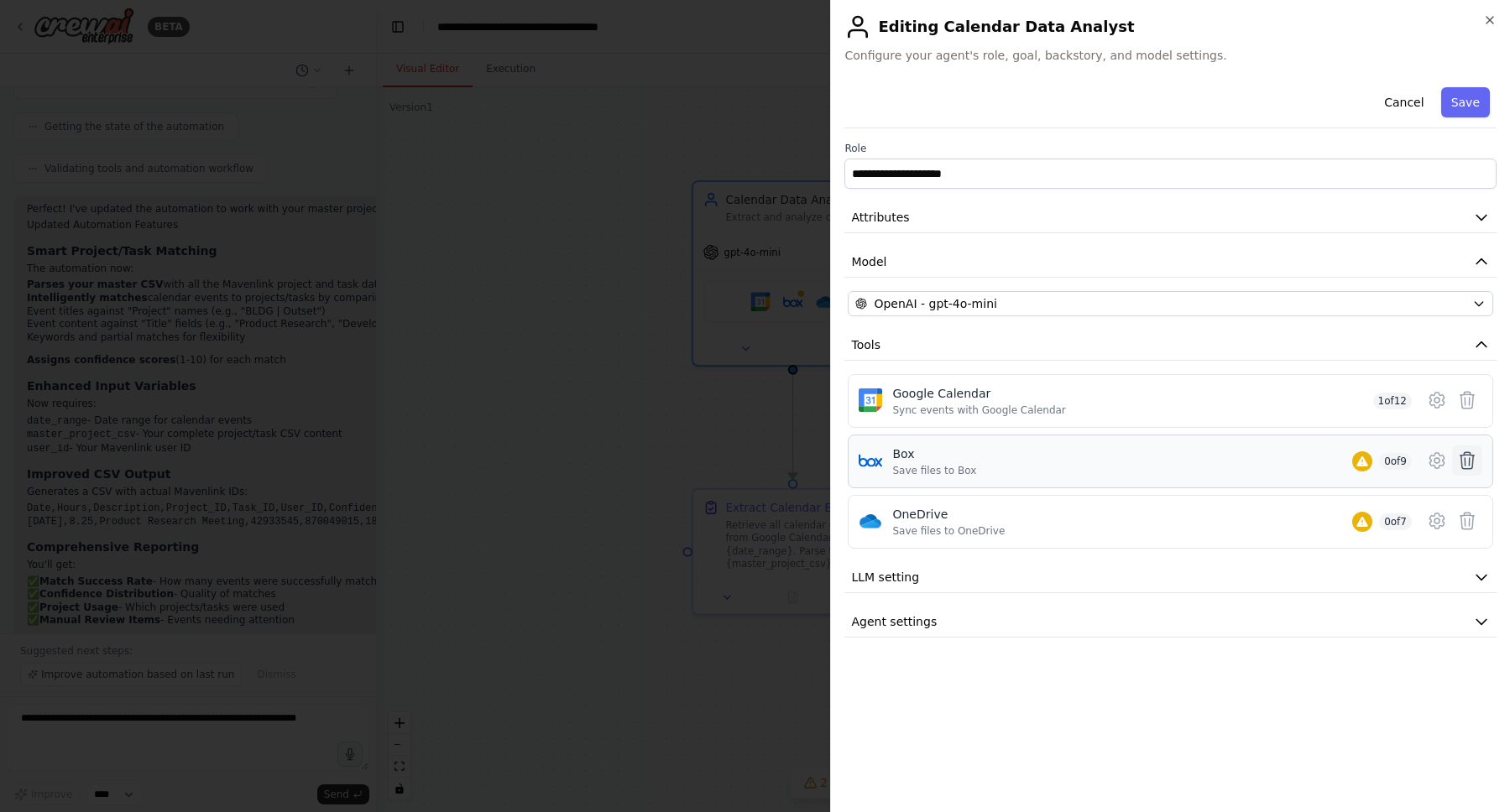
click at [1465, 467] on icon at bounding box center [1467, 461] width 20 height 20
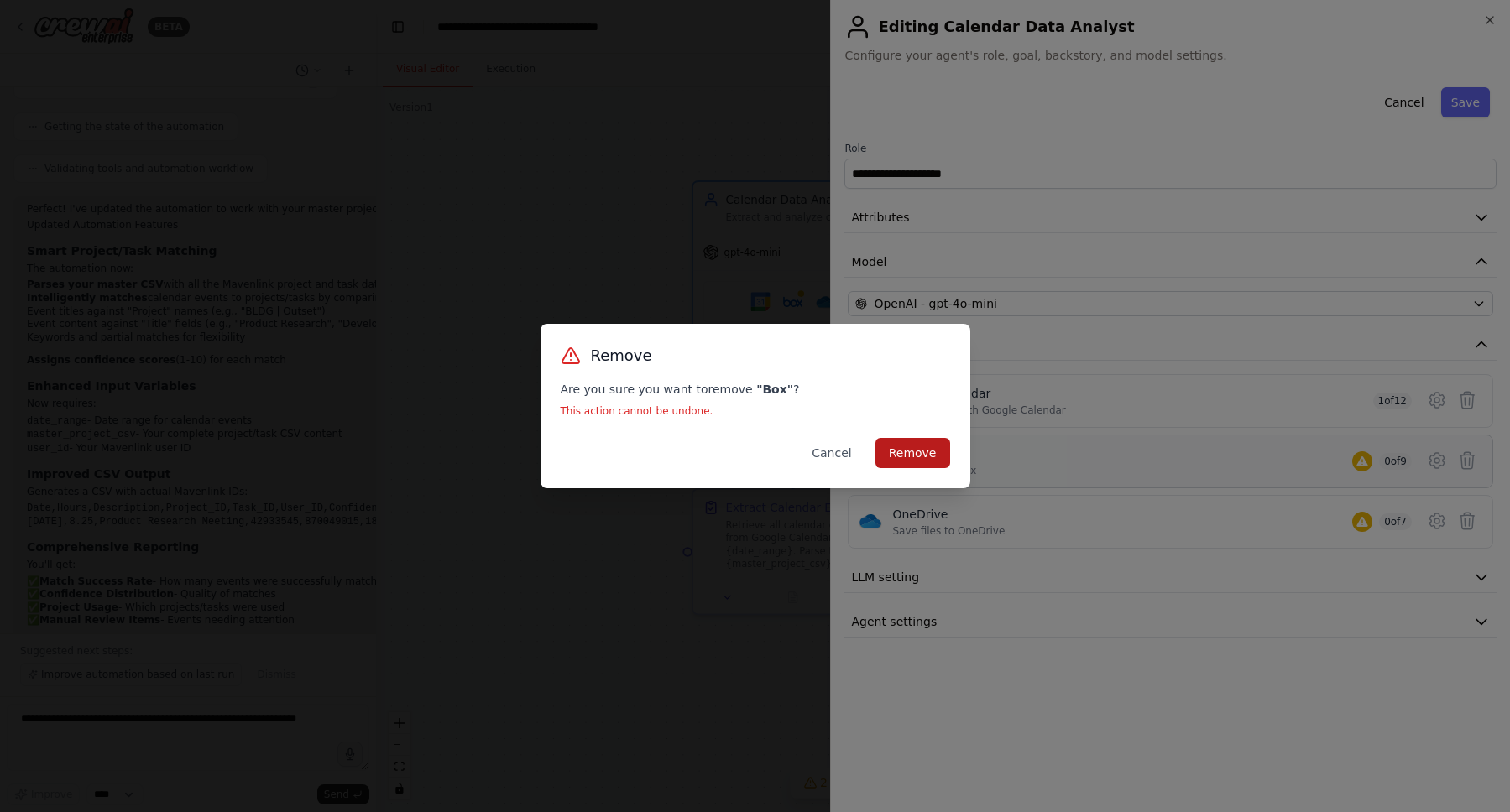
click at [919, 448] on button "Remove" at bounding box center [912, 453] width 75 height 30
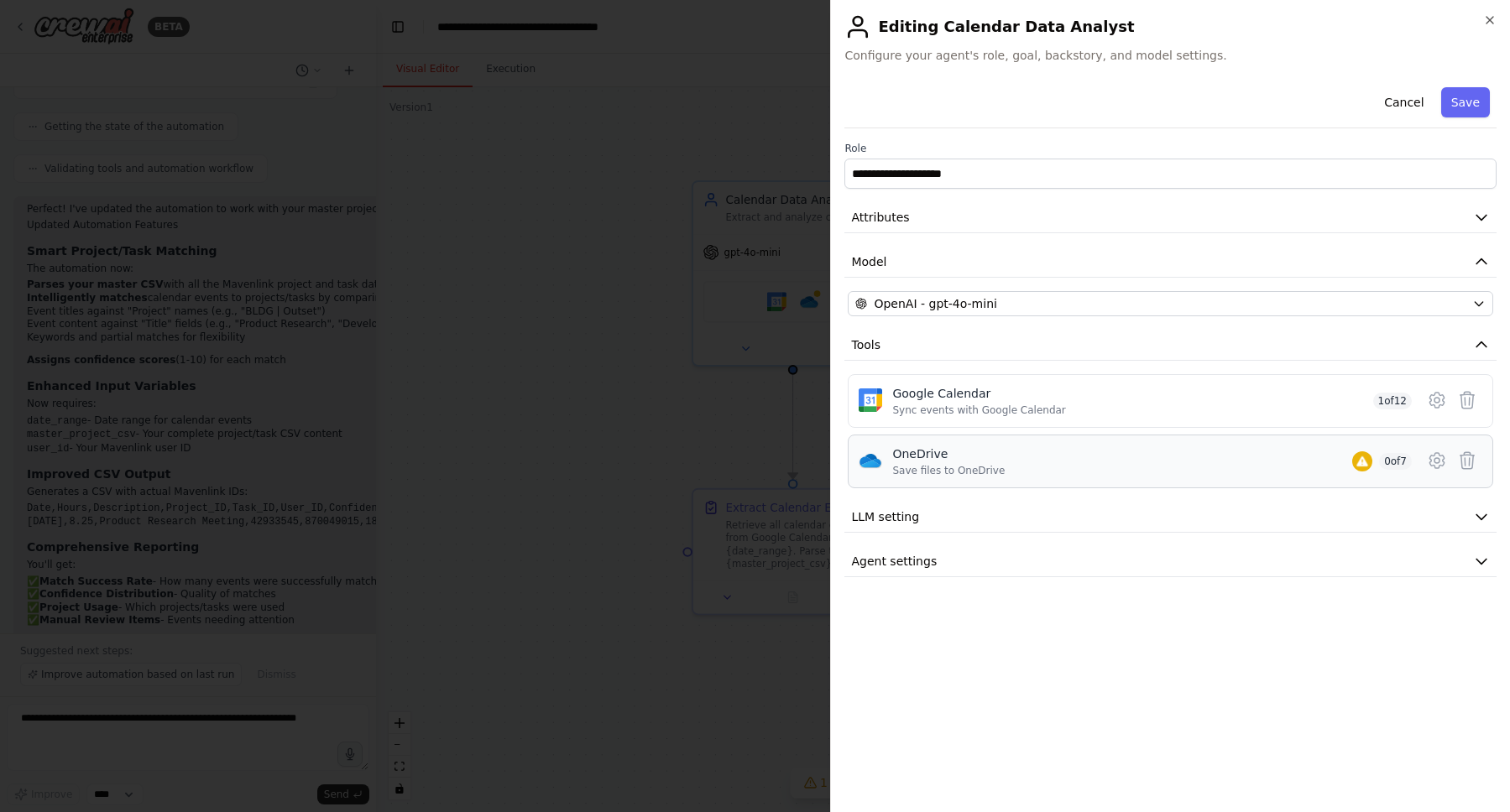
click at [1057, 476] on div "OneDrive Save files to OneDrive 0 of 7" at bounding box center [1152, 461] width 520 height 32
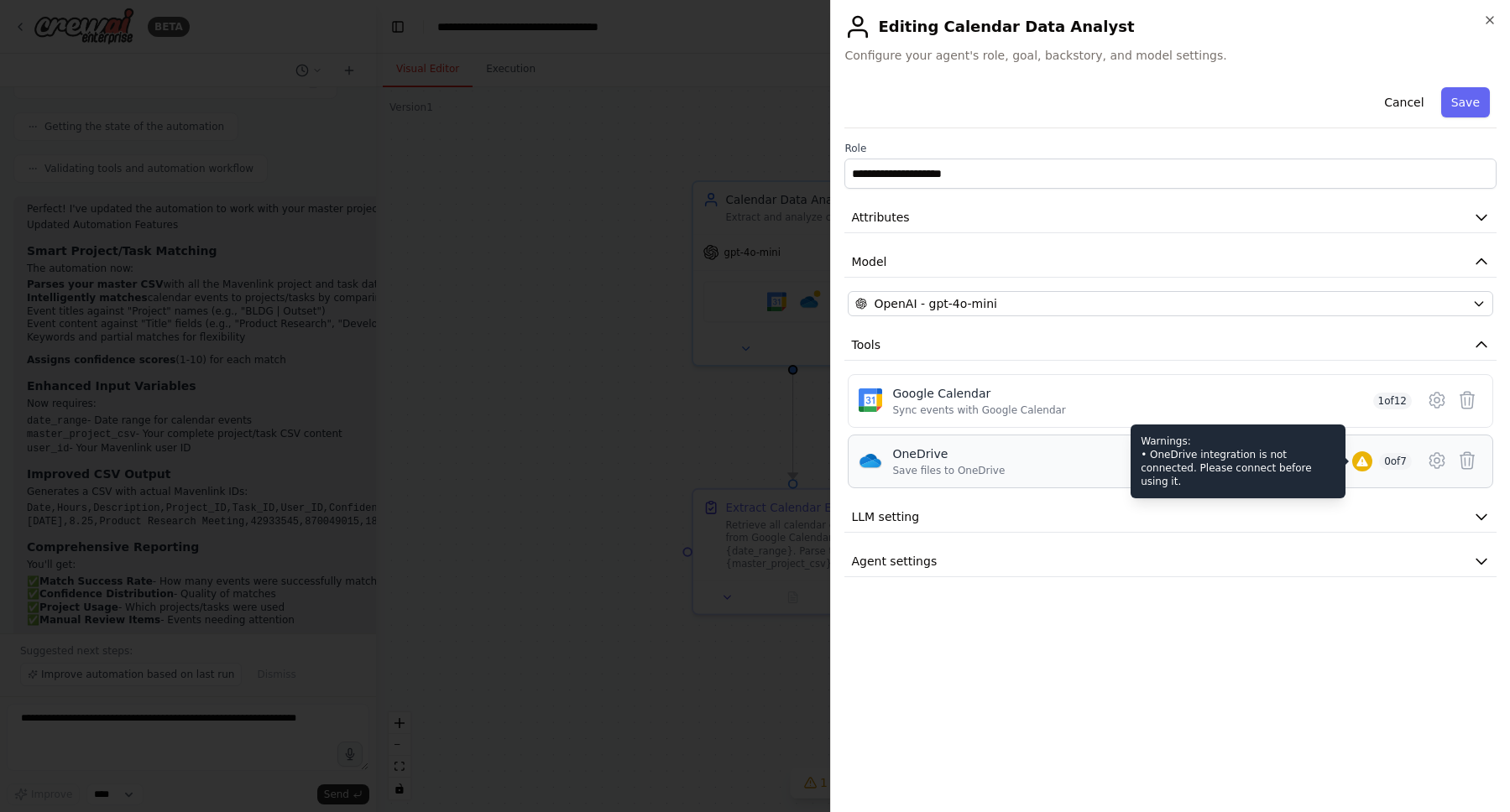
click at [1356, 465] on icon at bounding box center [1361, 461] width 11 height 10
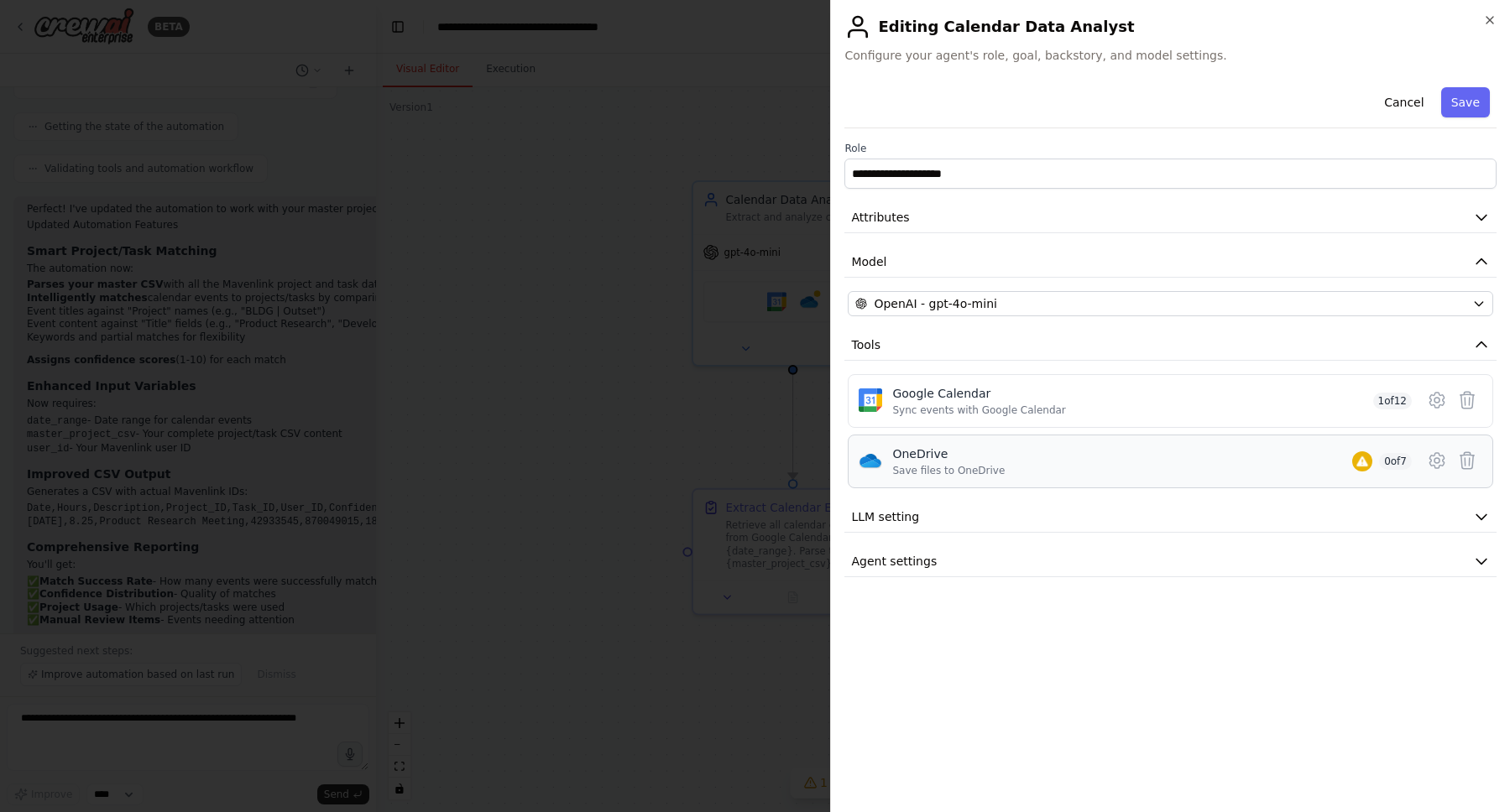
click at [1101, 477] on div "OneDrive Save files to OneDrive 0 of 7" at bounding box center [1170, 461] width 646 height 54
click at [1443, 457] on icon at bounding box center [1436, 461] width 14 height 15
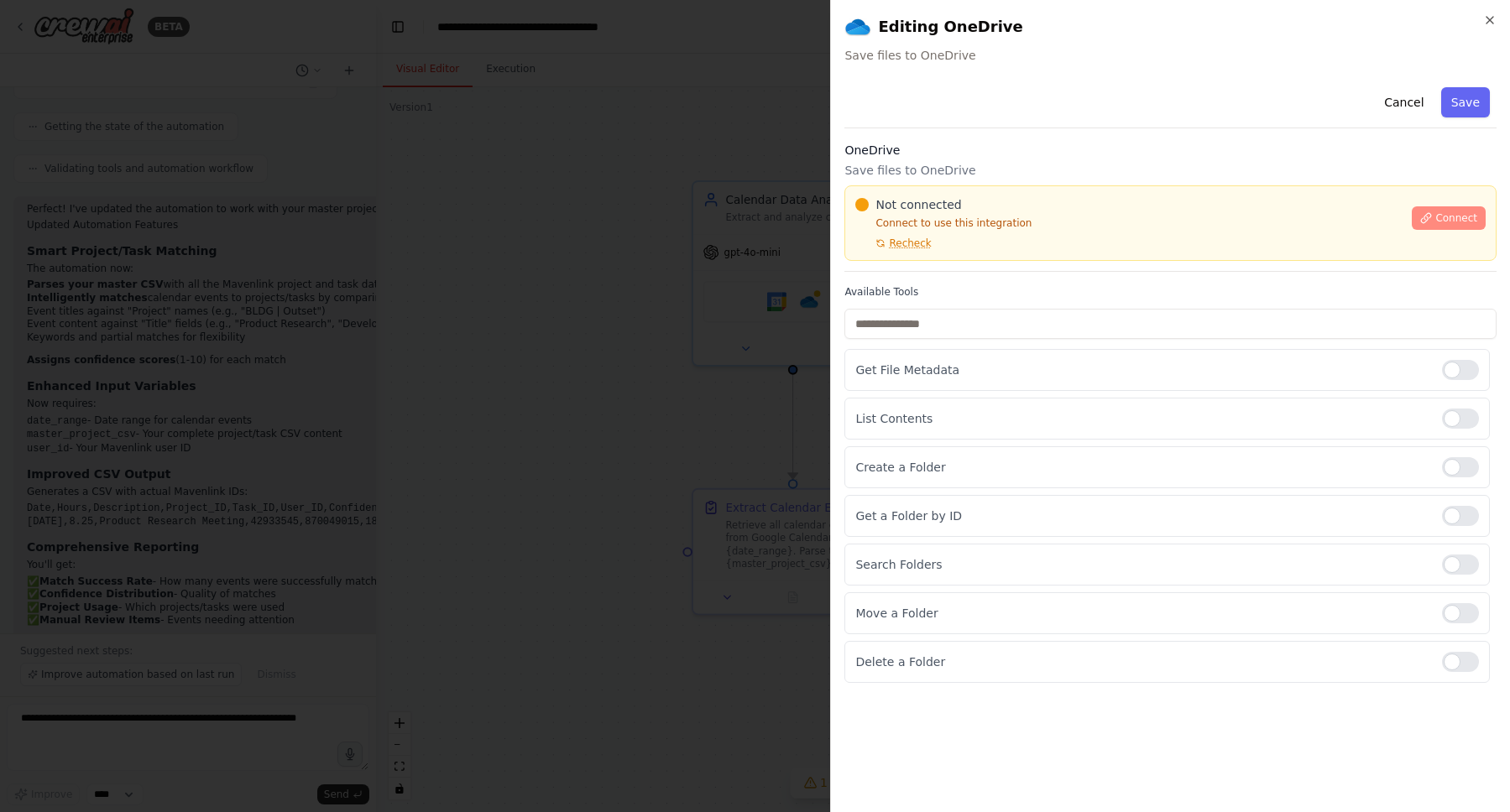
click at [1470, 218] on span "Connect" at bounding box center [1456, 219] width 42 height 13
click at [964, 273] on div "Cancel Save OneDrive Save files to OneDrive Not connected Connect to use this i…" at bounding box center [1170, 382] width 652 height 603
click at [958, 266] on div "OneDrive Save files to OneDrive Not connected Connect to use this integration R…" at bounding box center [1170, 207] width 652 height 130
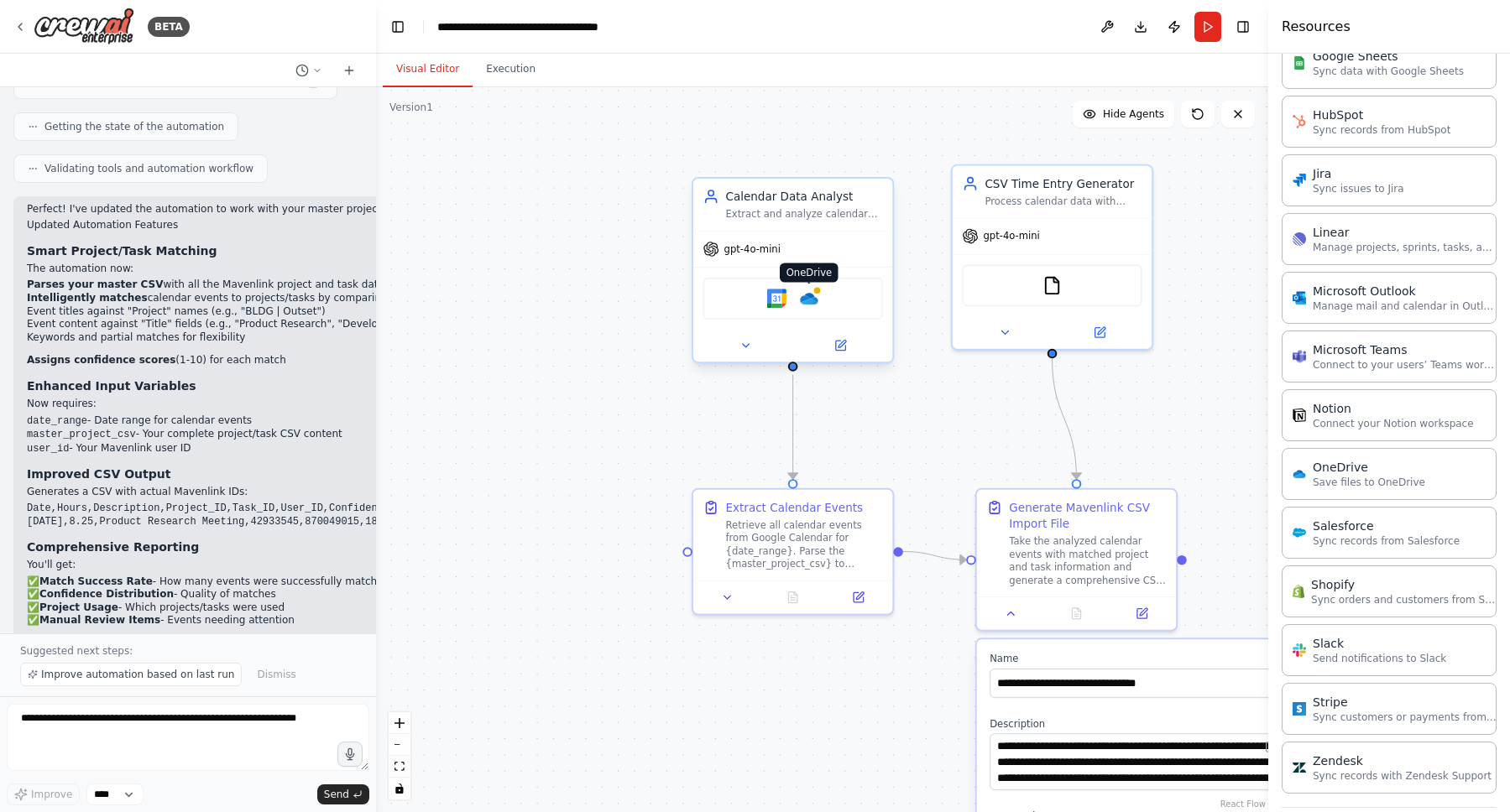
click at [804, 304] on img at bounding box center [808, 298] width 19 height 19
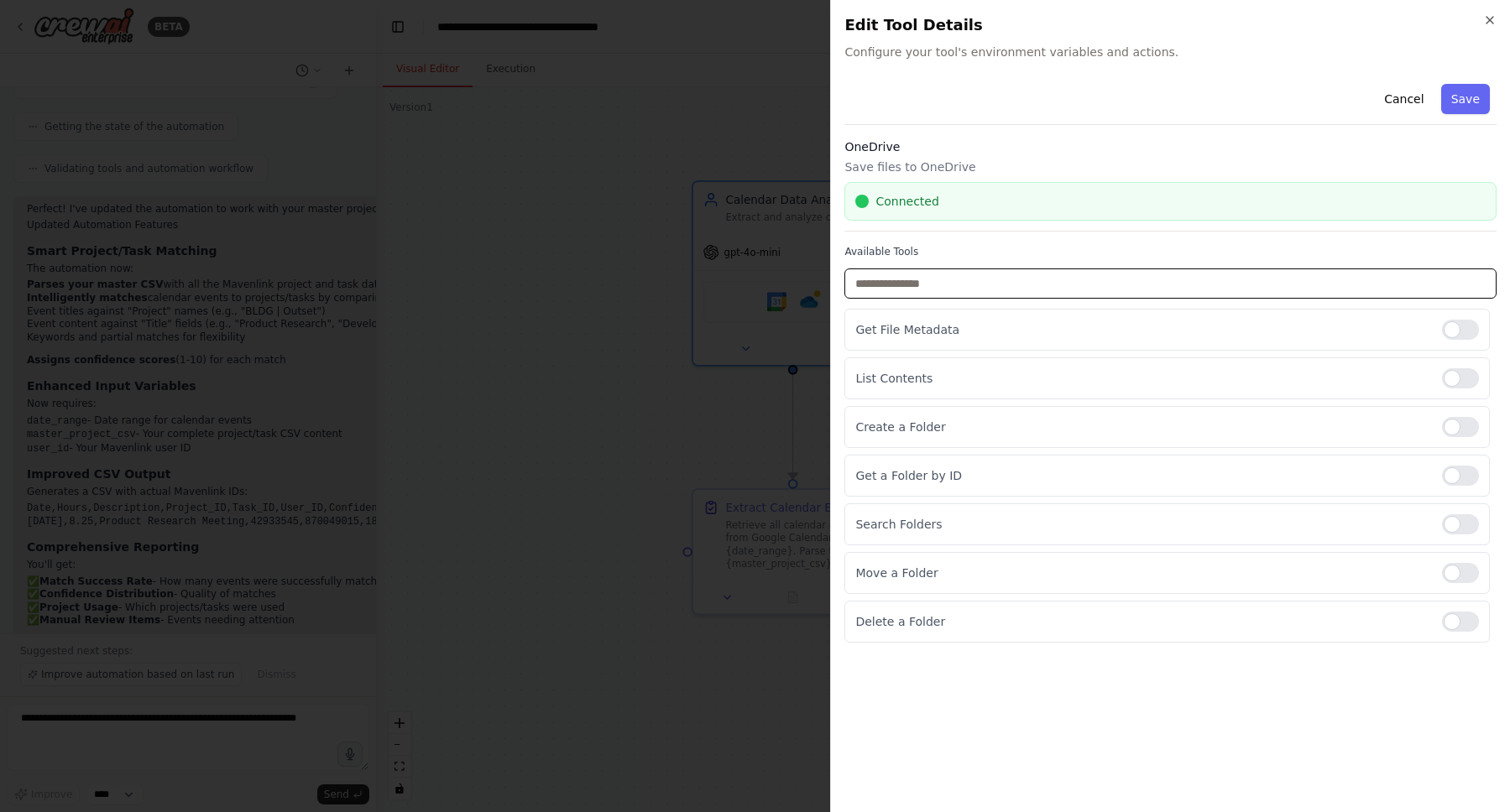
click at [1148, 274] on input "text" at bounding box center [1170, 283] width 652 height 30
type input "*"
click at [1416, 96] on button "Cancel" at bounding box center [1403, 99] width 60 height 30
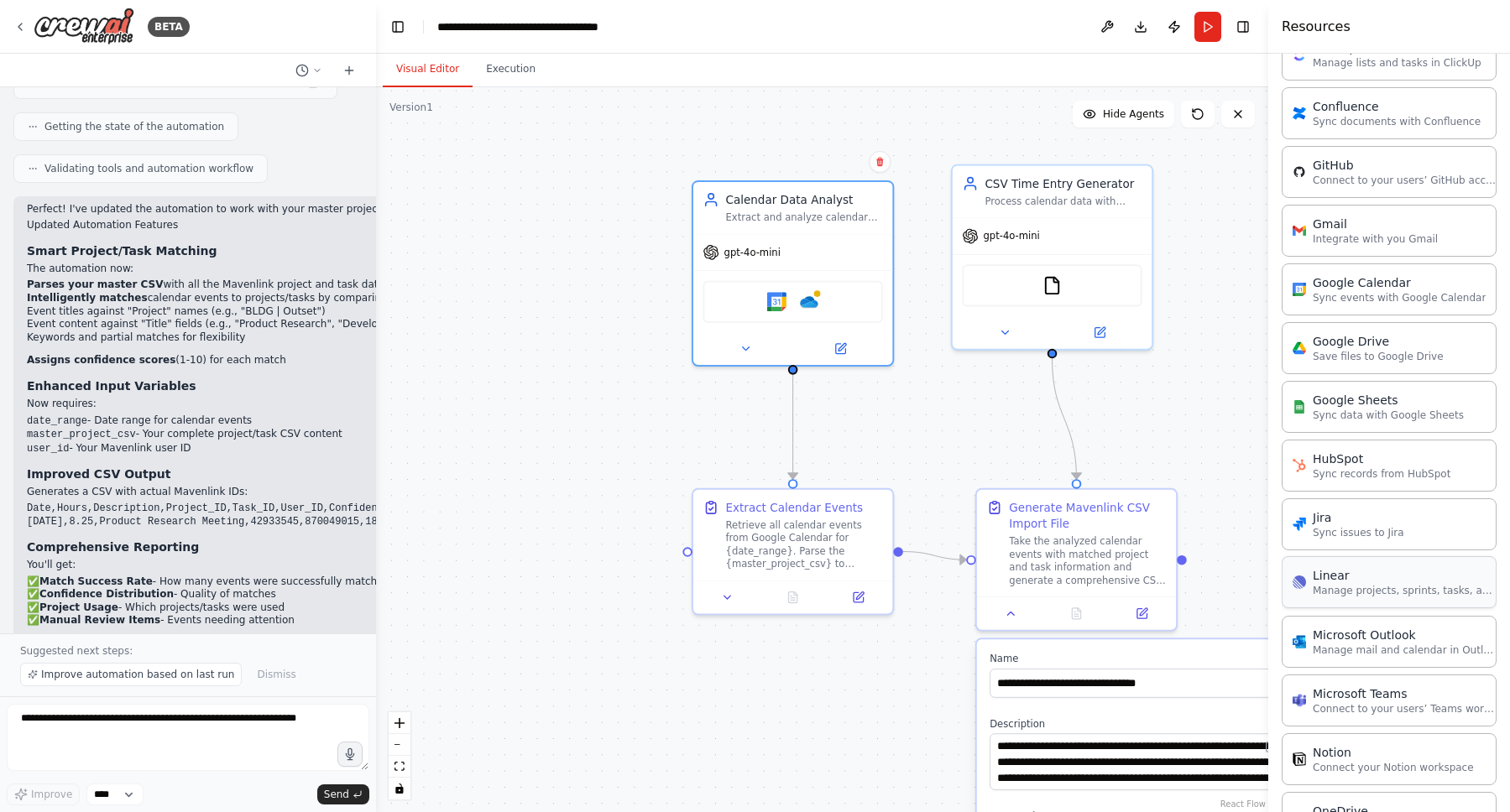
scroll to position [425, 0]
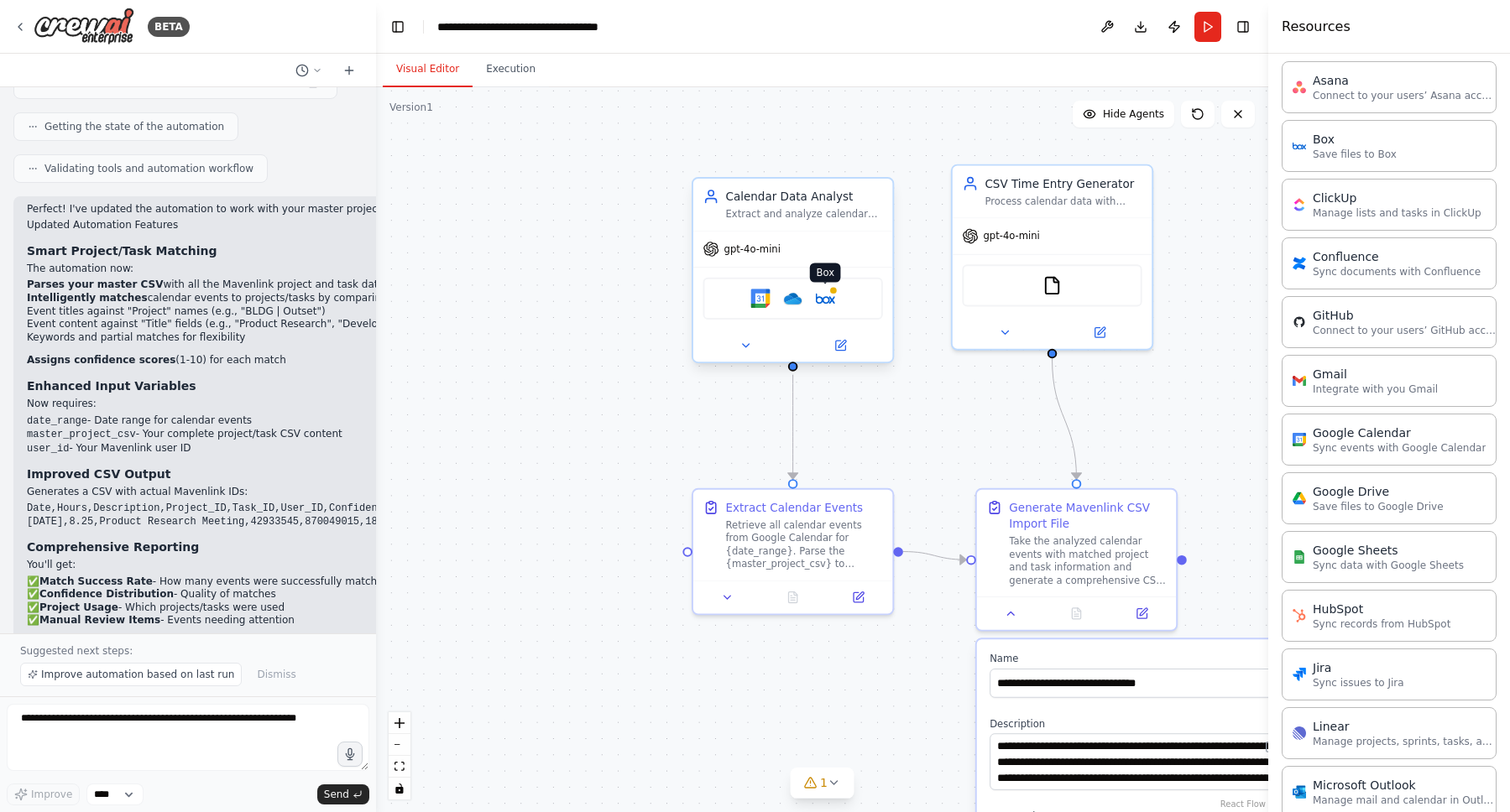
click at [834, 298] on img at bounding box center [825, 298] width 19 height 19
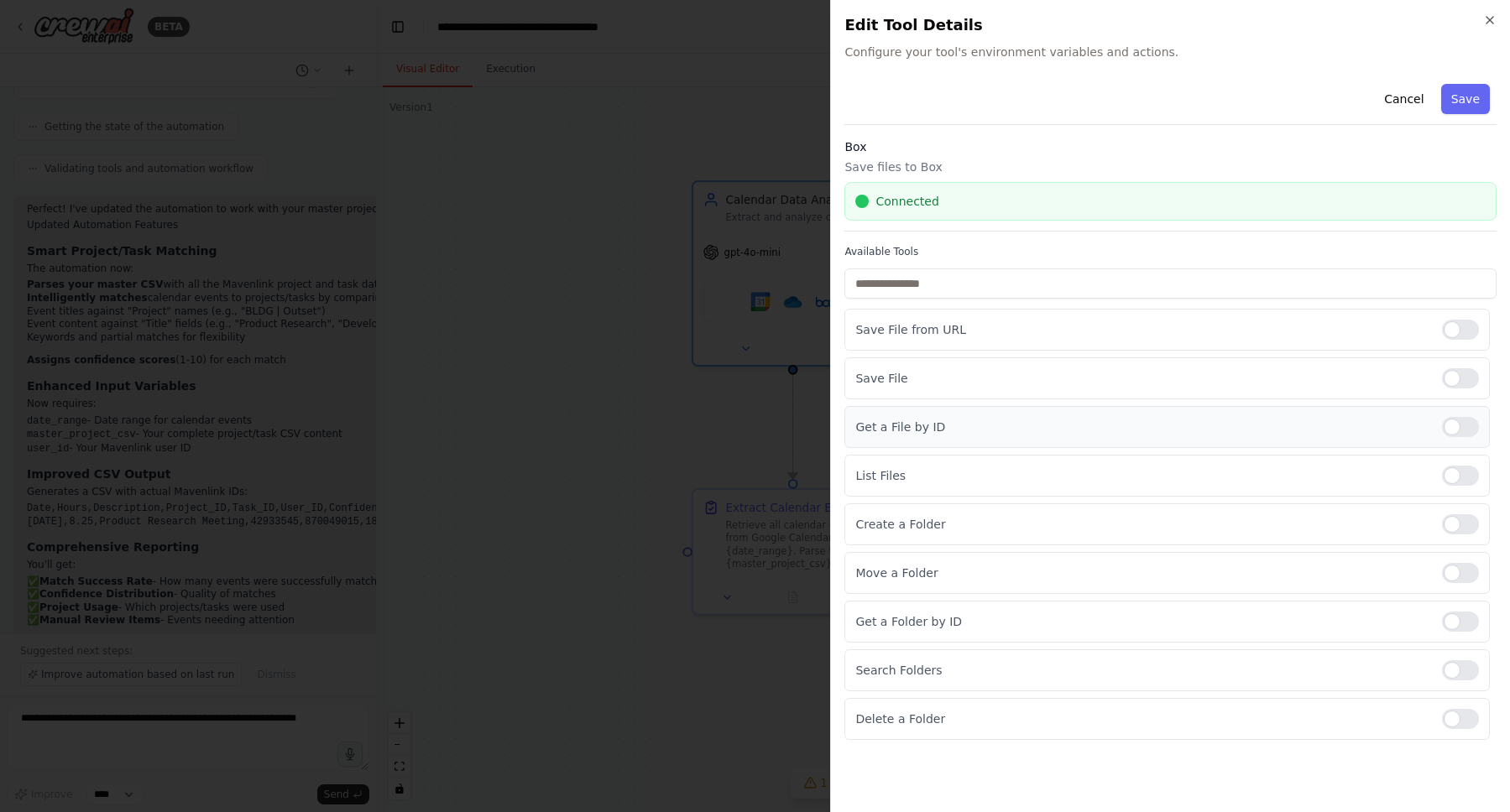
click at [916, 426] on p "Get a File by ID" at bounding box center [1142, 427] width 573 height 17
click at [1450, 426] on div at bounding box center [1460, 427] width 37 height 20
click at [1447, 103] on button "Save" at bounding box center [1465, 99] width 49 height 30
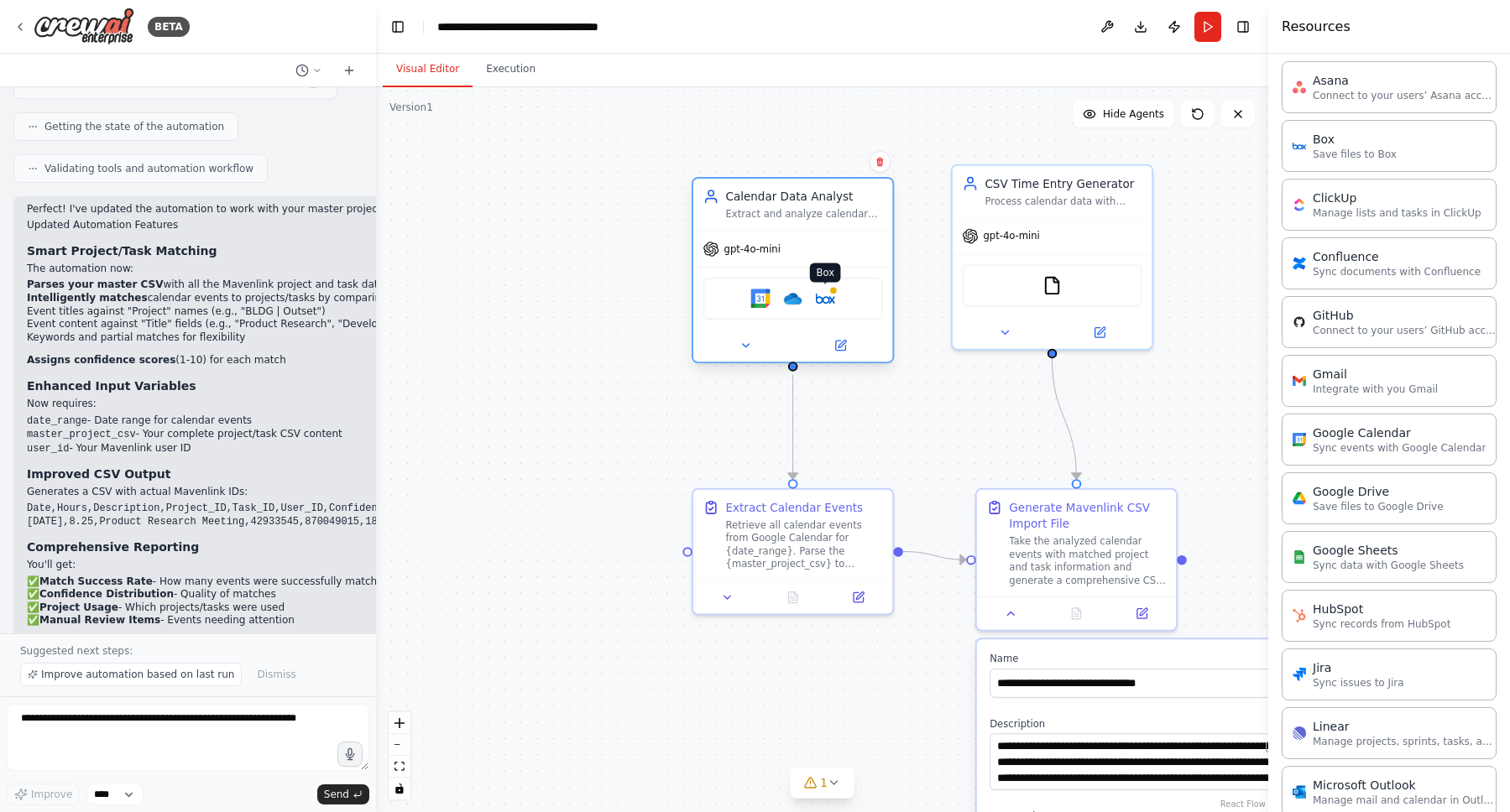
click at [828, 303] on img at bounding box center [825, 298] width 19 height 19
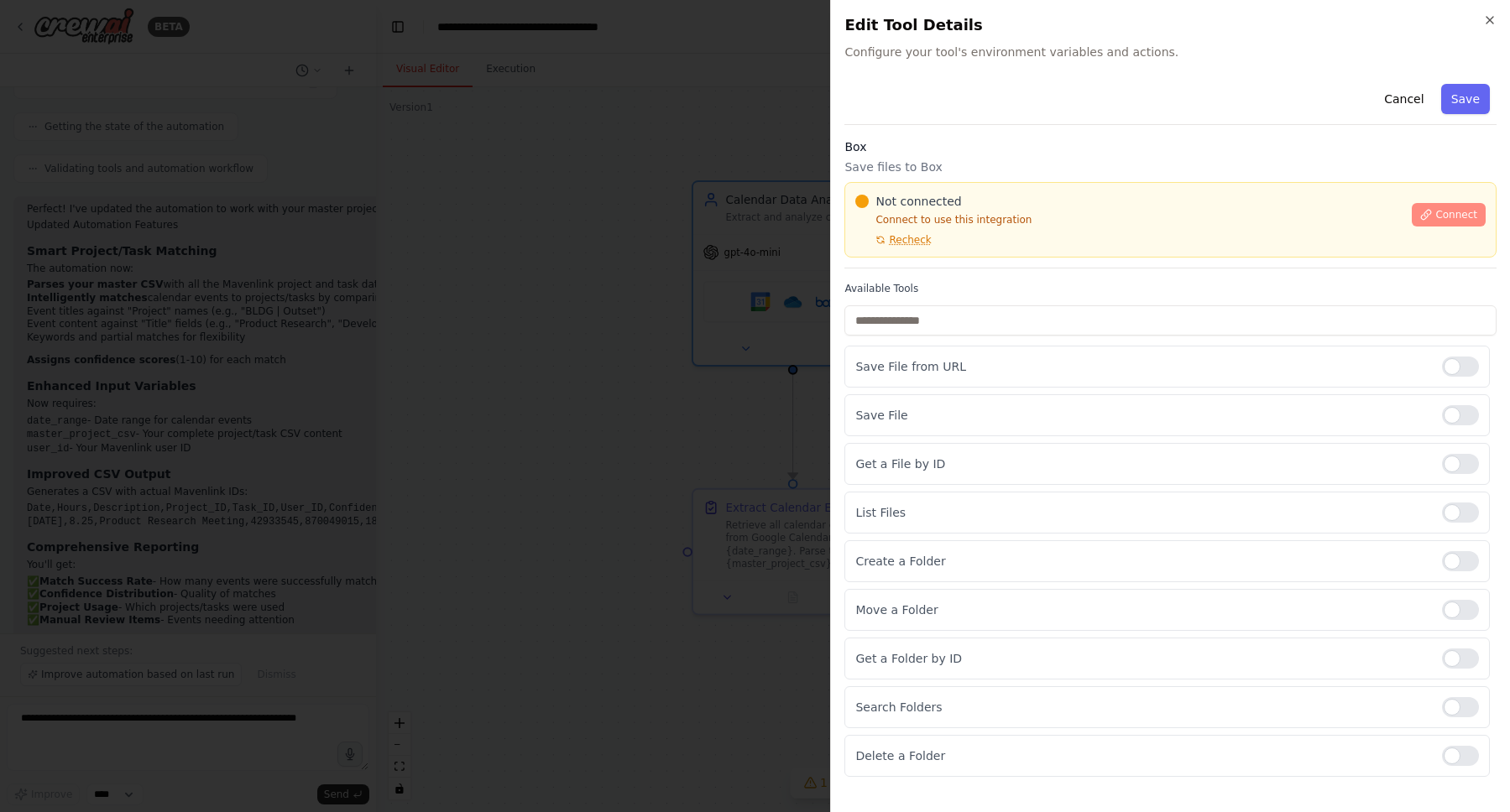
click at [1458, 204] on button "Connect" at bounding box center [1449, 215] width 74 height 24
click at [950, 259] on div "Box Save files to Box Not connected Connect to use this integration Recheck Con…" at bounding box center [1170, 203] width 652 height 130
click at [1054, 235] on div "Not connected Connect to use this integration Recheck" at bounding box center [1128, 220] width 546 height 54
click at [1048, 241] on div "Not connected Connect to use this integration Recheck" at bounding box center [1128, 220] width 546 height 54
click at [1054, 236] on div "Not connected Connect to use this integration Recheck" at bounding box center [1128, 220] width 546 height 54
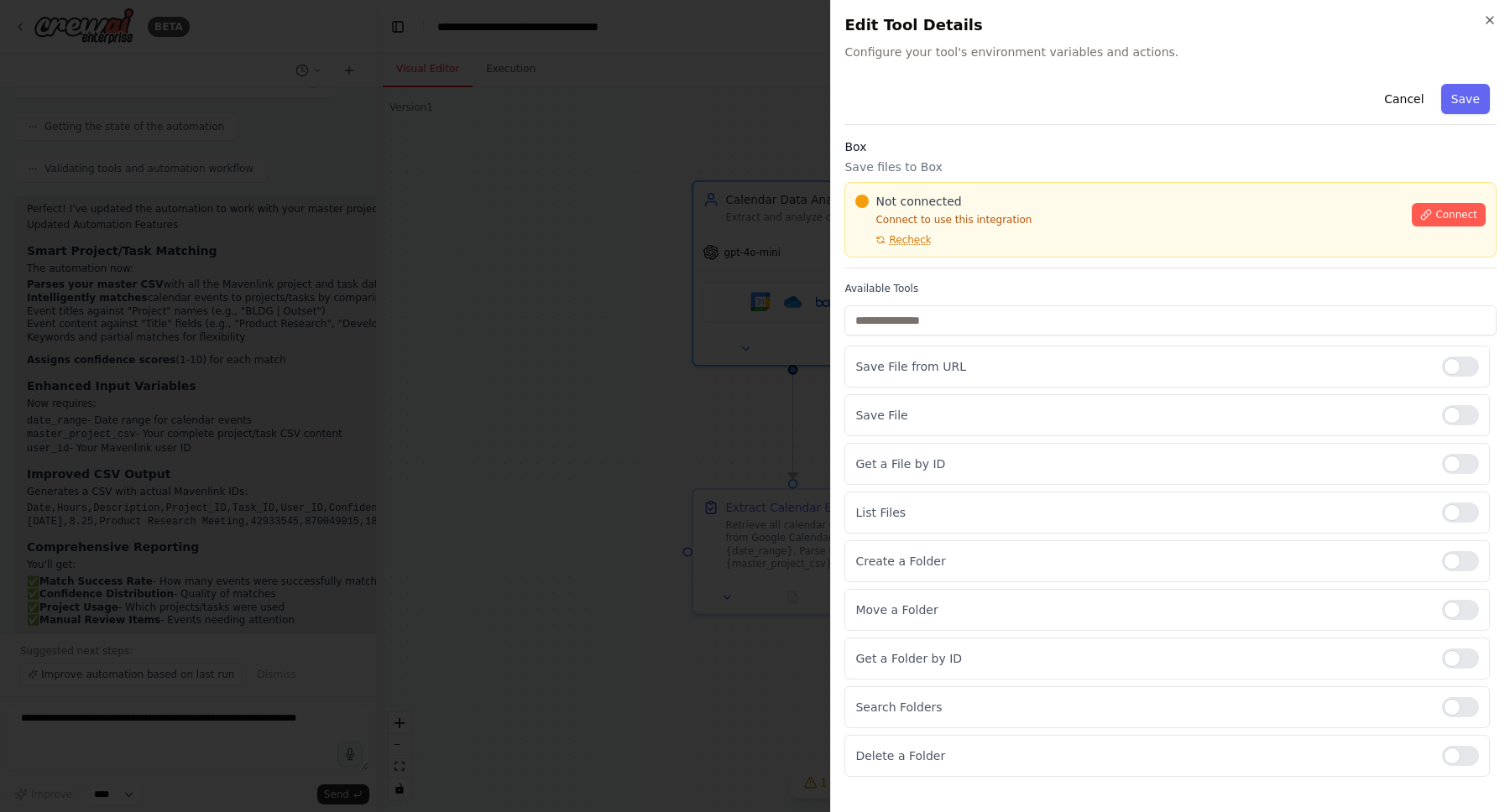
click at [1198, 207] on div "Not connected" at bounding box center [1128, 202] width 546 height 17
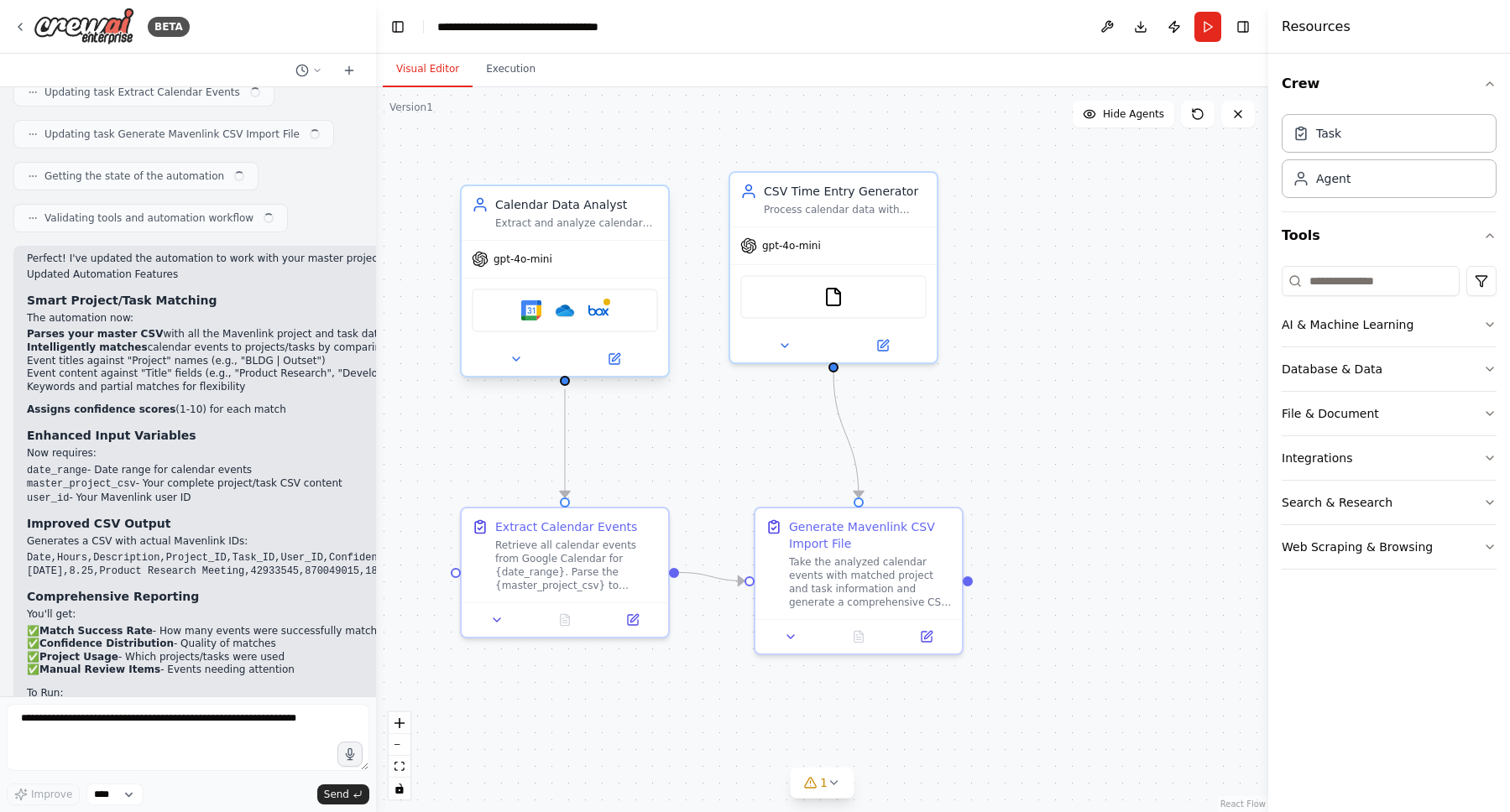
scroll to position [8817, 0]
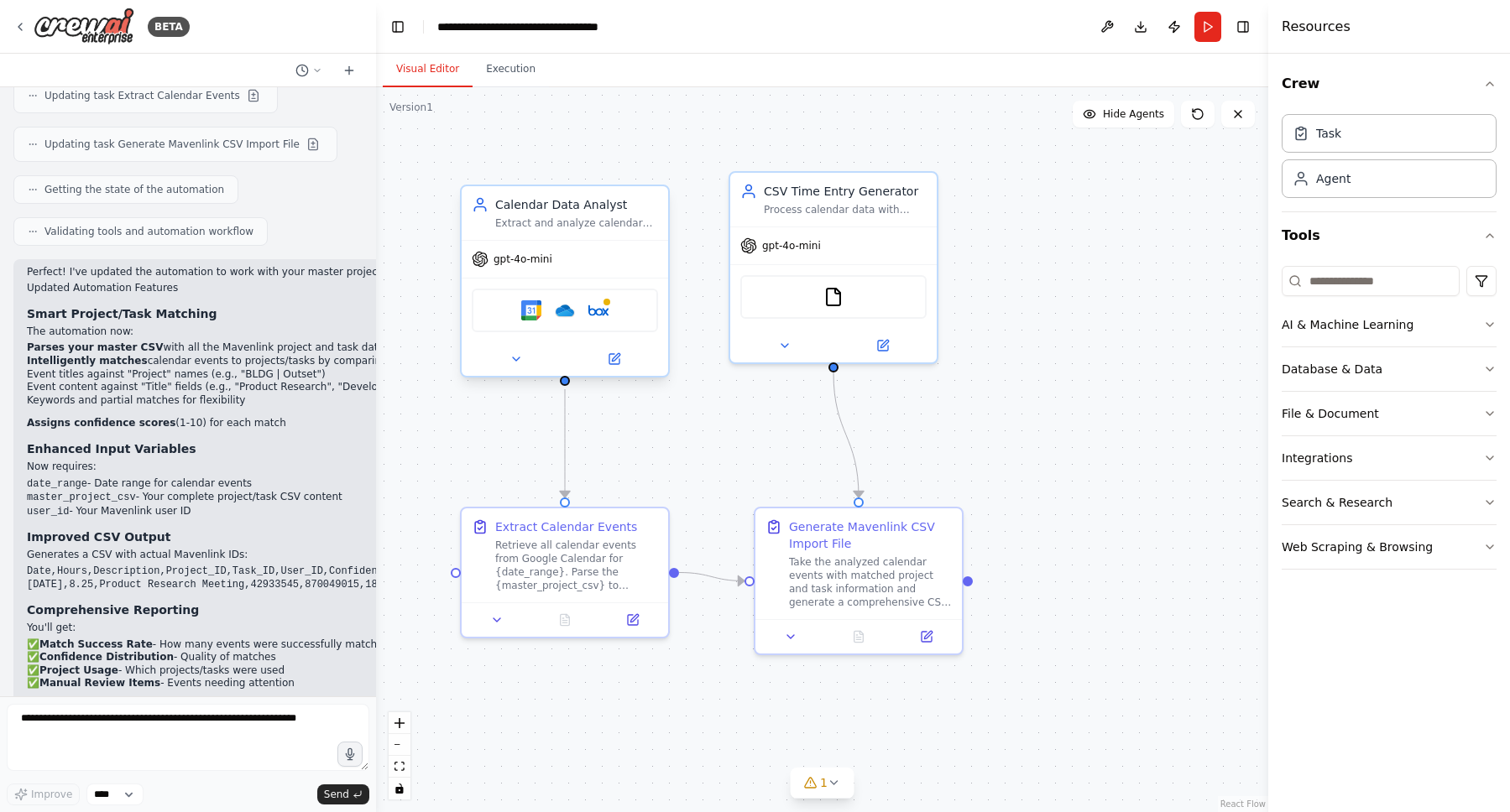
click at [633, 247] on div "gpt-4o-mini" at bounding box center [565, 260] width 207 height 37
click at [610, 352] on icon at bounding box center [615, 359] width 13 height 13
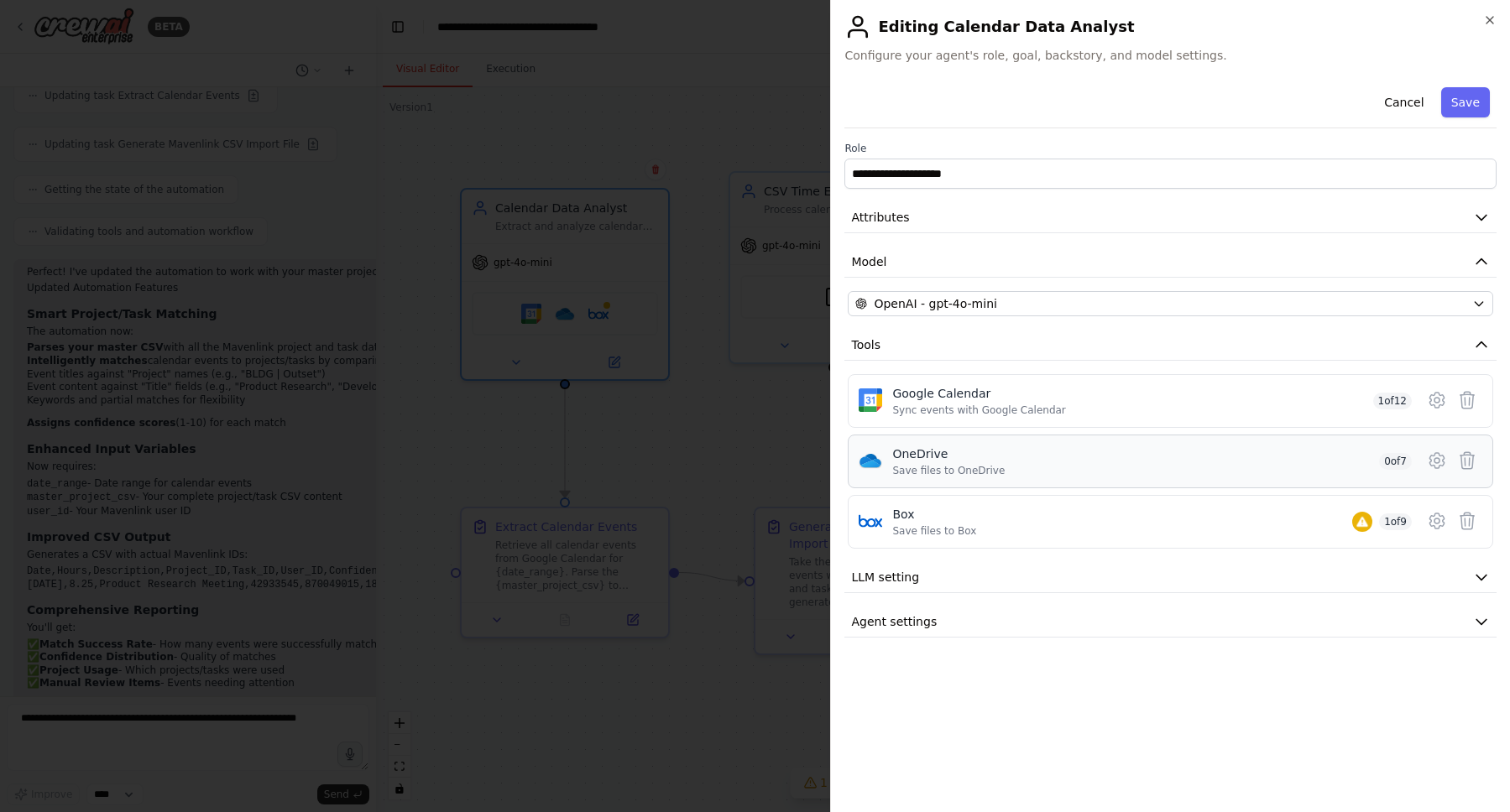
click at [1228, 461] on div "OneDrive Save files to OneDrive 0 of 7" at bounding box center [1152, 461] width 520 height 32
click at [1439, 459] on icon at bounding box center [1437, 461] width 20 height 20
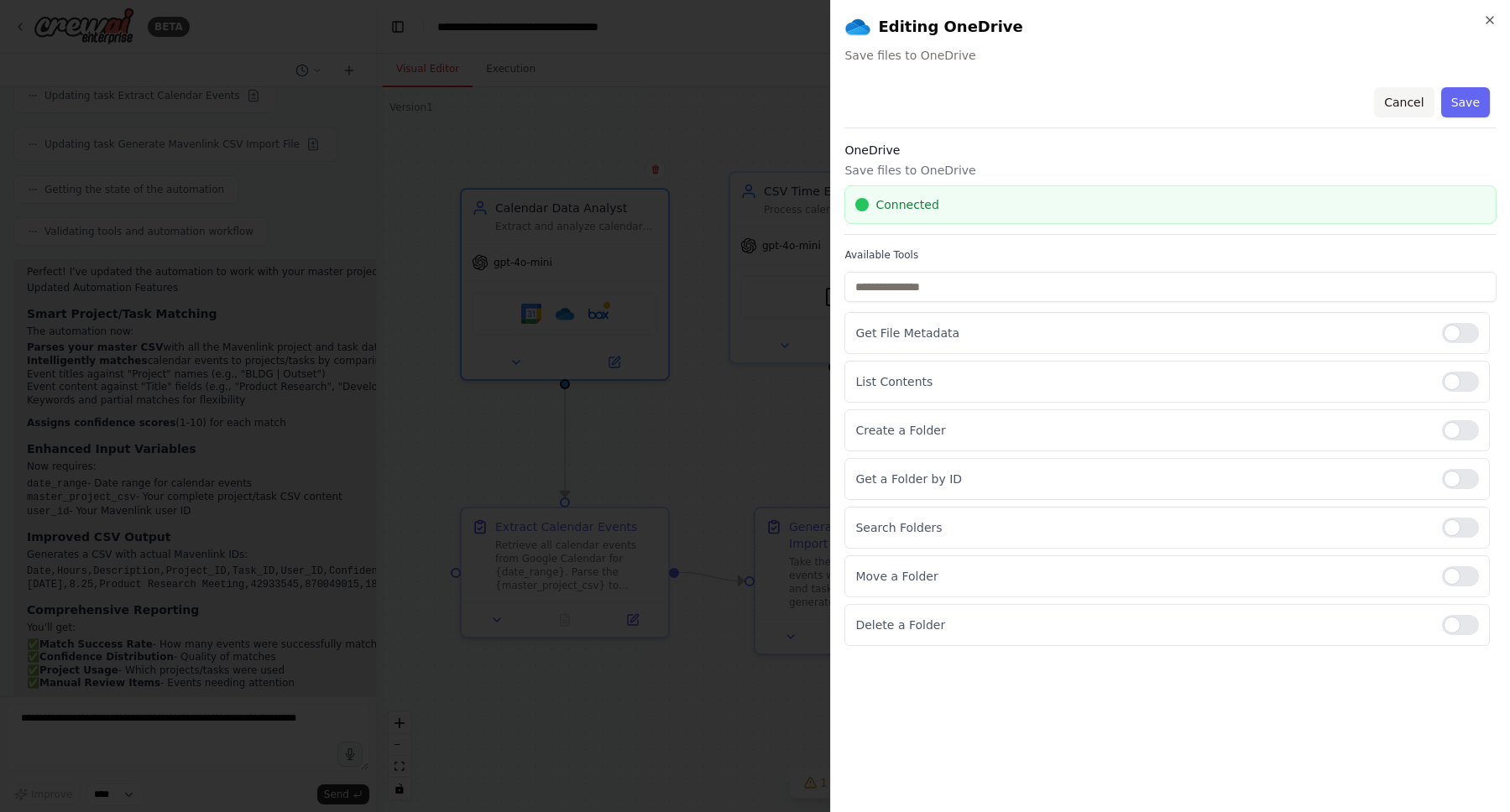
click at [1402, 91] on button "Cancel" at bounding box center [1403, 103] width 60 height 30
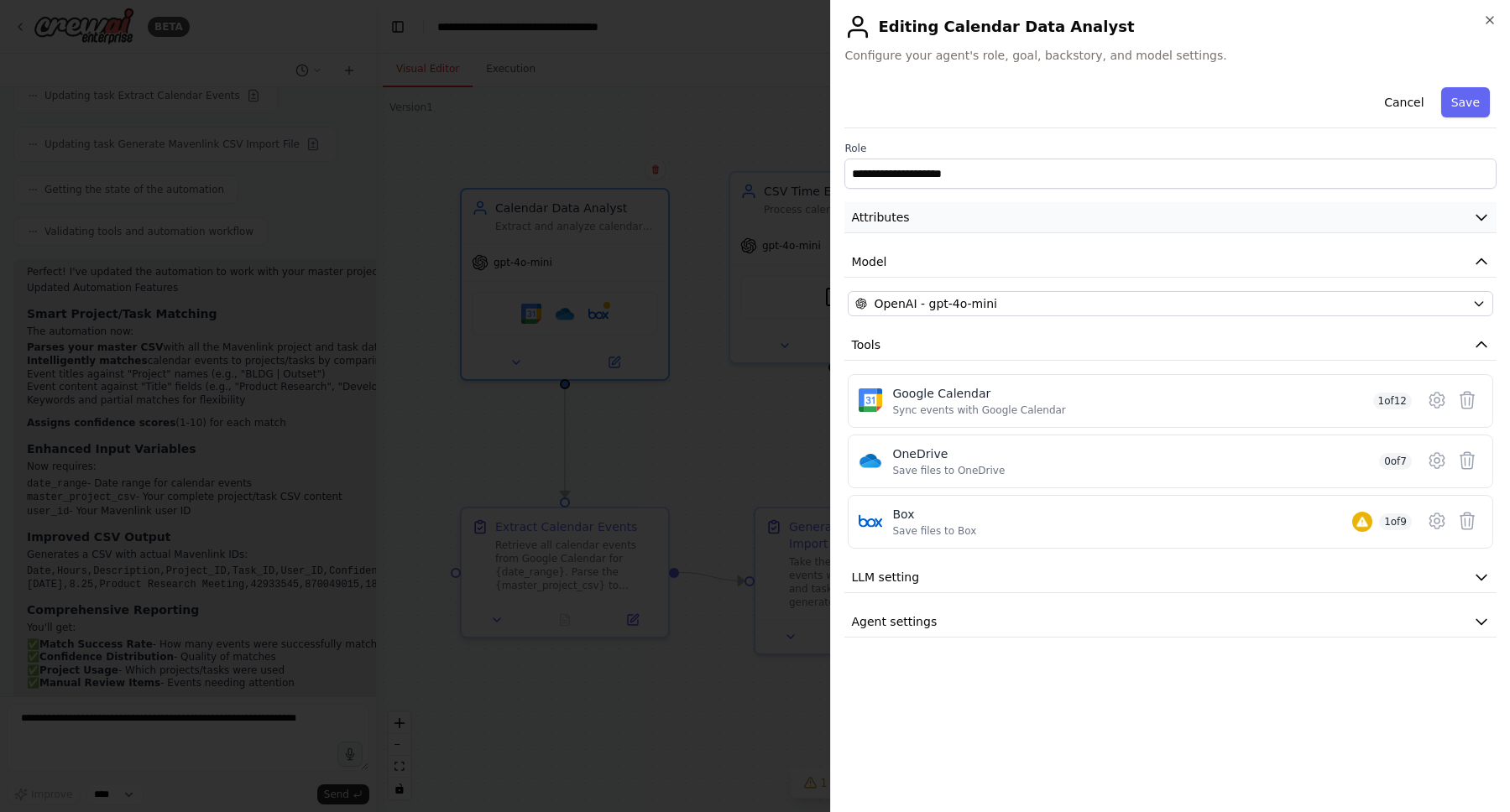
drag, startPoint x: 1155, startPoint y: 227, endPoint x: 1179, endPoint y: 242, distance: 28.3
click at [1156, 227] on button "Attributes" at bounding box center [1170, 218] width 652 height 31
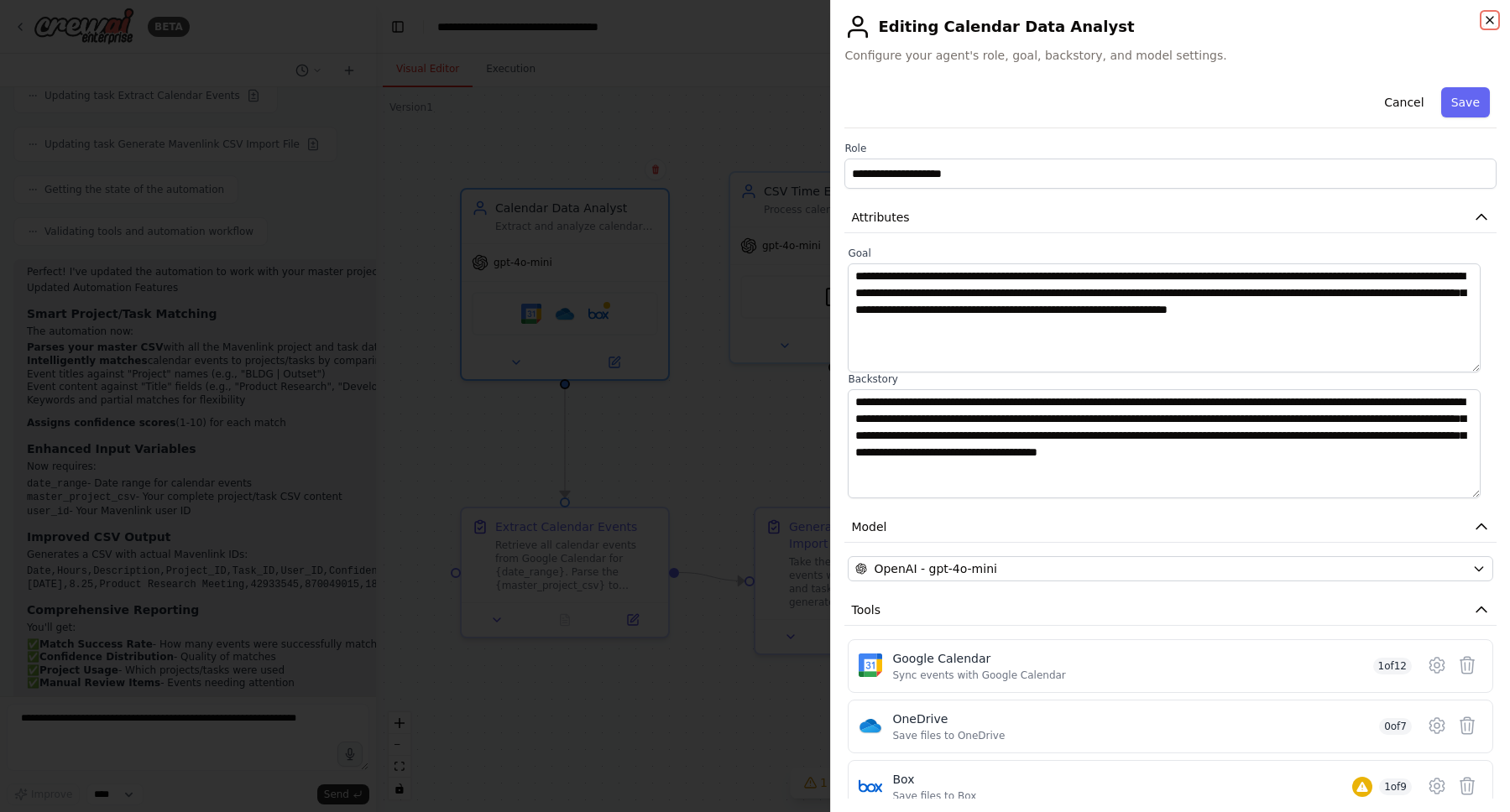
click at [1493, 18] on icon "button" at bounding box center [1490, 20] width 13 height 13
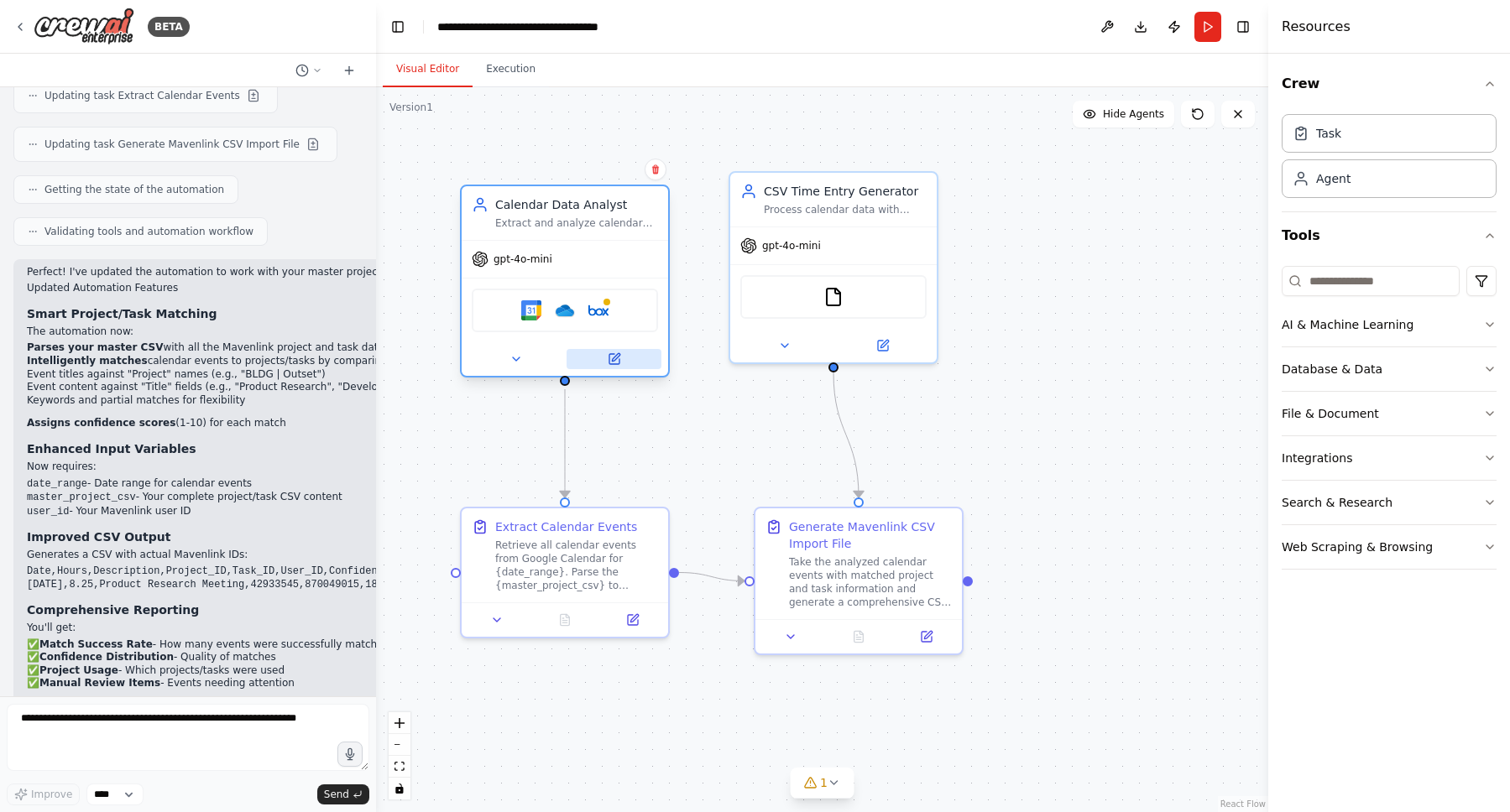
click at [626, 366] on button at bounding box center [614, 359] width 95 height 20
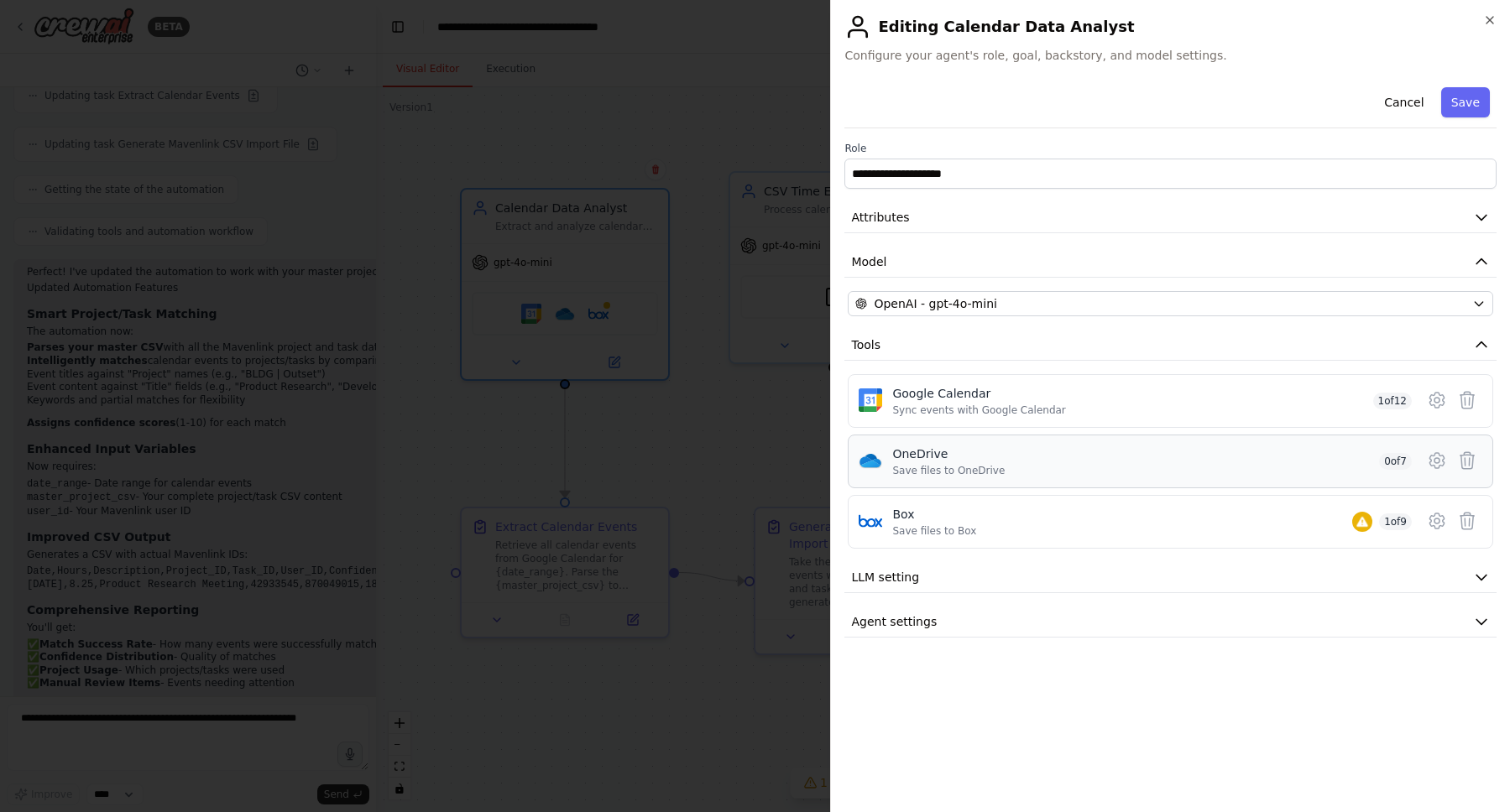
click at [1186, 453] on div "OneDrive Save files to OneDrive 0 of 7" at bounding box center [1152, 461] width 520 height 32
click at [1448, 464] on button at bounding box center [1437, 461] width 30 height 30
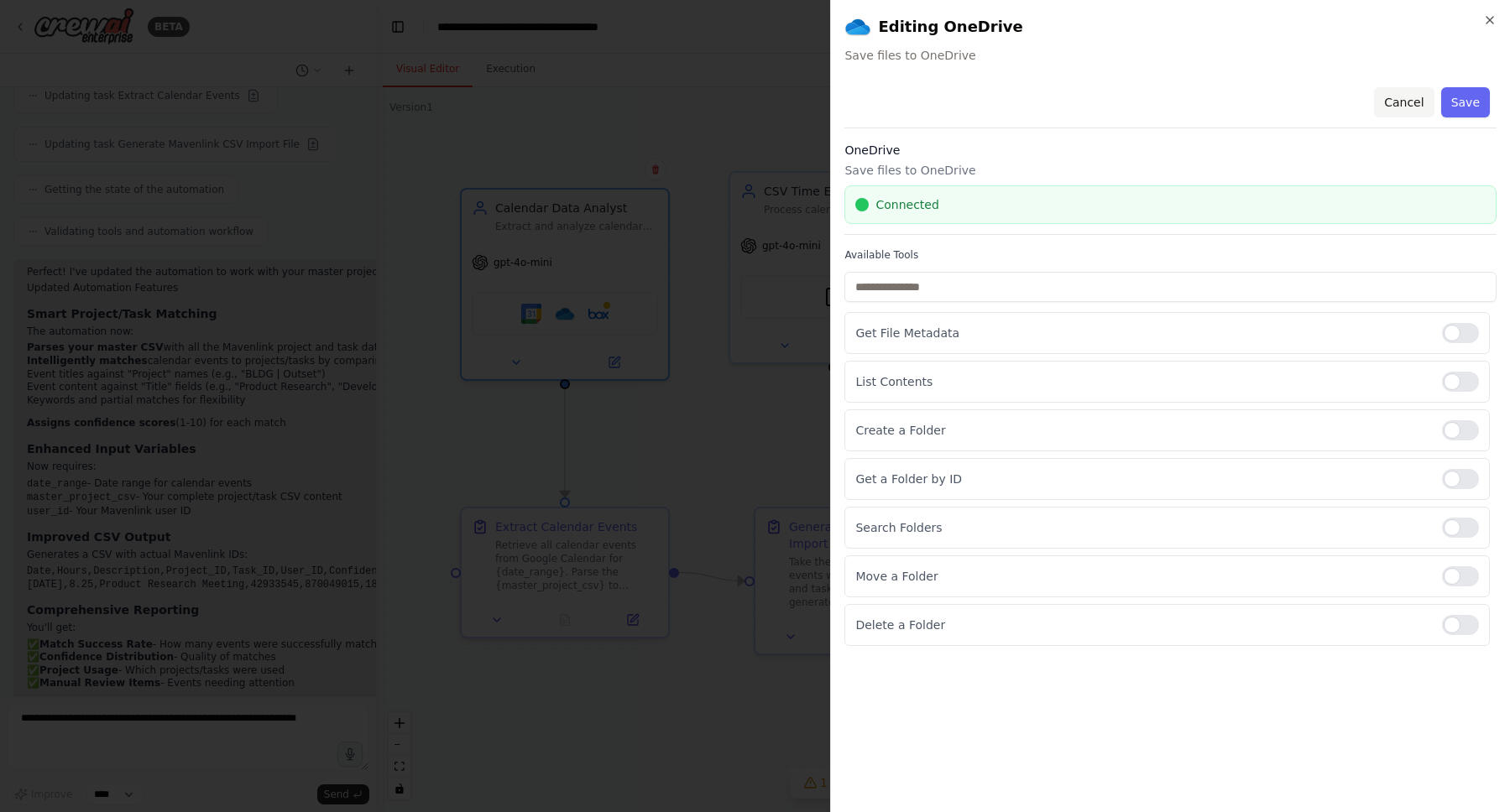
click at [1406, 97] on button "Cancel" at bounding box center [1403, 103] width 60 height 30
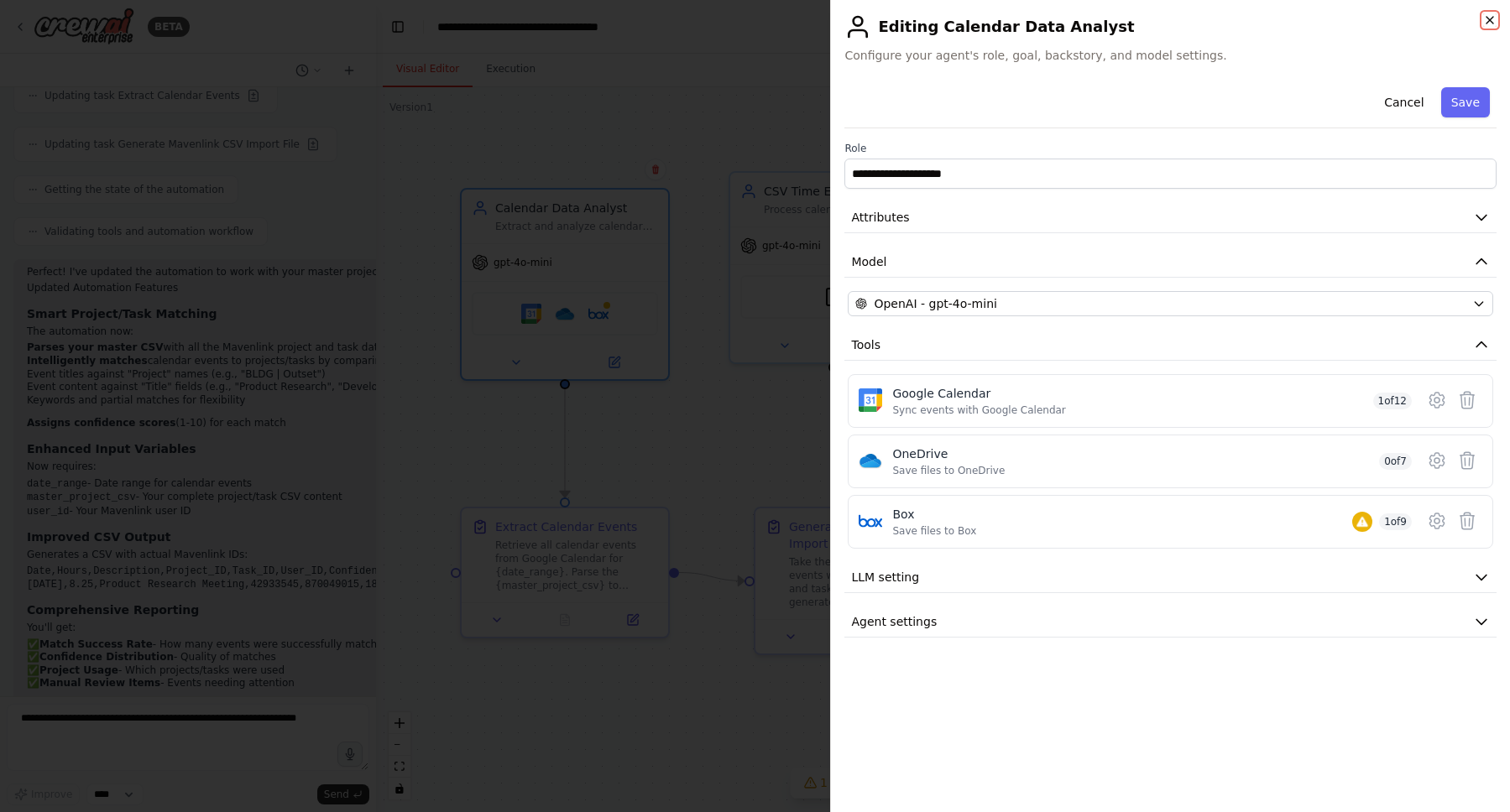
click at [1483, 19] on icon "button" at bounding box center [1490, 20] width 13 height 13
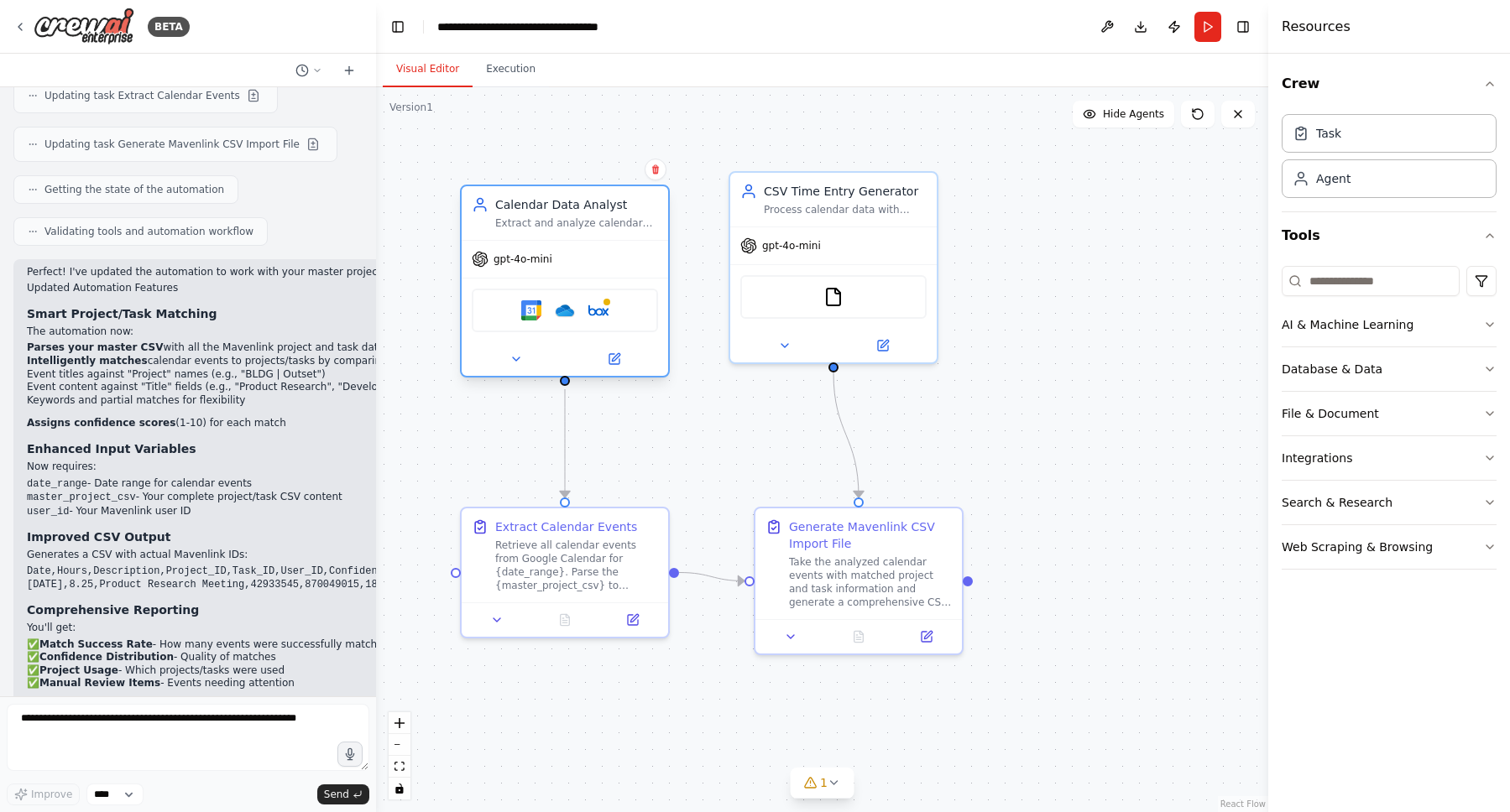
click at [546, 320] on div "Google Calendar OneDrive Box" at bounding box center [565, 310] width 187 height 44
click at [564, 313] on img at bounding box center [565, 310] width 20 height 20
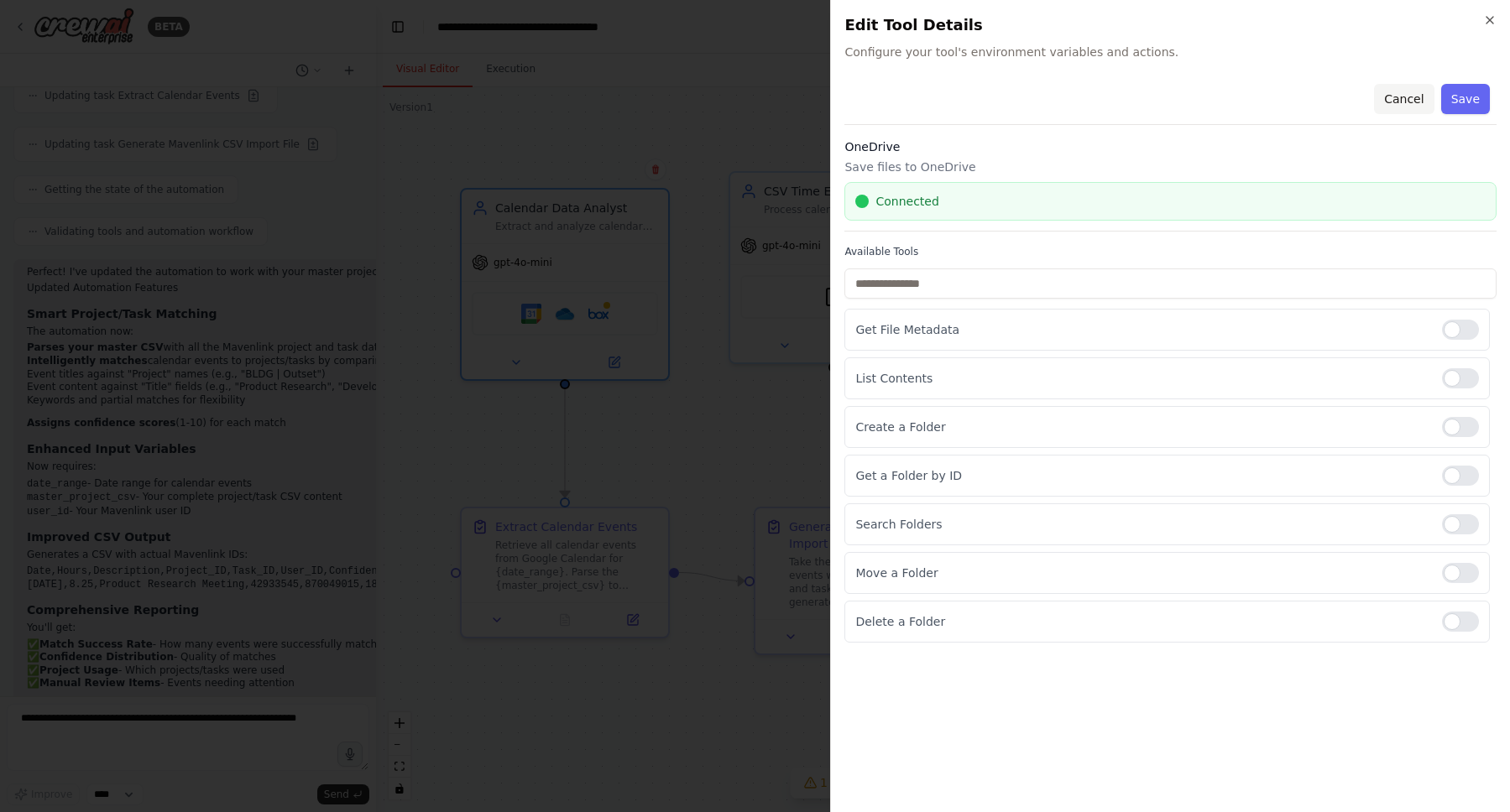
click at [1418, 92] on button "Cancel" at bounding box center [1403, 99] width 60 height 30
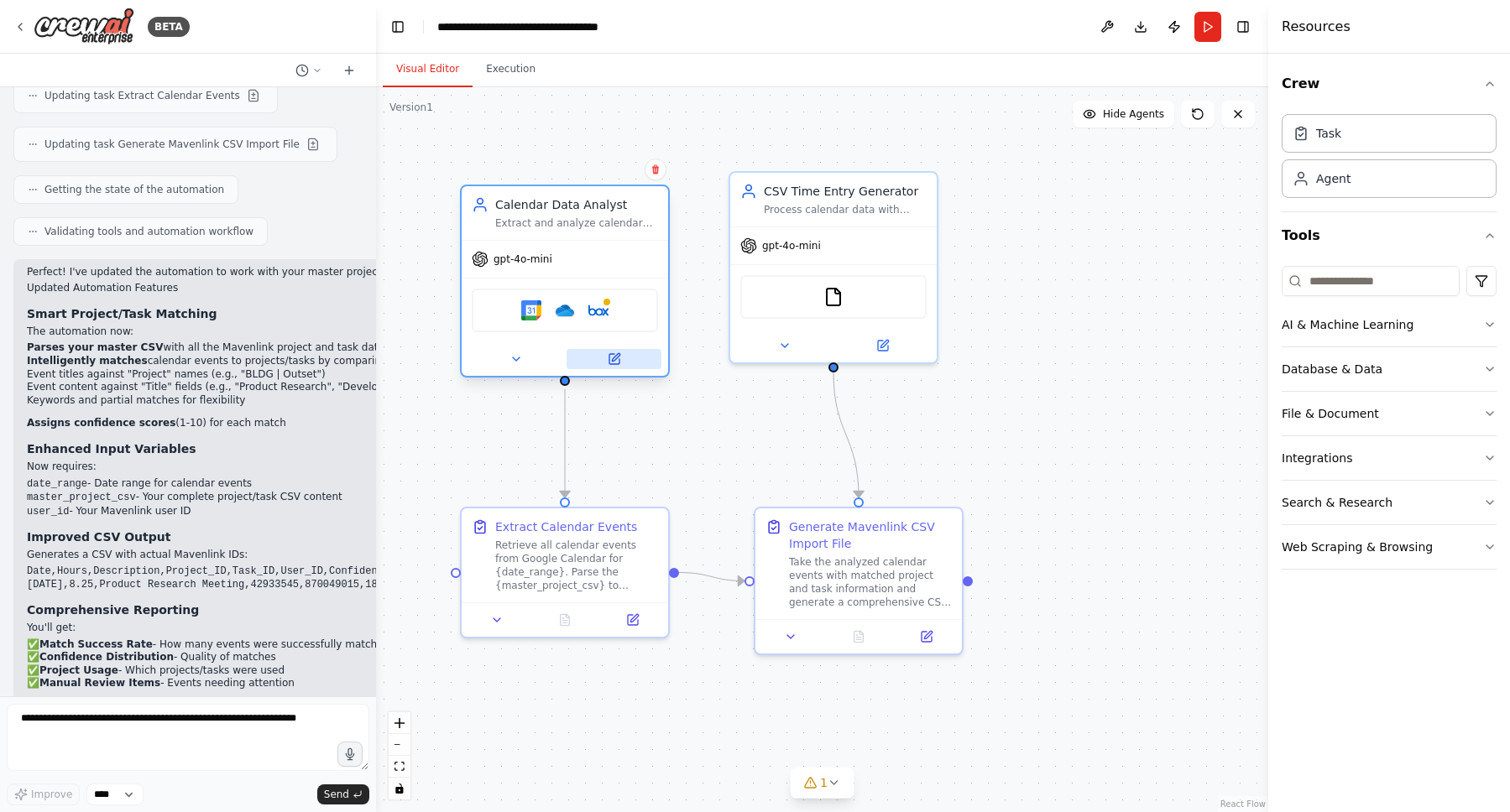
click at [617, 358] on icon at bounding box center [615, 359] width 10 height 10
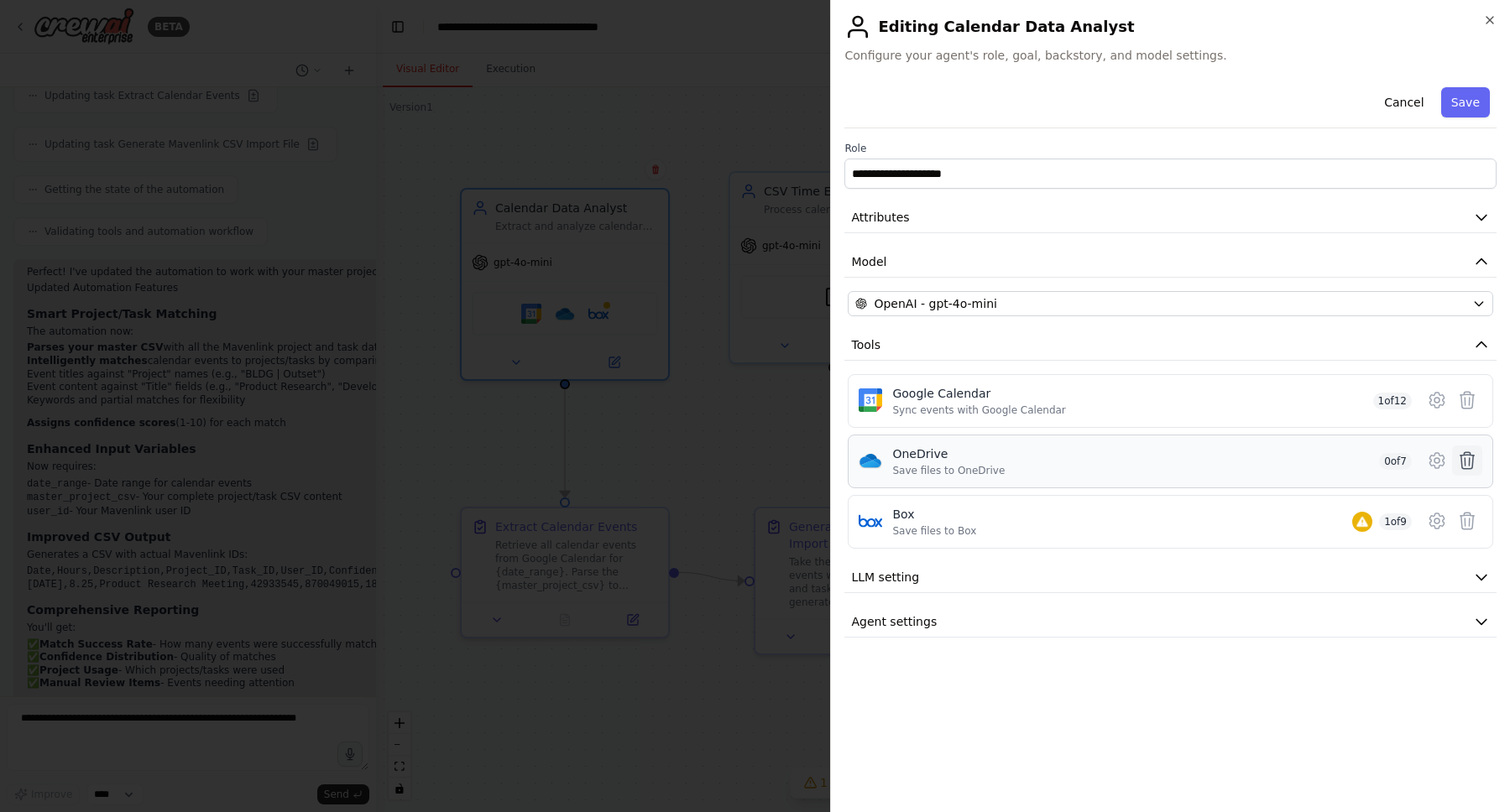
click at [1474, 469] on icon at bounding box center [1467, 461] width 20 height 20
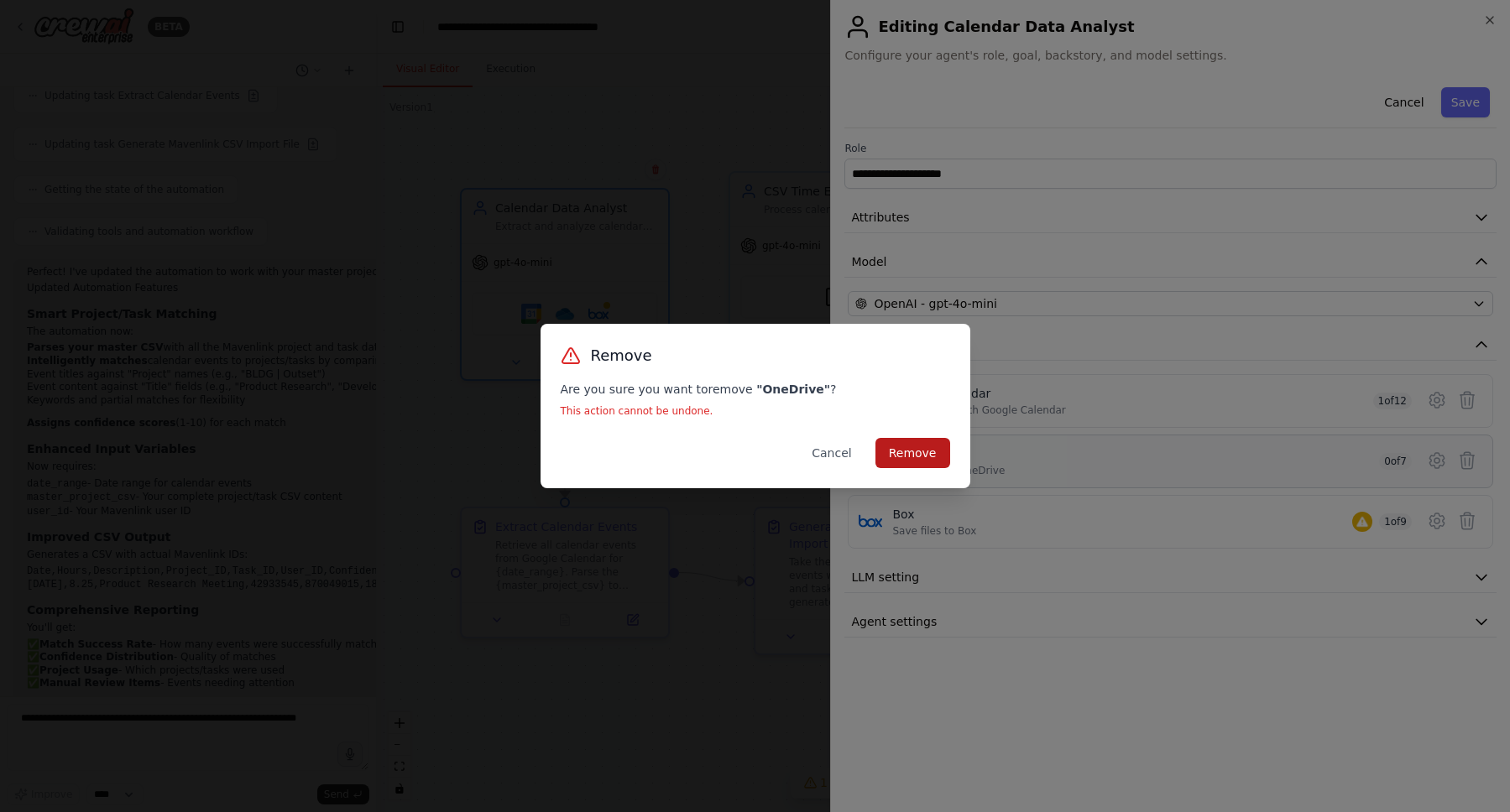
click at [932, 450] on button "Remove" at bounding box center [912, 453] width 75 height 30
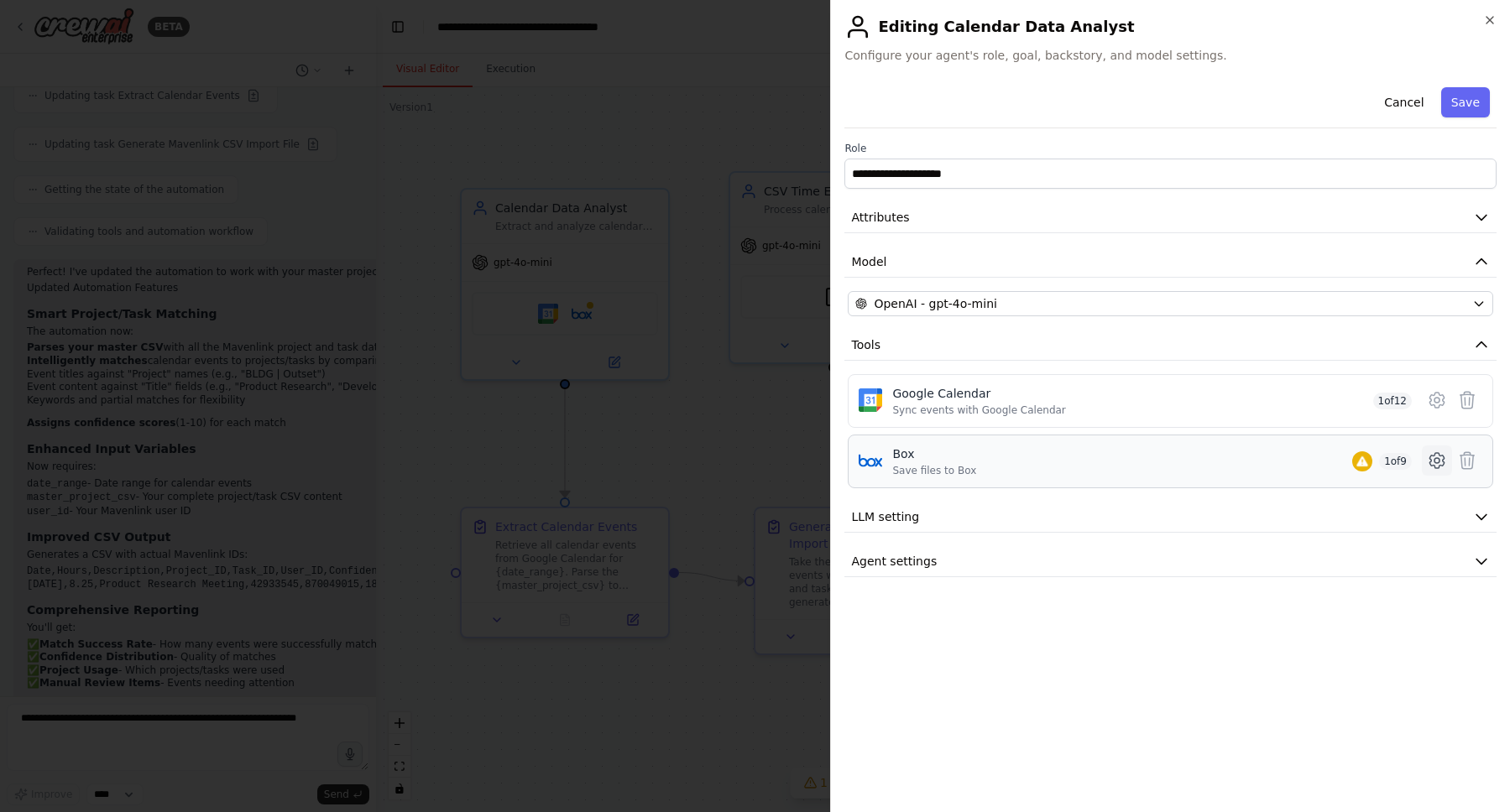
click at [1439, 464] on icon at bounding box center [1437, 461] width 20 height 20
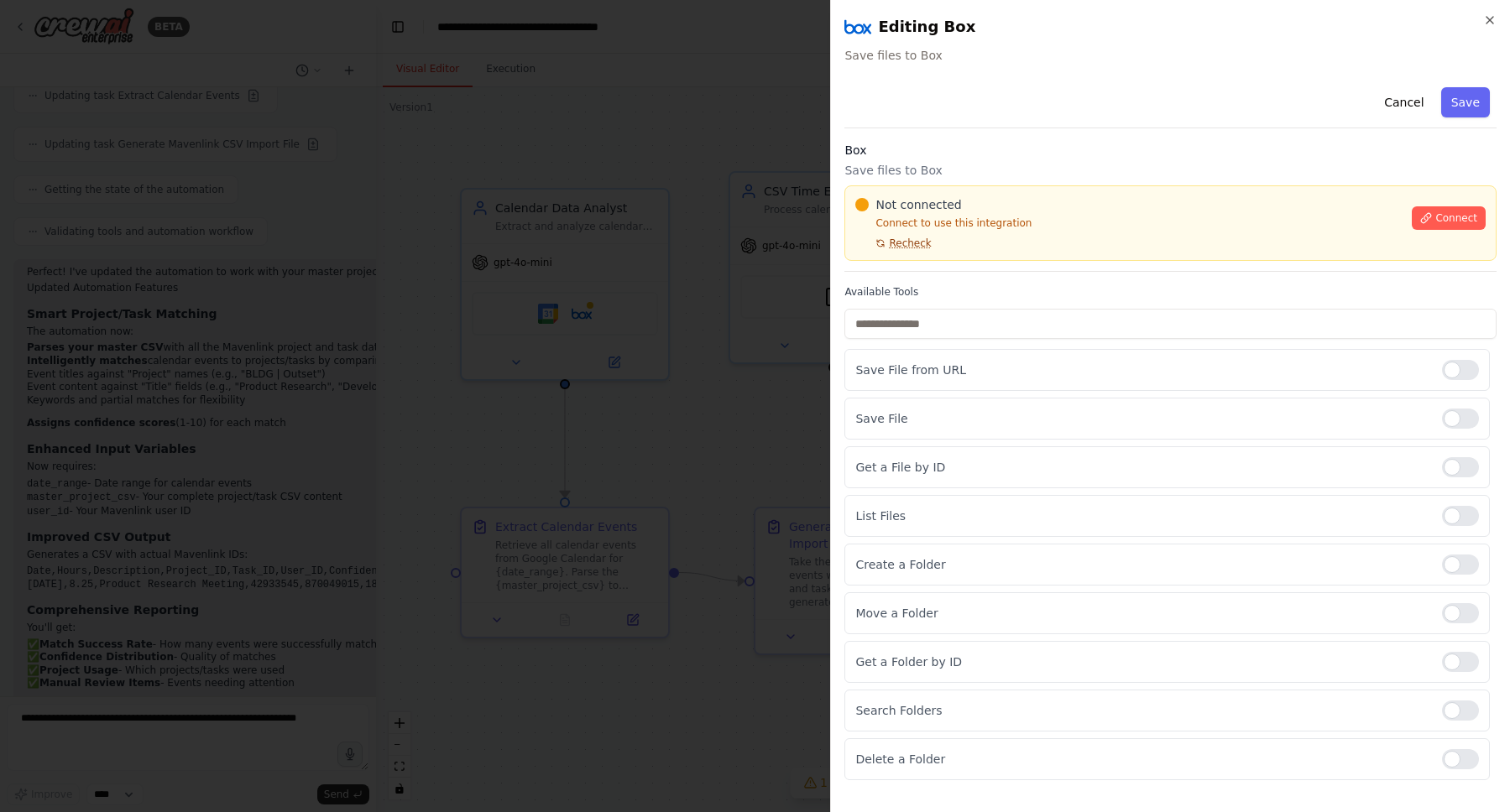
click at [901, 240] on span "Recheck" at bounding box center [910, 244] width 42 height 13
click at [1459, 210] on button "Connect" at bounding box center [1449, 219] width 74 height 24
click at [1043, 236] on div "Not connected Connect to use this integration Recheck" at bounding box center [1128, 224] width 546 height 54
click at [662, 138] on div at bounding box center [755, 406] width 1510 height 812
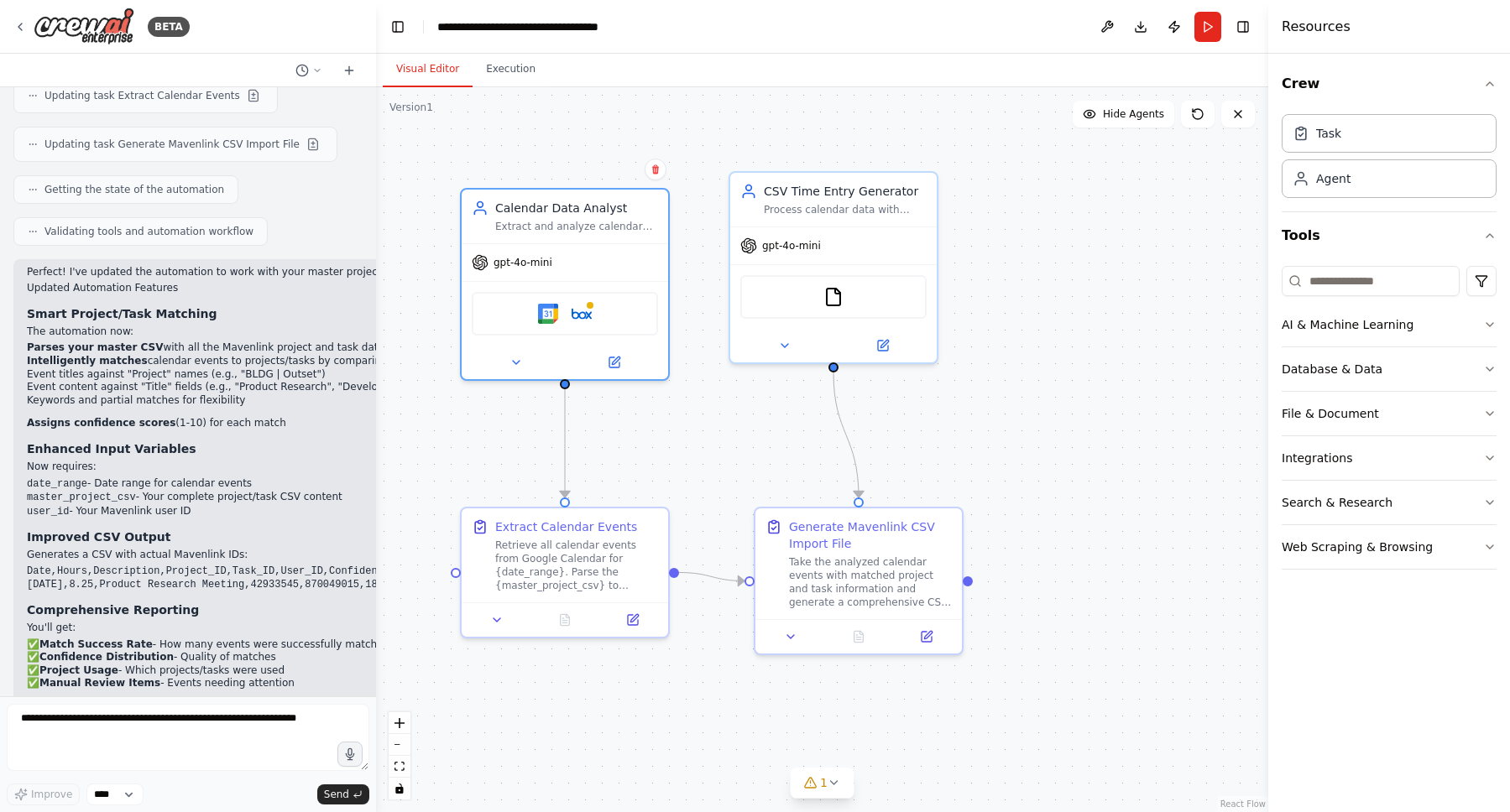
click at [1052, 239] on div ".deletable-edge-delete-btn { width: 20px; height: 20px; border: 0px solid #ffff…" at bounding box center [821, 450] width 892 height 725
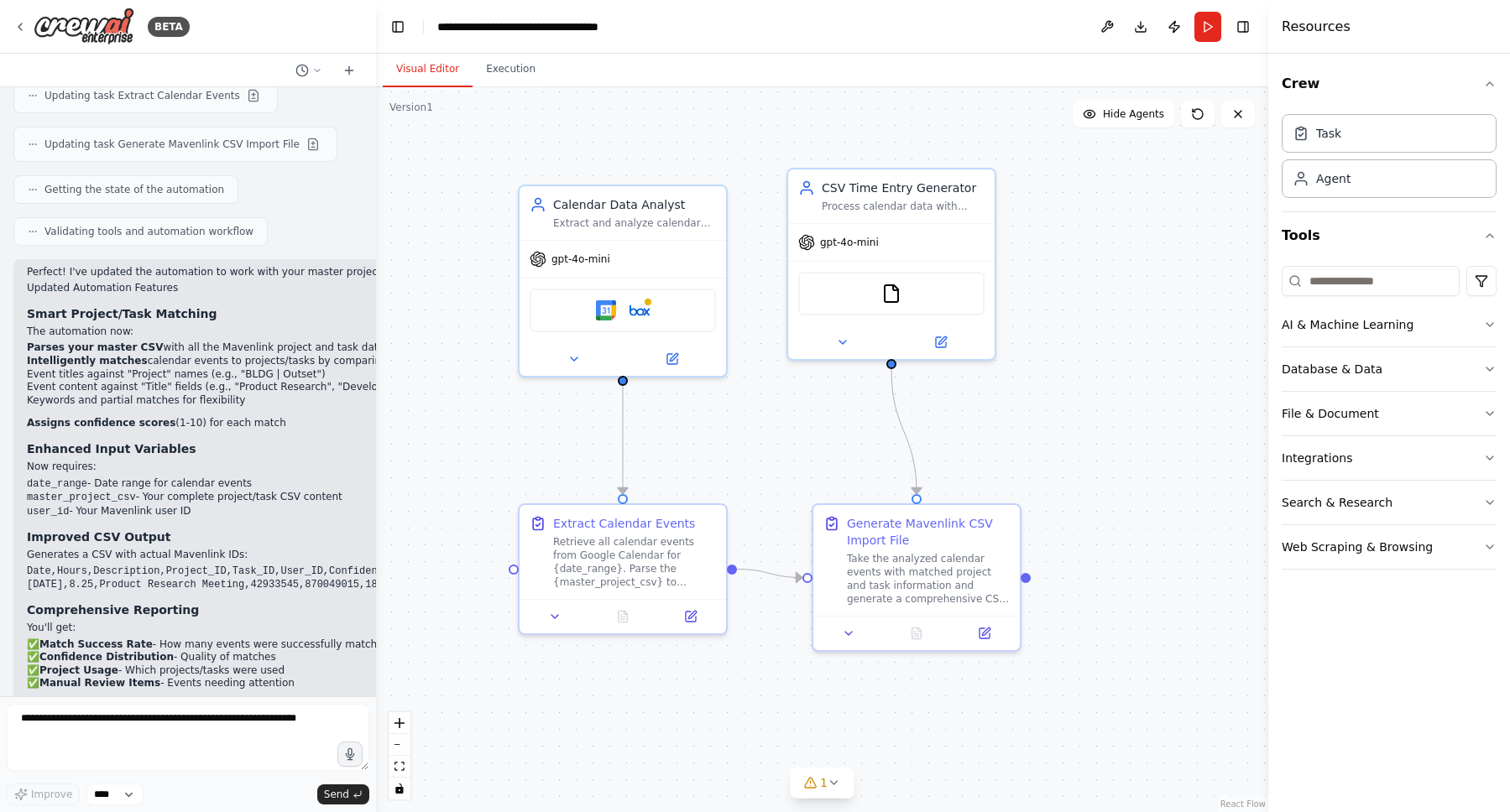
drag, startPoint x: 662, startPoint y: 138, endPoint x: 1110, endPoint y: 235, distance: 458.4
click at [1110, 235] on div ".deletable-edge-delete-btn { width: 20px; height: 20px; border: 0px solid #ffff…" at bounding box center [821, 450] width 892 height 725
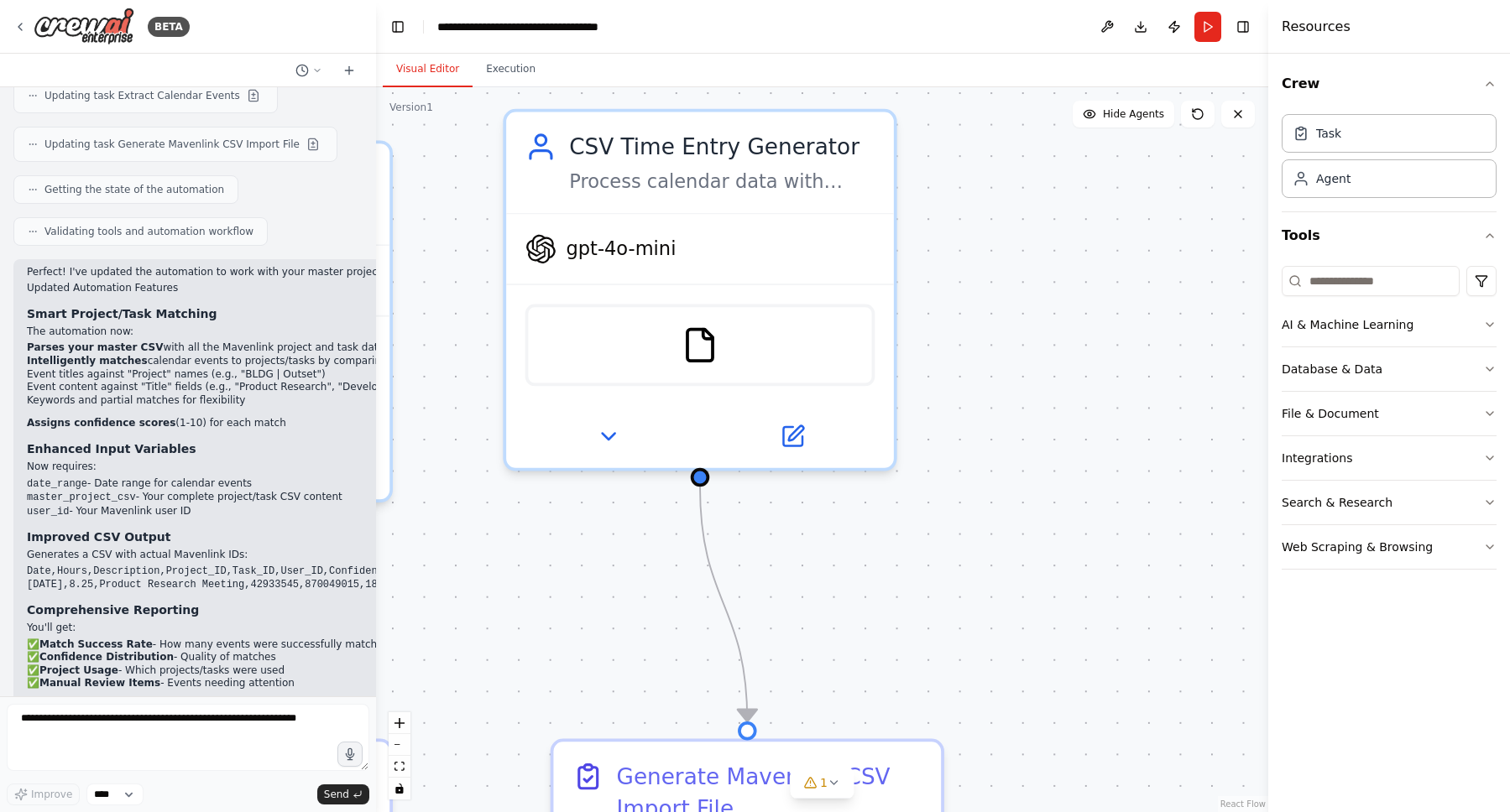
drag, startPoint x: 1110, startPoint y: 235, endPoint x: 1102, endPoint y: 231, distance: 8.9
click at [1102, 231] on div ".deletable-edge-delete-btn { width: 20px; height: 20px; border: 0px solid #ffff…" at bounding box center [821, 450] width 892 height 725
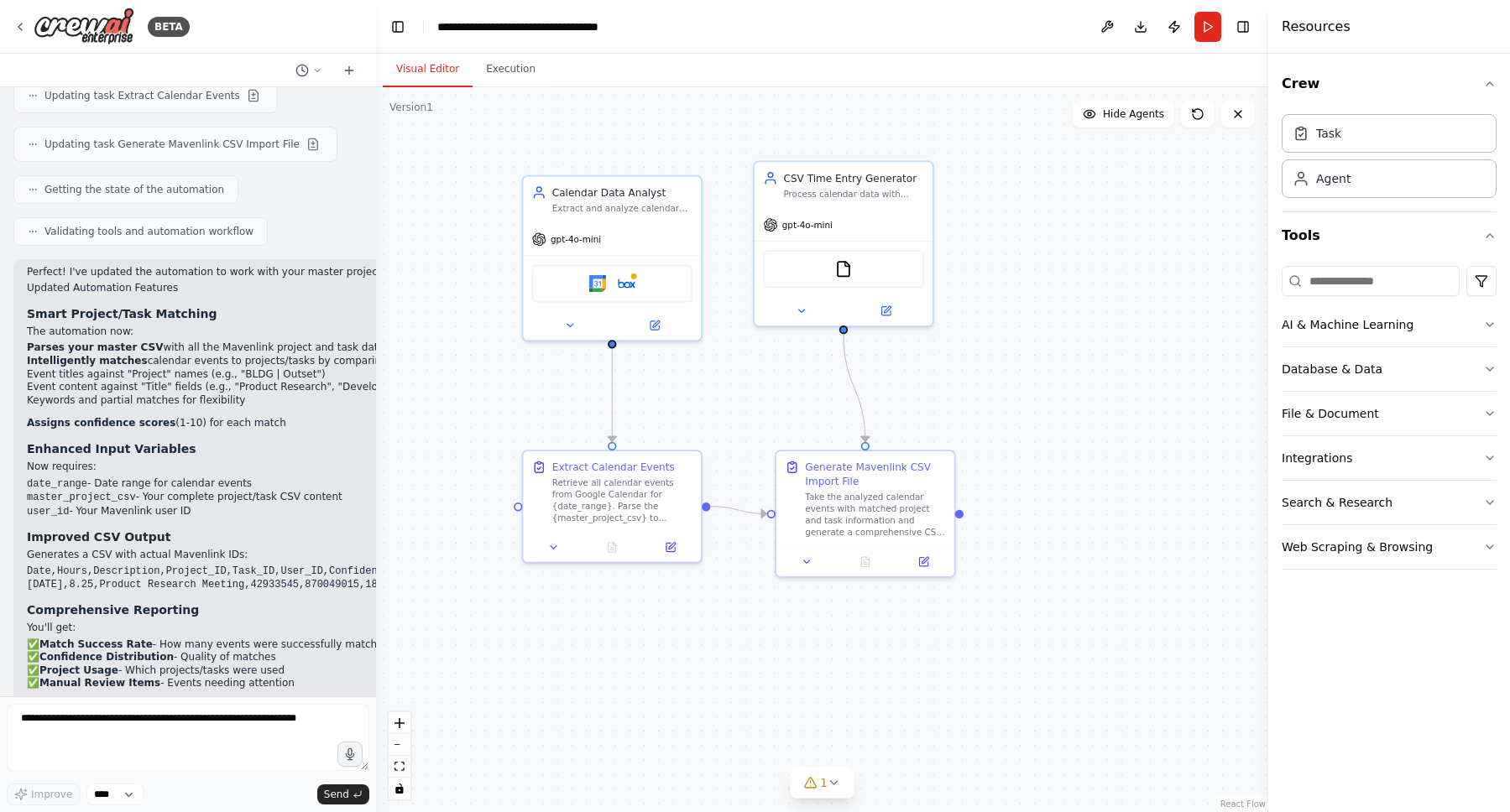
drag, startPoint x: 1102, startPoint y: 230, endPoint x: 1032, endPoint y: 219, distance: 70.9
click at [1032, 219] on div ".deletable-edge-delete-btn { width: 20px; height: 20px; border: 0px solid #ffff…" at bounding box center [821, 450] width 892 height 725
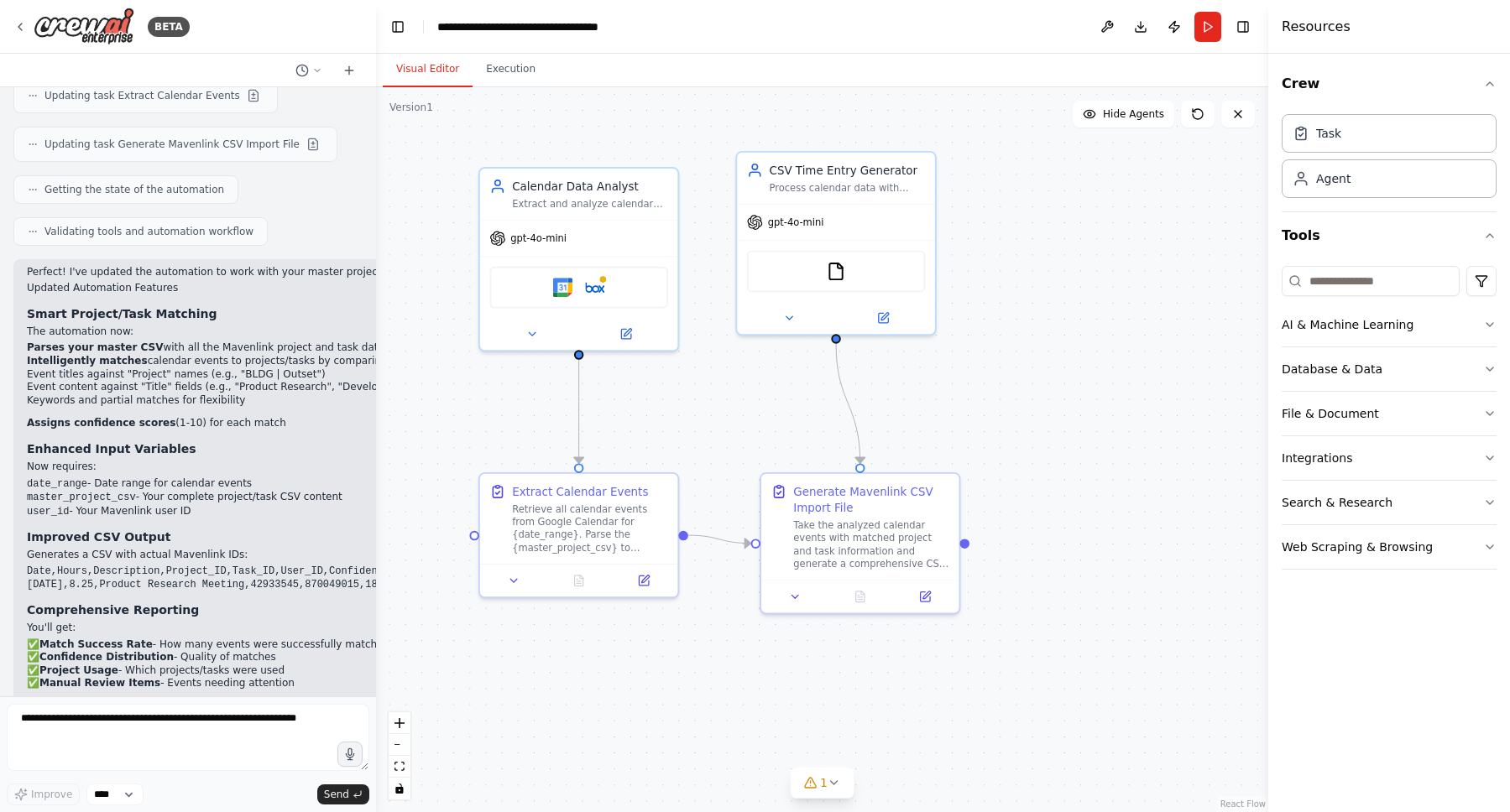
drag, startPoint x: 1032, startPoint y: 219, endPoint x: 1045, endPoint y: 215, distance: 13.6
click at [1045, 215] on div ".deletable-edge-delete-btn { width: 20px; height: 20px; border: 0px solid #ffff…" at bounding box center [821, 450] width 892 height 725
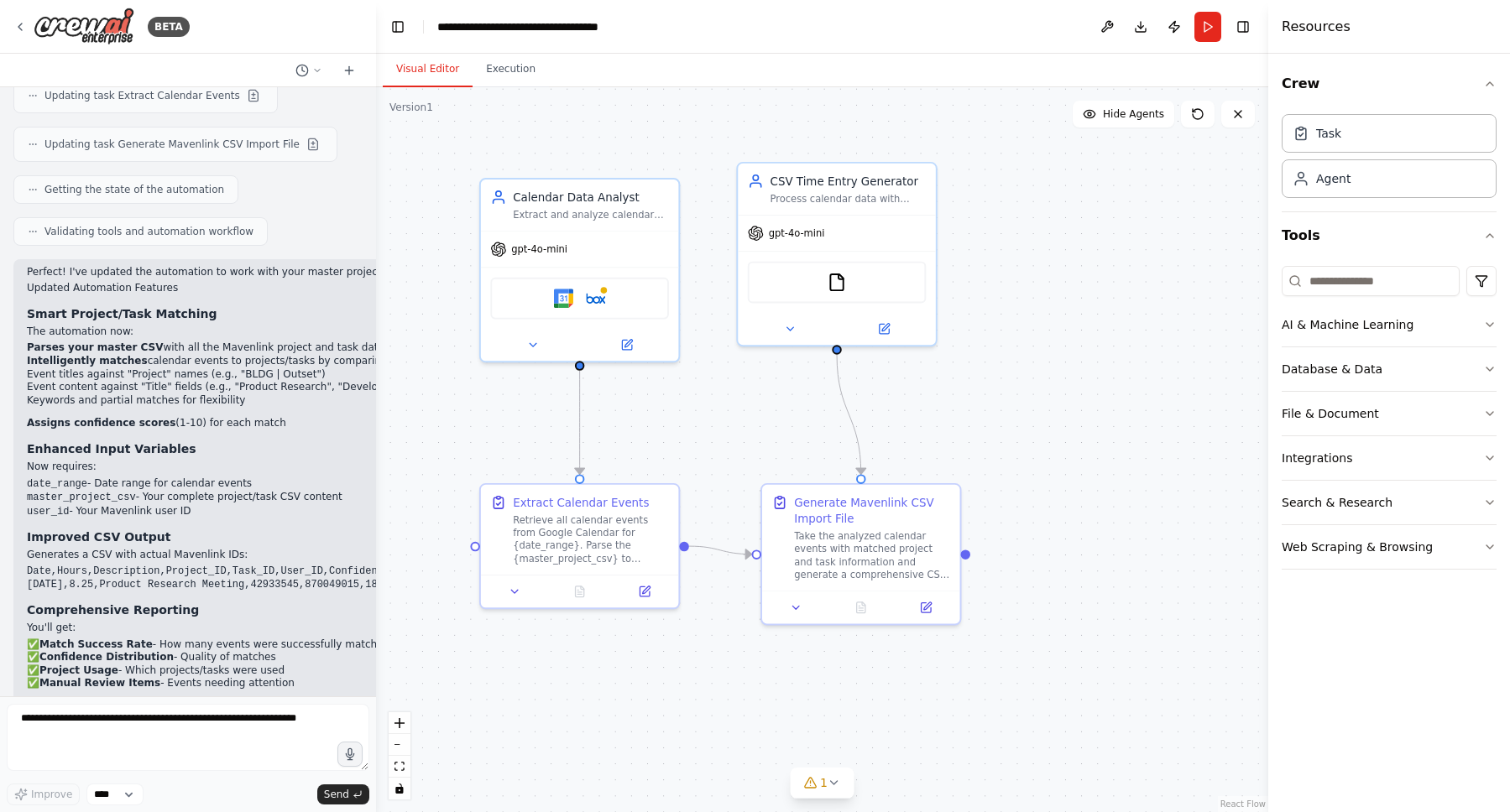
drag, startPoint x: 1045, startPoint y: 215, endPoint x: 1046, endPoint y: 226, distance: 11.0
click at [1046, 226] on div ".deletable-edge-delete-btn { width: 20px; height: 20px; border: 0px solid #ffff…" at bounding box center [821, 450] width 892 height 725
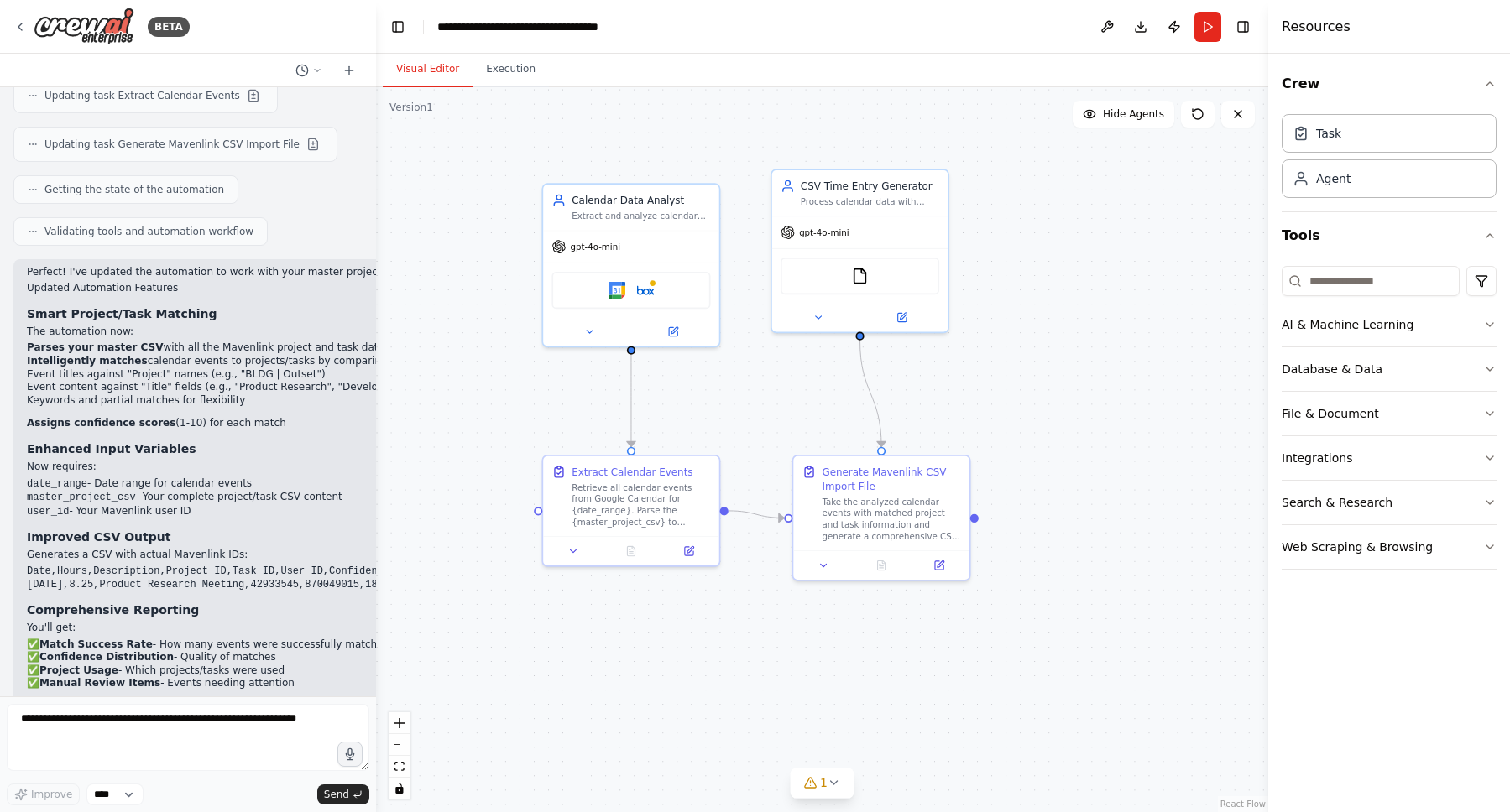
click at [1087, 228] on div ".deletable-edge-delete-btn { width: 20px; height: 20px; border: 0px solid #ffff…" at bounding box center [821, 450] width 892 height 725
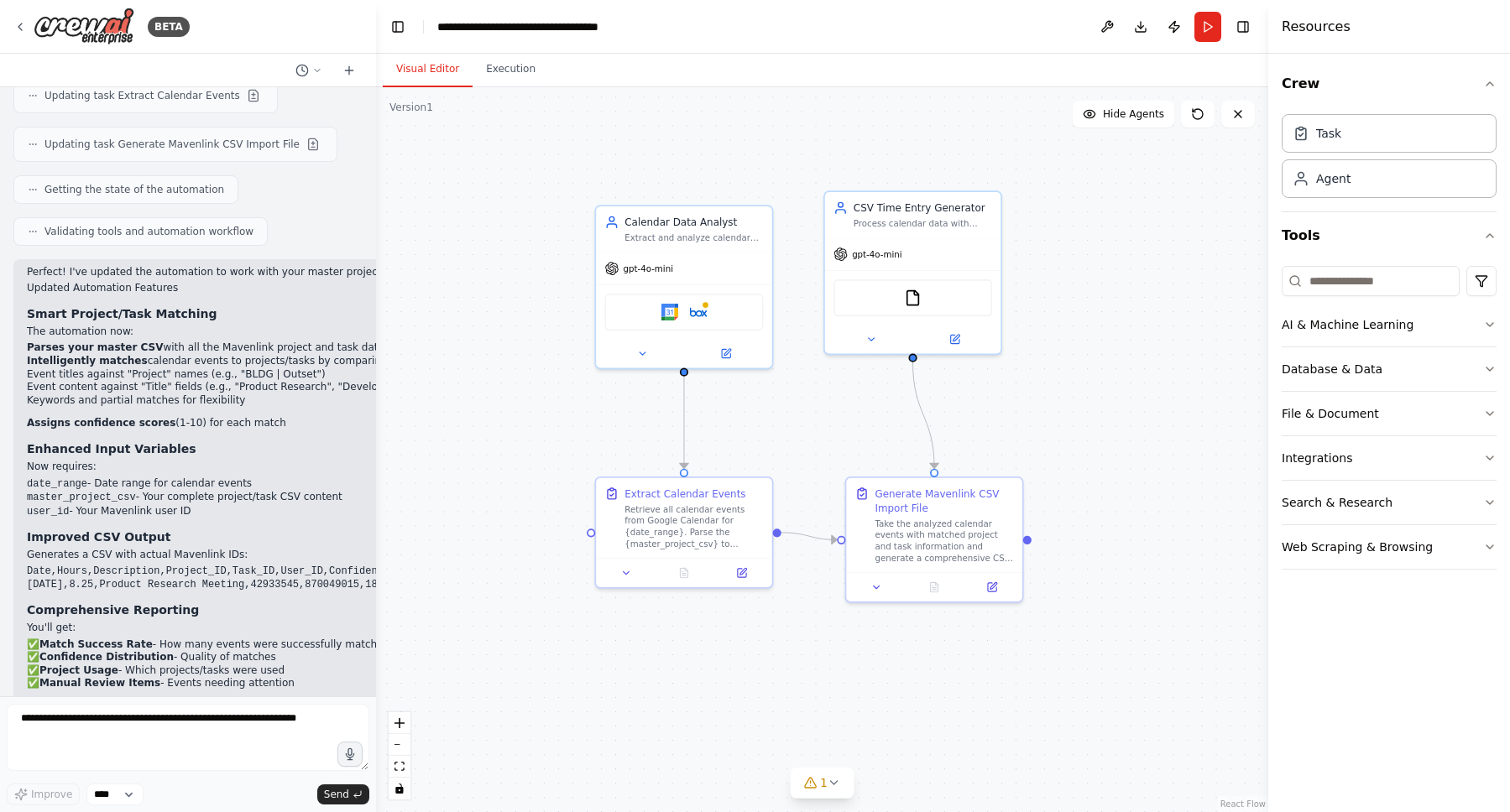
drag, startPoint x: 1093, startPoint y: 214, endPoint x: 1146, endPoint y: 238, distance: 58.2
click at [1146, 238] on div ".deletable-edge-delete-btn { width: 20px; height: 20px; border: 0px solid #ffff…" at bounding box center [821, 450] width 892 height 725
click at [673, 533] on div "Retrieve all calendar events from Google Calendar for {date_range}. Parse the {…" at bounding box center [694, 524] width 139 height 46
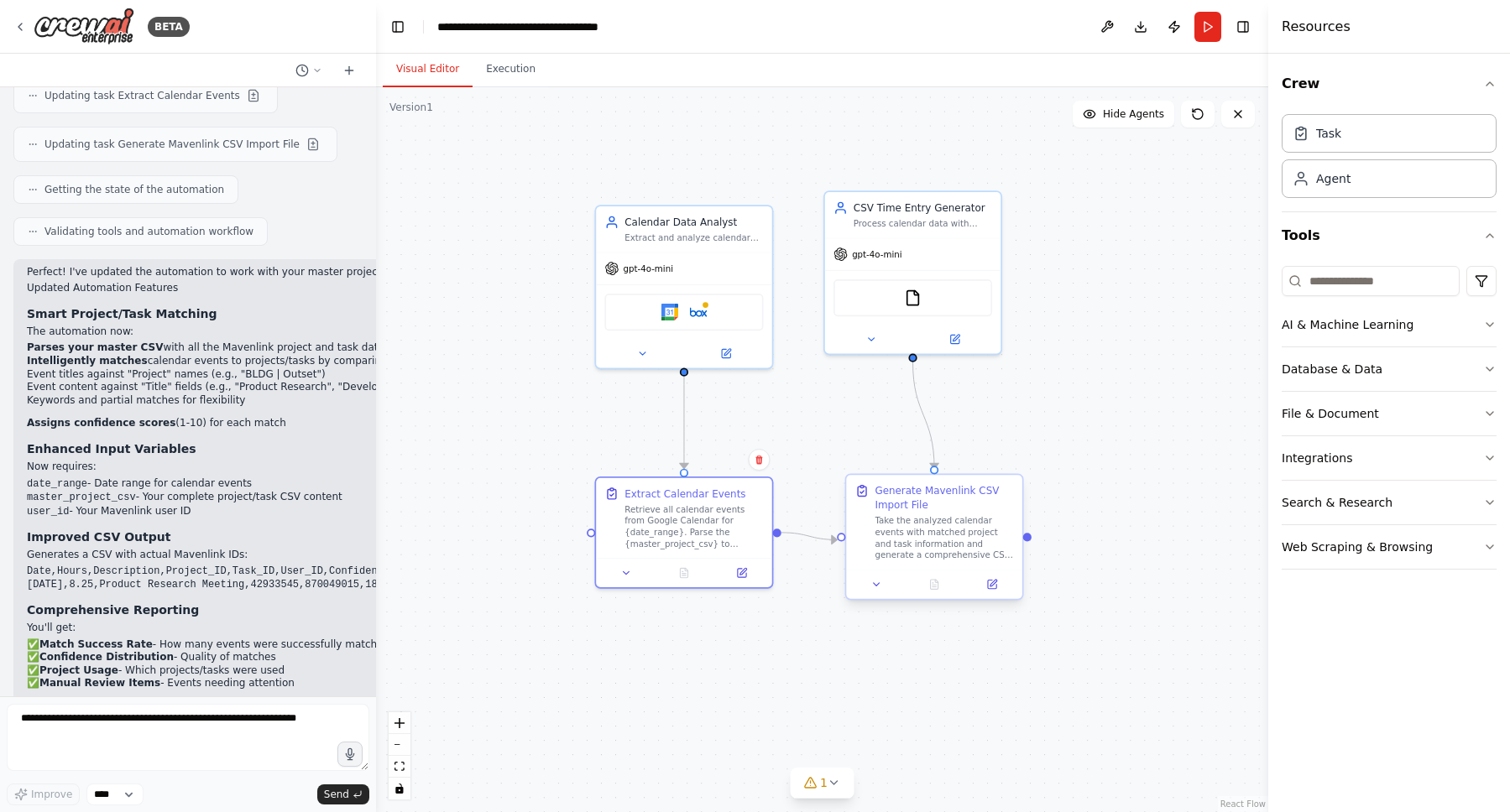
click at [921, 528] on div "Take the analyzed calendar events with matched project and task information and…" at bounding box center [943, 538] width 139 height 46
click at [996, 585] on icon at bounding box center [992, 585] width 12 height 12
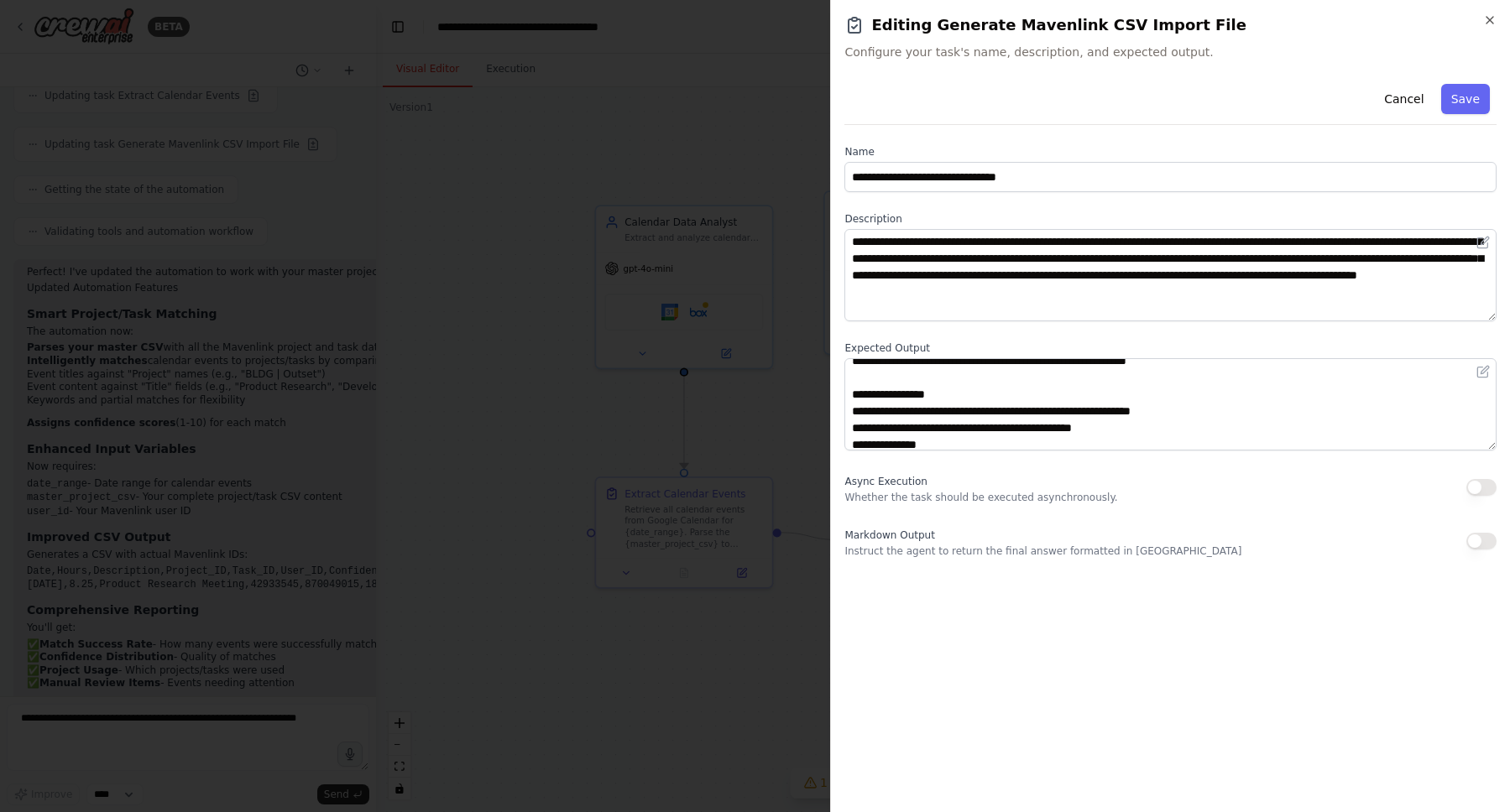
scroll to position [25, 0]
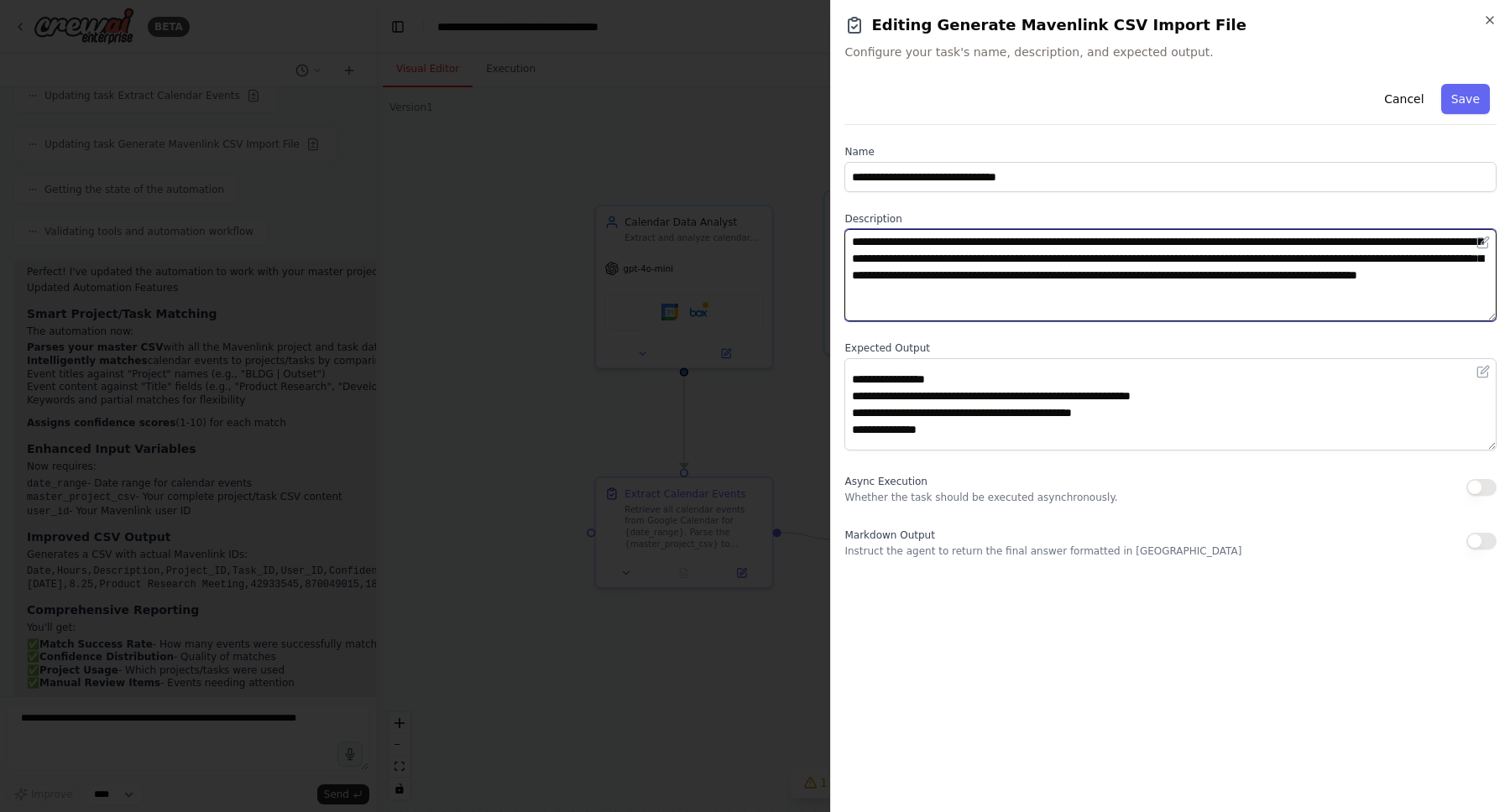
drag, startPoint x: 969, startPoint y: 274, endPoint x: 1292, endPoint y: 293, distance: 323.6
click at [1292, 293] on textarea "**********" at bounding box center [1170, 276] width 652 height 92
click at [1306, 293] on textarea "**********" at bounding box center [1170, 276] width 652 height 92
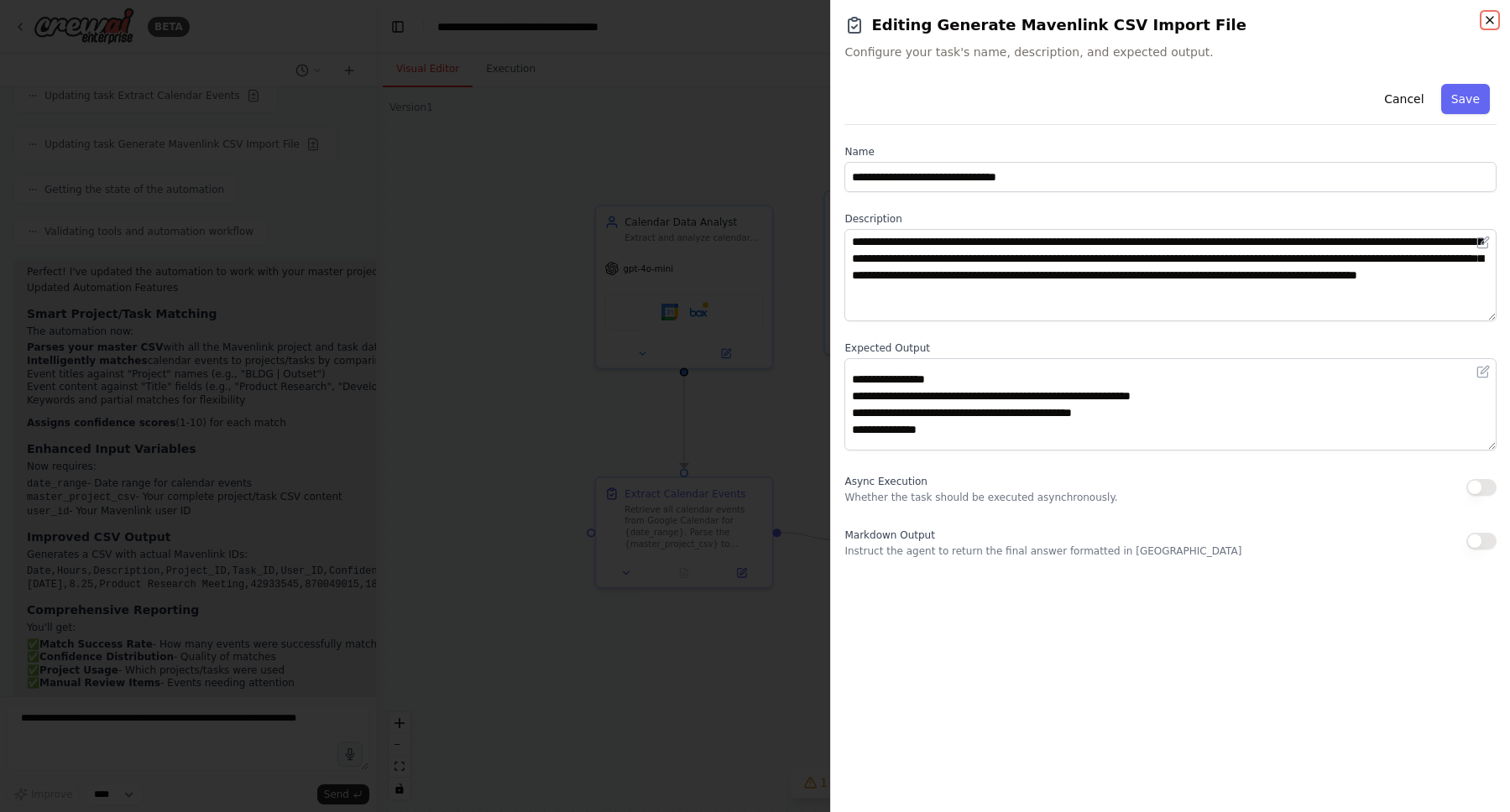
click at [1486, 20] on icon "button" at bounding box center [1490, 20] width 13 height 13
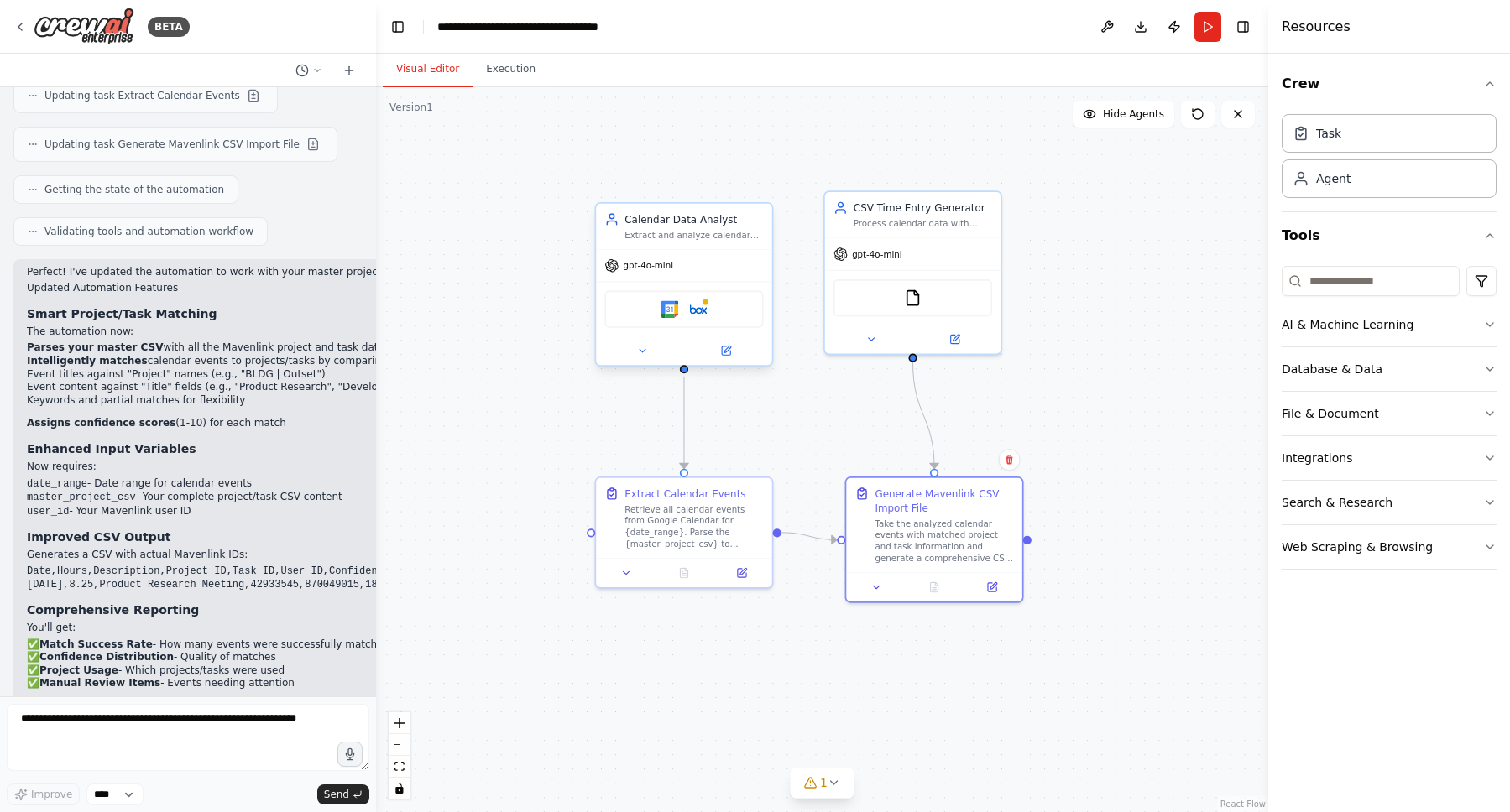
click at [726, 259] on div "gpt-4o-mini" at bounding box center [684, 265] width 177 height 31
click at [733, 355] on button at bounding box center [726, 351] width 81 height 17
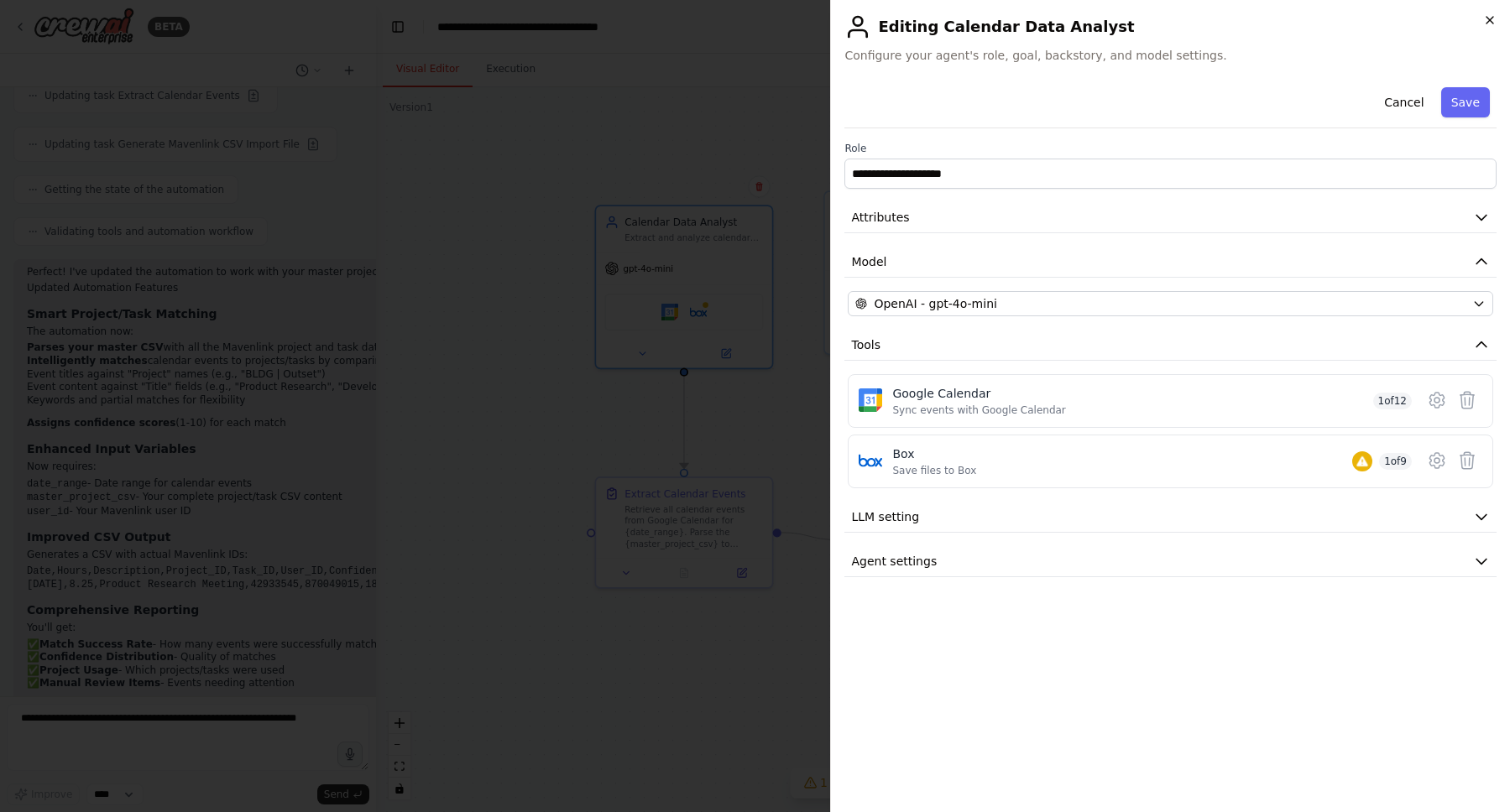
click at [1490, 16] on icon "button" at bounding box center [1490, 20] width 13 height 13
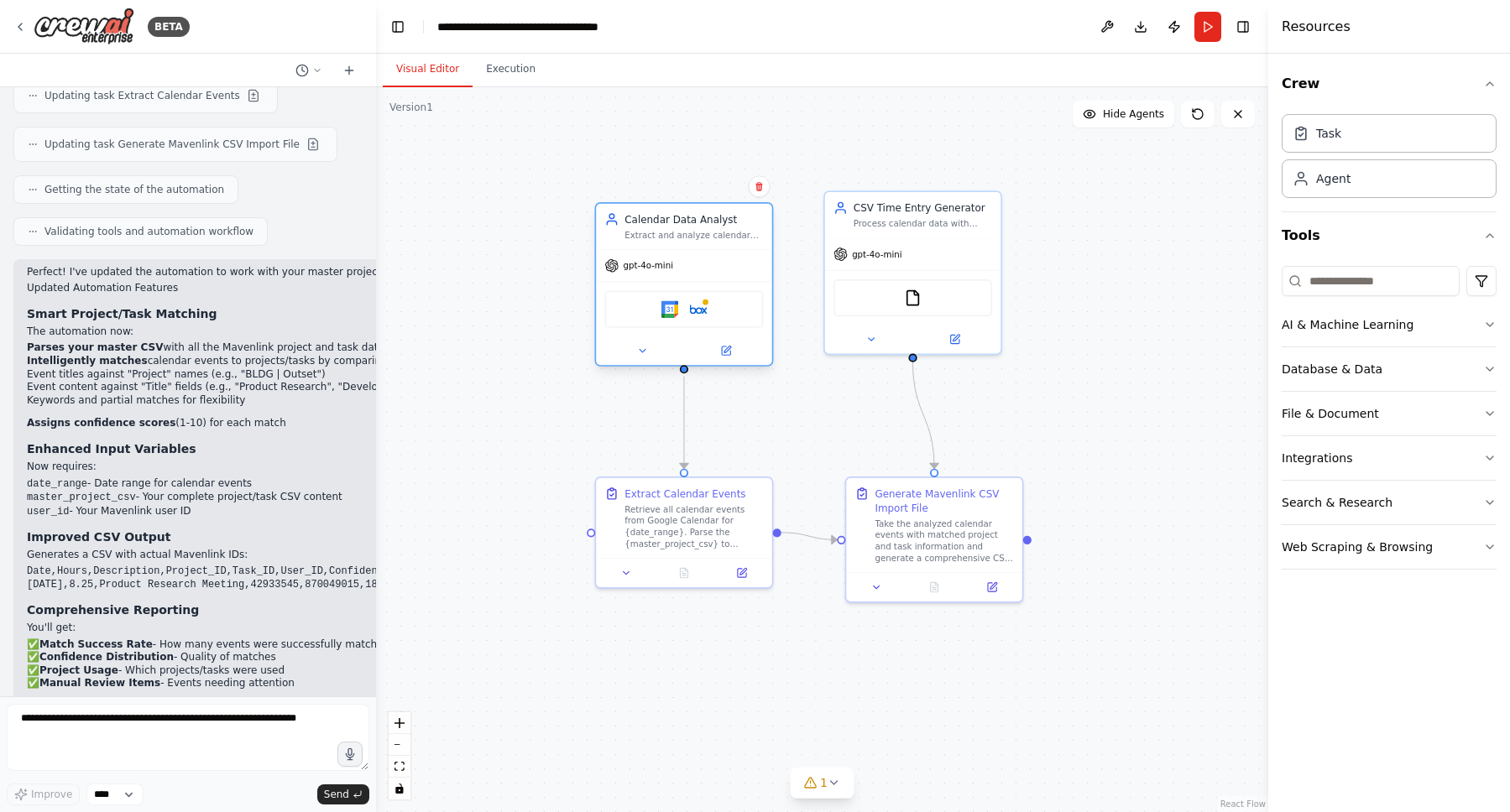
click at [742, 314] on div "Google Calendar Box" at bounding box center [684, 309] width 159 height 37
click at [721, 350] on icon at bounding box center [726, 351] width 12 height 12
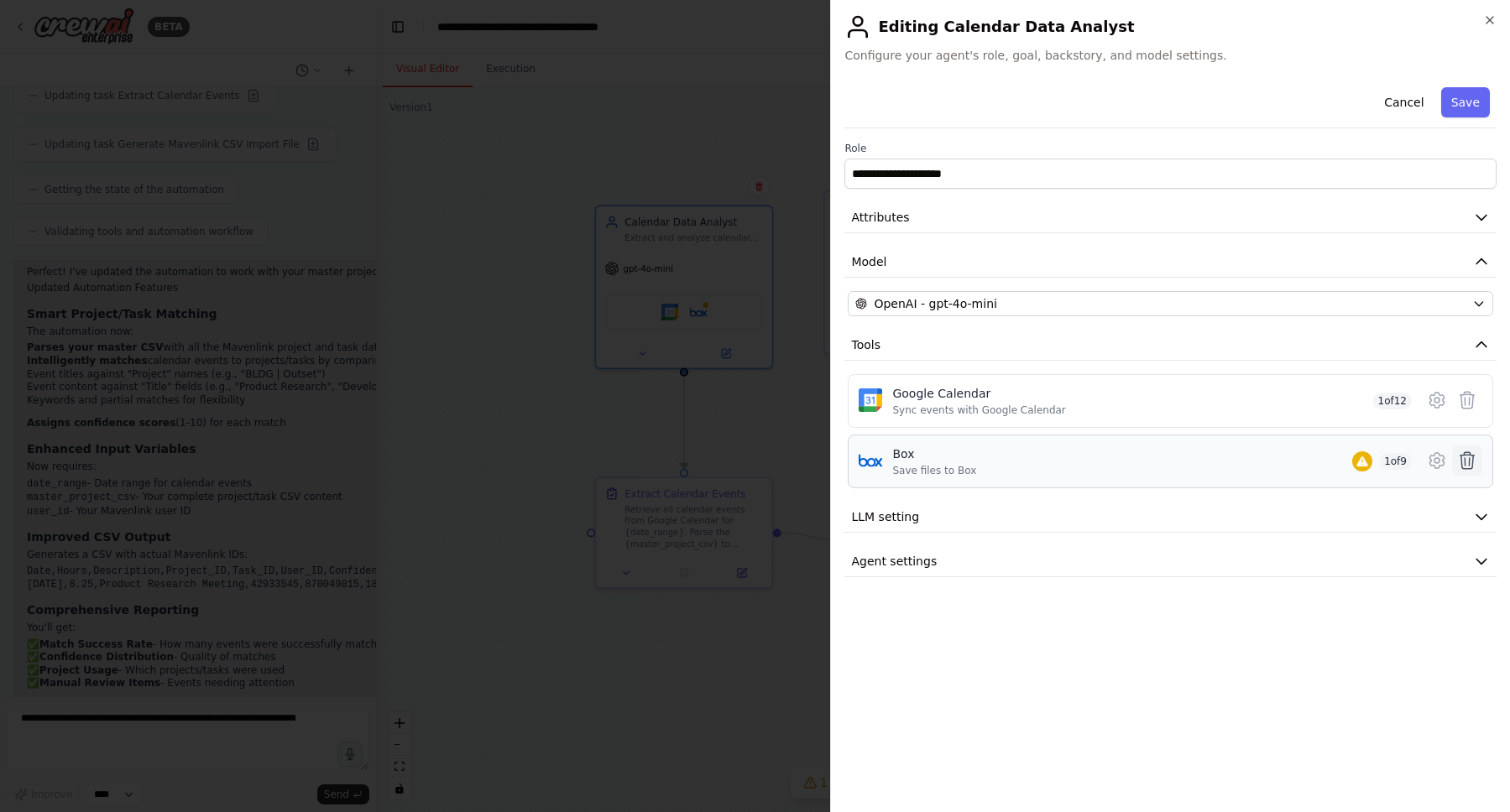
click at [1465, 459] on icon at bounding box center [1467, 461] width 14 height 17
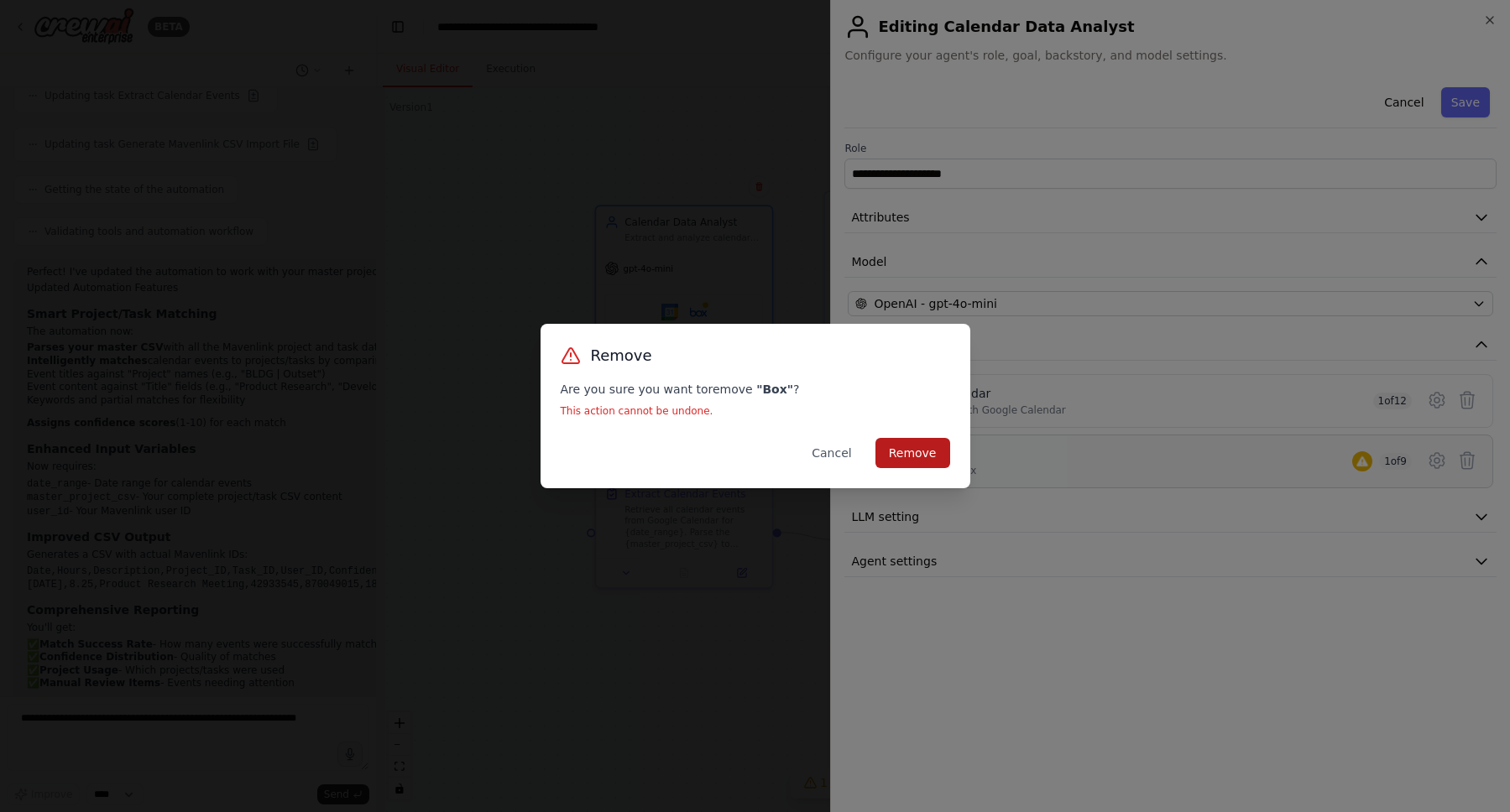
click at [917, 462] on button "Remove" at bounding box center [912, 453] width 75 height 30
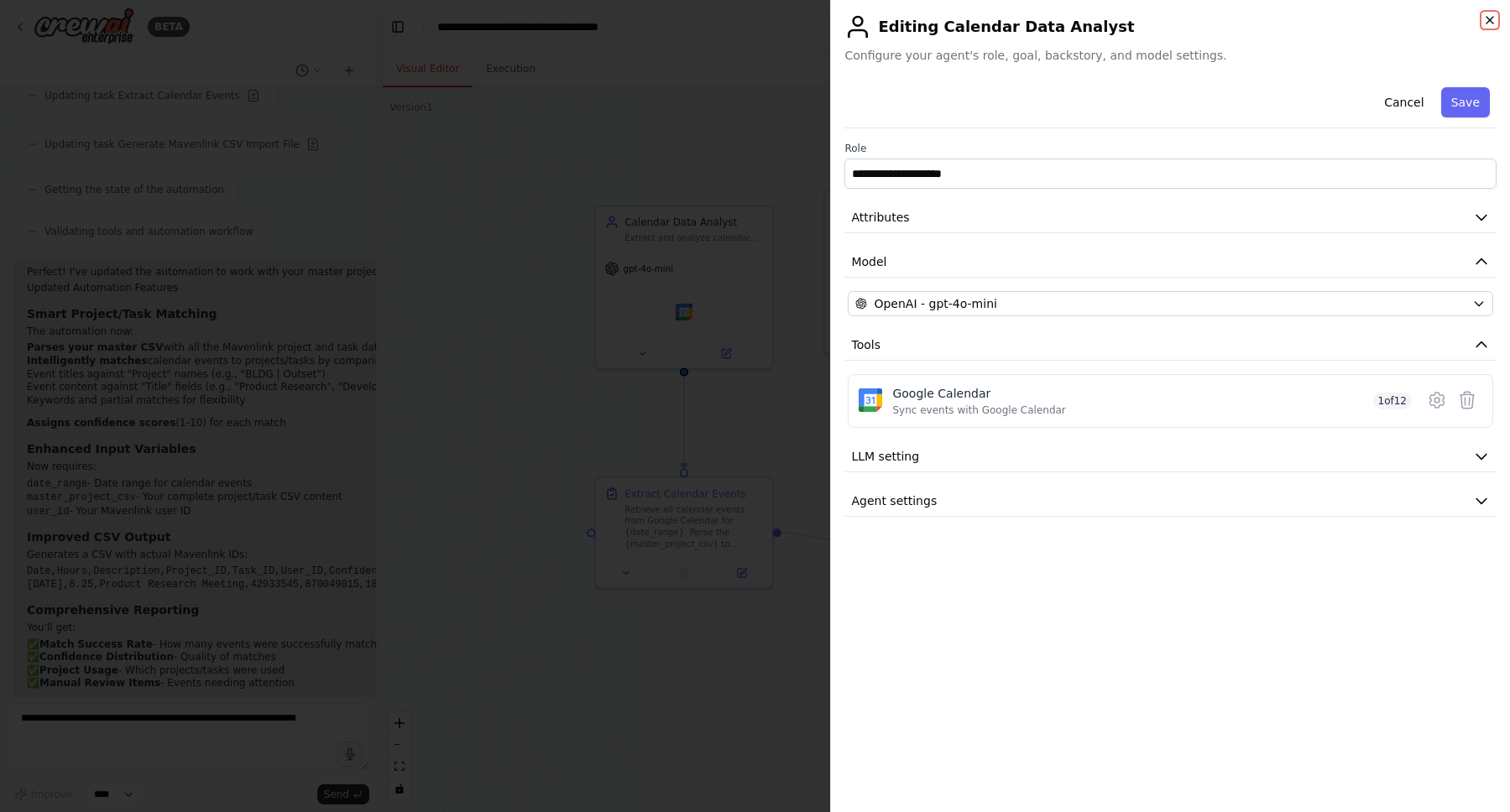
click at [1486, 19] on icon "button" at bounding box center [1490, 20] width 13 height 13
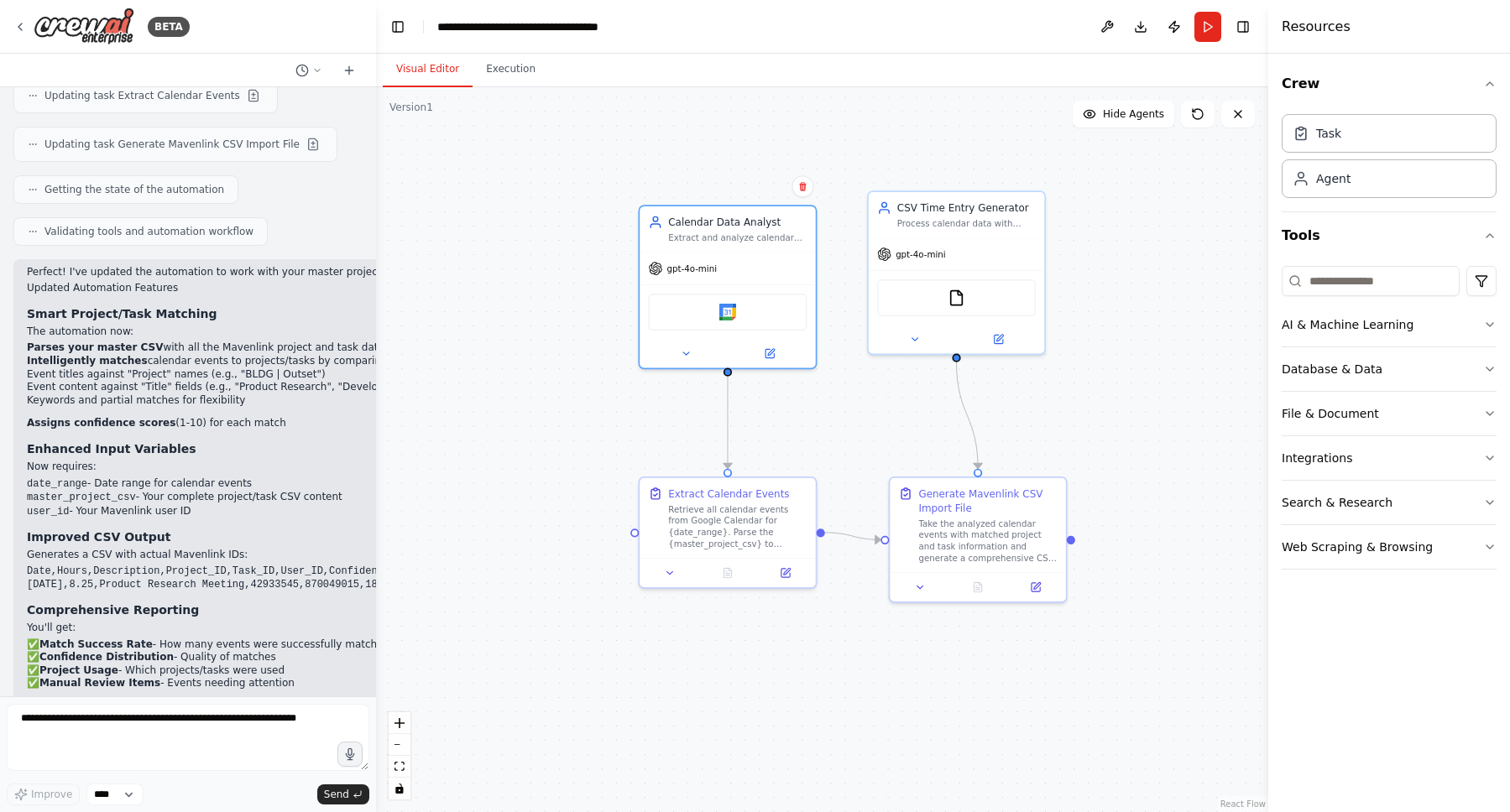
drag, startPoint x: 800, startPoint y: 283, endPoint x: 844, endPoint y: 283, distance: 44.0
click at [844, 283] on div ".deletable-edge-delete-btn { width: 20px; height: 20px; border: 0px solid #ffff…" at bounding box center [821, 450] width 892 height 725
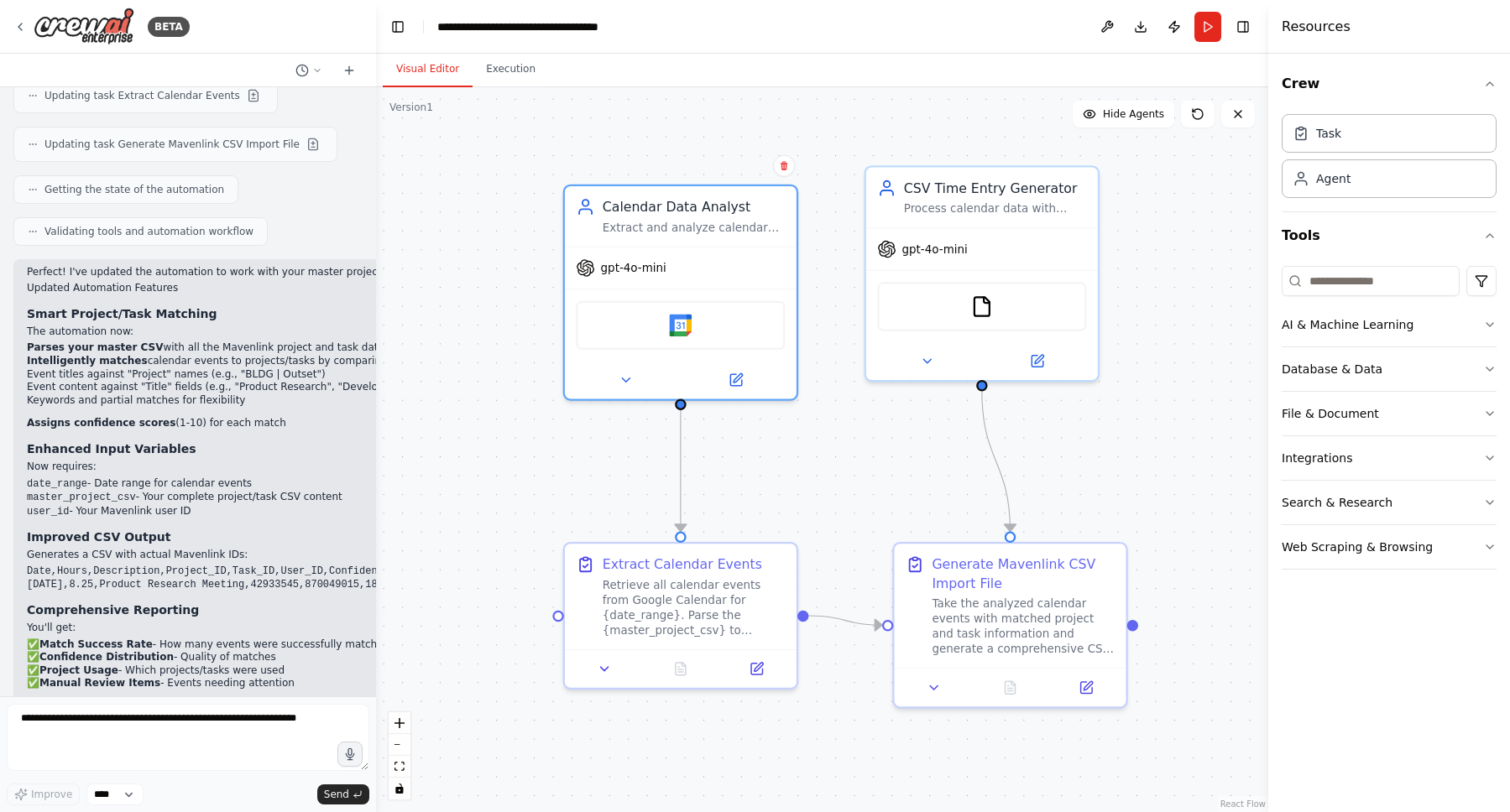
drag, startPoint x: 844, startPoint y: 283, endPoint x: 834, endPoint y: 288, distance: 11.2
click at [834, 288] on div ".deletable-edge-delete-btn { width: 20px; height: 20px; border: 0px solid #ffff…" at bounding box center [821, 450] width 892 height 725
click at [721, 612] on div "Retrieve all calendar events from Google Calendar for {date_range}. Parse the {…" at bounding box center [694, 605] width 183 height 61
click at [748, 666] on icon at bounding box center [756, 667] width 15 height 15
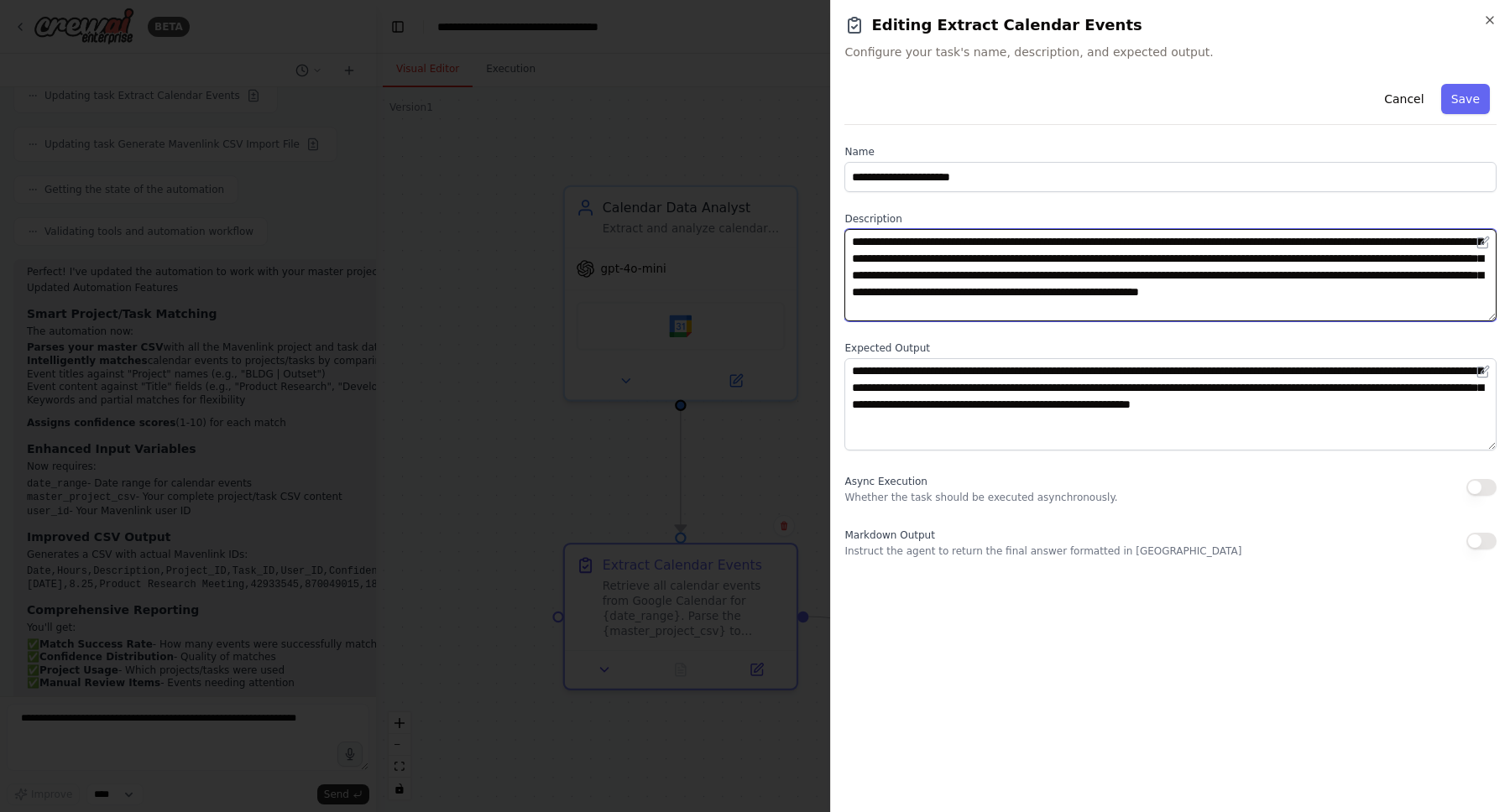
drag, startPoint x: 1195, startPoint y: 314, endPoint x: 787, endPoint y: 231, distance: 416.4
click at [787, 231] on body "BETA I'd like to use the data in my google calendar to track time in mavenlink …" at bounding box center [755, 406] width 1510 height 812
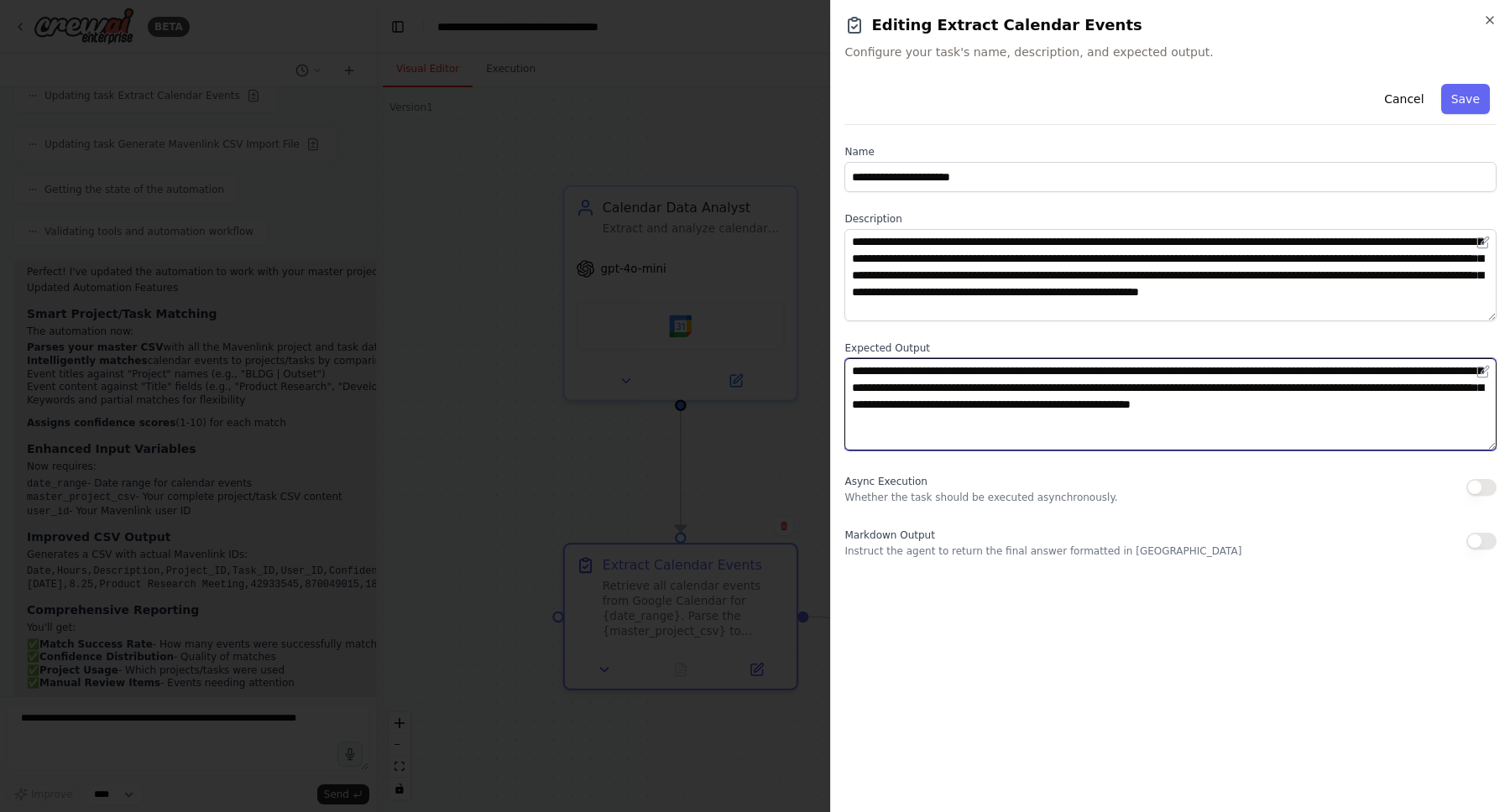
drag, startPoint x: 1034, startPoint y: 424, endPoint x: 838, endPoint y: 369, distance: 203.6
click at [838, 369] on div "**********" at bounding box center [1169, 406] width 680 height 812
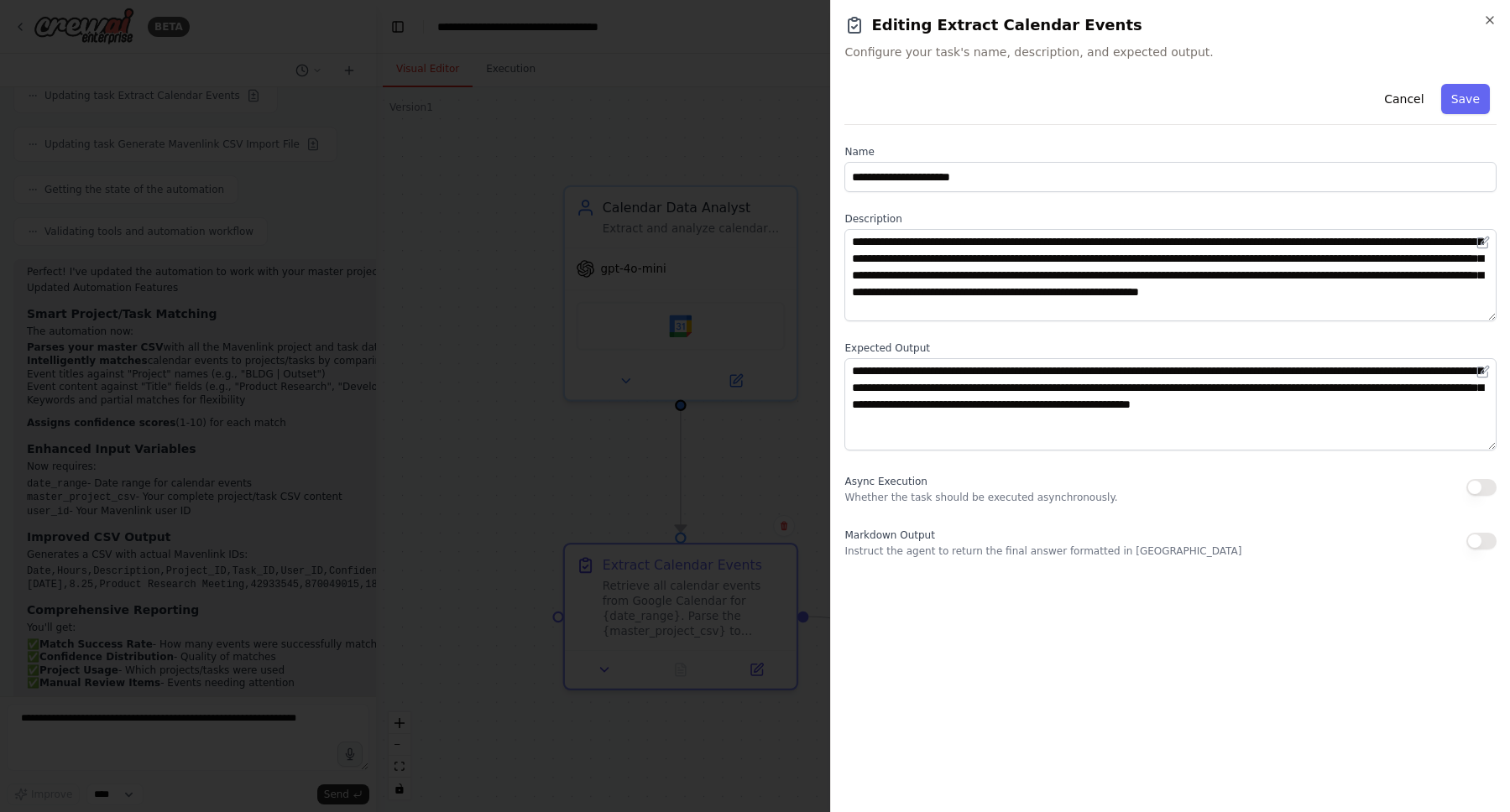
click at [723, 440] on div at bounding box center [755, 406] width 1510 height 812
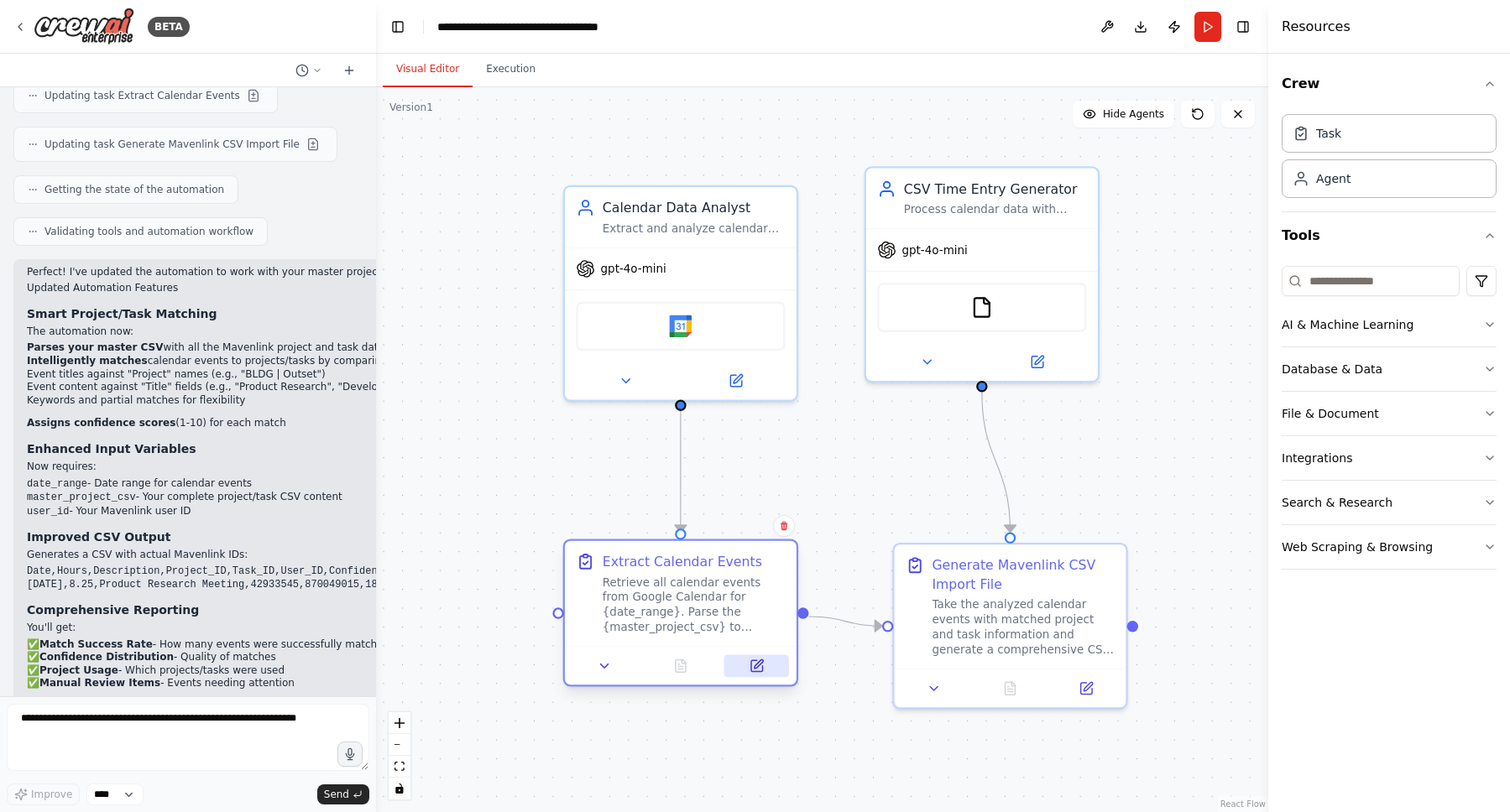
click at [766, 673] on button at bounding box center [757, 666] width 65 height 23
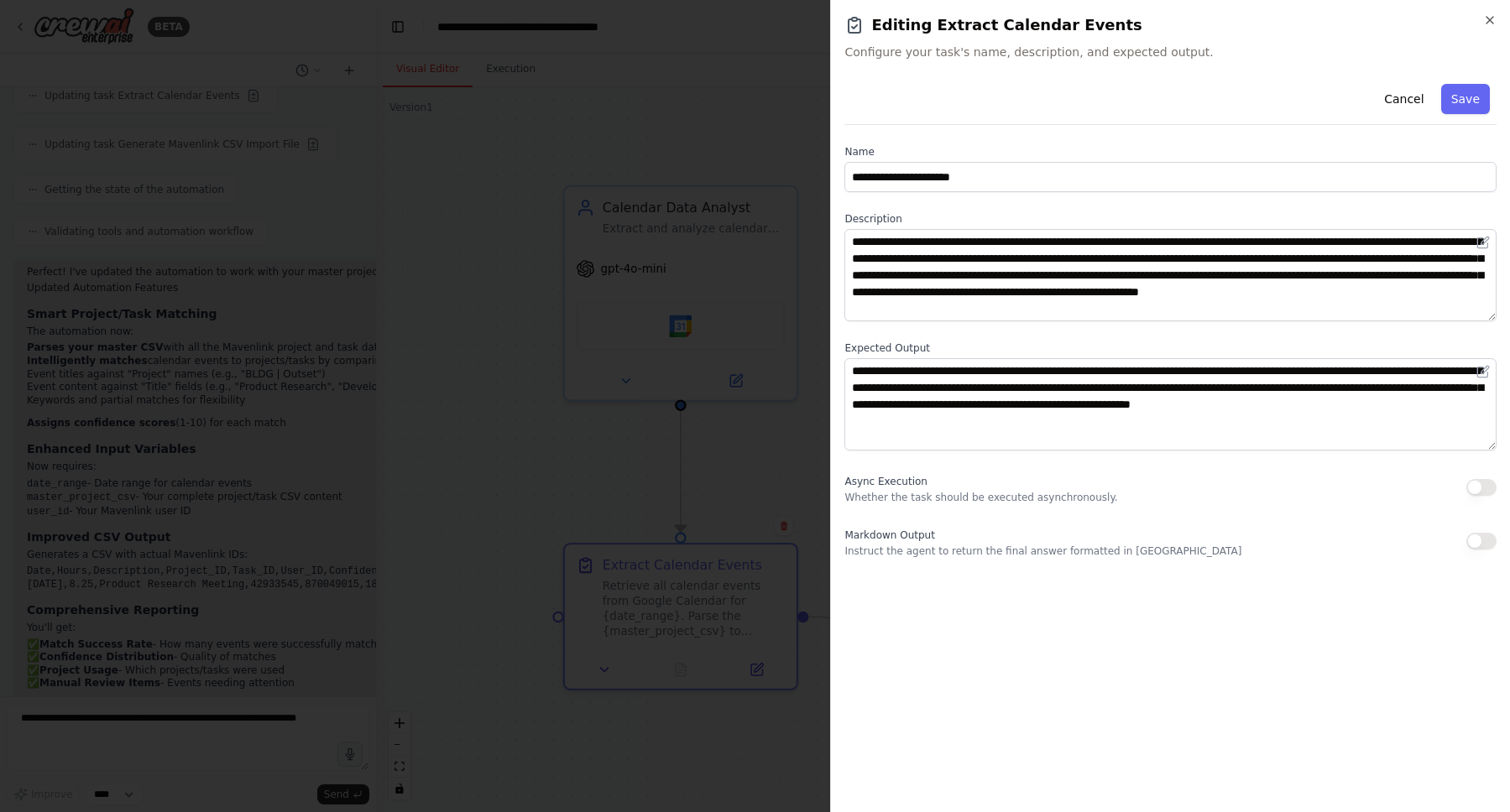
click at [727, 459] on div at bounding box center [755, 406] width 1510 height 812
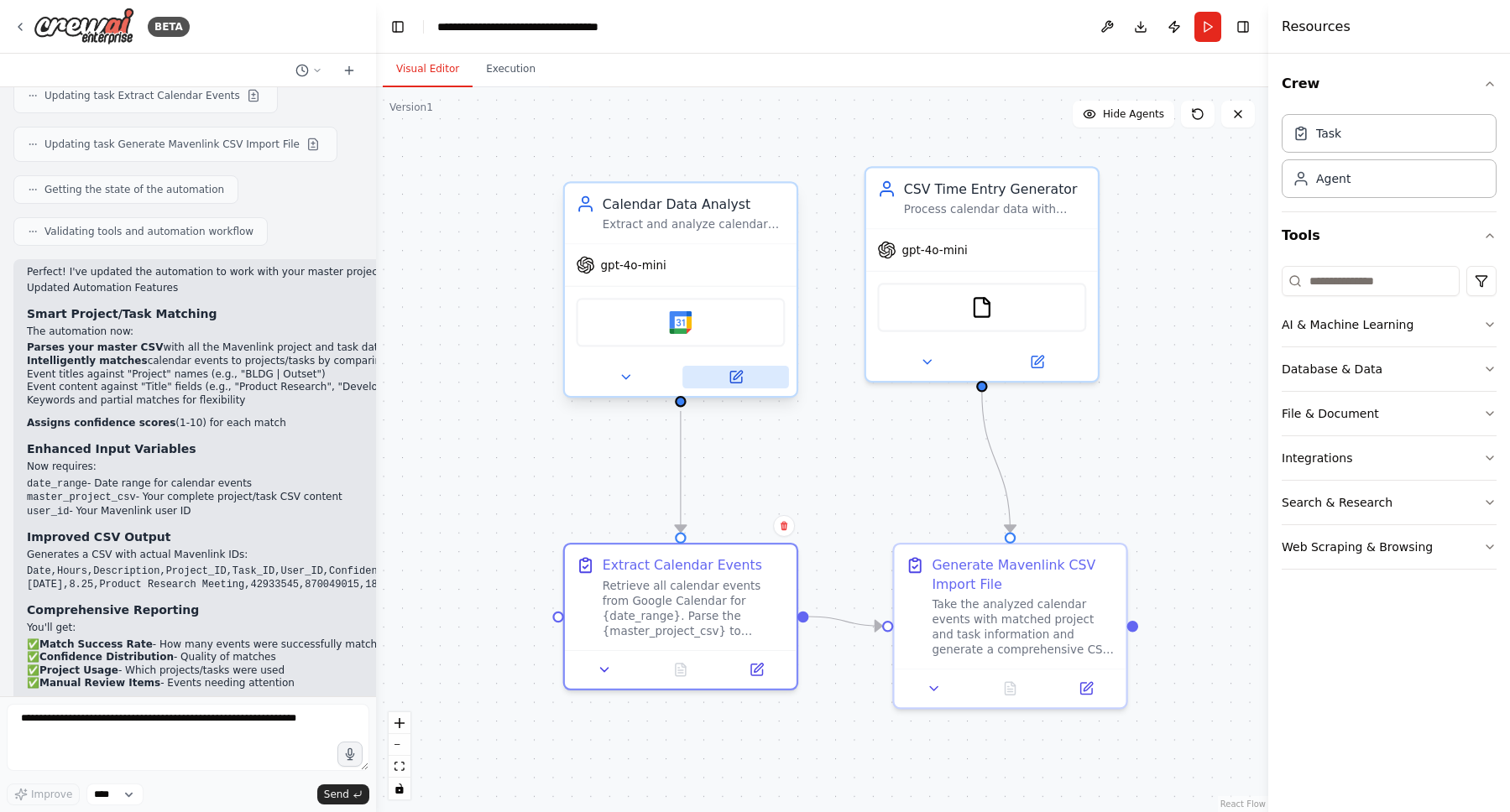
click at [731, 387] on button at bounding box center [736, 377] width 107 height 23
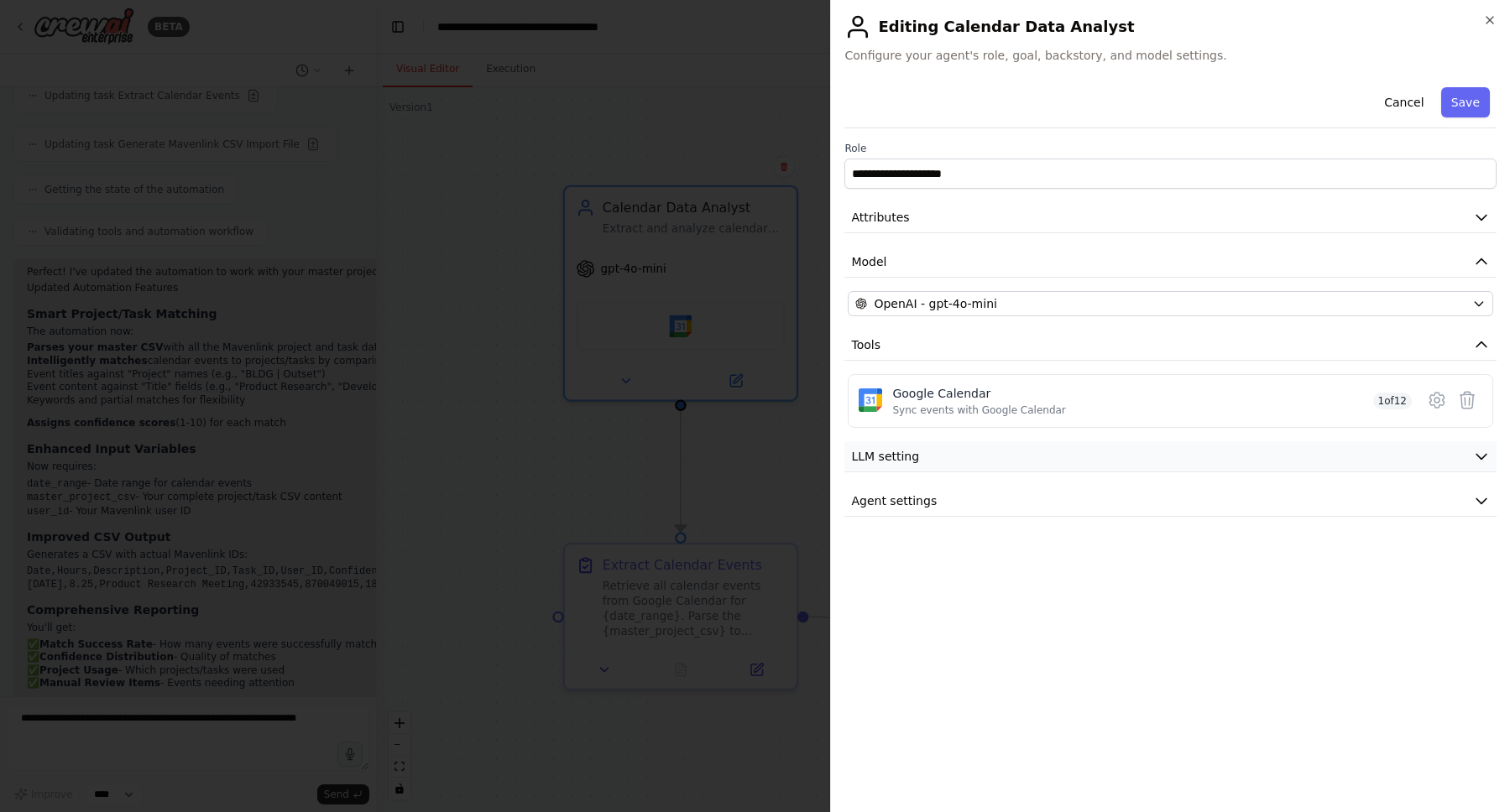
click at [1003, 458] on button "LLM setting" at bounding box center [1170, 456] width 652 height 31
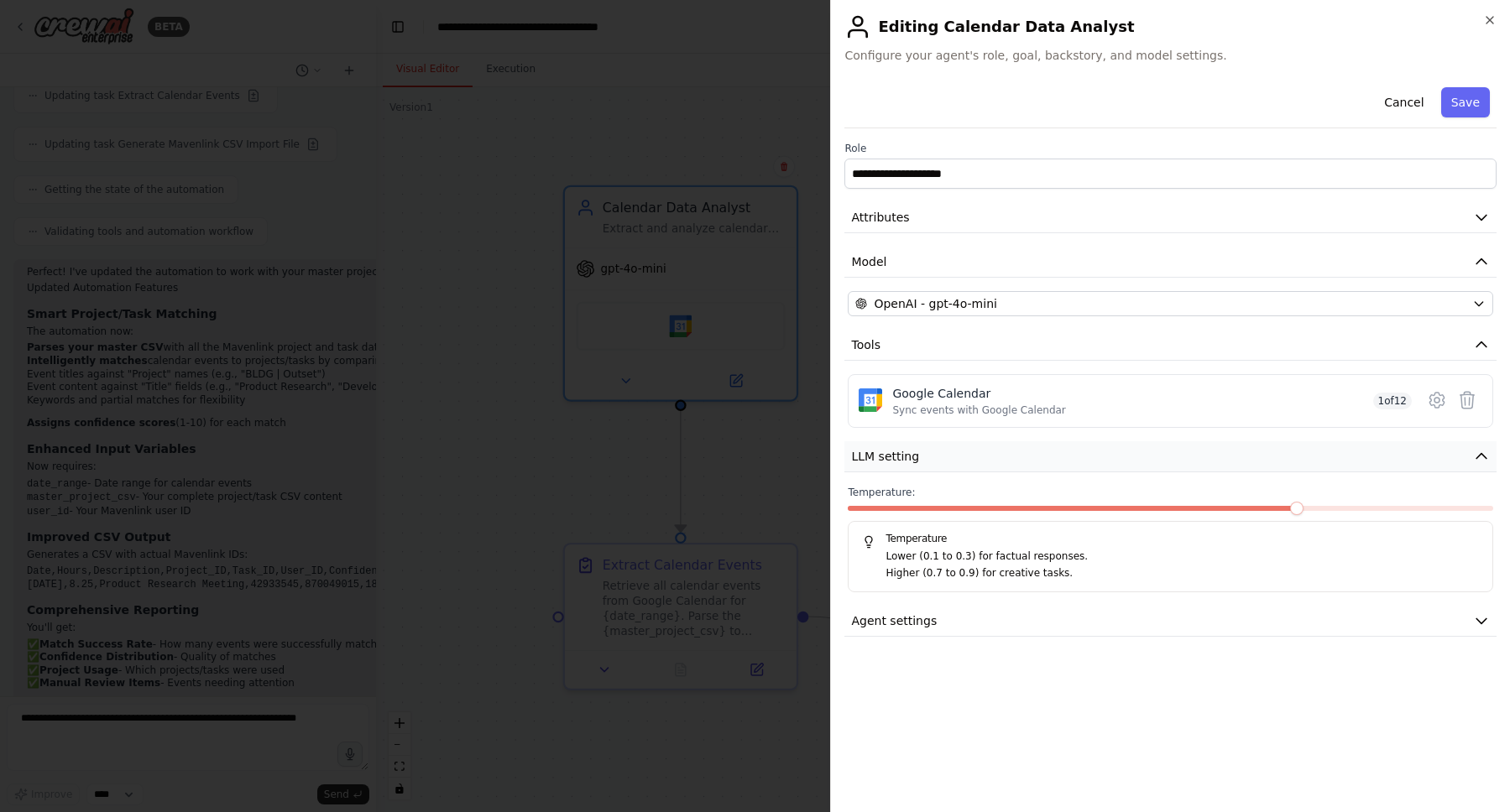
click at [1003, 458] on button "LLM setting" at bounding box center [1170, 456] width 652 height 31
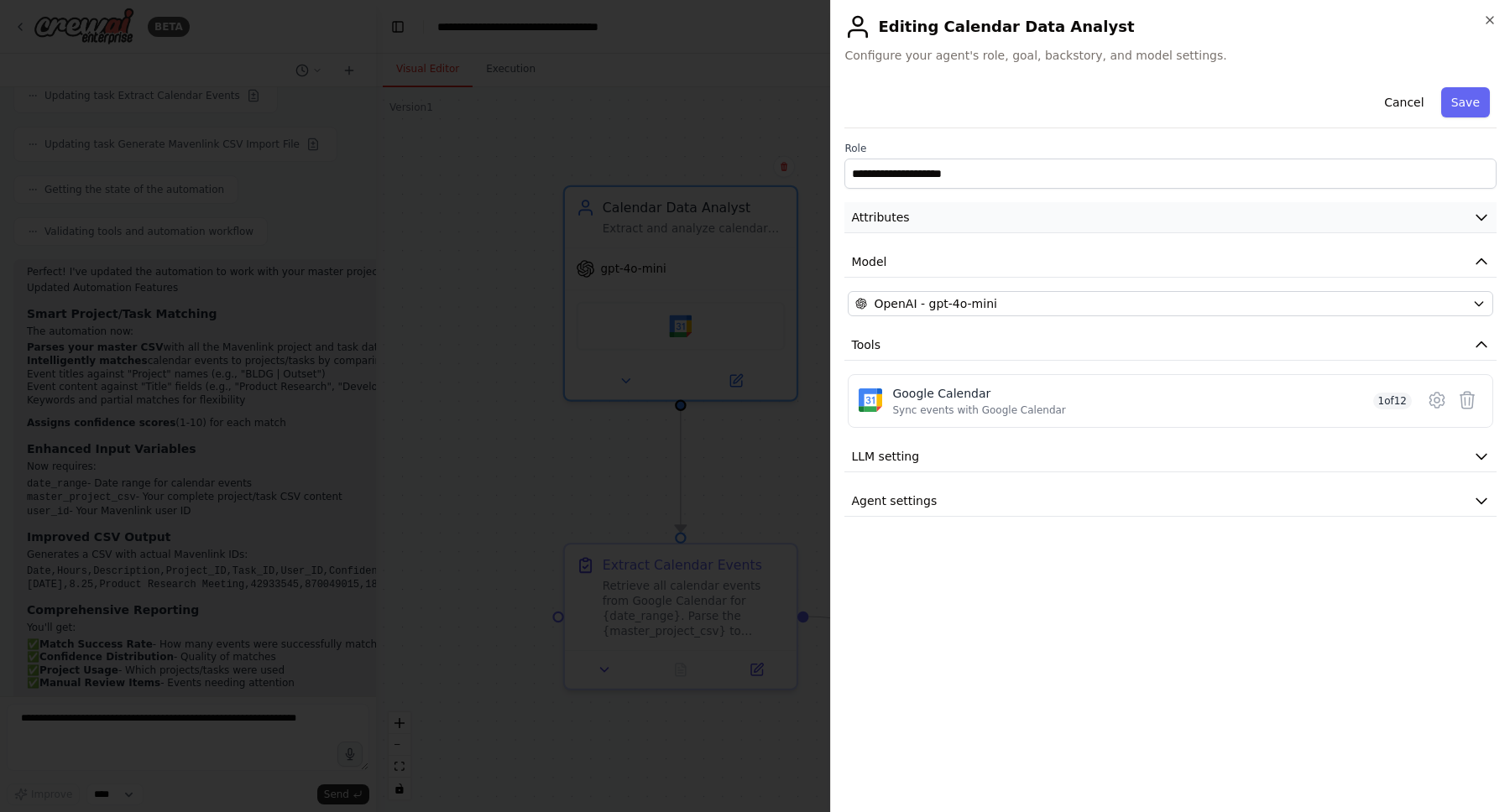
click at [1010, 208] on button "Attributes" at bounding box center [1170, 218] width 652 height 31
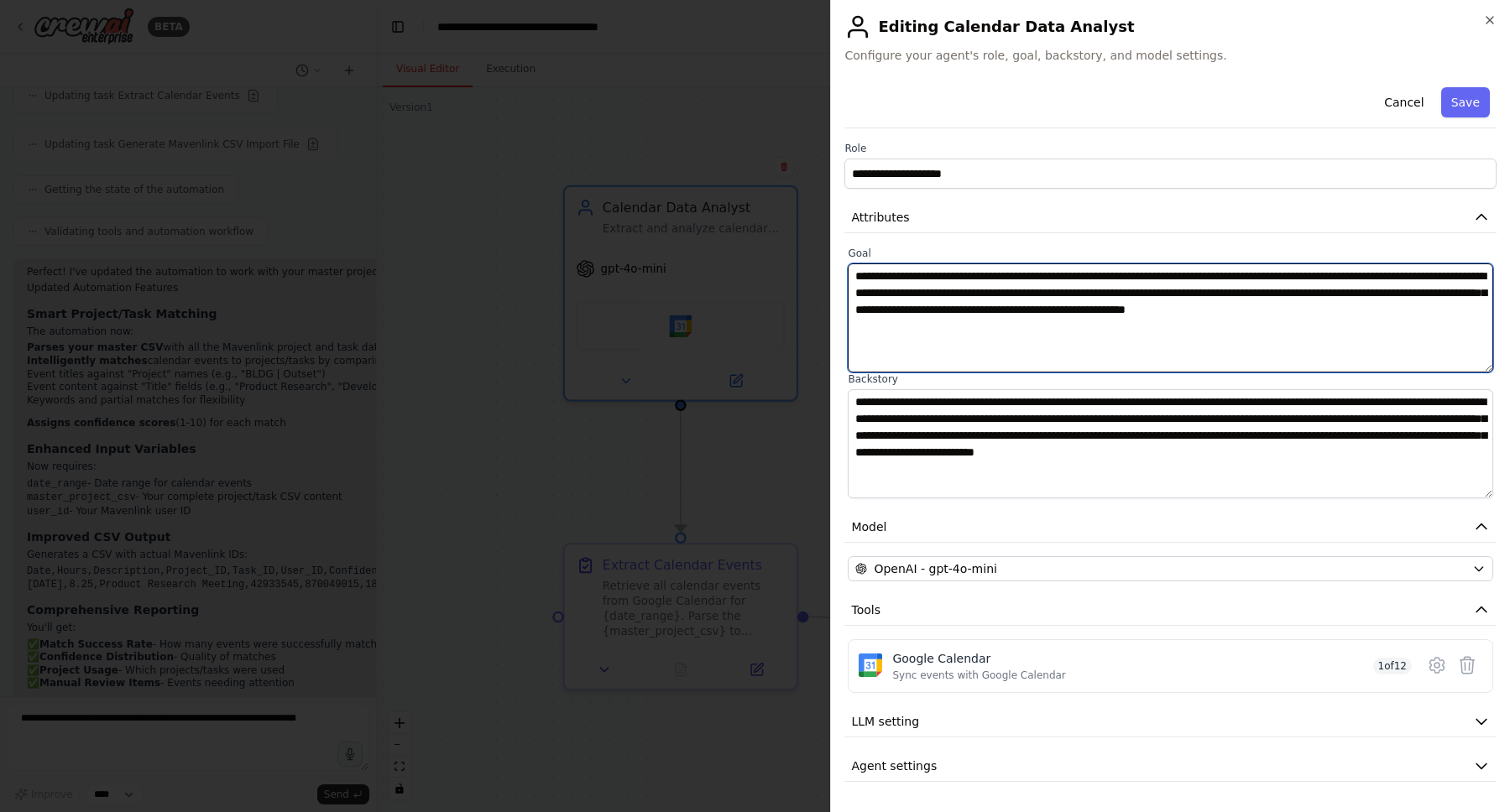
click at [1064, 346] on textarea "**********" at bounding box center [1170, 318] width 646 height 109
drag, startPoint x: 1064, startPoint y: 346, endPoint x: 837, endPoint y: 277, distance: 237.3
click at [837, 277] on div "**********" at bounding box center [1169, 406] width 680 height 812
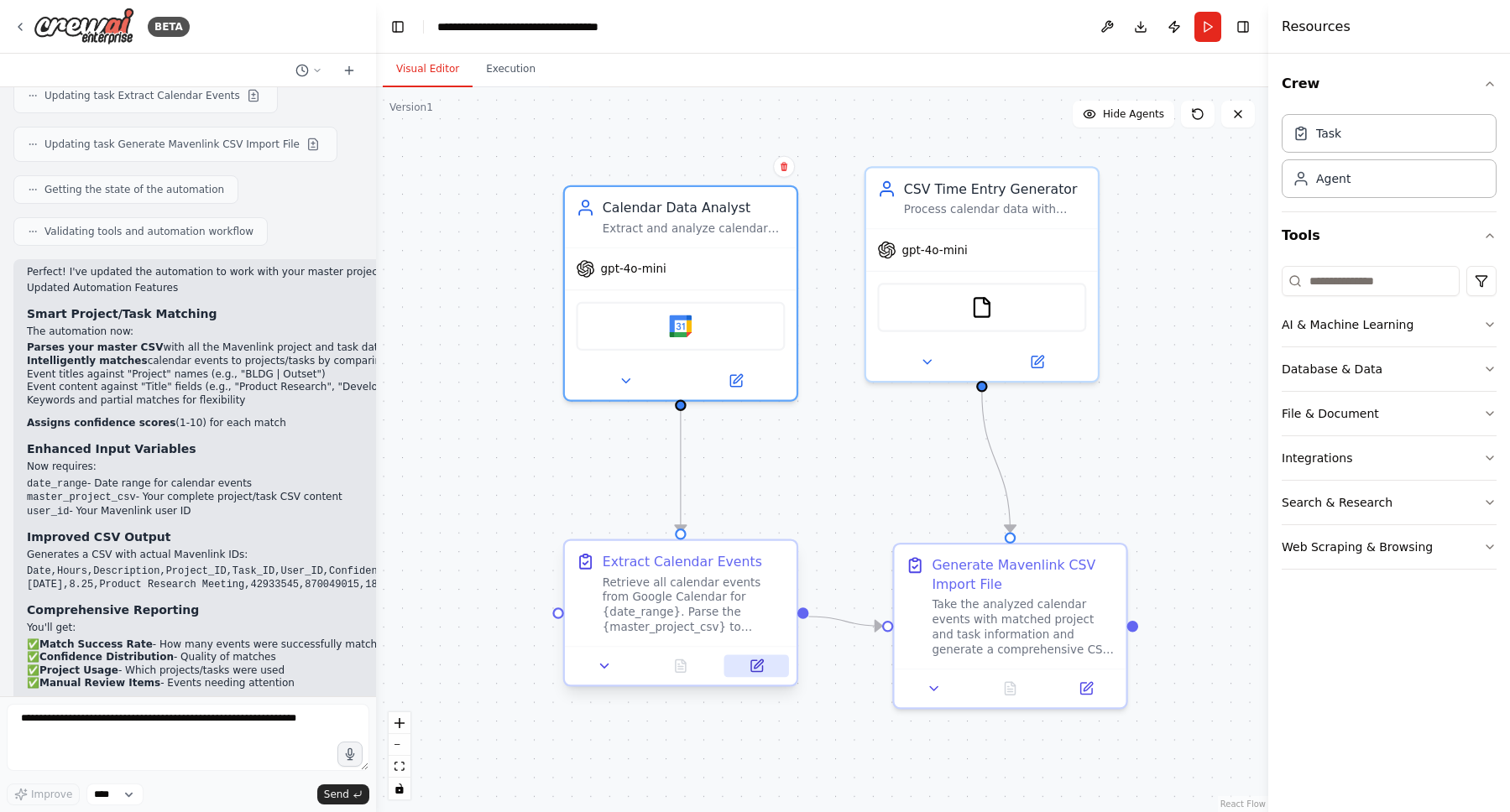
click at [768, 668] on button at bounding box center [757, 666] width 65 height 23
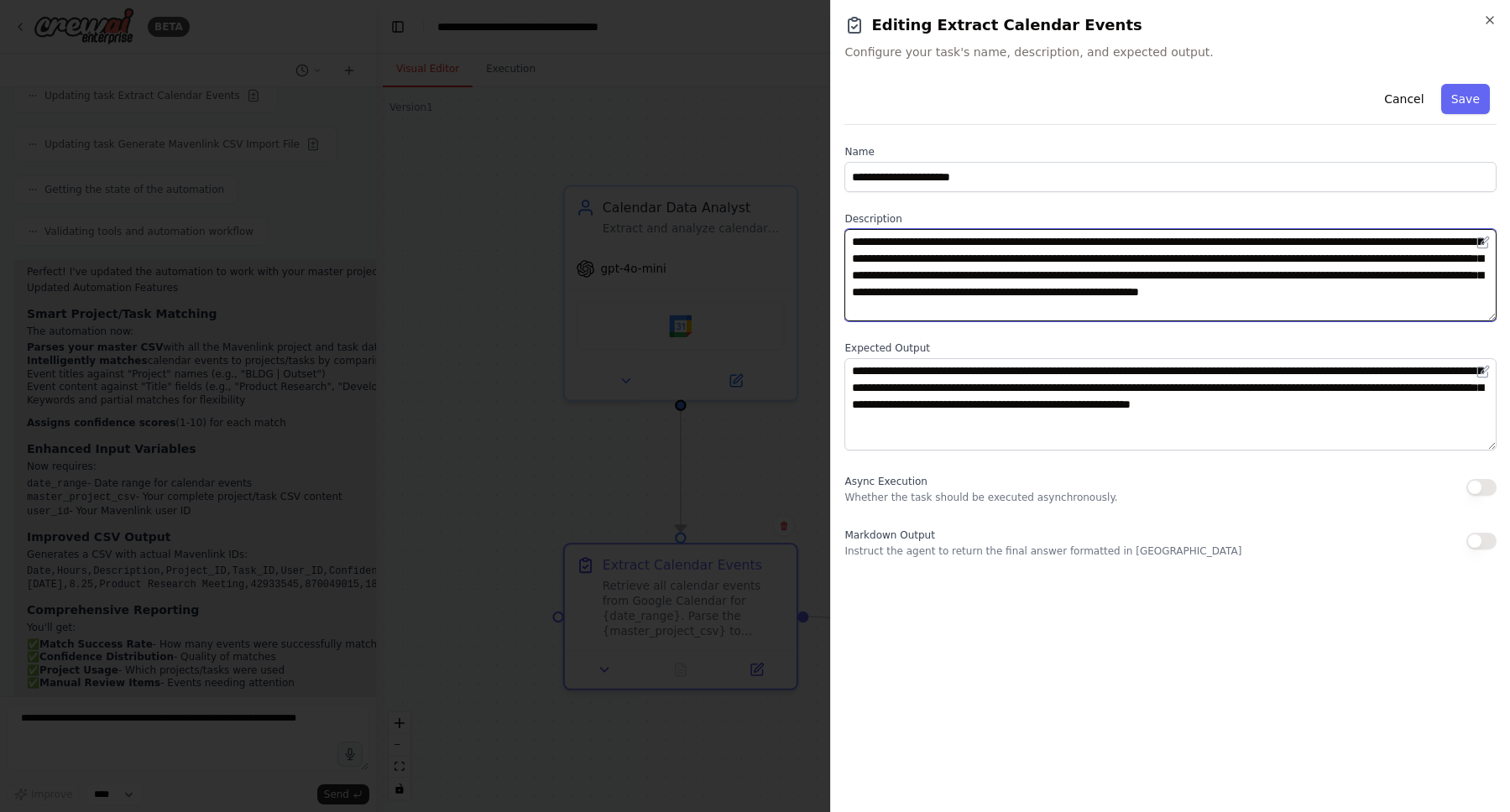
drag, startPoint x: 1171, startPoint y: 304, endPoint x: 959, endPoint y: 245, distance: 220.1
click at [959, 245] on textarea "**********" at bounding box center [1170, 276] width 652 height 92
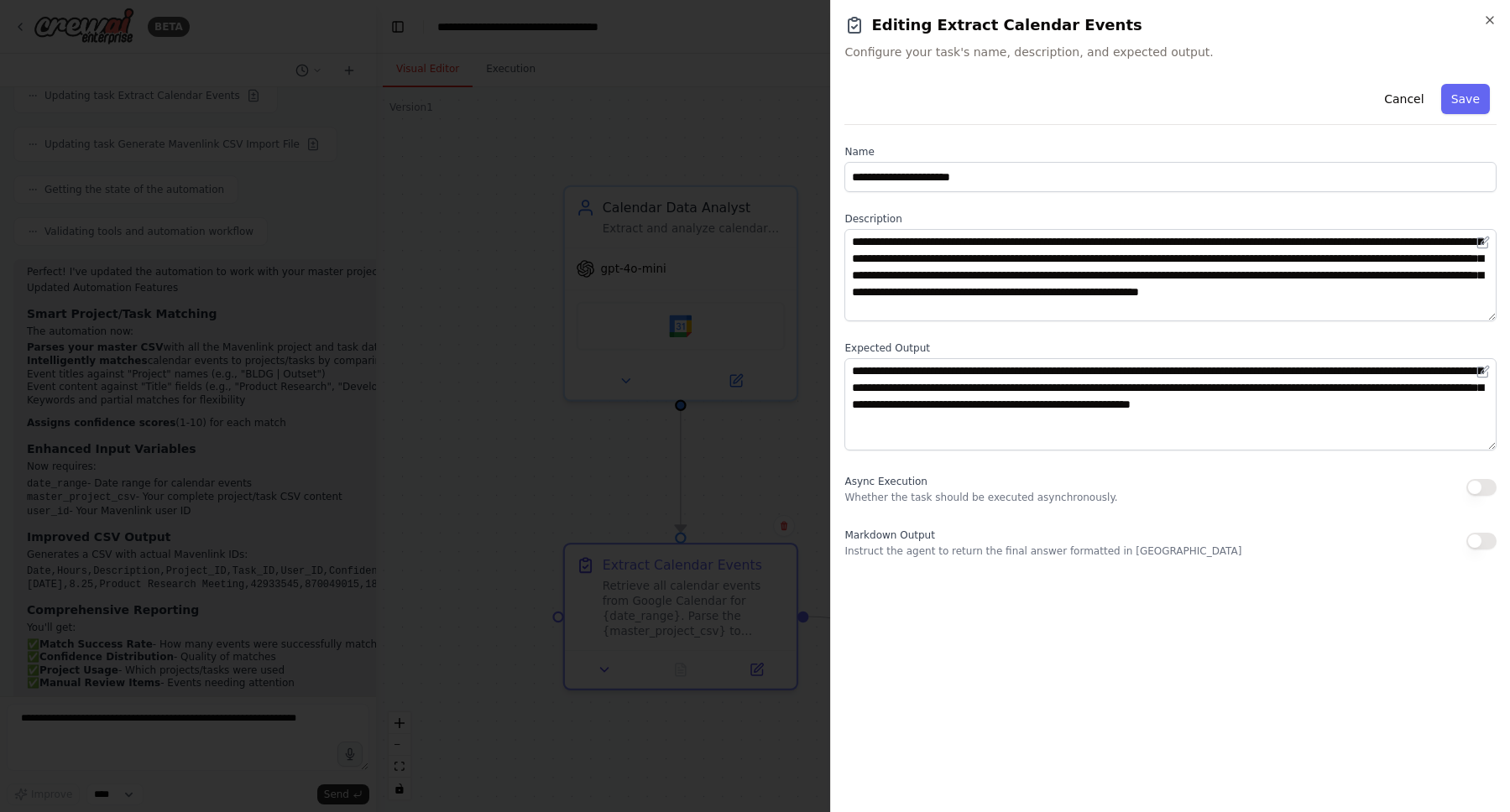
click at [758, 264] on div at bounding box center [755, 406] width 1510 height 812
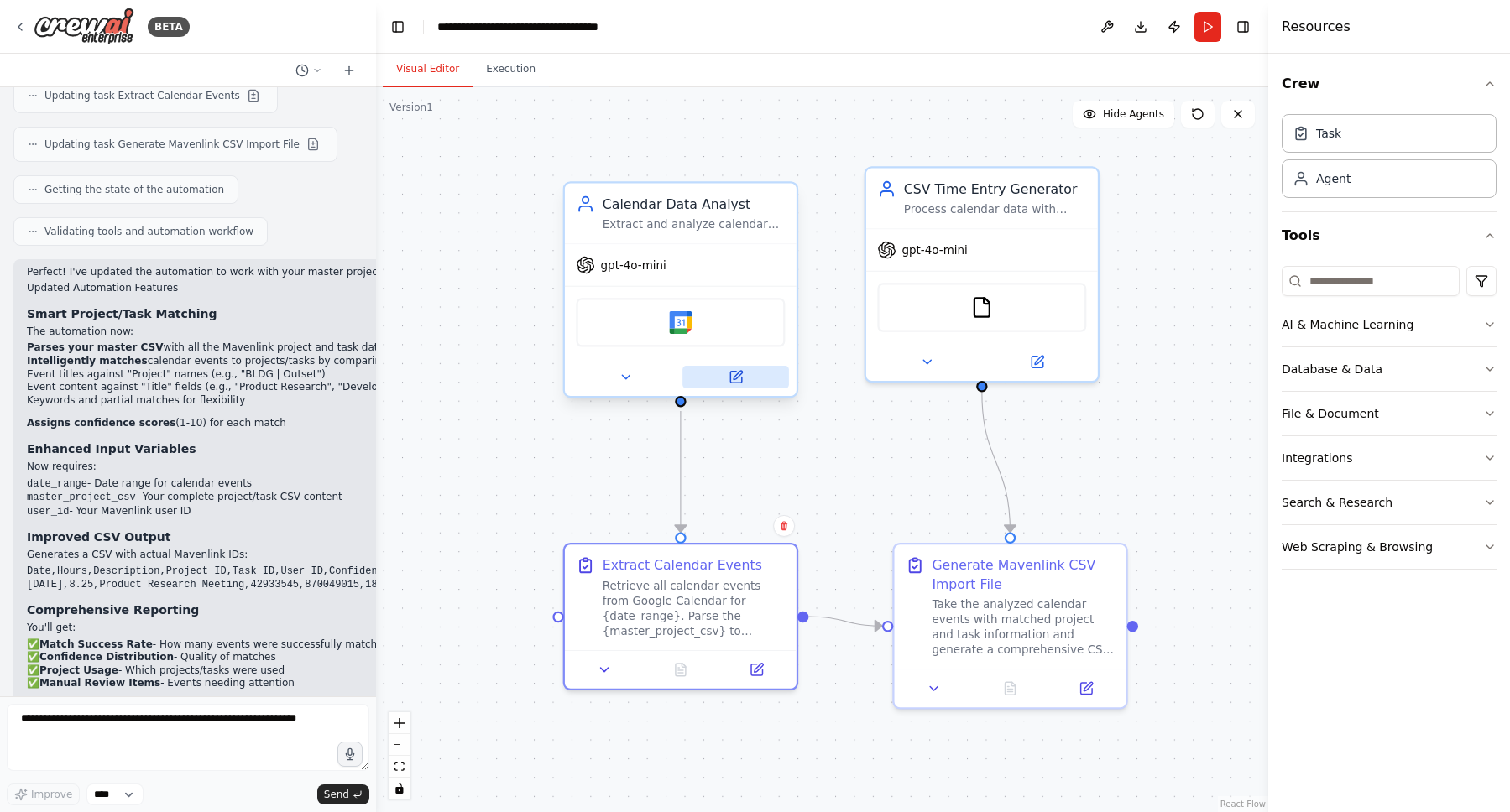
click at [734, 374] on icon at bounding box center [736, 377] width 11 height 11
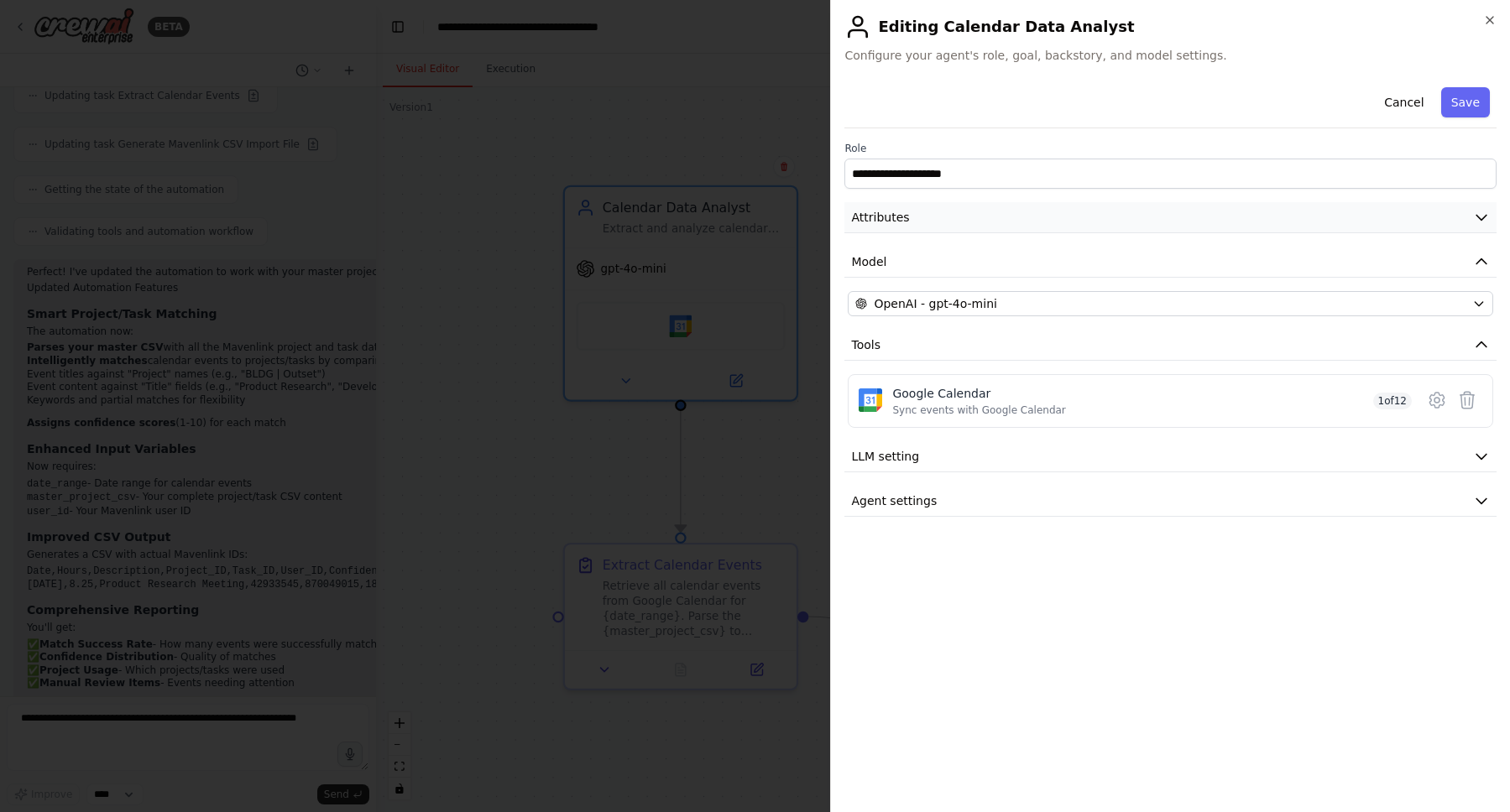
click at [959, 213] on button "Attributes" at bounding box center [1170, 218] width 652 height 31
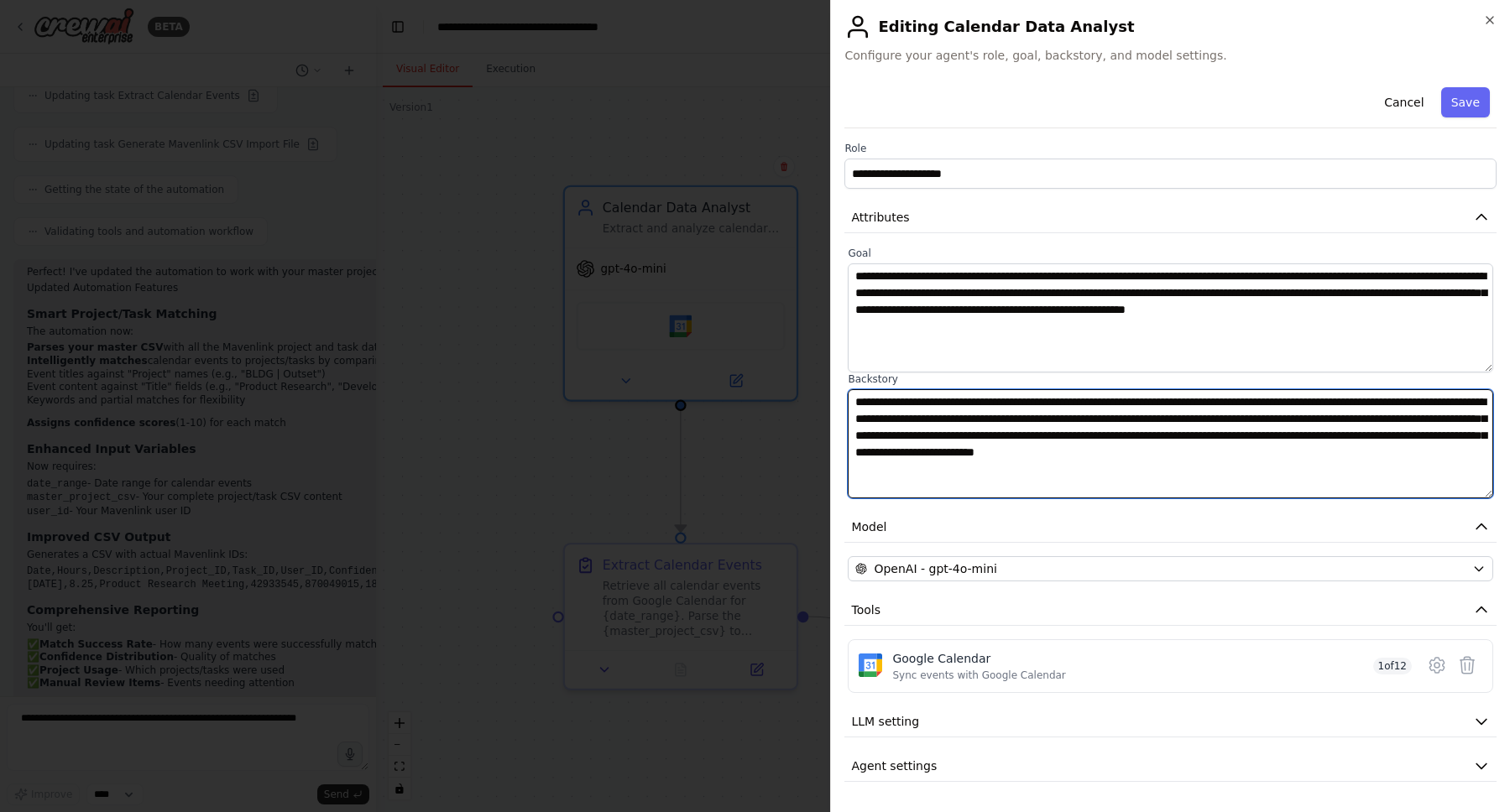
drag, startPoint x: 1064, startPoint y: 481, endPoint x: 785, endPoint y: 382, distance: 296.0
click at [785, 382] on body "BETA I'd like to use the data in my google calendar to track time in mavenlink …" at bounding box center [755, 406] width 1510 height 812
click at [1175, 478] on textarea "**********" at bounding box center [1170, 444] width 646 height 109
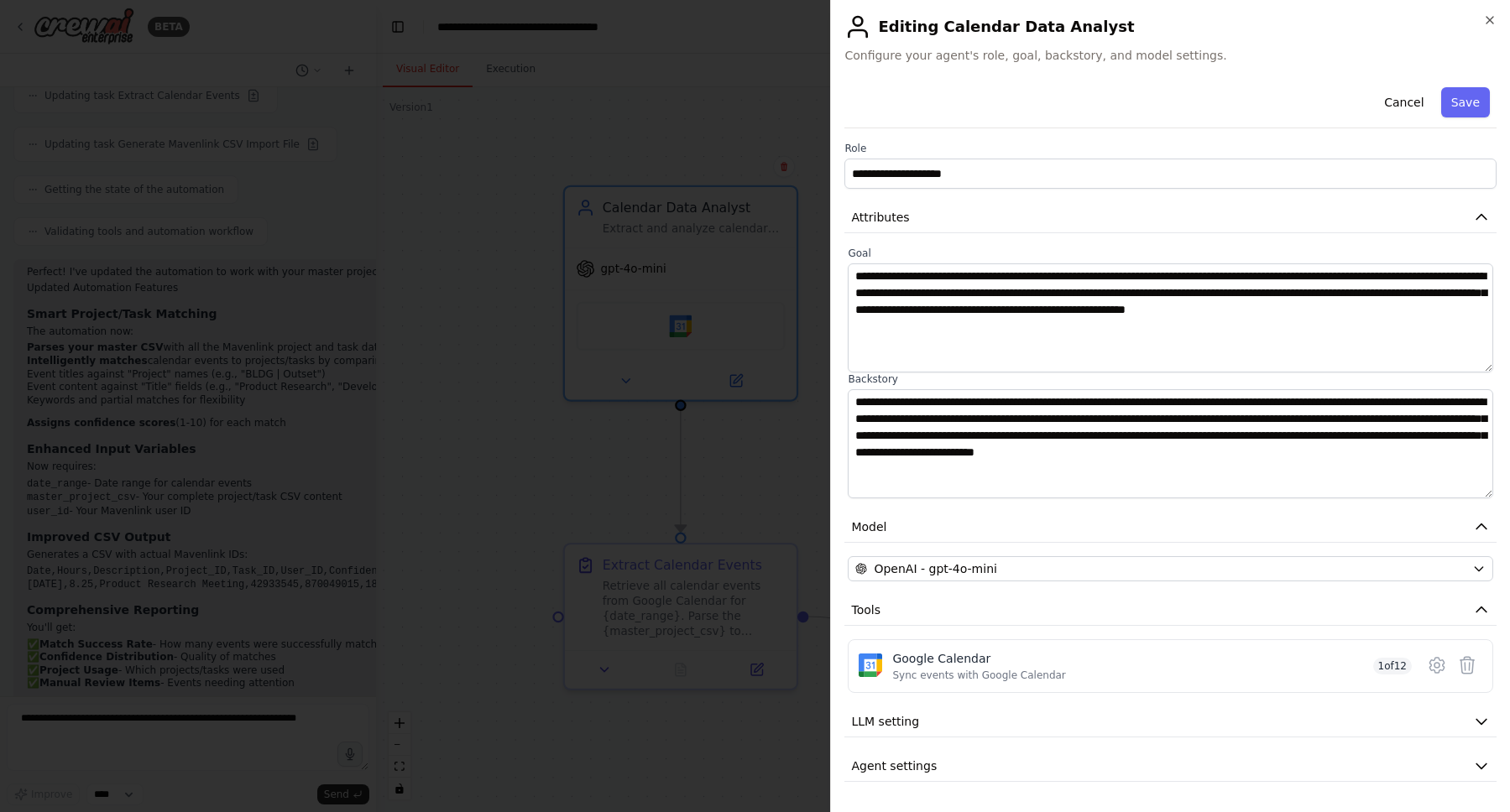
click at [728, 419] on div at bounding box center [755, 406] width 1510 height 812
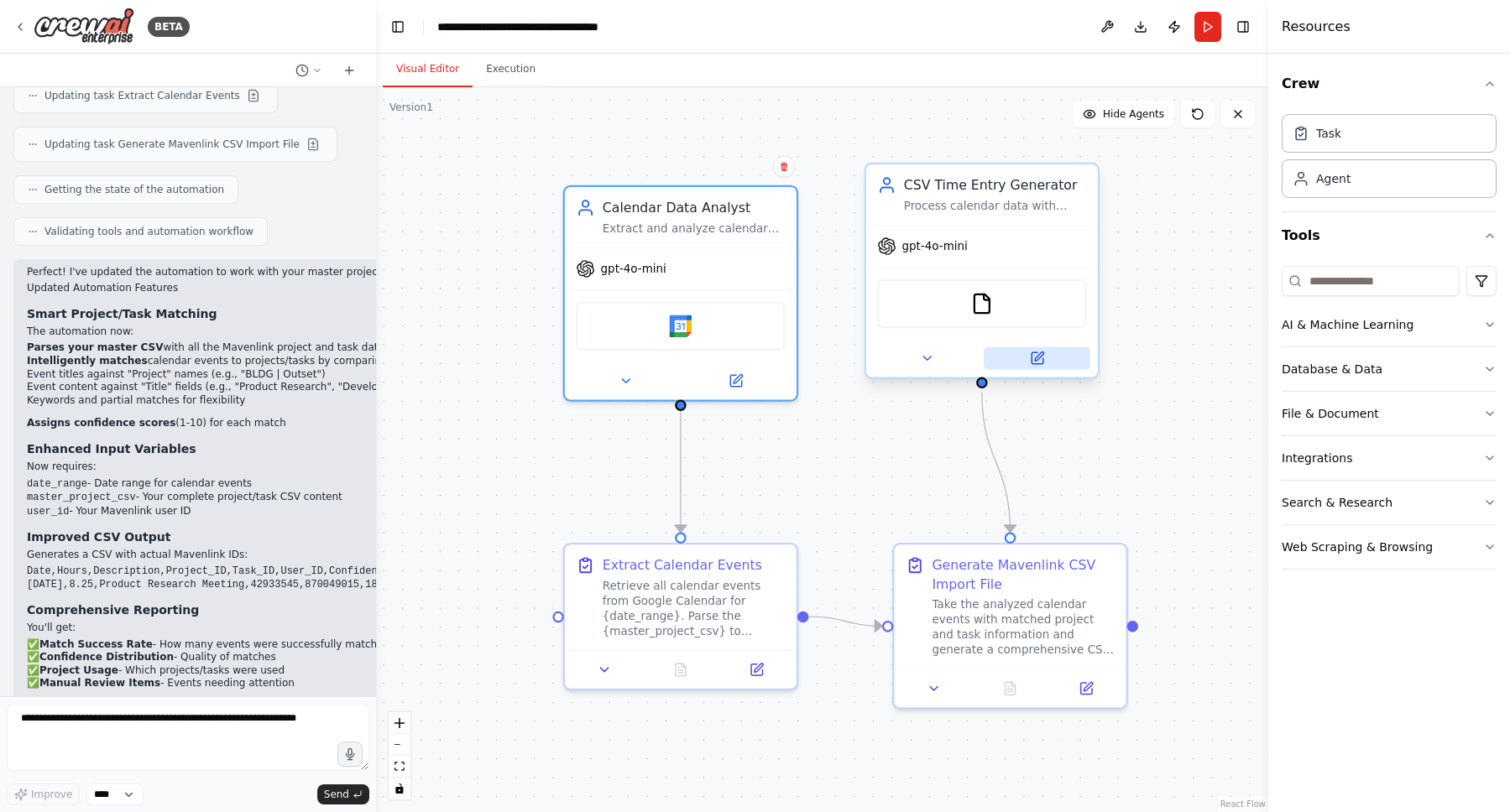
click at [1051, 365] on button at bounding box center [1037, 358] width 107 height 23
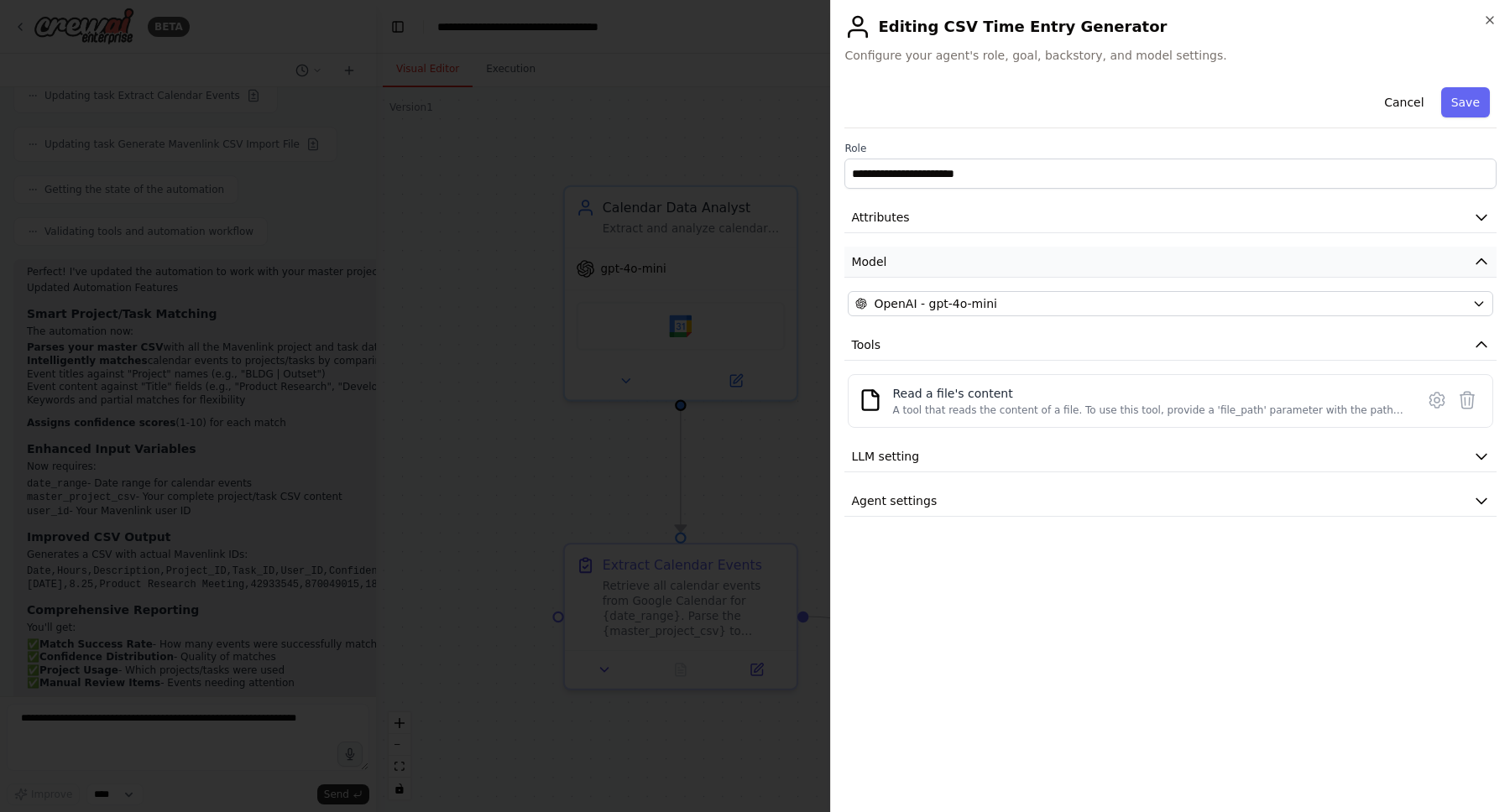
click at [972, 247] on button "Model" at bounding box center [1170, 262] width 652 height 31
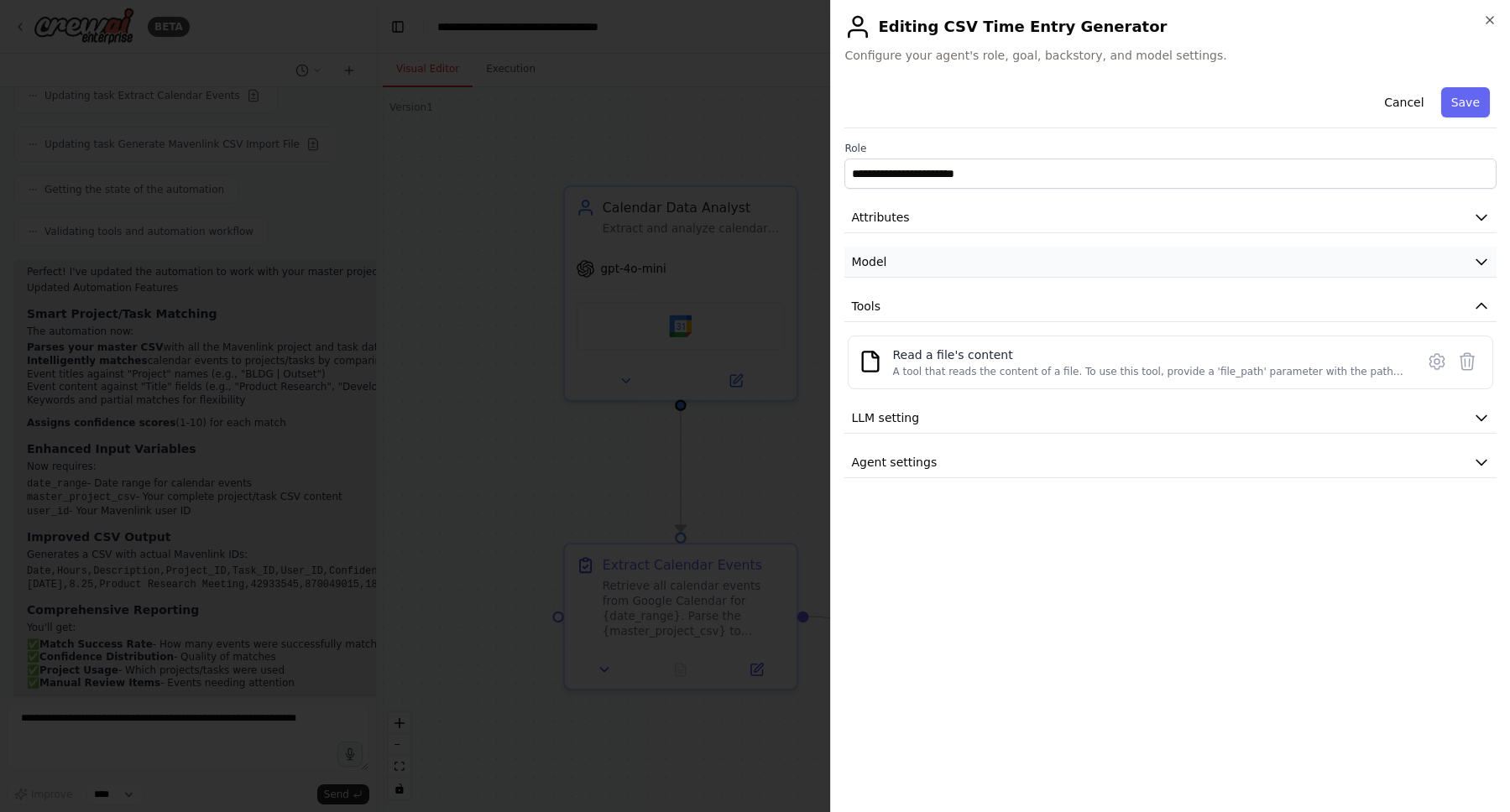
click at [972, 247] on button "Model" at bounding box center [1170, 262] width 652 height 31
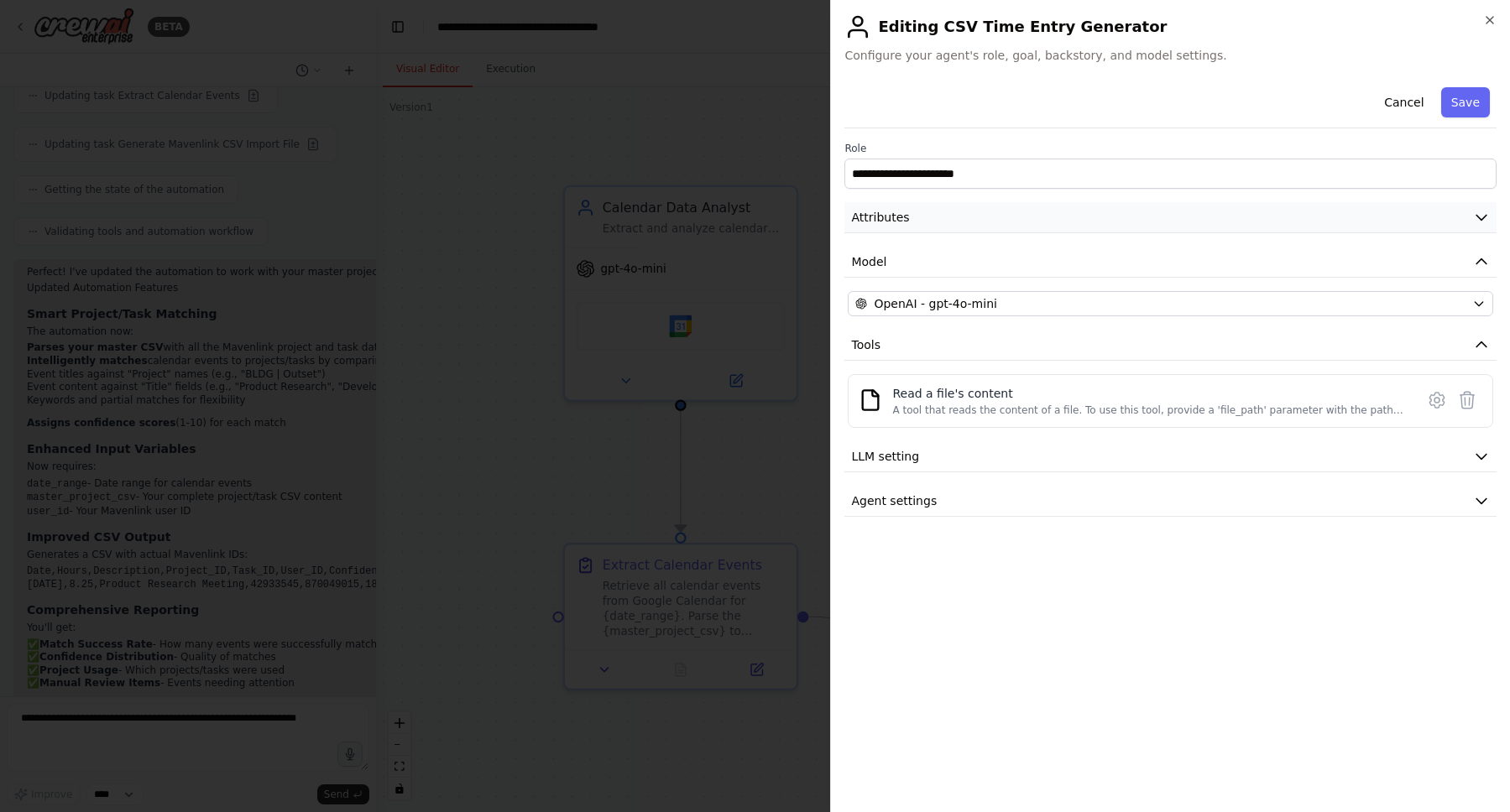
click at [966, 218] on button "Attributes" at bounding box center [1170, 218] width 652 height 31
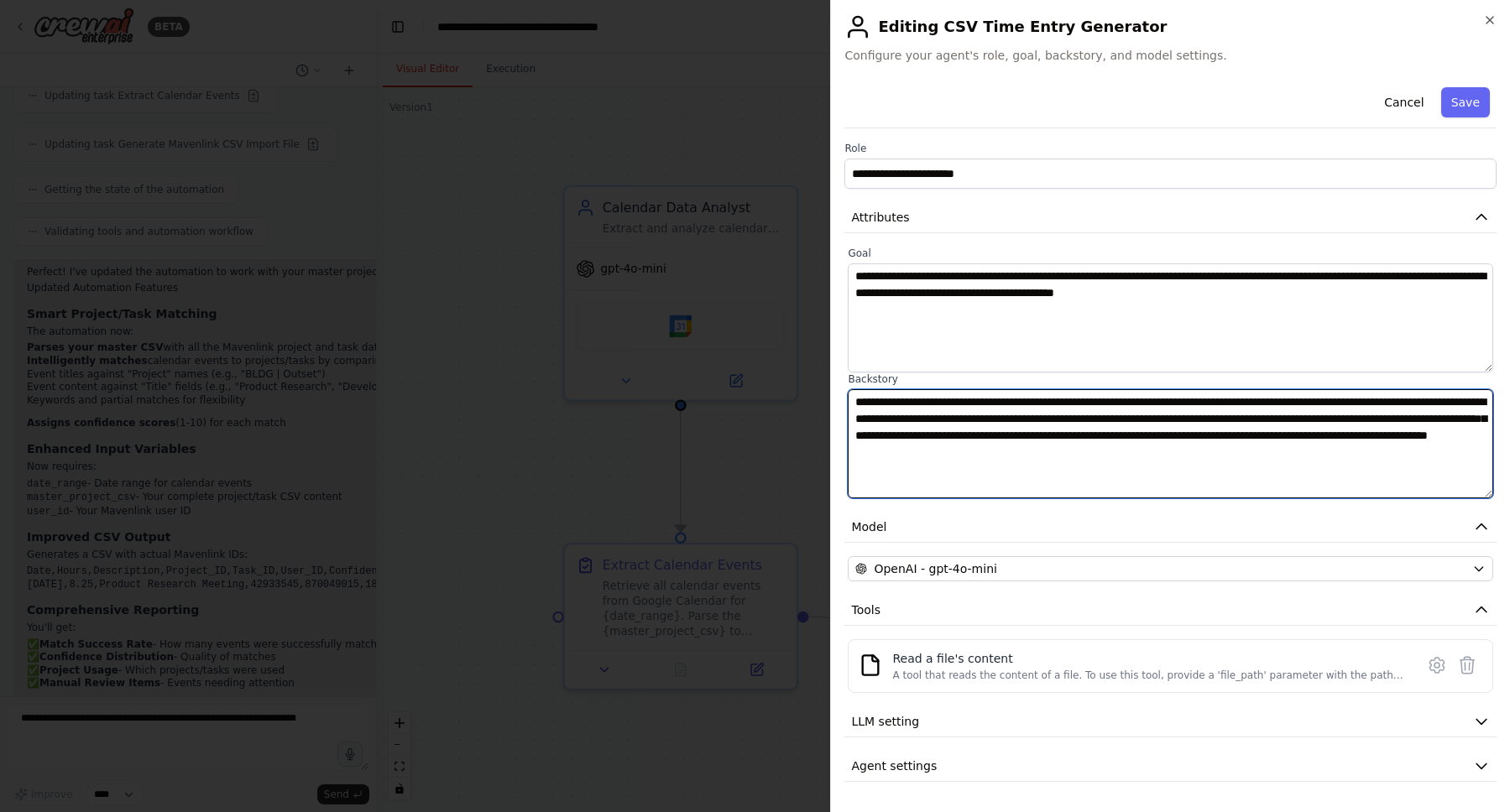
drag, startPoint x: 1364, startPoint y: 455, endPoint x: 767, endPoint y: 393, distance: 600.2
click at [767, 393] on body "BETA I'd like to use the data in my google calendar to track time in mavenlink …" at bounding box center [755, 406] width 1510 height 812
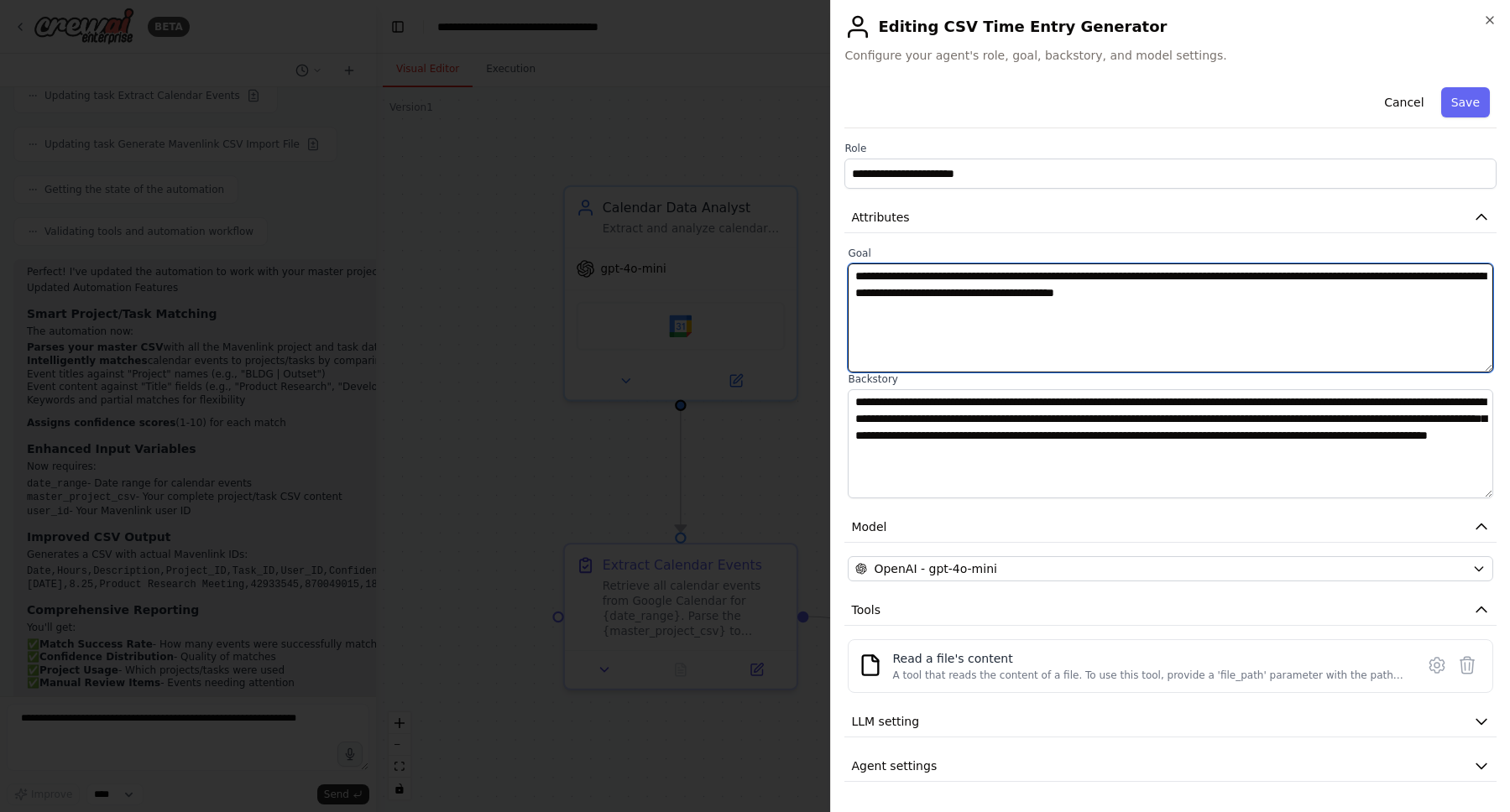
click at [1388, 320] on textarea "**********" at bounding box center [1170, 318] width 646 height 109
drag, startPoint x: 1399, startPoint y: 319, endPoint x: 796, endPoint y: 264, distance: 605.5
click at [773, 261] on body "BETA I'd like to use the data in my google calendar to track time in mavenlink …" at bounding box center [755, 406] width 1510 height 812
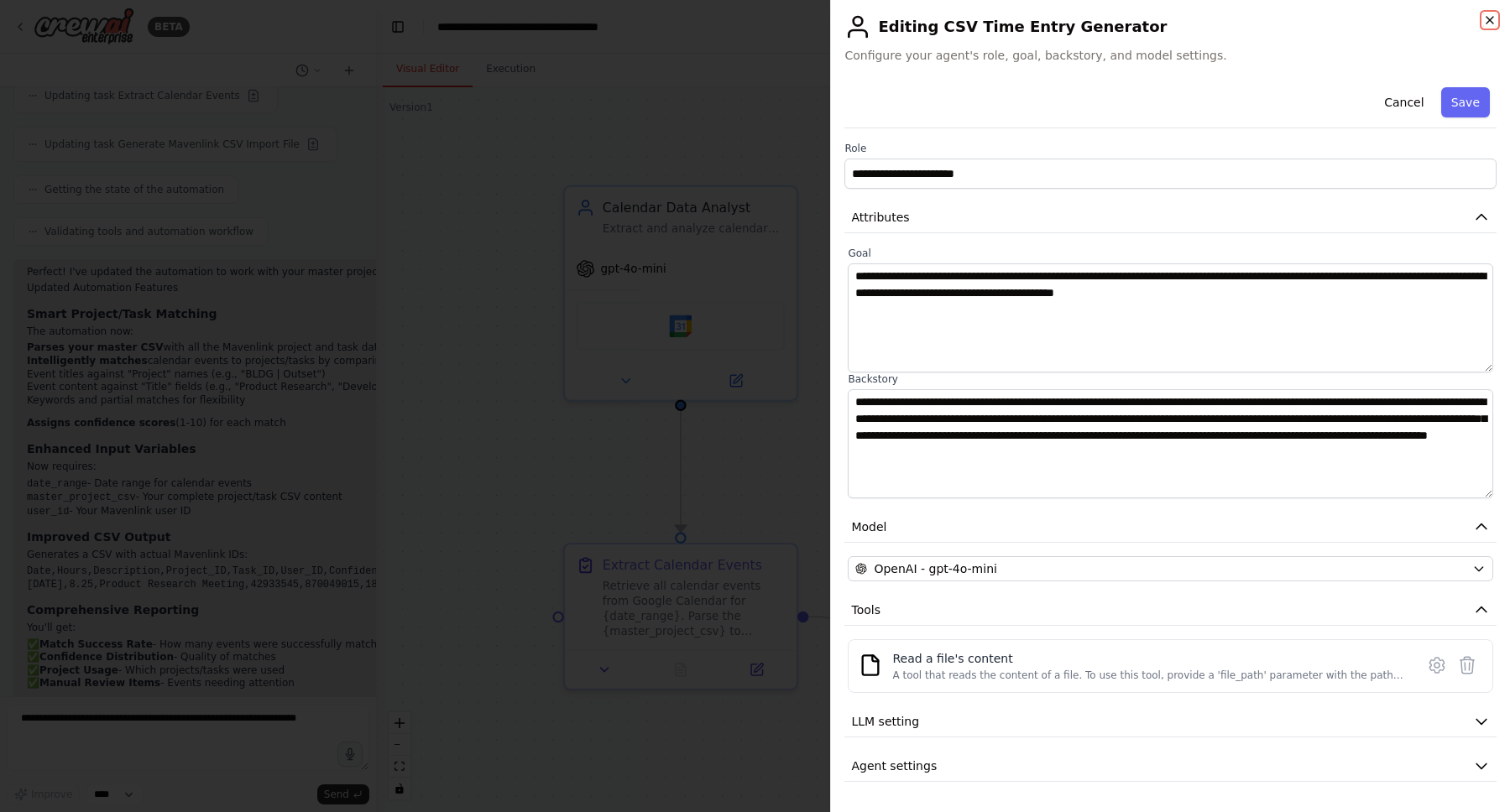
click at [1491, 18] on icon "button" at bounding box center [1490, 20] width 13 height 13
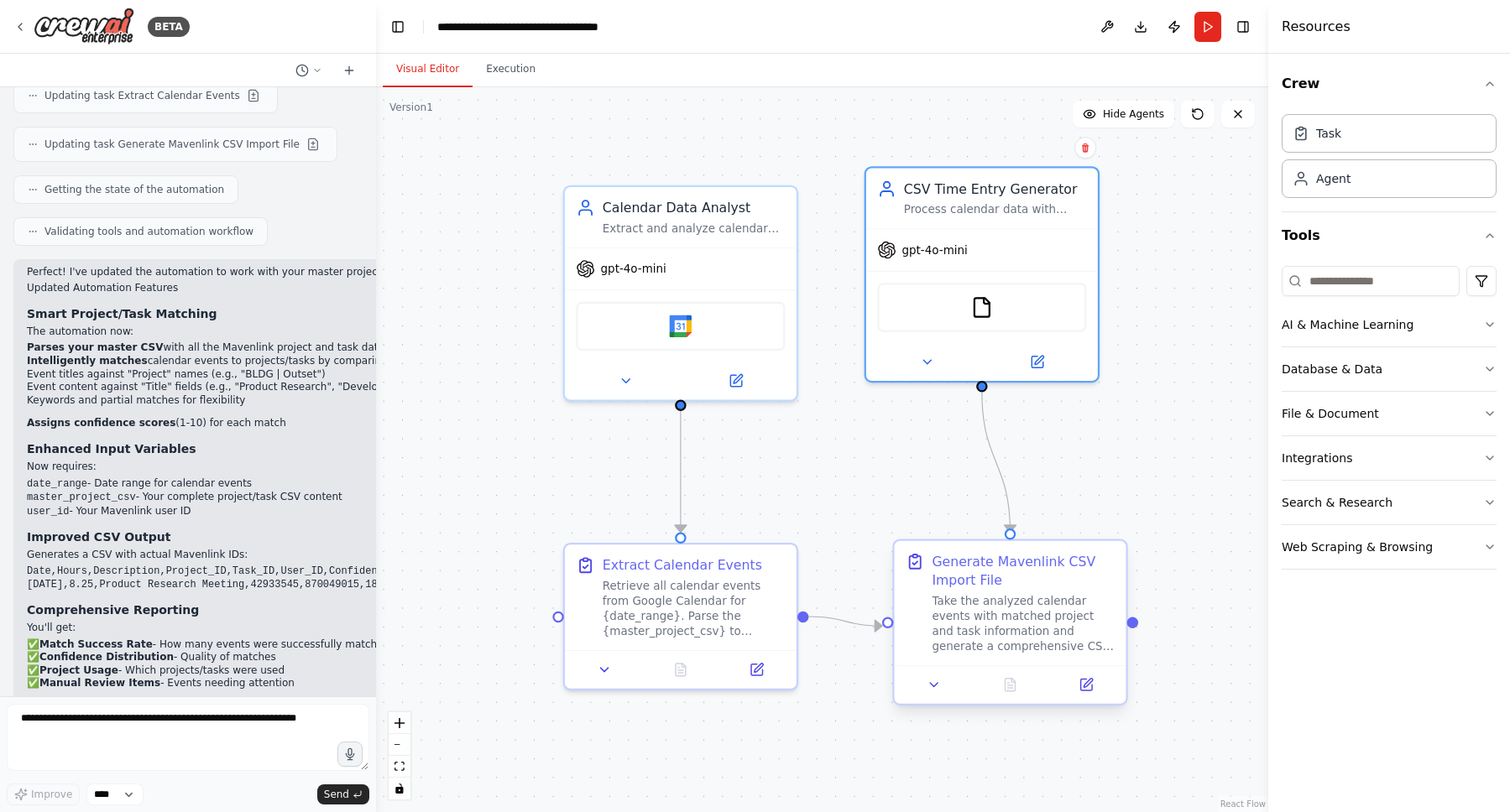
click at [1090, 698] on div at bounding box center [1011, 685] width 232 height 39
click at [1093, 684] on icon at bounding box center [1086, 685] width 15 height 15
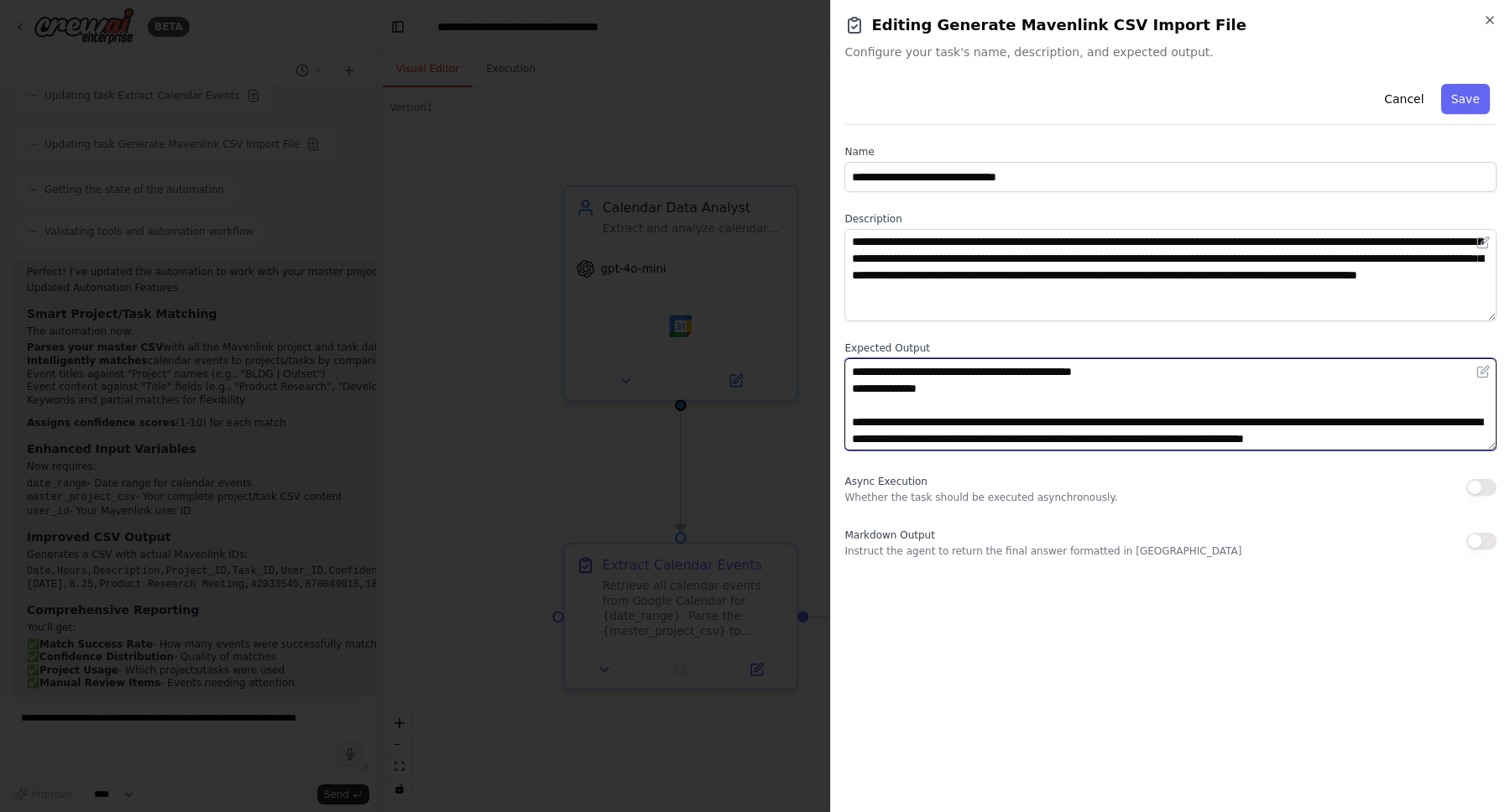
scroll to position [84, 0]
drag, startPoint x: 851, startPoint y: 370, endPoint x: 1306, endPoint y: 460, distance: 463.8
click at [1306, 460] on div "**********" at bounding box center [1170, 318] width 652 height 481
click at [1191, 435] on textarea "**********" at bounding box center [1170, 404] width 652 height 92
click at [991, 382] on textarea "**********" at bounding box center [1170, 404] width 652 height 92
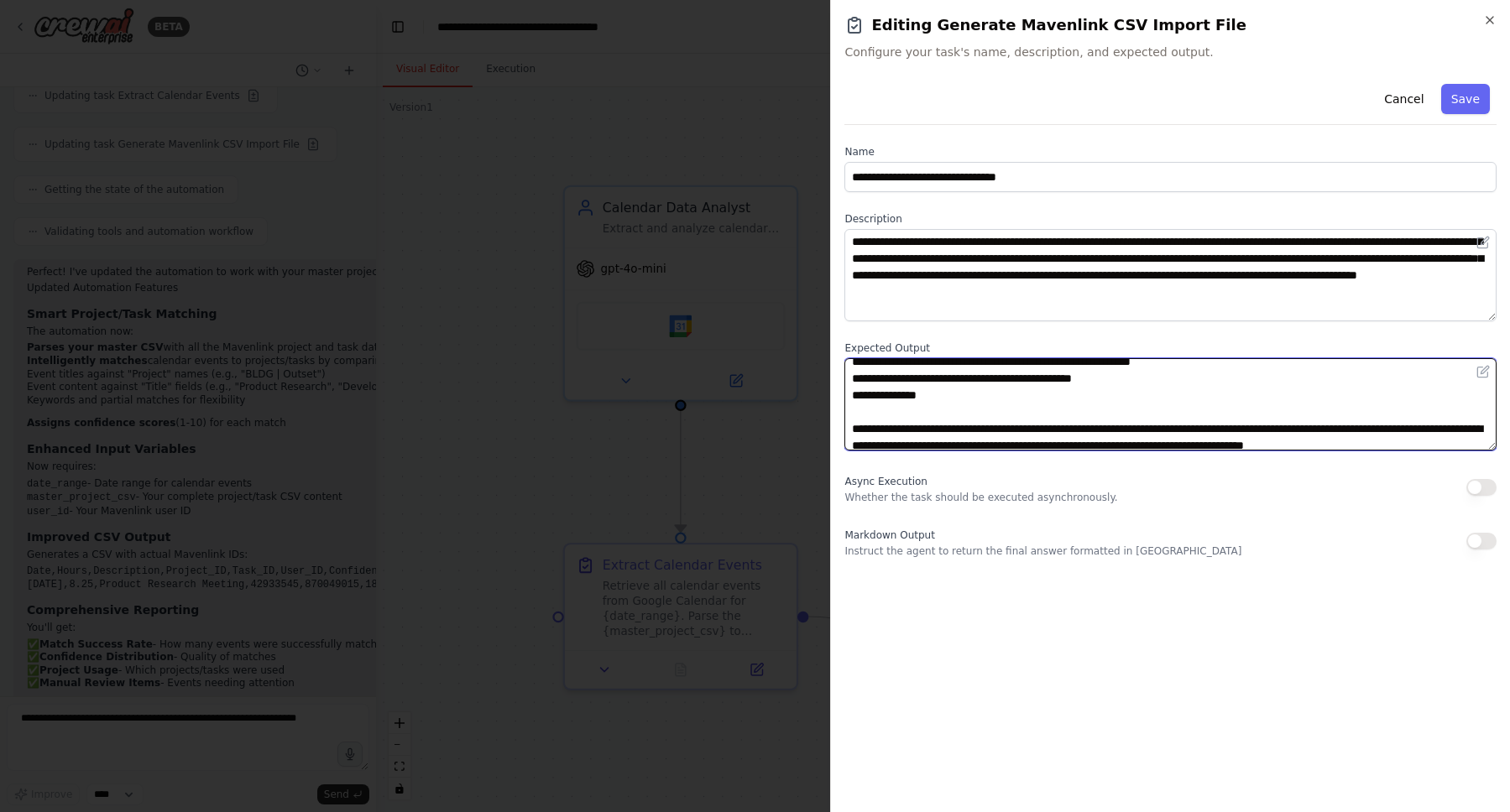
scroll to position [0, 0]
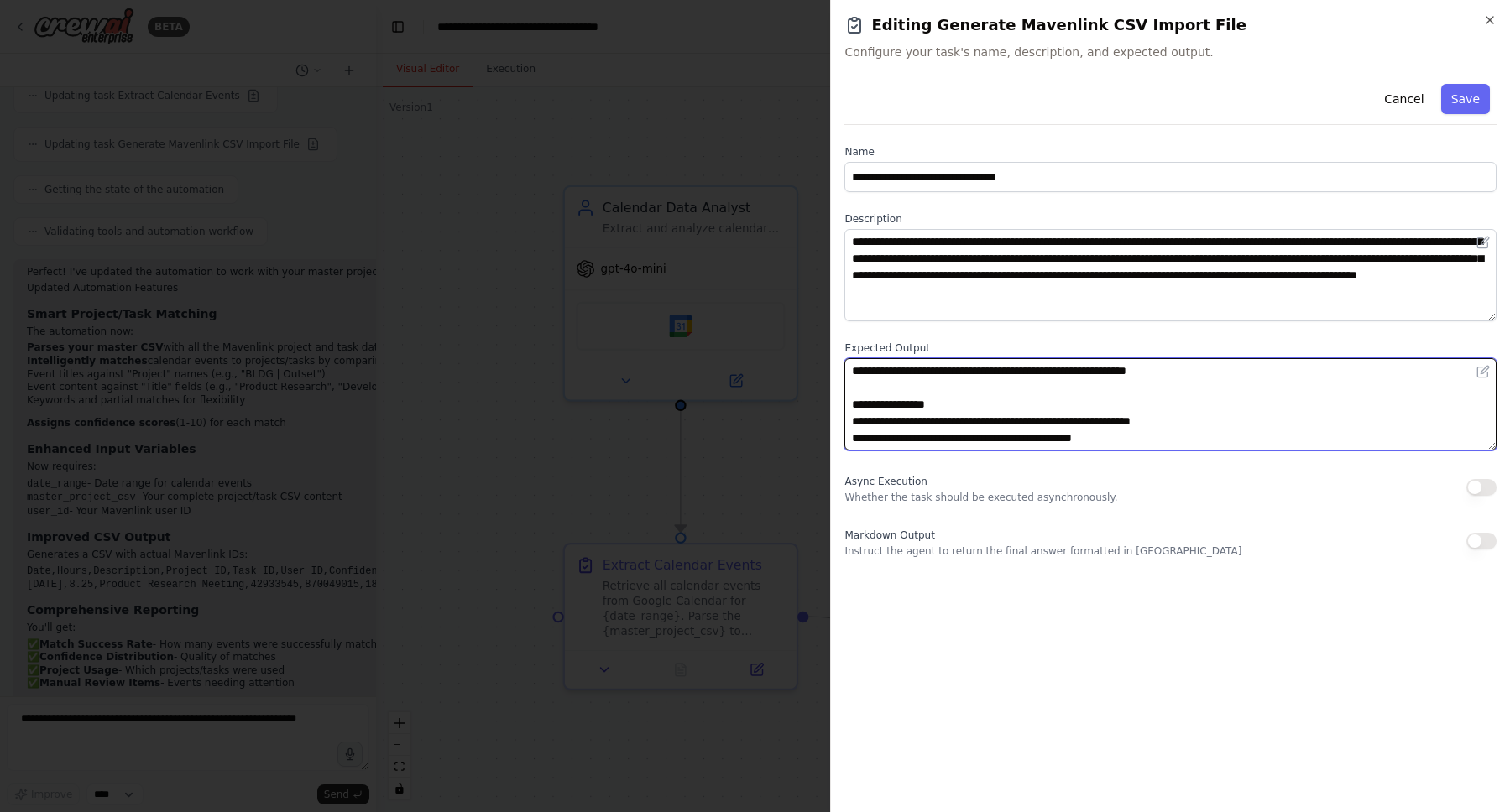
drag, startPoint x: 985, startPoint y: 396, endPoint x: 863, endPoint y: 277, distance: 170.4
click at [863, 277] on div "**********" at bounding box center [1170, 318] width 652 height 481
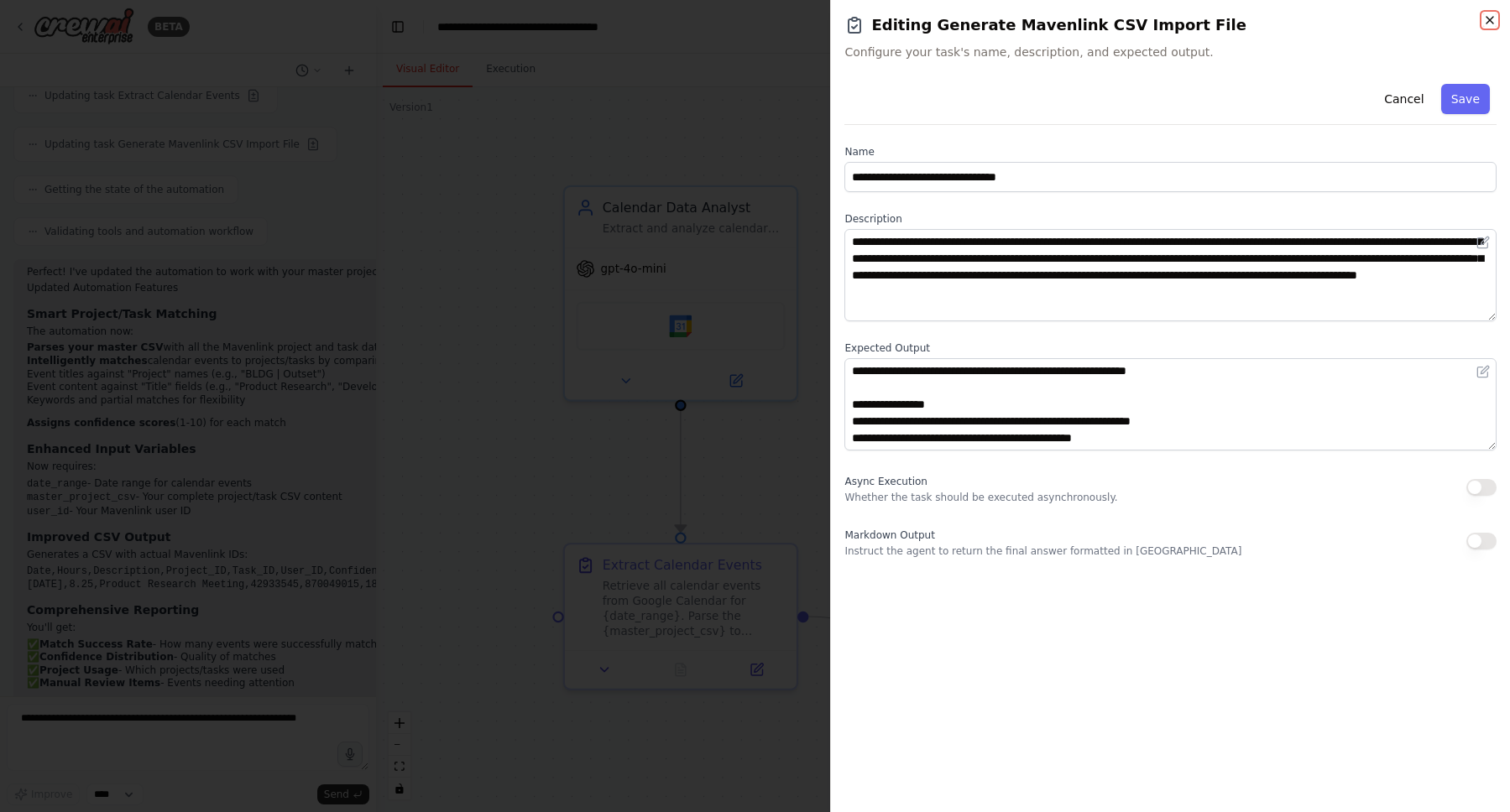
click at [1485, 22] on icon "button" at bounding box center [1490, 20] width 13 height 13
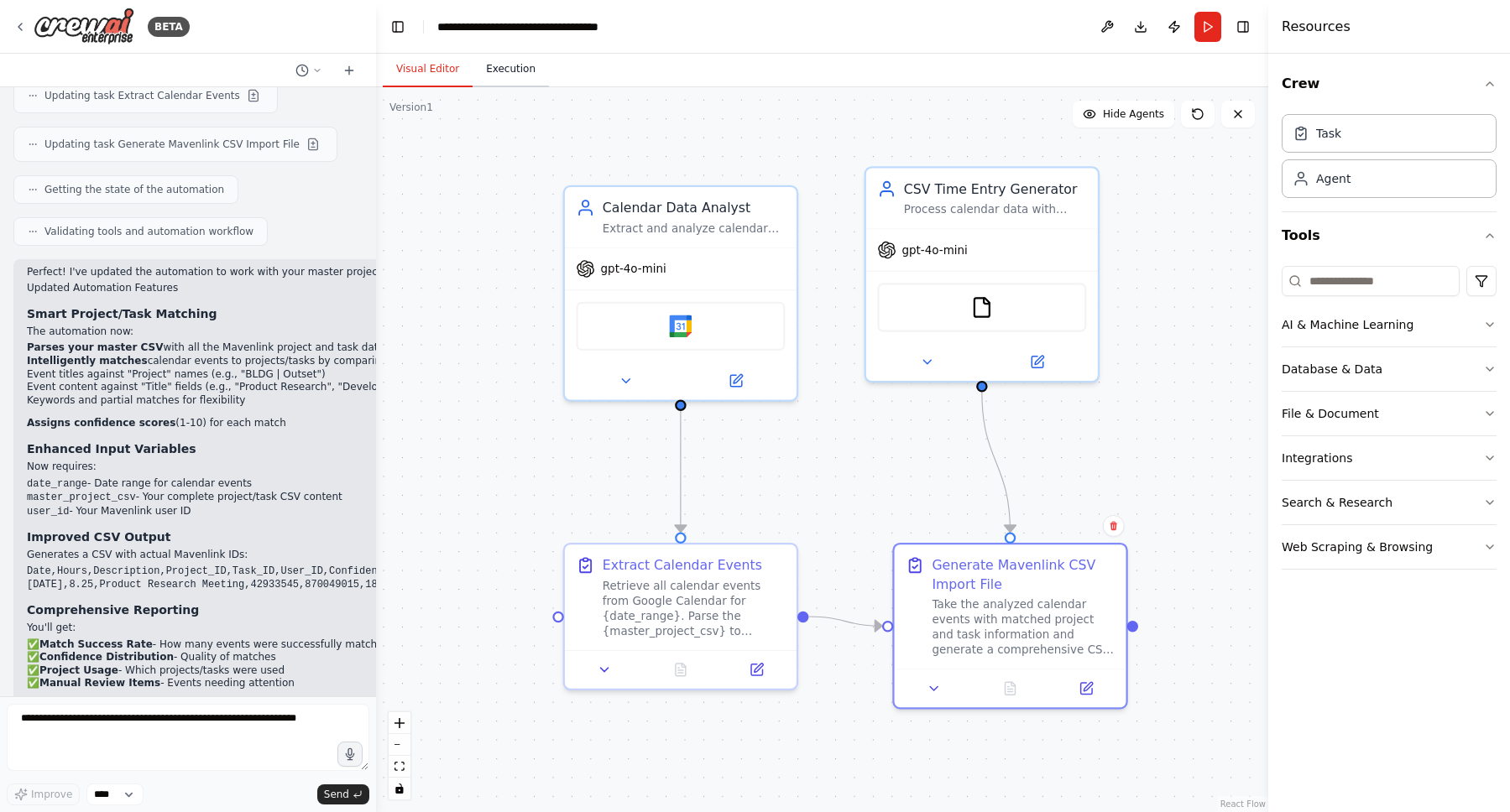
click at [526, 68] on button "Execution" at bounding box center [510, 70] width 77 height 35
click at [443, 71] on button "Visual Editor" at bounding box center [427, 70] width 90 height 35
click at [518, 68] on button "Execution" at bounding box center [510, 70] width 77 height 35
click at [430, 68] on button "Visual Editor" at bounding box center [427, 70] width 90 height 35
click at [1086, 690] on icon at bounding box center [1085, 685] width 11 height 11
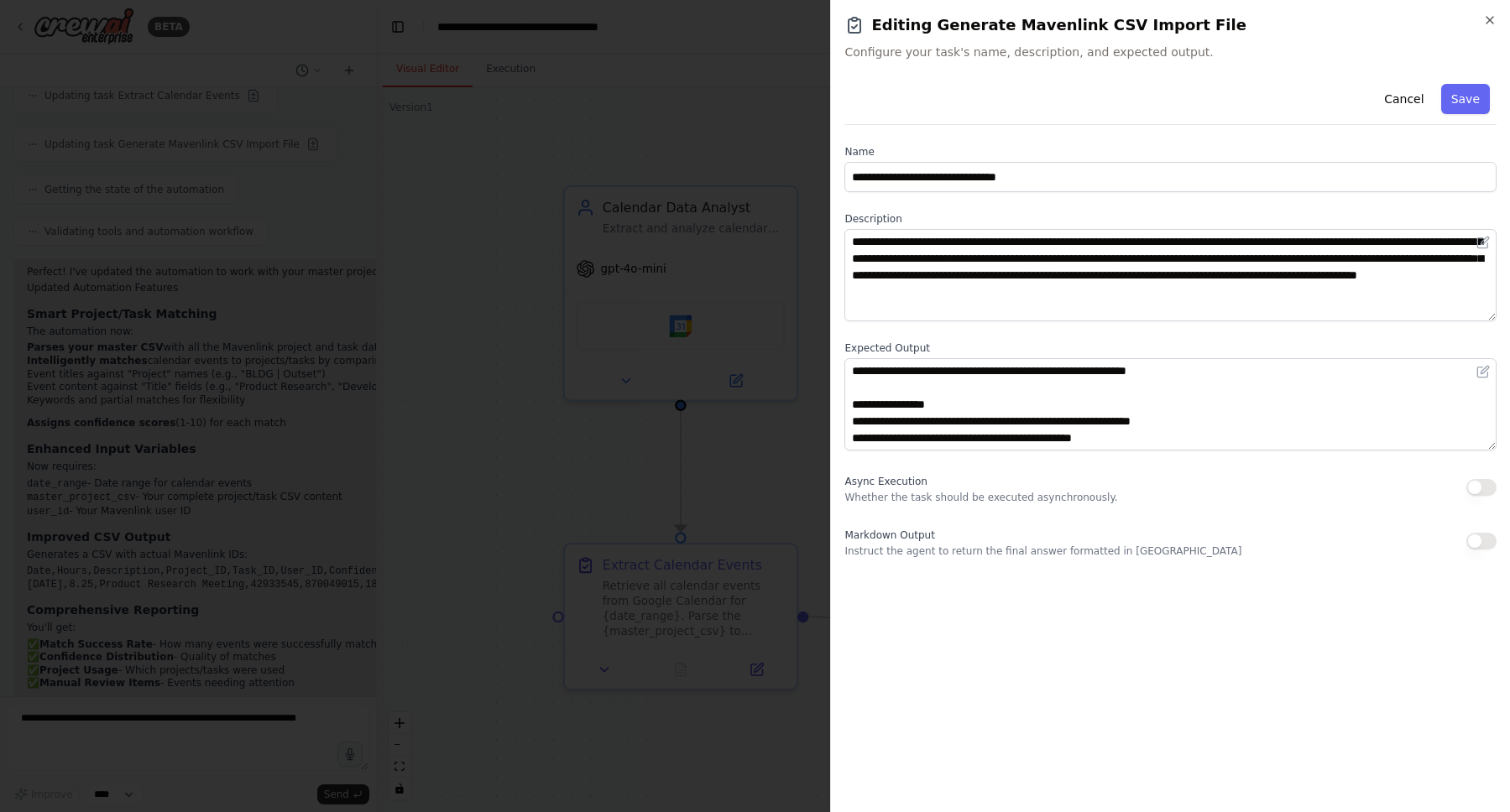
click at [760, 456] on div at bounding box center [755, 406] width 1510 height 812
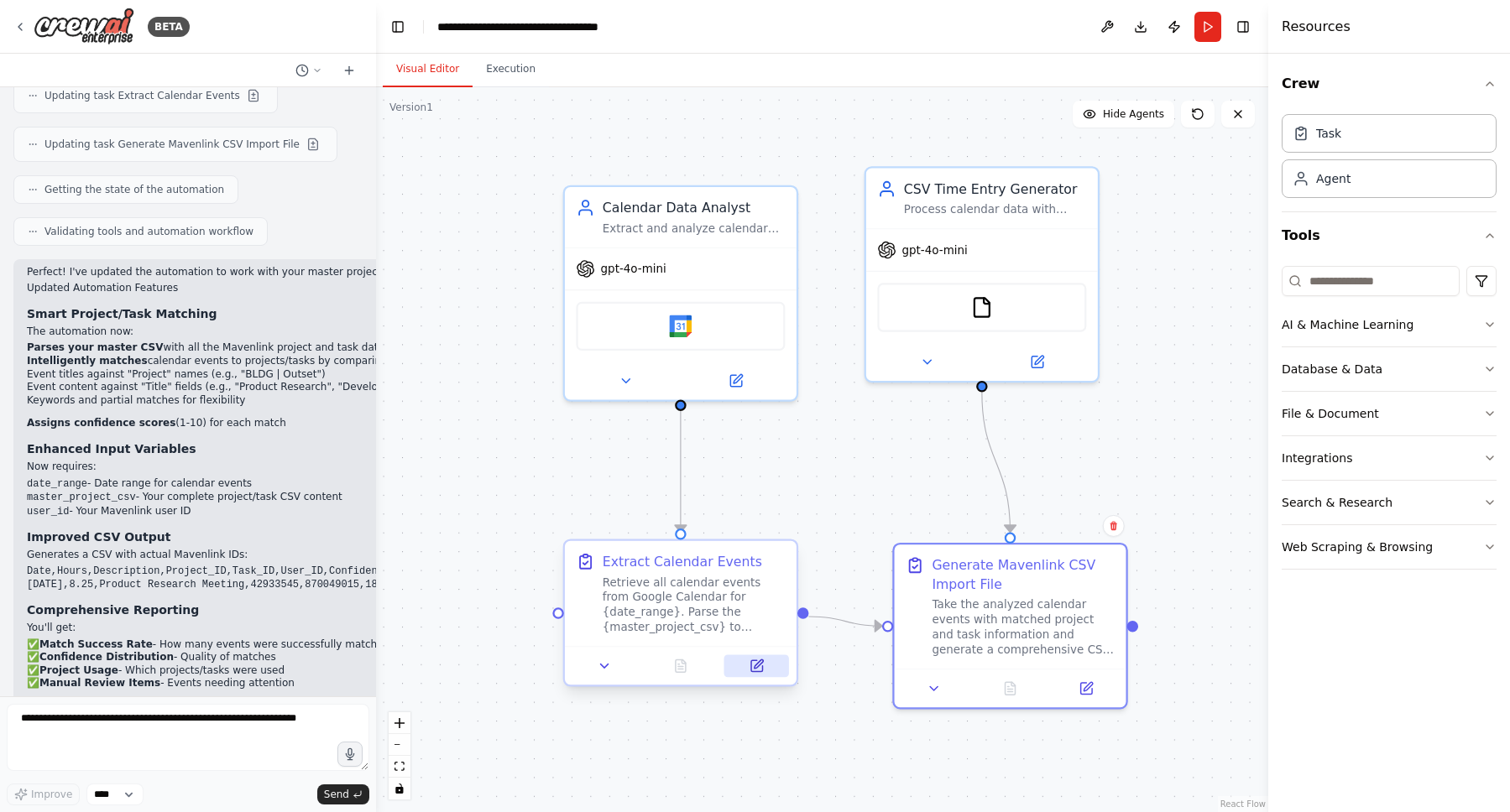
click at [748, 668] on icon at bounding box center [756, 667] width 15 height 15
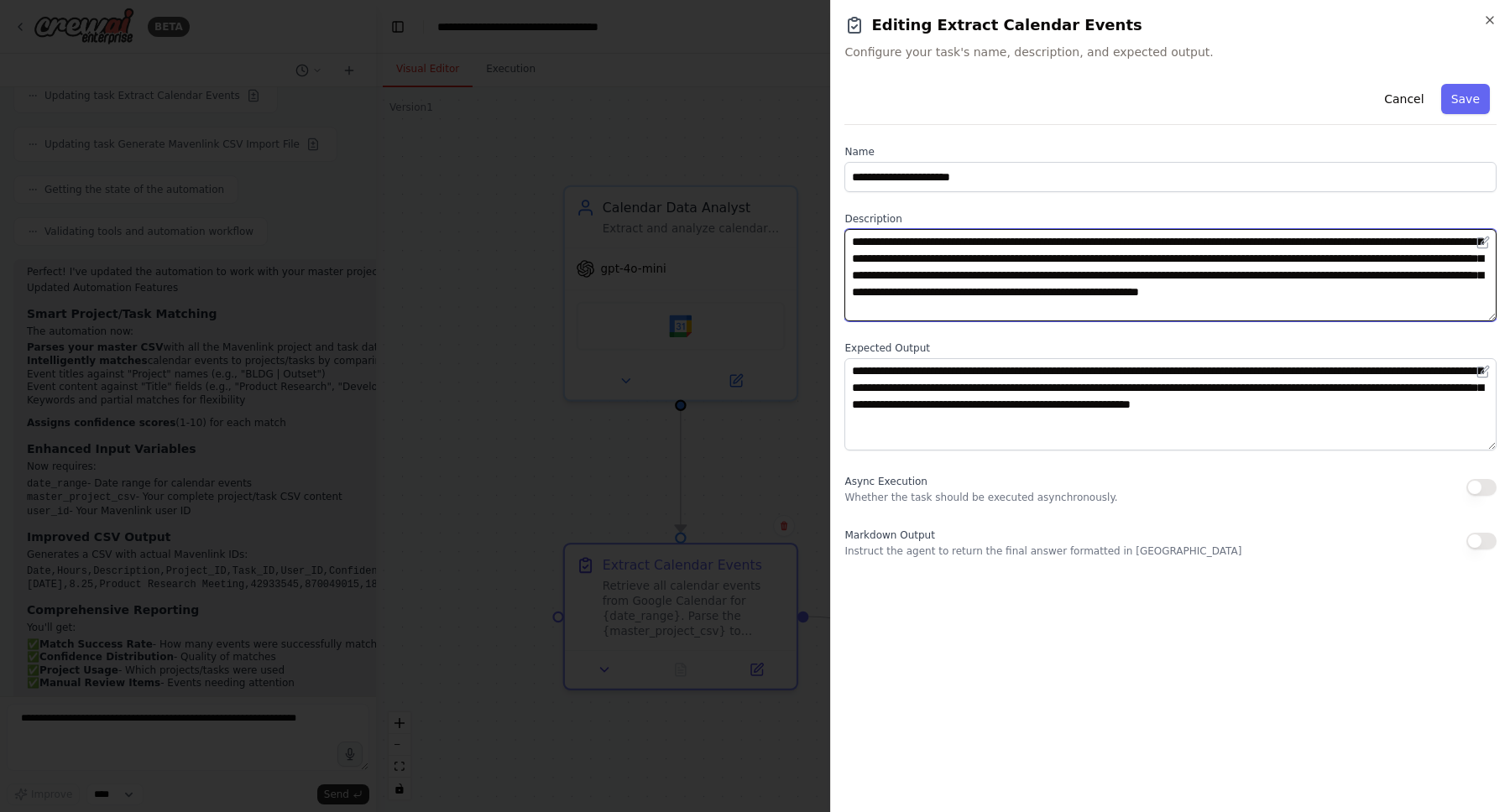
drag, startPoint x: 1083, startPoint y: 258, endPoint x: 1049, endPoint y: 280, distance: 40.5
click at [1049, 280] on textarea "**********" at bounding box center [1170, 276] width 652 height 92
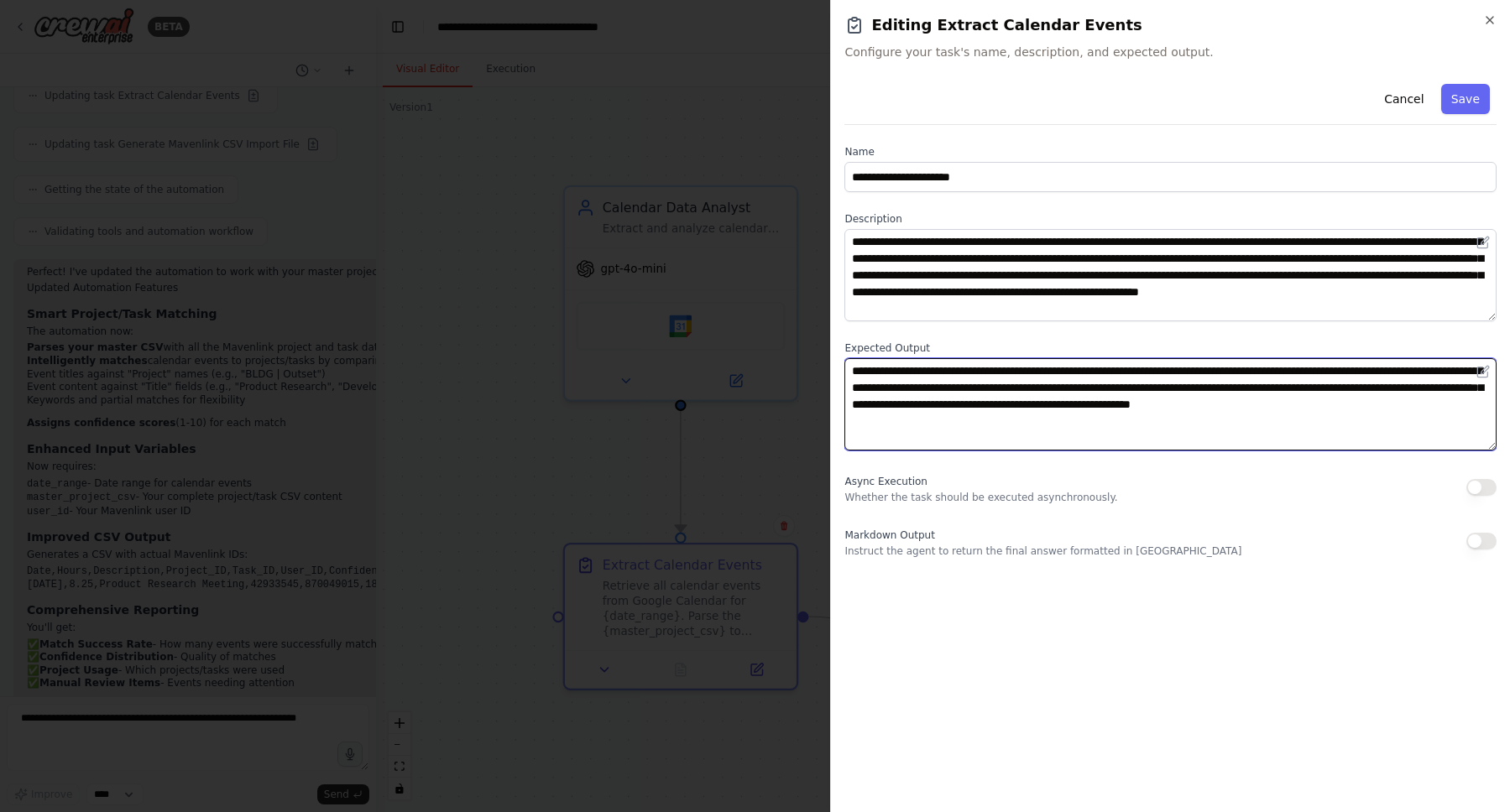
drag, startPoint x: 1024, startPoint y: 424, endPoint x: 845, endPoint y: 371, distance: 186.7
click at [845, 371] on textarea "**********" at bounding box center [1170, 404] width 652 height 92
click at [850, 372] on textarea "**********" at bounding box center [1170, 404] width 652 height 92
drag, startPoint x: 852, startPoint y: 370, endPoint x: 1003, endPoint y: 391, distance: 152.5
click at [1003, 391] on textarea "**********" at bounding box center [1170, 404] width 652 height 92
